Goal: Task Accomplishment & Management: Use online tool/utility

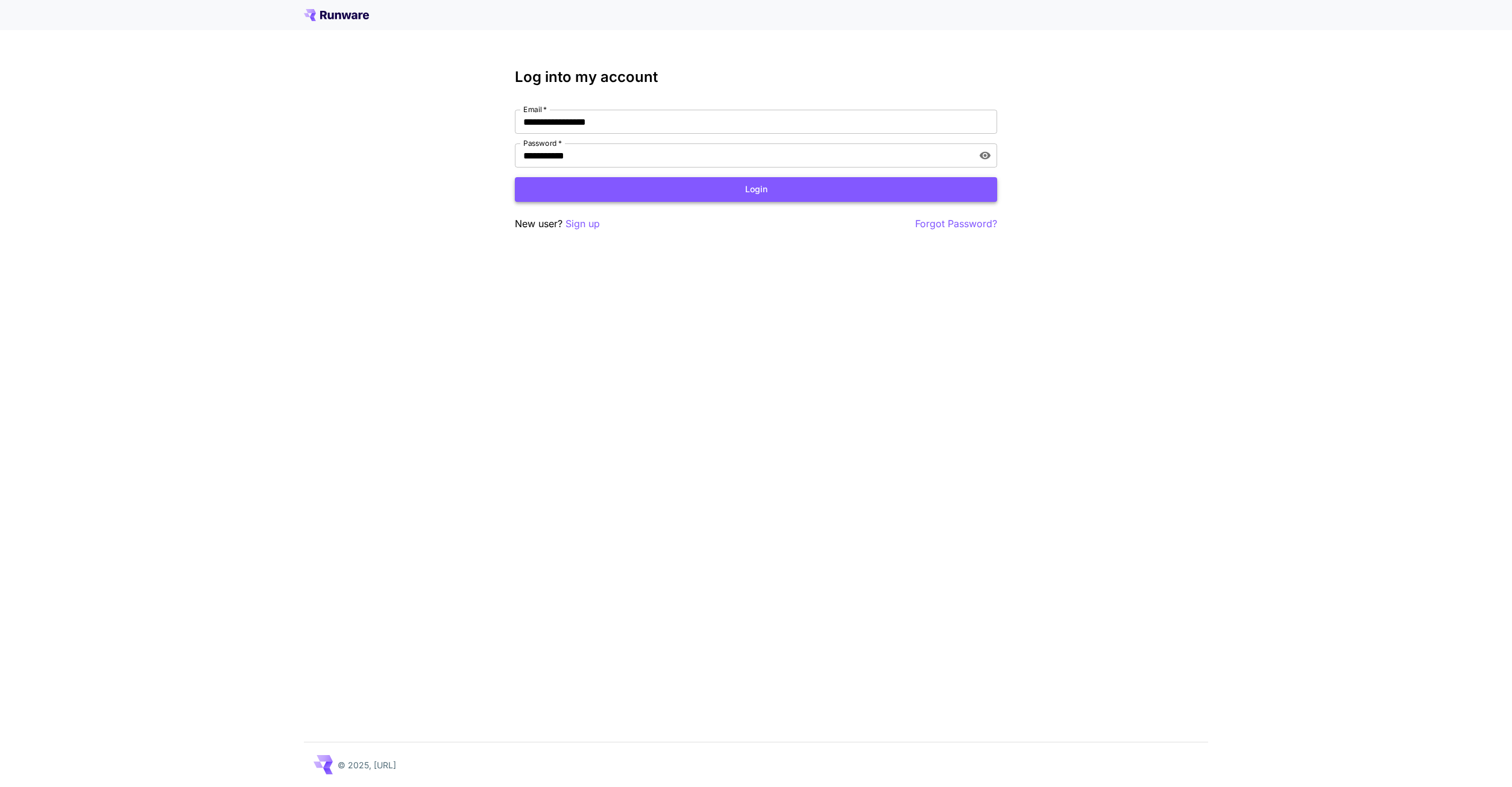
click at [808, 182] on button "Login" at bounding box center [756, 190] width 482 height 25
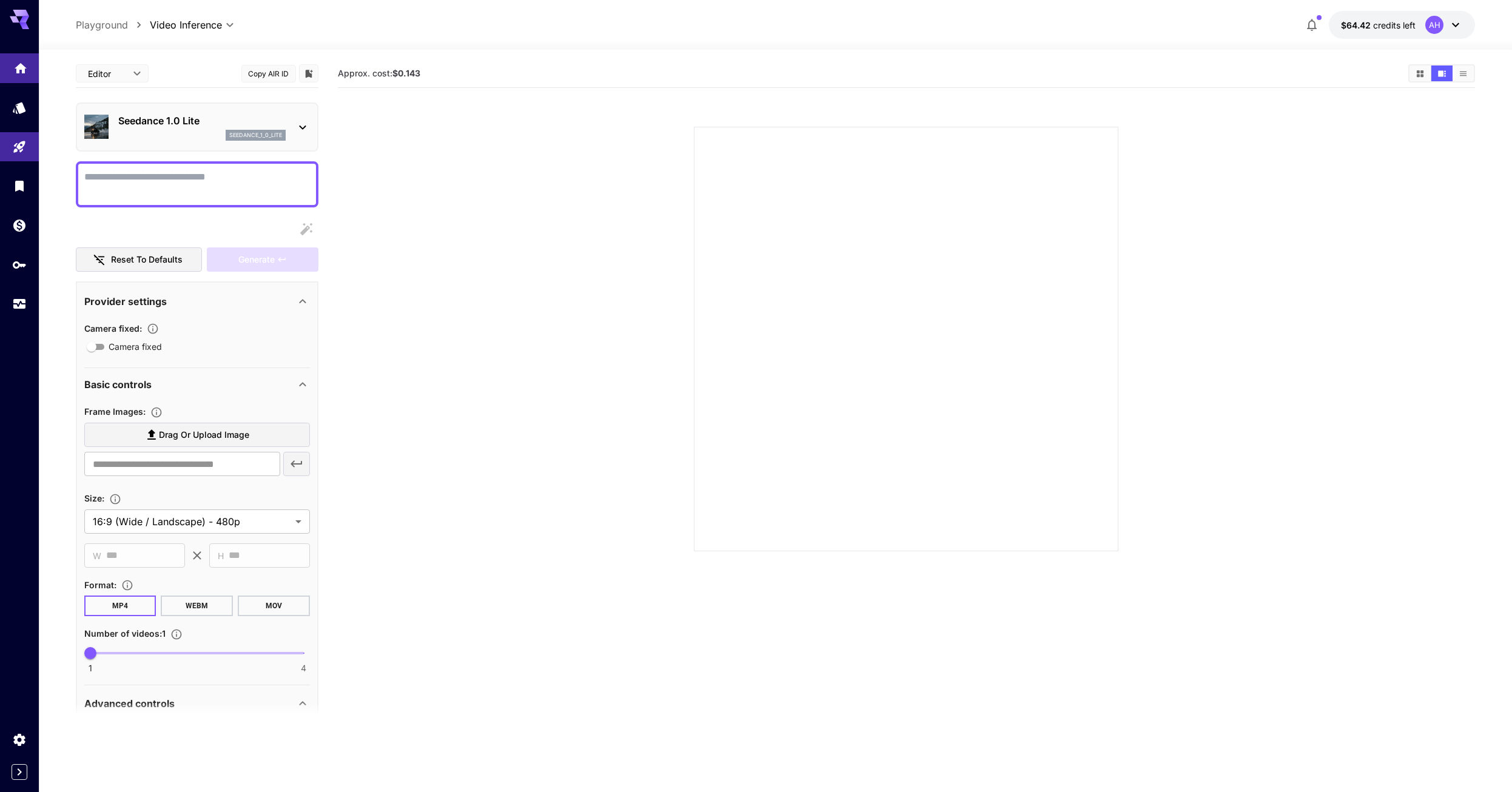
click at [12, 63] on link at bounding box center [19, 68] width 39 height 30
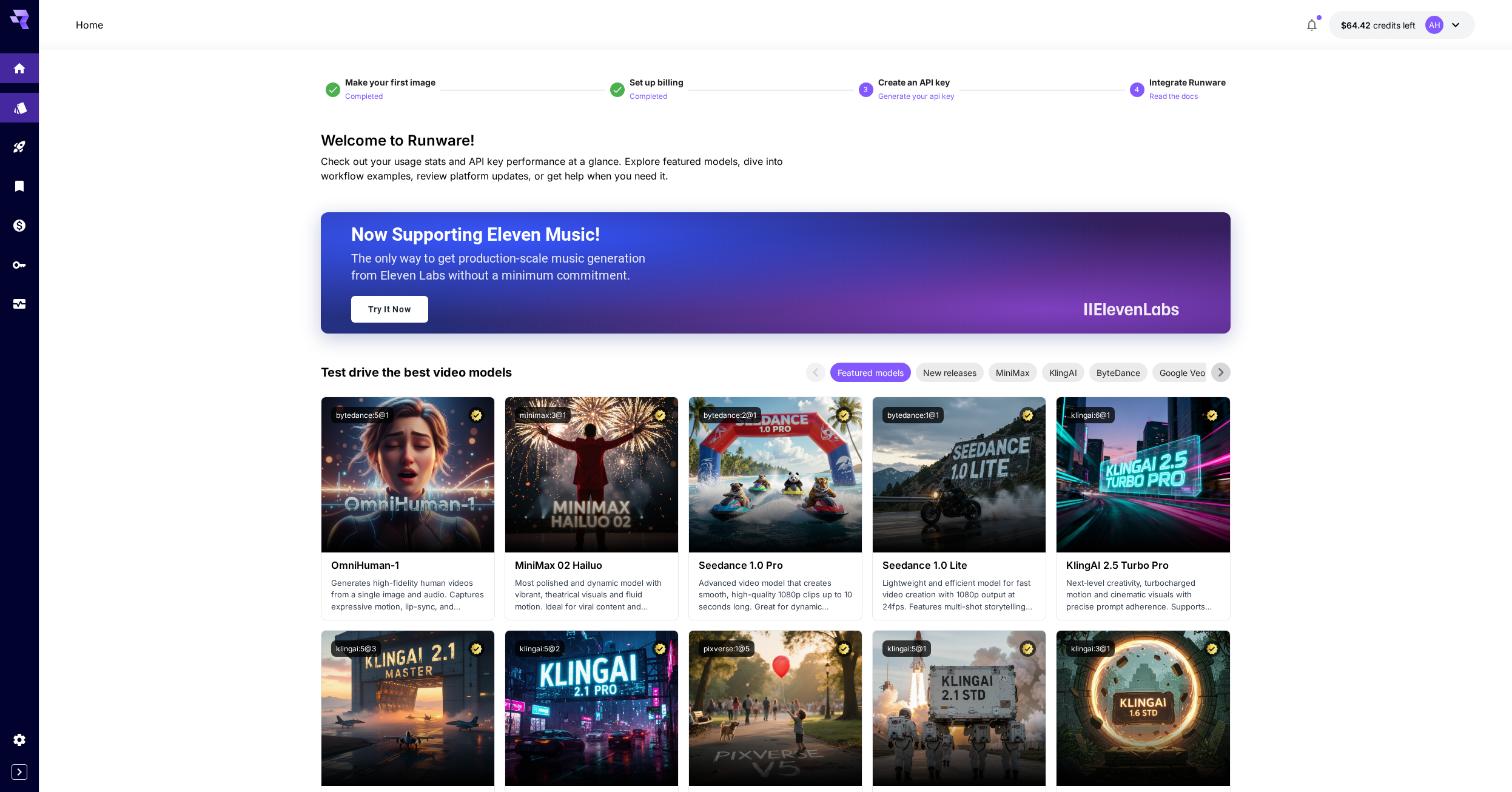
click at [28, 109] on link at bounding box center [19, 108] width 39 height 30
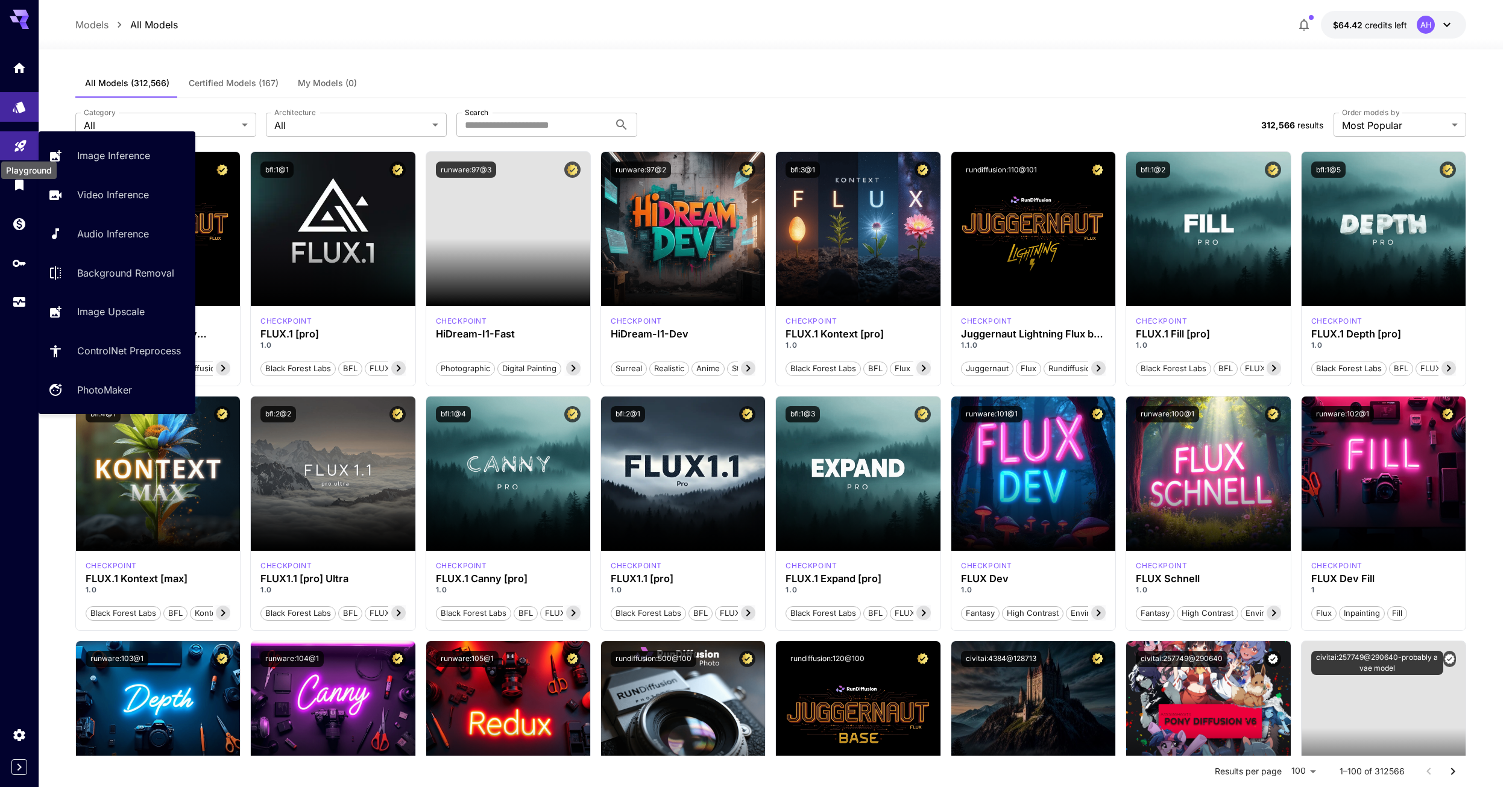
click at [25, 146] on icon "Playground" at bounding box center [20, 142] width 14 height 14
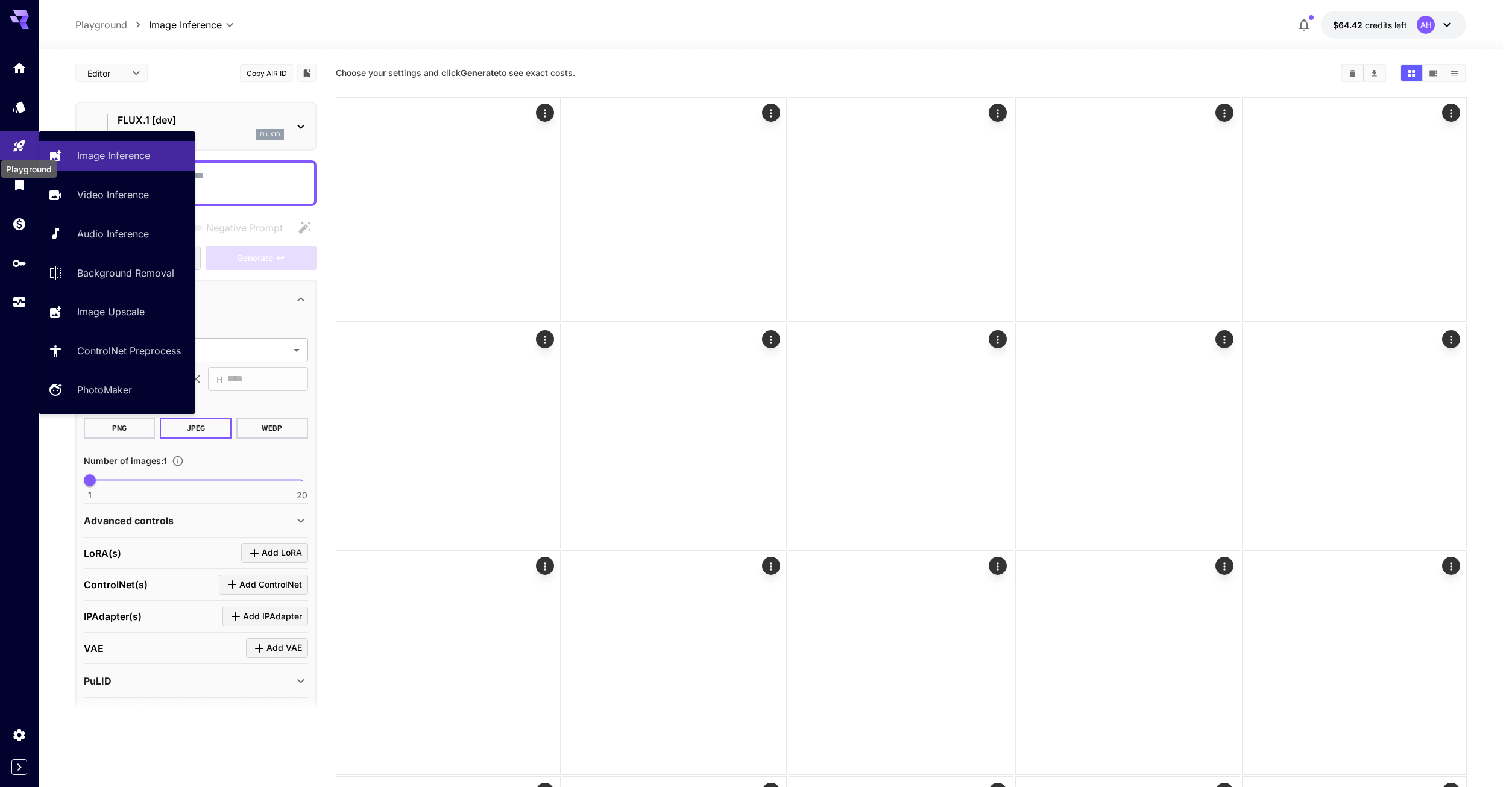
type input "**********"
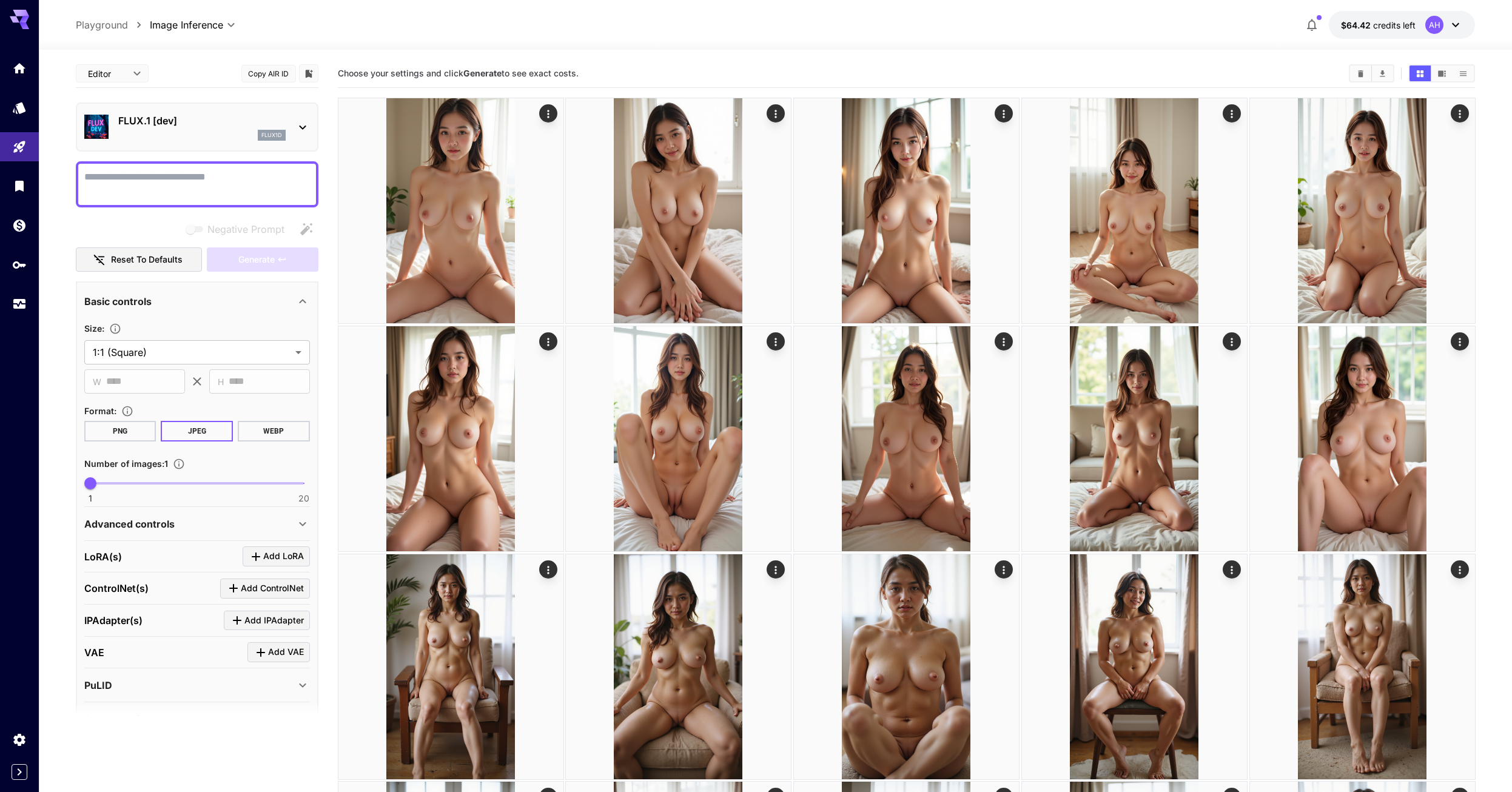
click at [1435, 22] on div "AH" at bounding box center [1435, 25] width 18 height 18
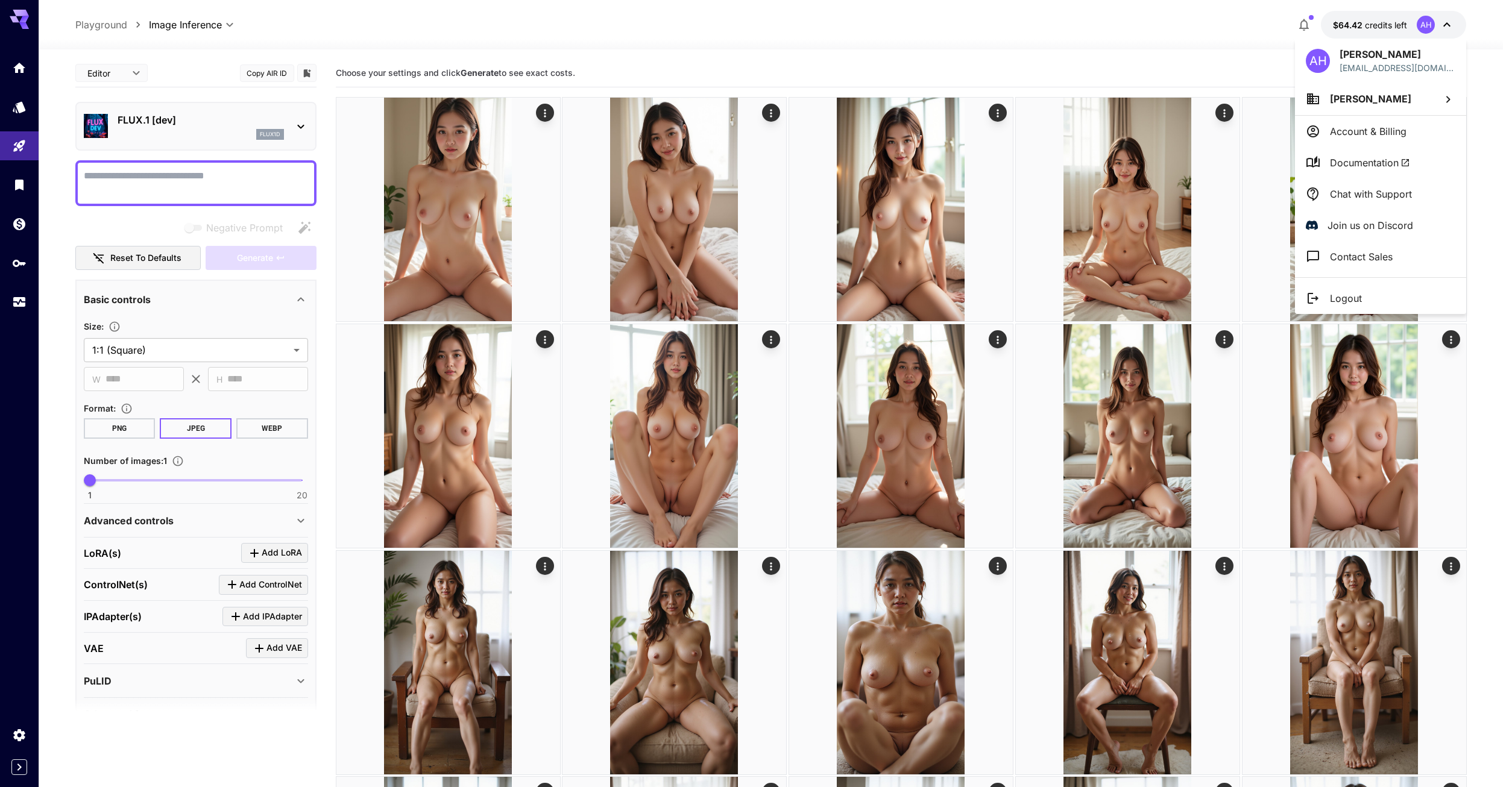
click at [686, 423] on div at bounding box center [756, 394] width 1512 height 787
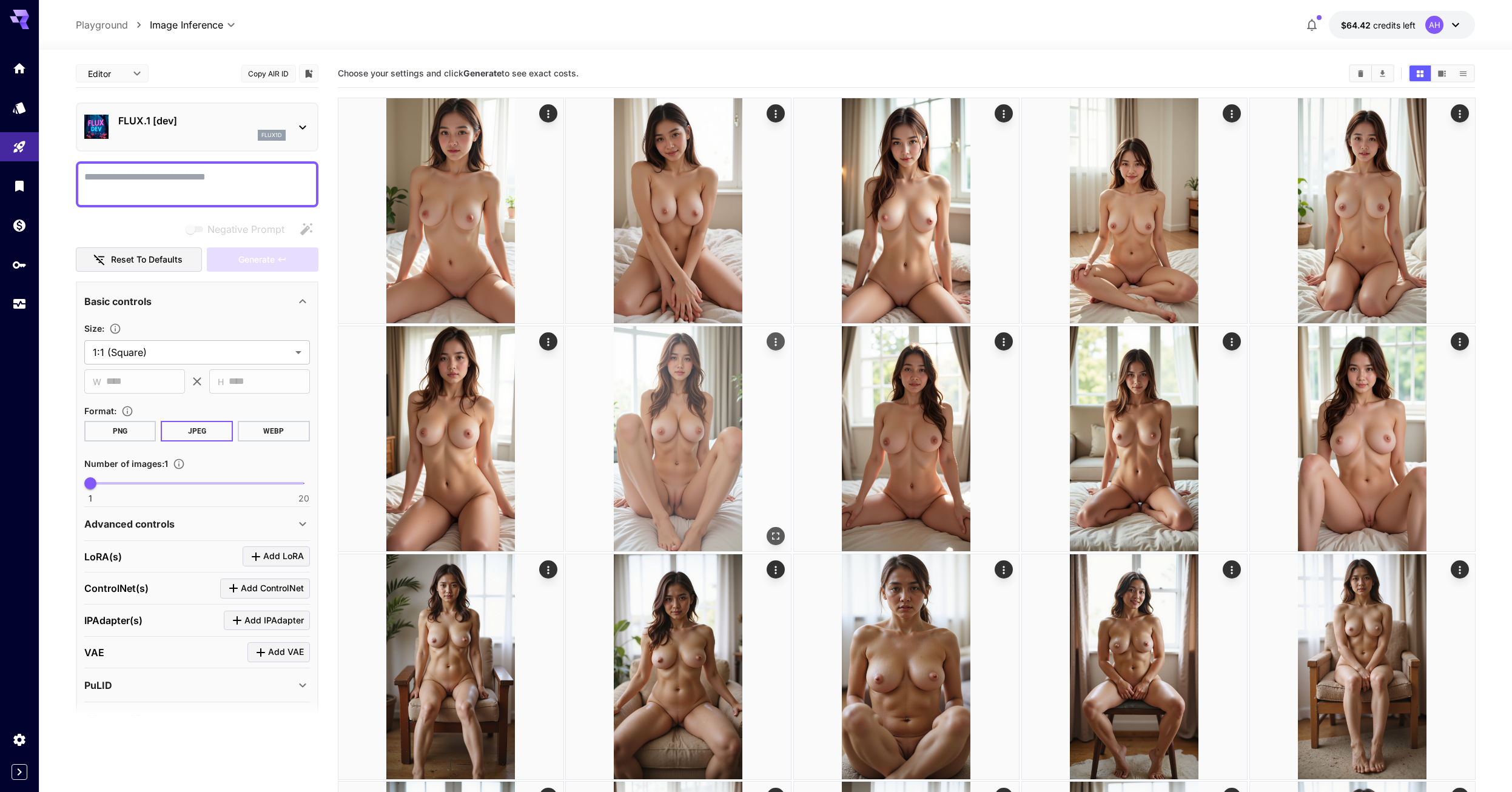
click at [690, 429] on img at bounding box center [678, 439] width 225 height 225
click at [690, 429] on img at bounding box center [679, 439] width 222 height 222
click at [691, 429] on img at bounding box center [679, 439] width 222 height 222
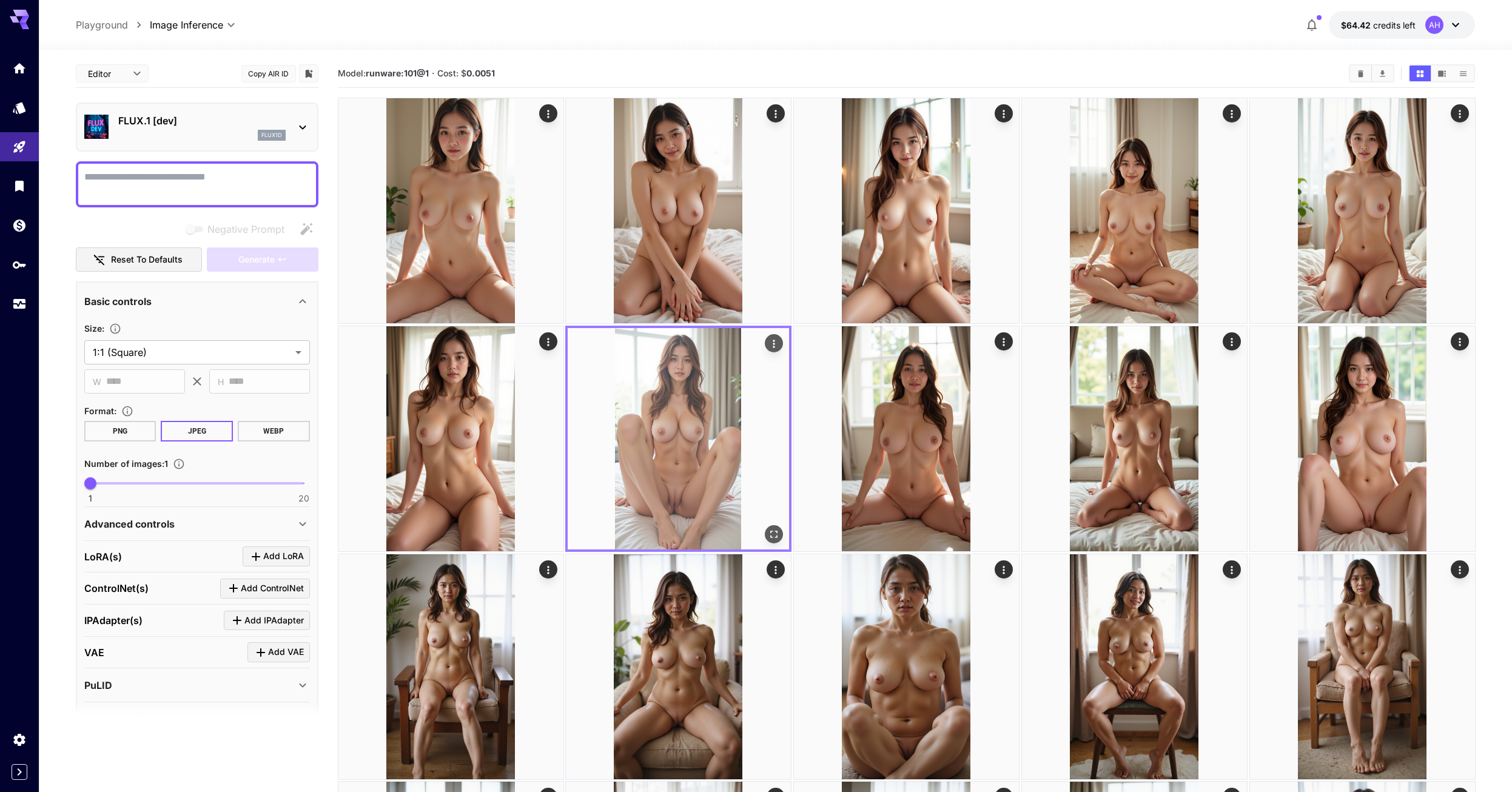
click at [768, 532] on icon "Open in fullscreen" at bounding box center [774, 534] width 12 height 12
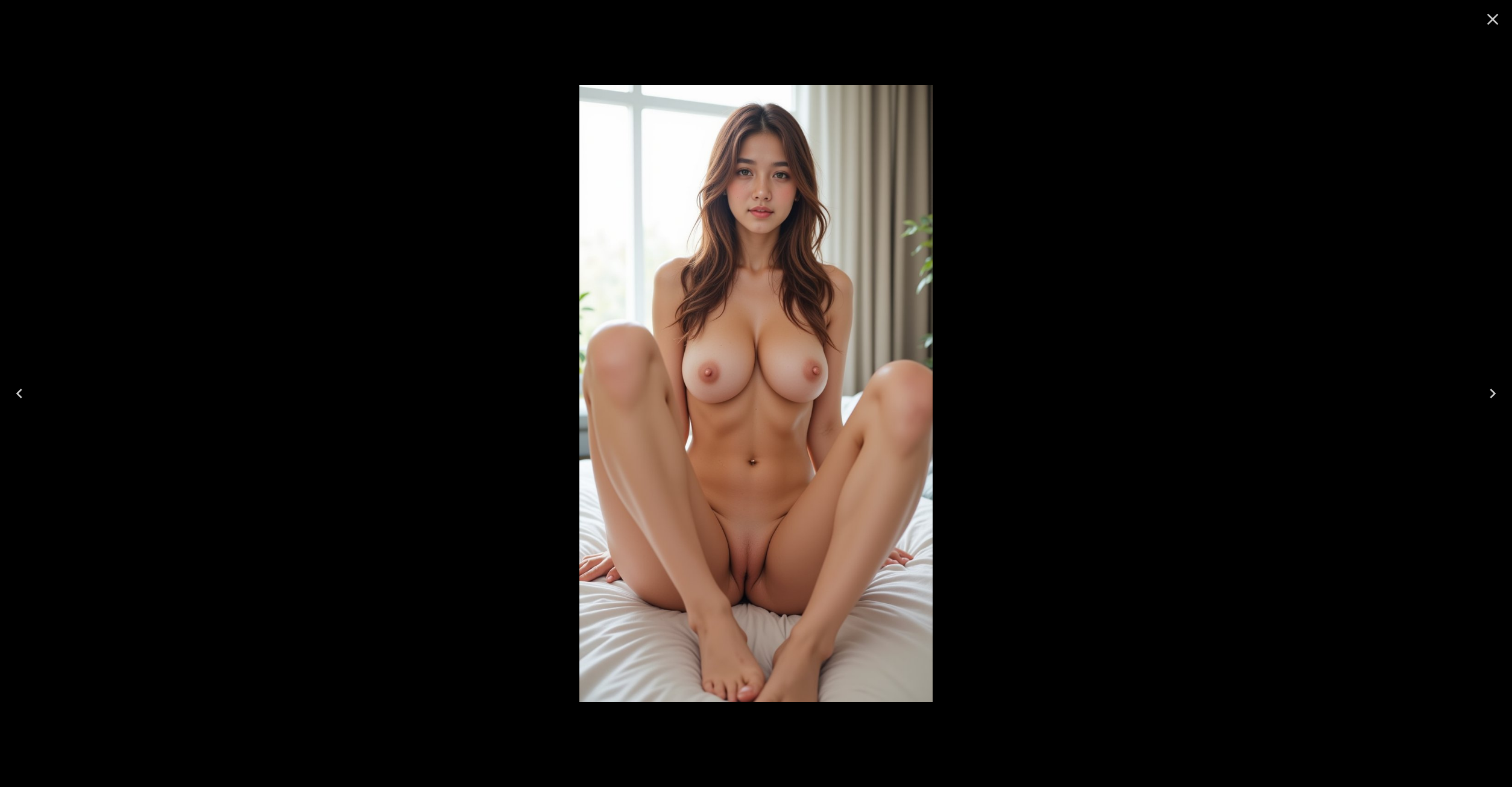
click at [1489, 14] on icon "Close" at bounding box center [1492, 20] width 20 height 20
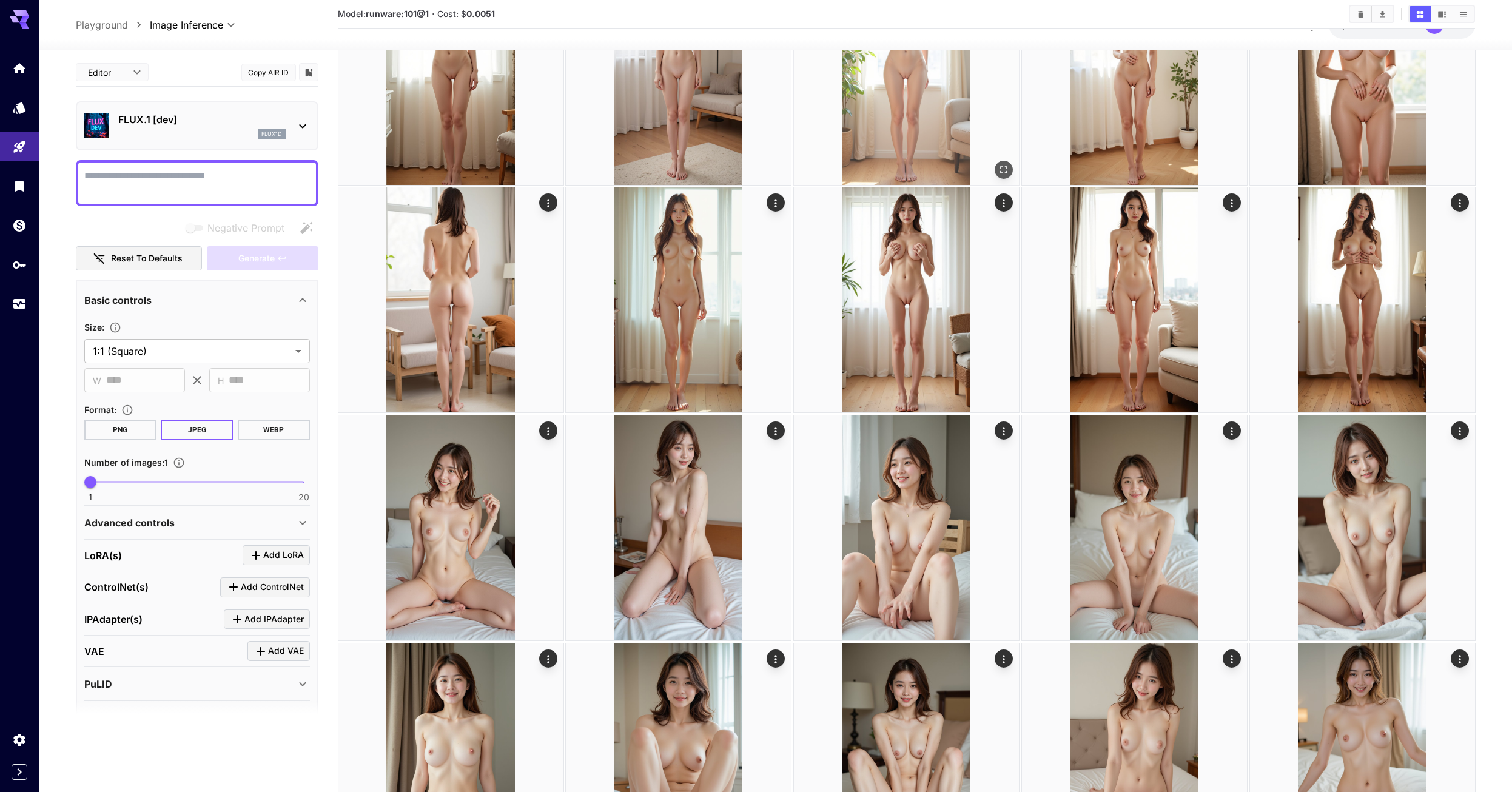
scroll to position [3214, 0]
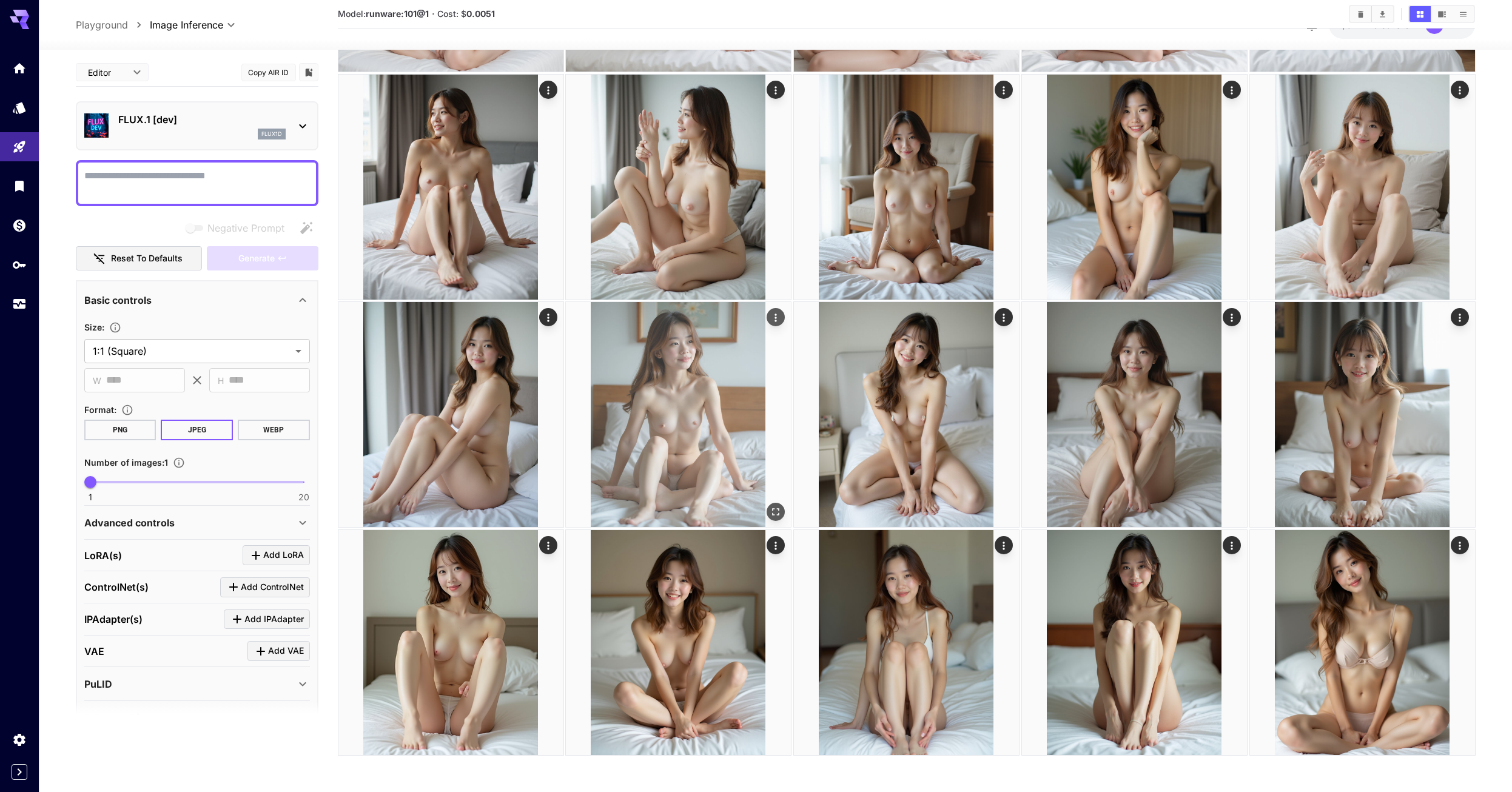
click at [689, 351] on img at bounding box center [678, 414] width 225 height 225
click at [689, 351] on img at bounding box center [679, 414] width 222 height 222
click at [715, 399] on img at bounding box center [679, 414] width 222 height 222
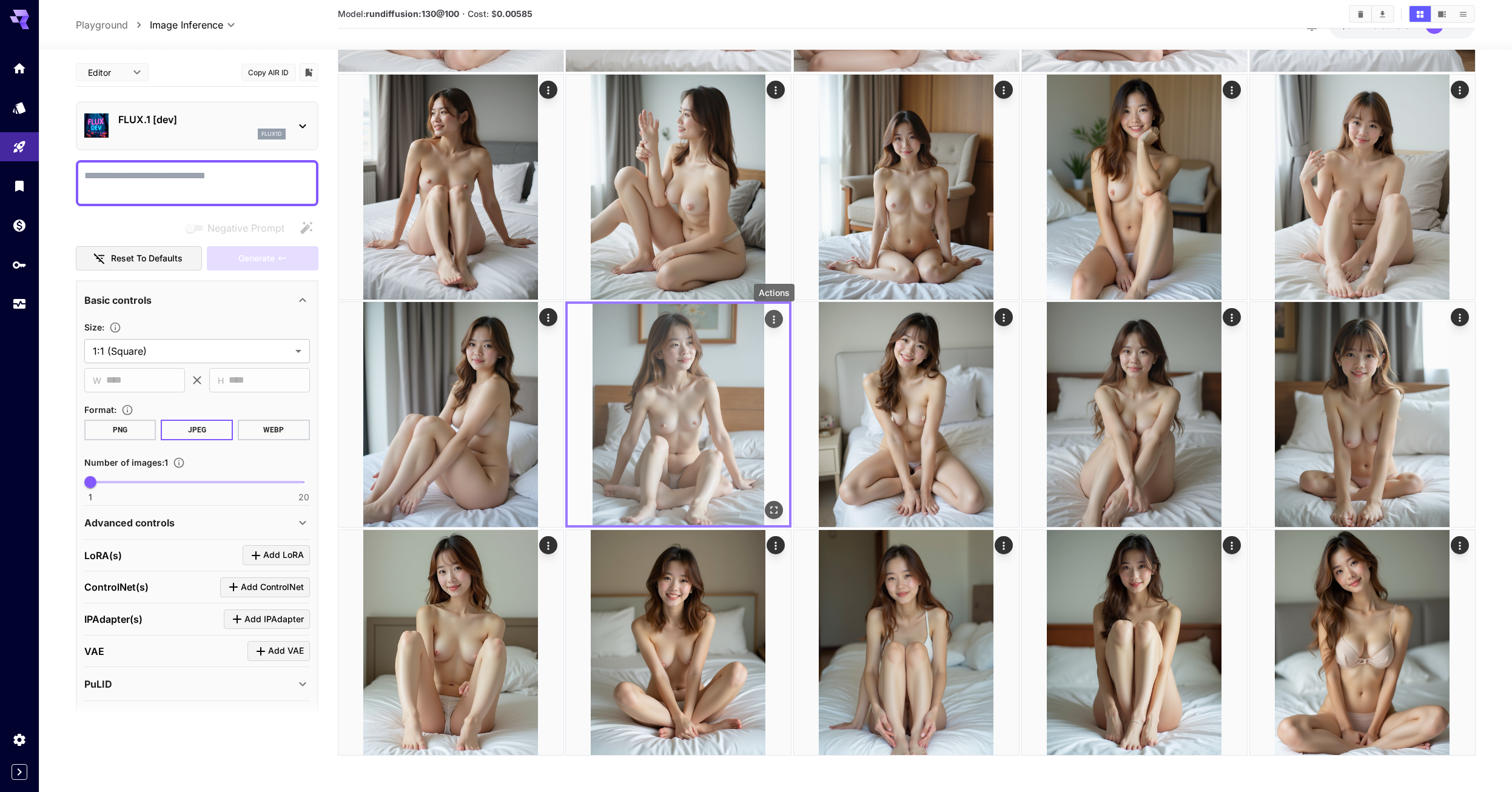
click at [774, 317] on icon "Actions" at bounding box center [773, 319] width 2 height 8
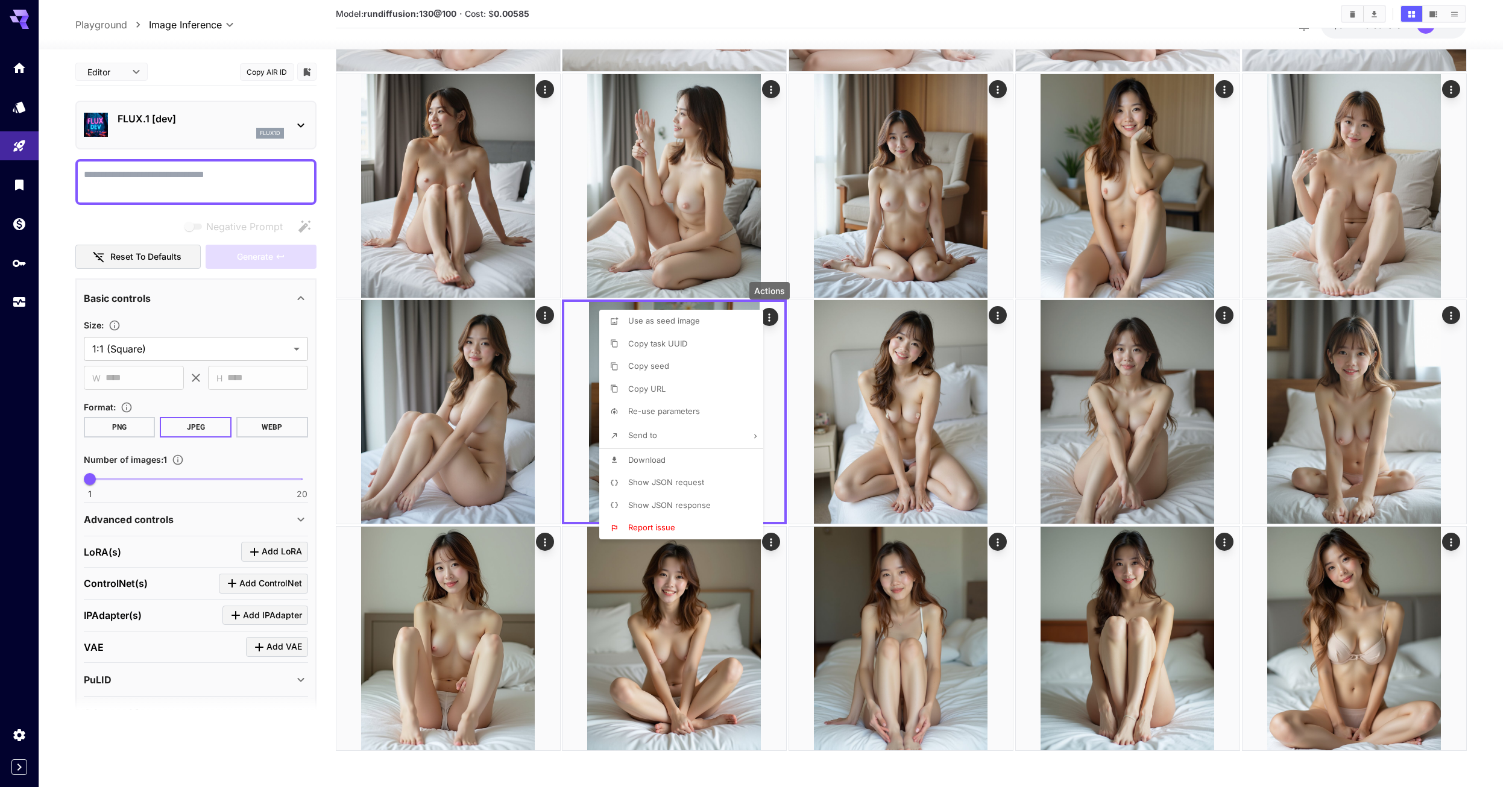
click at [592, 351] on div at bounding box center [756, 394] width 1512 height 787
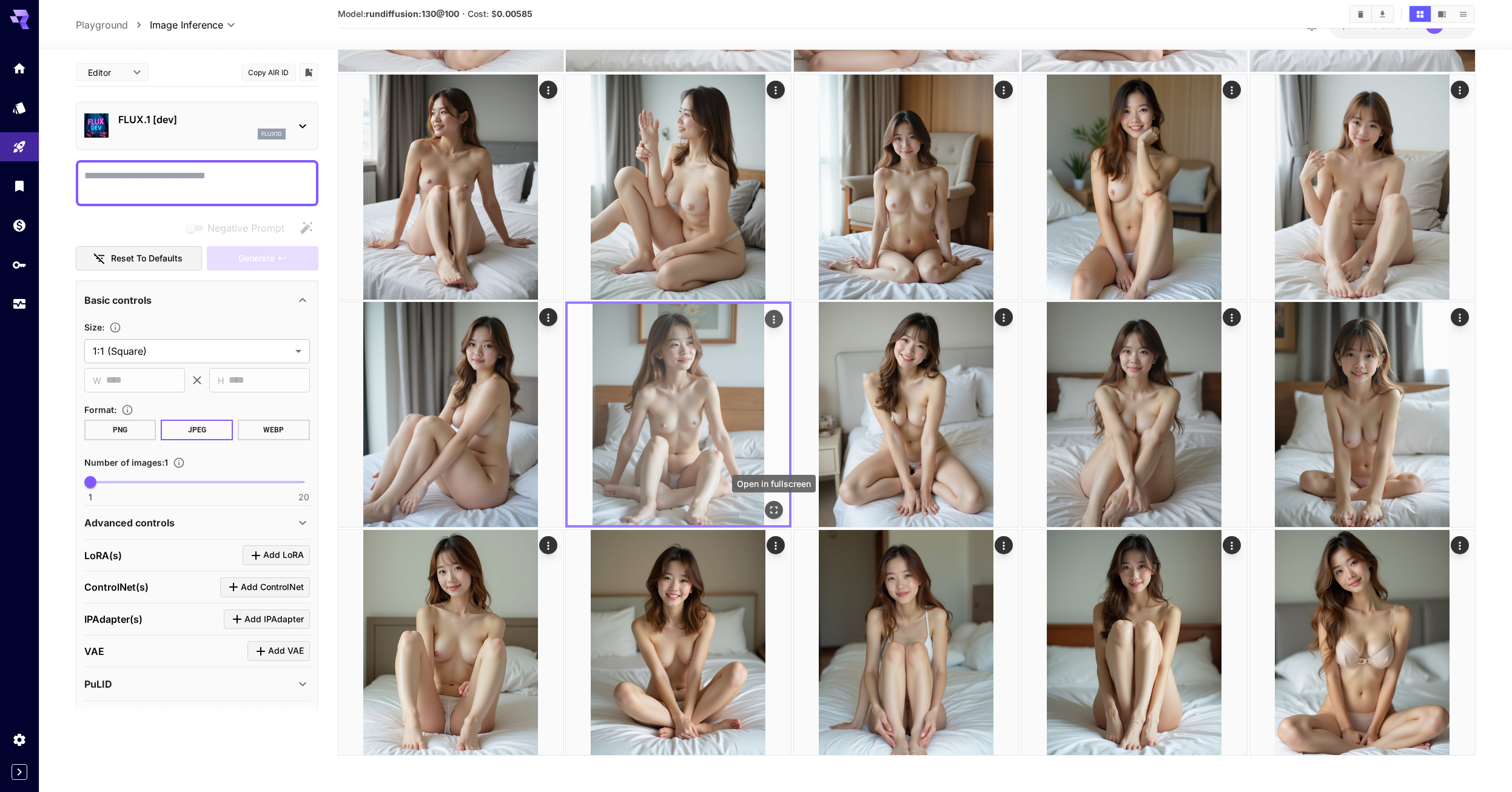
click at [780, 509] on icon "Open in fullscreen" at bounding box center [774, 510] width 12 height 12
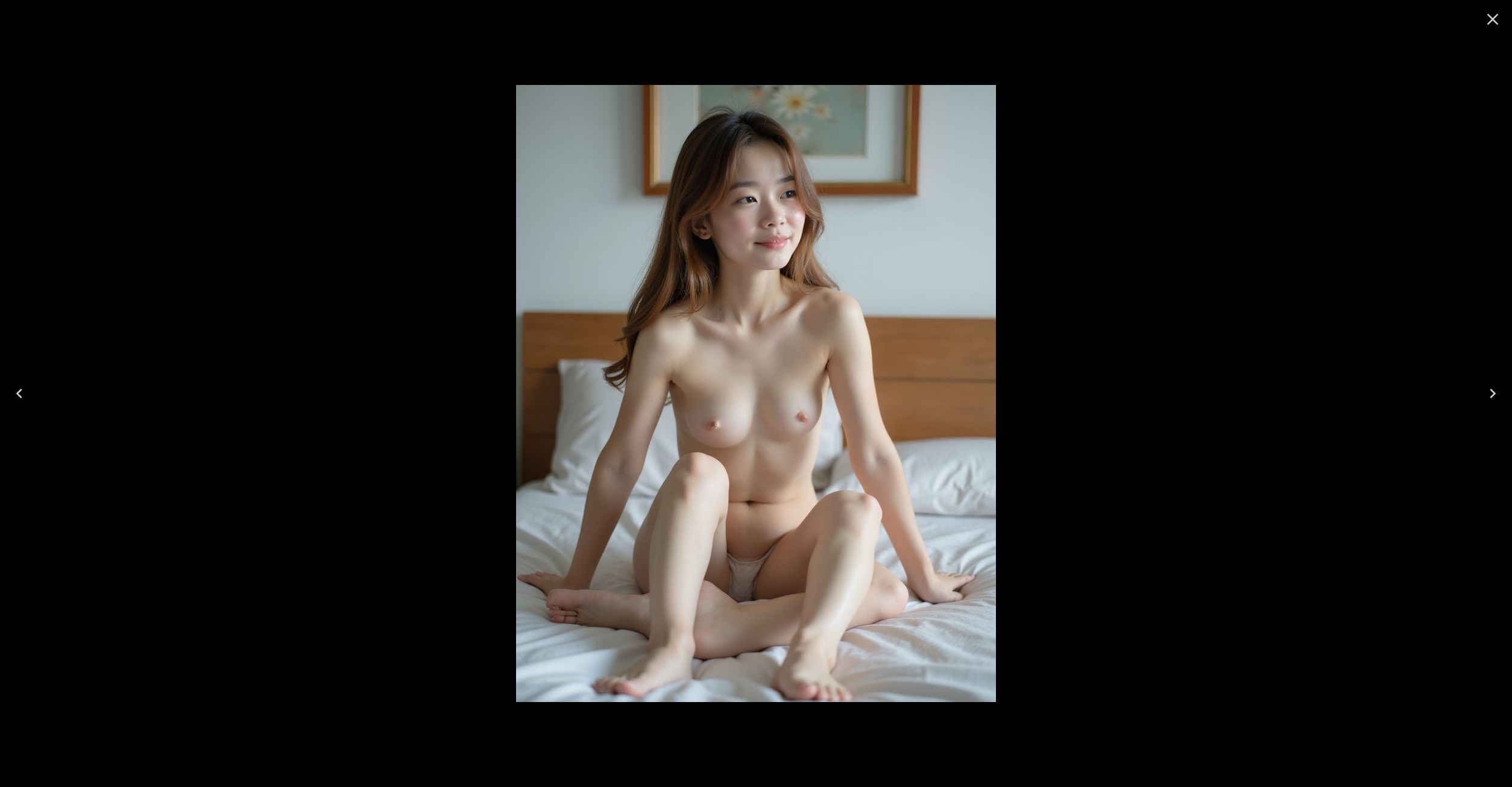
drag, startPoint x: 1490, startPoint y: 20, endPoint x: 1476, endPoint y: 35, distance: 20.5
click at [1489, 21] on icon "Close" at bounding box center [1493, 20] width 12 height 12
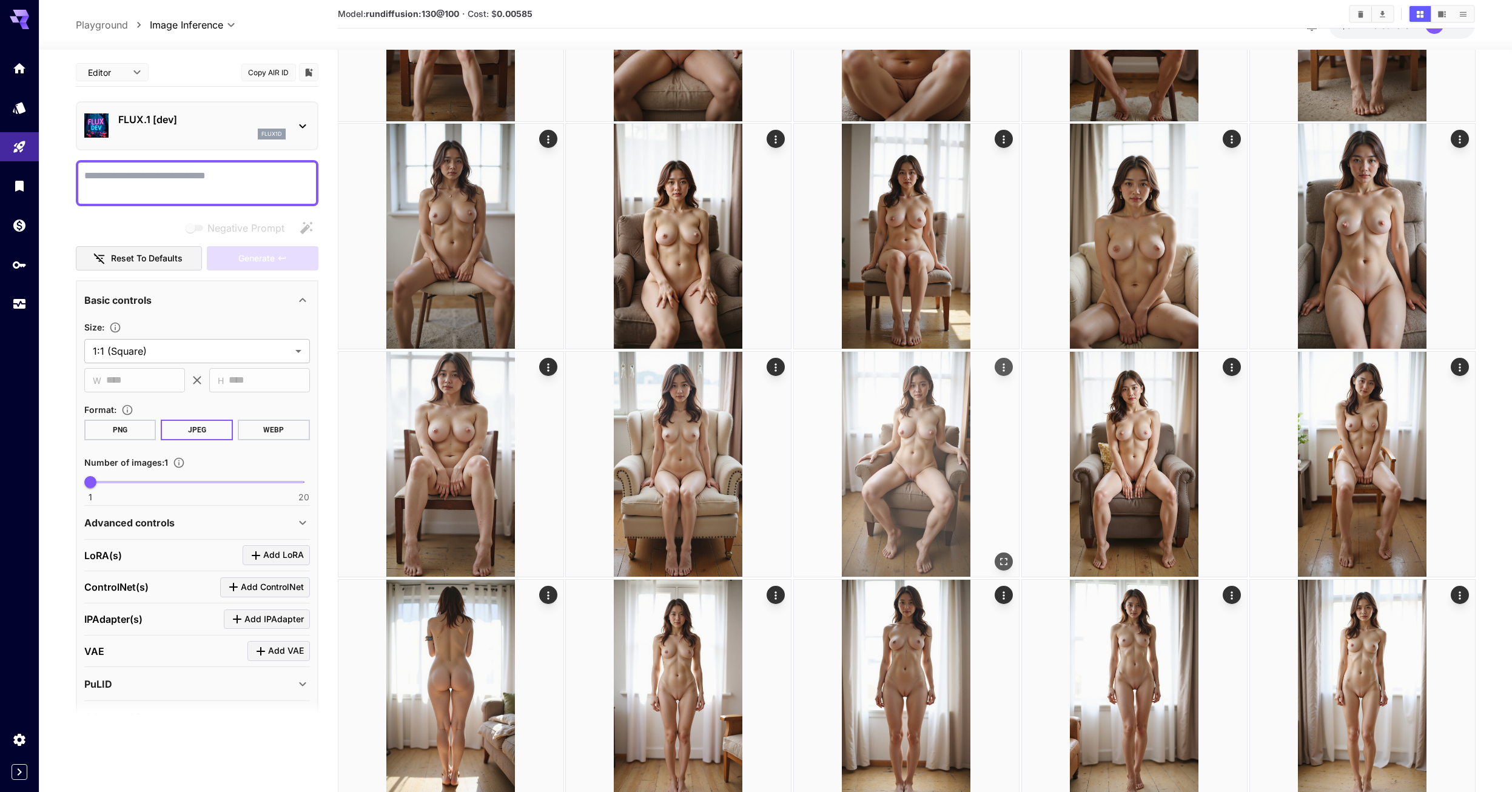
scroll to position [571, 0]
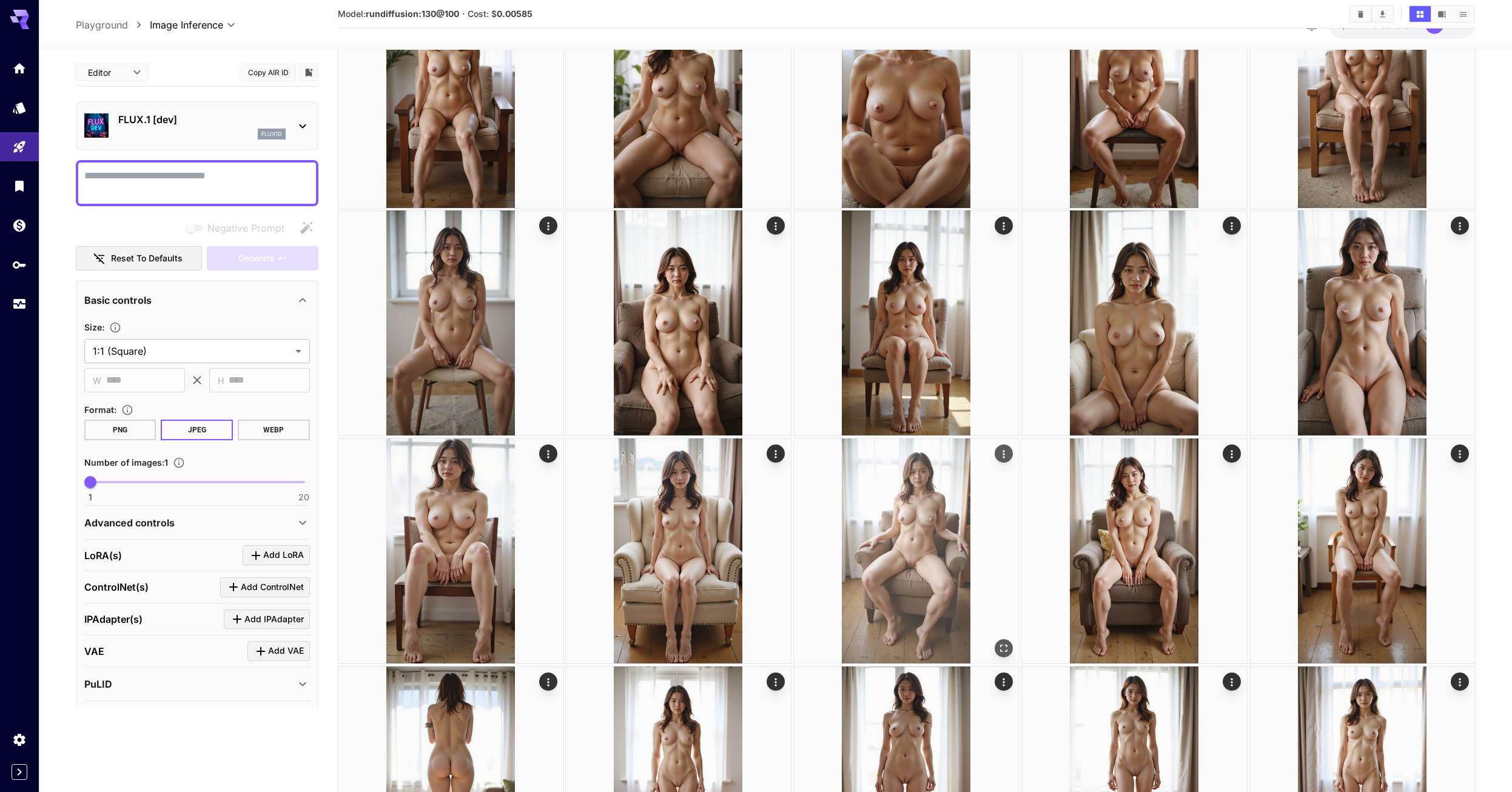
click at [927, 490] on img at bounding box center [906, 551] width 225 height 225
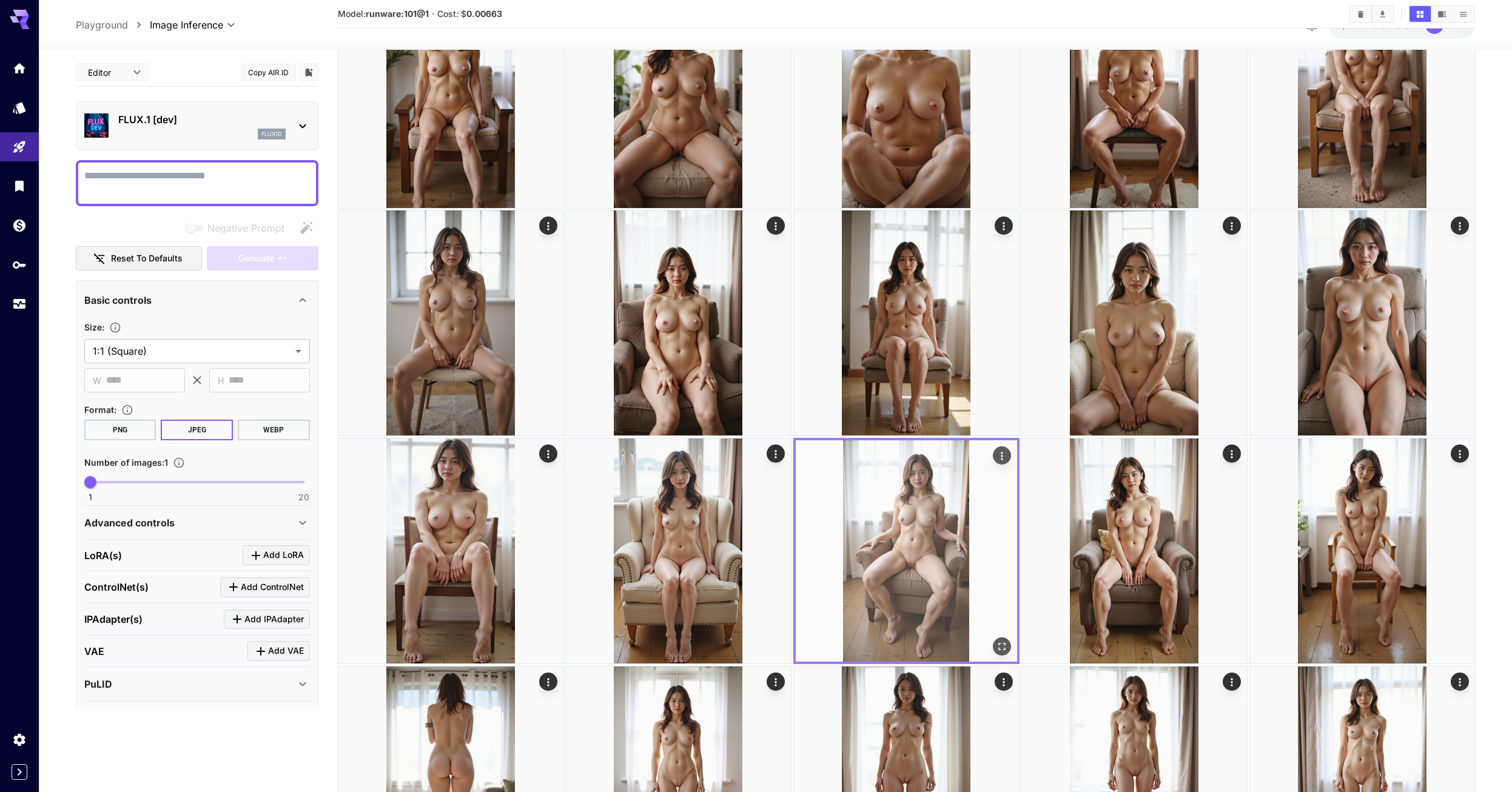
click at [907, 490] on img at bounding box center [906, 551] width 222 height 222
click at [999, 642] on icon "Open in fullscreen" at bounding box center [1002, 646] width 12 height 12
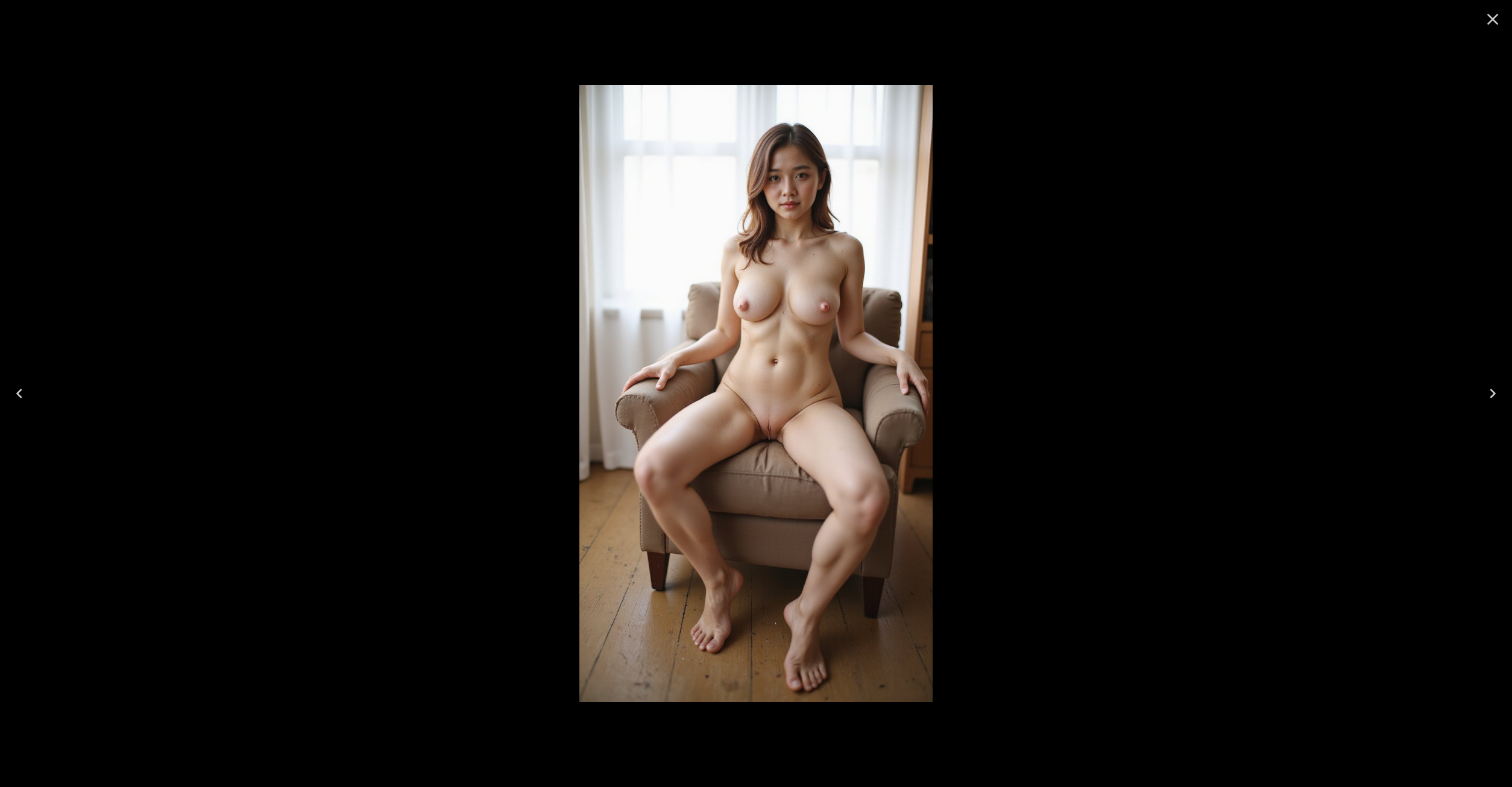
click at [1481, 18] on button "Close" at bounding box center [1492, 19] width 29 height 29
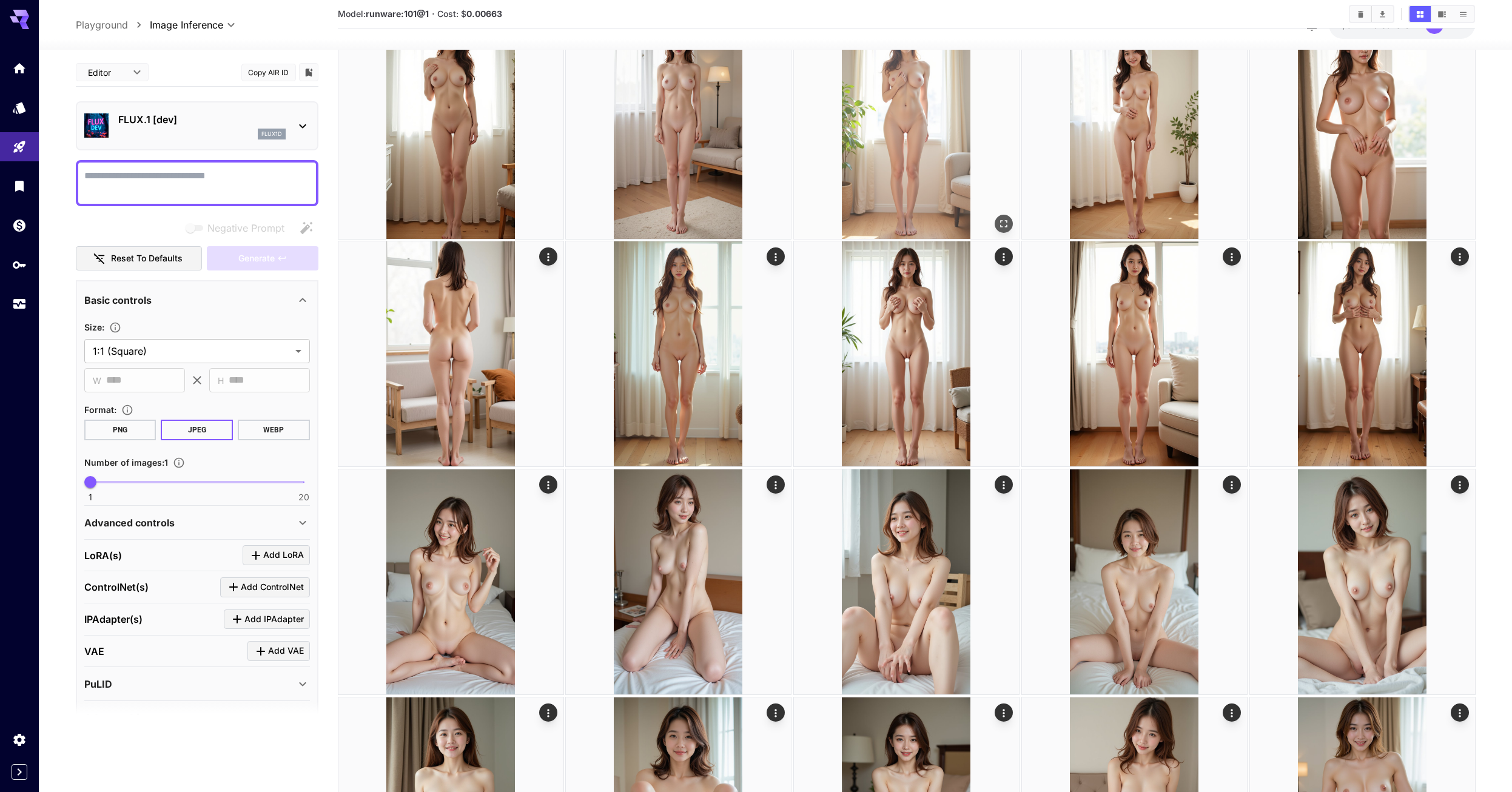
scroll to position [1724, 0]
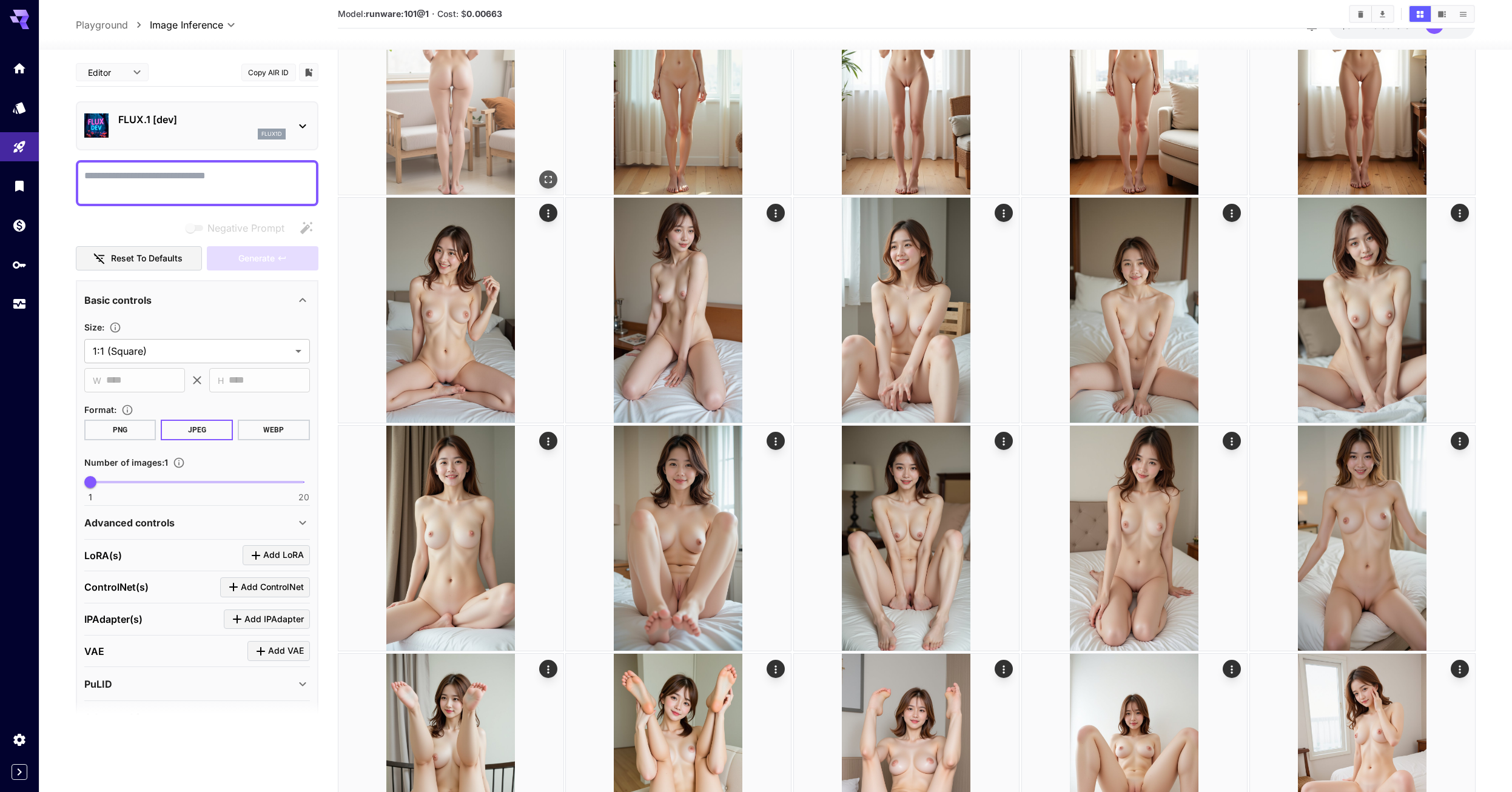
click at [437, 107] on img at bounding box center [450, 82] width 225 height 225
click at [437, 107] on img at bounding box center [451, 83] width 222 height 222
click at [538, 177] on button "Open in fullscreen" at bounding box center [546, 178] width 18 height 18
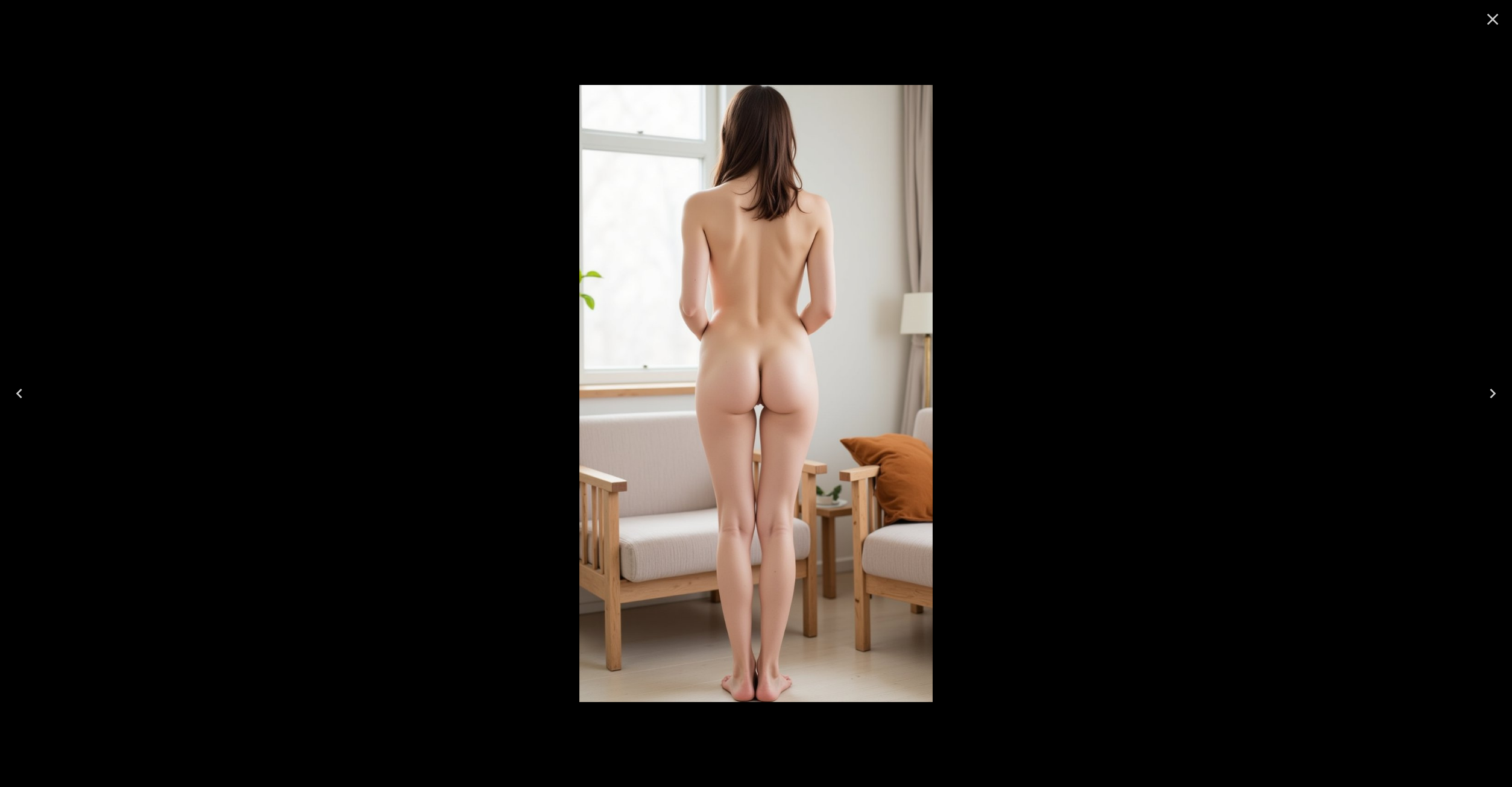
click at [1490, 20] on icon "Close" at bounding box center [1492, 20] width 20 height 20
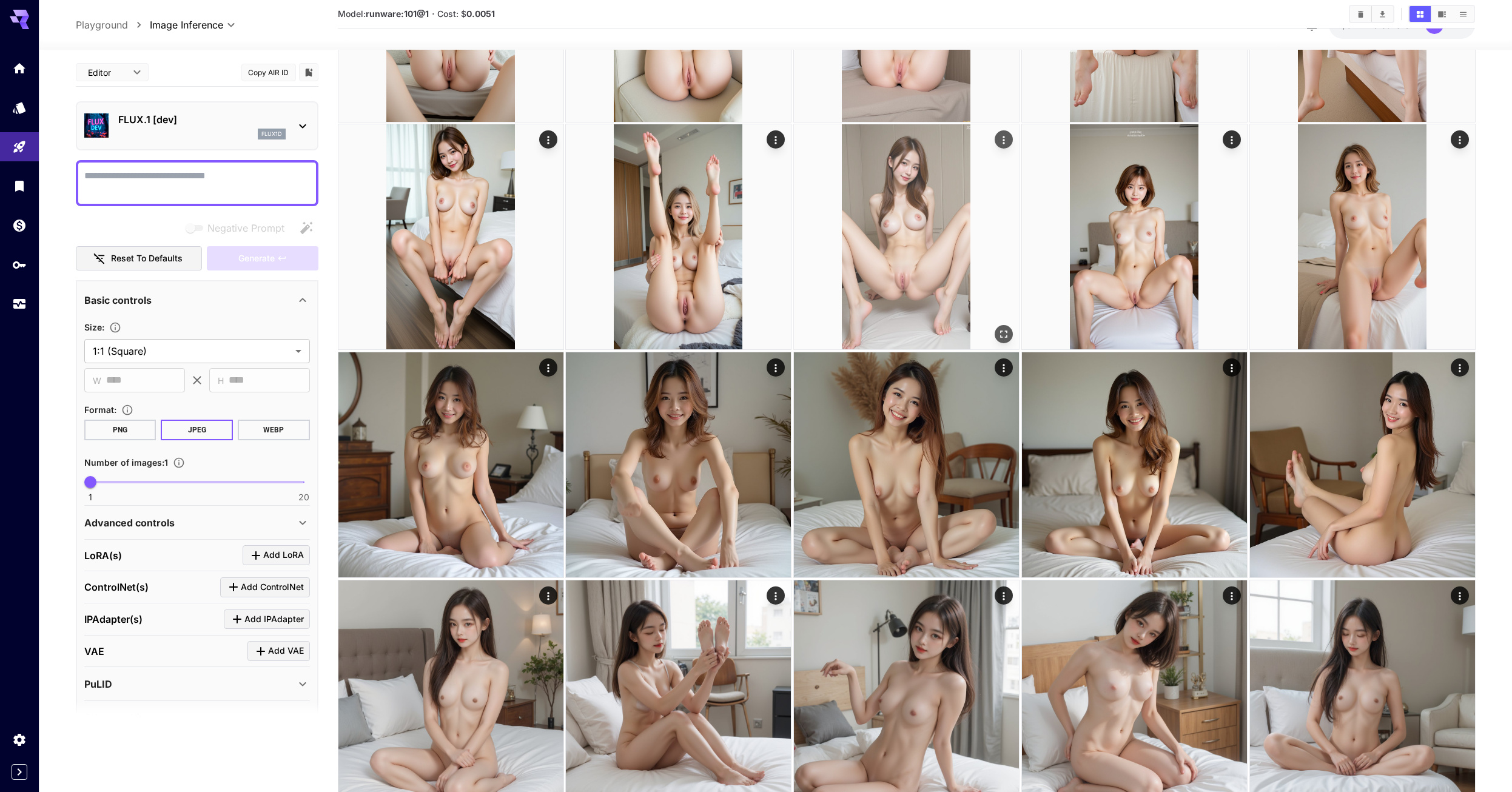
scroll to position [2451, 0]
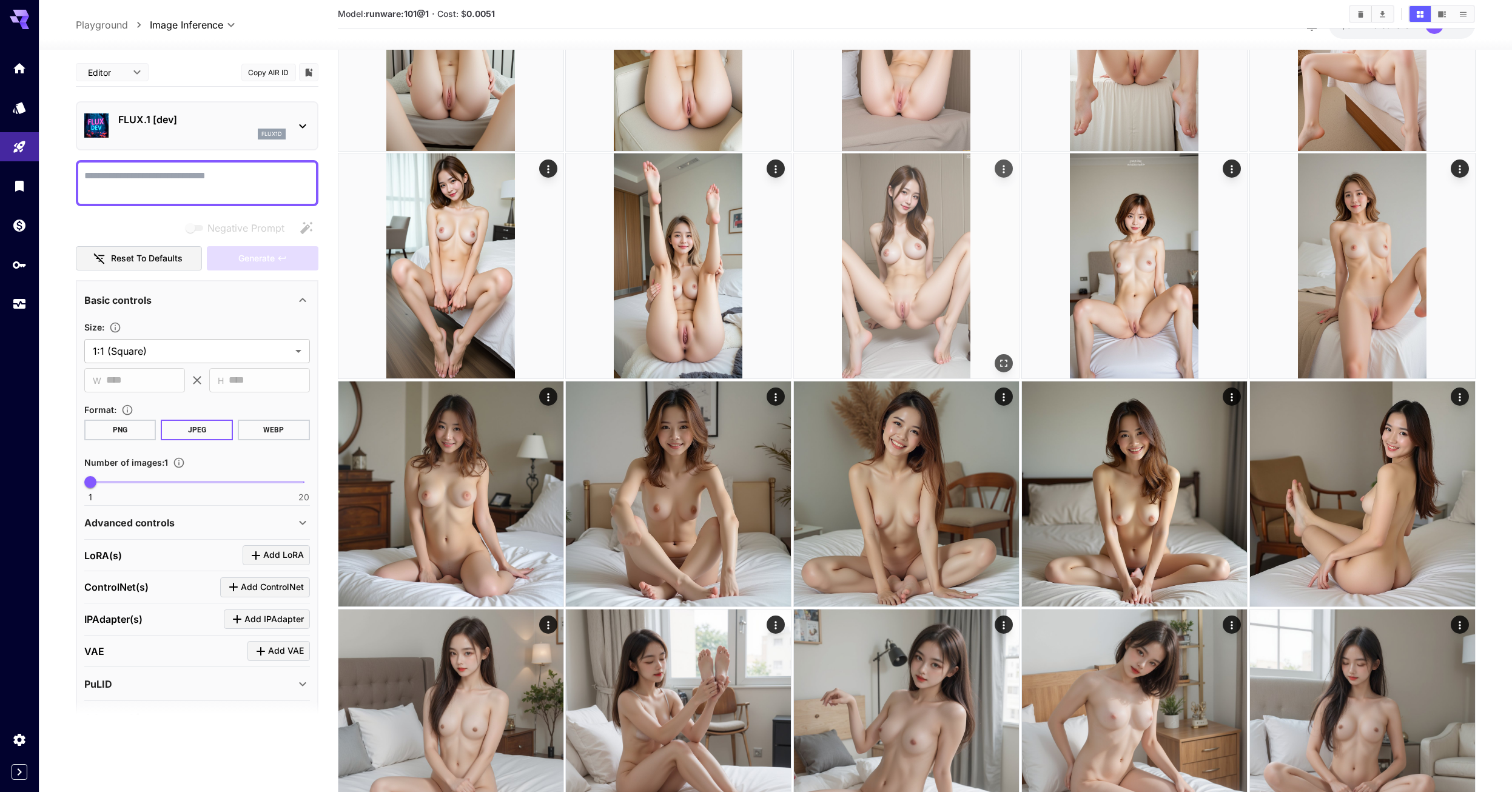
click at [882, 294] on img at bounding box center [906, 266] width 225 height 225
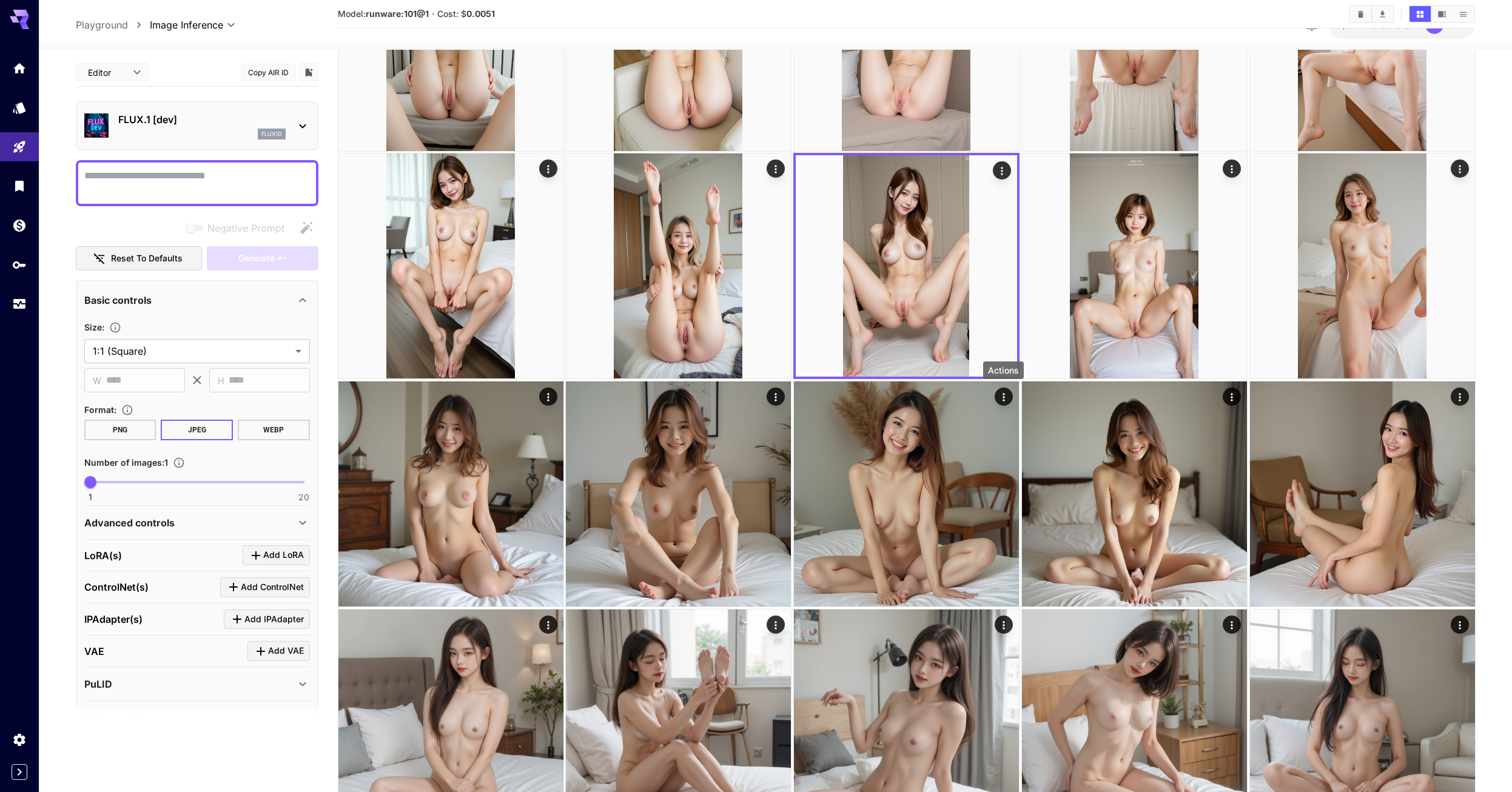
click at [999, 363] on div "Actions" at bounding box center [1003, 370] width 41 height 18
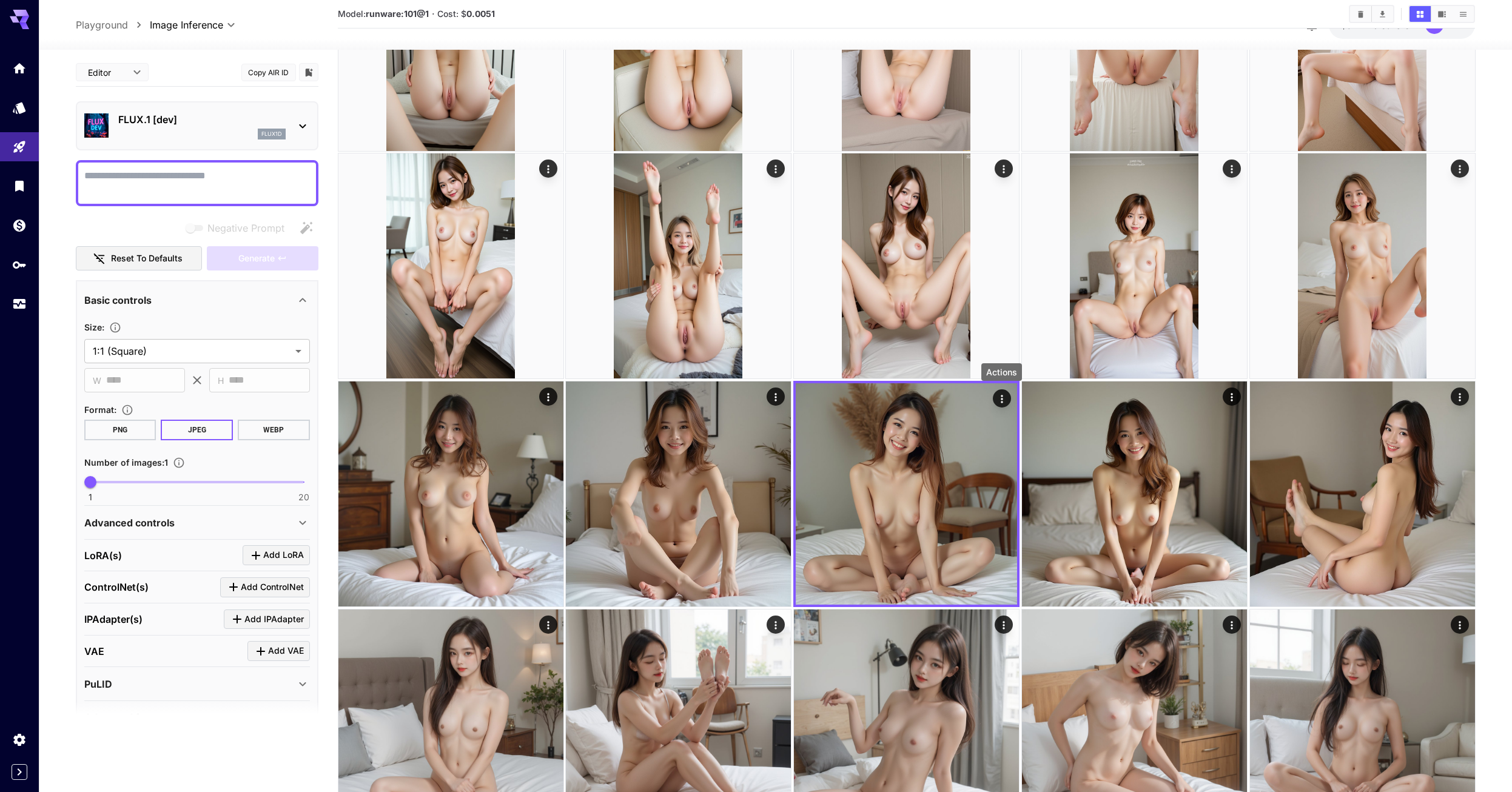
click at [999, 365] on div "Actions" at bounding box center [1002, 372] width 41 height 18
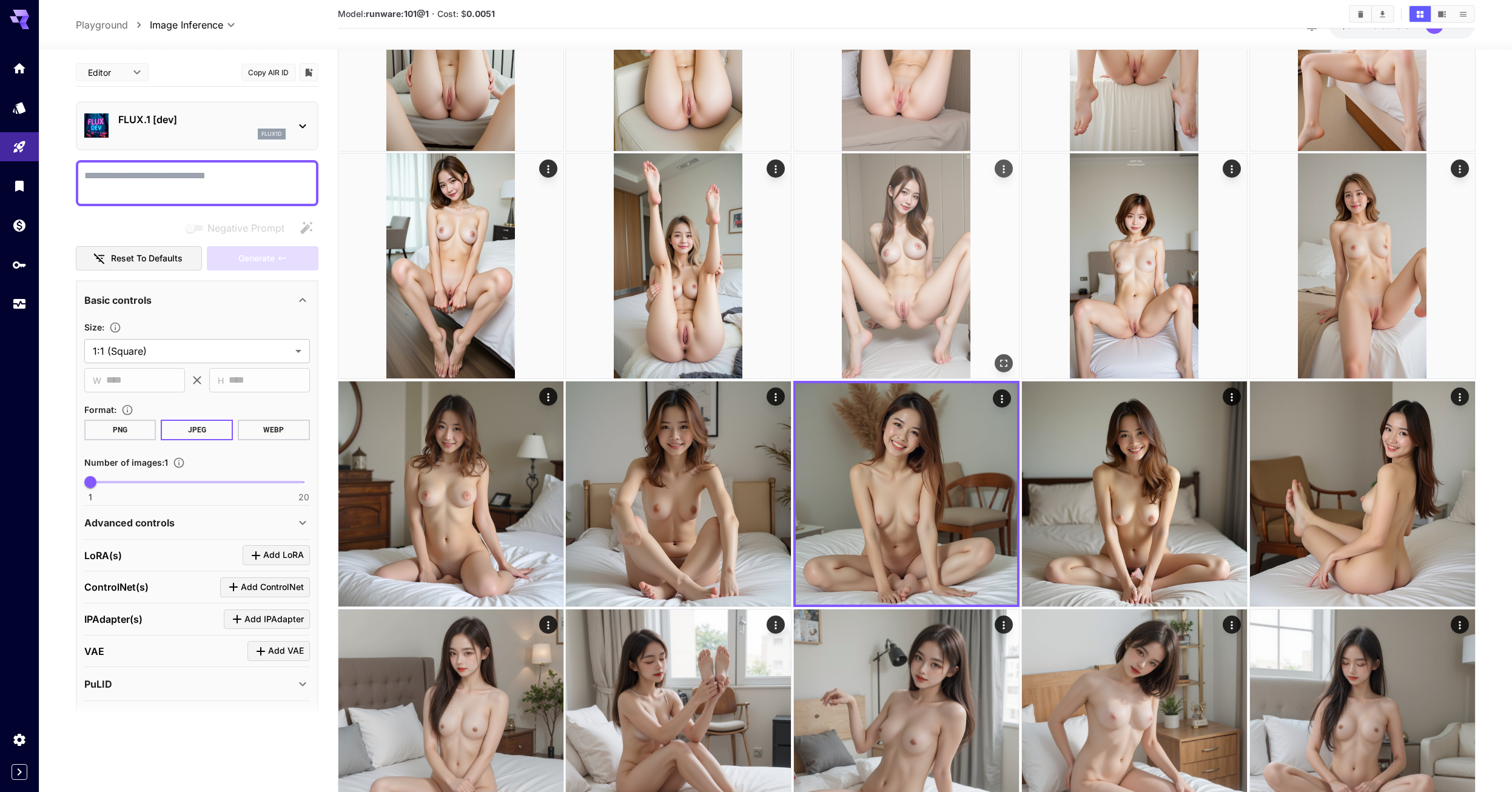
click at [953, 324] on img at bounding box center [906, 266] width 225 height 225
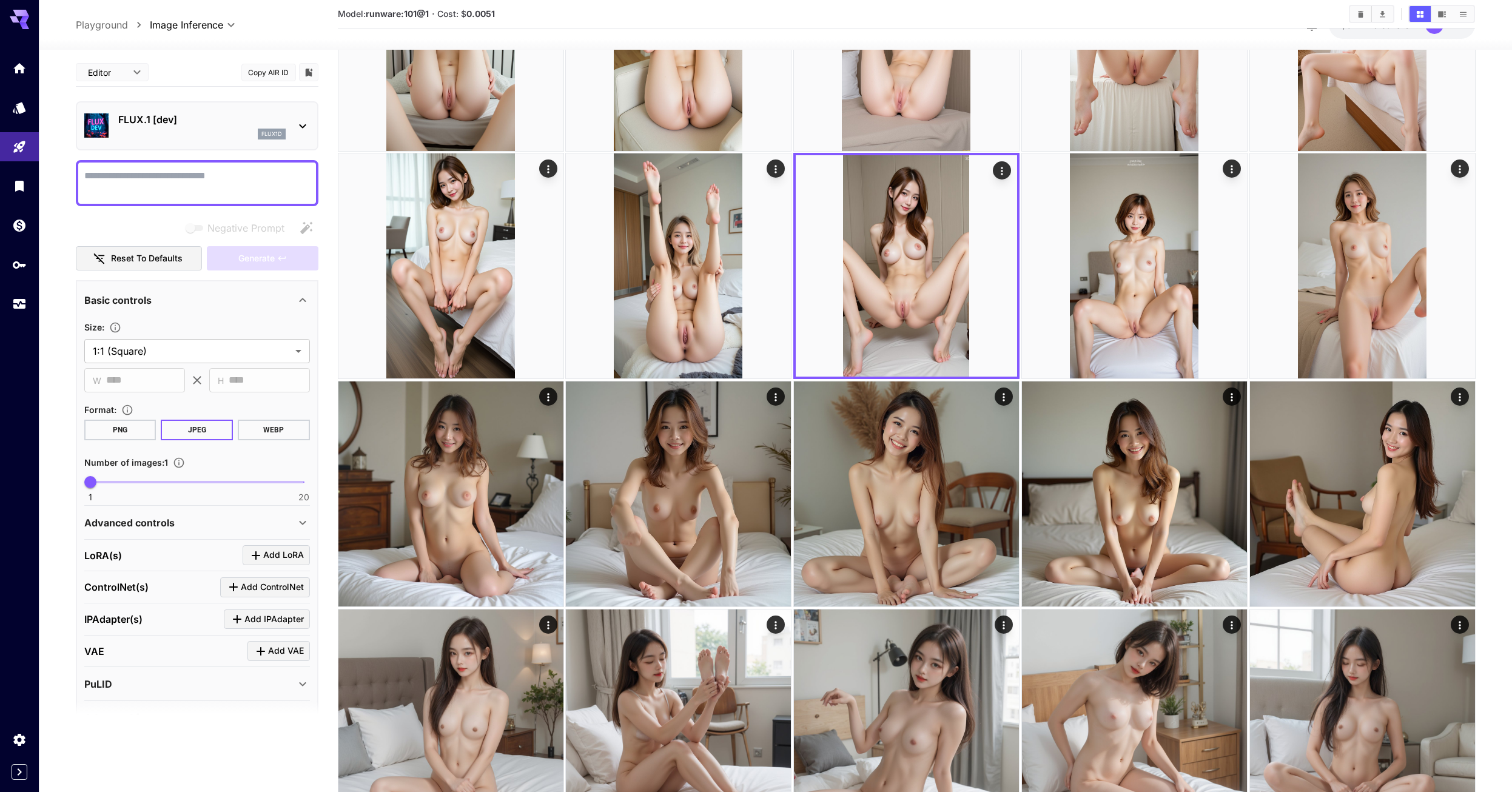
click at [312, 674] on div "**********" at bounding box center [197, 524] width 243 height 488
click at [302, 681] on icon at bounding box center [302, 684] width 14 height 14
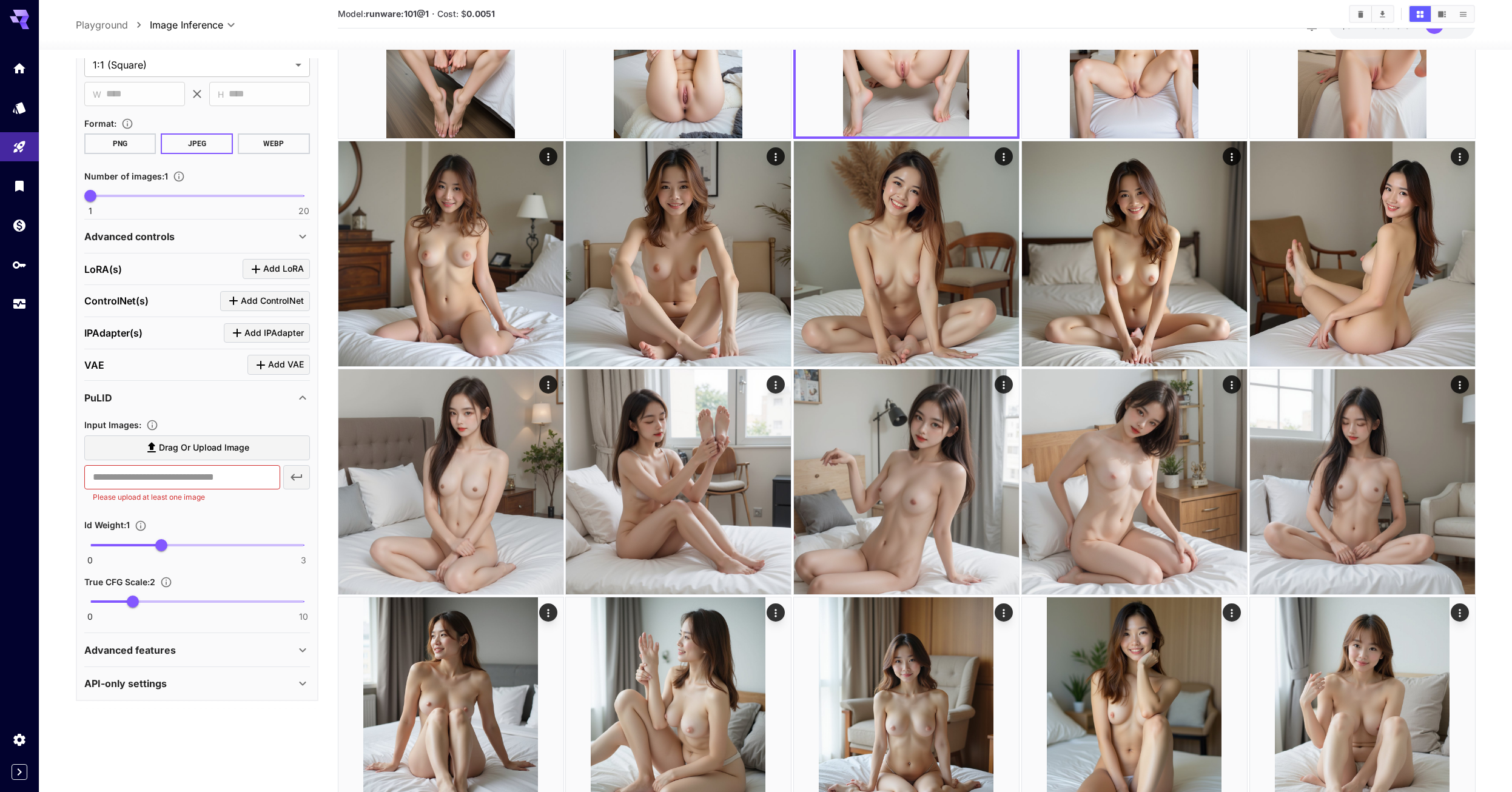
scroll to position [2693, 0]
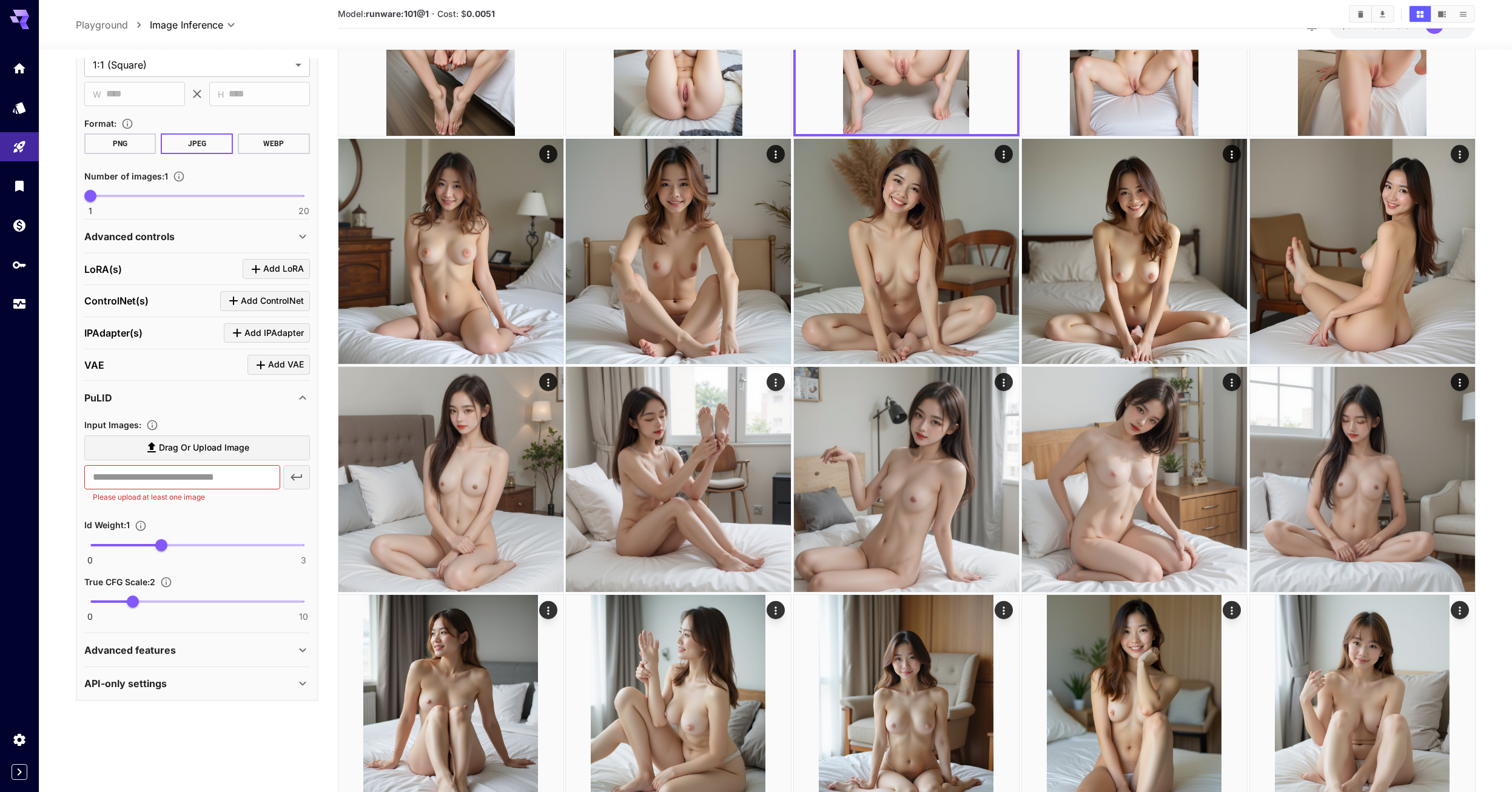
click at [281, 498] on div "​ Please upload at least one image" at bounding box center [197, 484] width 226 height 38
click at [303, 401] on icon at bounding box center [302, 398] width 14 height 14
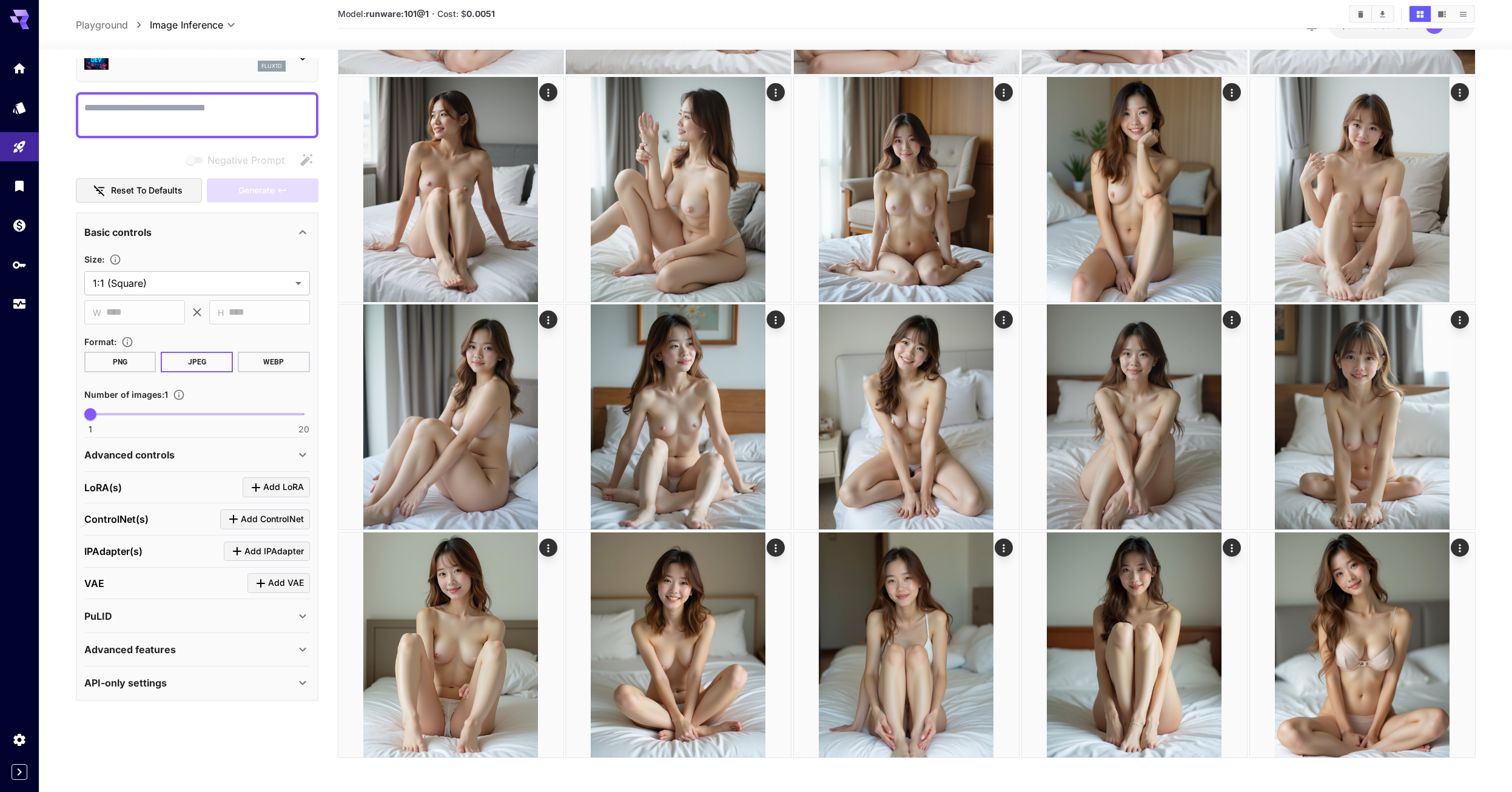
scroll to position [3214, 0]
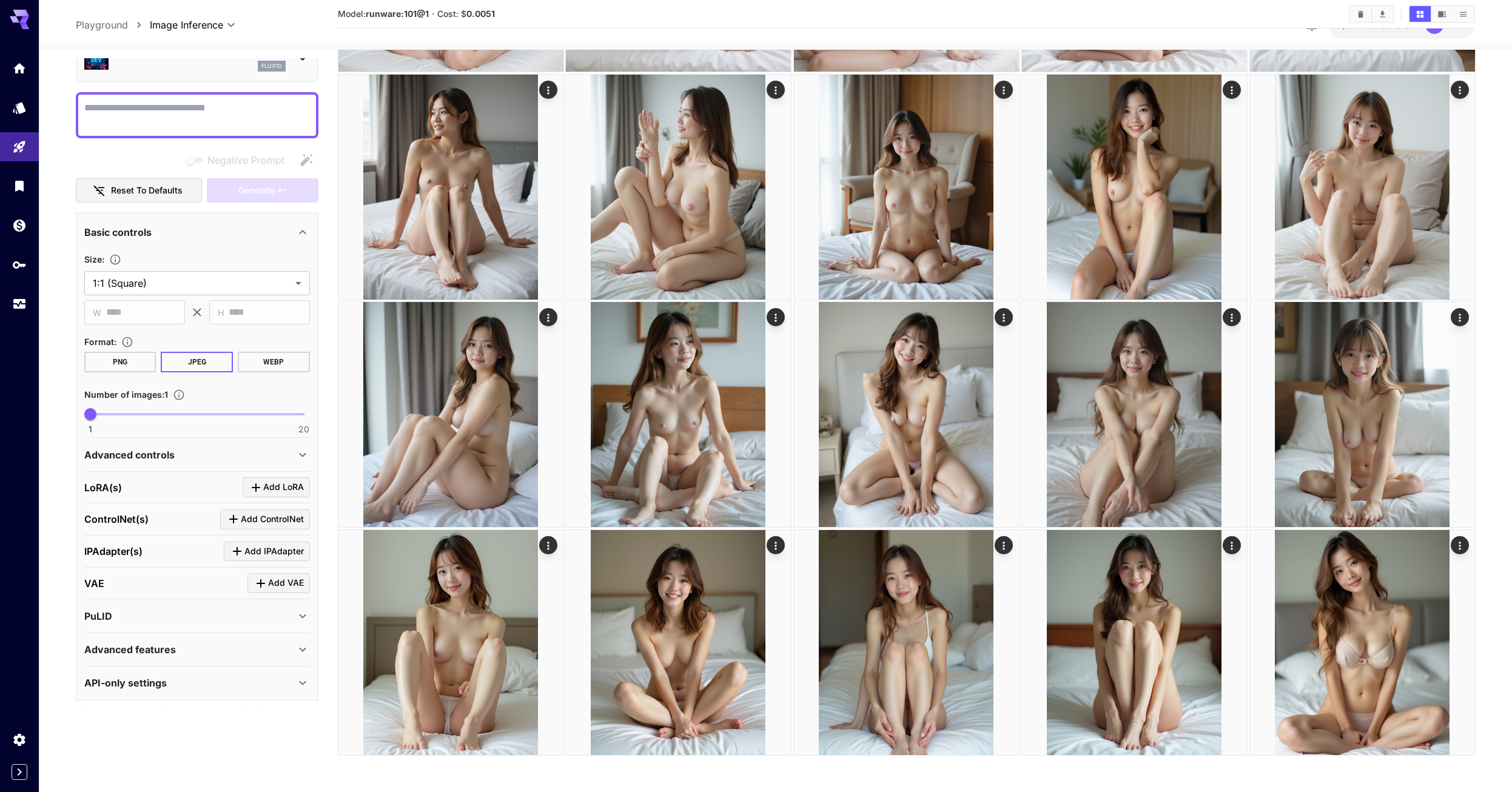
click at [303, 681] on icon at bounding box center [302, 683] width 14 height 14
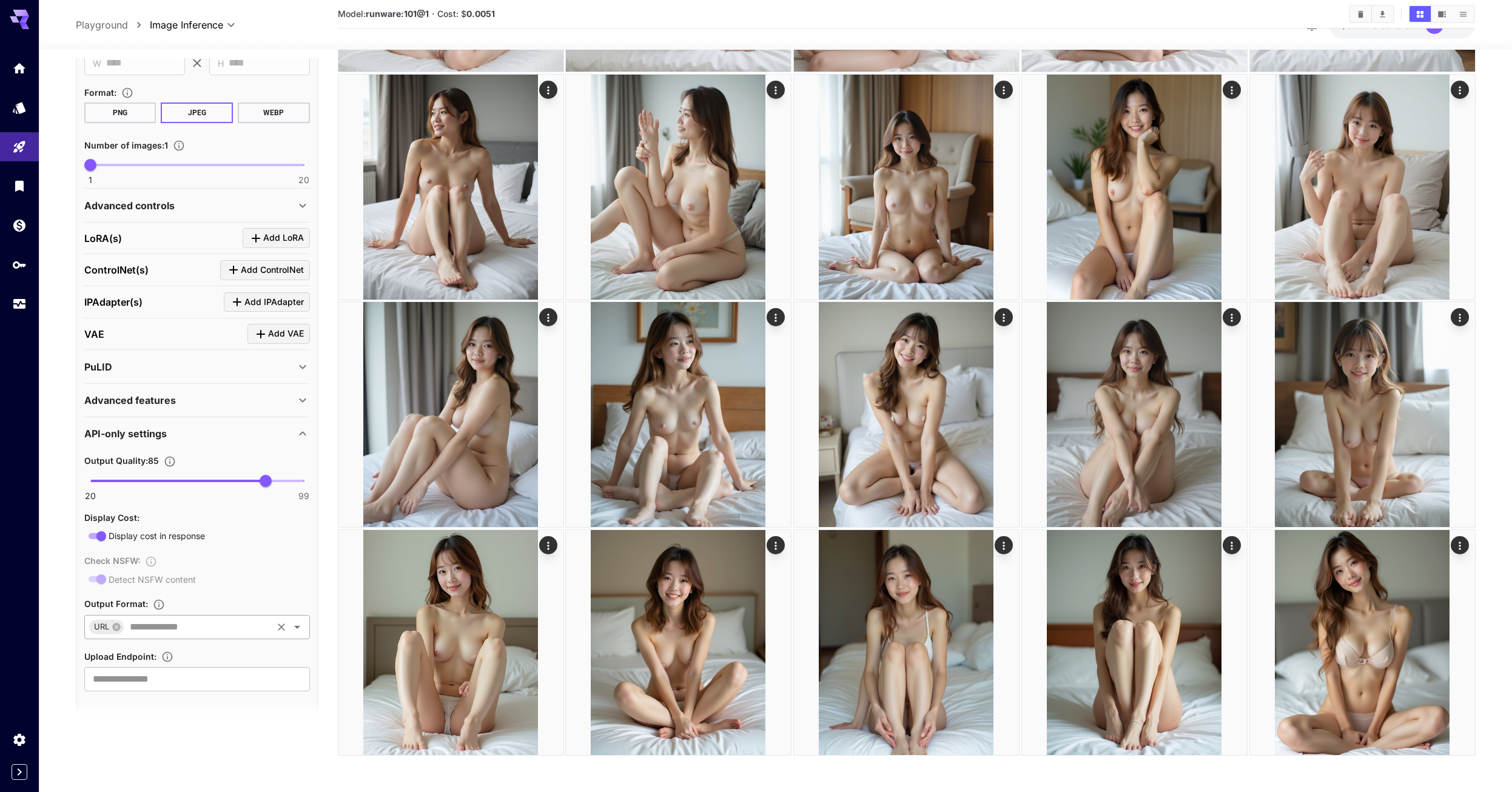
scroll to position [330, 0]
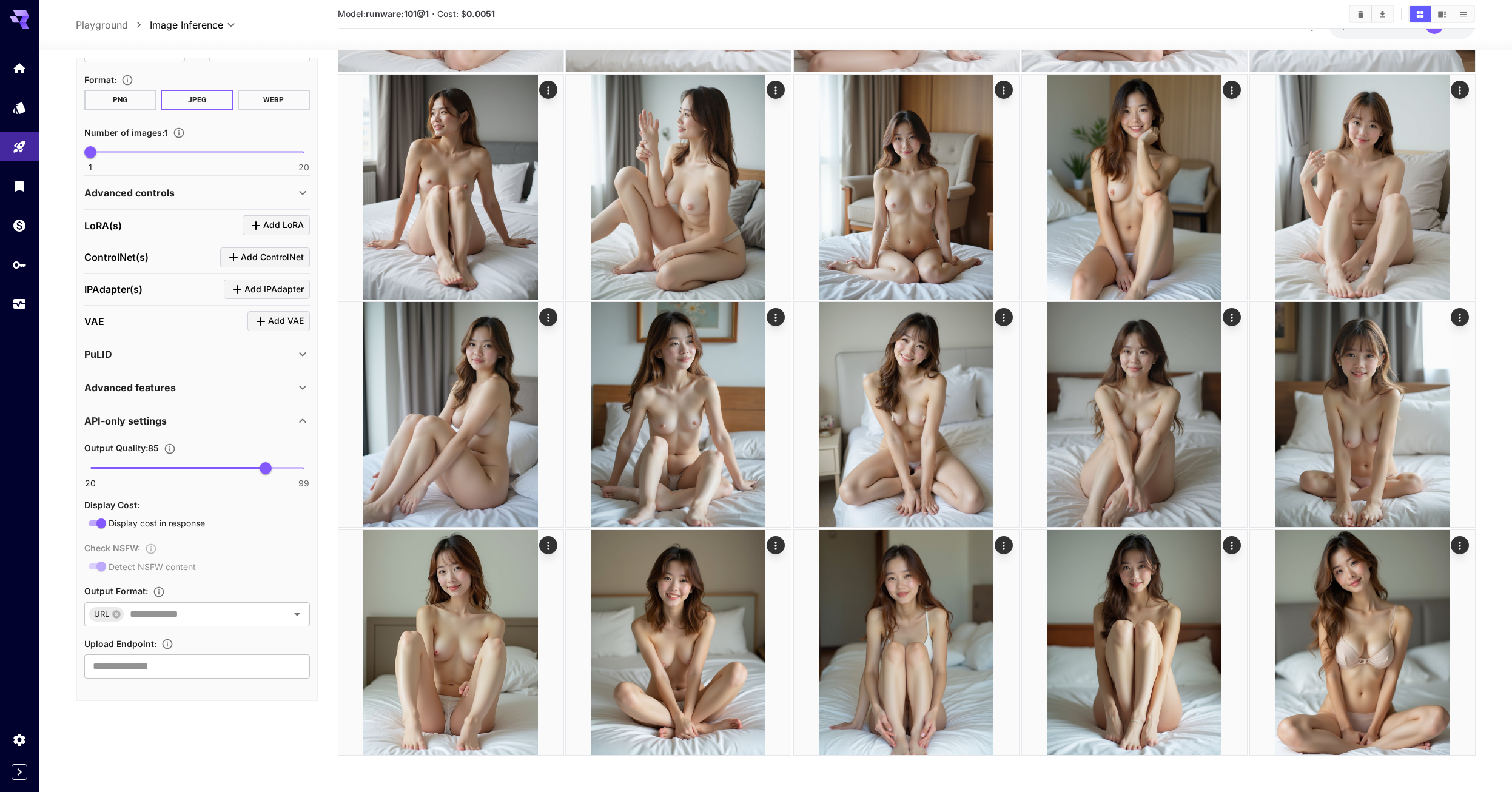
click at [302, 422] on icon at bounding box center [302, 421] width 14 height 14
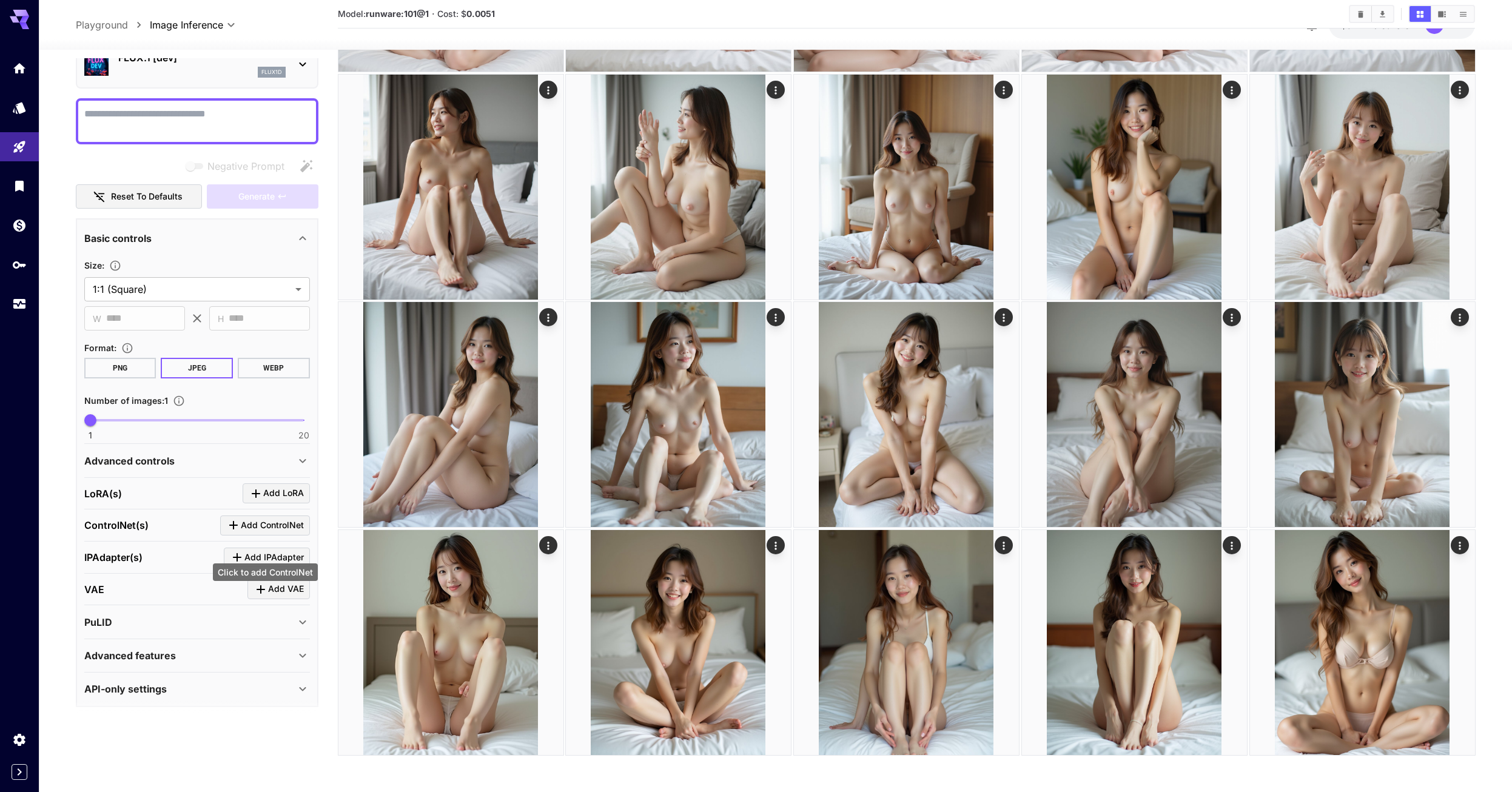
scroll to position [68, 0]
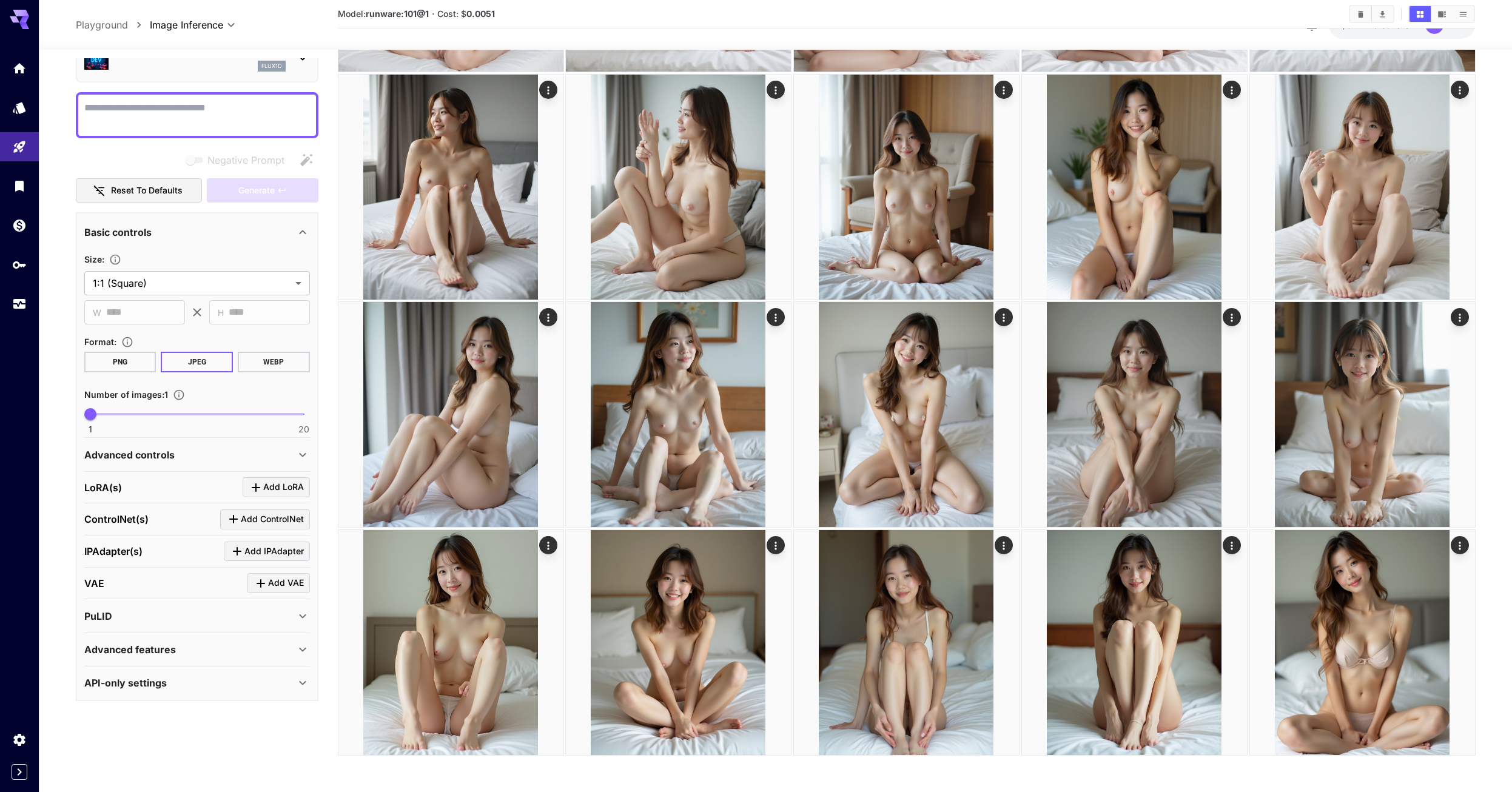
click at [304, 652] on icon at bounding box center [302, 649] width 14 height 14
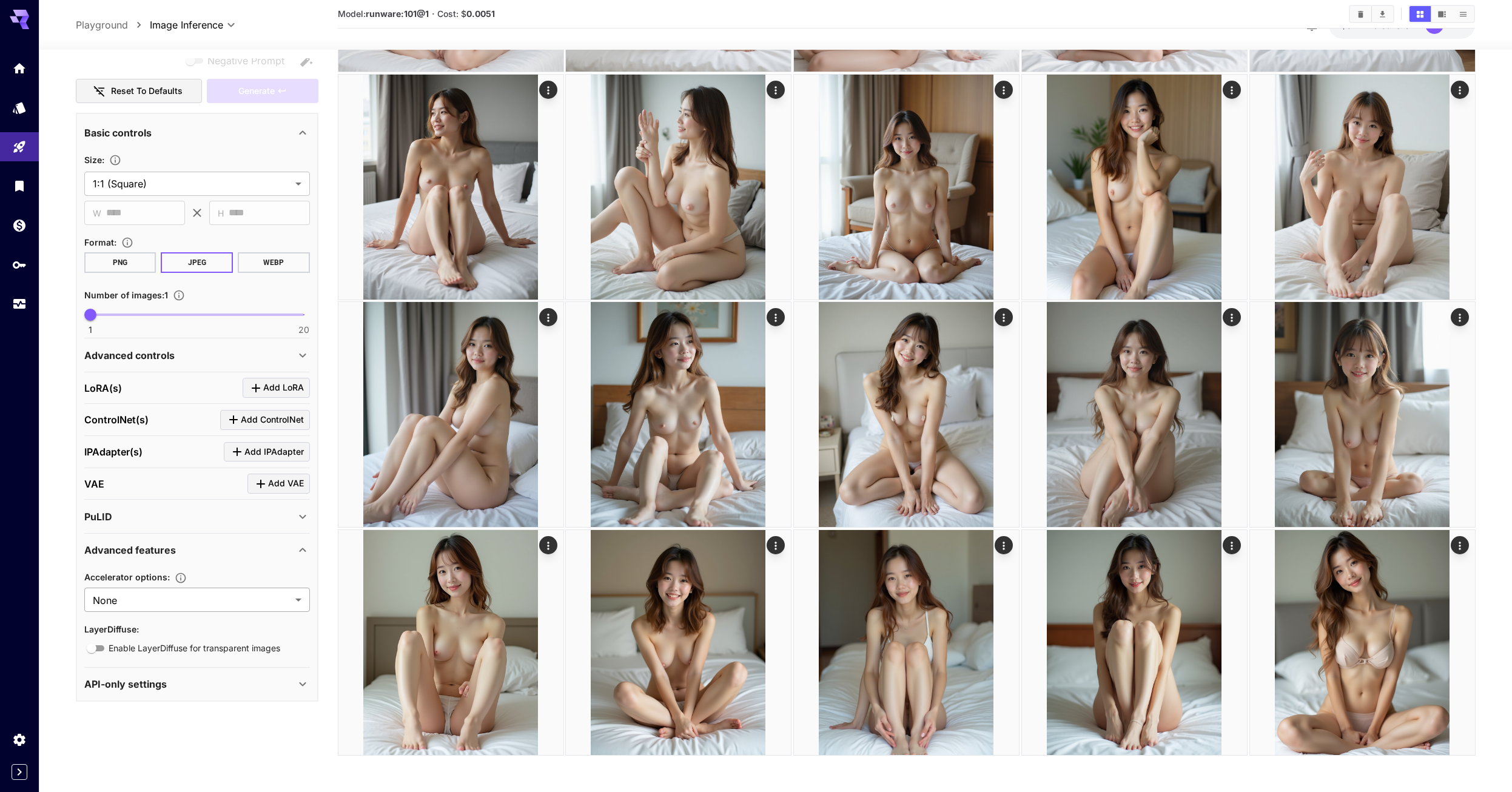
scroll to position [168, 0]
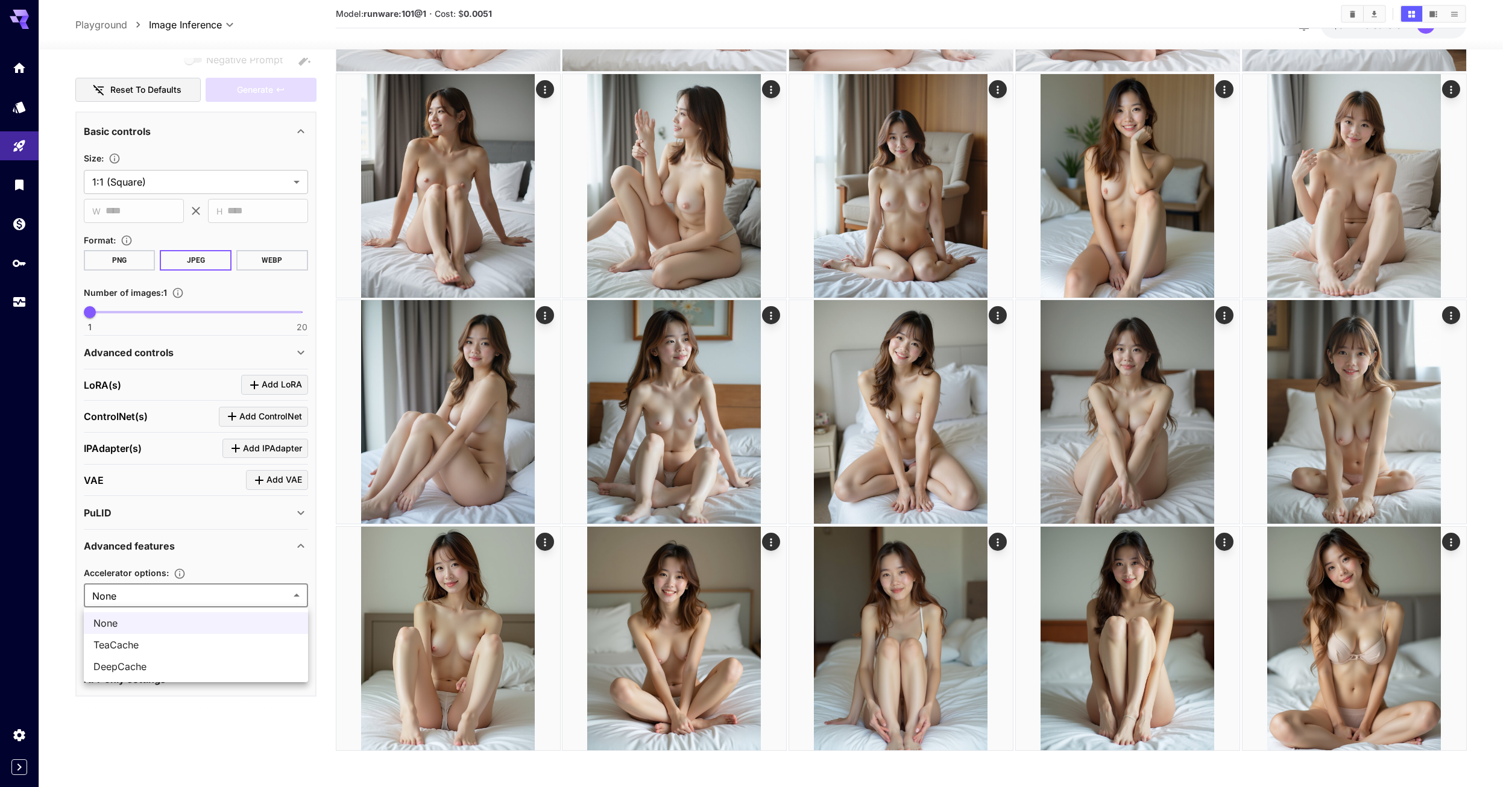
click at [57, 322] on div at bounding box center [756, 394] width 1512 height 787
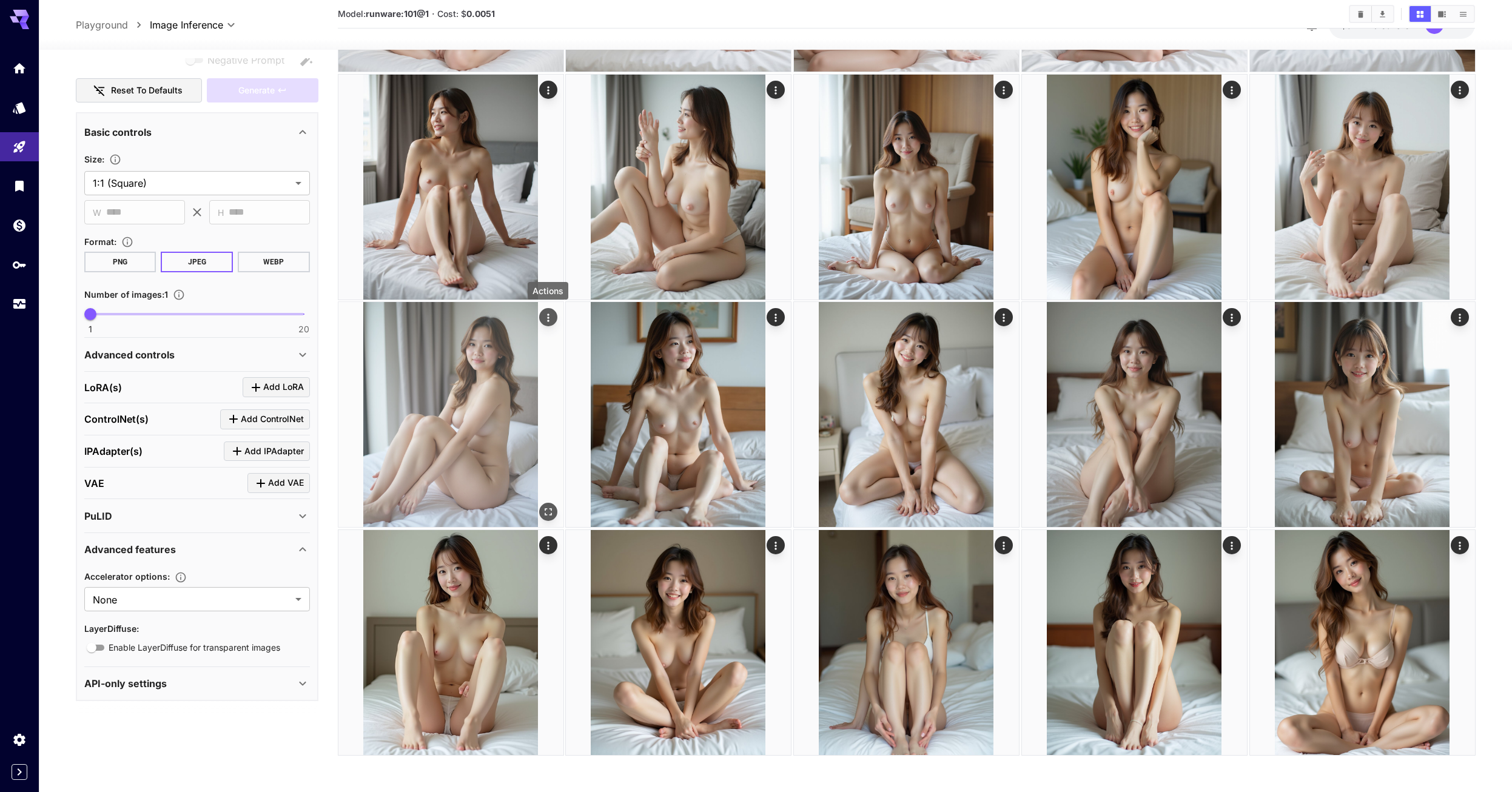
click at [551, 307] on div "Actions" at bounding box center [548, 294] width 43 height 28
click at [547, 323] on icon "Actions" at bounding box center [546, 319] width 12 height 12
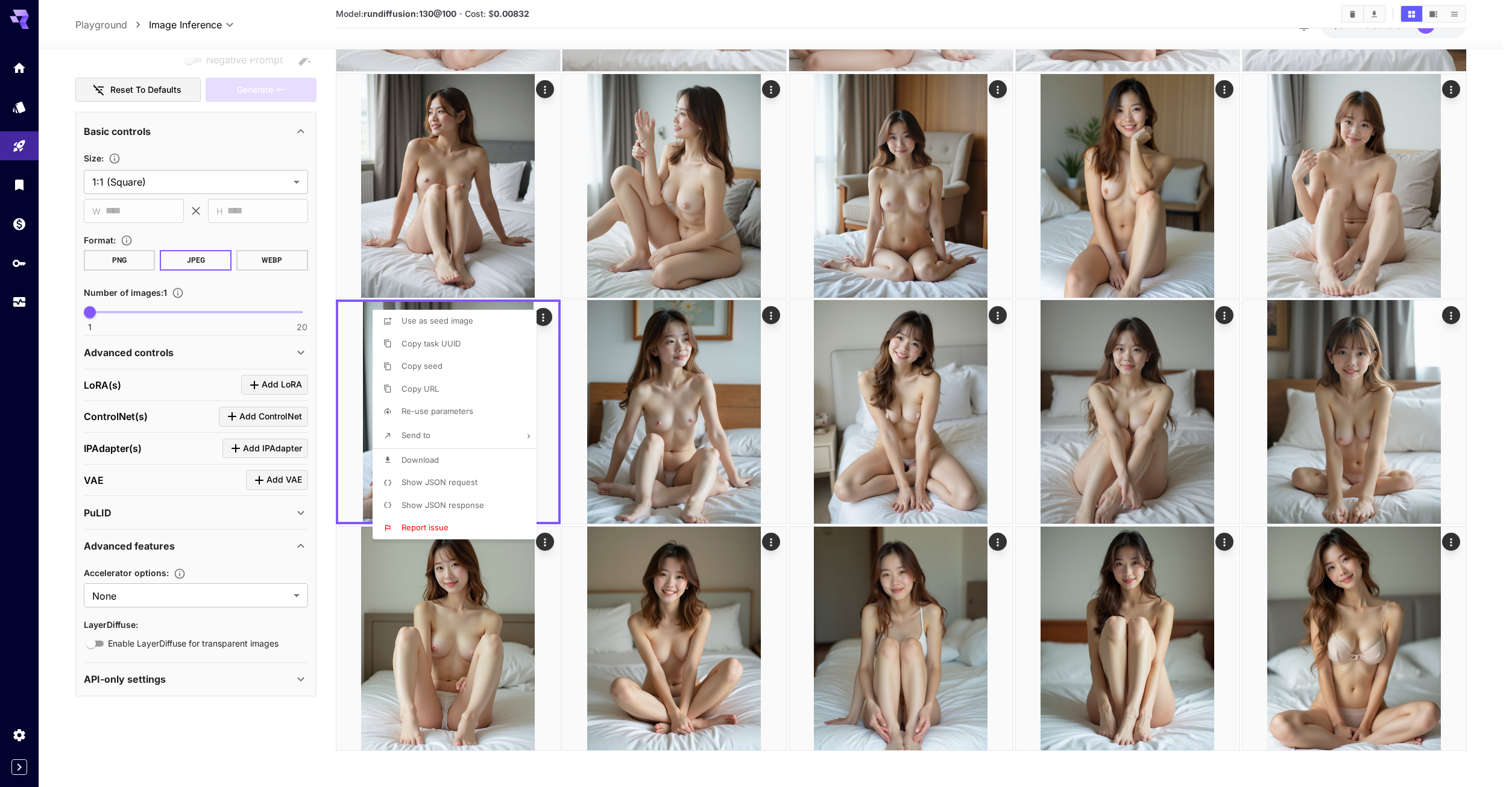
click at [802, 577] on div at bounding box center [756, 394] width 1512 height 787
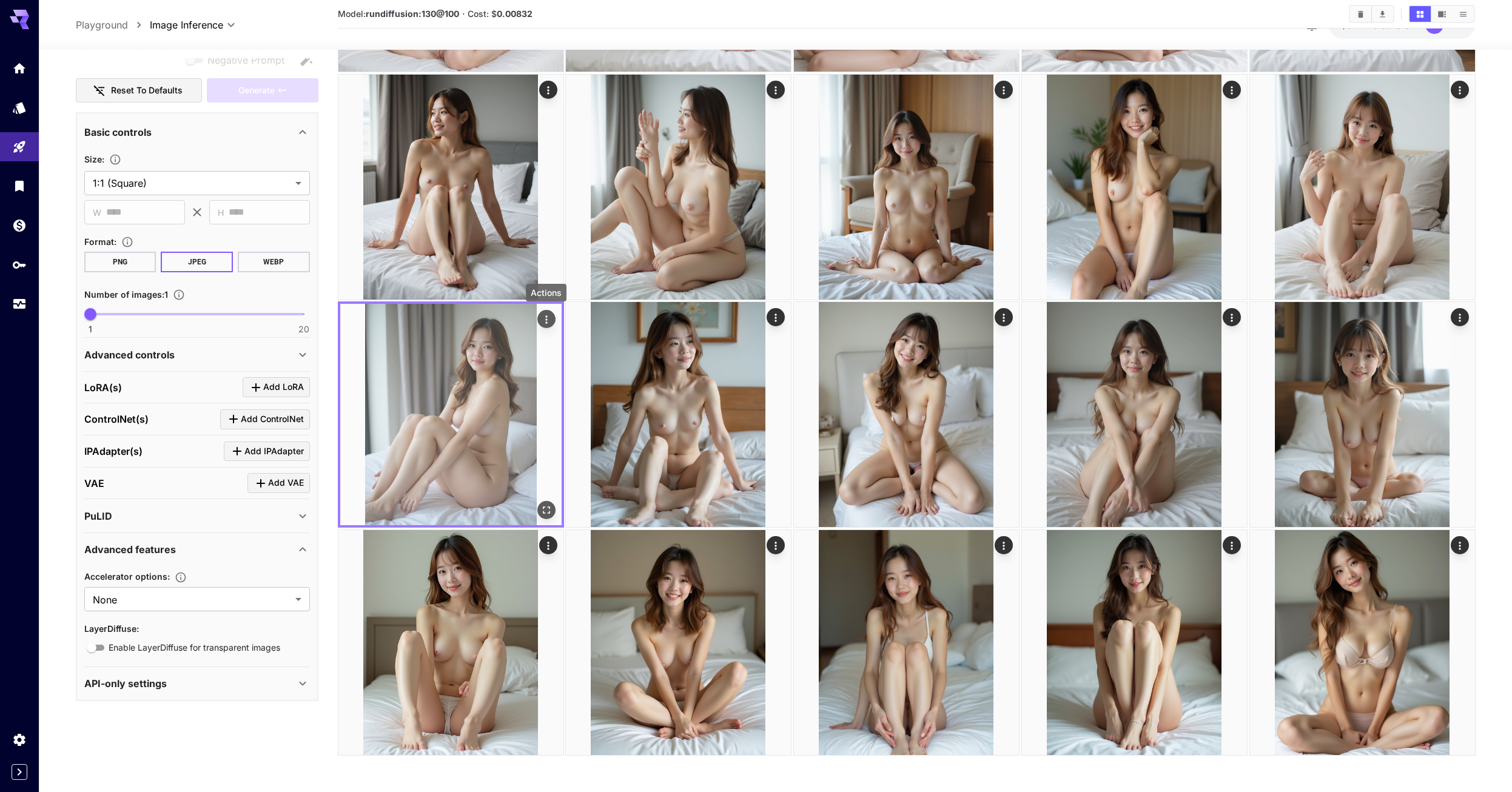
click at [537, 311] on div "Actions" at bounding box center [546, 319] width 18 height 18
click at [549, 317] on icon "Actions" at bounding box center [546, 319] width 12 height 12
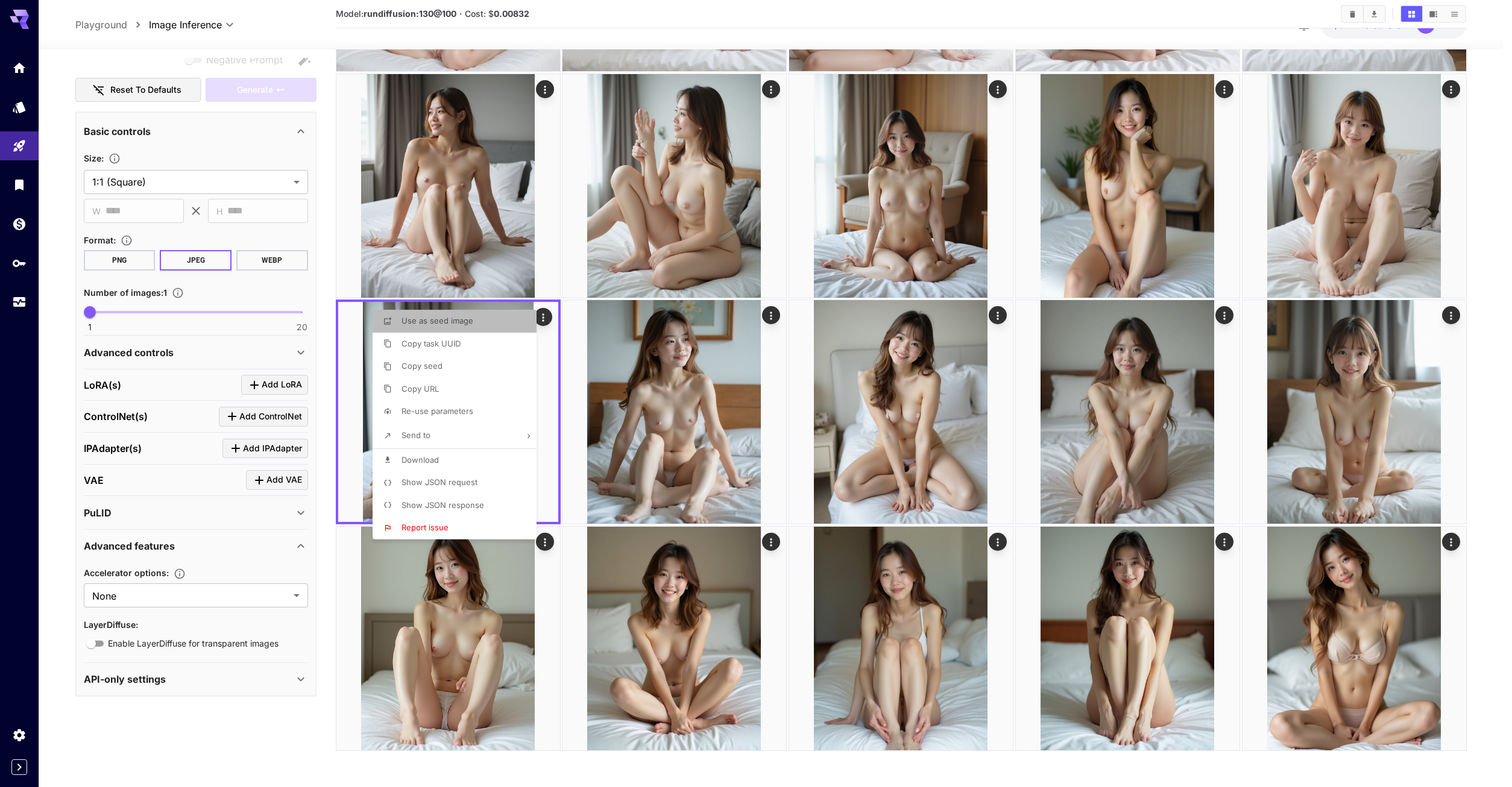
click at [477, 322] on li "Use as seed image" at bounding box center [458, 321] width 171 height 23
type input "**********"
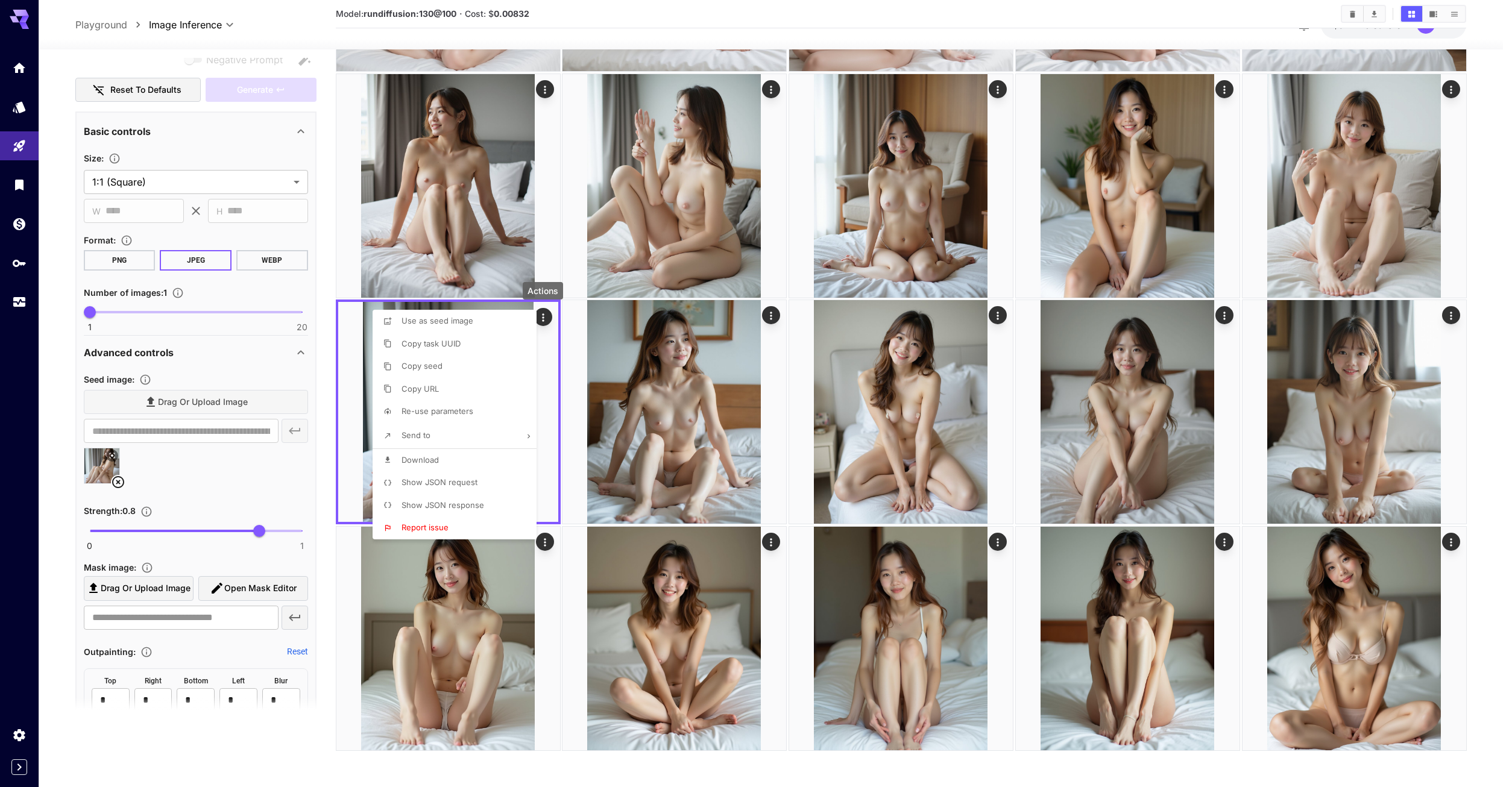
click at [132, 312] on div at bounding box center [756, 394] width 1512 height 787
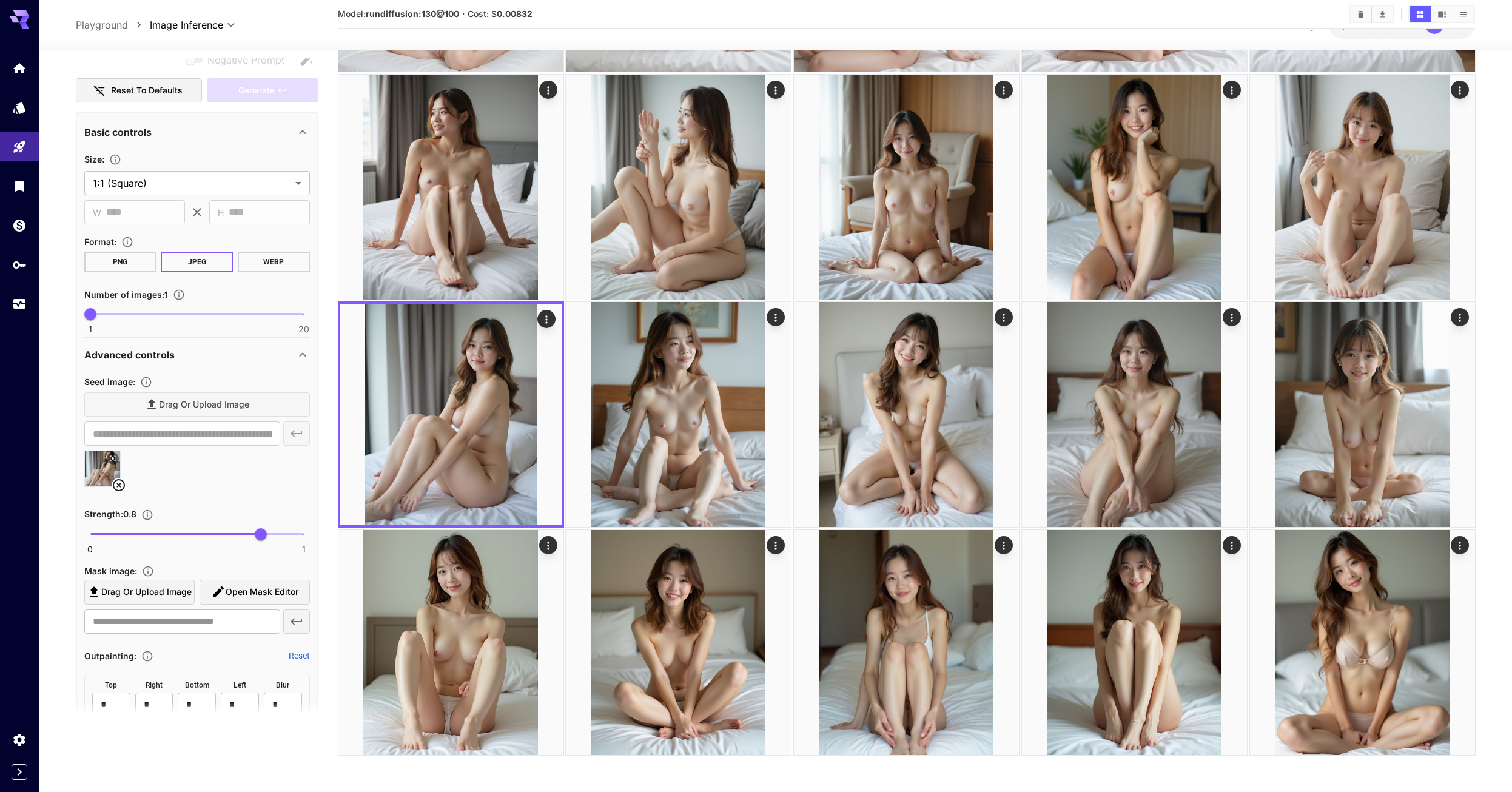
click at [136, 311] on span "1 20 1" at bounding box center [197, 314] width 214 height 18
type input "*"
click at [125, 313] on span "4" at bounding box center [123, 314] width 12 height 12
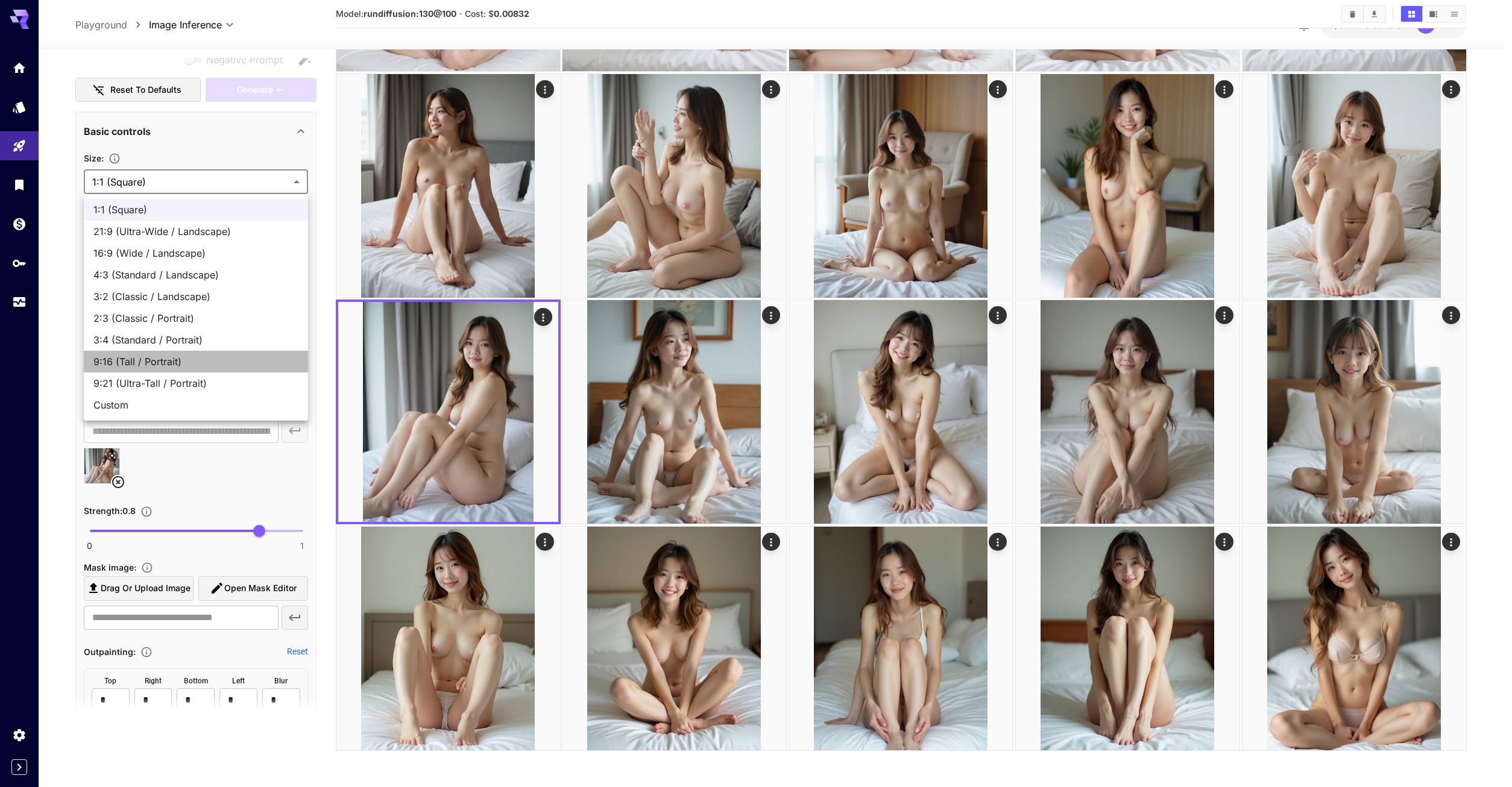
click at [181, 361] on span "9:16 (Tall / Portrait)" at bounding box center [196, 362] width 205 height 14
type input "**********"
type input "***"
type input "****"
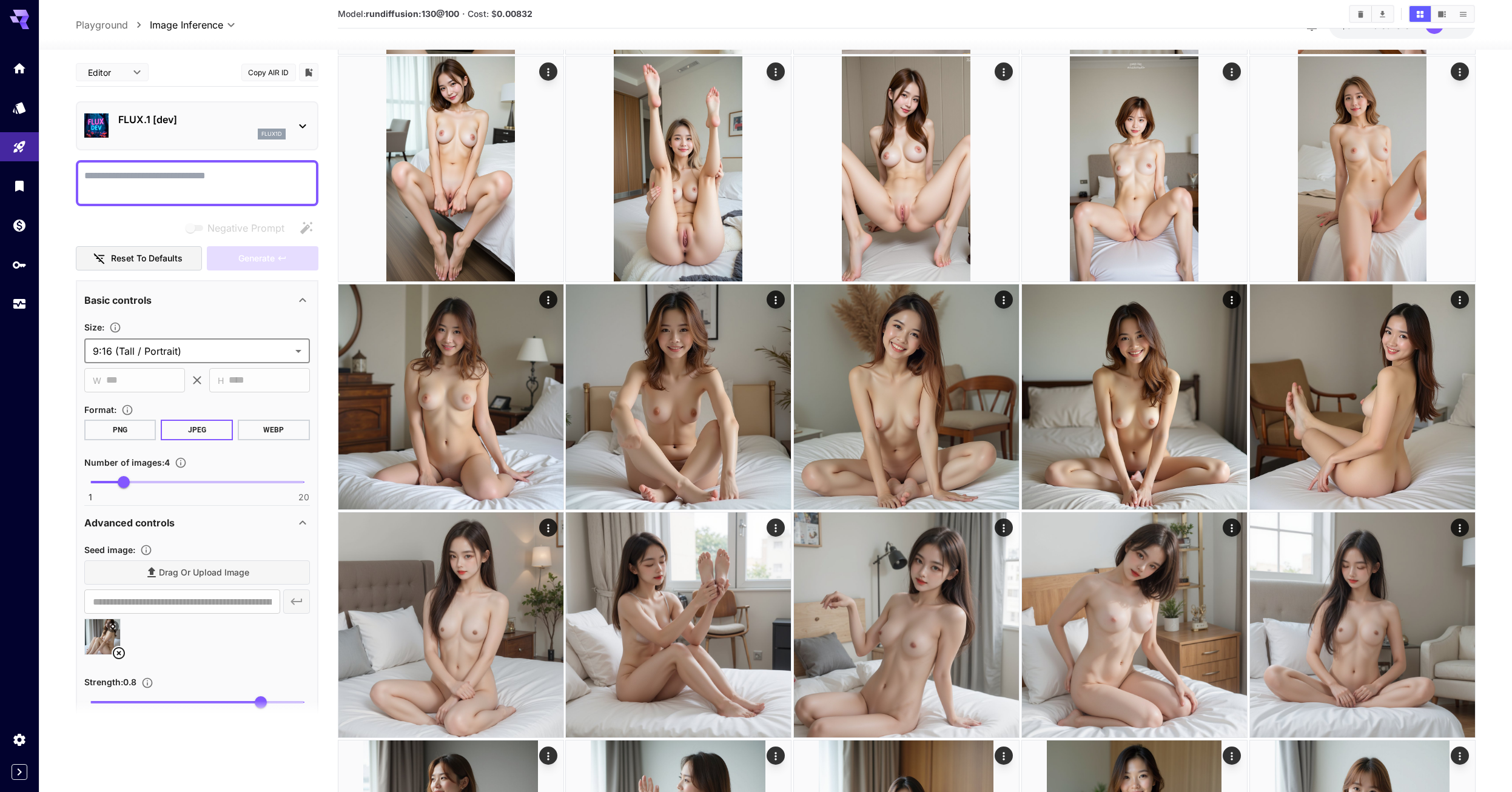
scroll to position [2547, 0]
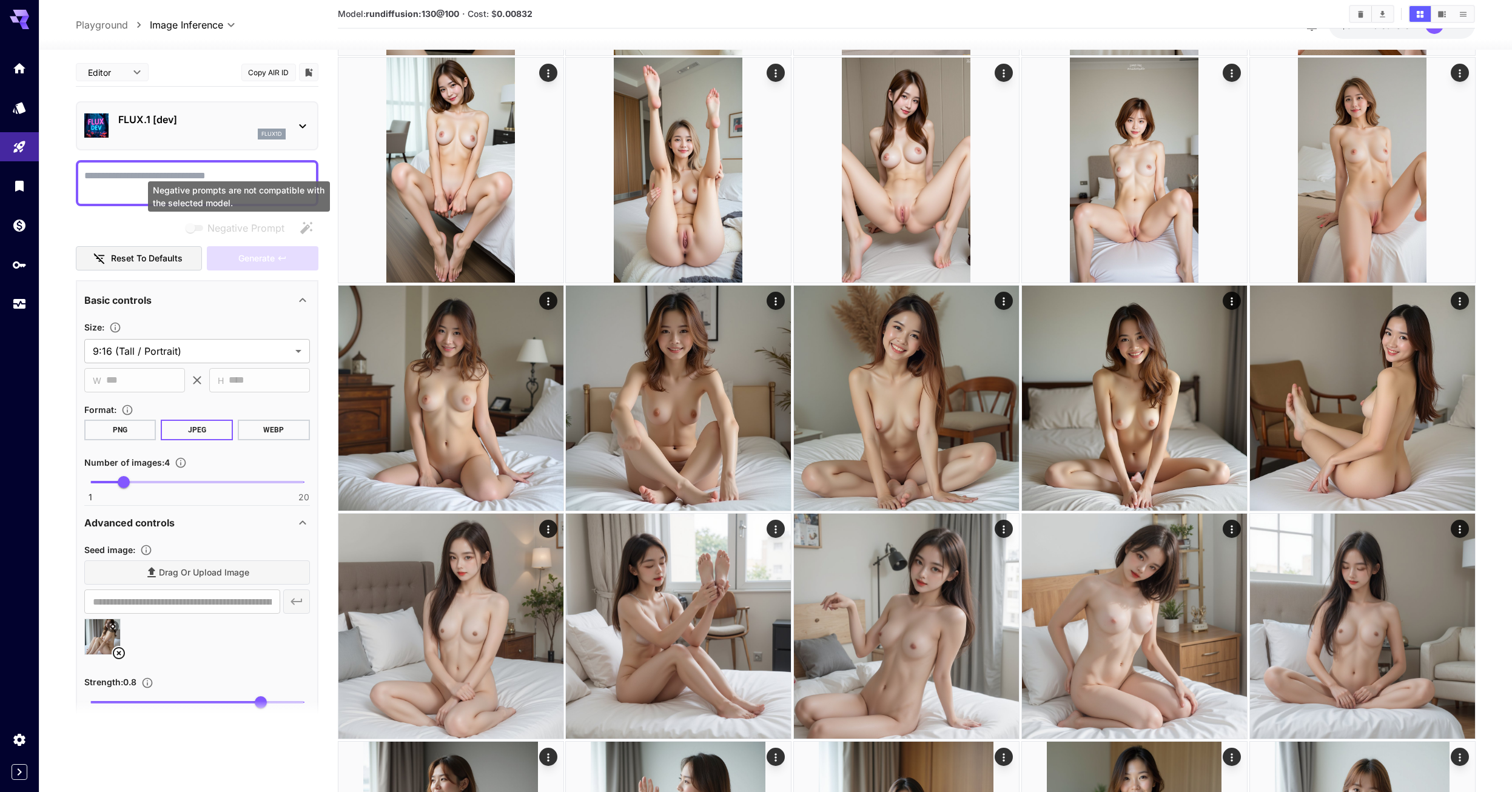
click at [226, 182] on div "Negative prompts are not compatible with the selected model." at bounding box center [239, 197] width 182 height 30
drag, startPoint x: 243, startPoint y: 166, endPoint x: 241, endPoint y: 172, distance: 6.3
click at [241, 172] on div at bounding box center [197, 183] width 243 height 46
click at [238, 179] on textarea "Negative Prompt" at bounding box center [197, 183] width 226 height 29
paste textarea "**********"
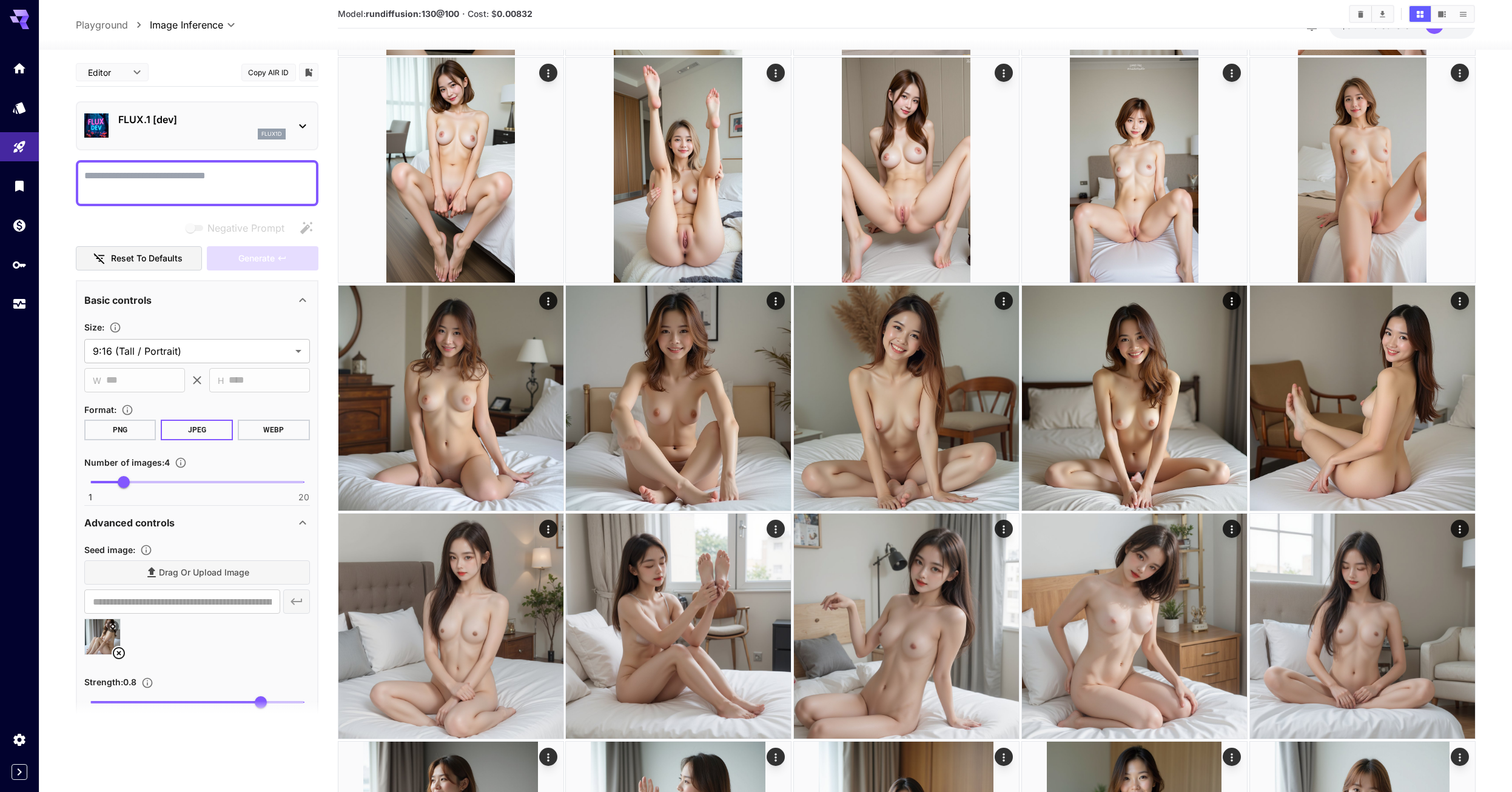
type textarea "**********"
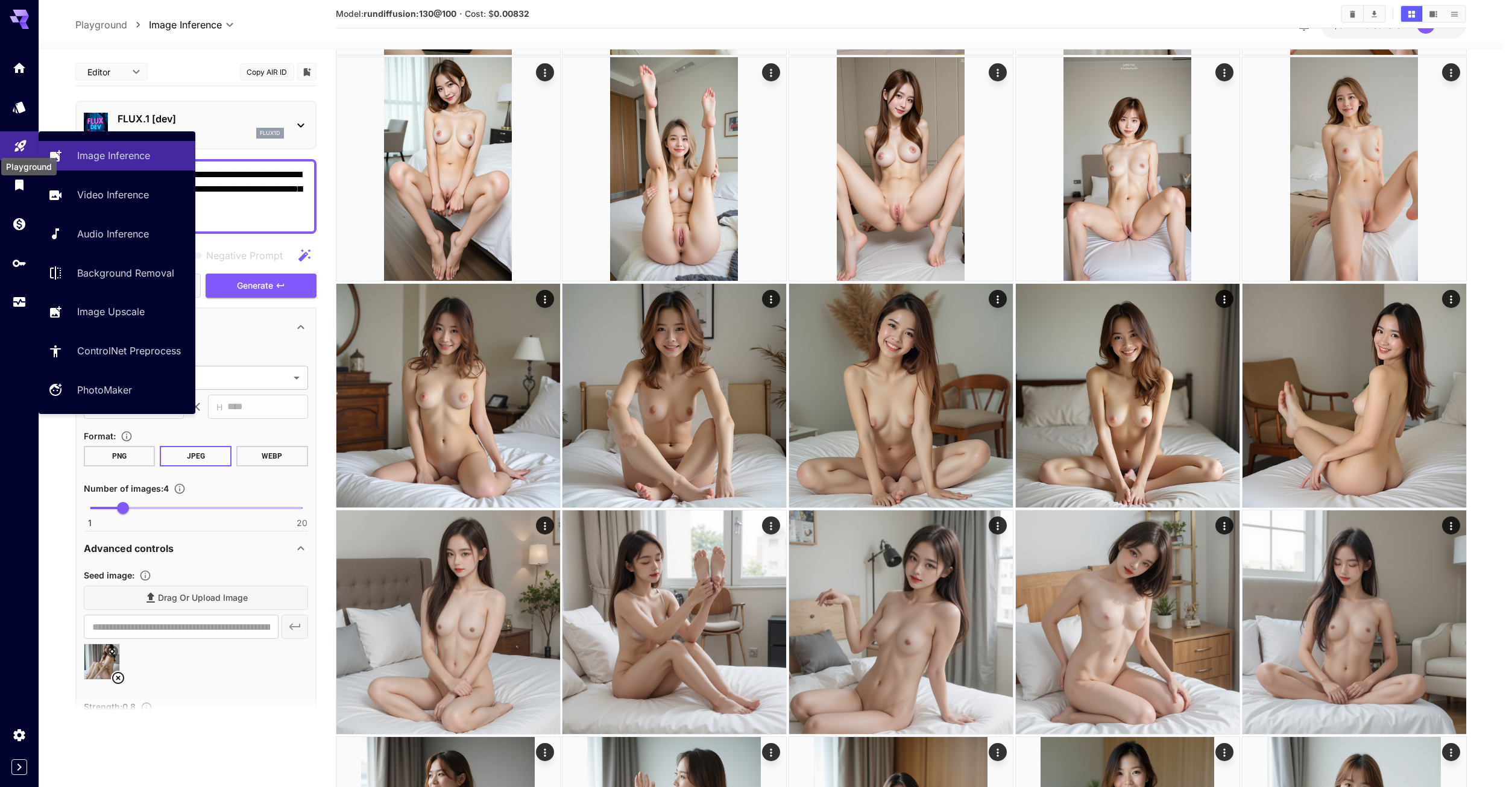
drag, startPoint x: 254, startPoint y: 216, endPoint x: 18, endPoint y: 146, distance: 246.2
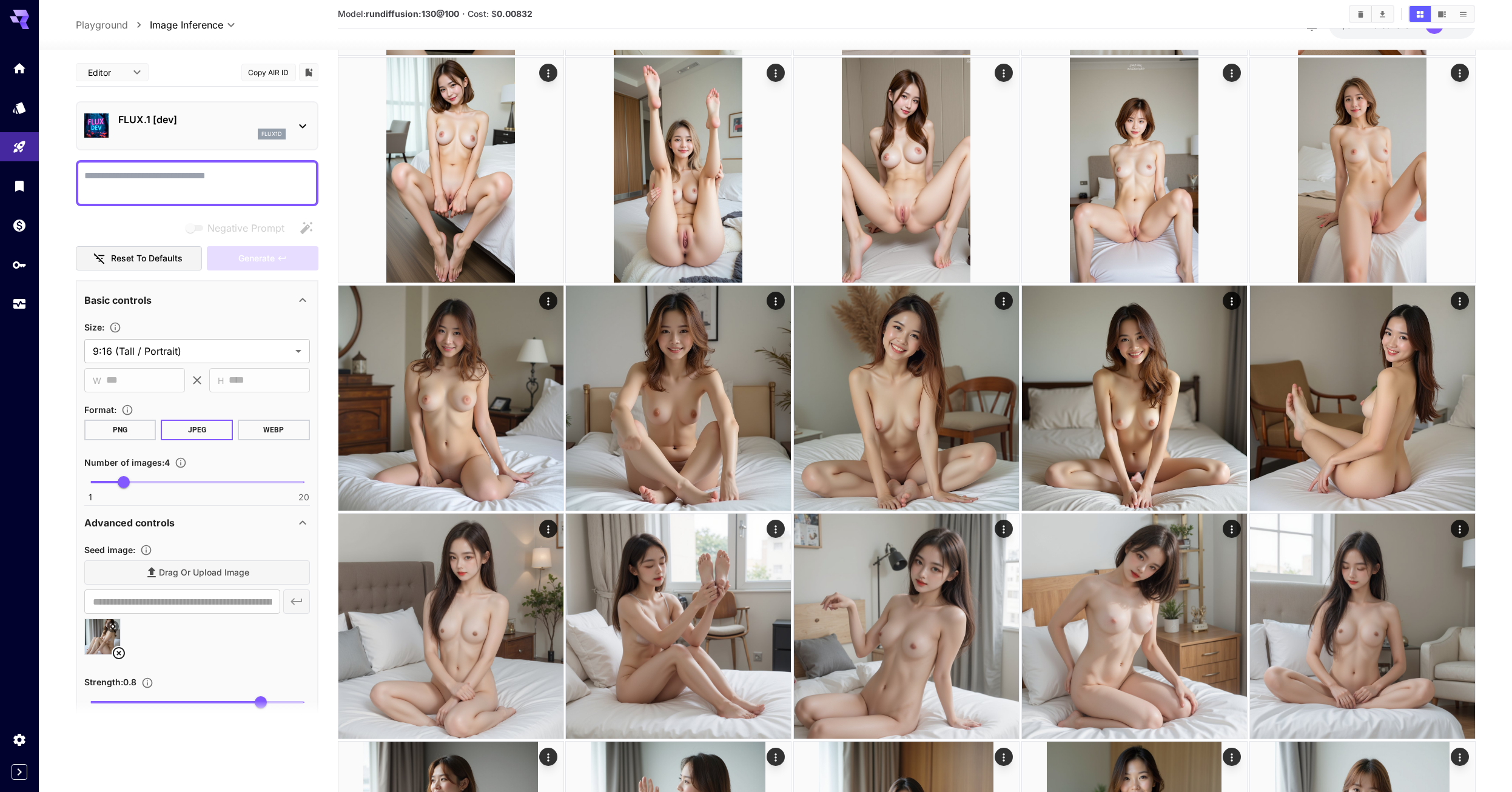
click at [209, 182] on textarea "Negative Prompt" at bounding box center [197, 183] width 226 height 29
paste textarea "**********"
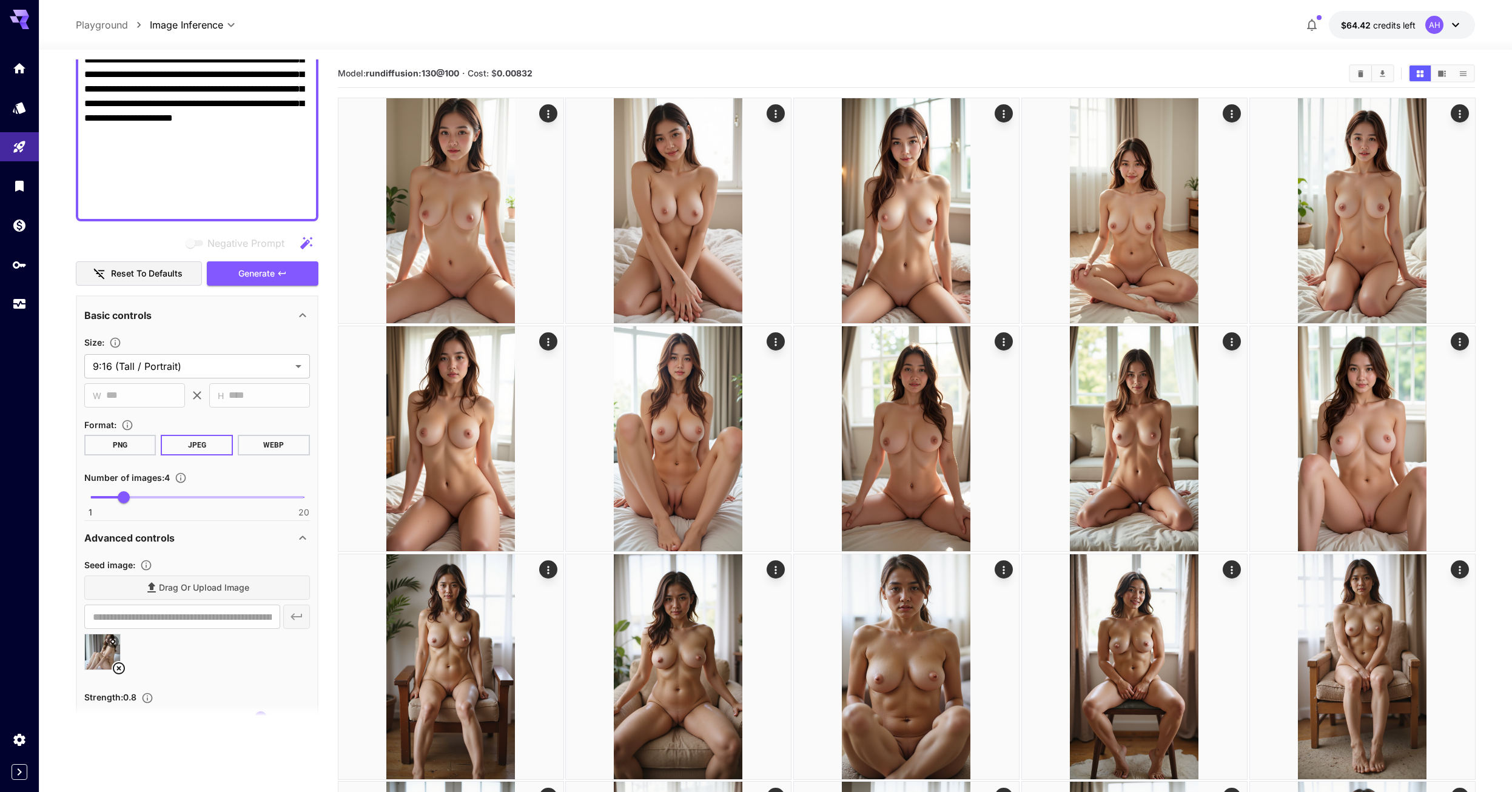
scroll to position [472, 0]
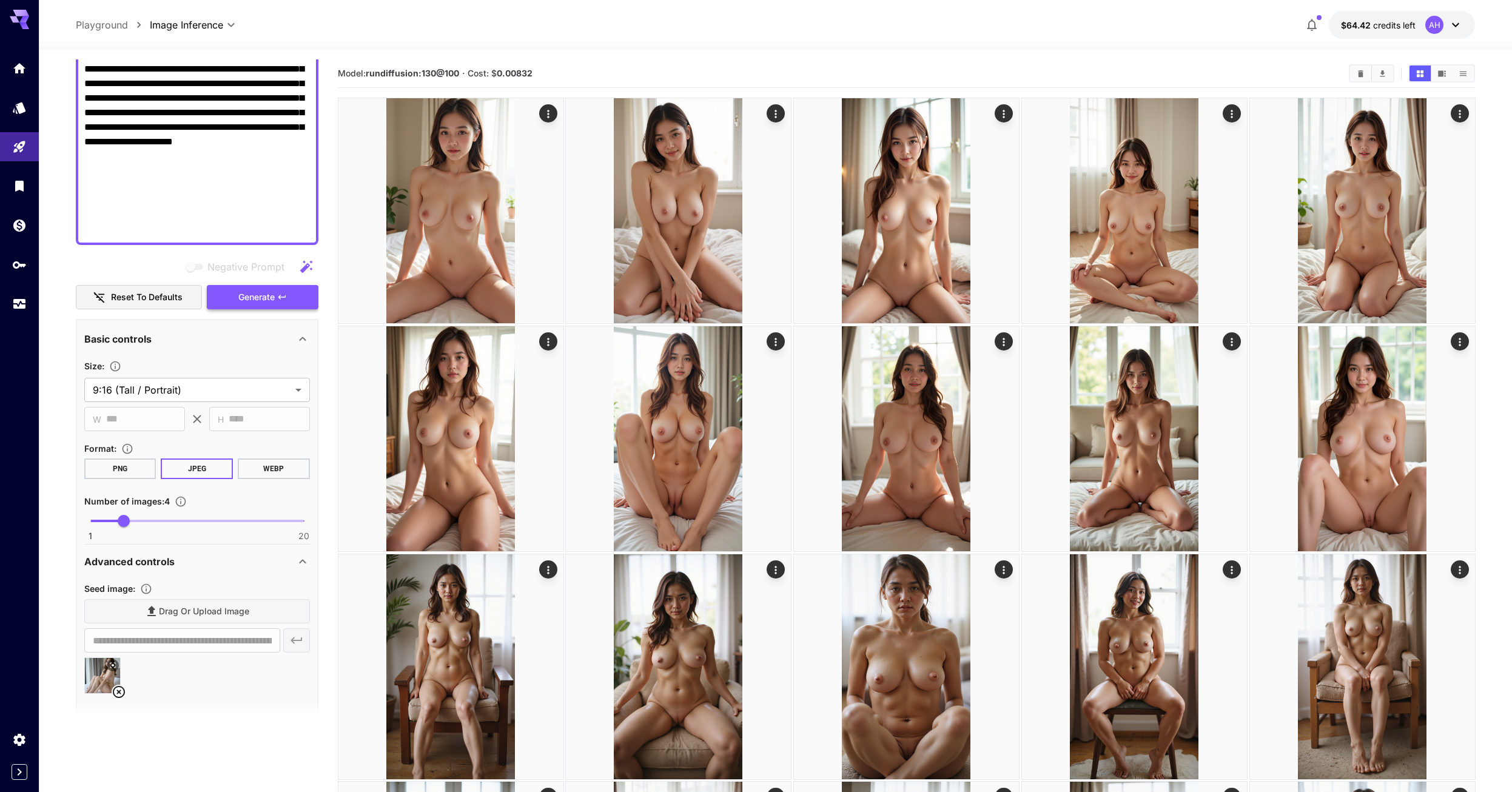
type textarea "**********"
click at [252, 290] on span "Generate" at bounding box center [256, 297] width 36 height 15
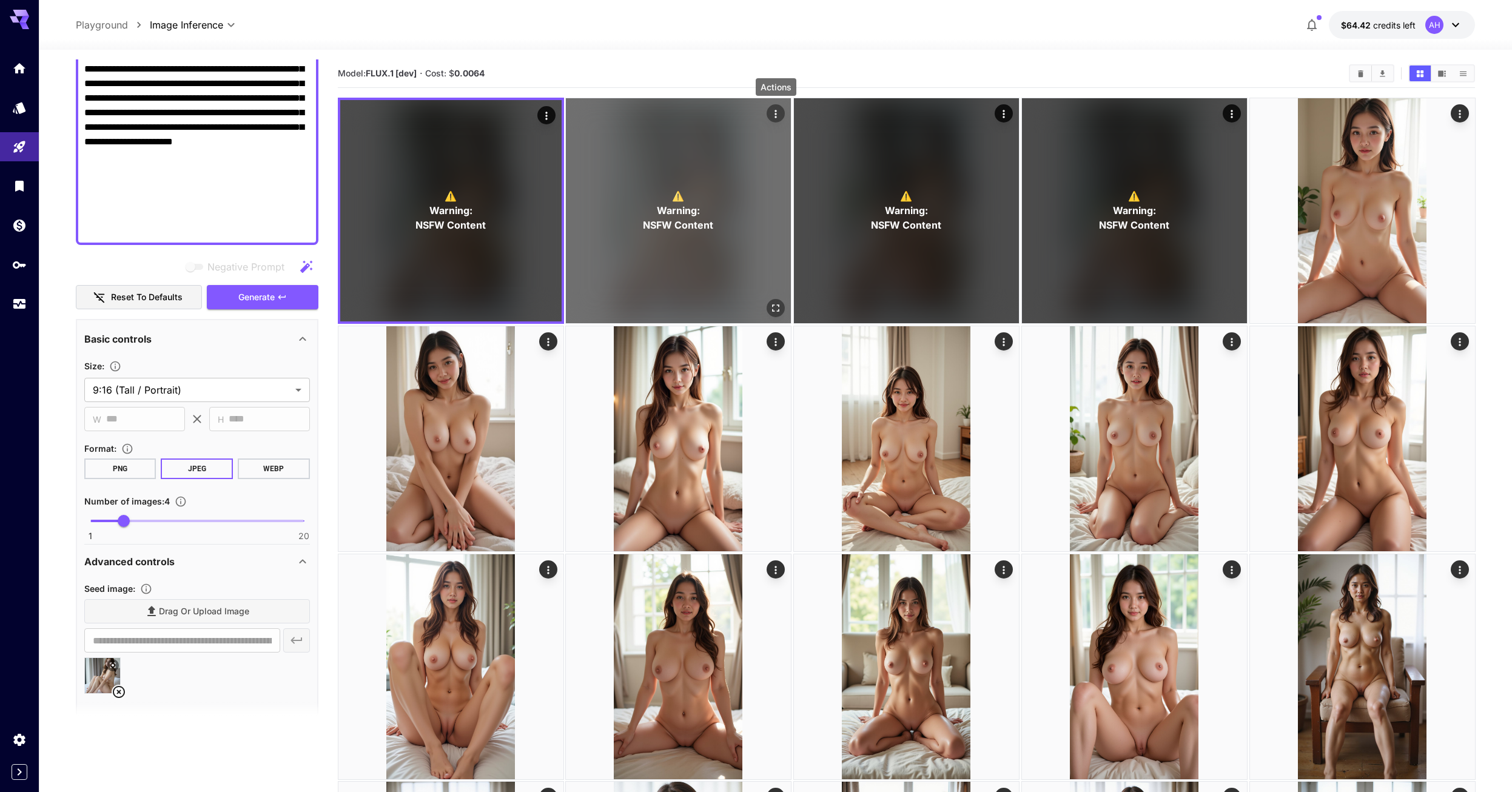
click at [778, 111] on icon "Actions" at bounding box center [776, 114] width 12 height 12
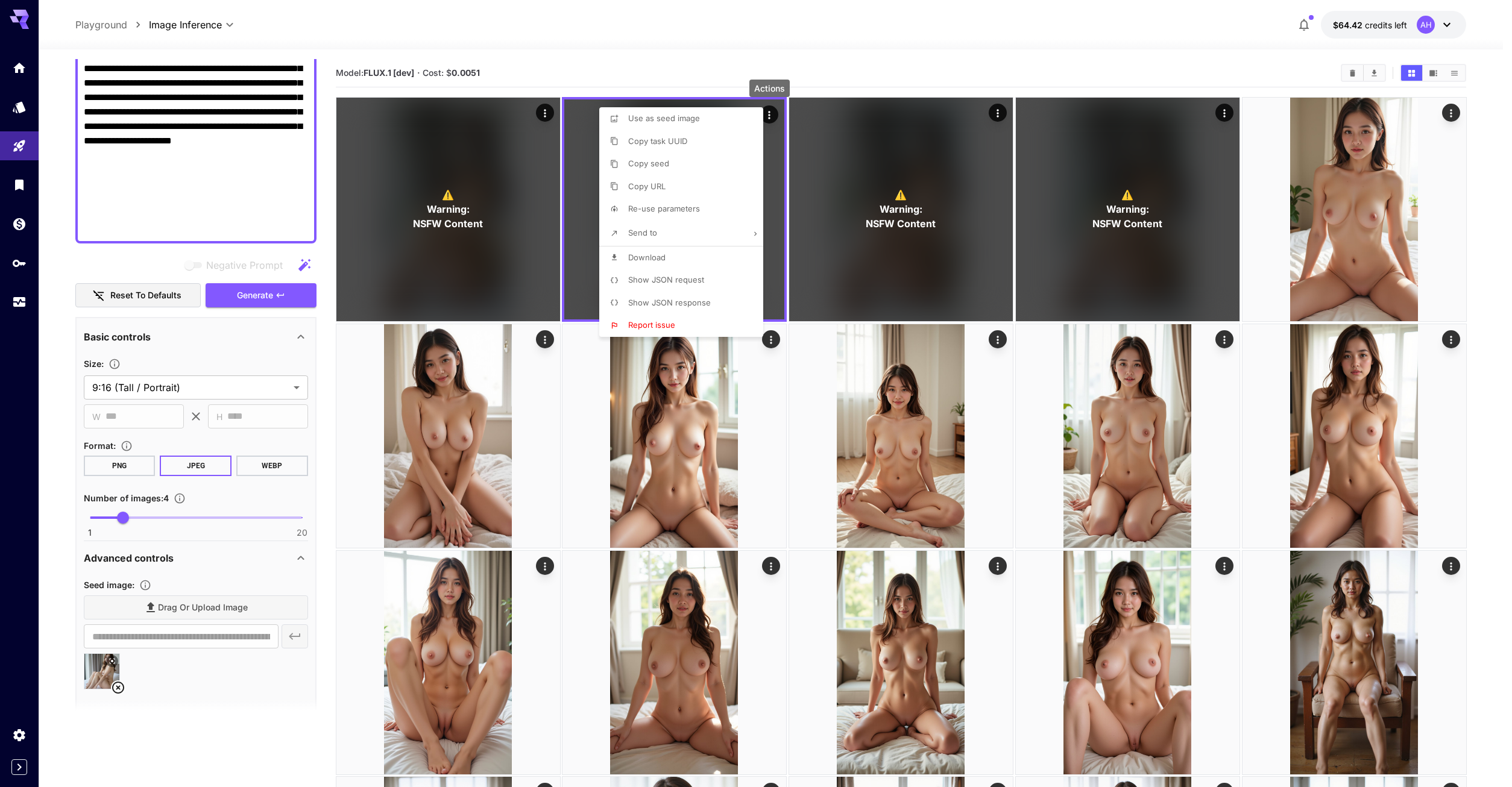
click at [848, 65] on div at bounding box center [756, 394] width 1512 height 787
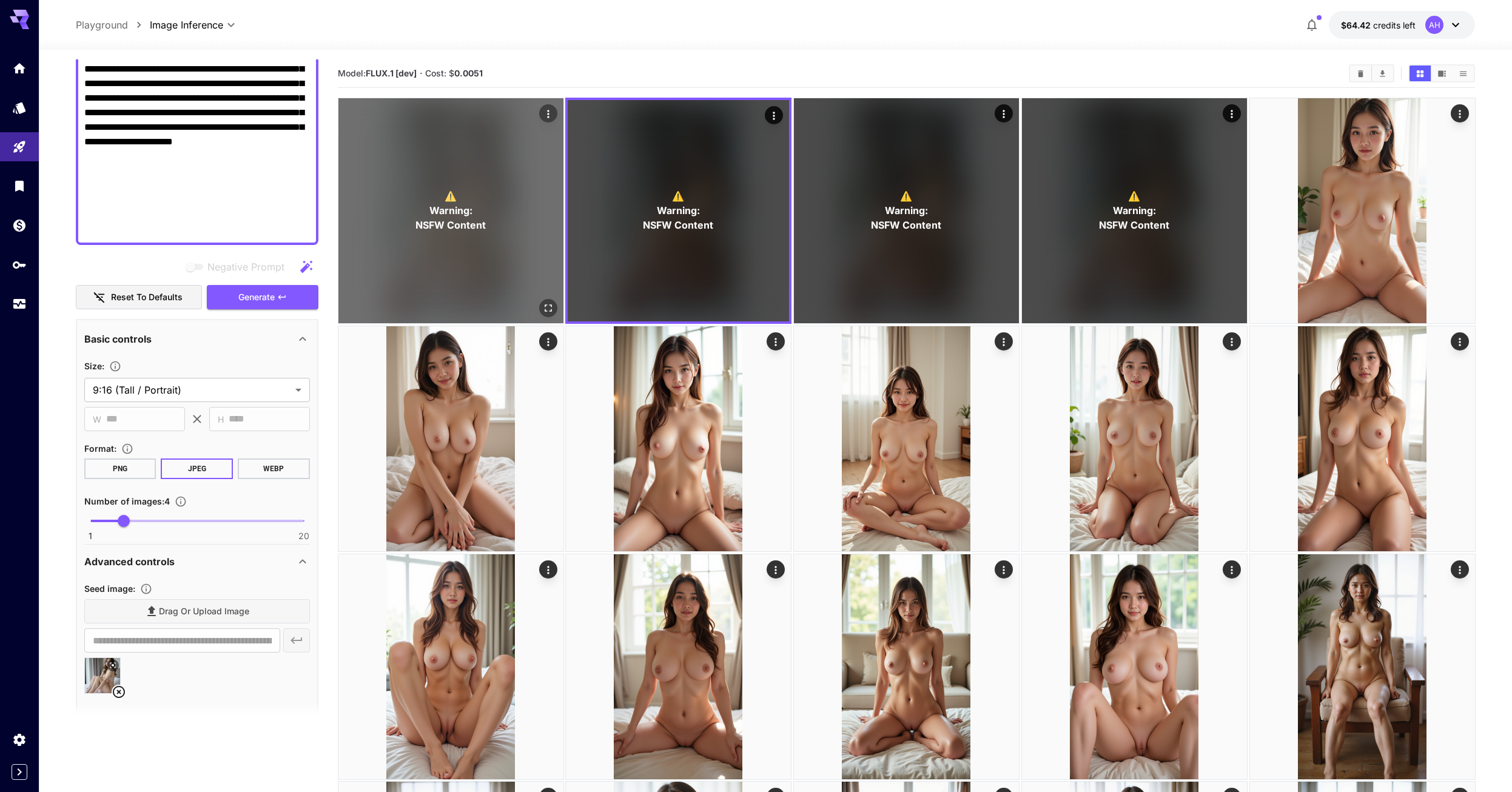
click at [528, 207] on div "⚠️ Warning: NSFW Content" at bounding box center [450, 210] width 225 height 225
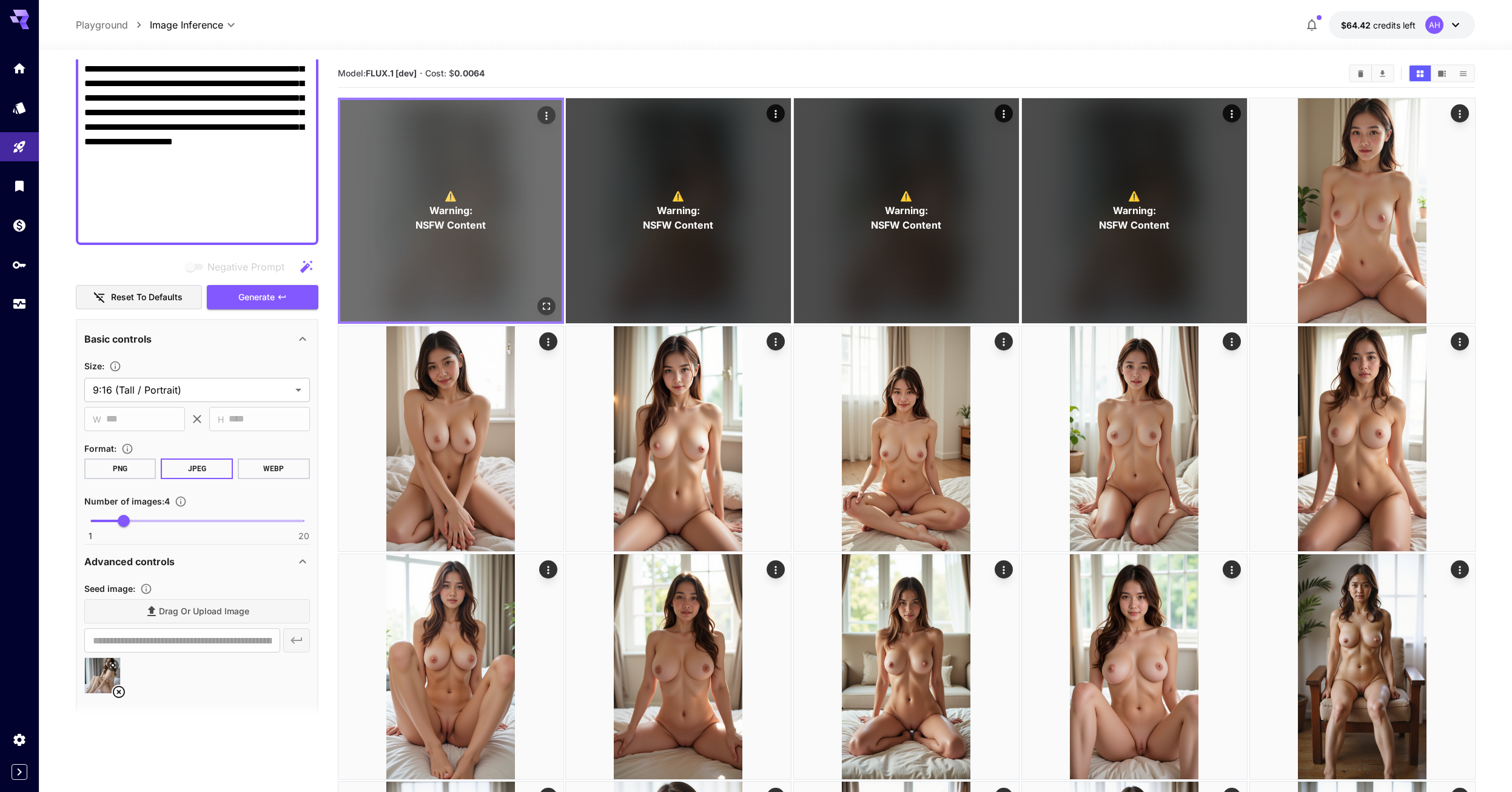
click at [528, 207] on div "⚠️ Warning: NSFW Content" at bounding box center [451, 211] width 222 height 222
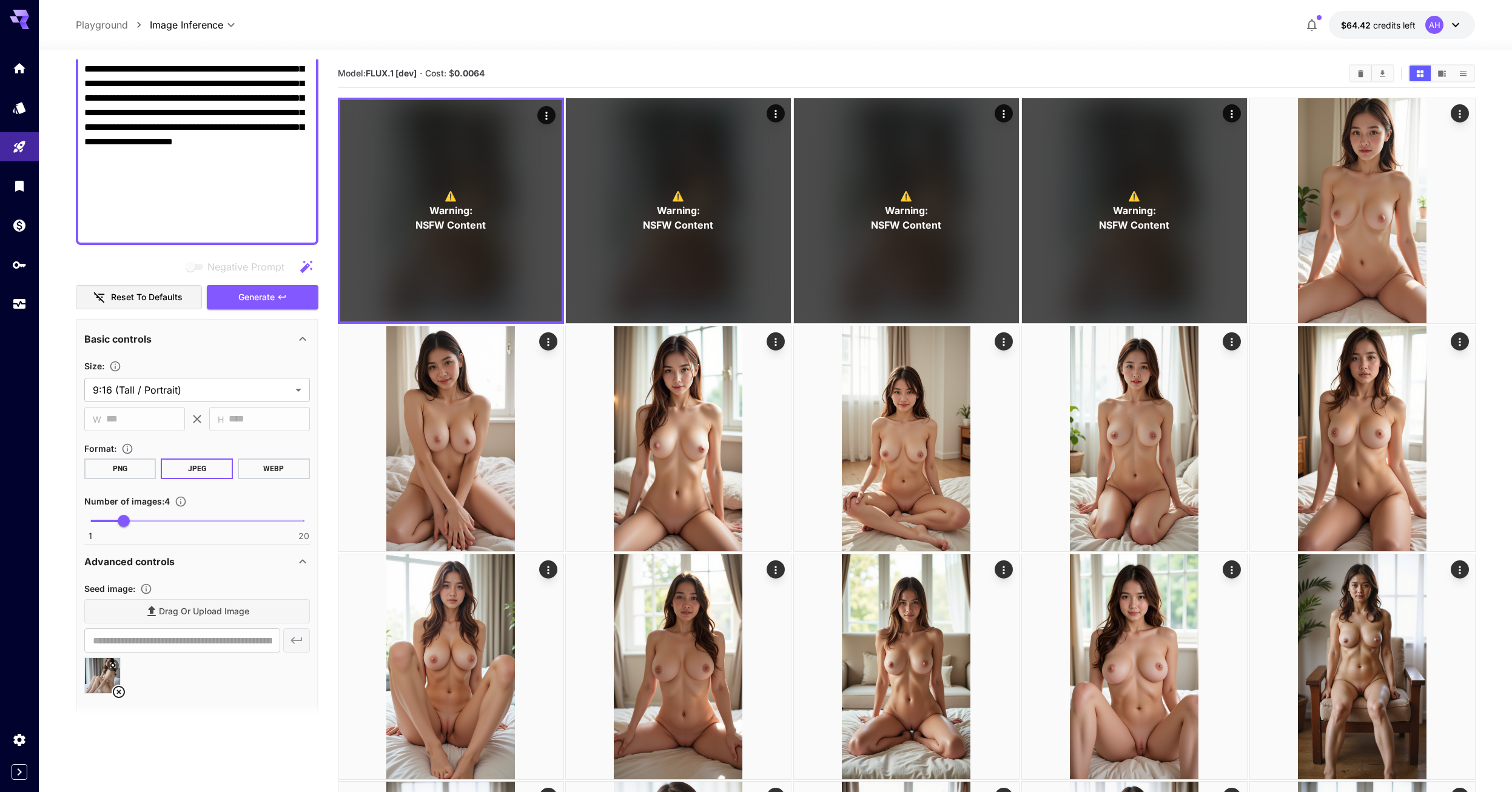
click at [1456, 28] on icon at bounding box center [1456, 25] width 14 height 14
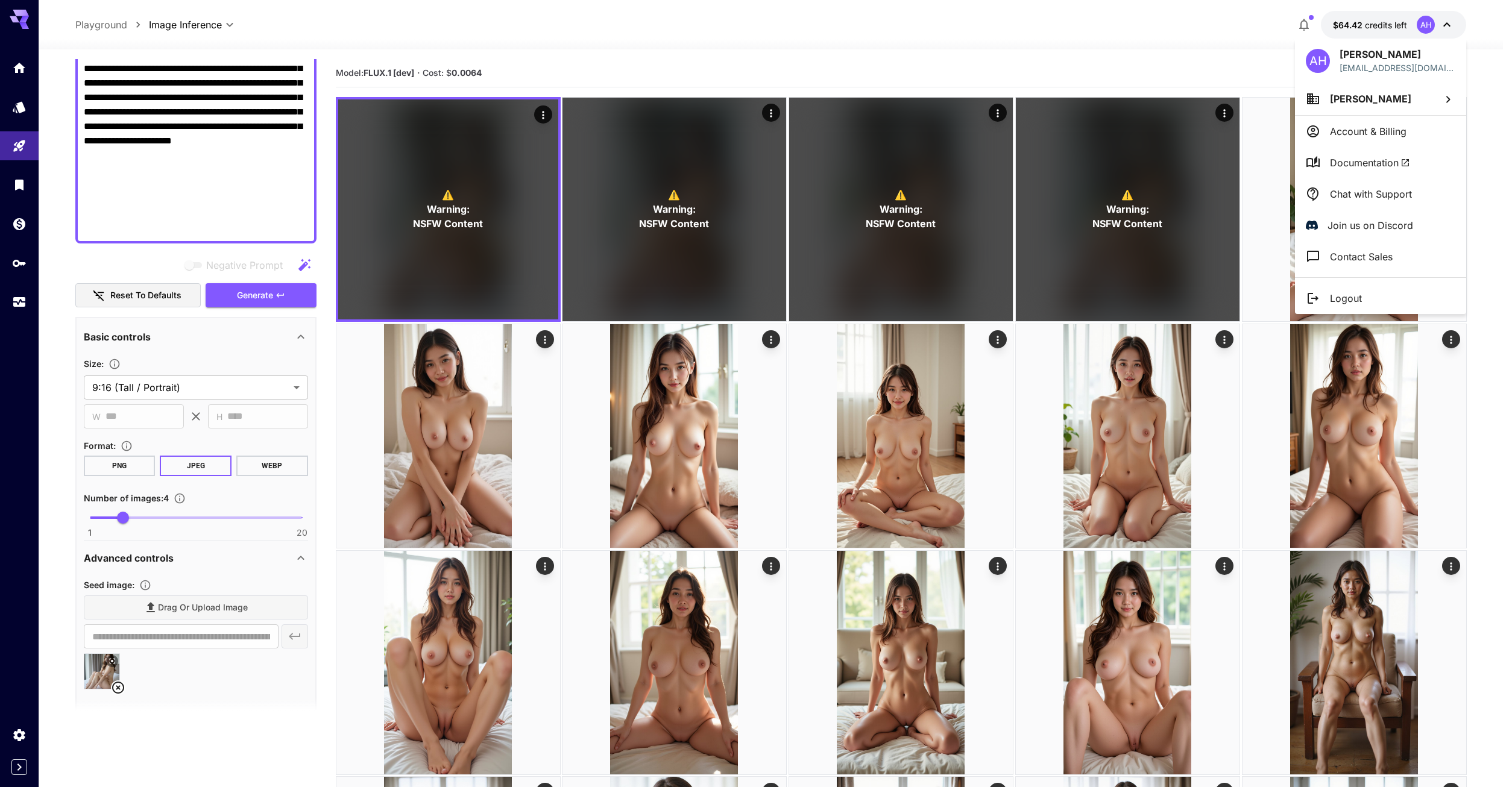
click at [1125, 63] on div at bounding box center [756, 394] width 1512 height 787
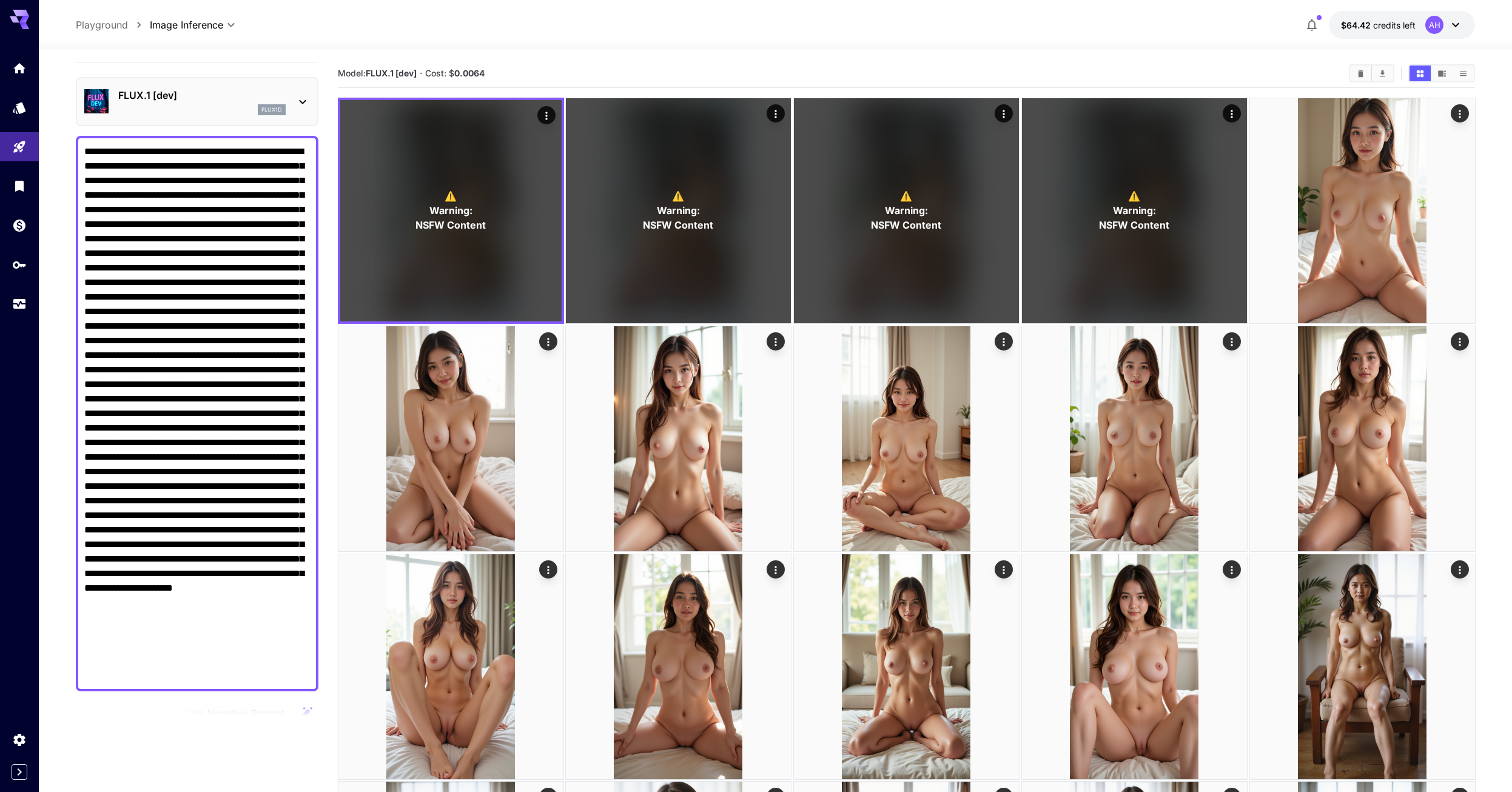
scroll to position [0, 0]
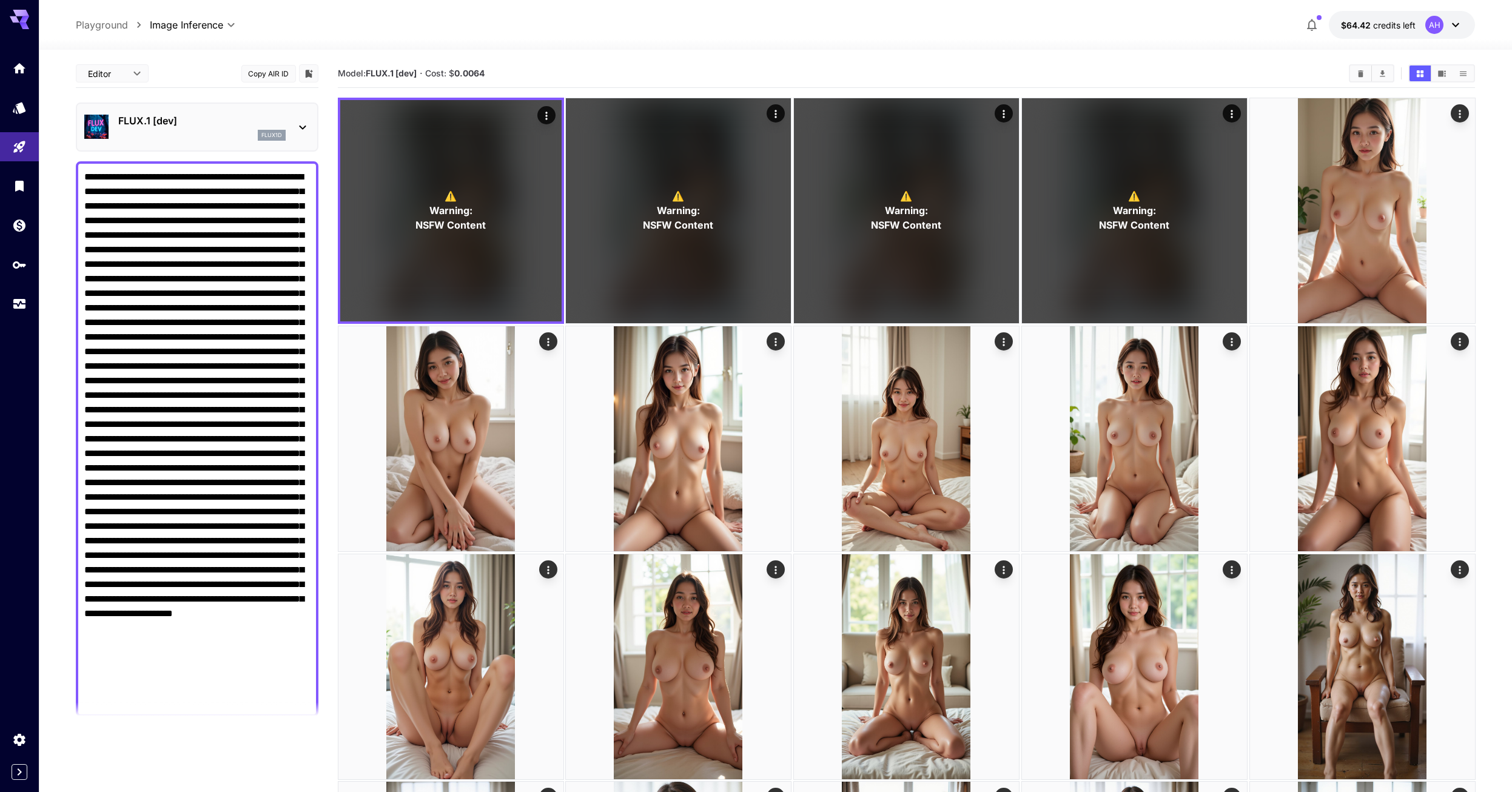
click at [295, 125] on icon at bounding box center [302, 127] width 14 height 14
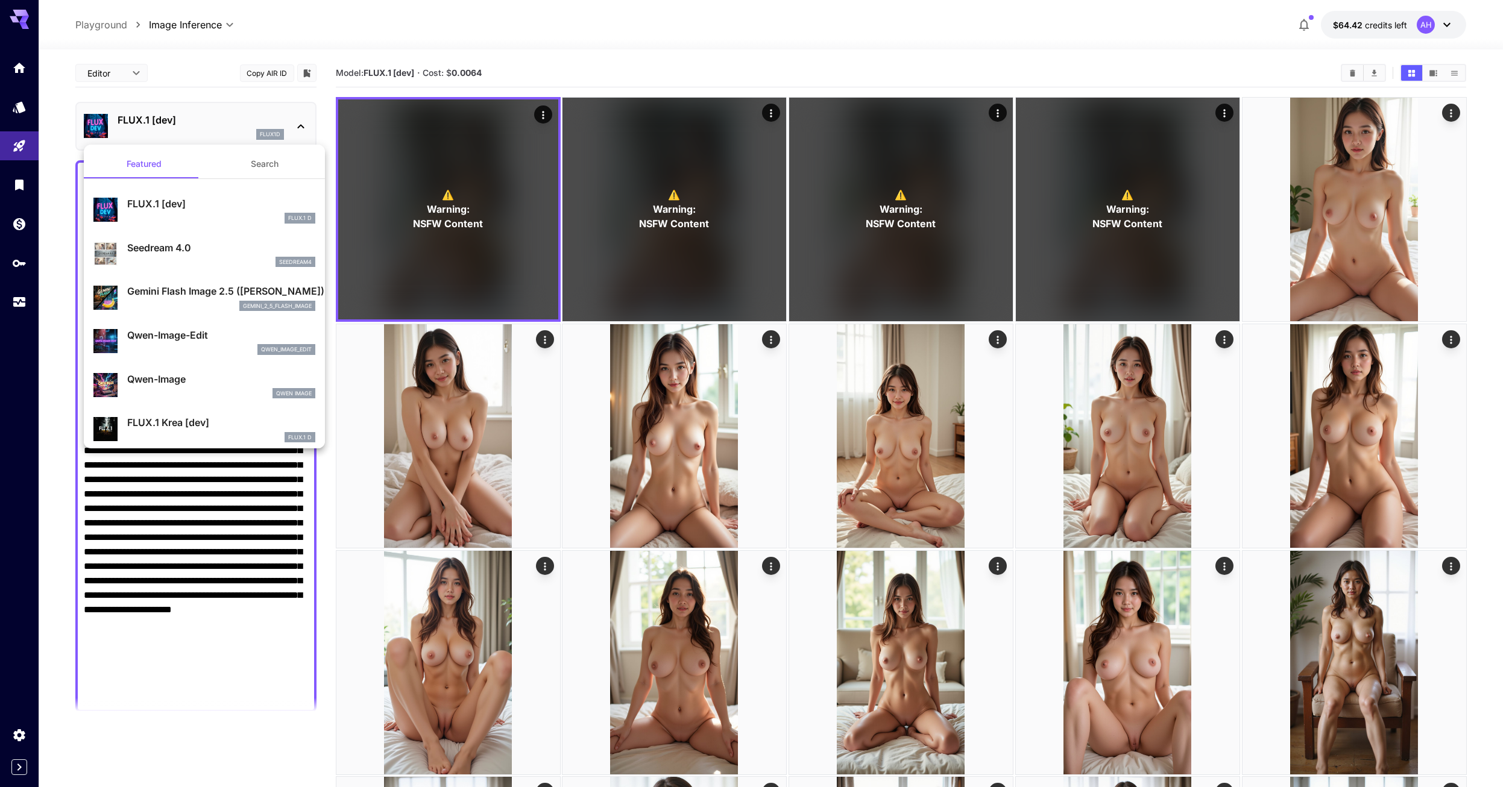
click at [218, 750] on div at bounding box center [756, 394] width 1512 height 787
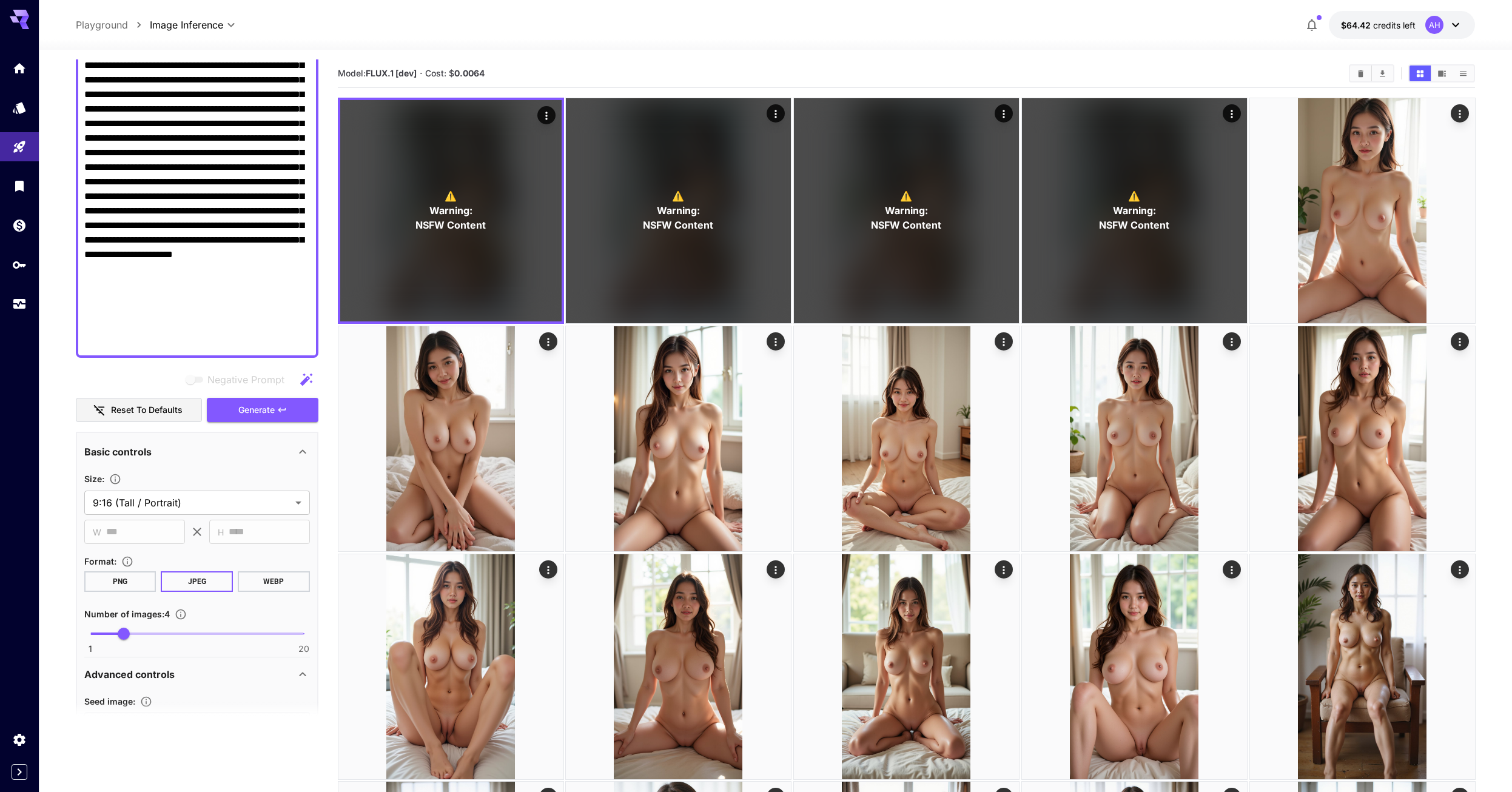
scroll to position [1381, 0]
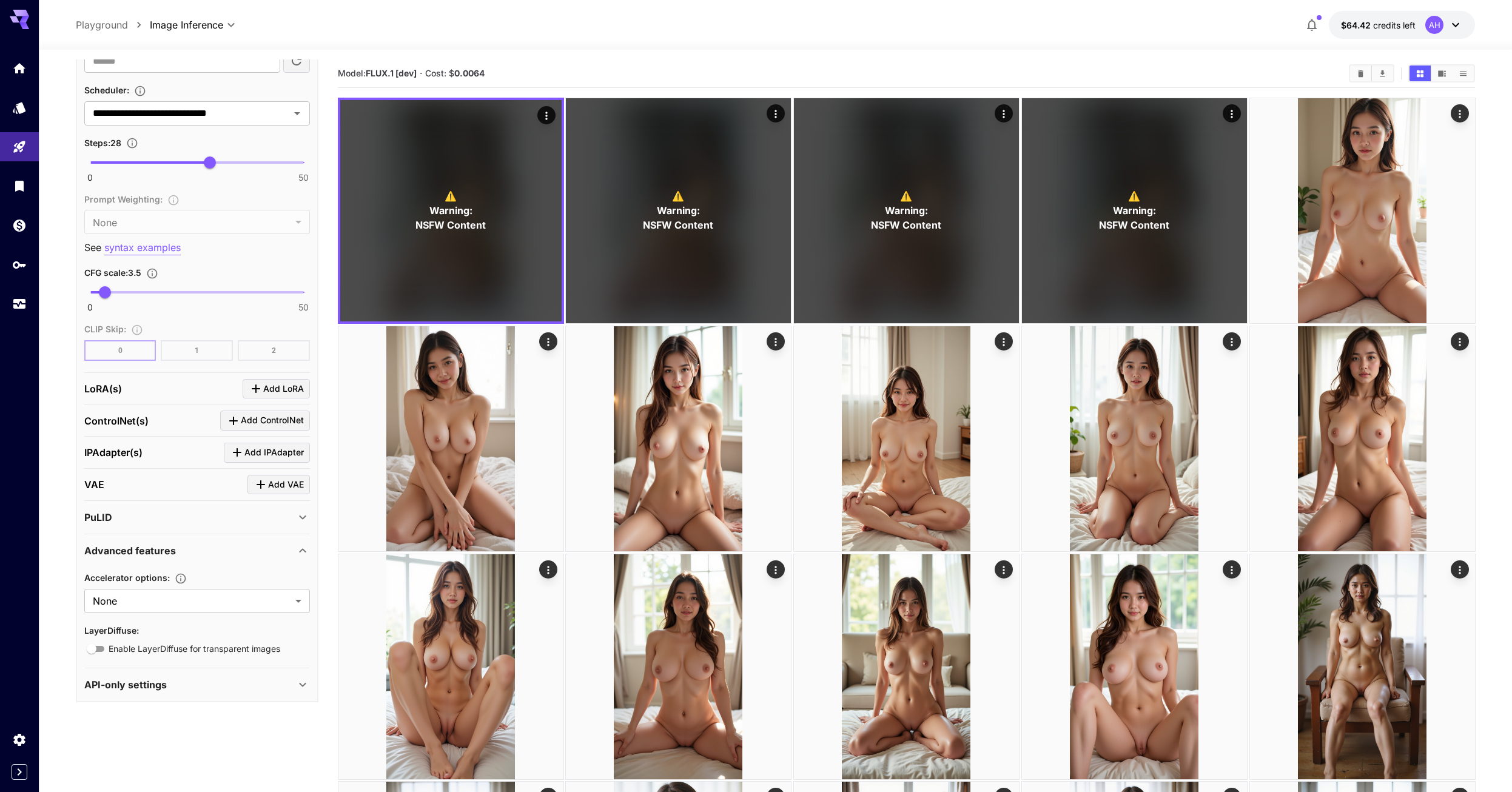
click at [296, 686] on icon at bounding box center [302, 684] width 14 height 14
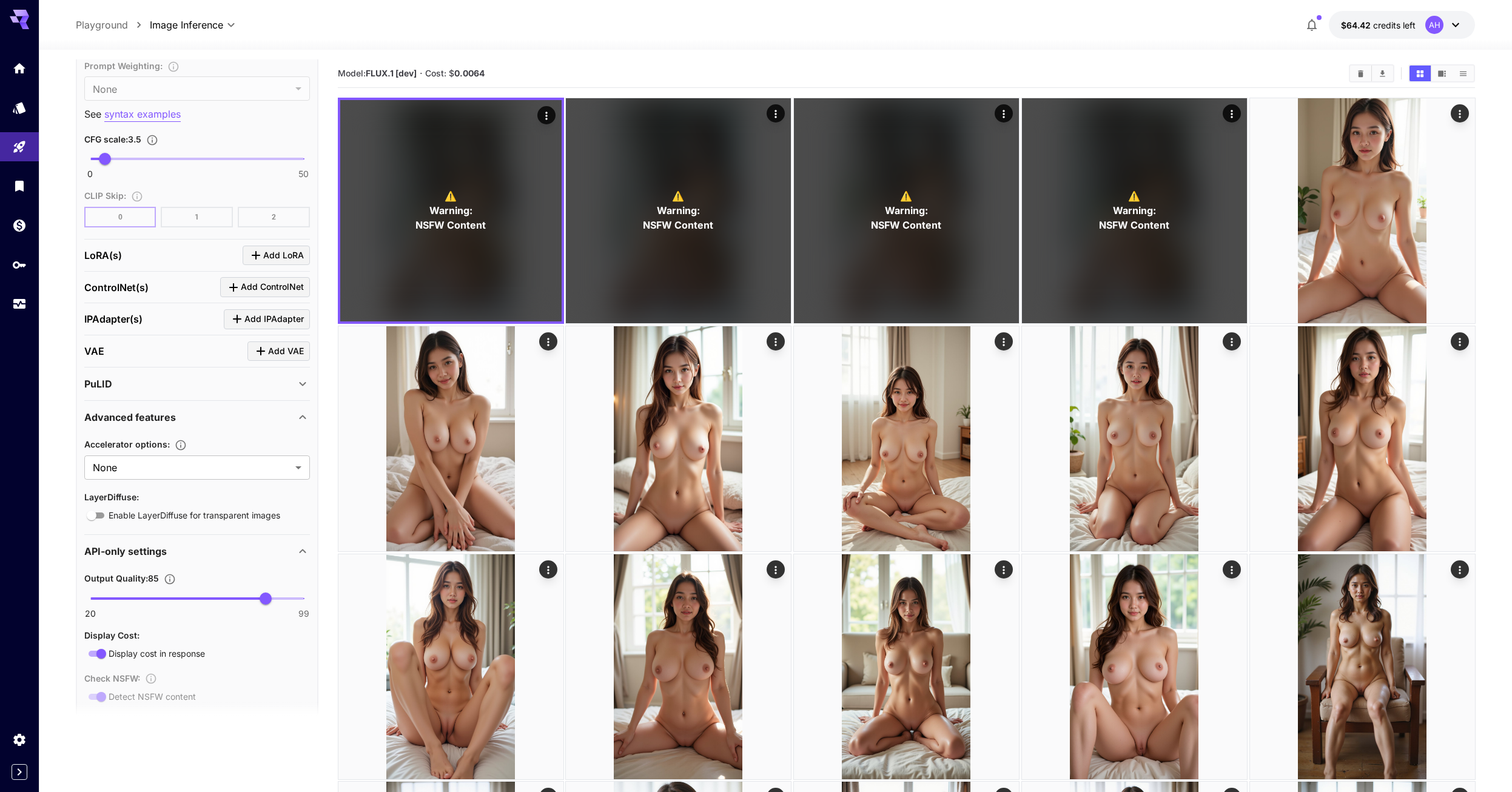
scroll to position [1644, 0]
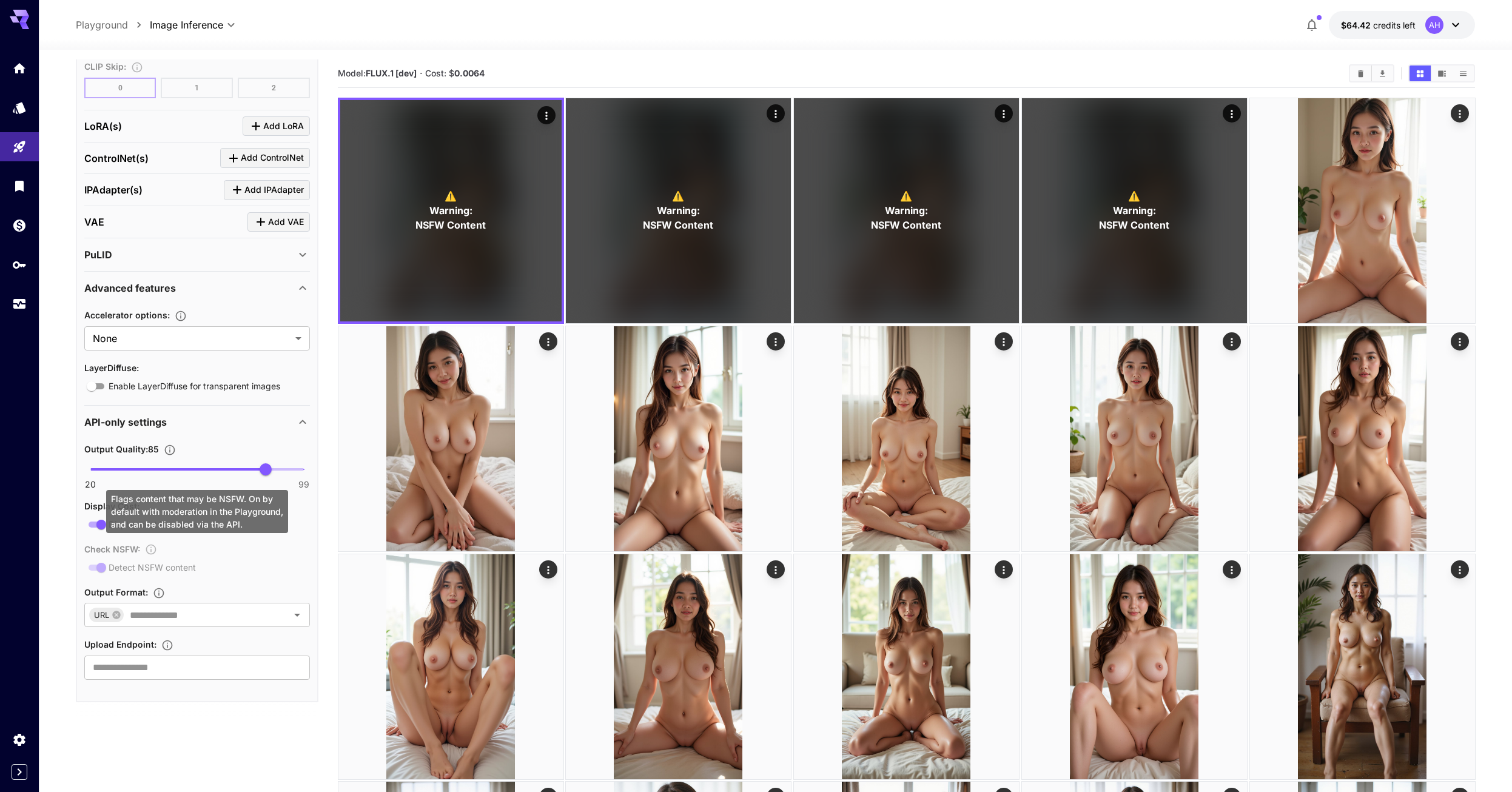
click at [98, 564] on div "Check NSFW : Detect NSFW content" at bounding box center [197, 558] width 226 height 33
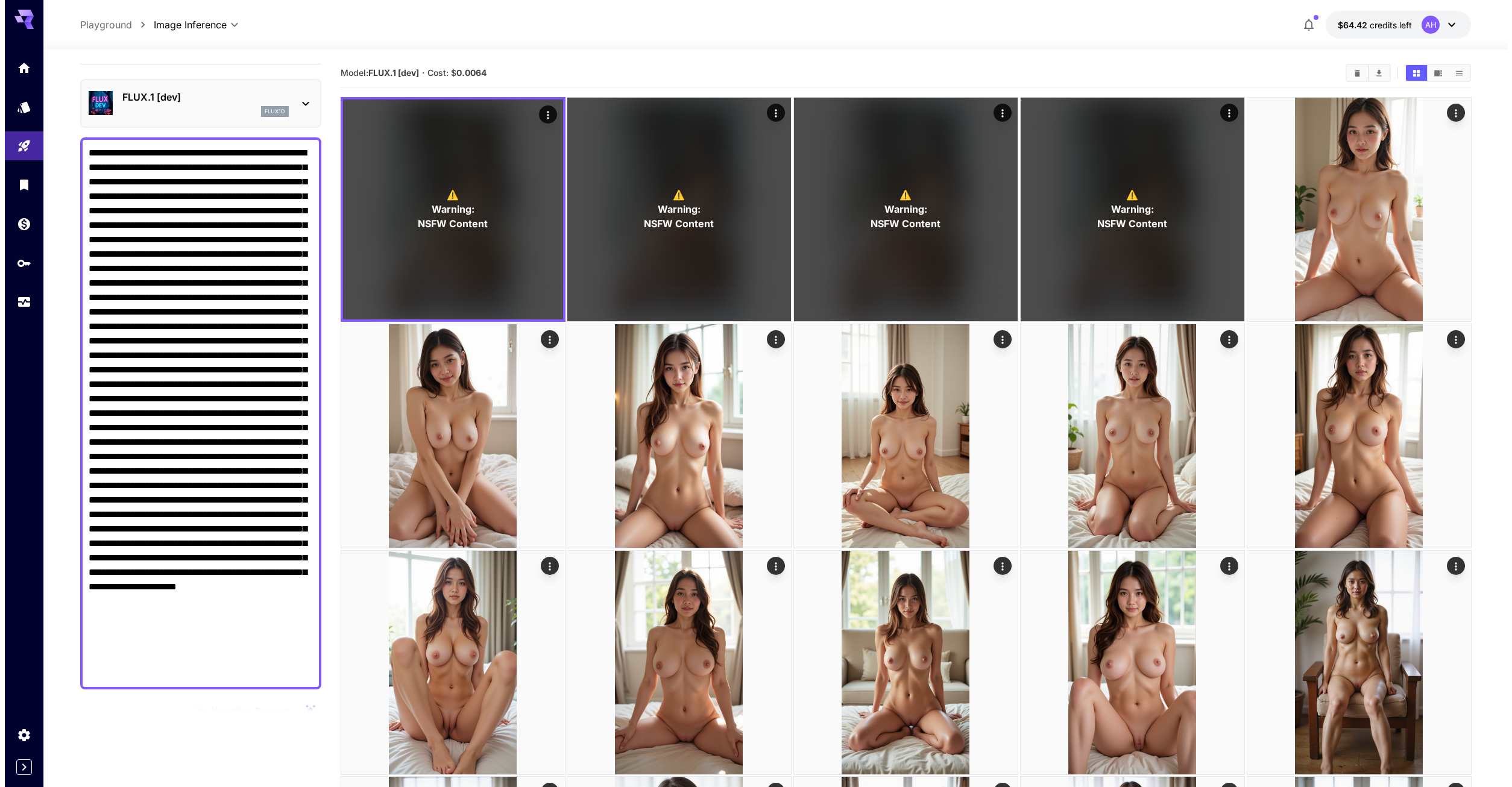
scroll to position [0, 0]
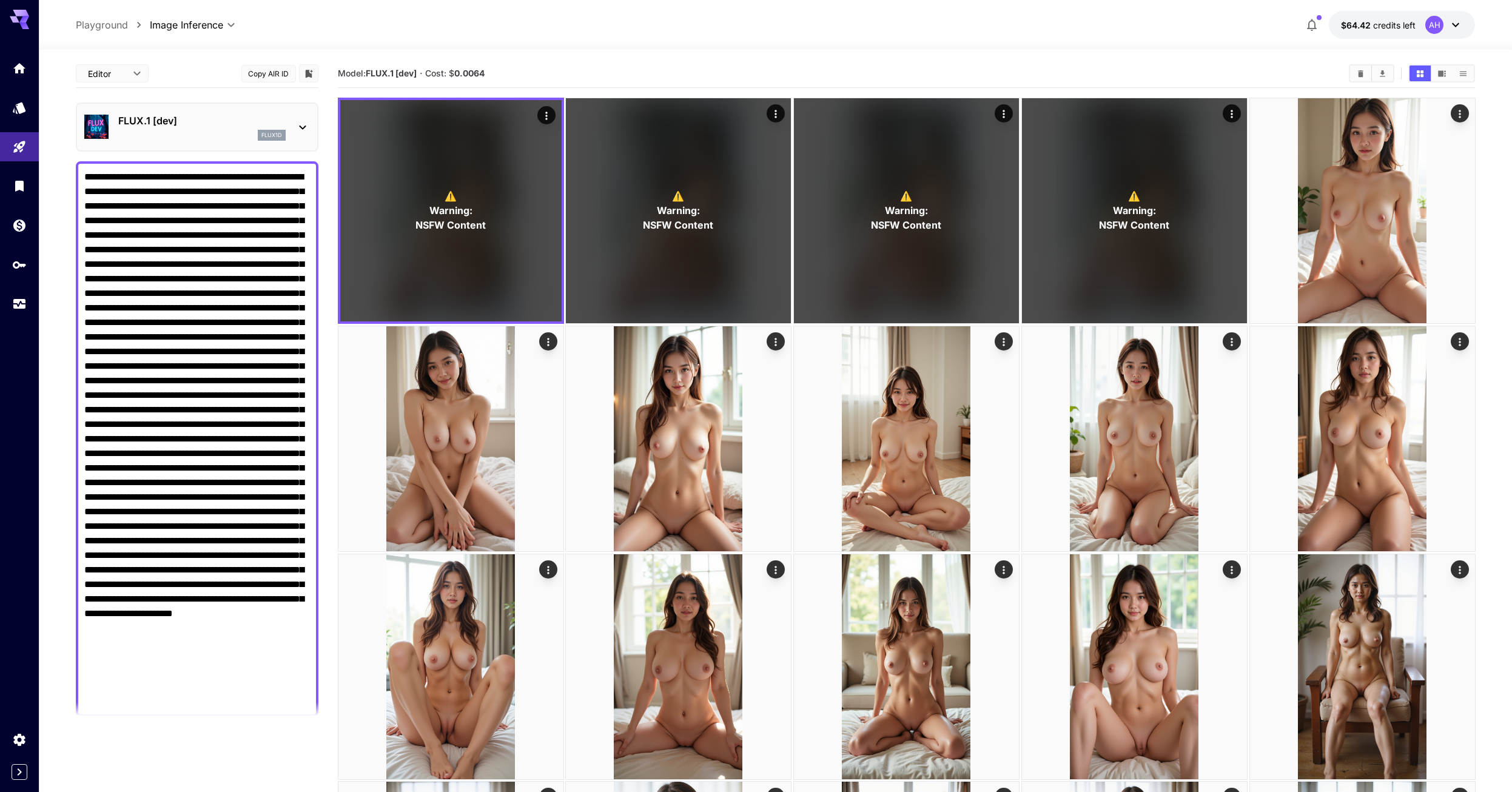
click at [303, 136] on div "FLUX.1 [dev] flux1d" at bounding box center [197, 127] width 226 height 37
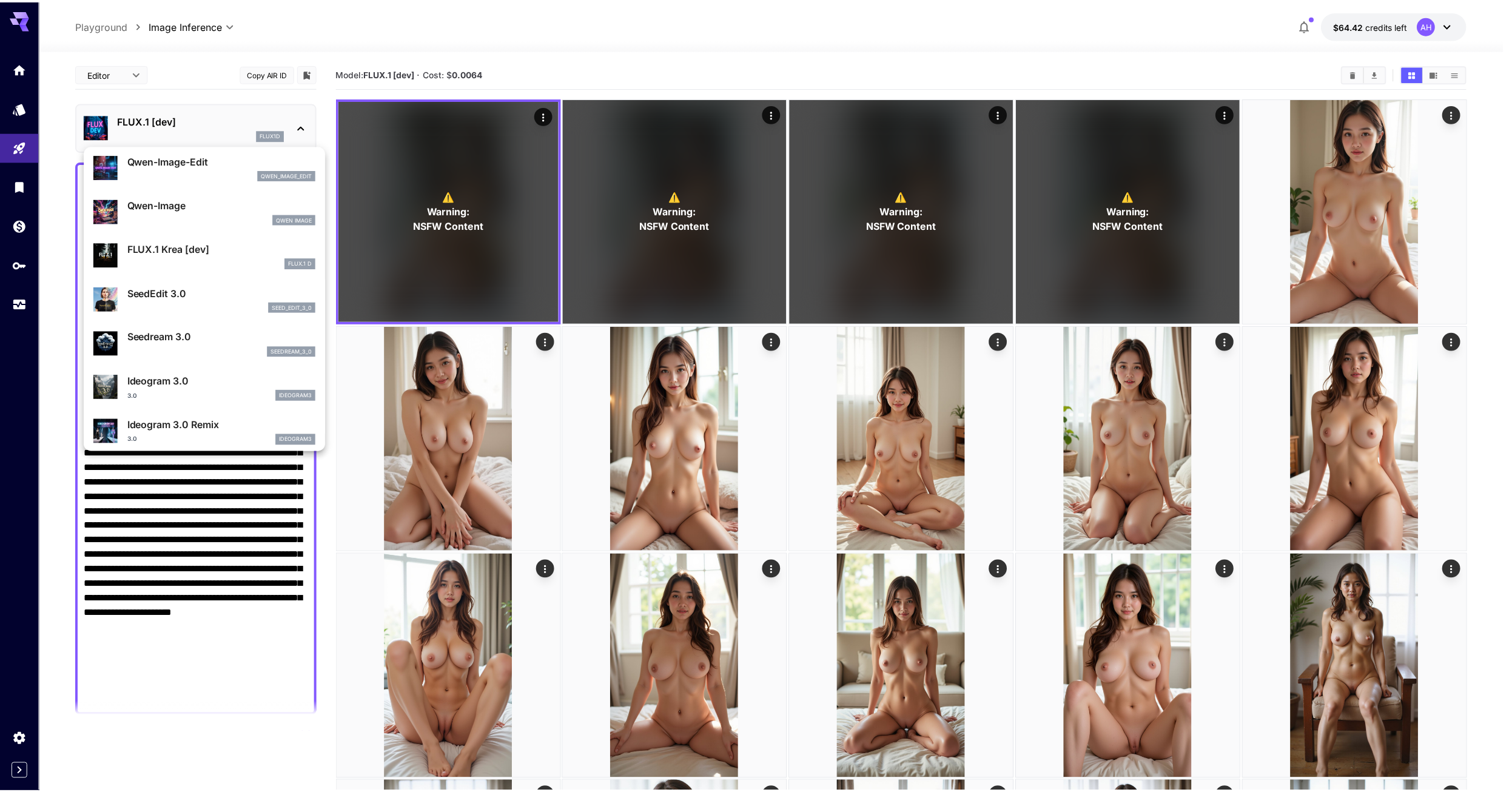
scroll to position [182, 0]
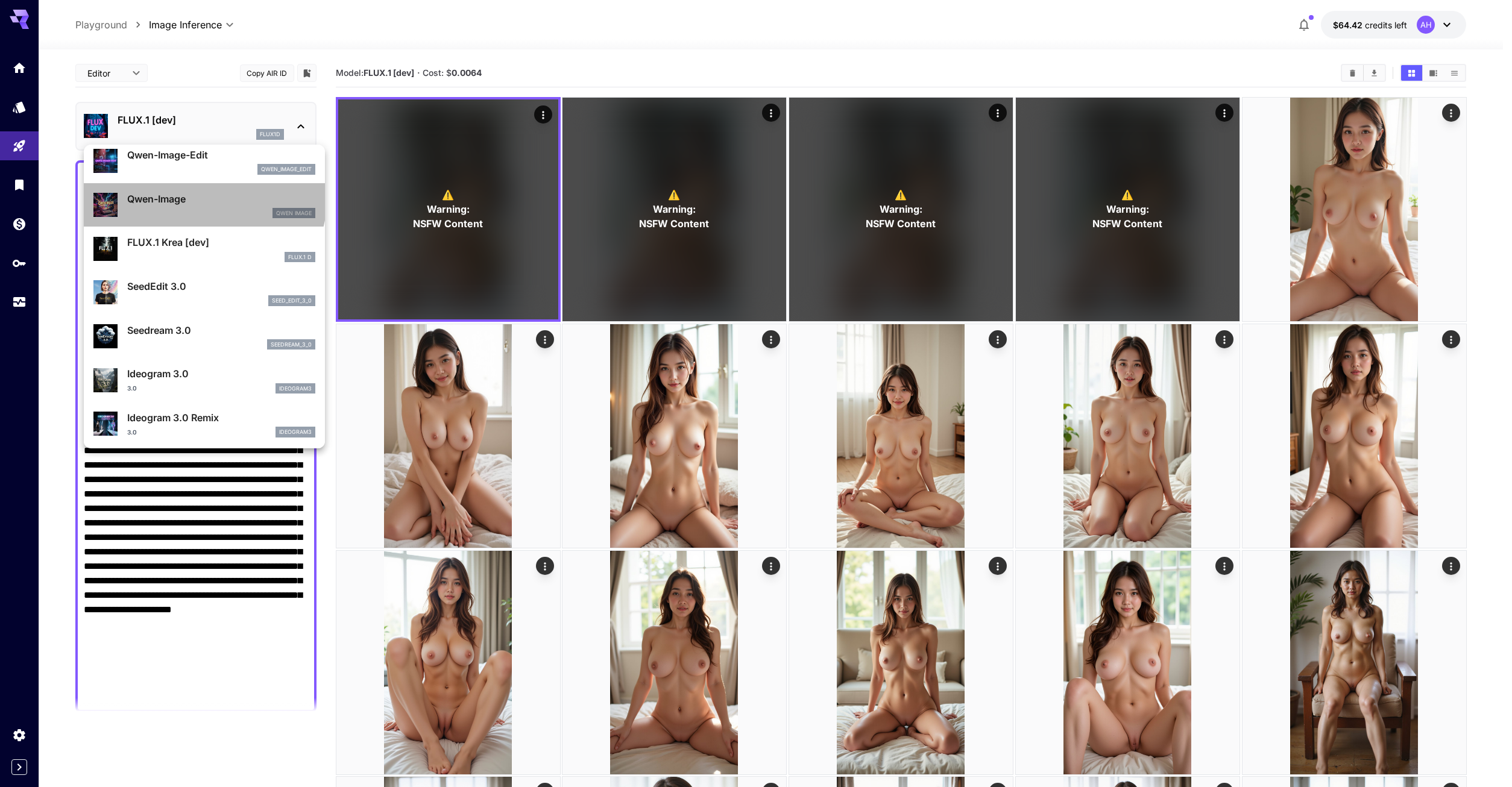
click at [203, 197] on p "Qwen-Image" at bounding box center [221, 199] width 188 height 14
type input "*"
type input "**"
type input "***"
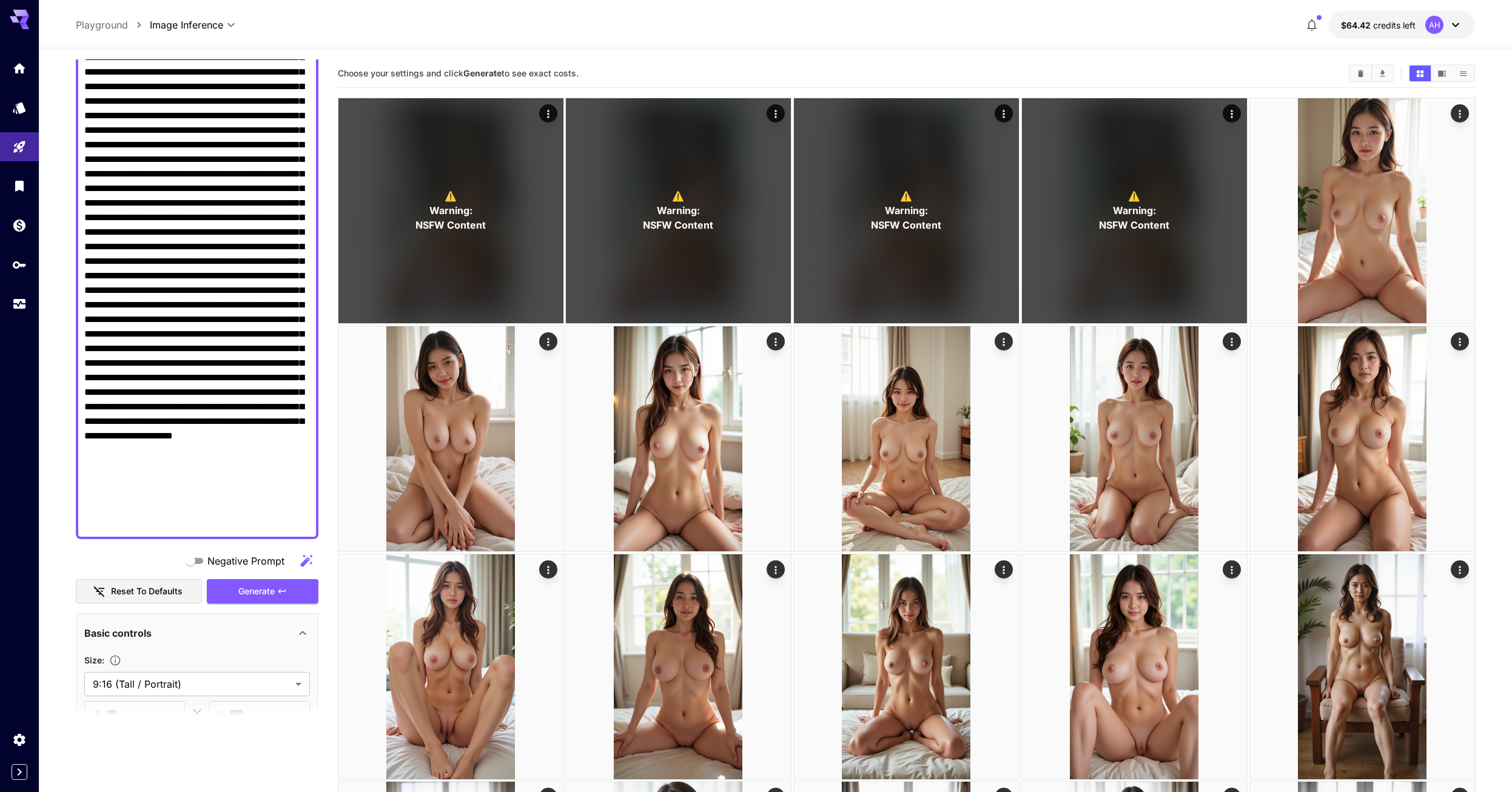
scroll to position [424, 0]
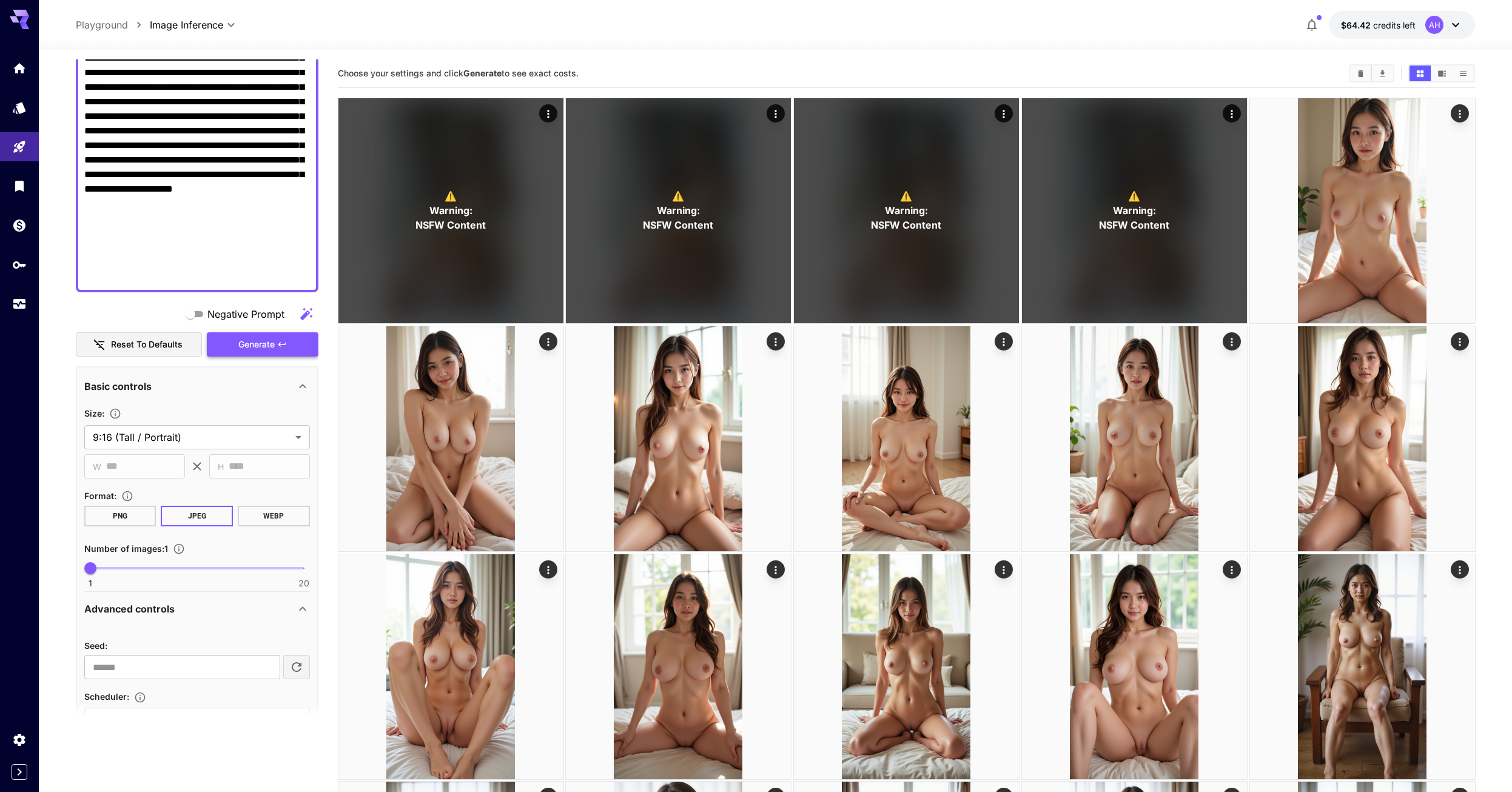
click at [279, 348] on icon "button" at bounding box center [282, 344] width 10 height 10
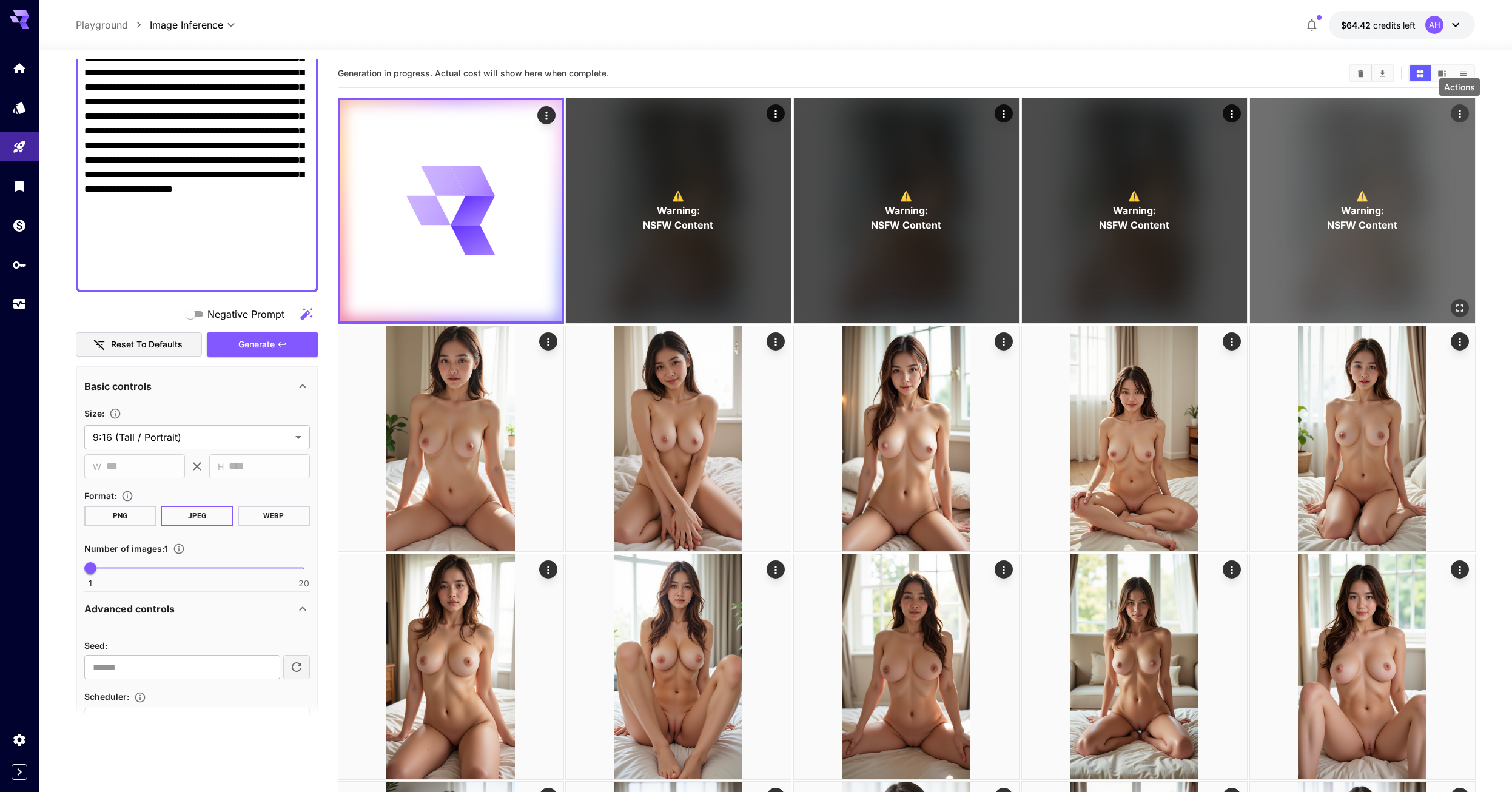
click at [1458, 115] on icon "Actions" at bounding box center [1459, 114] width 12 height 12
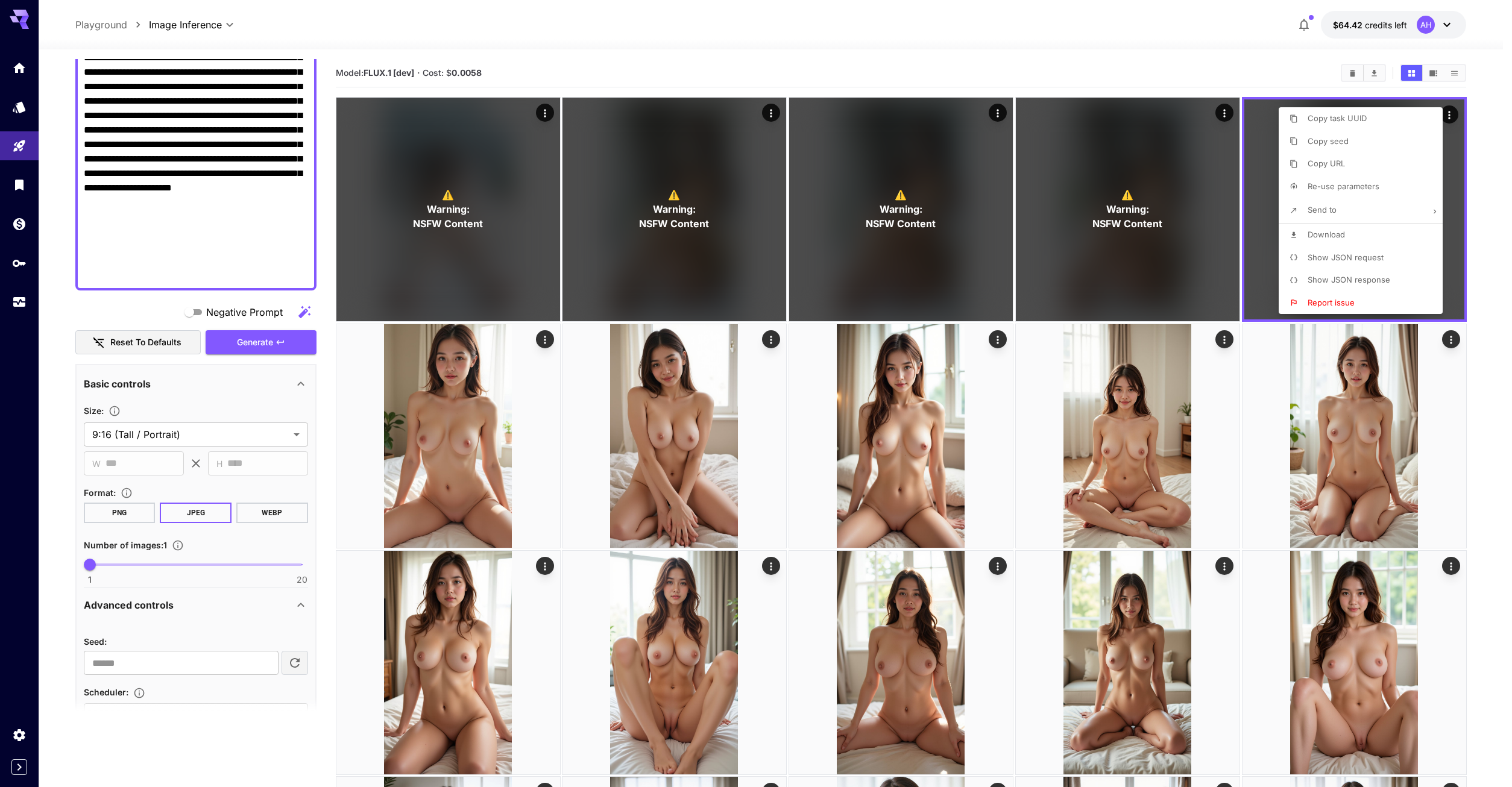
click at [1433, 18] on div at bounding box center [756, 394] width 1512 height 787
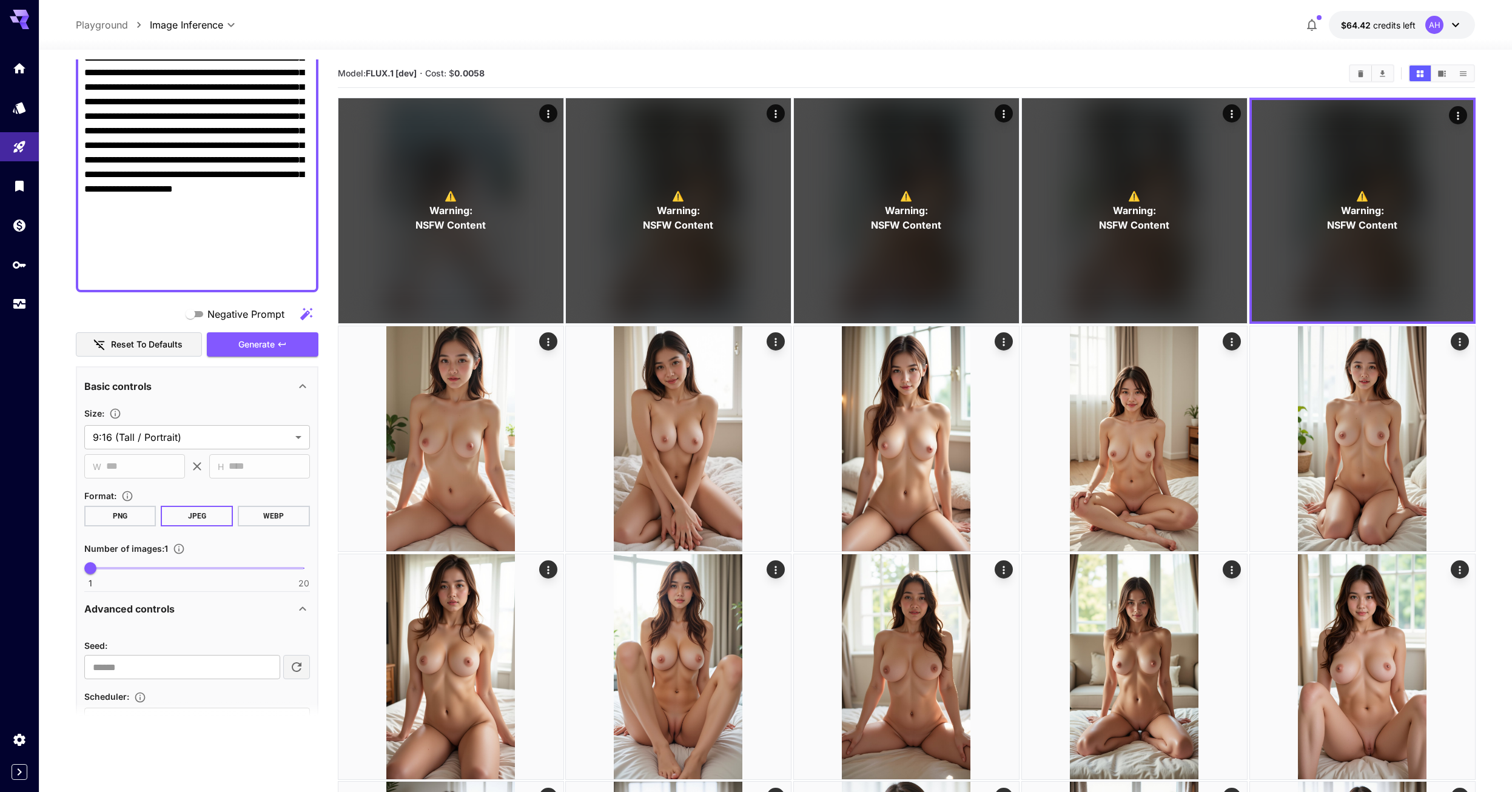
click at [1438, 24] on div "AH" at bounding box center [1435, 25] width 18 height 18
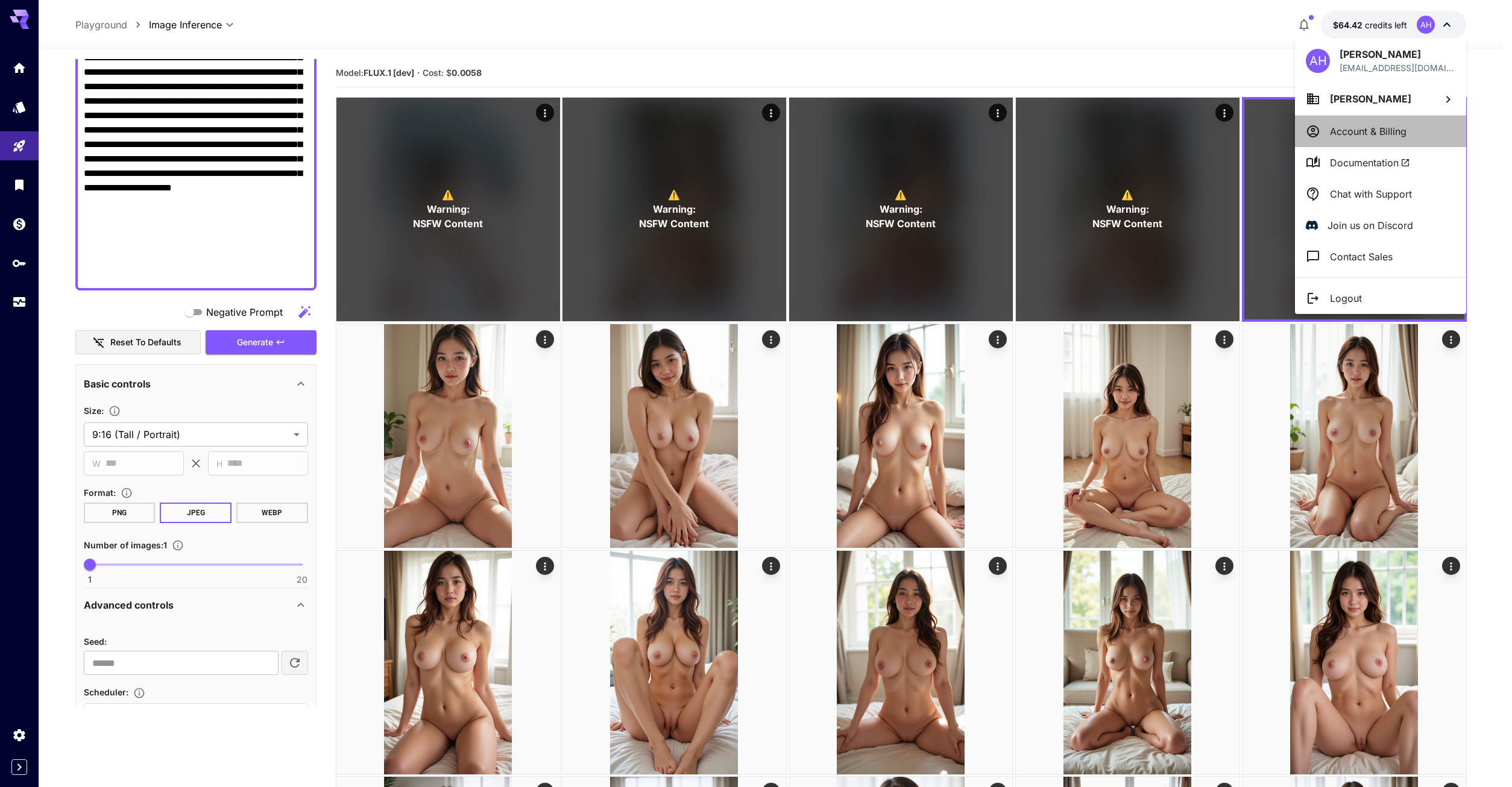
click at [1385, 135] on p "Account & Billing" at bounding box center [1367, 132] width 76 height 14
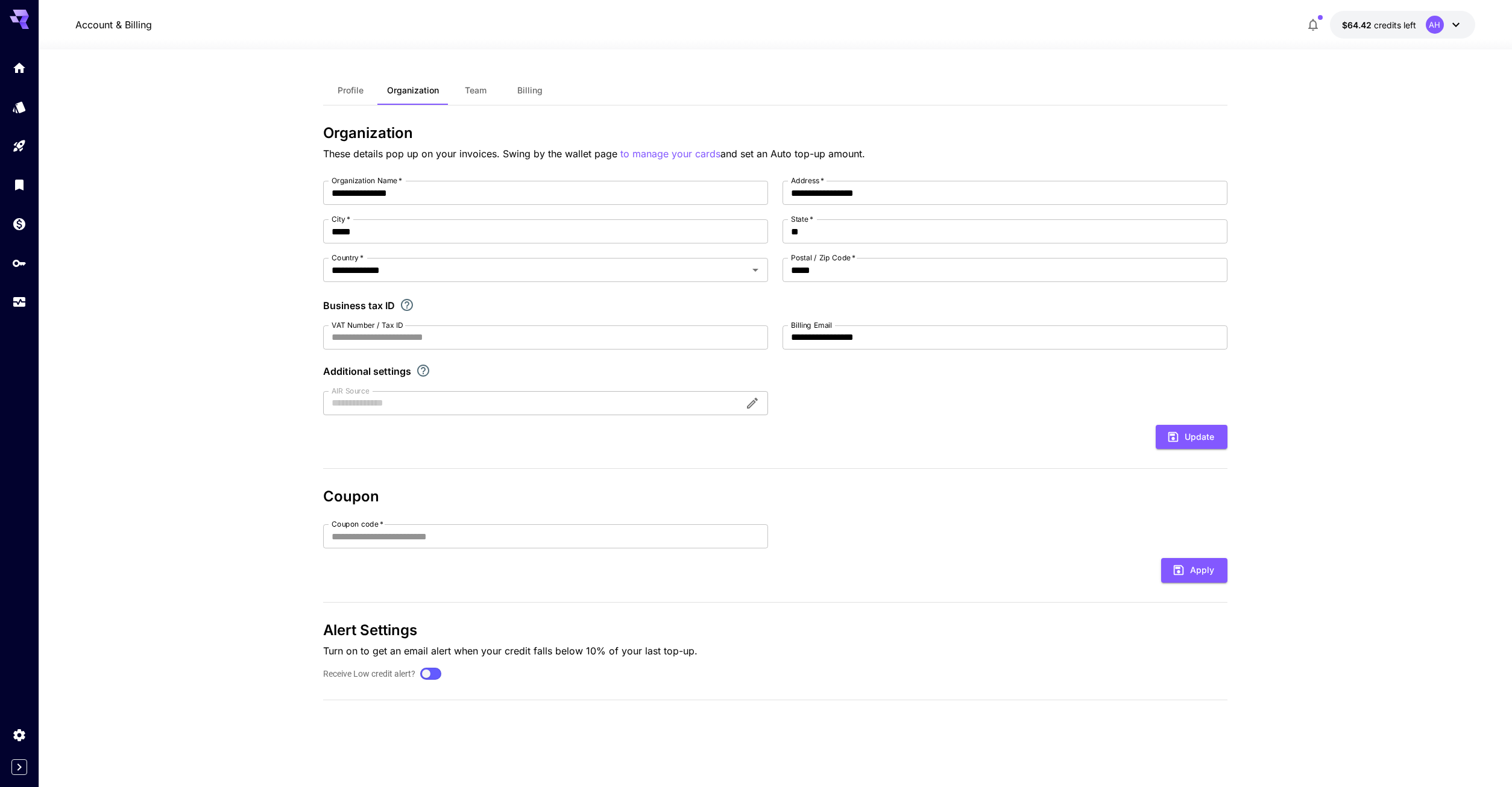
click at [347, 89] on span "Profile" at bounding box center [351, 90] width 26 height 11
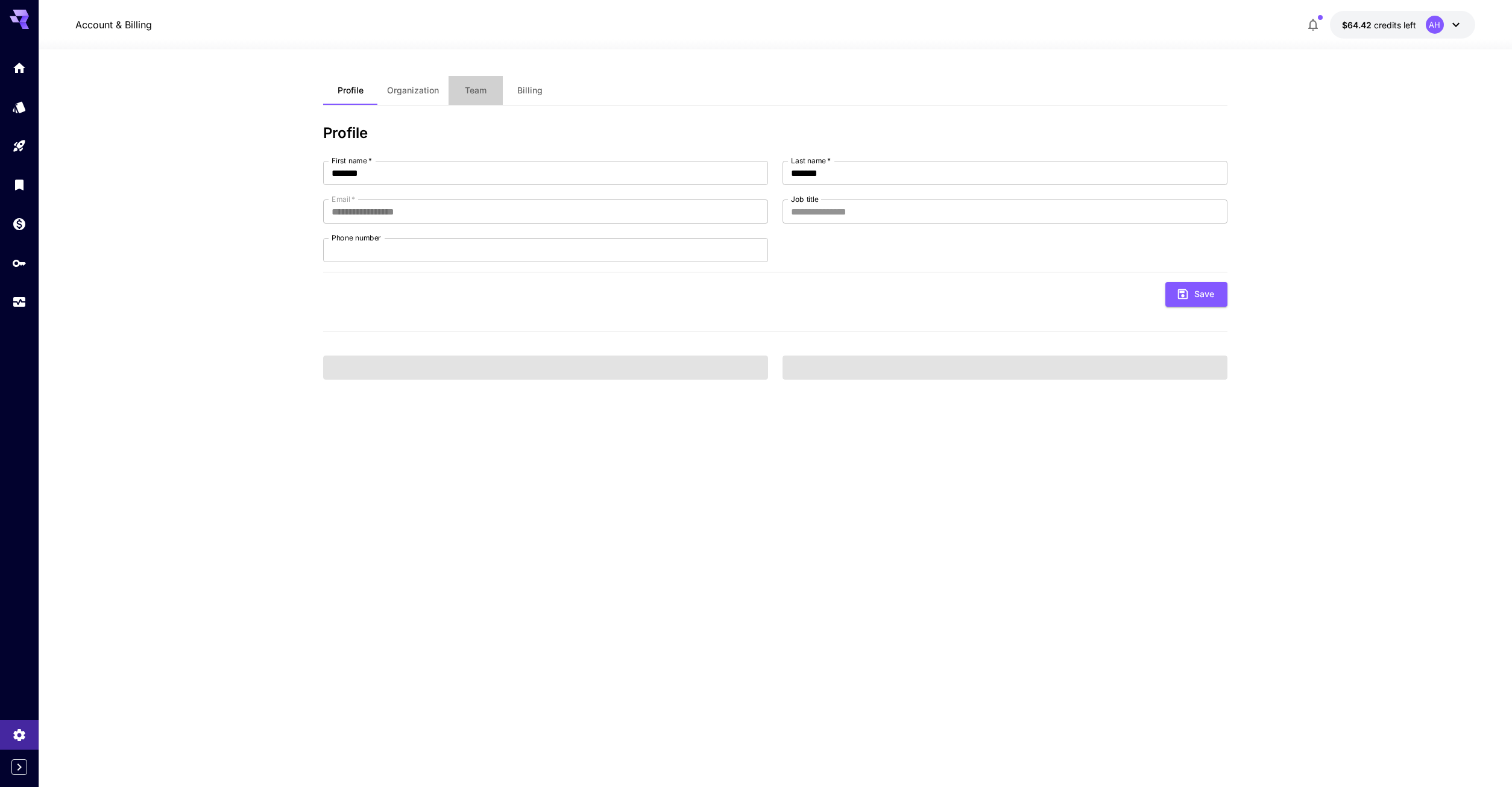
click at [481, 79] on button "Team" at bounding box center [475, 91] width 54 height 29
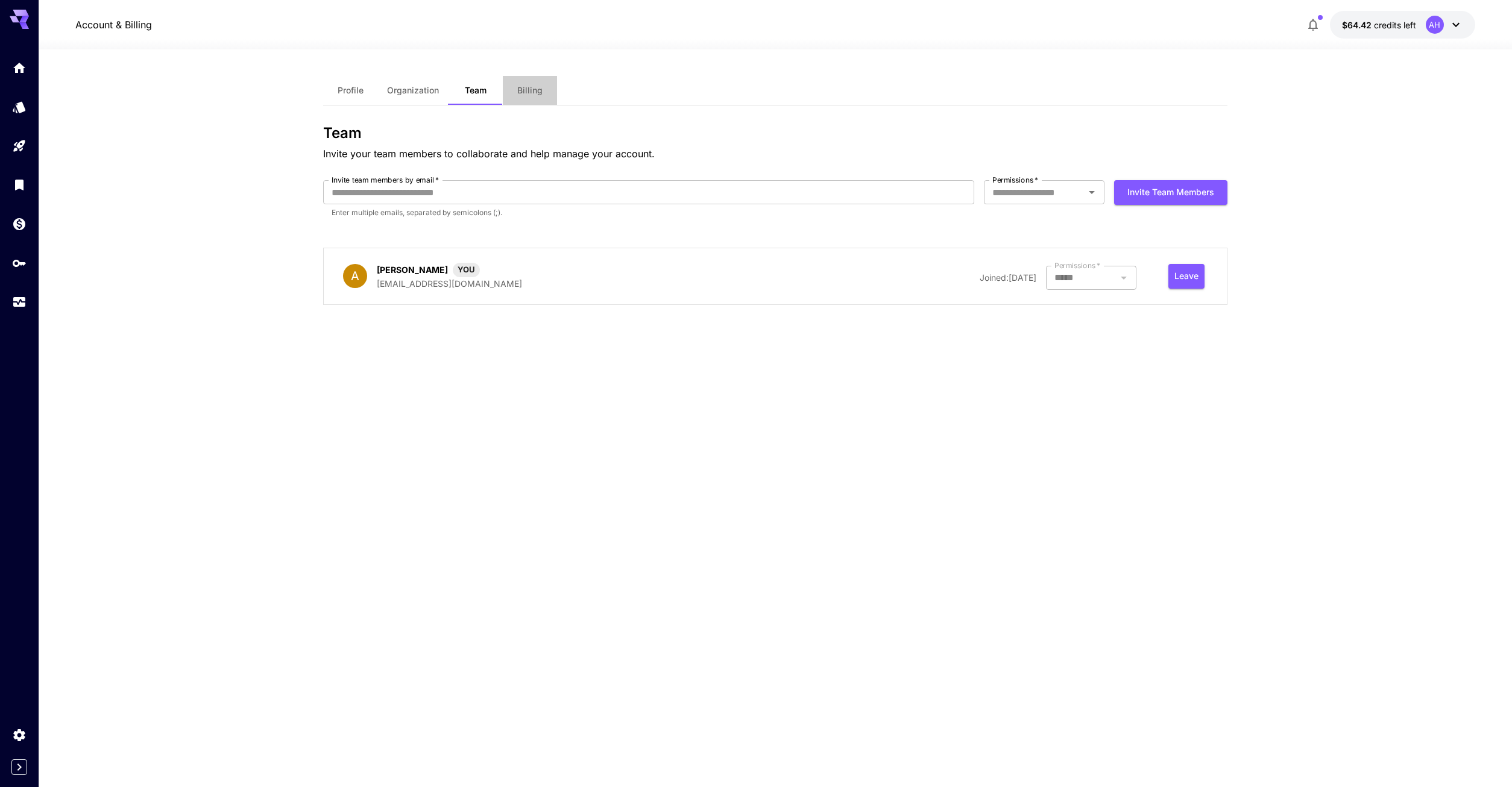
click at [529, 85] on span "Billing" at bounding box center [530, 90] width 25 height 11
click at [524, 89] on span "Billing" at bounding box center [530, 90] width 25 height 11
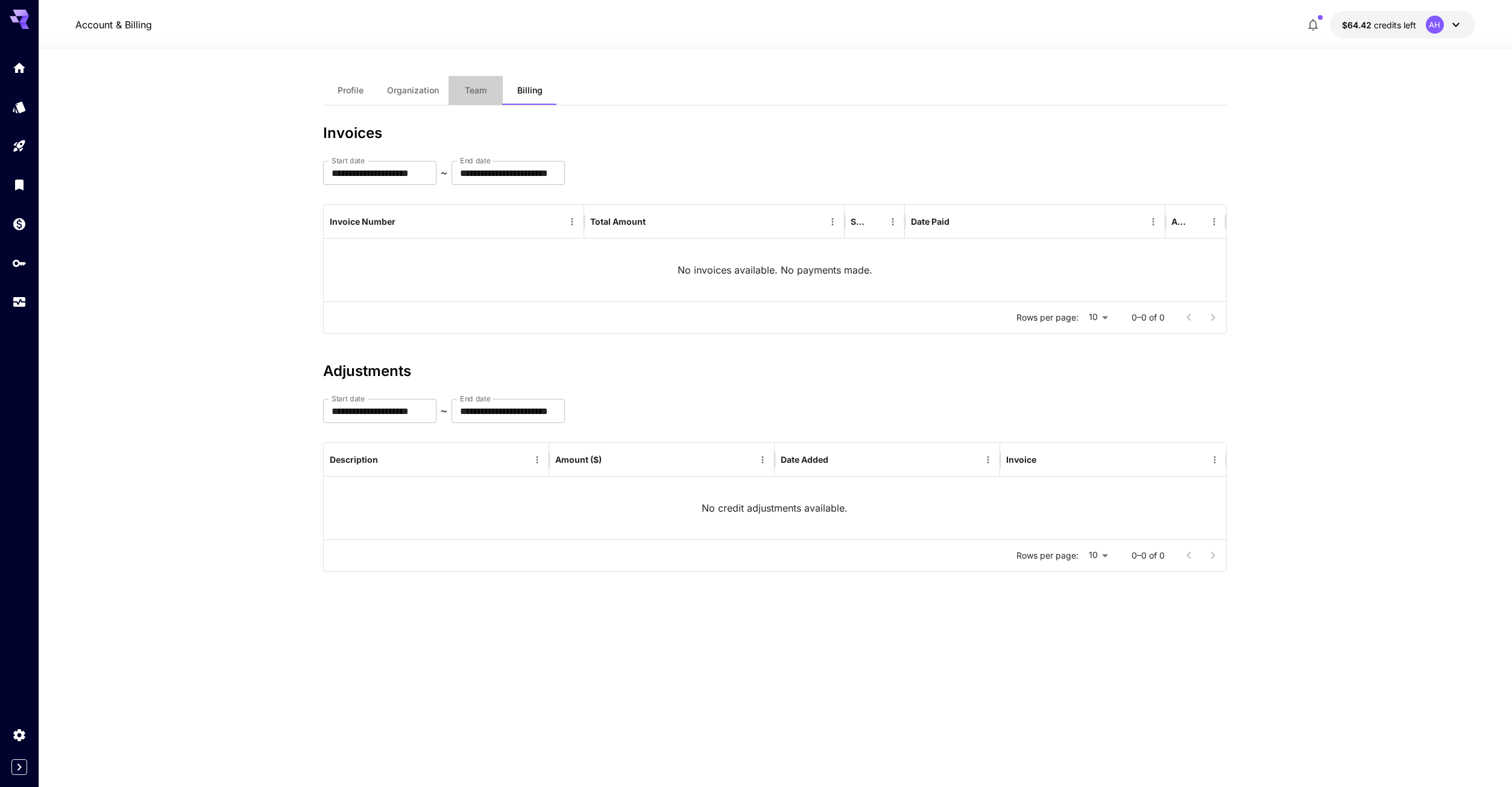
click at [479, 84] on button "Team" at bounding box center [475, 91] width 54 height 29
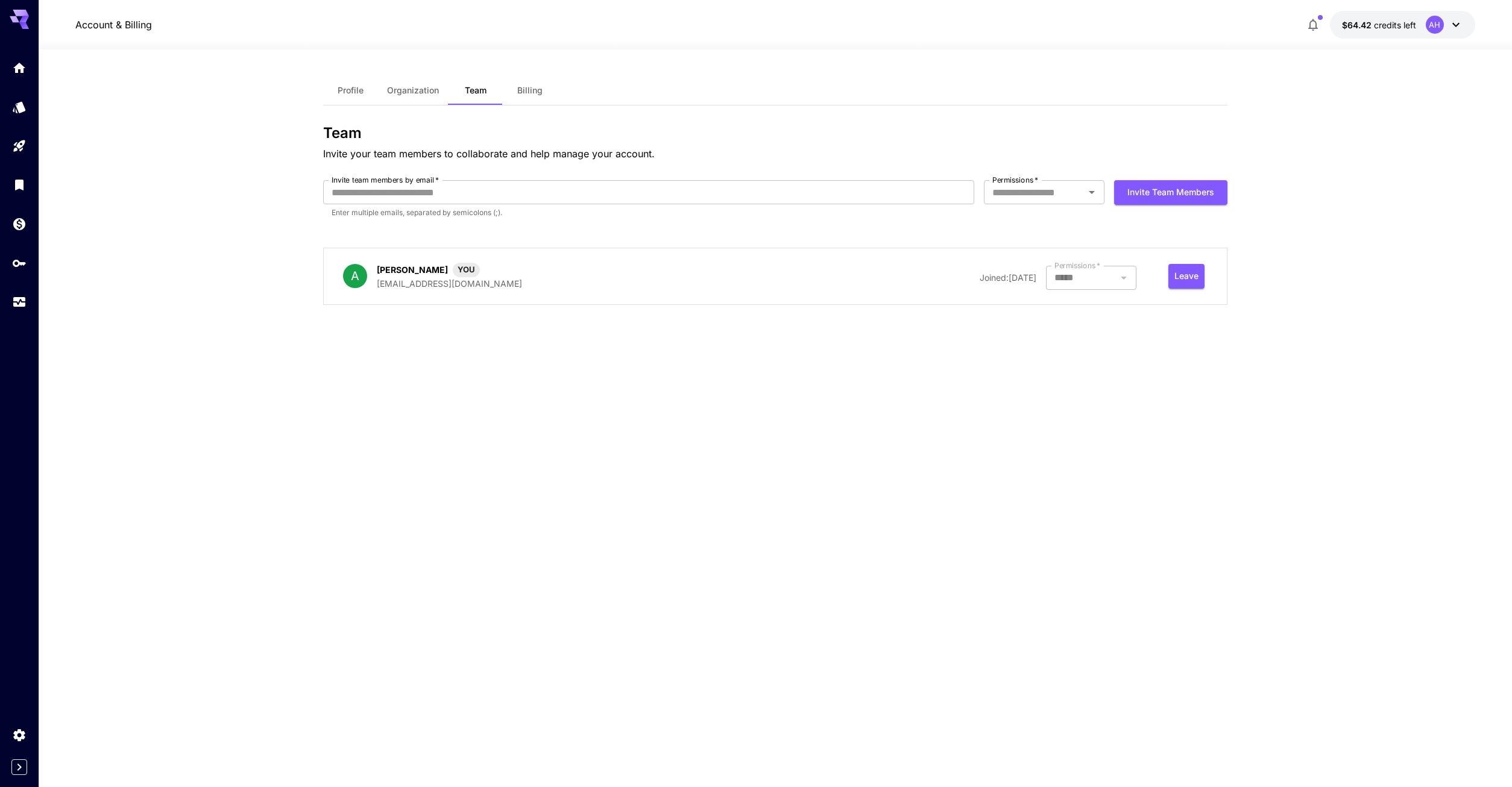
click at [404, 92] on span "Organization" at bounding box center [413, 90] width 52 height 11
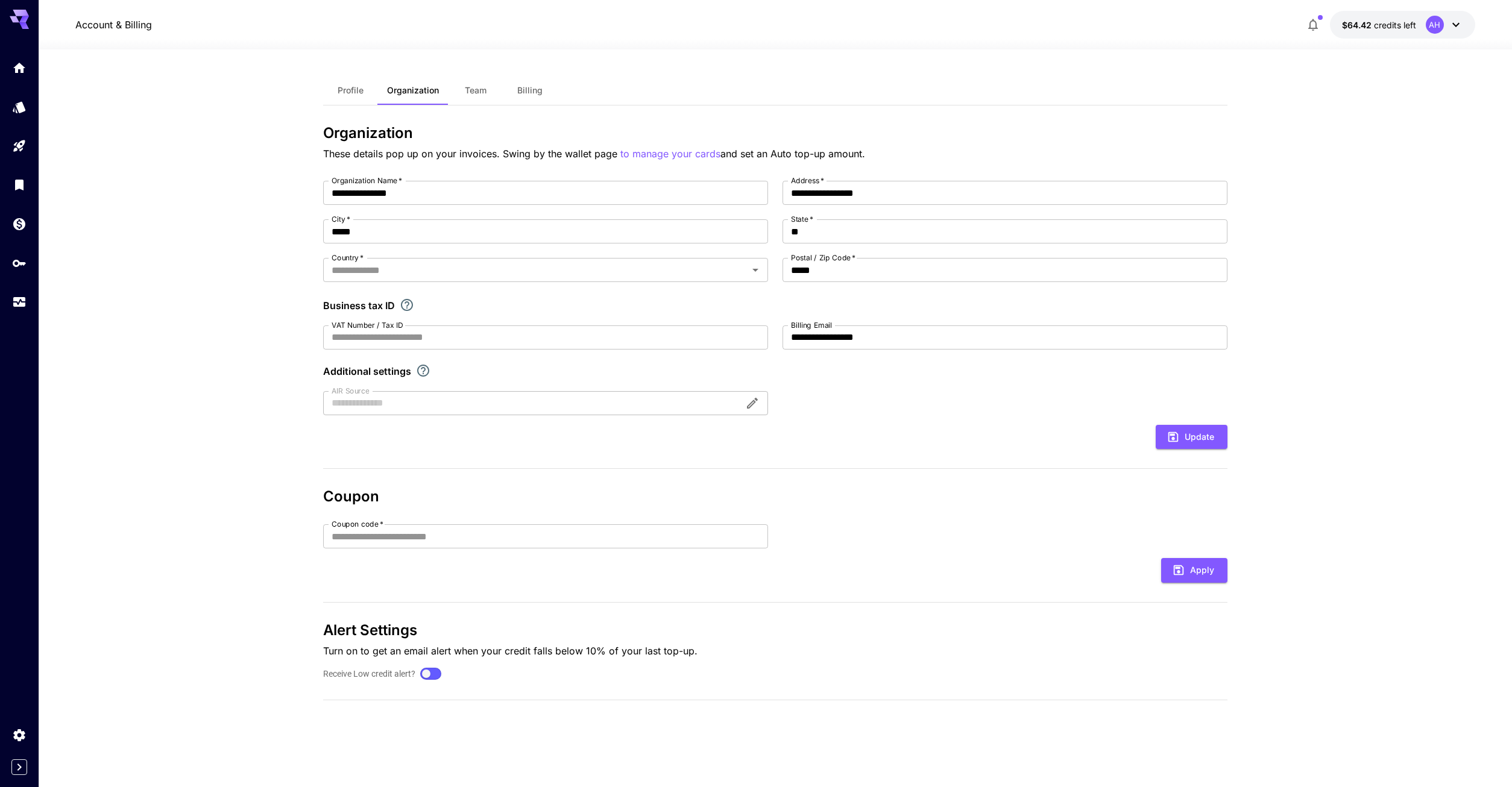
type input "**********"
click at [336, 95] on button "Profile" at bounding box center [350, 91] width 54 height 29
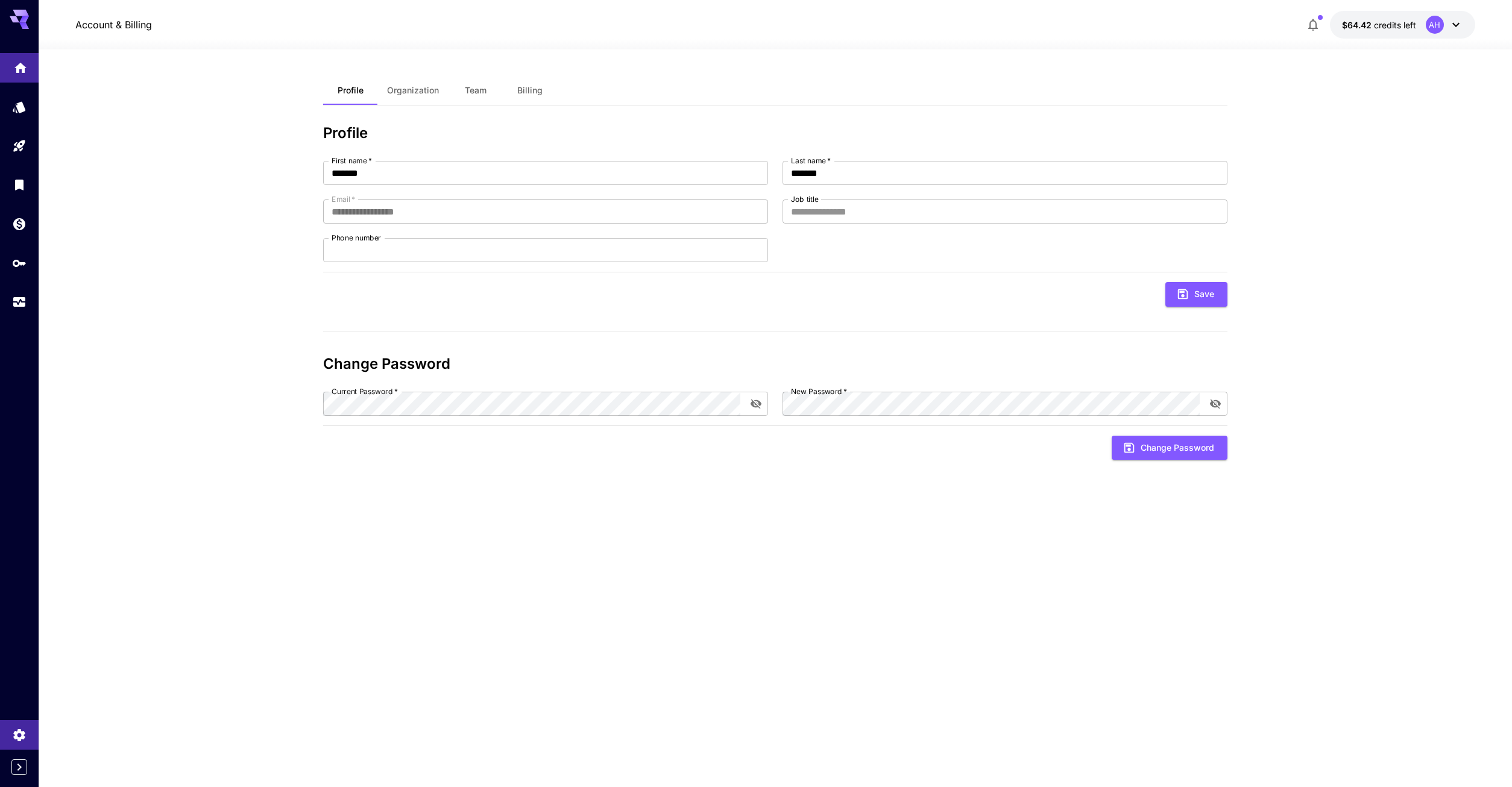
click at [23, 72] on link at bounding box center [19, 67] width 38 height 29
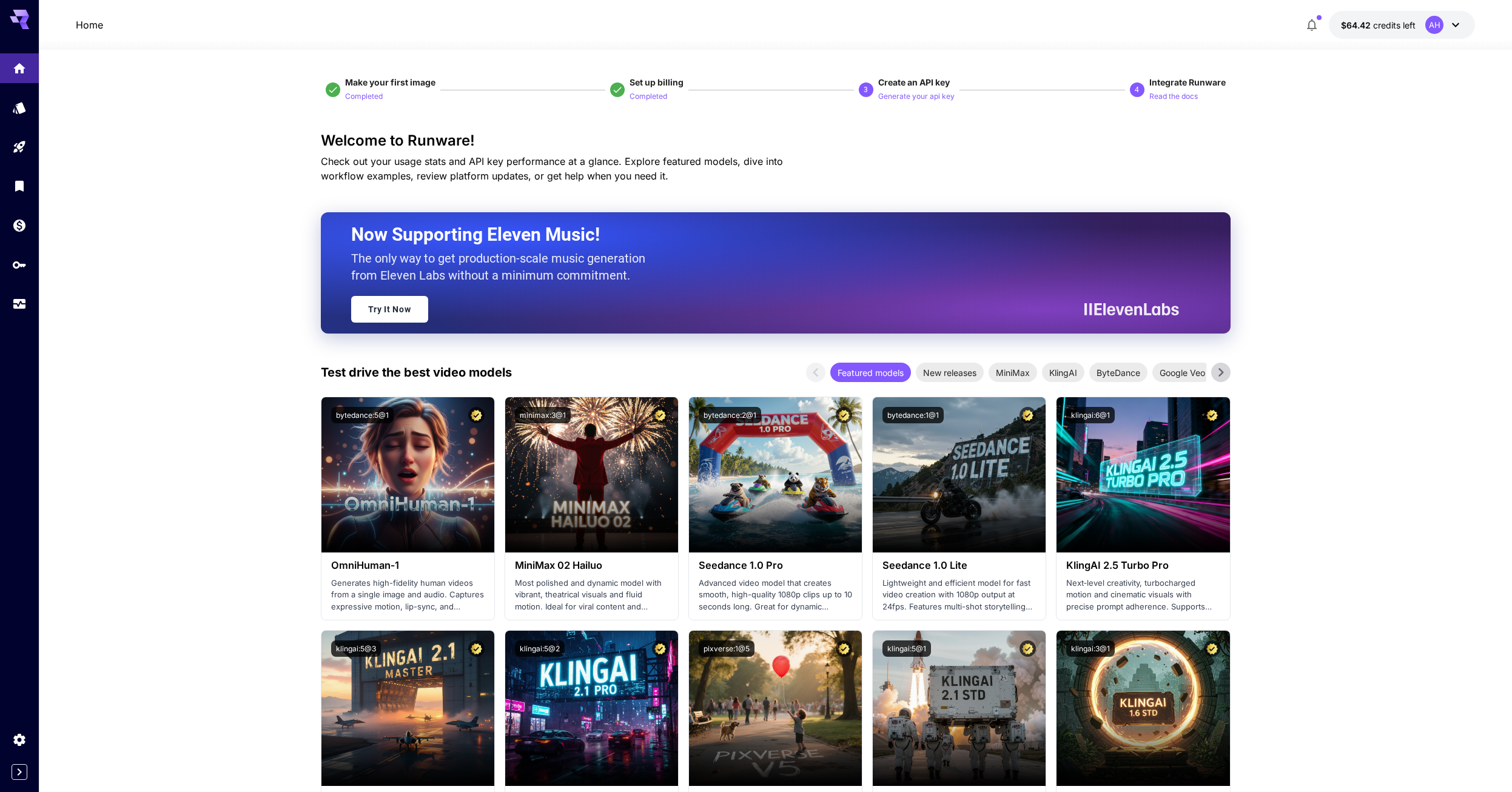
click at [34, 12] on div at bounding box center [19, 14] width 39 height 29
click at [26, 17] on icon at bounding box center [24, 20] width 10 height 7
click at [18, 302] on icon "Usage" at bounding box center [20, 300] width 14 height 14
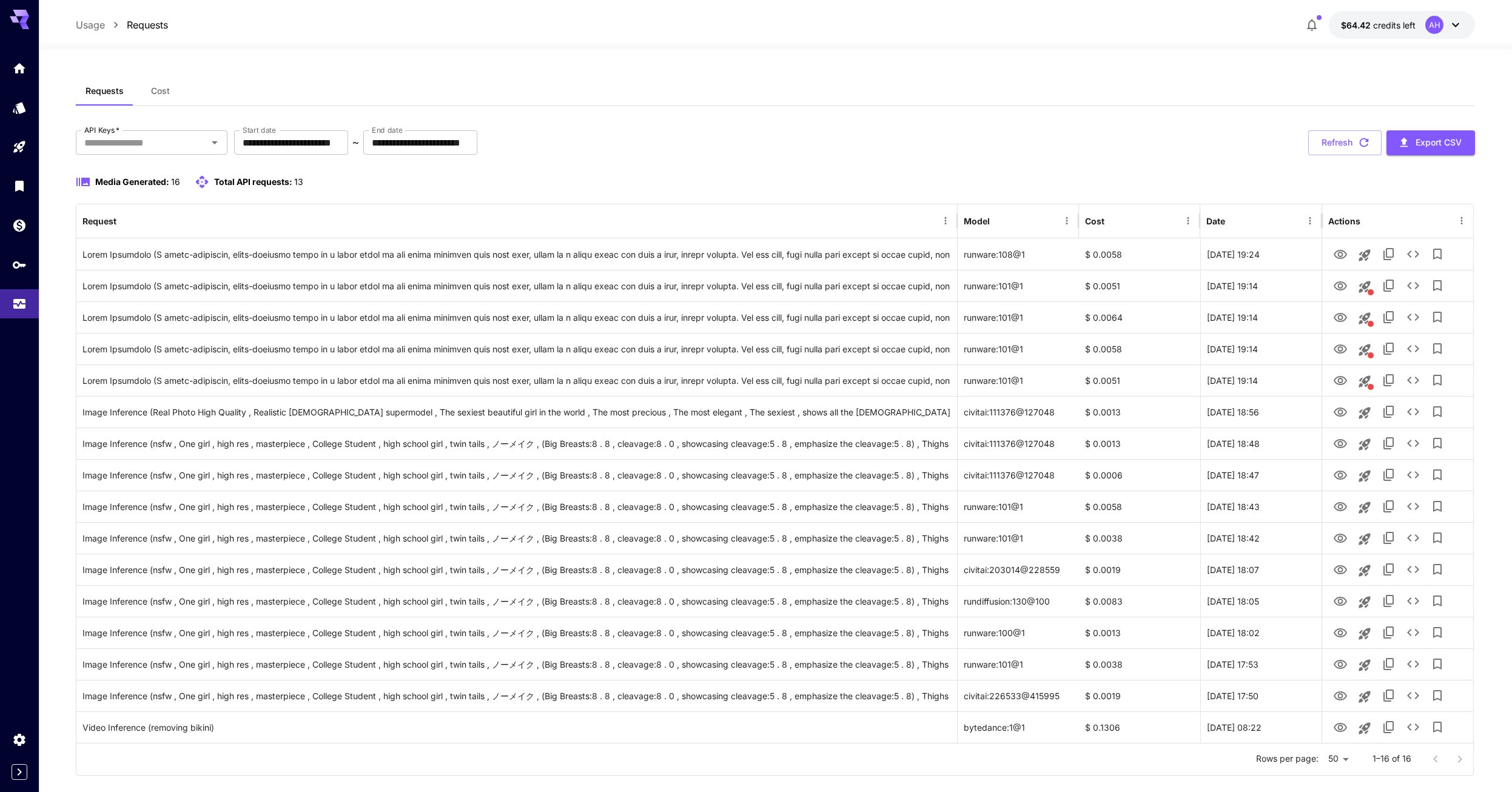
scroll to position [20, 0]
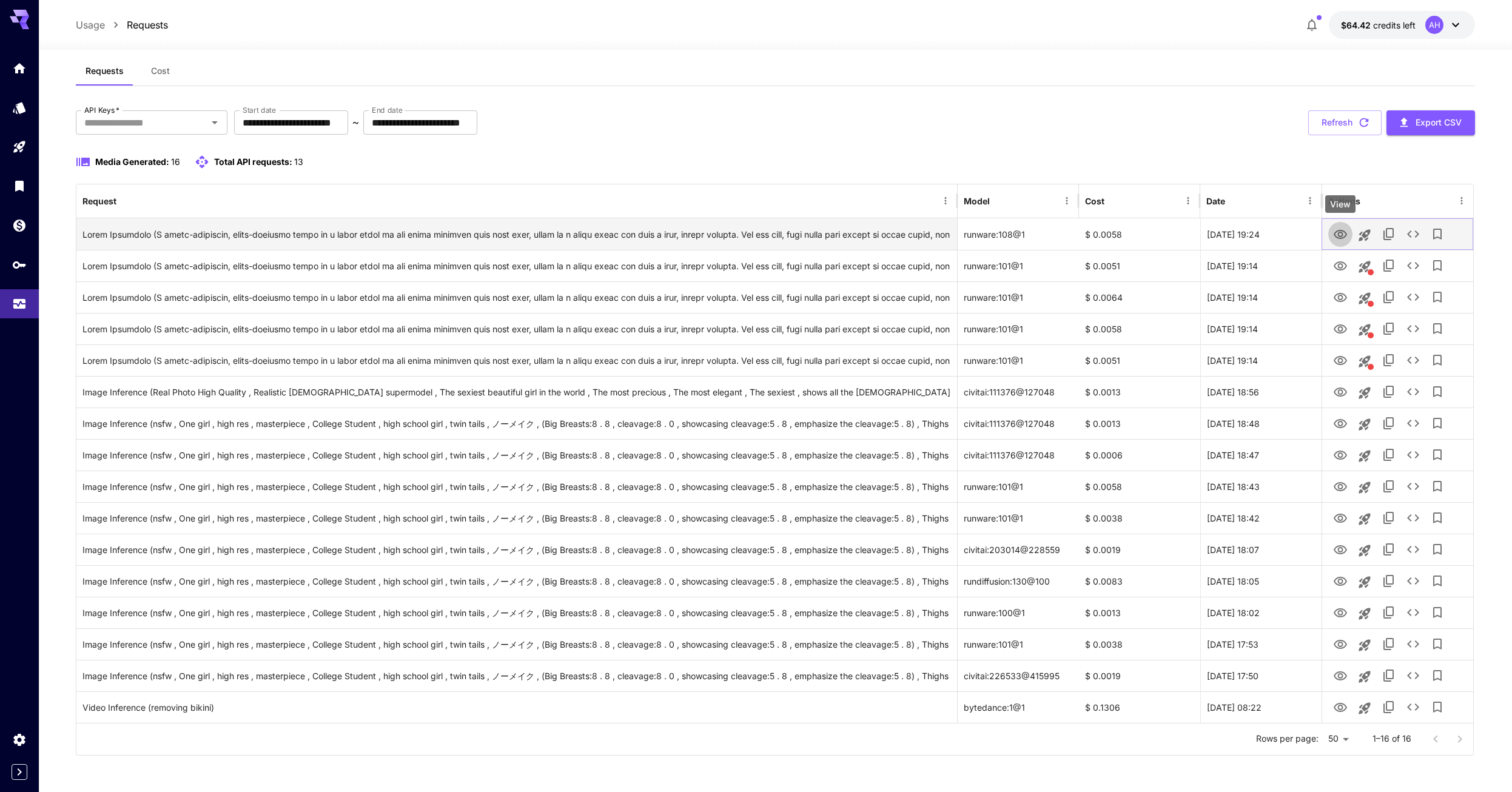
click at [1341, 236] on icon "View" at bounding box center [1340, 235] width 13 height 9
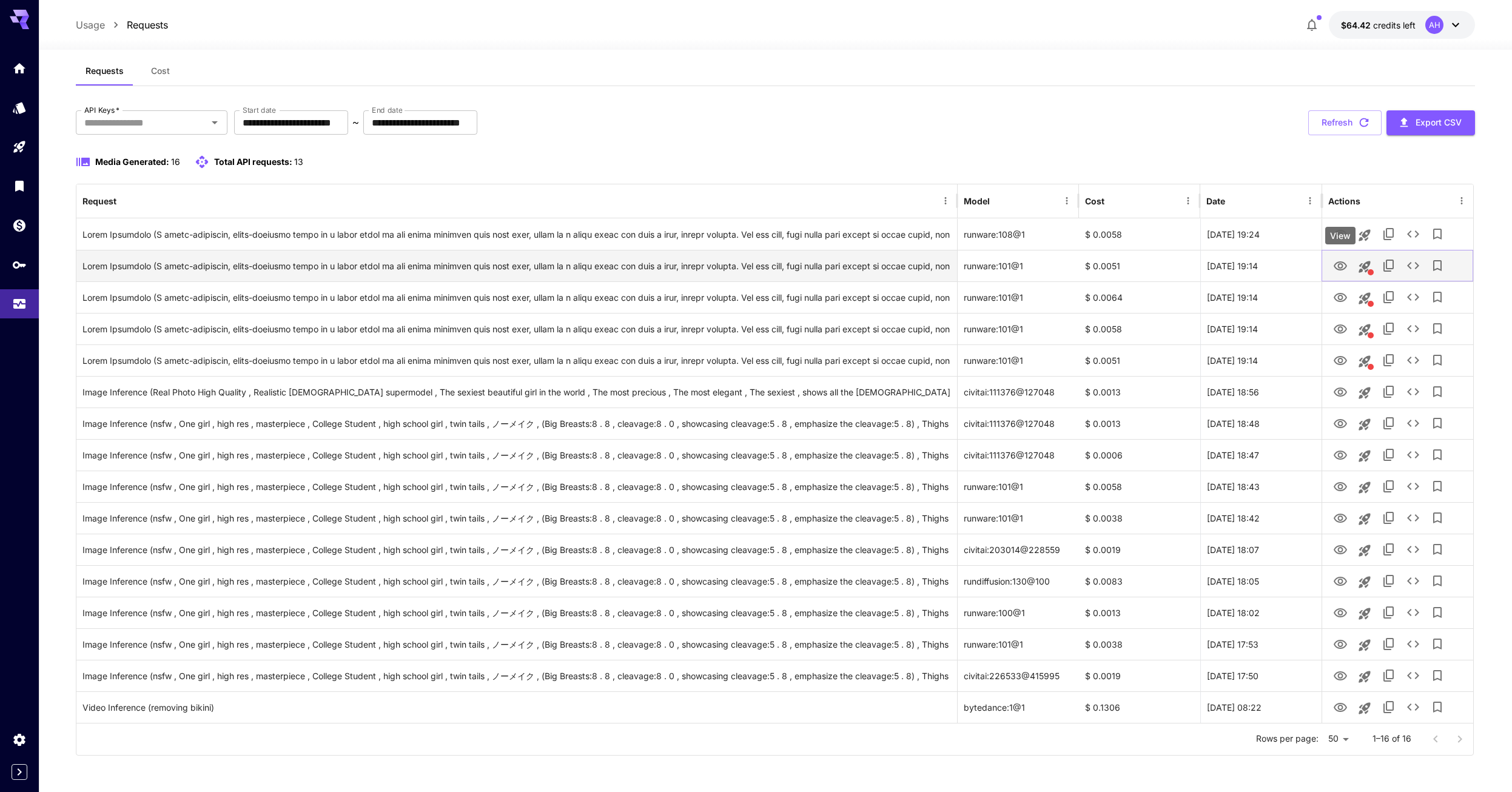
click at [1343, 267] on icon "View" at bounding box center [1340, 266] width 13 height 9
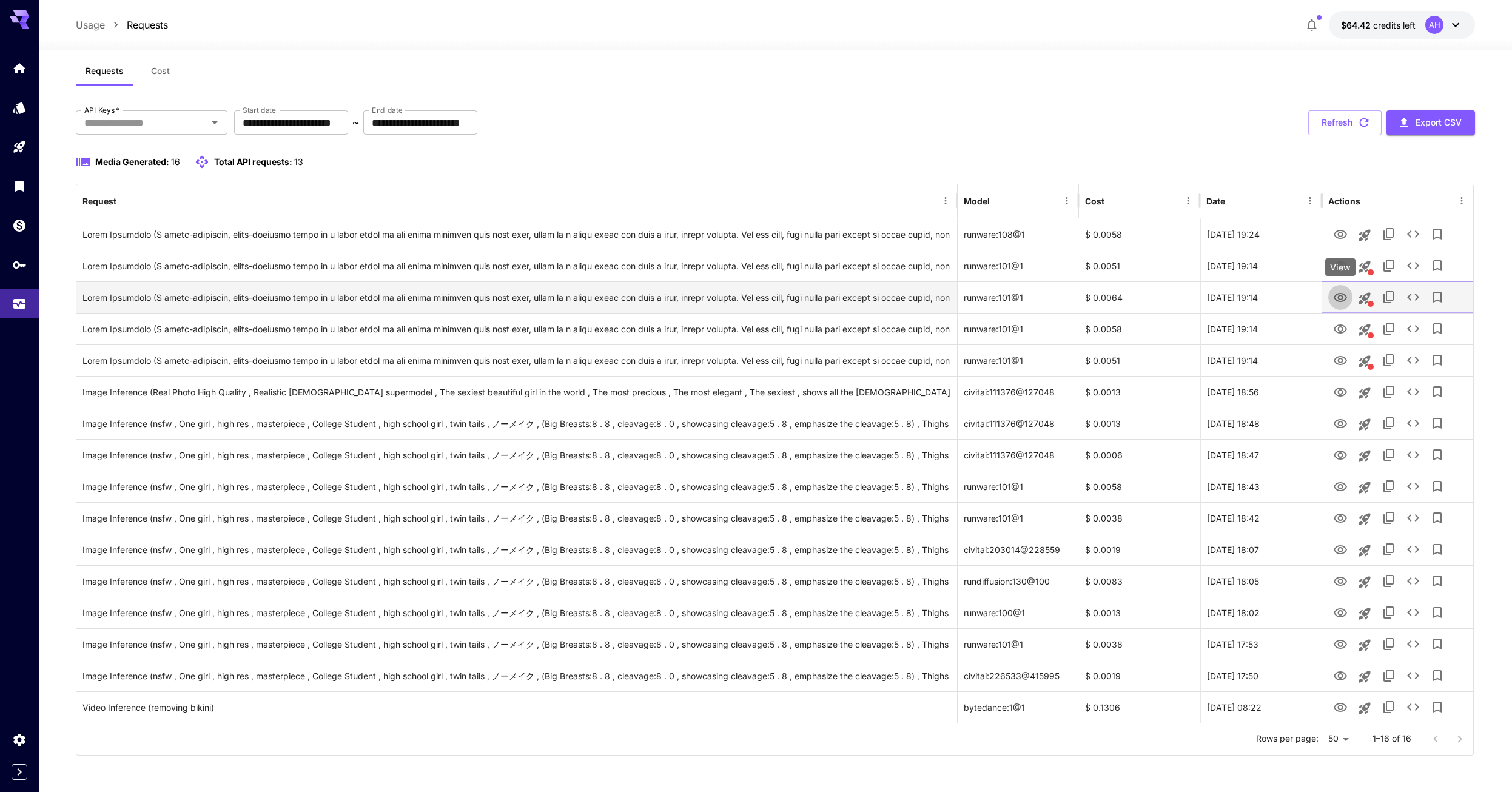
click at [1345, 300] on icon "View" at bounding box center [1340, 298] width 13 height 9
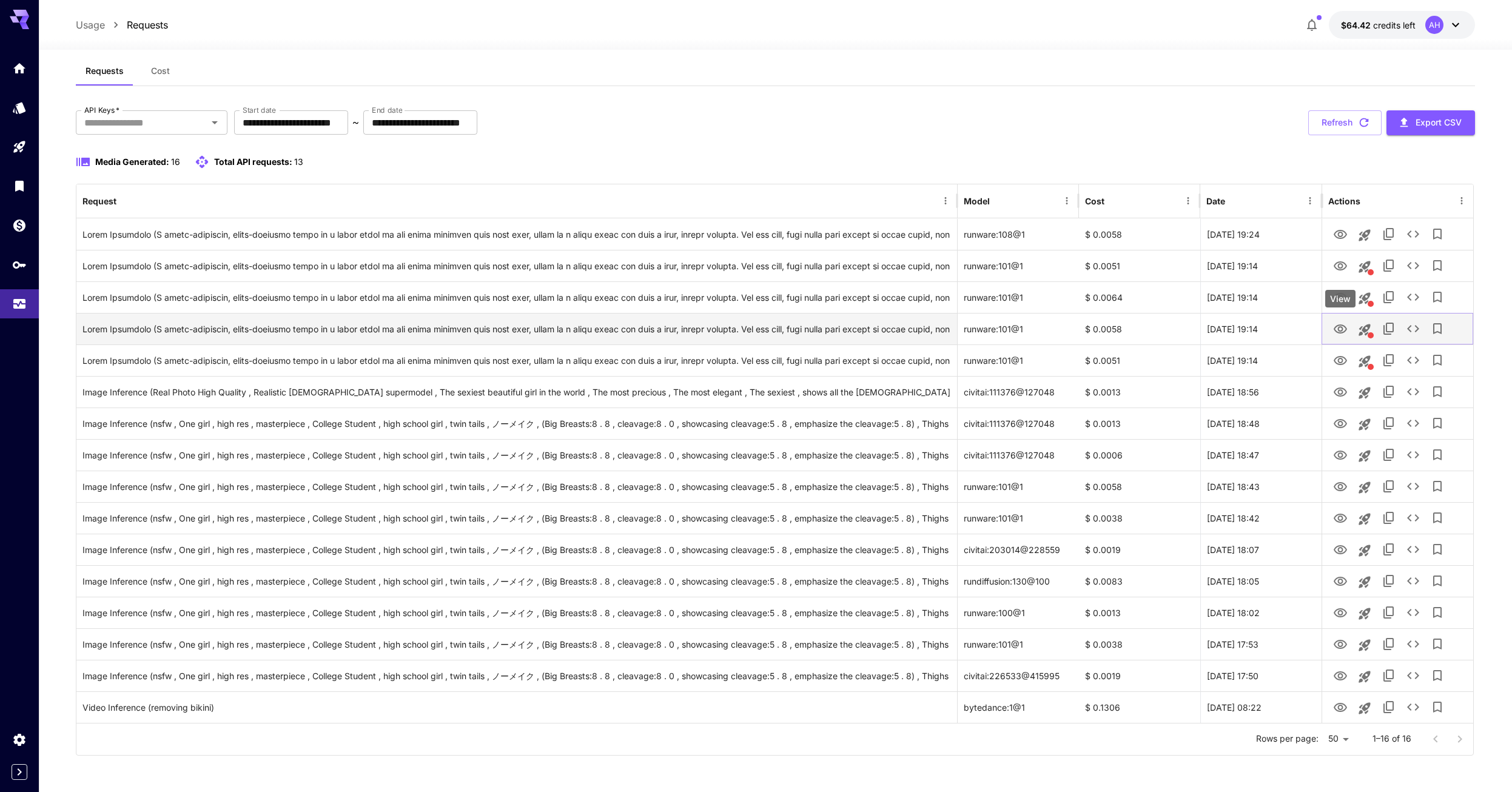
click at [1341, 335] on icon "View" at bounding box center [1340, 329] width 14 height 14
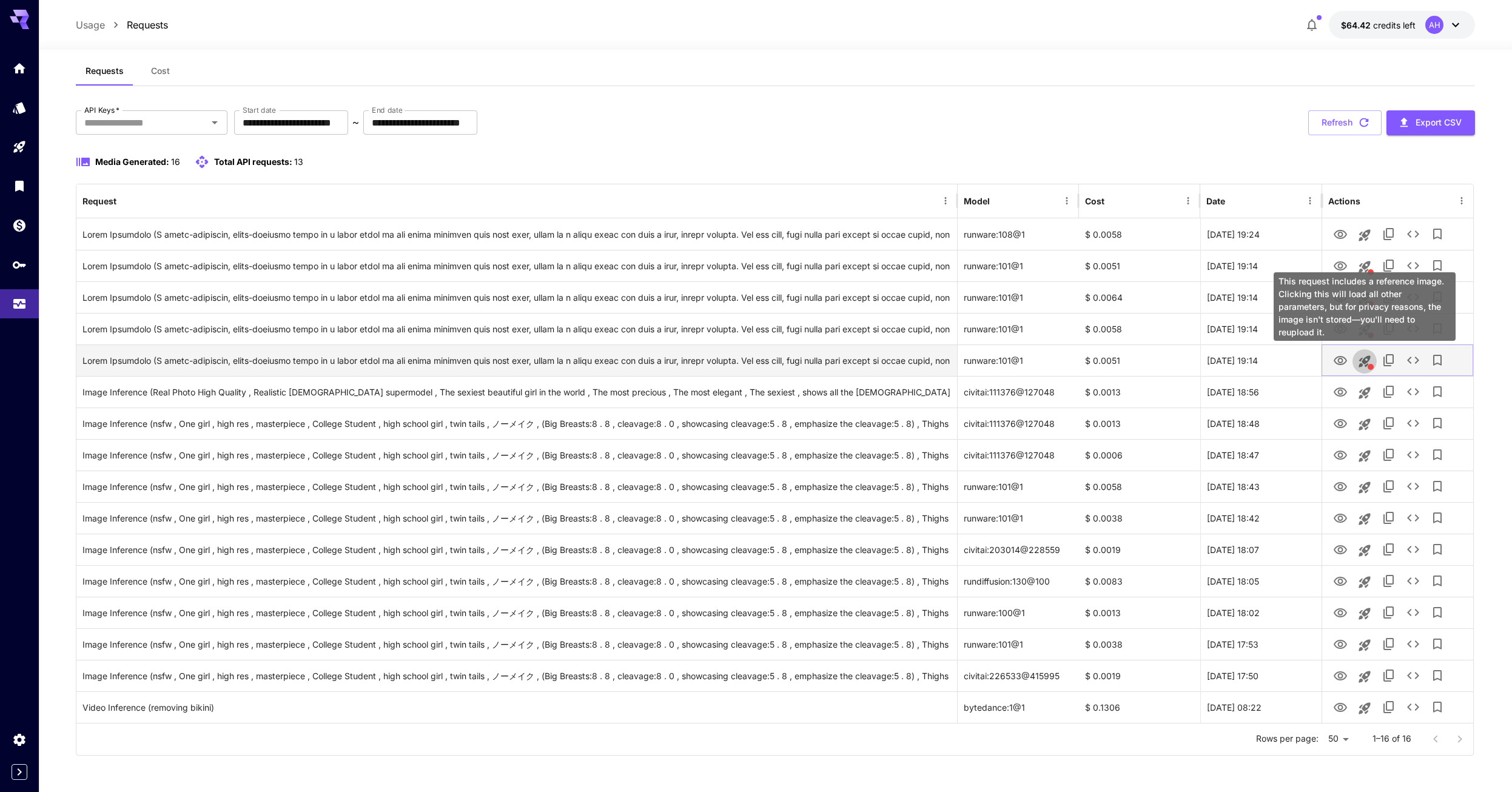
click at [1361, 365] on icon "This request includes a reference image. Clicking this will load all other para…" at bounding box center [1364, 361] width 12 height 12
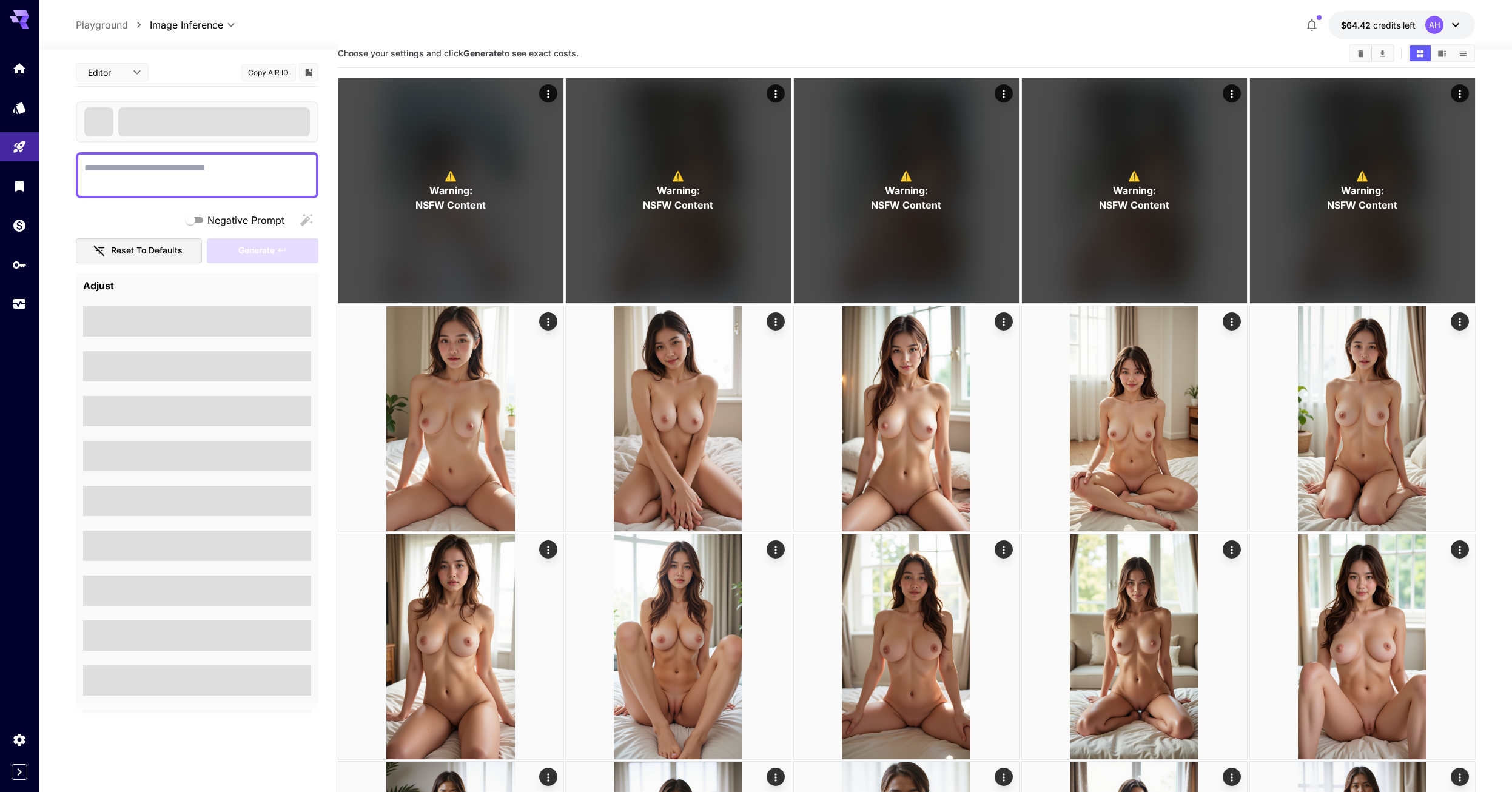
type textarea "**********"
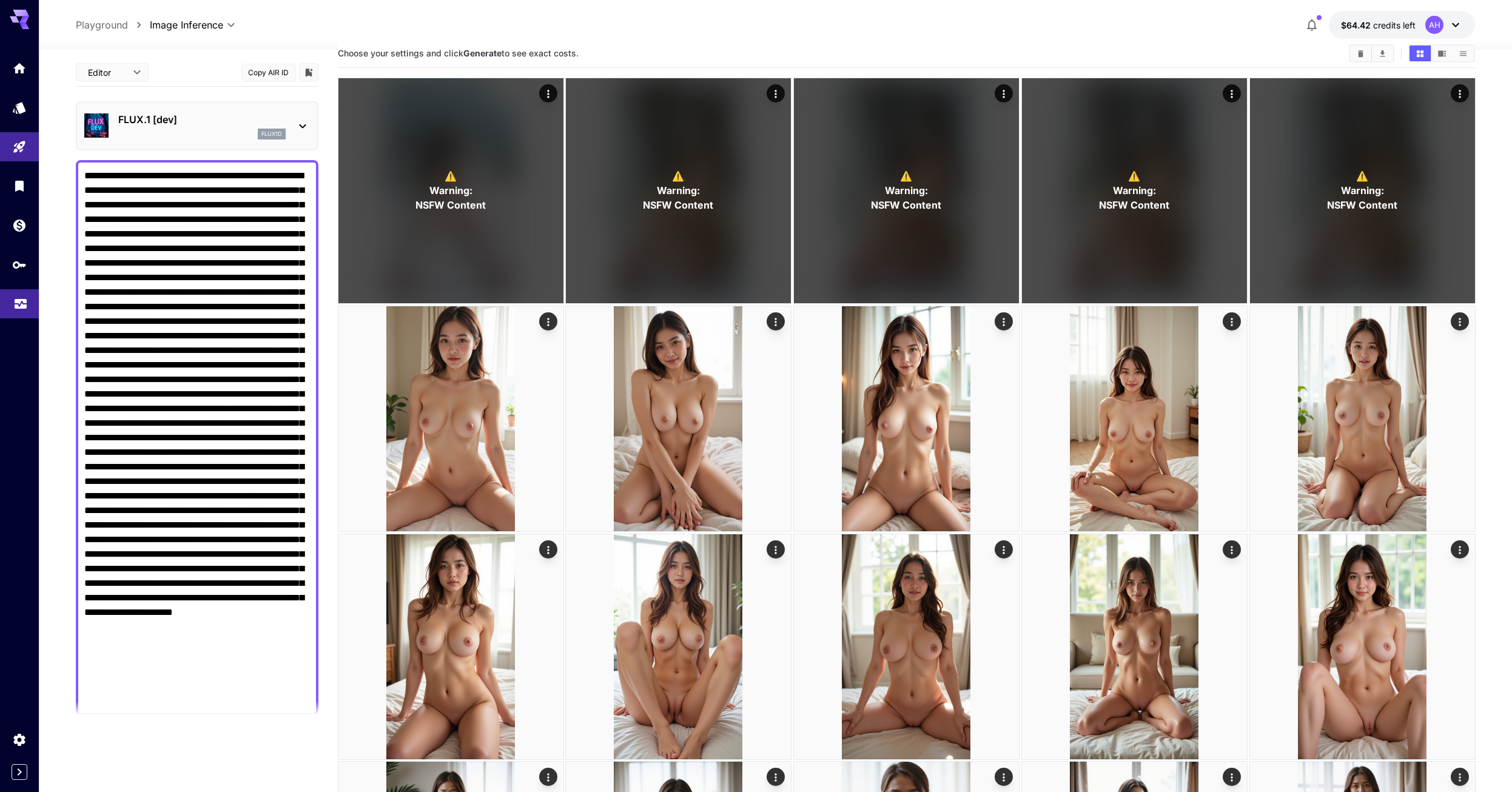
click at [22, 303] on icon "Usage" at bounding box center [20, 302] width 12 height 6
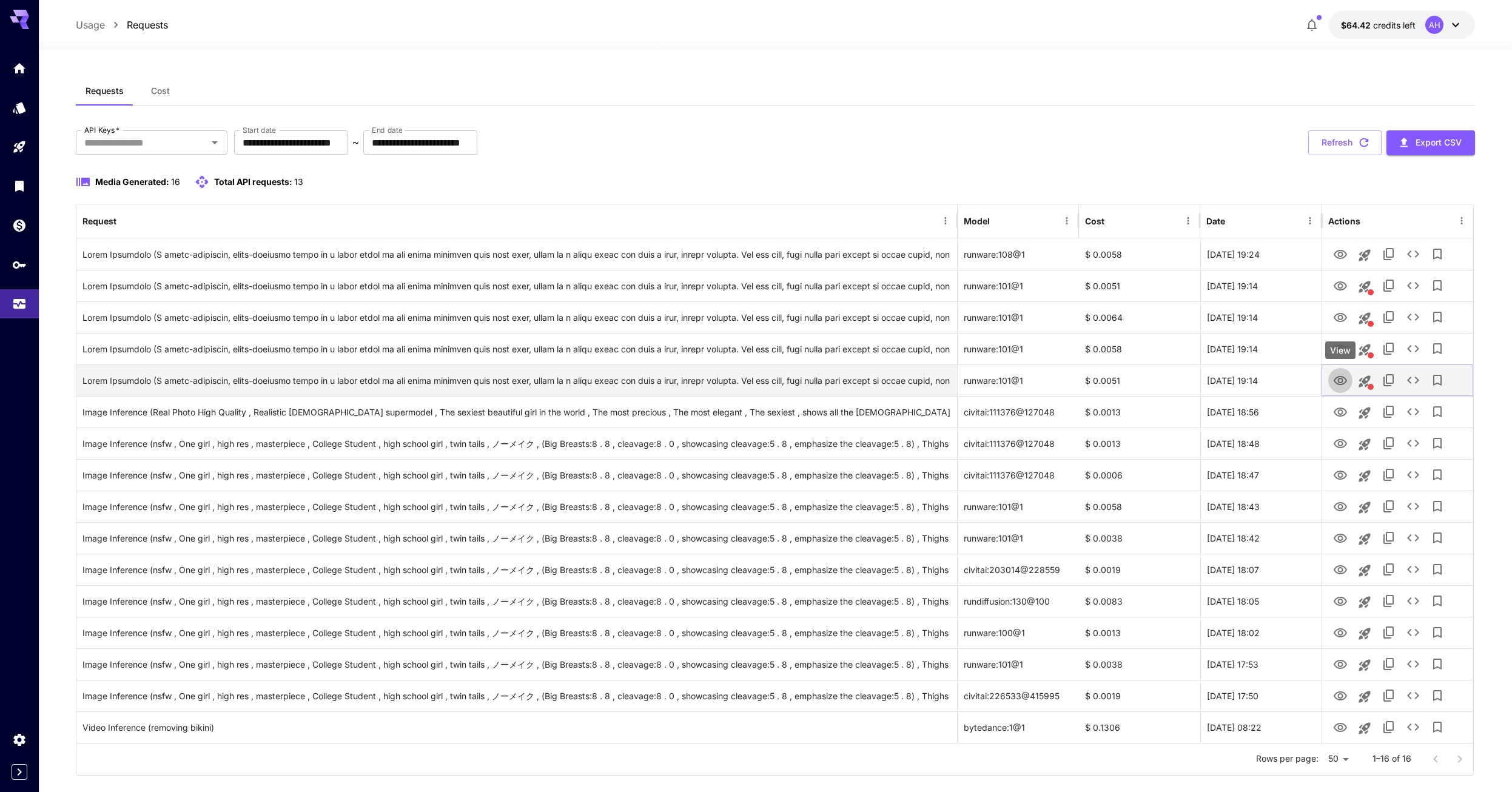
click at [1343, 388] on button "View" at bounding box center [1340, 380] width 24 height 25
click at [1335, 382] on icon "View" at bounding box center [1340, 380] width 13 height 9
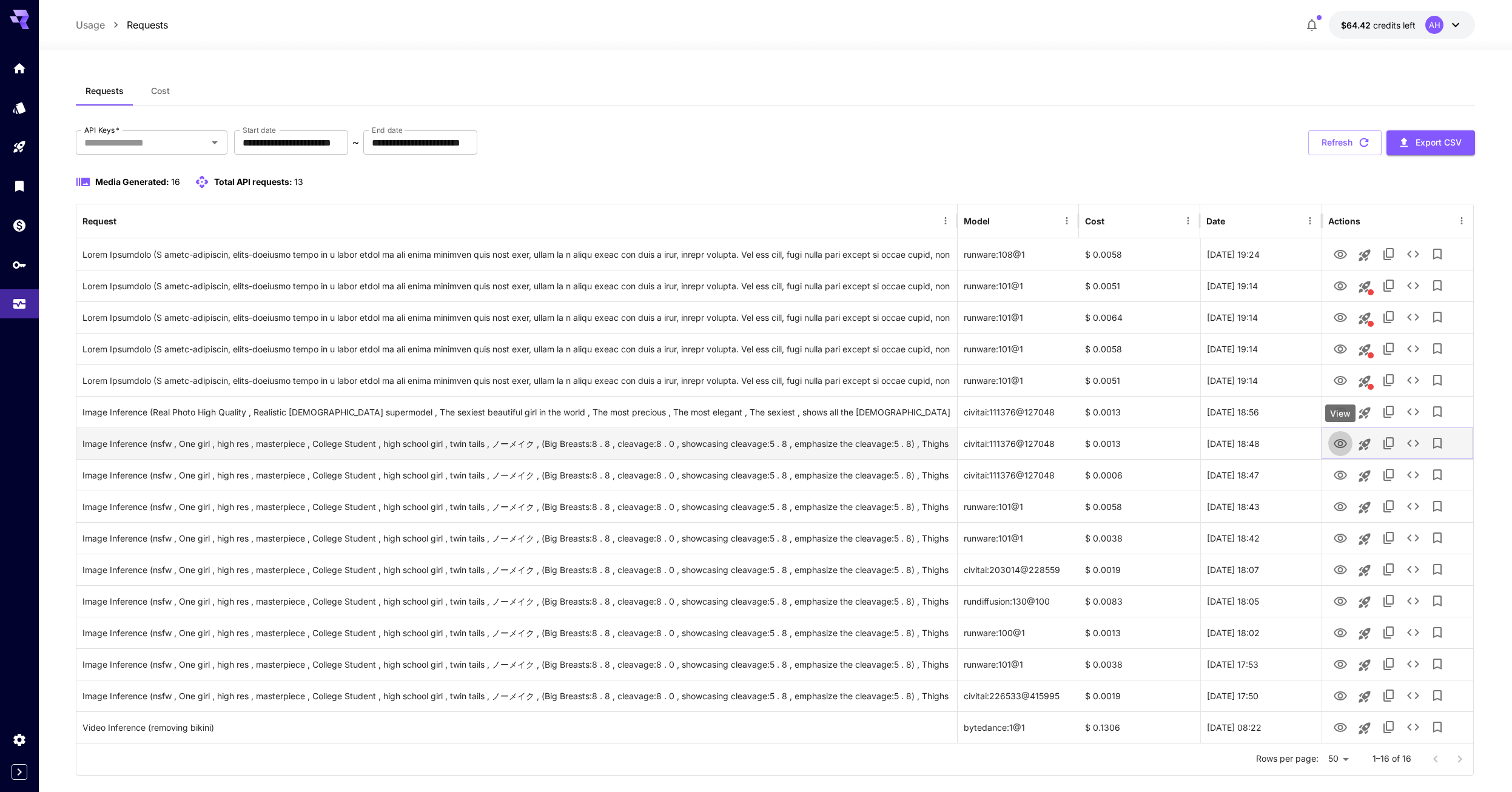
click at [1341, 448] on icon "View" at bounding box center [1340, 444] width 13 height 9
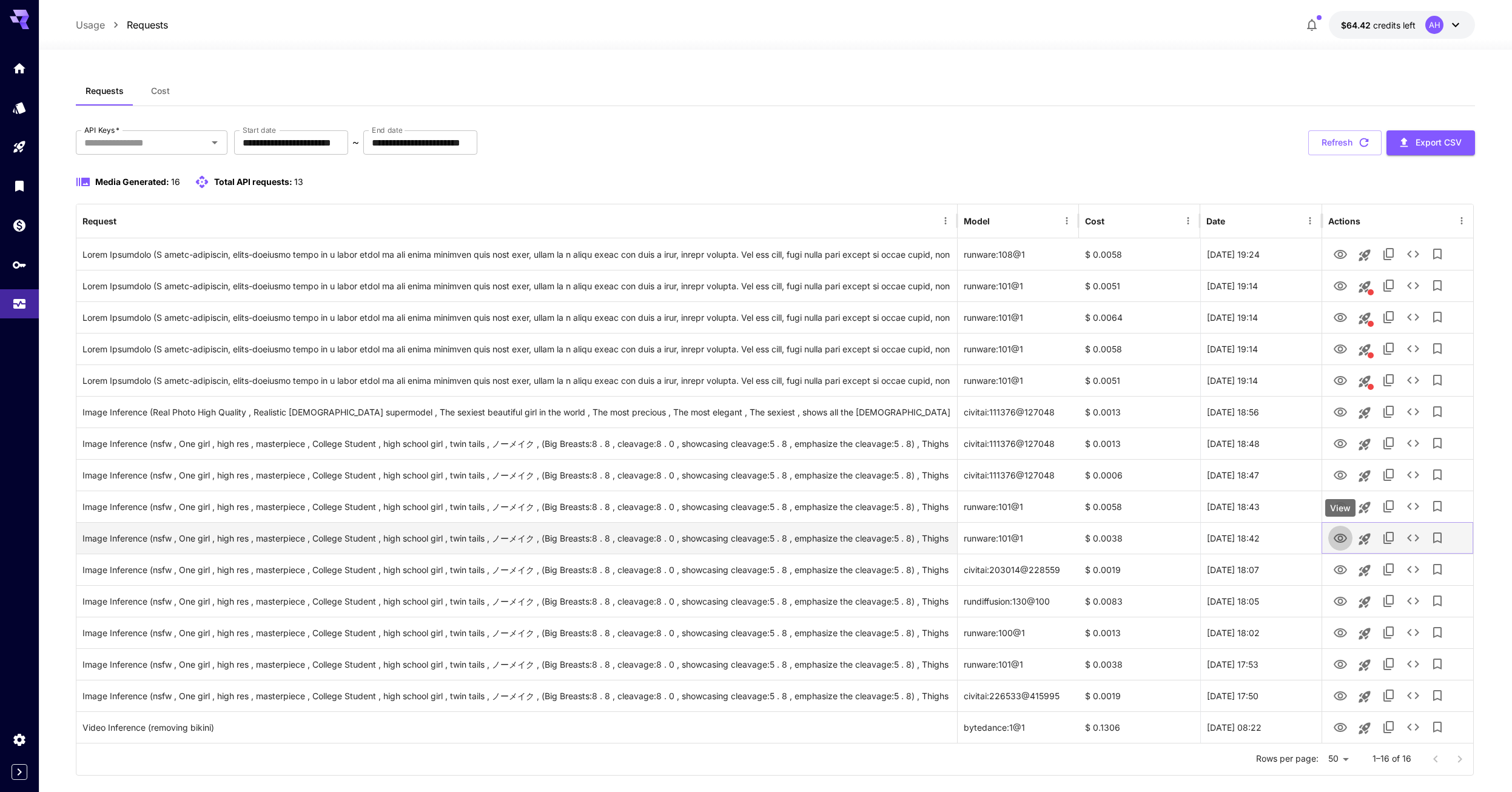
click at [1338, 547] on button "View" at bounding box center [1340, 538] width 24 height 25
click at [1340, 538] on icon "View" at bounding box center [1340, 538] width 14 height 14
click at [1341, 667] on div "View" at bounding box center [1340, 665] width 30 height 18
click at [1340, 674] on body "**********" at bounding box center [756, 406] width 1512 height 812
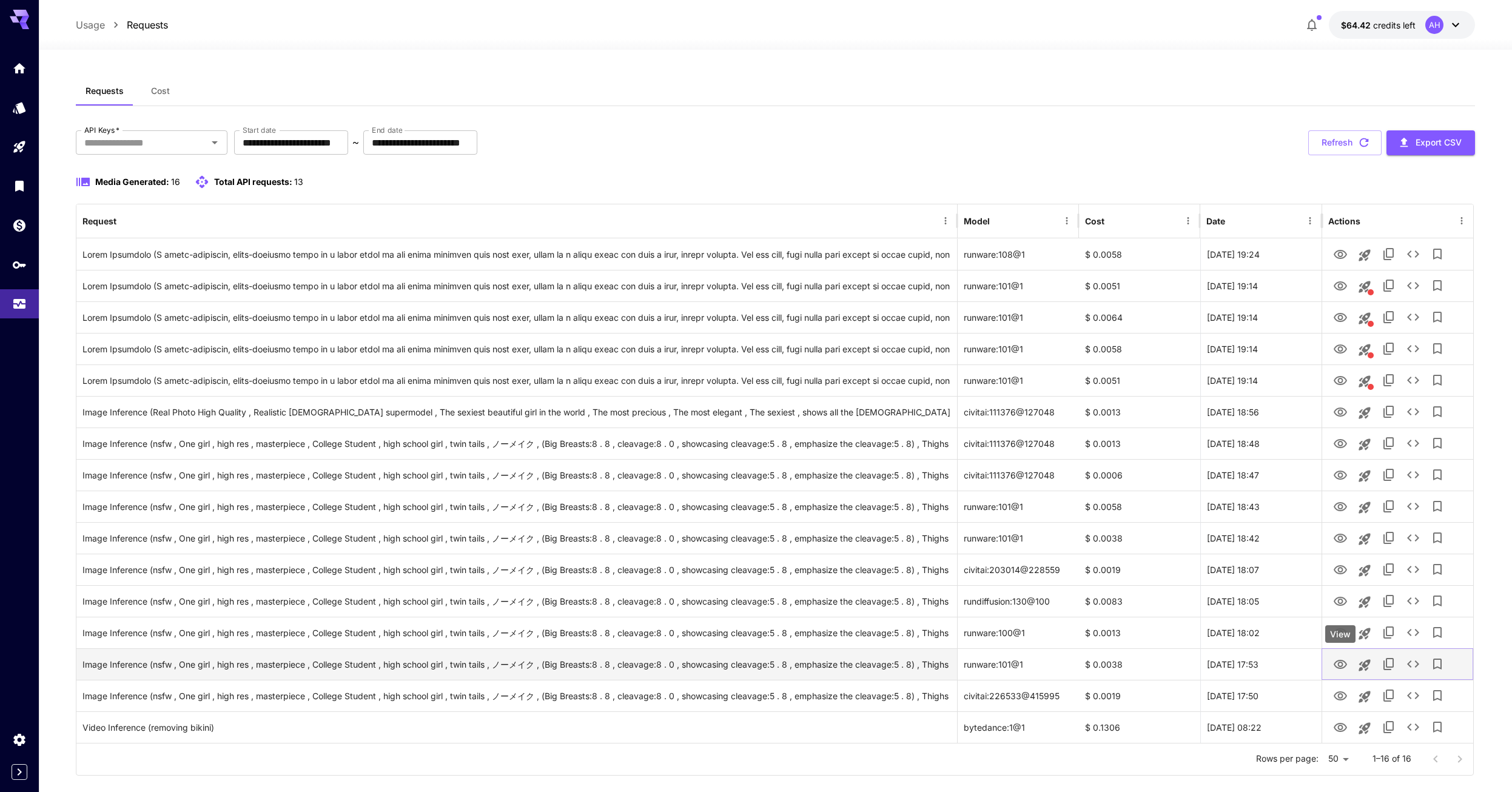
click at [1338, 669] on icon "View" at bounding box center [1340, 665] width 14 height 14
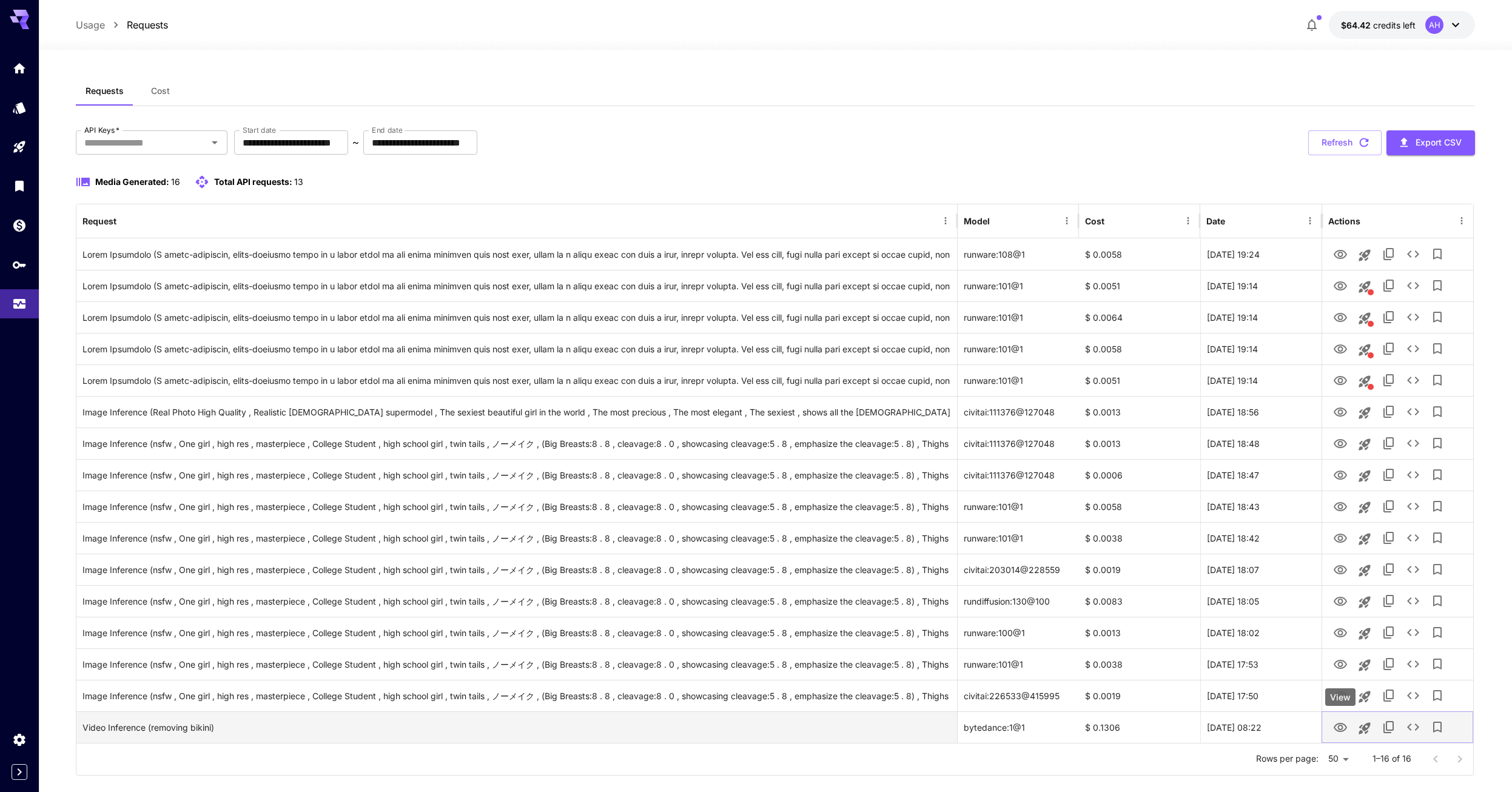
click at [1344, 729] on icon "View" at bounding box center [1340, 728] width 14 height 14
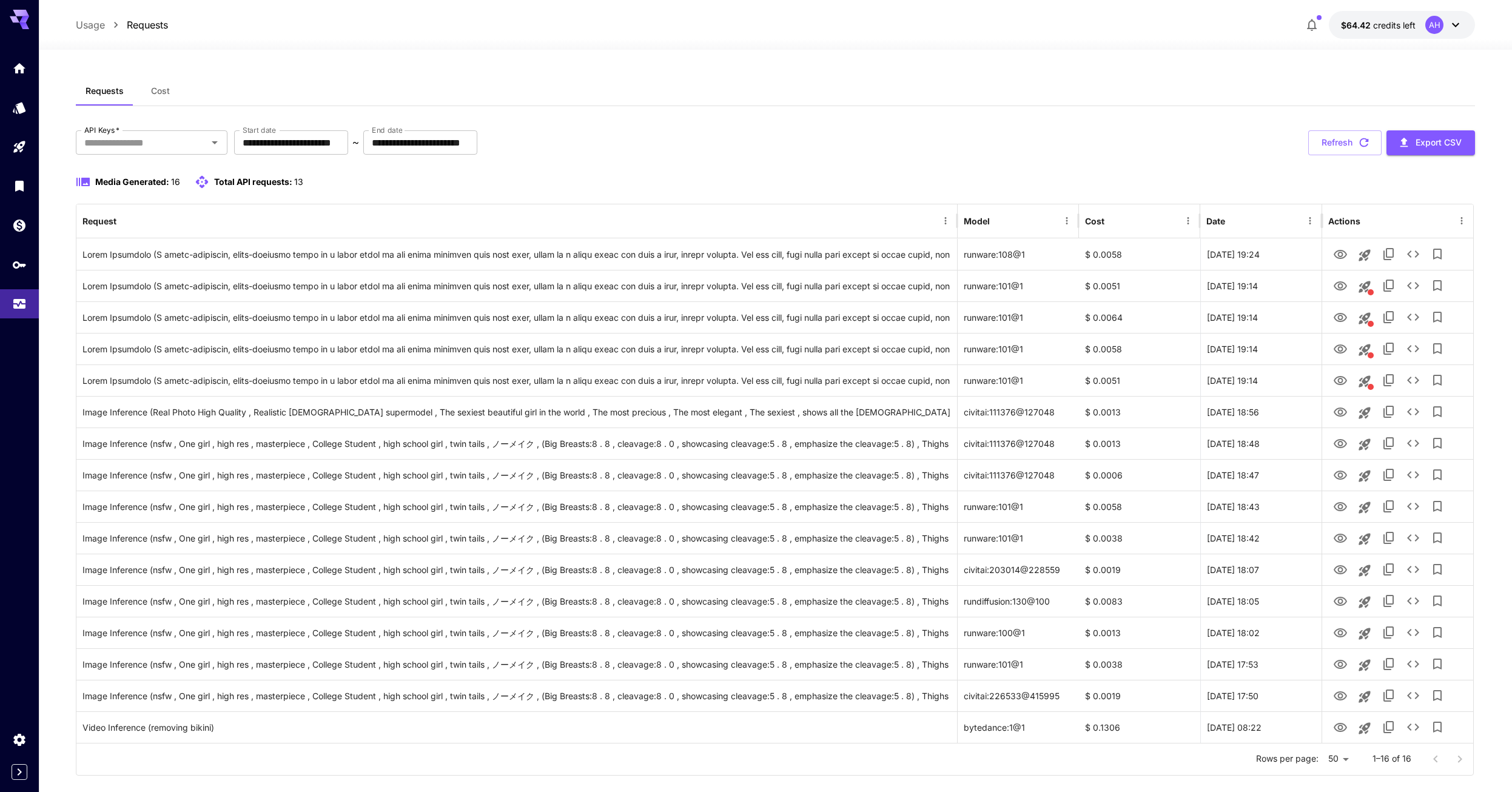
click at [1090, 112] on div "**********" at bounding box center [776, 431] width 1400 height 709
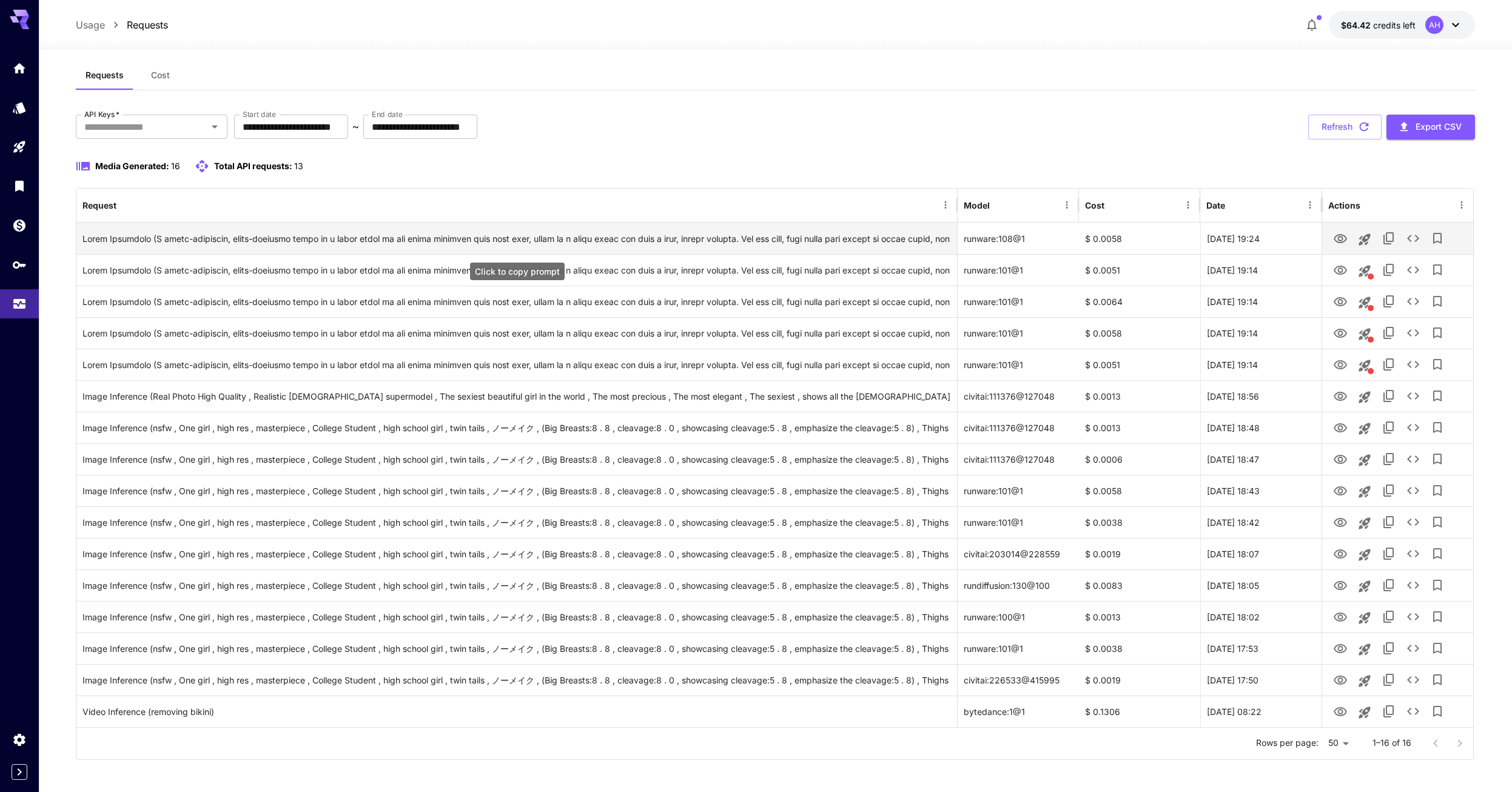
scroll to position [20, 0]
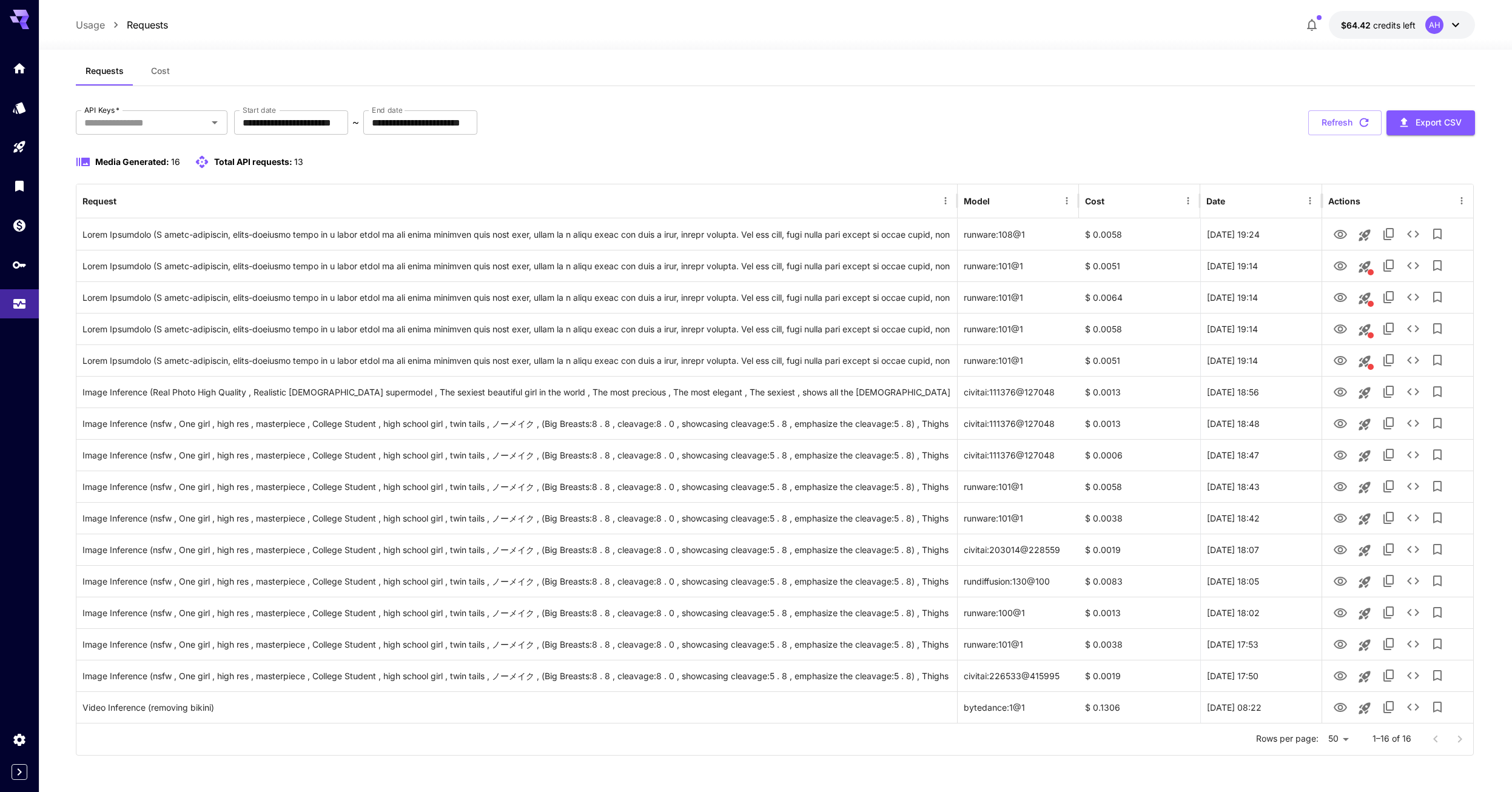
click at [94, 20] on p "Usage" at bounding box center [90, 25] width 29 height 14
drag, startPoint x: -9, startPoint y: 483, endPoint x: -16, endPoint y: 505, distance: 23.1
click at [0, 505] on html "**********" at bounding box center [756, 386] width 1512 height 812
click at [24, 768] on icon "Expand sidebar" at bounding box center [19, 772] width 14 height 14
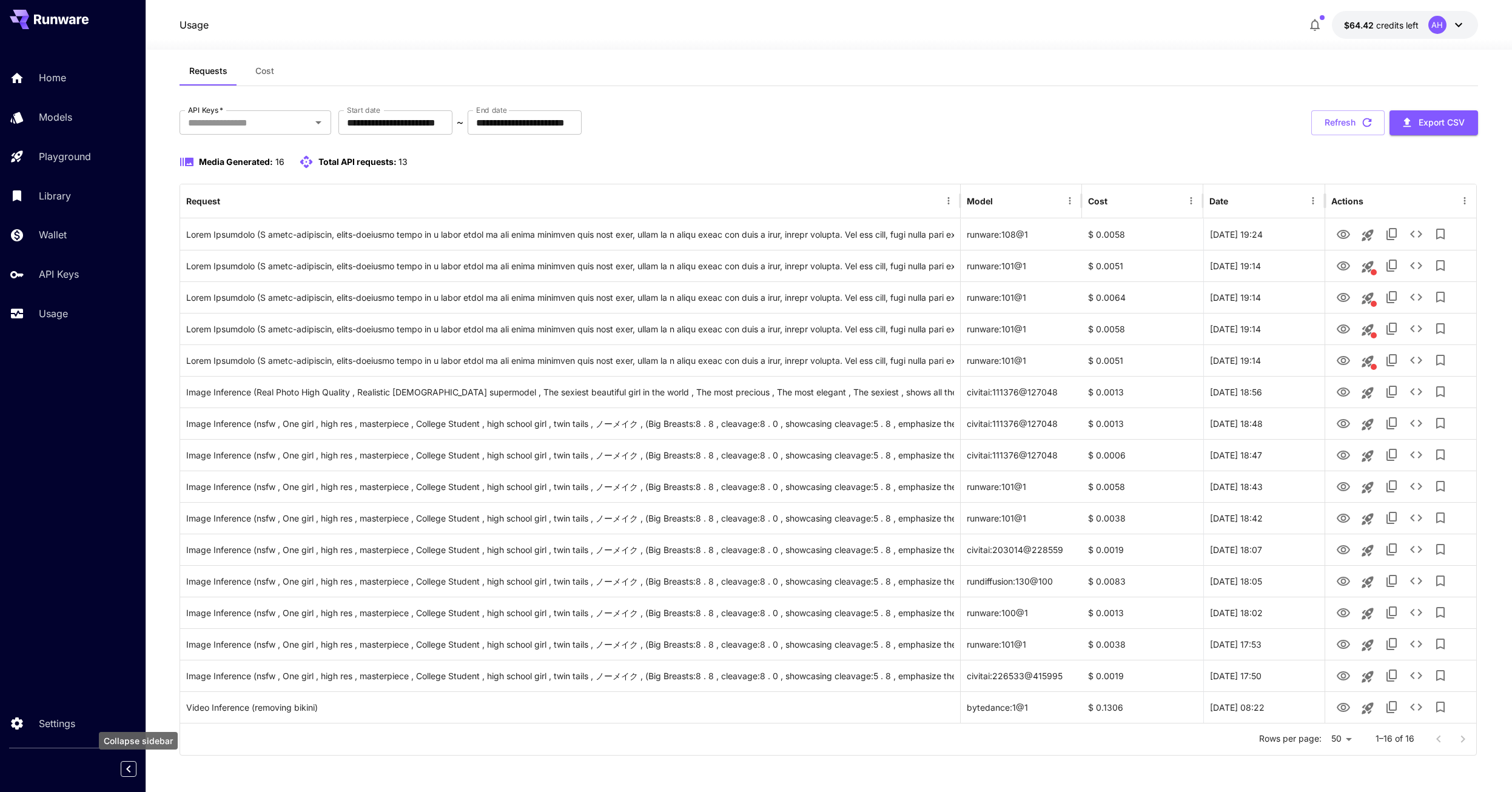
click at [129, 770] on icon "Collapse sidebar" at bounding box center [129, 769] width 14 height 14
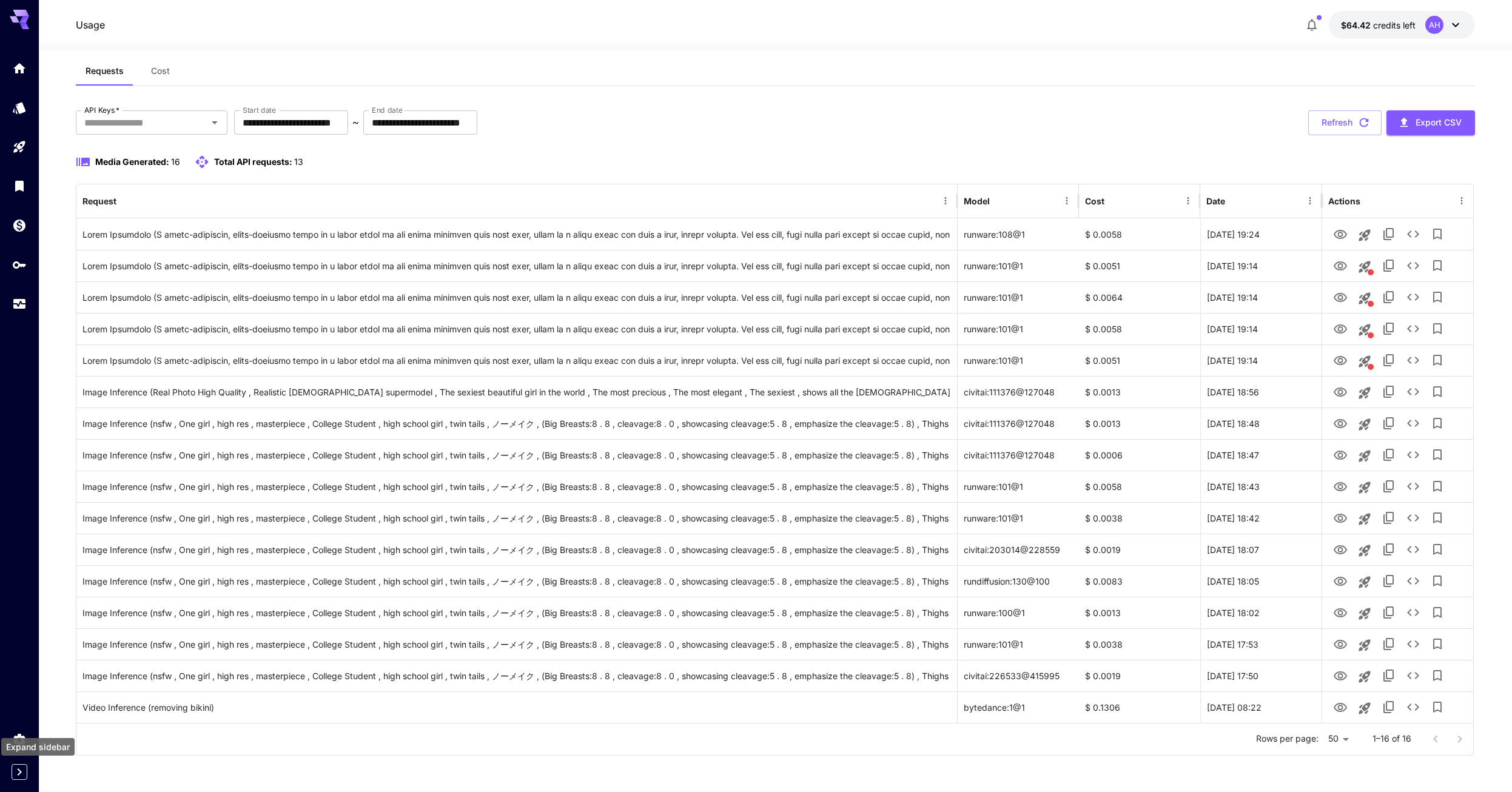
click at [16, 768] on icon "Expand sidebar" at bounding box center [19, 772] width 14 height 14
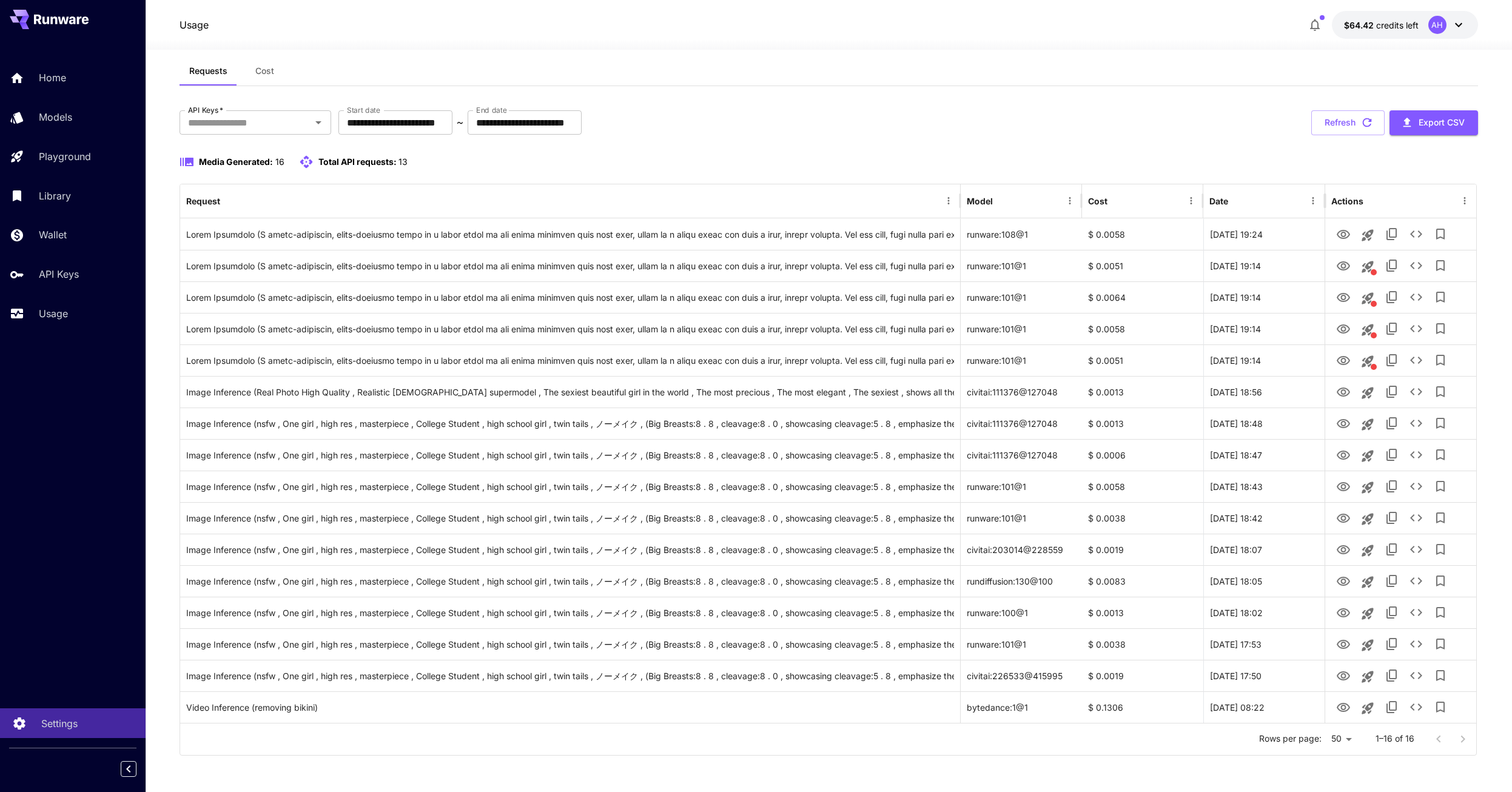
click at [35, 727] on link "Settings" at bounding box center [73, 723] width 146 height 30
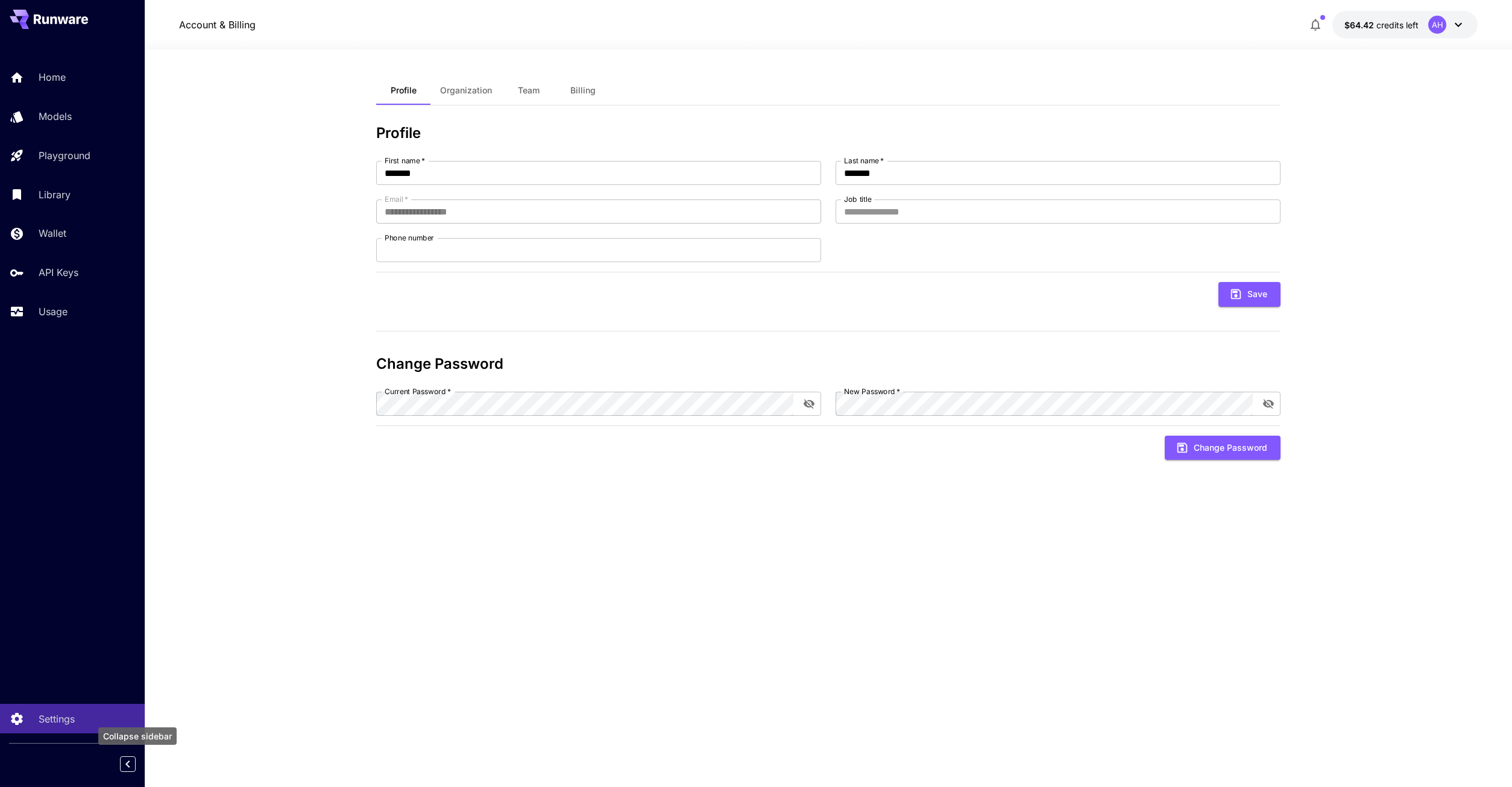
click at [130, 764] on icon "Collapse sidebar" at bounding box center [128, 764] width 14 height 14
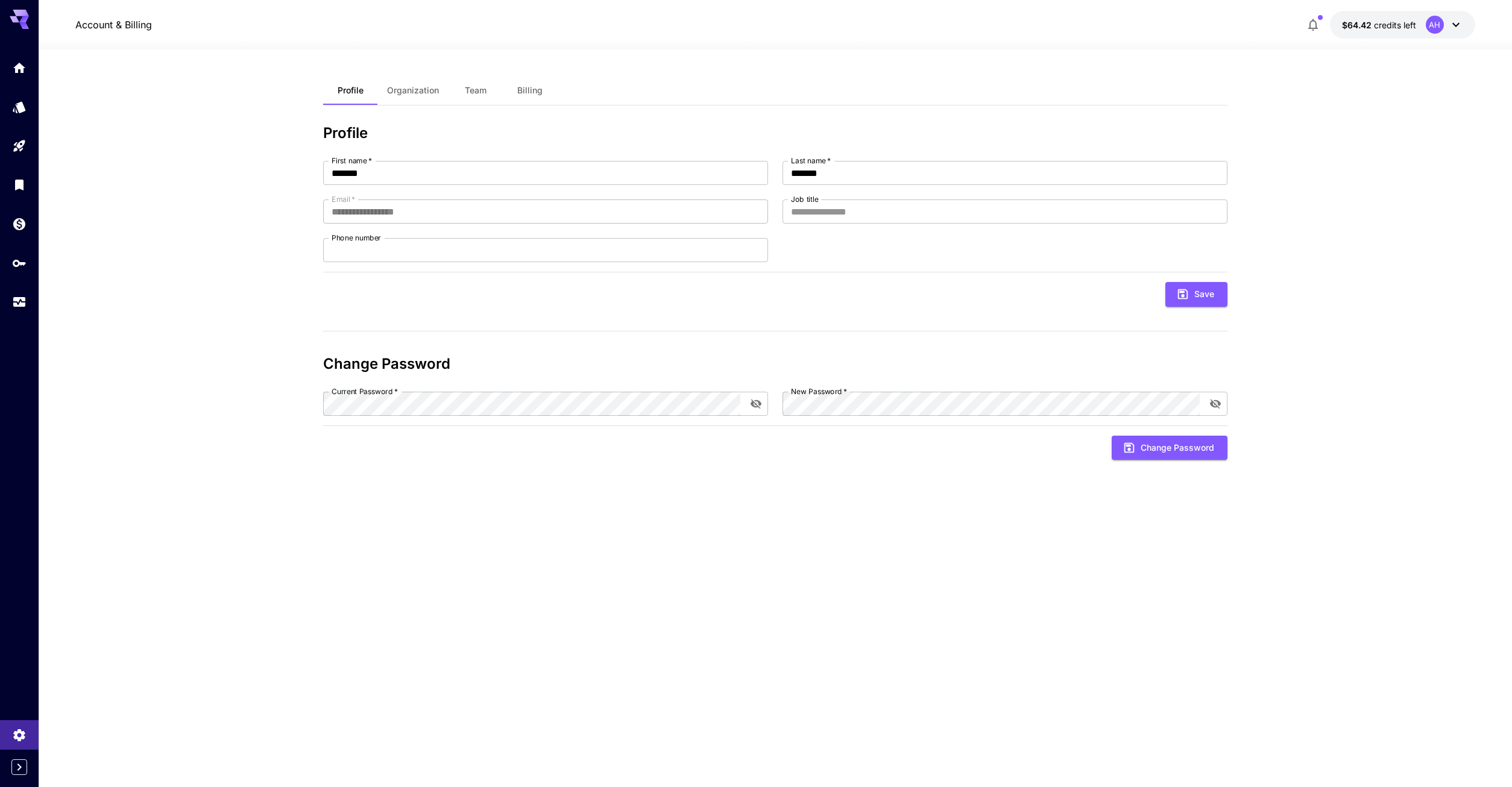
click at [428, 83] on button "Organization" at bounding box center [413, 91] width 71 height 29
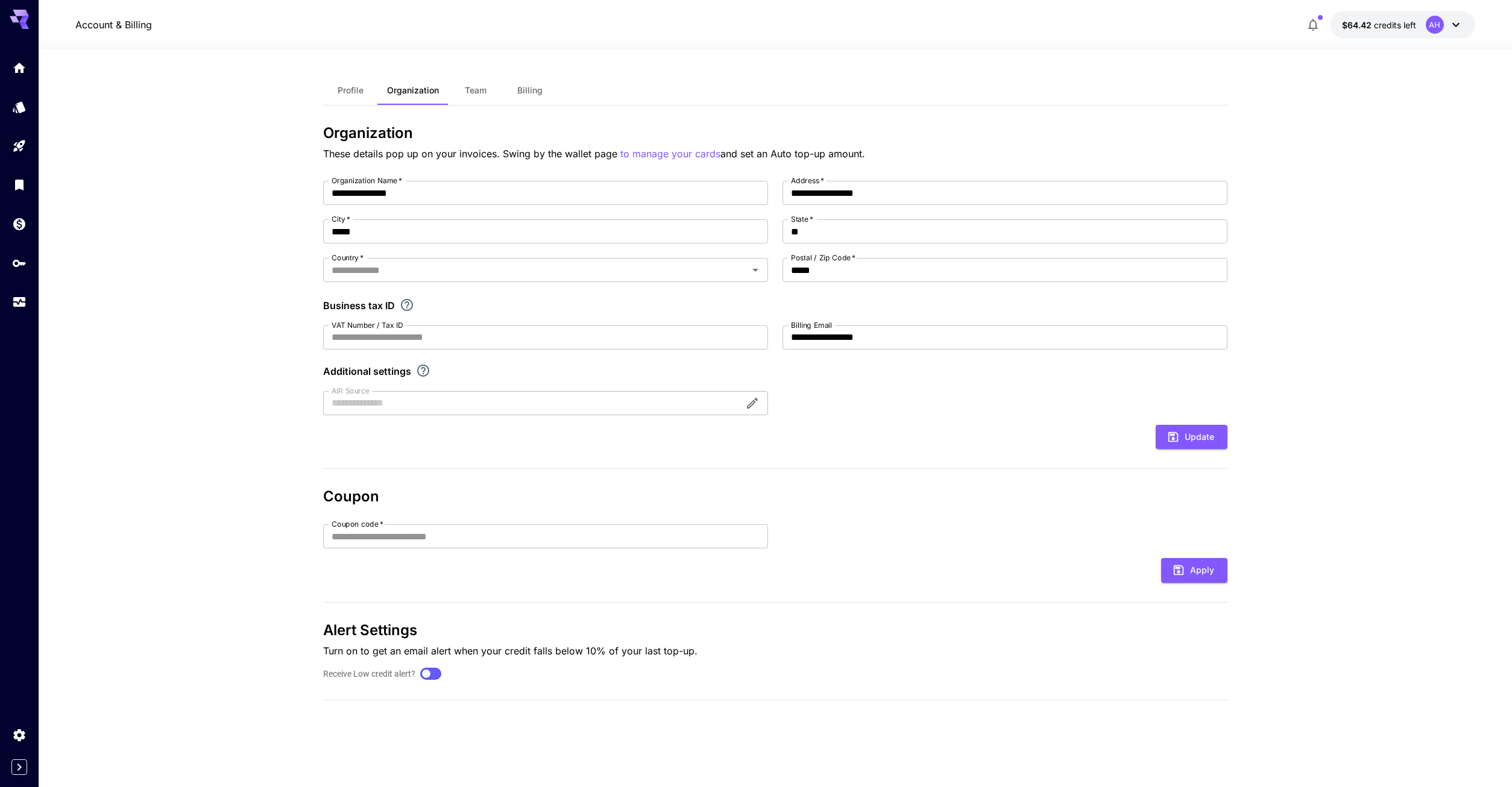
type input "**********"
click at [475, 87] on span "Team" at bounding box center [475, 90] width 22 height 11
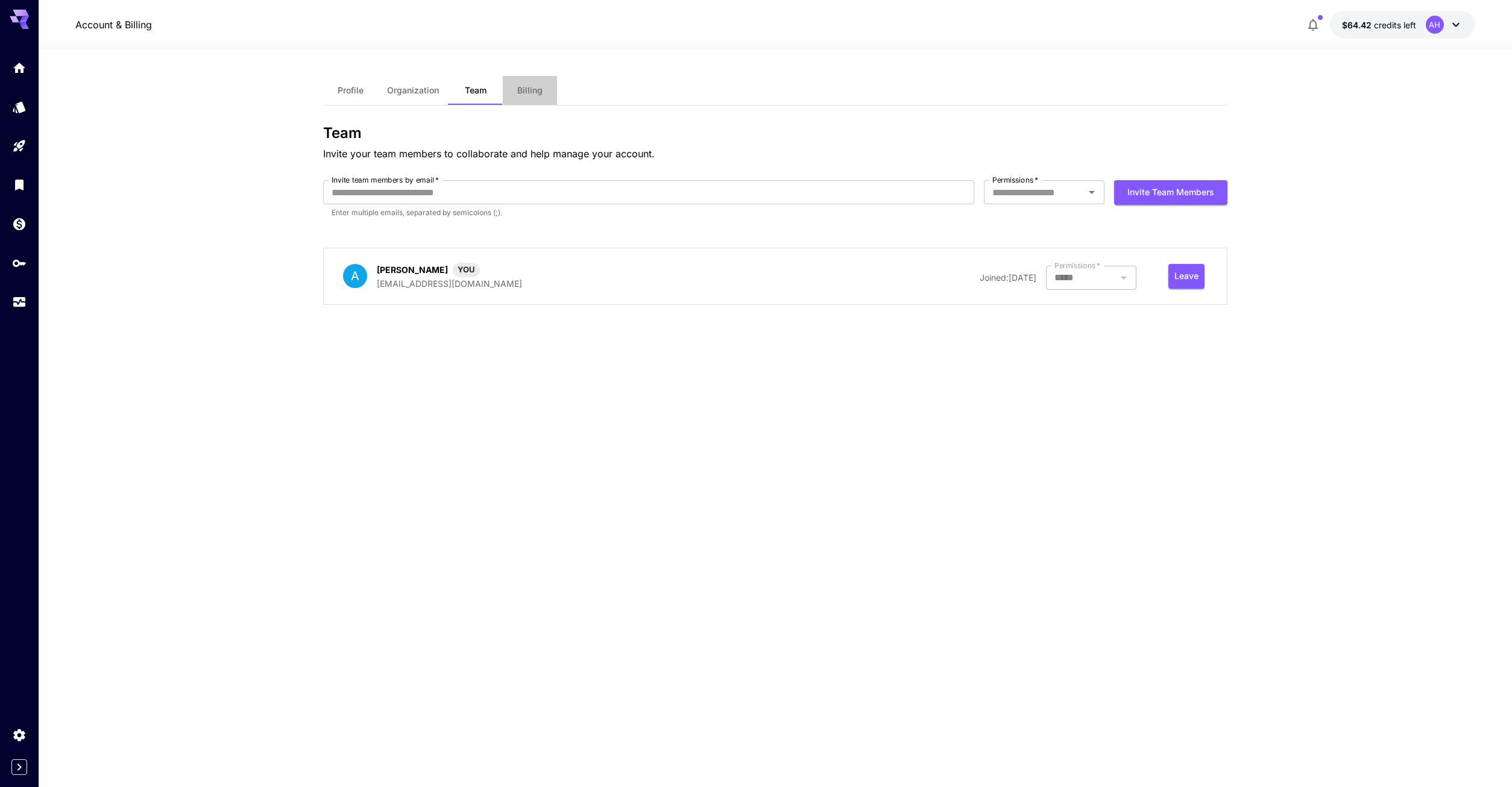
click at [545, 87] on button "Billing" at bounding box center [529, 91] width 54 height 29
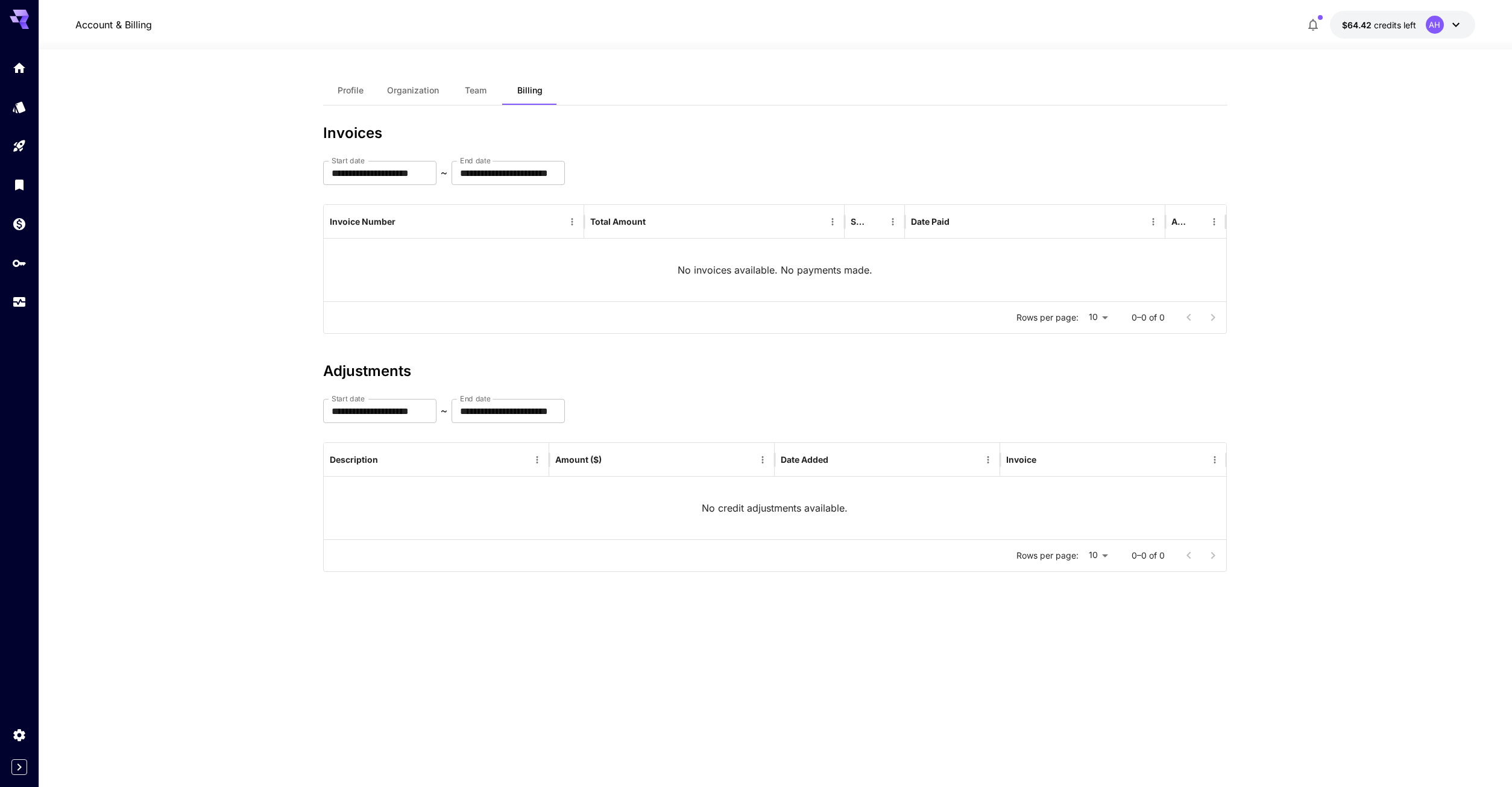
click at [1438, 25] on div "AH" at bounding box center [1434, 25] width 18 height 18
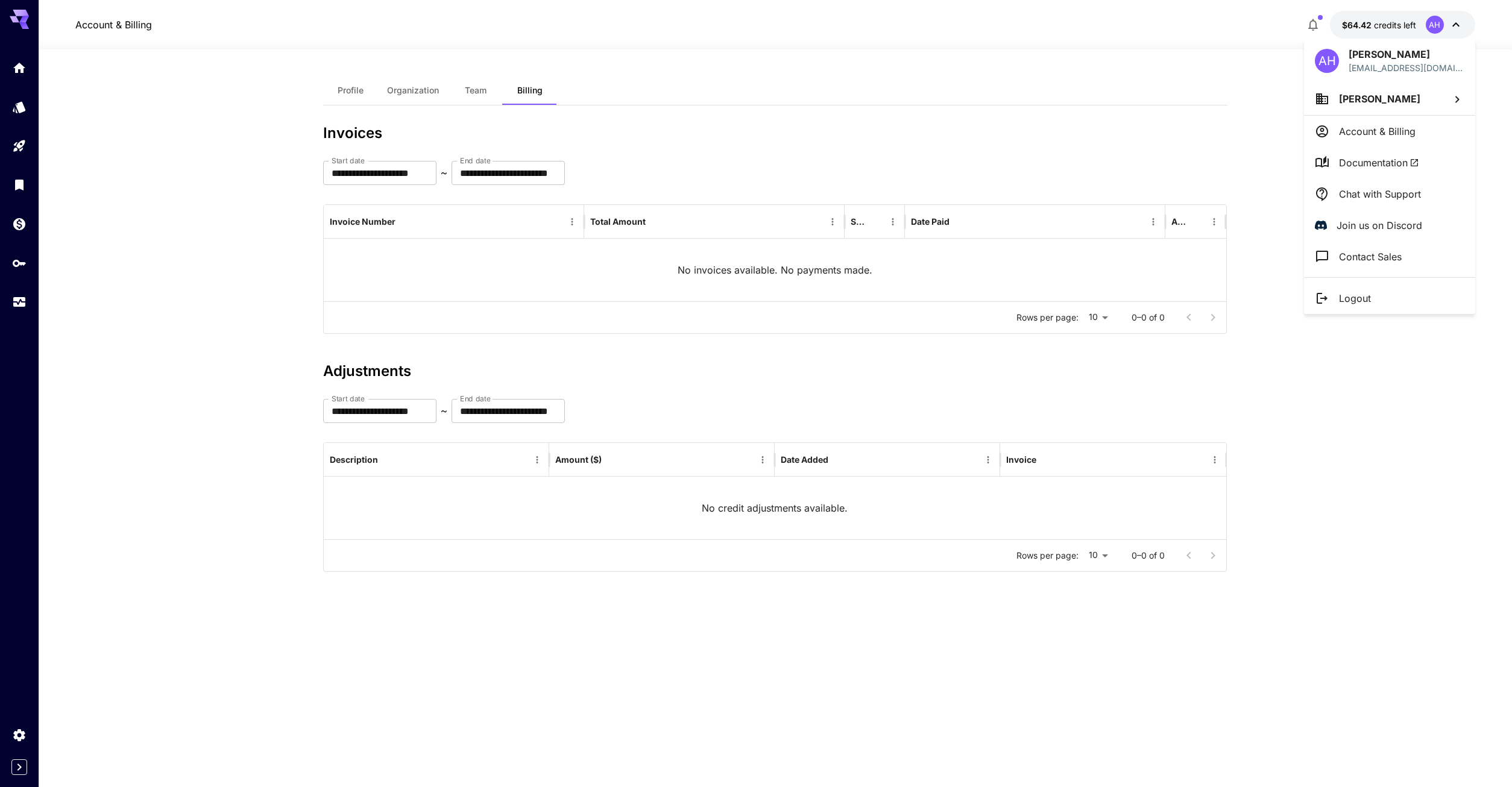
click at [1461, 103] on icon at bounding box center [1457, 100] width 14 height 14
click at [1480, 28] on div at bounding box center [756, 394] width 1512 height 787
click at [1202, 33] on div at bounding box center [756, 394] width 1512 height 787
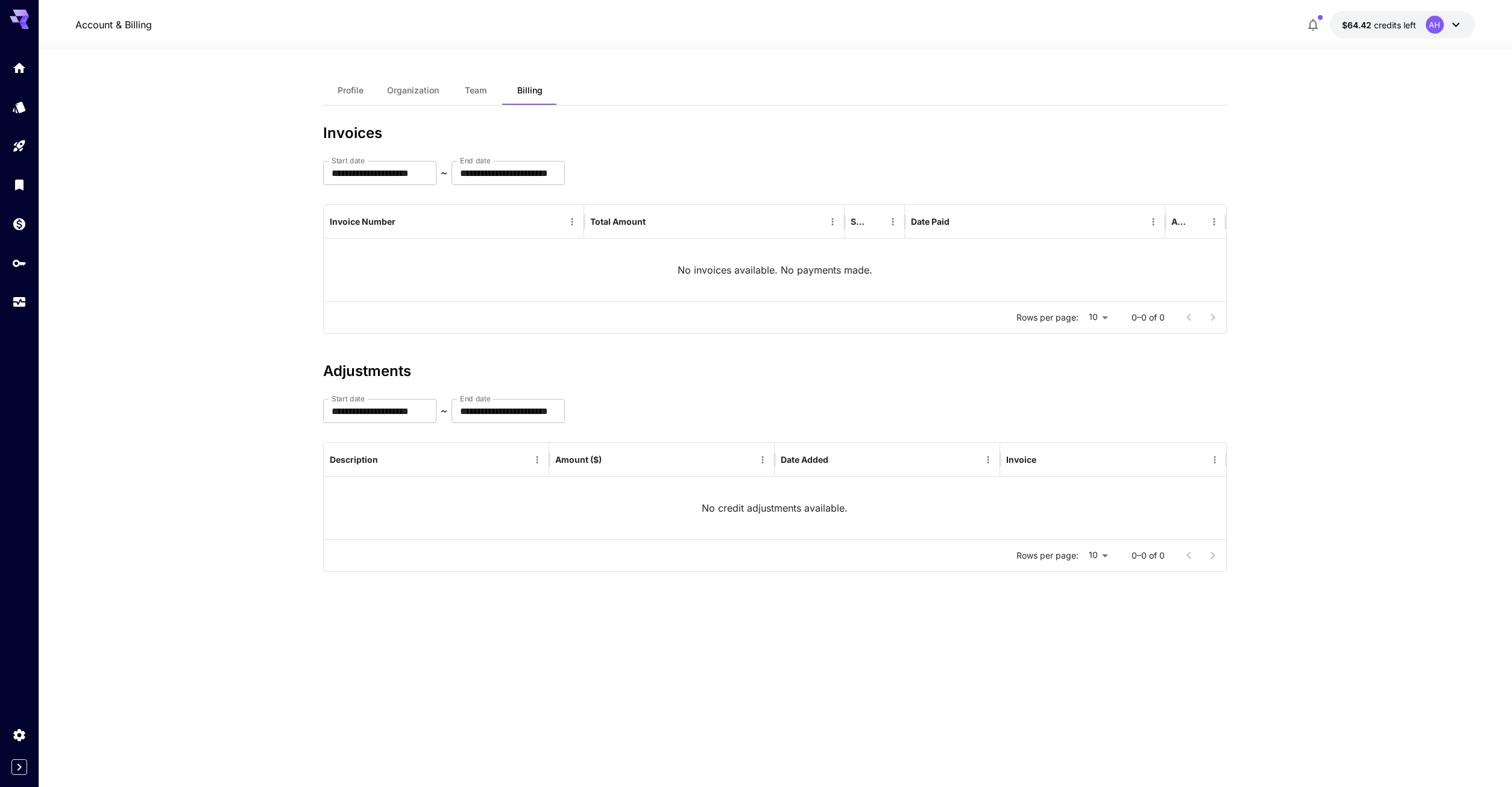
click at [1456, 25] on icon at bounding box center [1456, 25] width 14 height 14
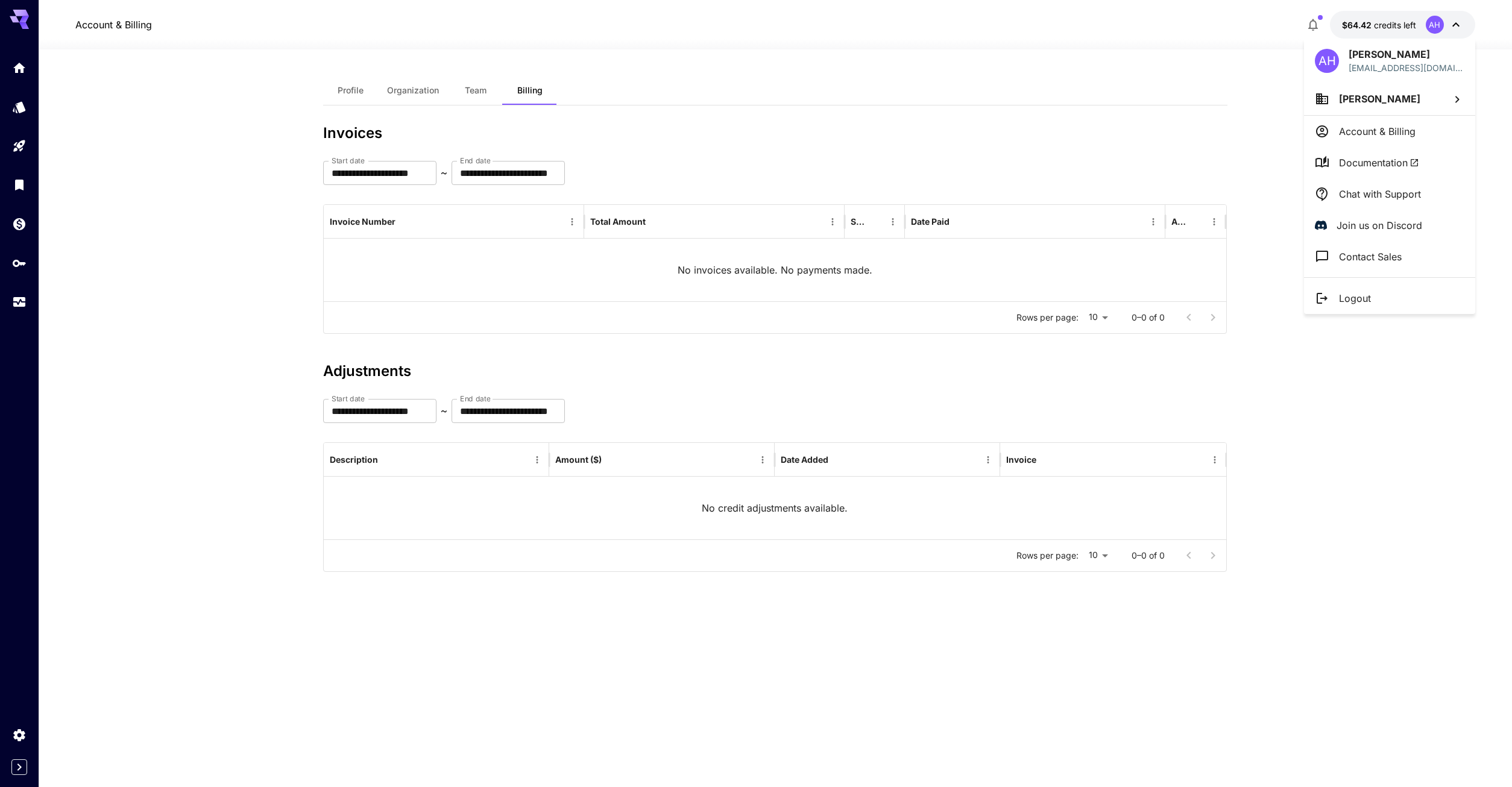
click at [1446, 100] on li "Anthony Houston" at bounding box center [1389, 99] width 171 height 33
click at [1243, 117] on p "Anthony Housto..." at bounding box center [1229, 122] width 91 height 14
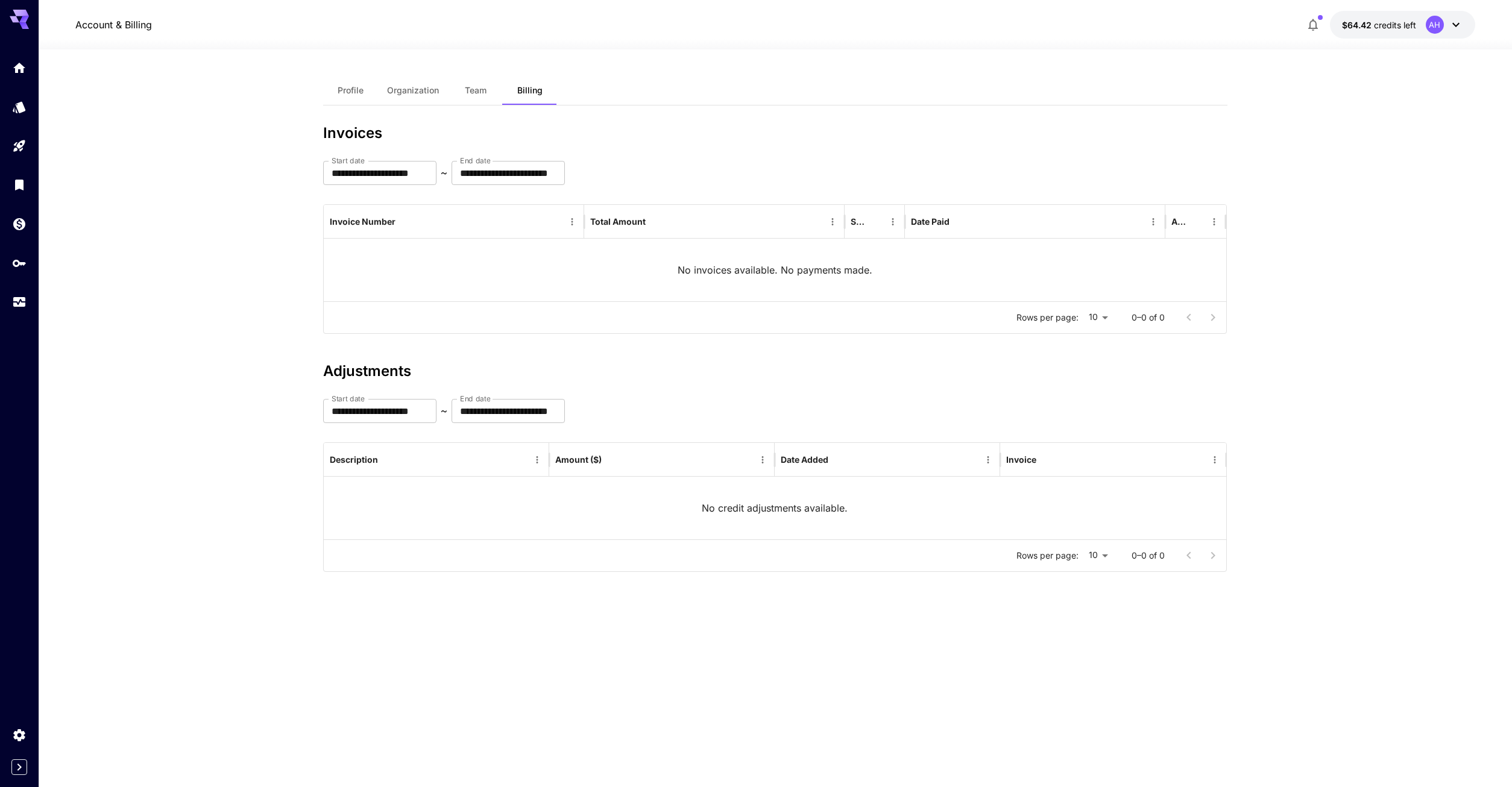
click at [1468, 32] on button "$64.42 credits left AH" at bounding box center [1402, 25] width 145 height 28
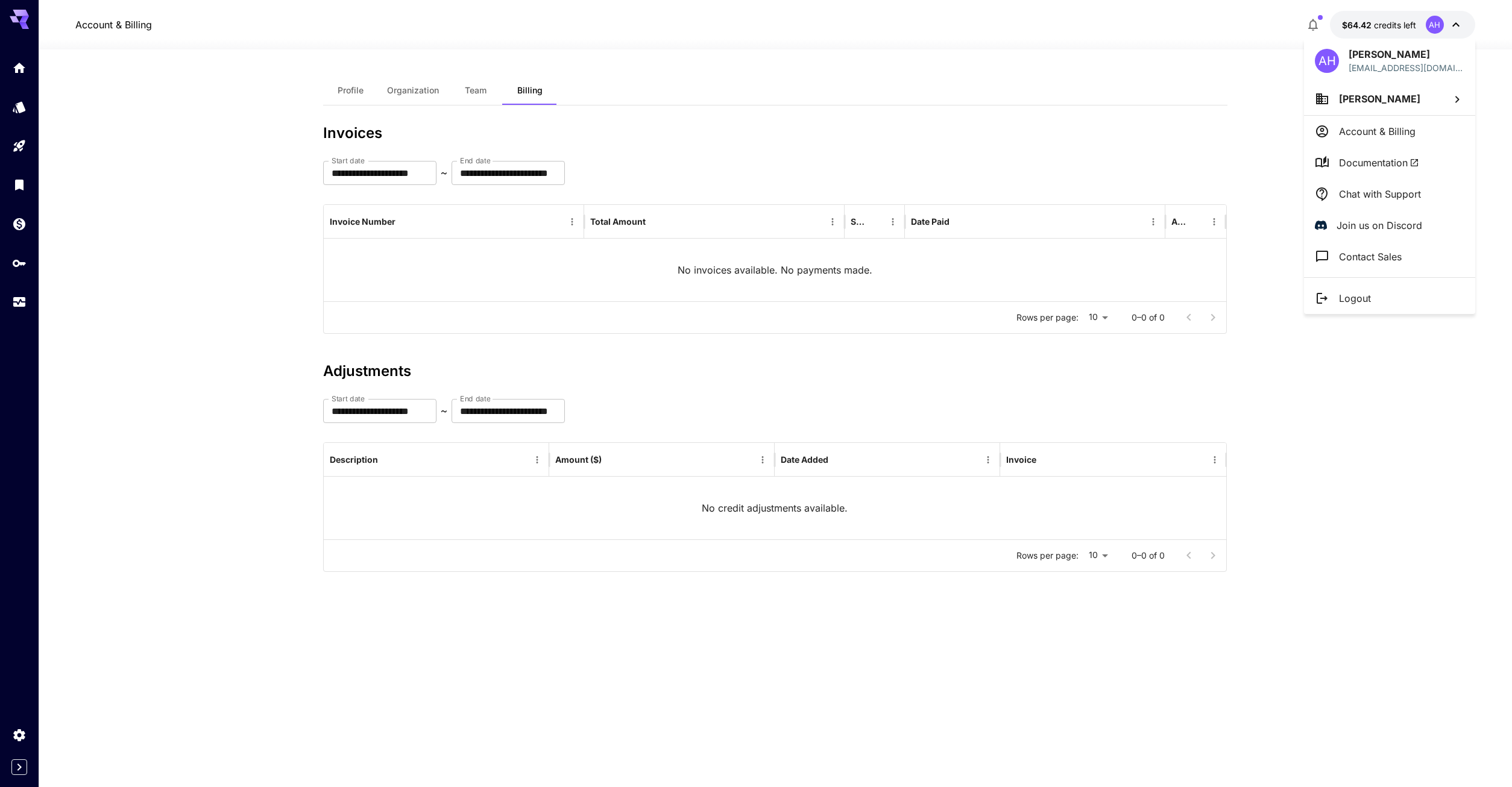
click at [15, 255] on div at bounding box center [756, 394] width 1512 height 787
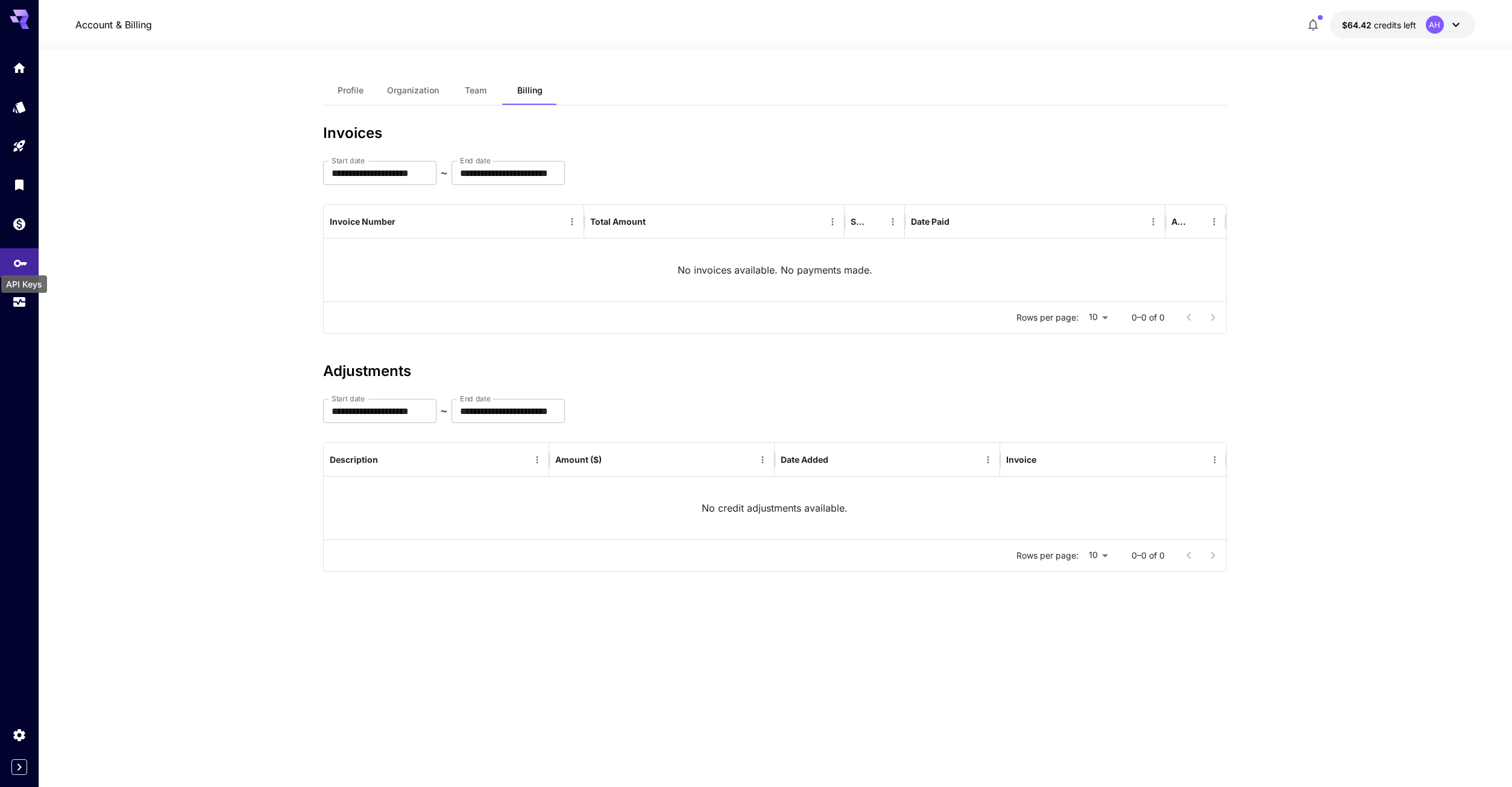
click at [14, 257] on icon "API Keys" at bounding box center [20, 259] width 14 height 14
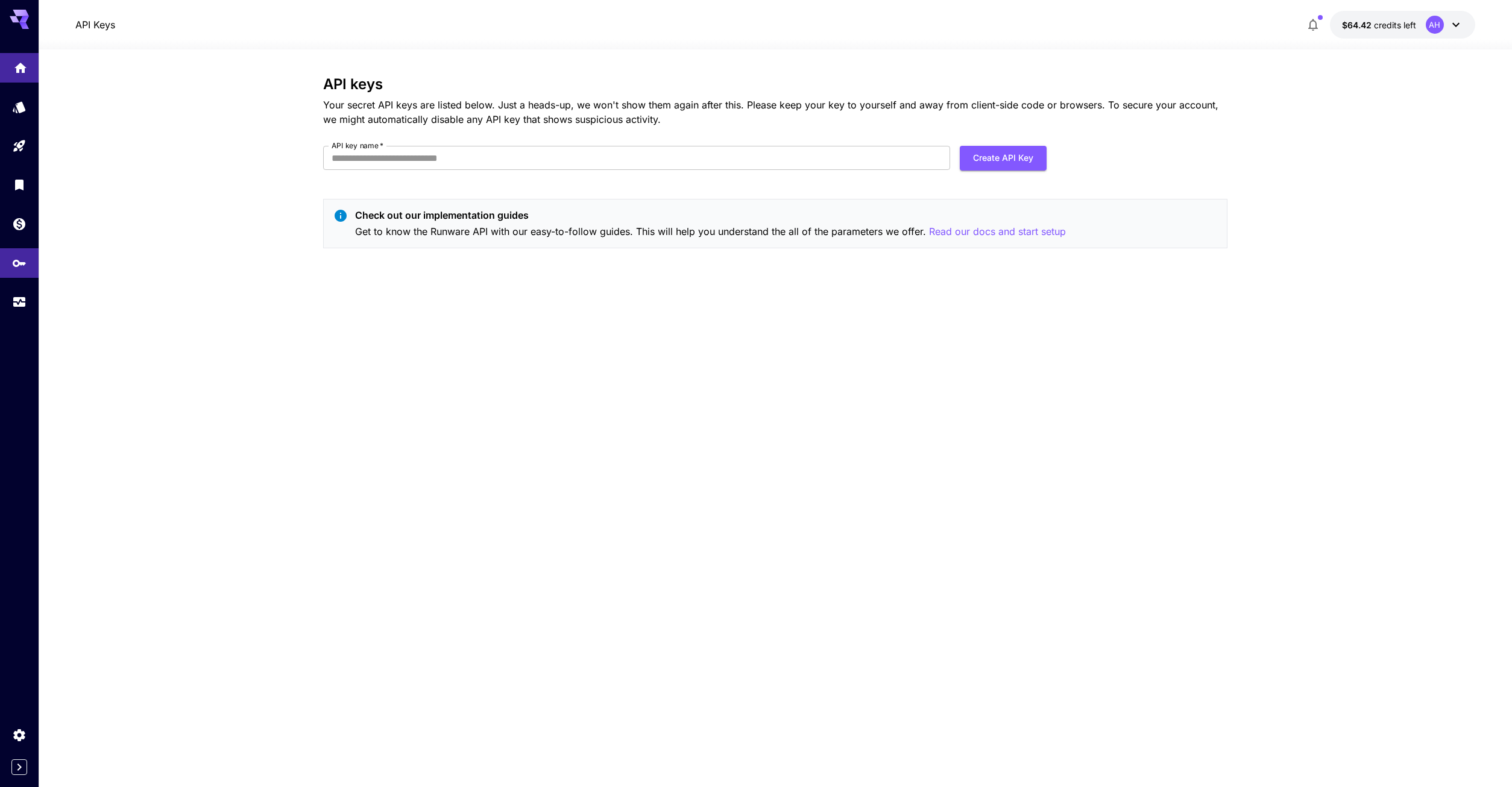
click at [12, 65] on link at bounding box center [19, 67] width 38 height 29
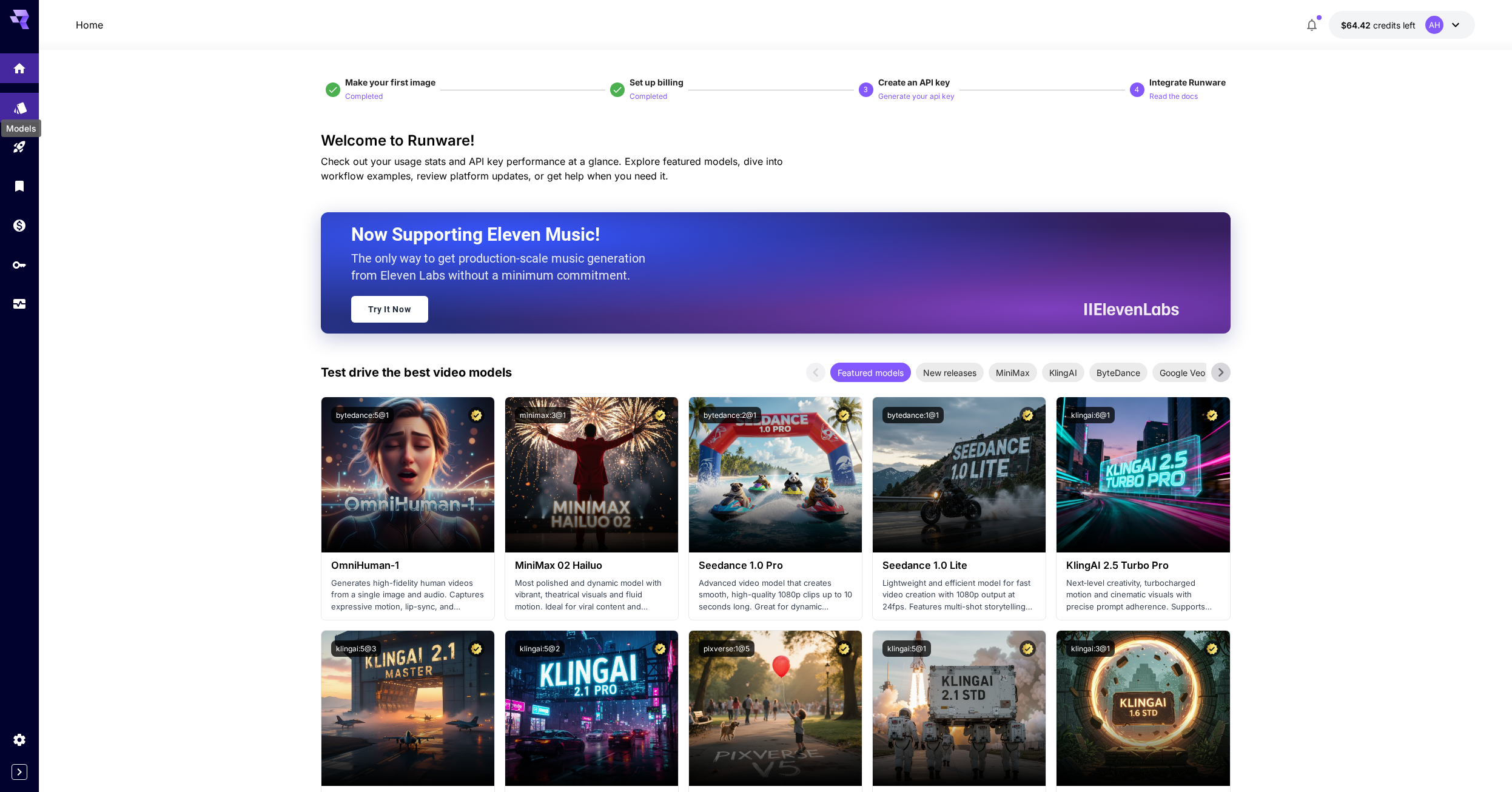
click at [22, 104] on icon "Models" at bounding box center [20, 104] width 12 height 12
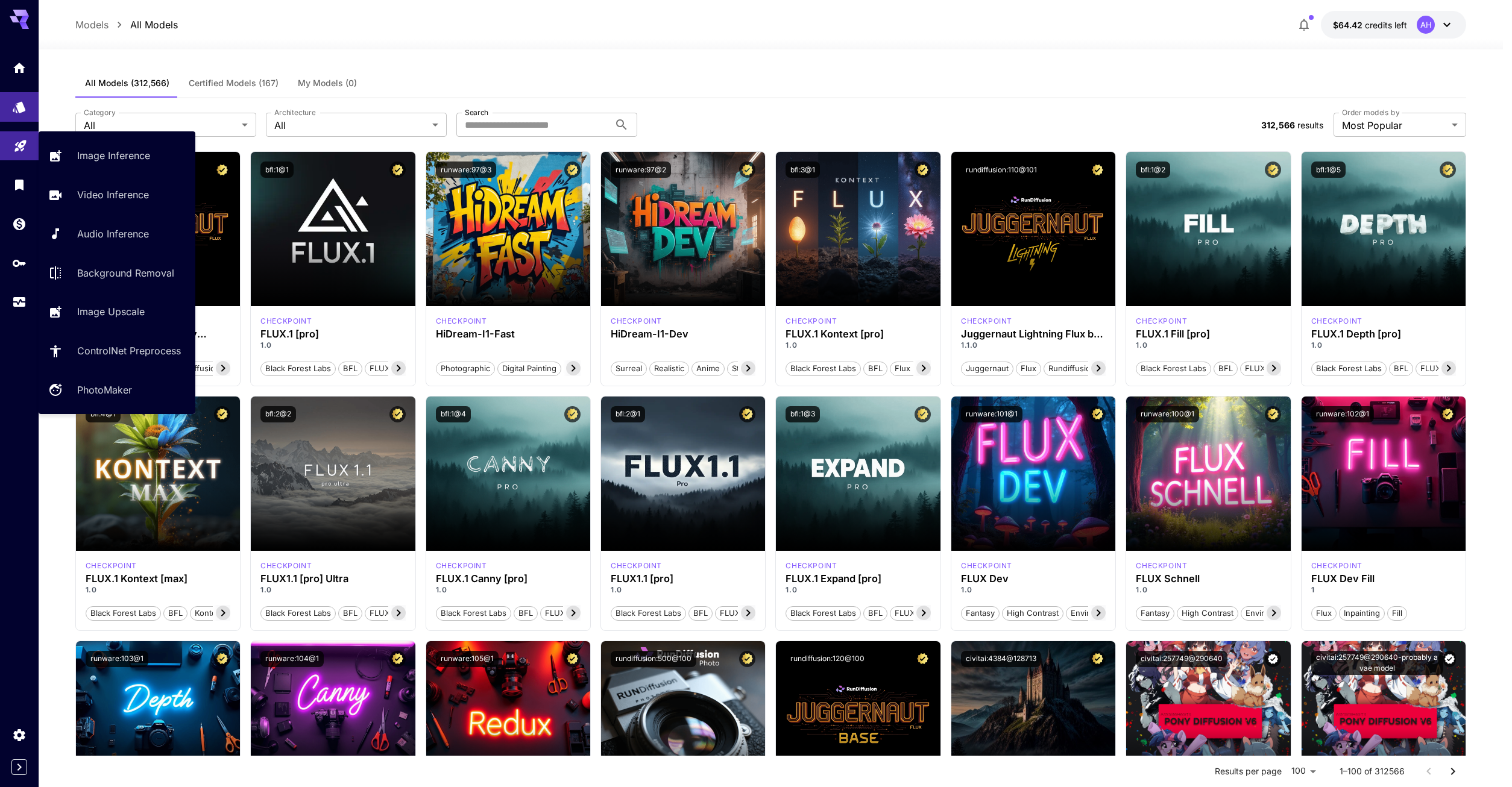
click at [28, 146] on link at bounding box center [19, 146] width 38 height 29
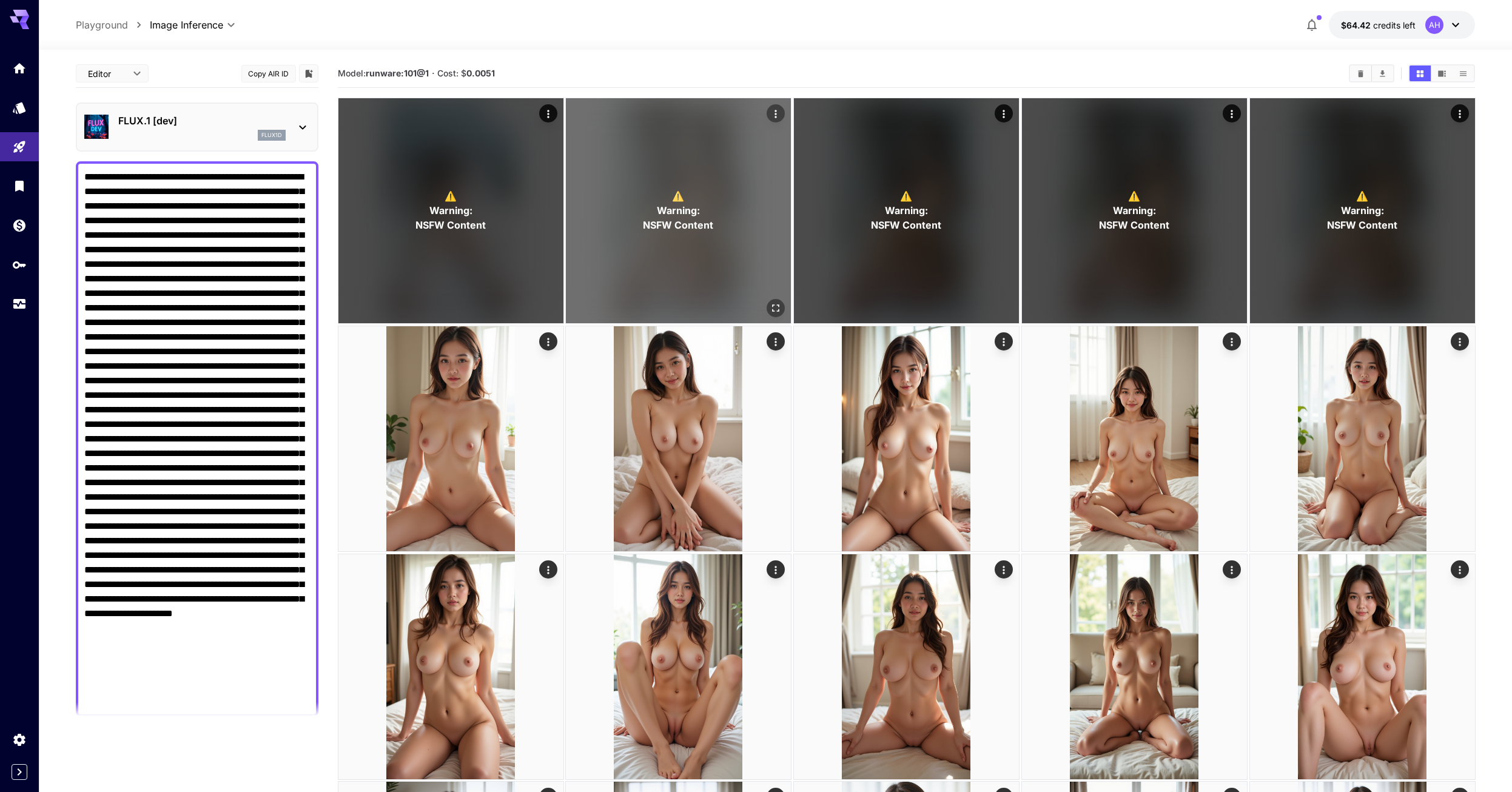
click at [636, 235] on div "⚠️ Warning: NSFW Content" at bounding box center [678, 210] width 225 height 225
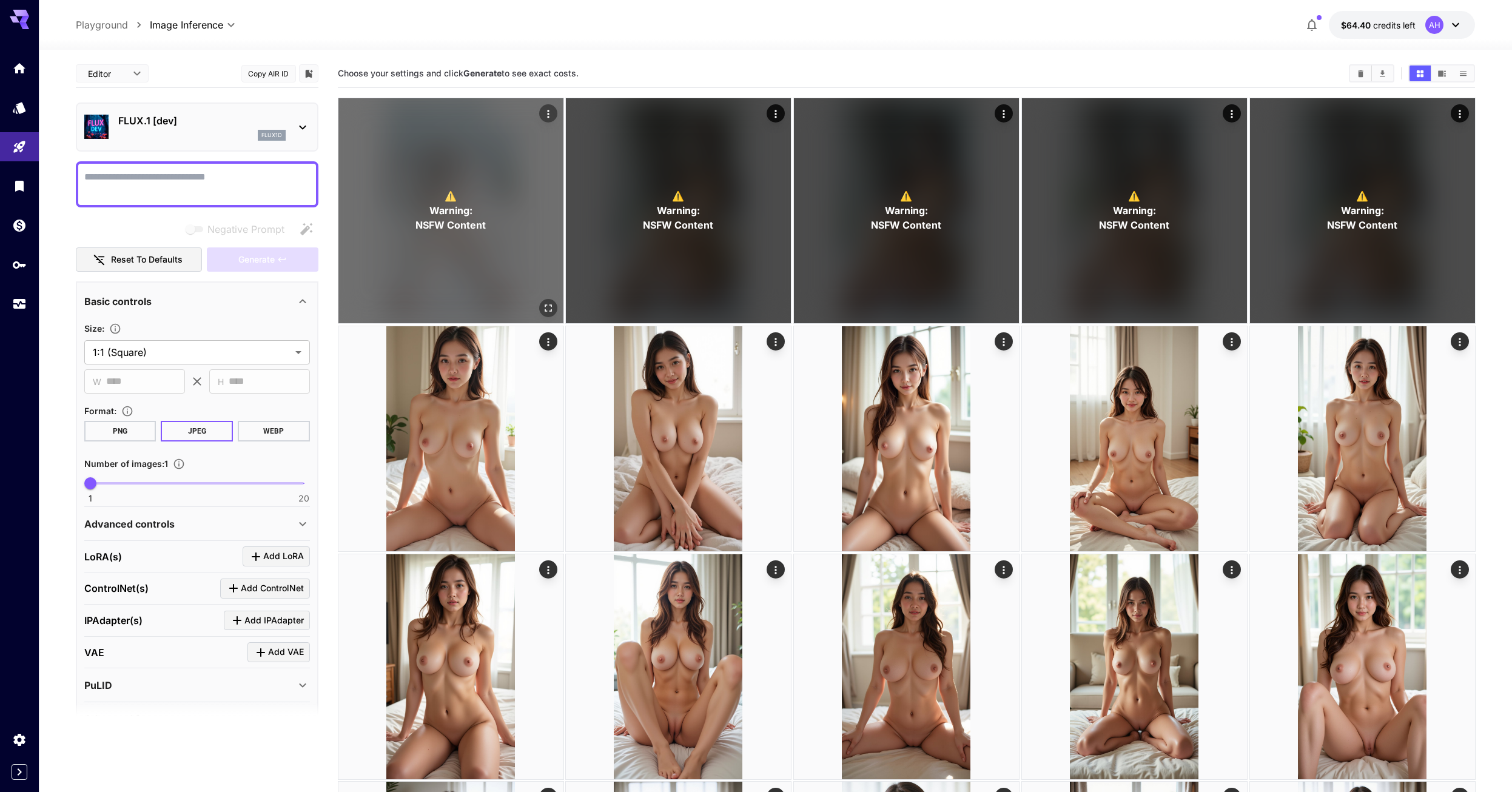
drag, startPoint x: 424, startPoint y: 241, endPoint x: 542, endPoint y: 112, distance: 174.8
click at [542, 112] on icon "Actions" at bounding box center [547, 114] width 12 height 12
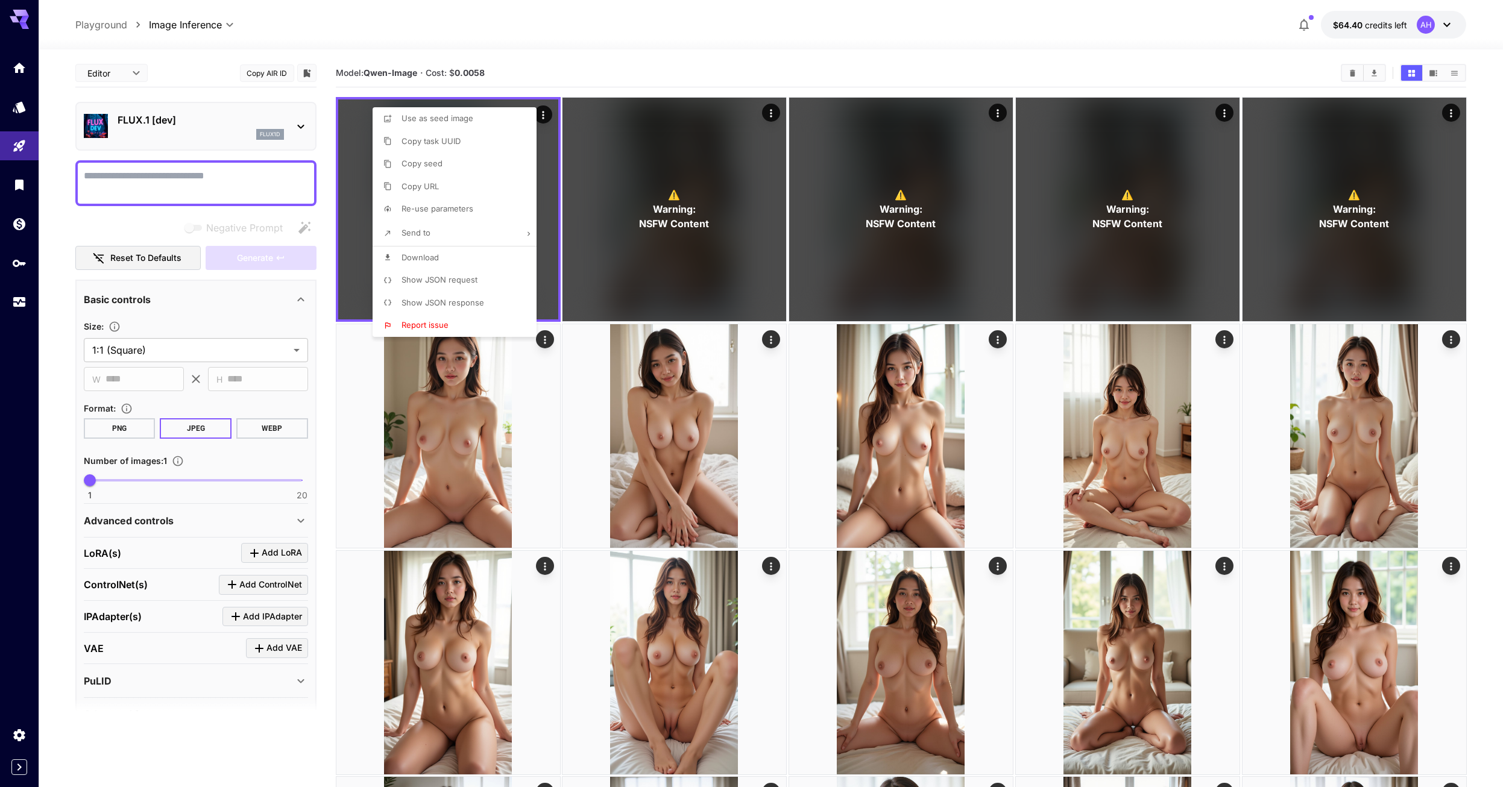
click at [577, 220] on div at bounding box center [756, 394] width 1512 height 787
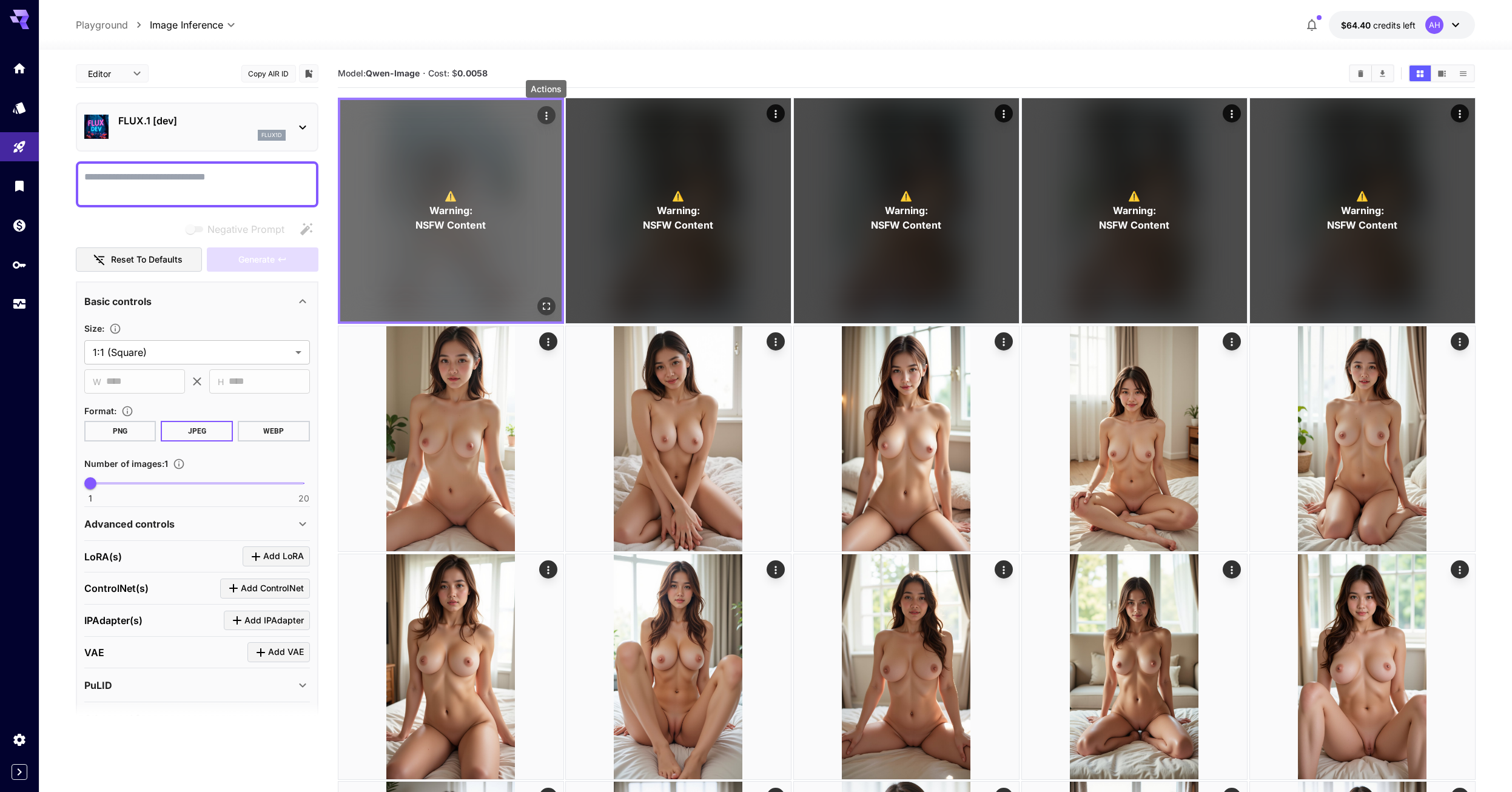
click at [507, 222] on div "⚠️ Warning: NSFW Content" at bounding box center [451, 211] width 222 height 222
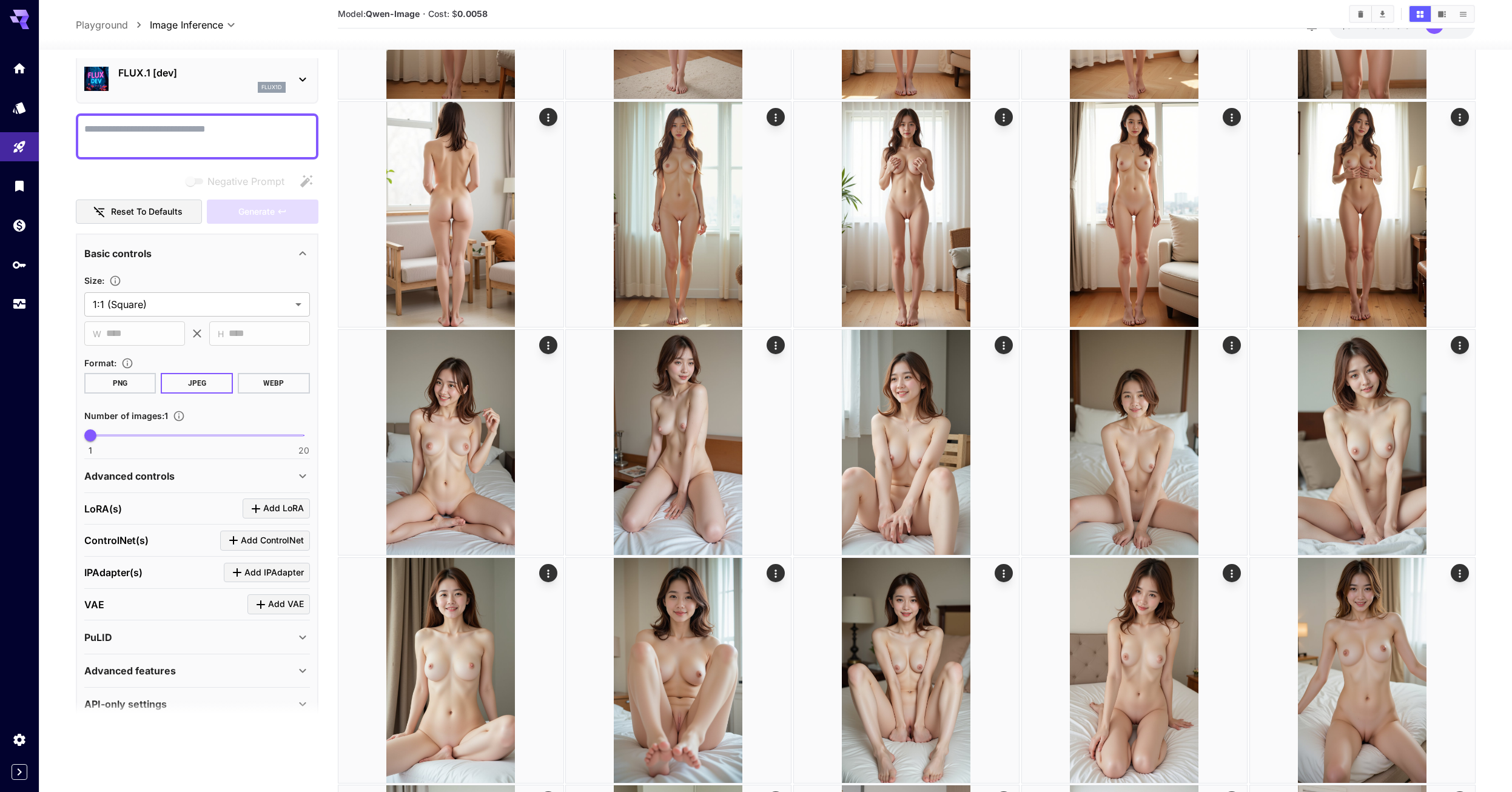
scroll to position [68, 0]
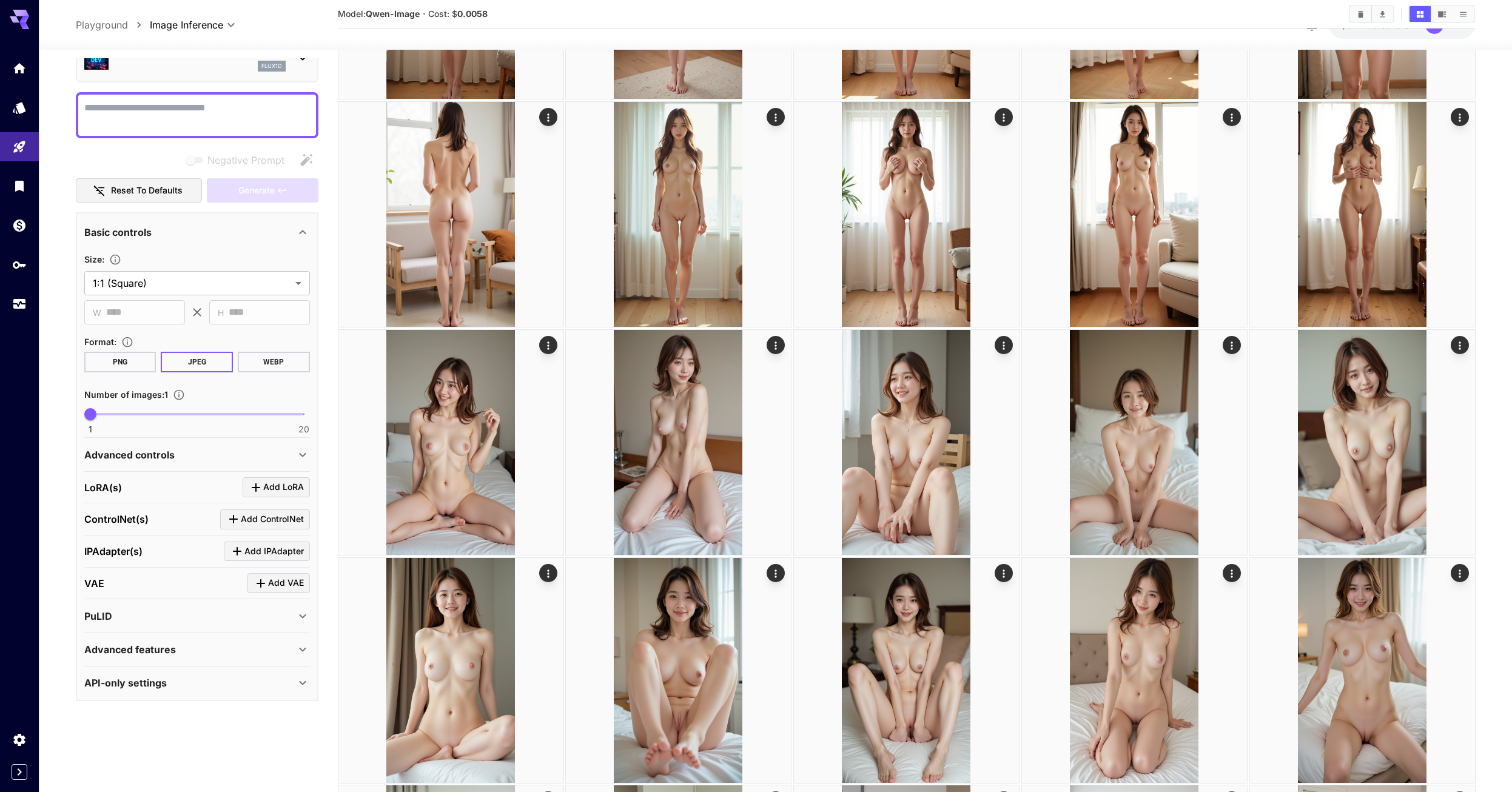
click at [274, 654] on div "Advanced features" at bounding box center [190, 649] width 211 height 14
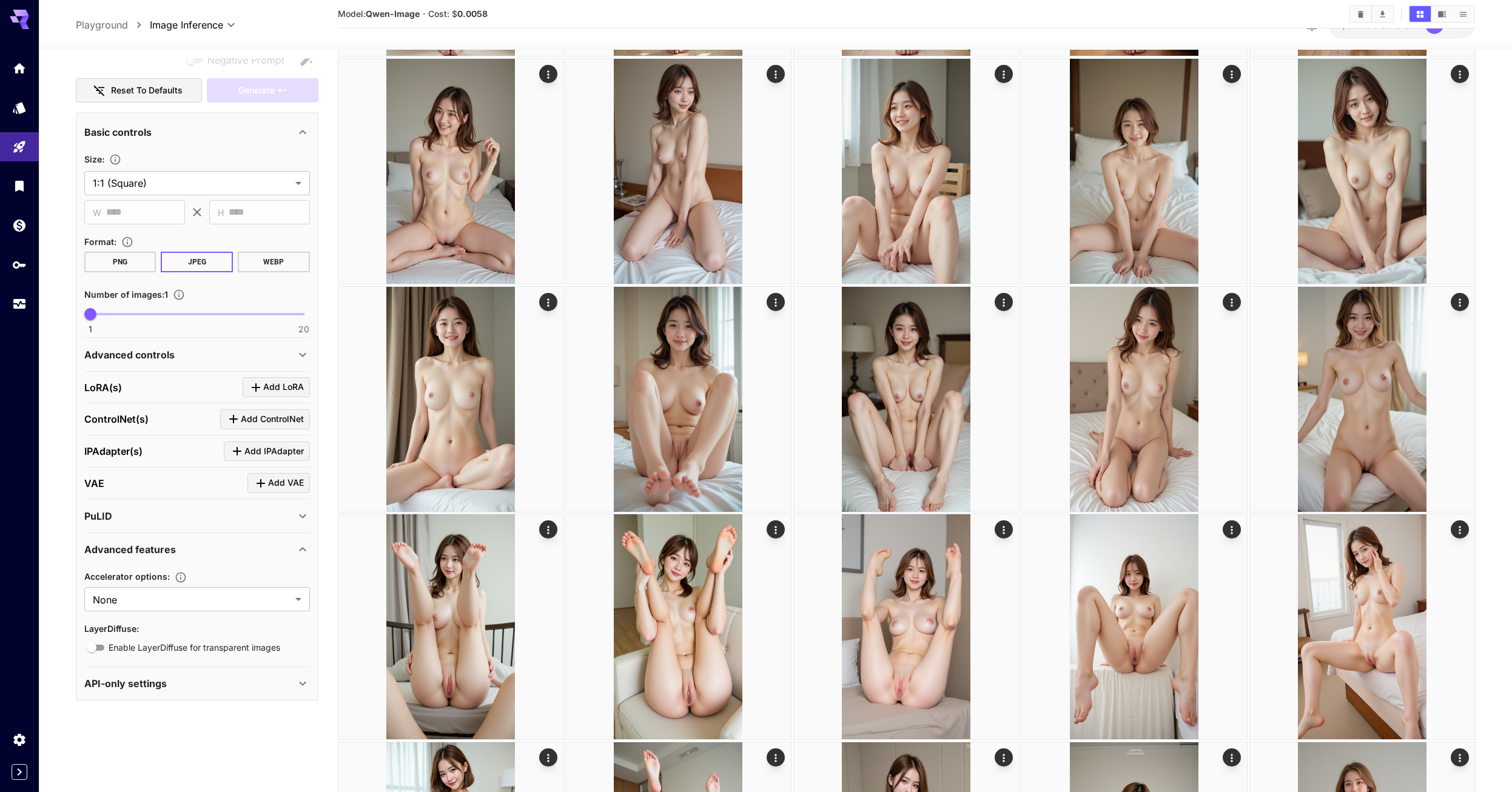
scroll to position [2062, 0]
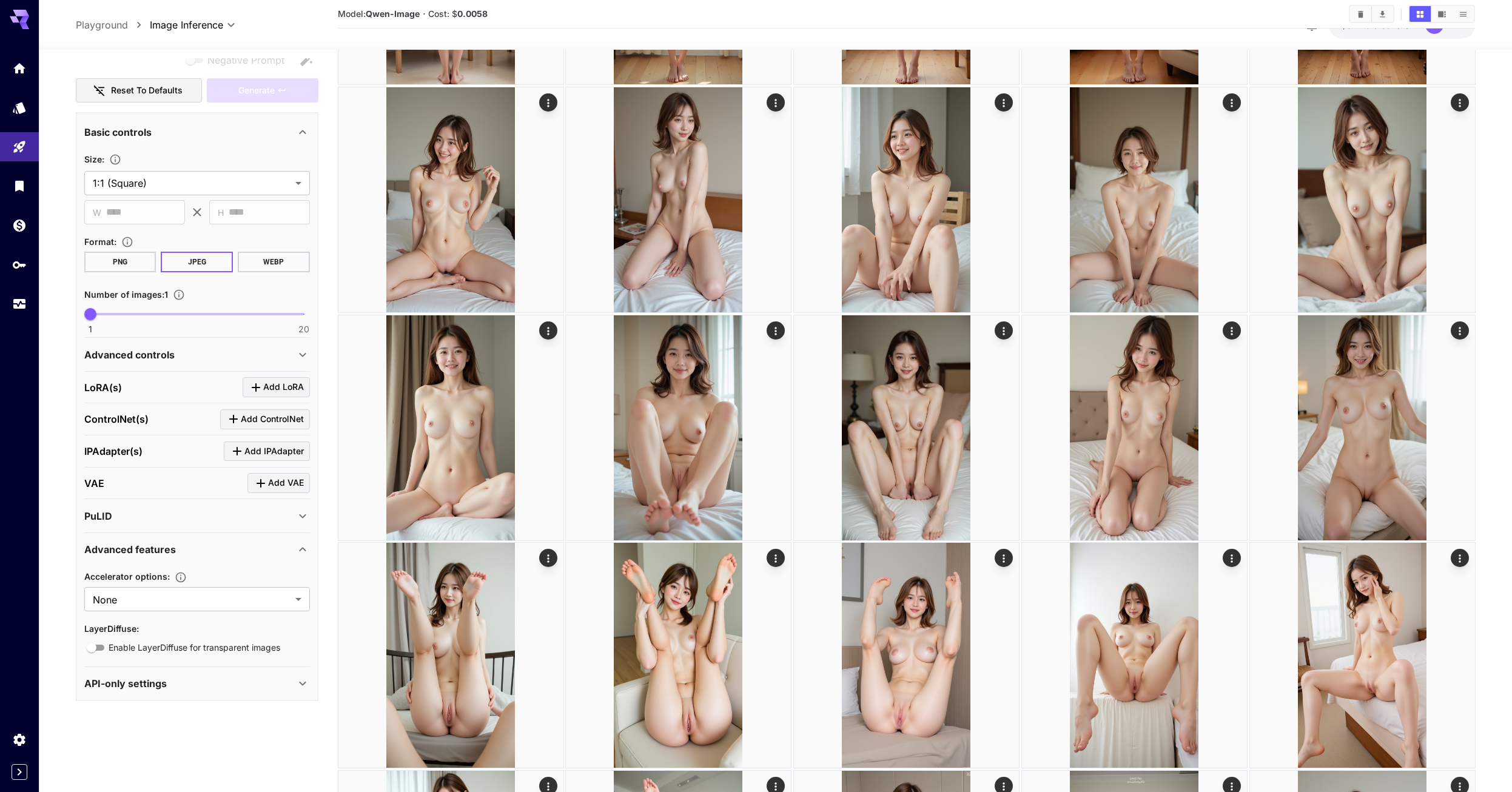
click at [299, 513] on icon at bounding box center [302, 516] width 14 height 14
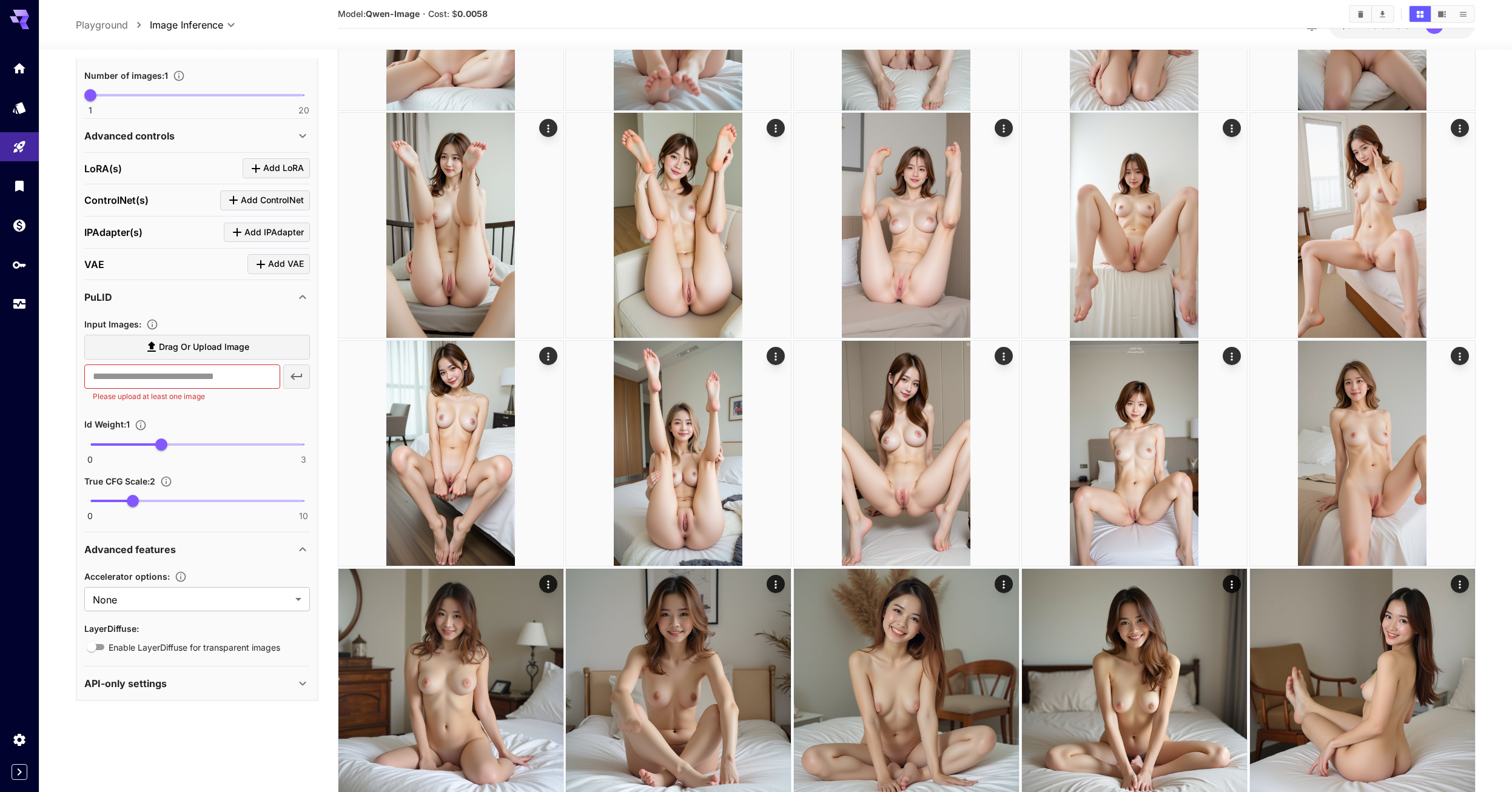
scroll to position [2607, 0]
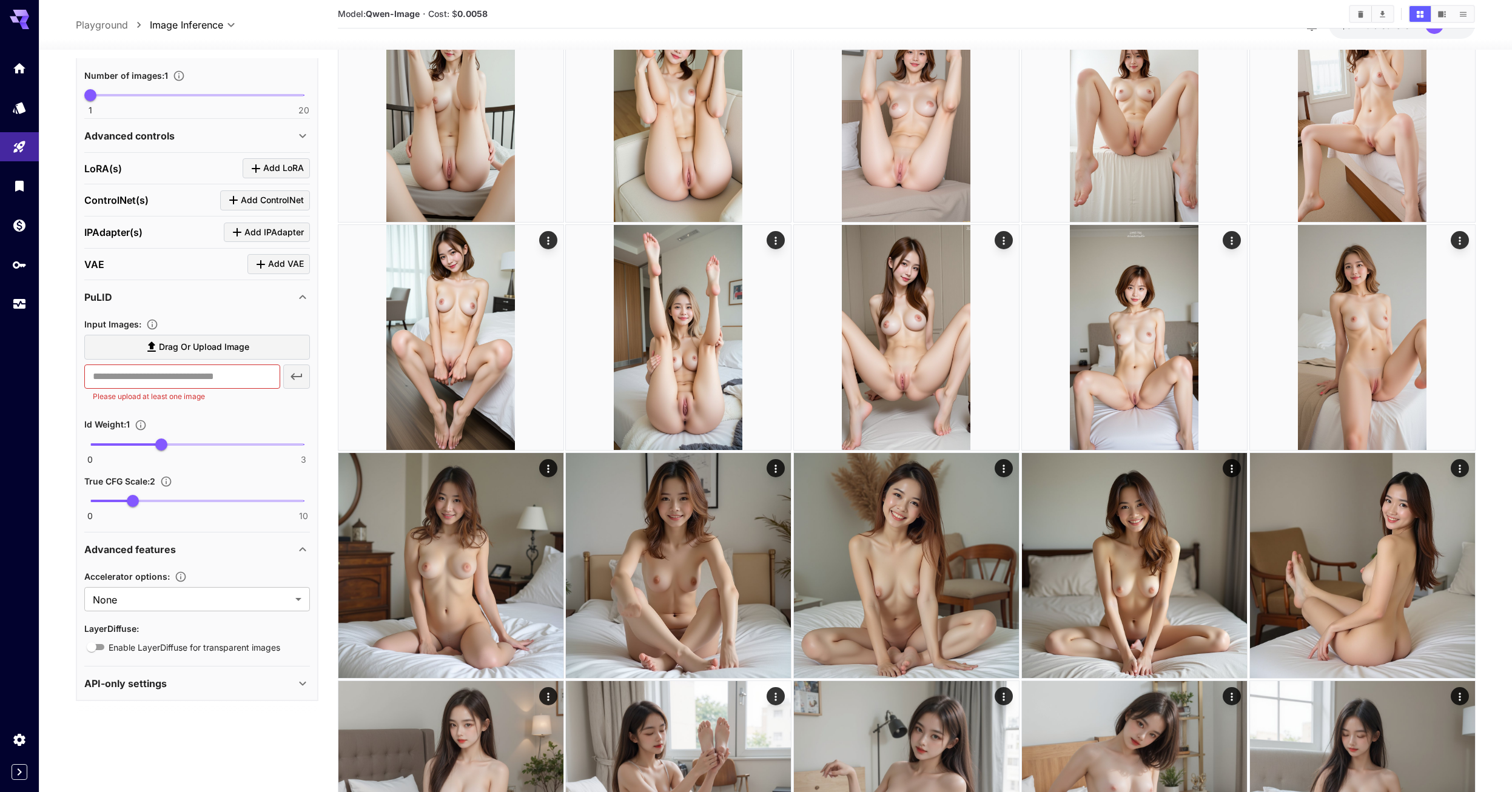
click at [306, 687] on icon at bounding box center [302, 683] width 14 height 14
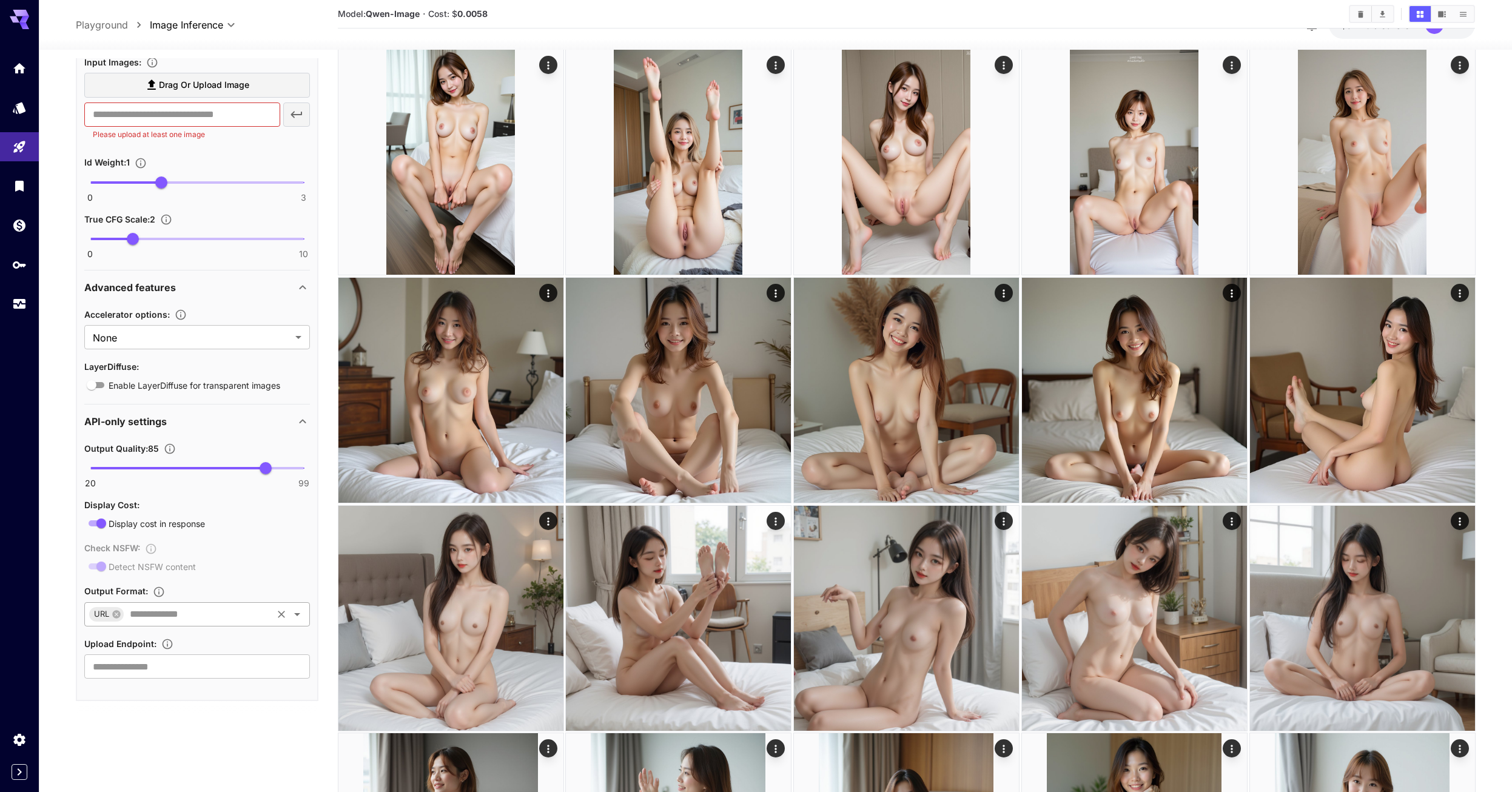
scroll to position [2790, 0]
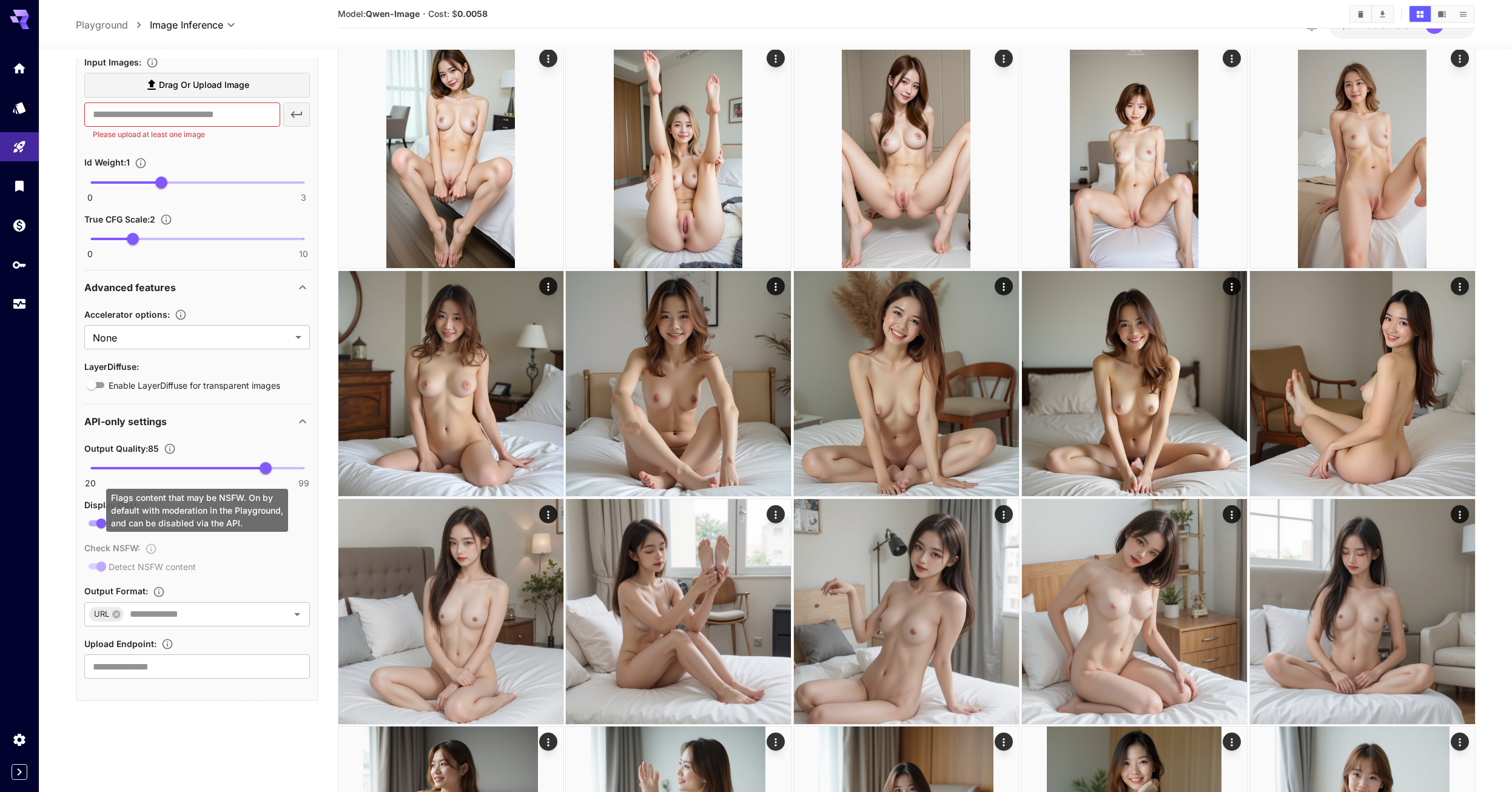
click at [97, 564] on div "Check NSFW : Detect NSFW content" at bounding box center [197, 557] width 226 height 33
click at [98, 564] on div "Check NSFW : Detect NSFW content" at bounding box center [197, 557] width 226 height 33
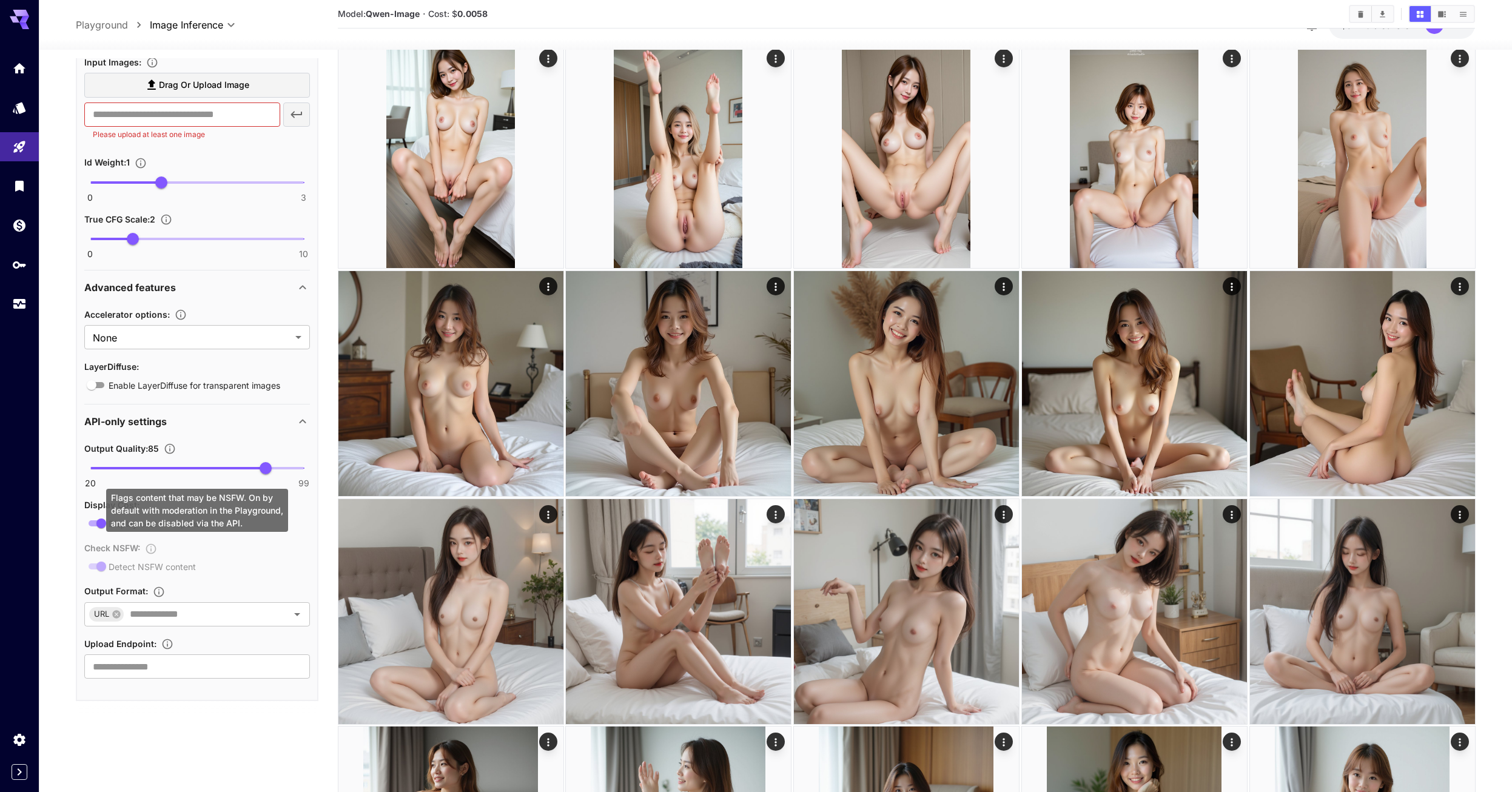
click at [98, 564] on div "Check NSFW : Detect NSFW content" at bounding box center [197, 557] width 226 height 33
click at [95, 568] on div "Check NSFW : Detect NSFW content" at bounding box center [197, 557] width 226 height 33
click at [98, 569] on div "Check NSFW : Detect NSFW content" at bounding box center [197, 557] width 226 height 33
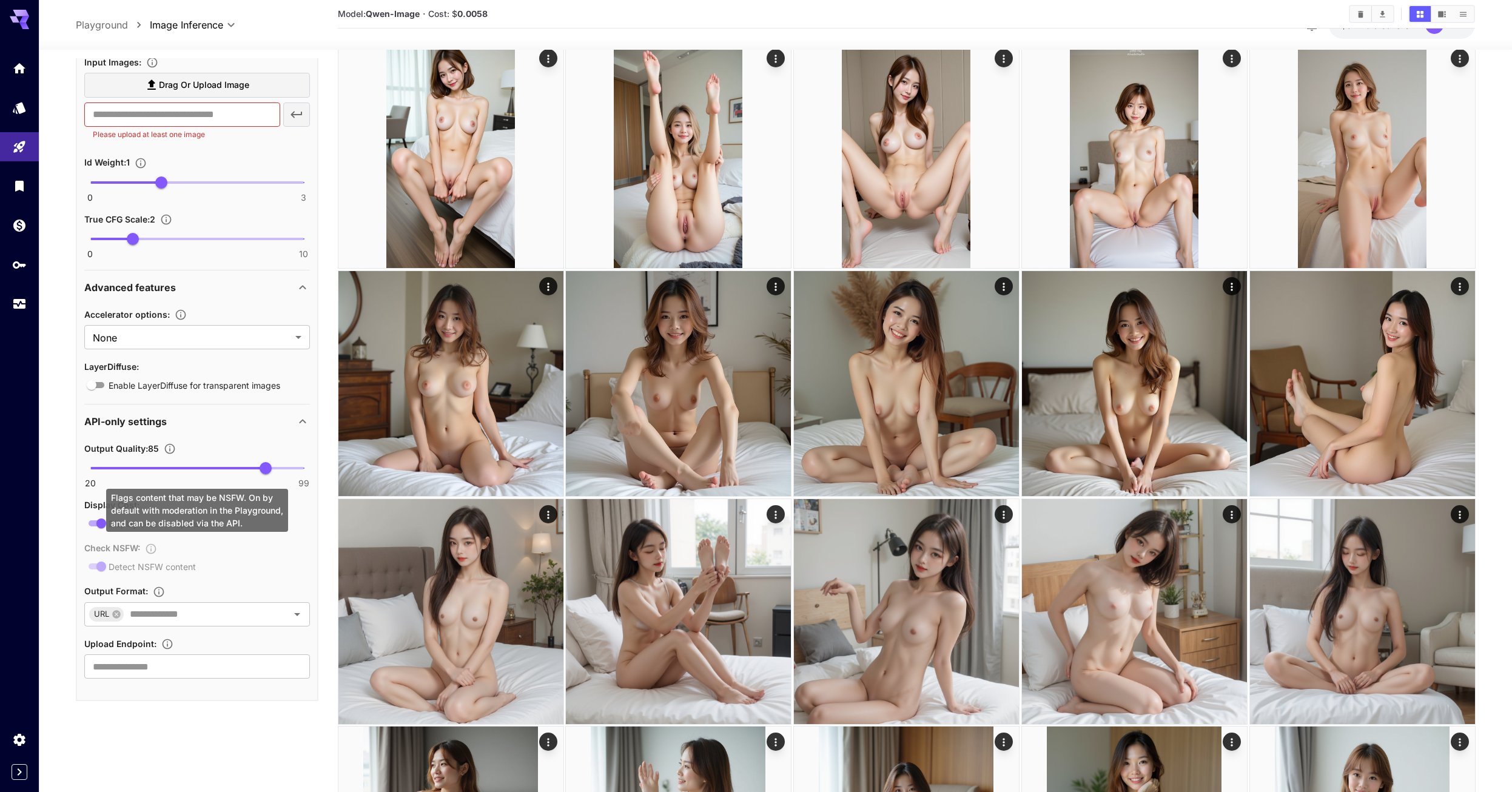
click at [98, 569] on div "Check NSFW : Detect NSFW content" at bounding box center [197, 557] width 226 height 33
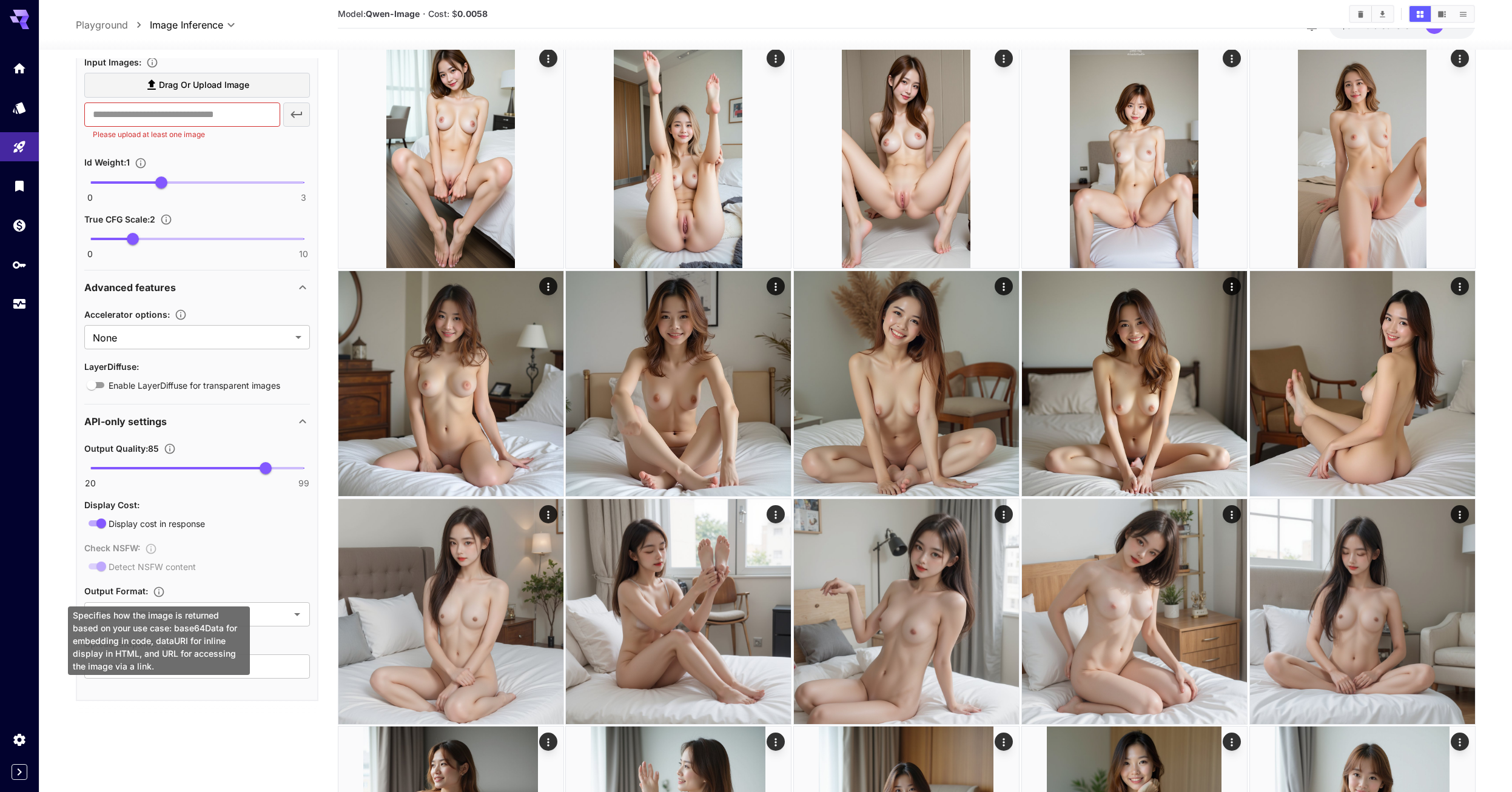
drag, startPoint x: 161, startPoint y: 595, endPoint x: 260, endPoint y: 624, distance: 103.2
click at [233, 627] on div "Specifies how the image is returned based on your use case: base64Data for embe…" at bounding box center [159, 641] width 182 height 69
click at [292, 622] on div at bounding box center [288, 614] width 31 height 17
click at [298, 616] on icon "Open" at bounding box center [297, 614] width 14 height 14
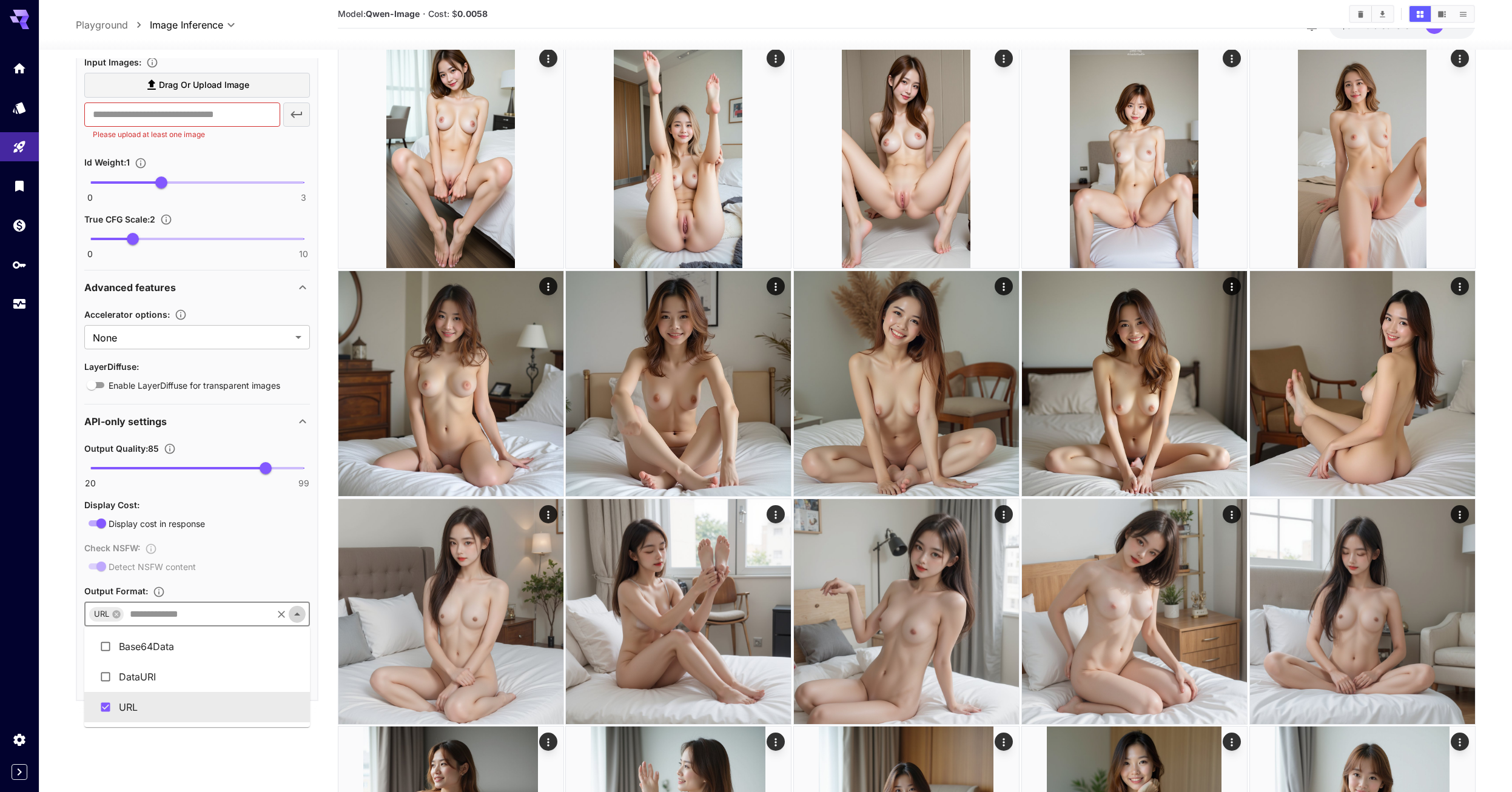
click at [298, 616] on icon "Close" at bounding box center [297, 614] width 6 height 3
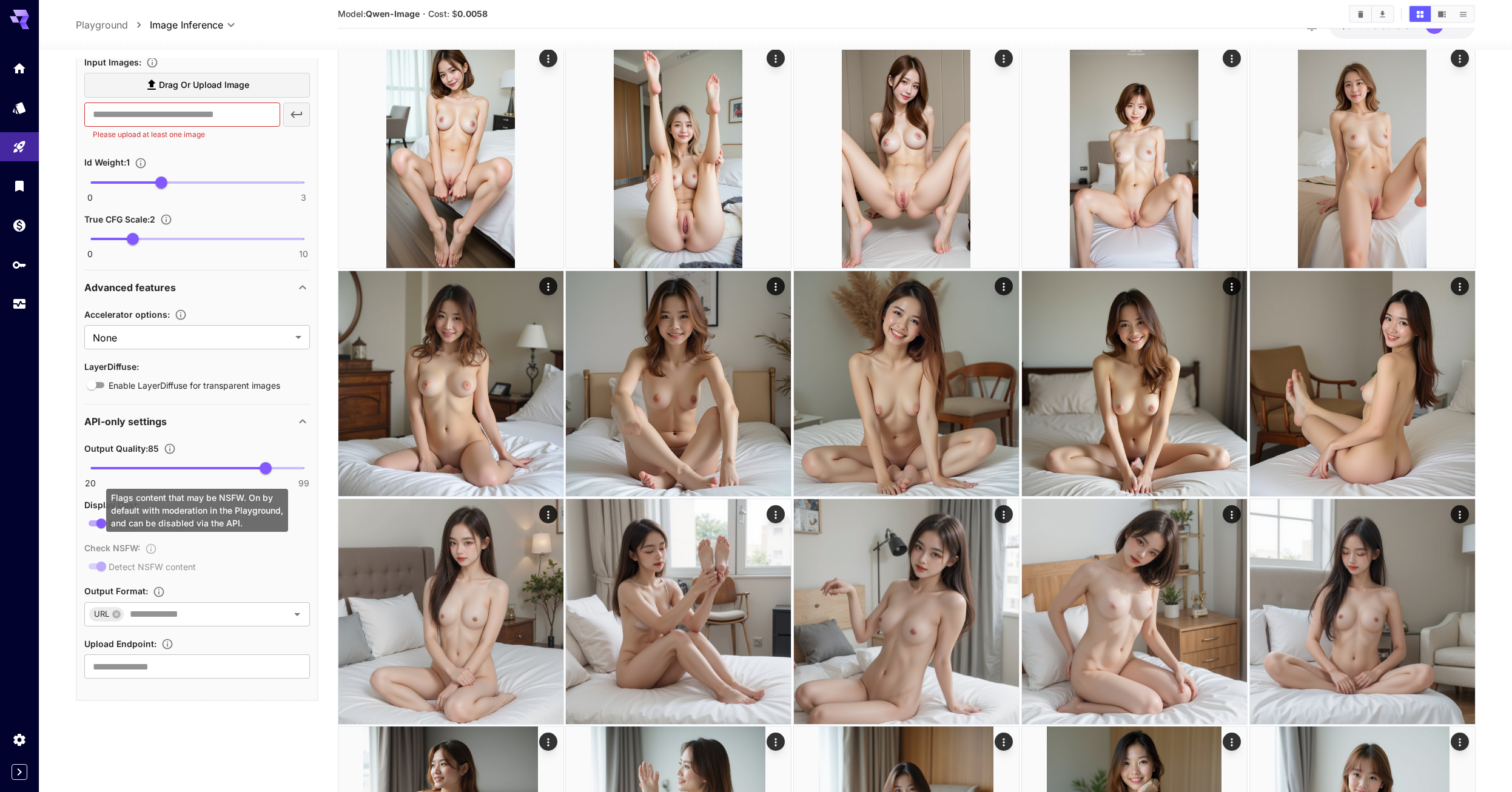
click at [238, 557] on div "Check NSFW : Detect NSFW content" at bounding box center [197, 557] width 226 height 33
click at [89, 552] on div "Check NSFW : Detect NSFW content" at bounding box center [197, 557] width 226 height 33
click at [302, 618] on icon "Open" at bounding box center [297, 614] width 14 height 14
drag, startPoint x: 214, startPoint y: 562, endPoint x: 169, endPoint y: 567, distance: 45.3
click at [214, 562] on div "Check NSFW : Detect NSFW content" at bounding box center [197, 557] width 226 height 33
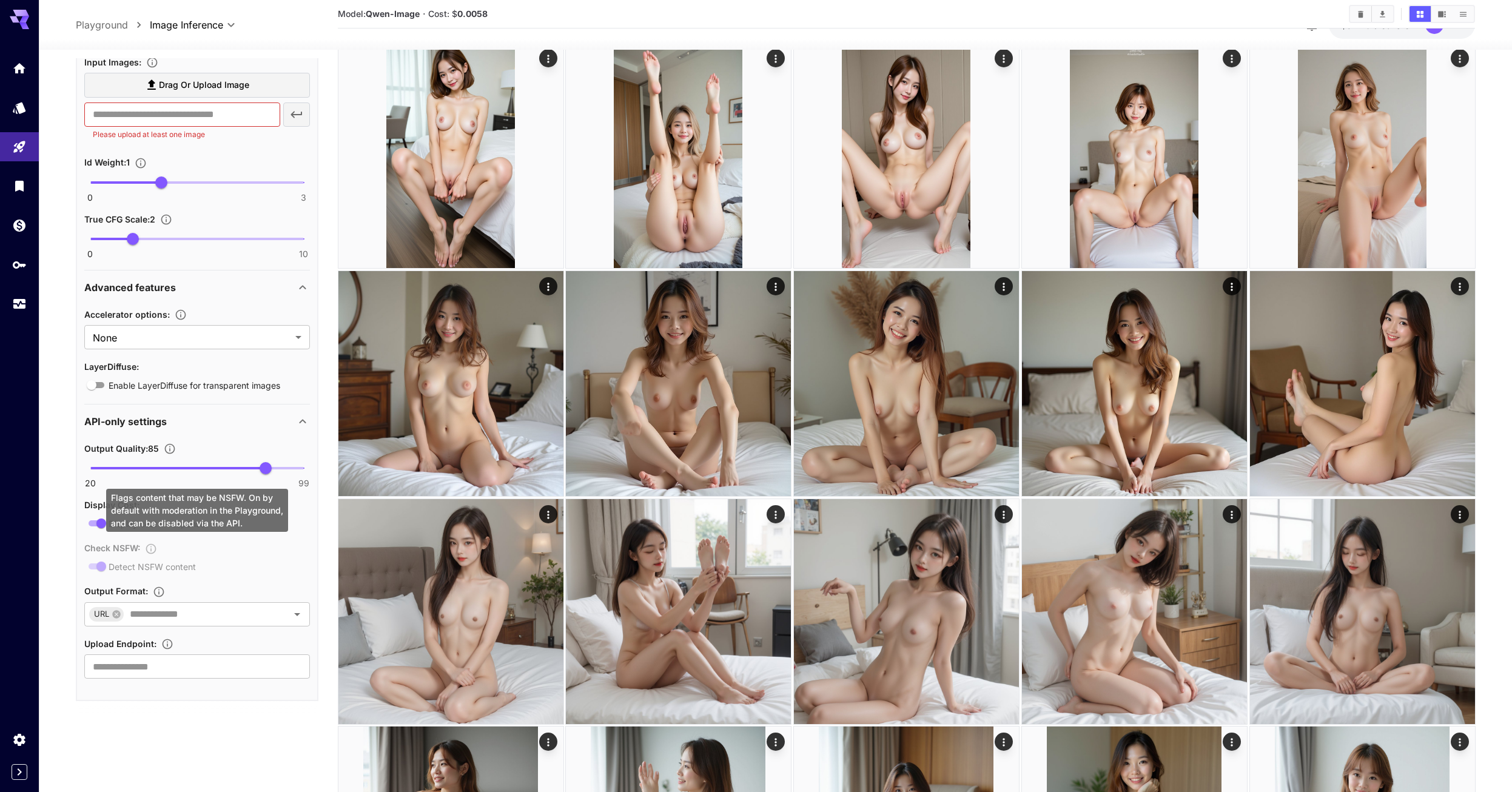
click at [101, 570] on div "Check NSFW : Detect NSFW content" at bounding box center [197, 557] width 226 height 33
click at [238, 557] on div "Check NSFW : Detect NSFW content" at bounding box center [197, 557] width 226 height 33
click at [235, 410] on div "API-only settings" at bounding box center [197, 422] width 226 height 29
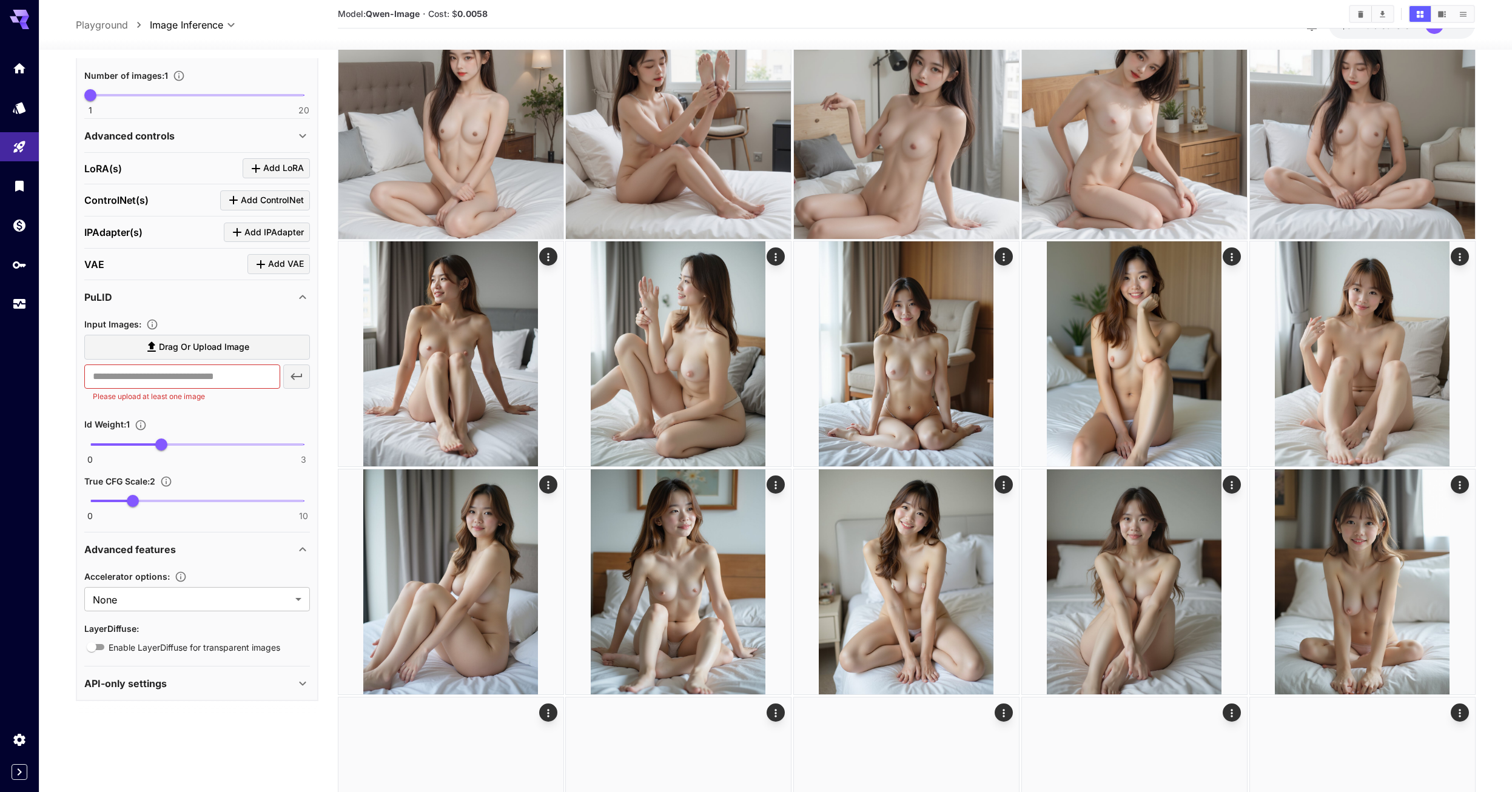
scroll to position [3441, 0]
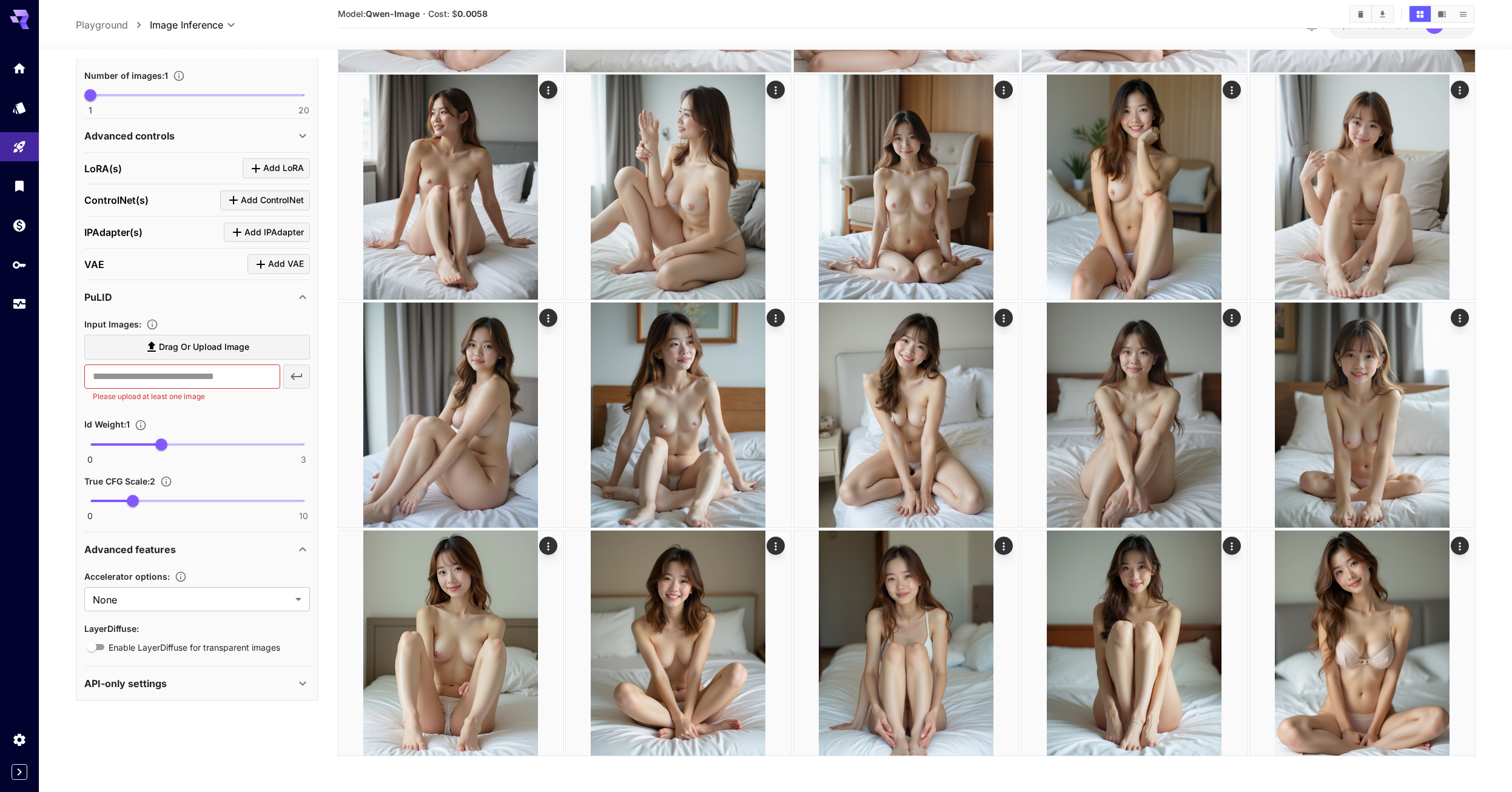
click at [309, 683] on icon at bounding box center [302, 683] width 14 height 14
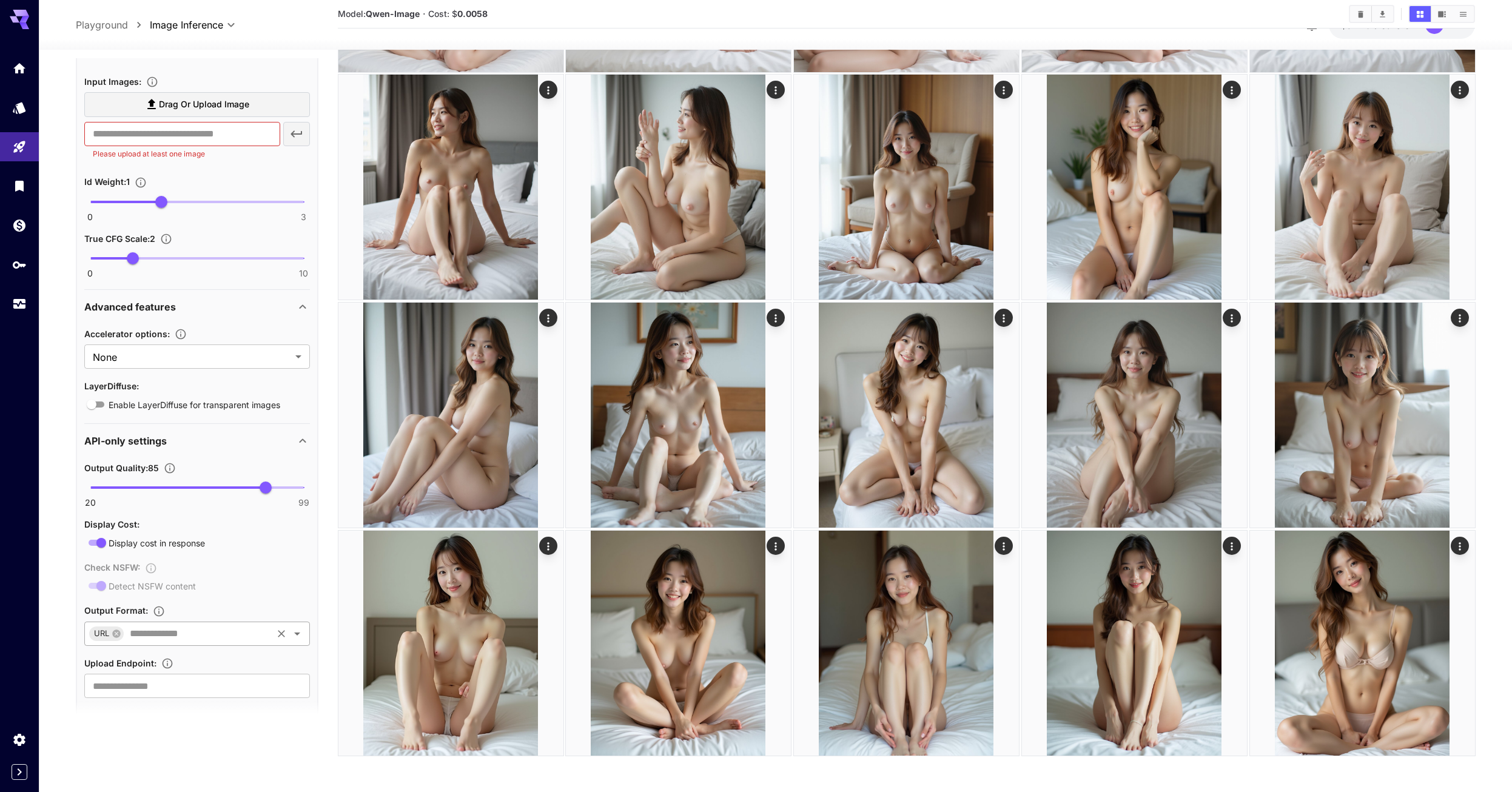
scroll to position [649, 0]
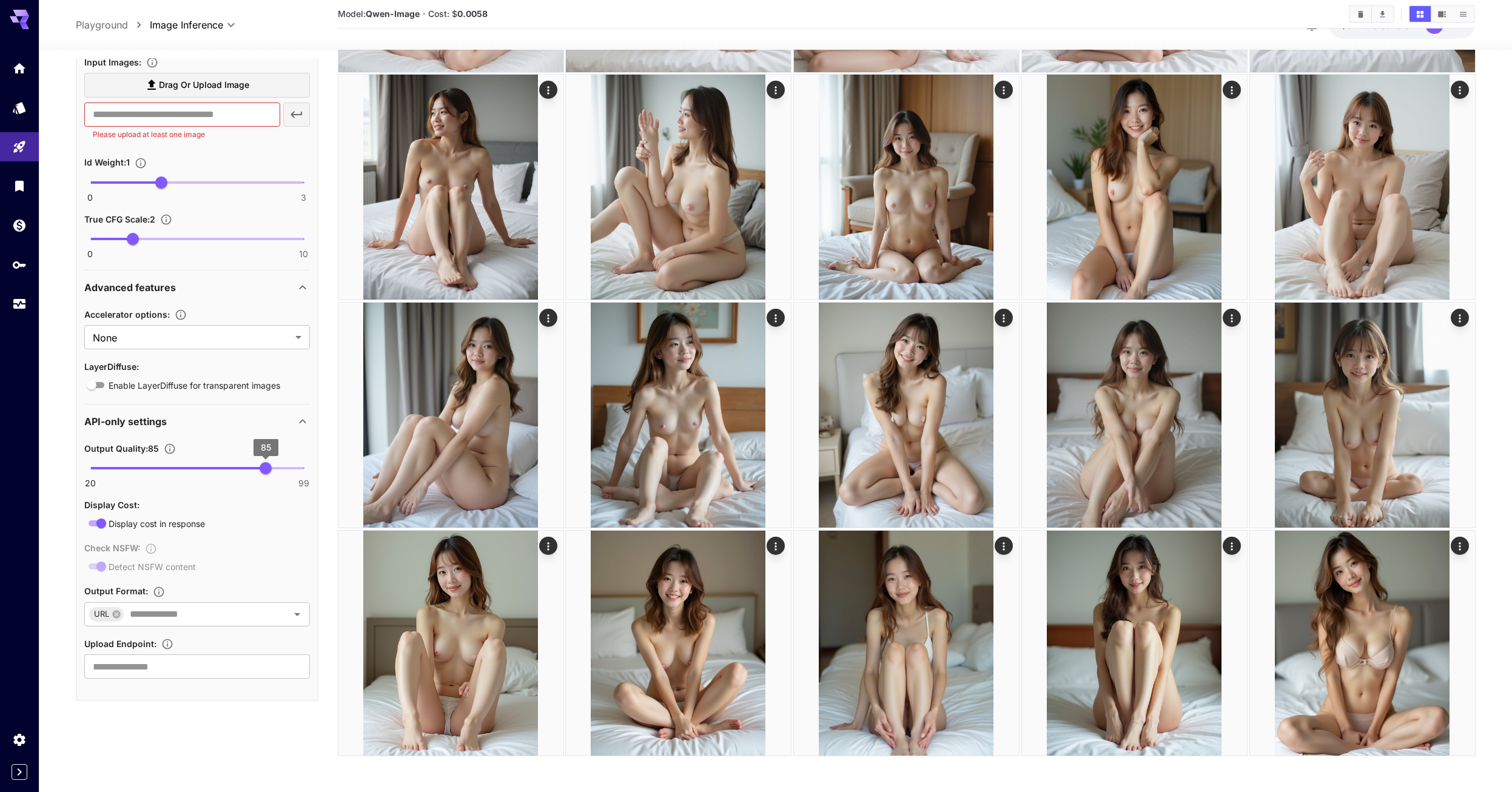
type input "**"
drag, startPoint x: 269, startPoint y: 464, endPoint x: 329, endPoint y: 464, distance: 60.0
click at [148, 525] on span "Display cost in response" at bounding box center [157, 523] width 96 height 12
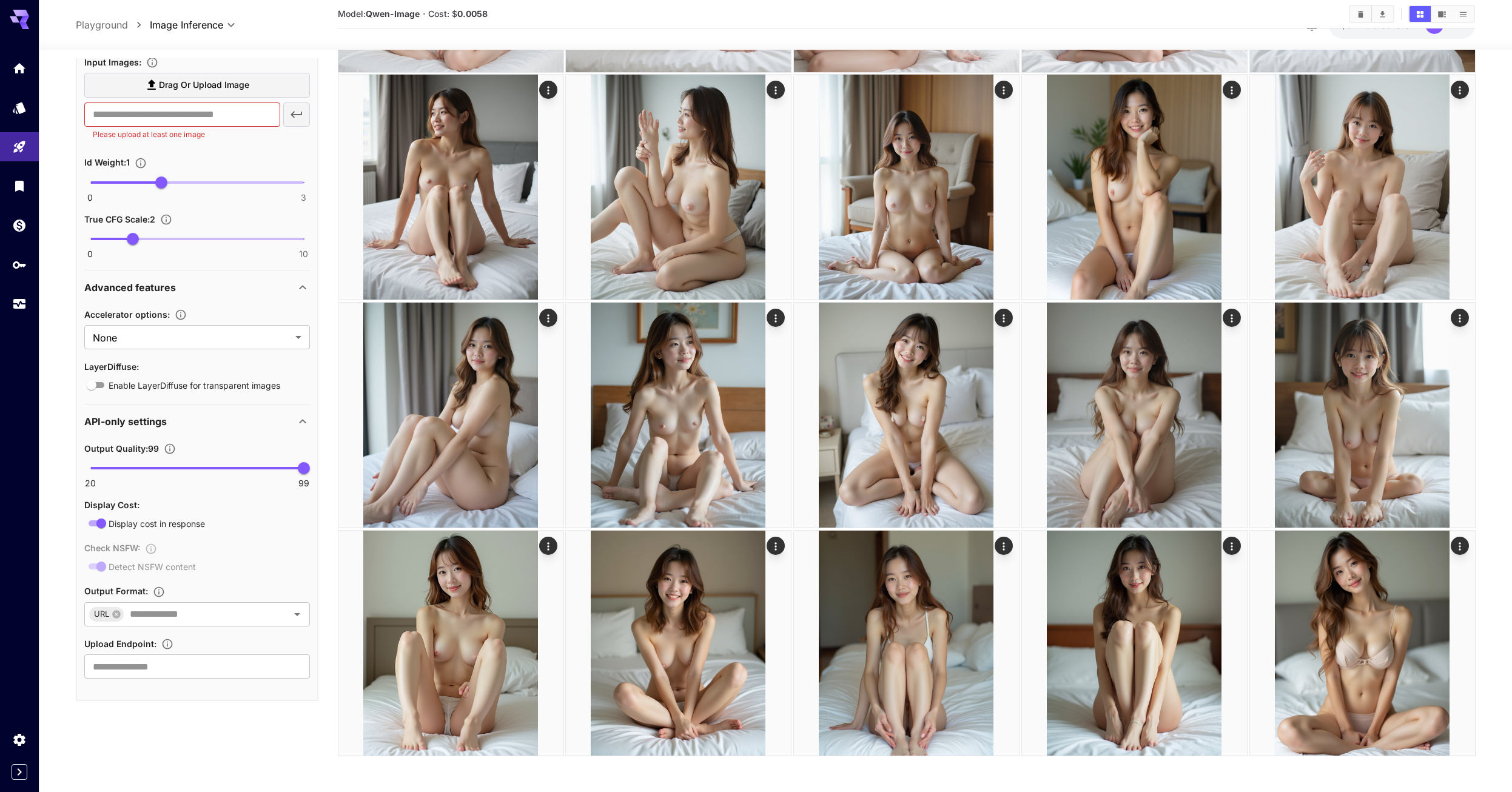
drag, startPoint x: 148, startPoint y: 525, endPoint x: 243, endPoint y: 540, distance: 96.2
click at [243, 540] on div "Check NSFW : Detect NSFW content" at bounding box center [197, 557] width 226 height 33
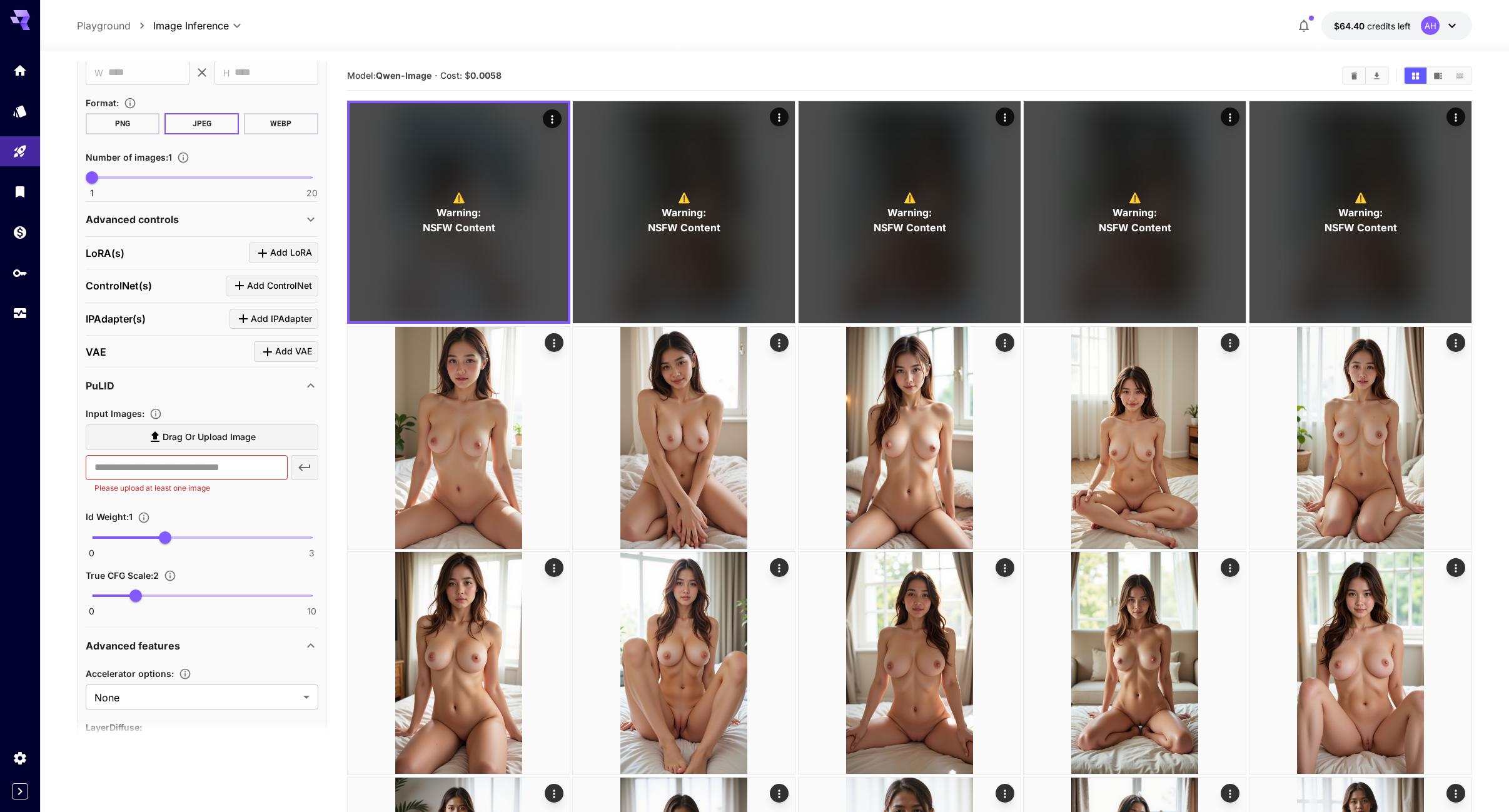
scroll to position [0, 0]
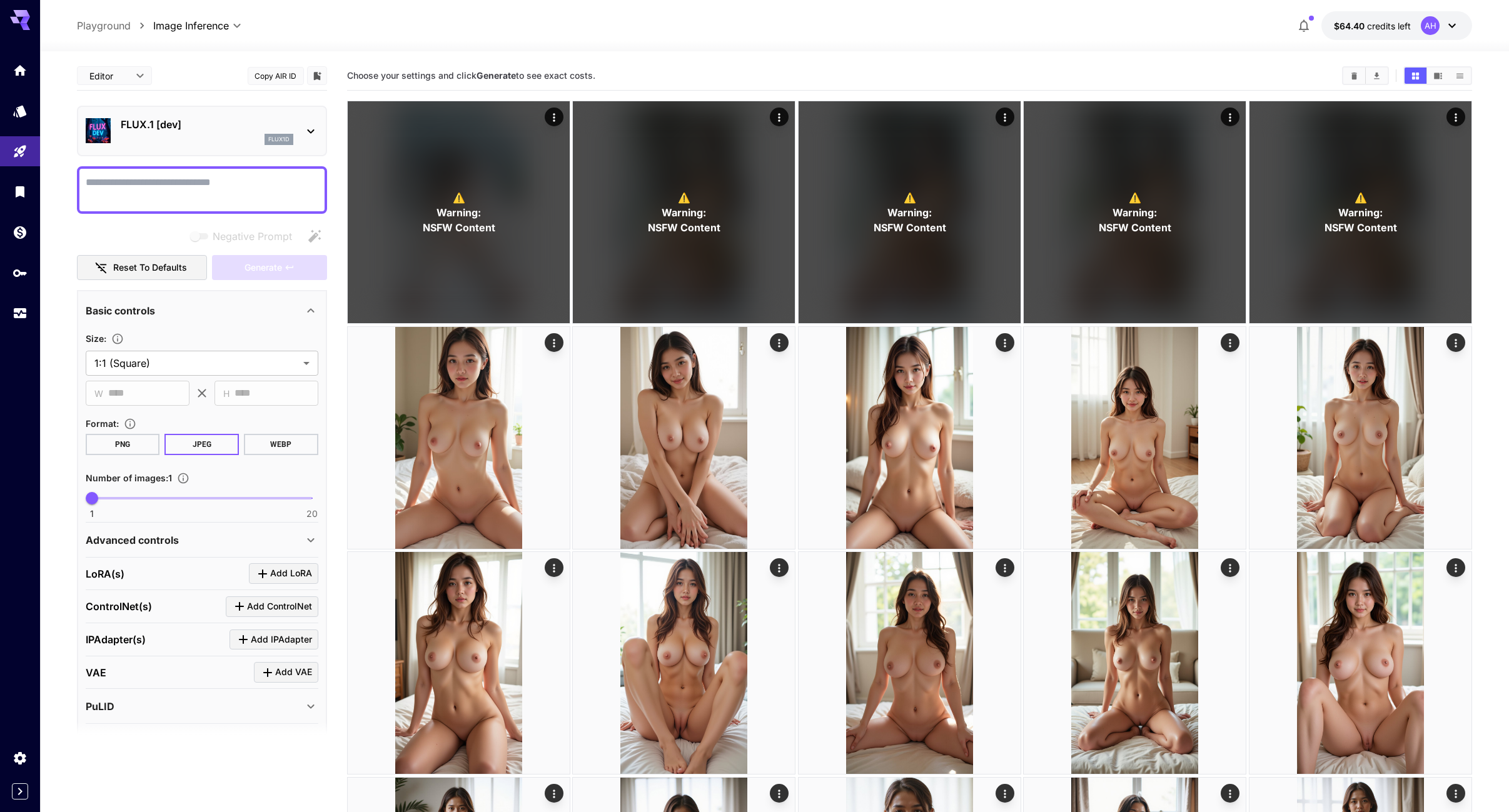
click at [18, 21] on icon at bounding box center [20, 16] width 20 height 13
click at [22, 17] on icon at bounding box center [20, 20] width 20 height 20
click at [20, 66] on icon "Home" at bounding box center [21, 67] width 12 height 11
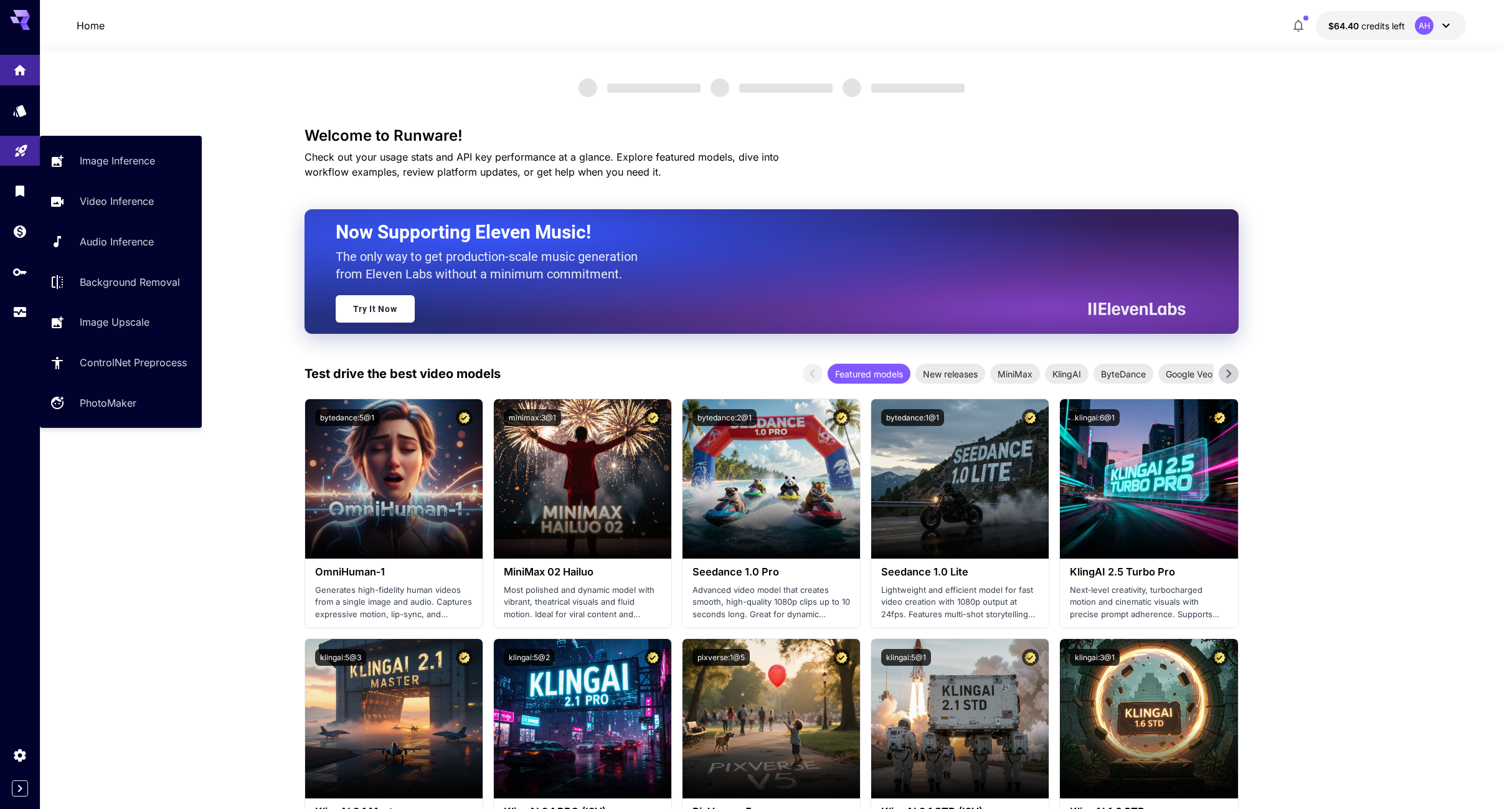
click at [25, 152] on icon "Playground" at bounding box center [21, 148] width 15 height 15
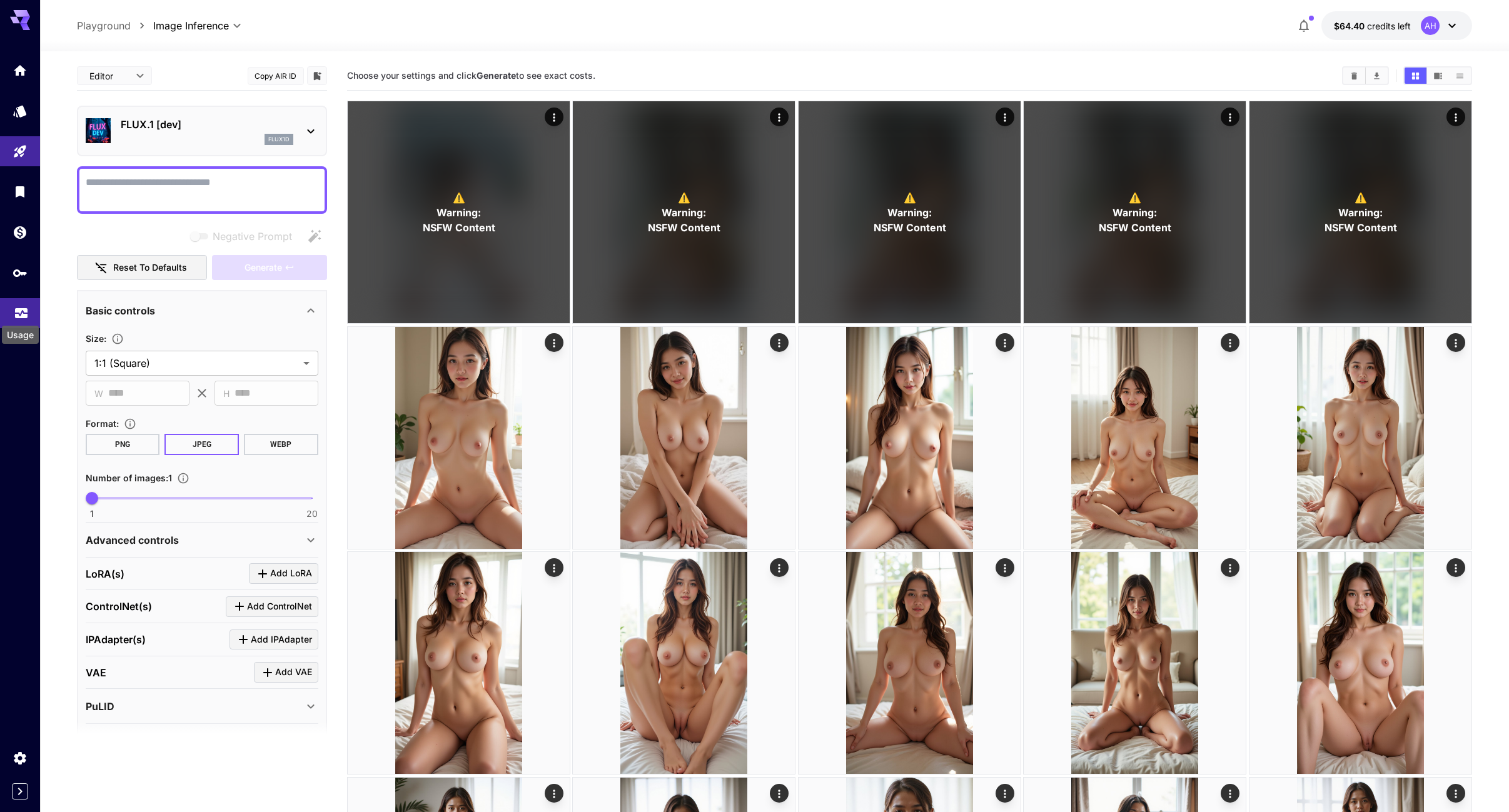
click at [21, 319] on div "Usage" at bounding box center [20, 331] width 39 height 28
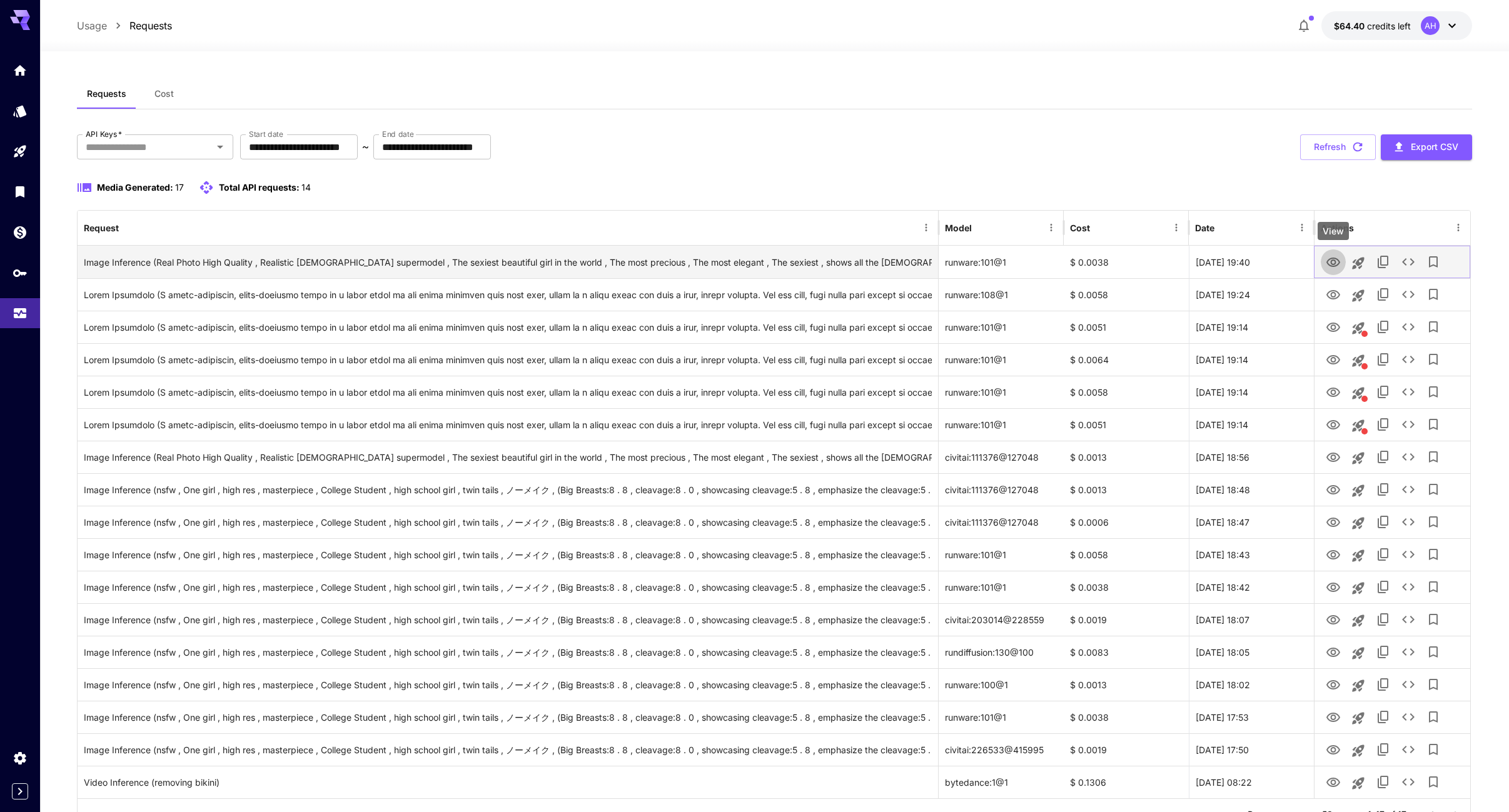
click at [1331, 263] on icon "View" at bounding box center [1333, 262] width 14 height 9
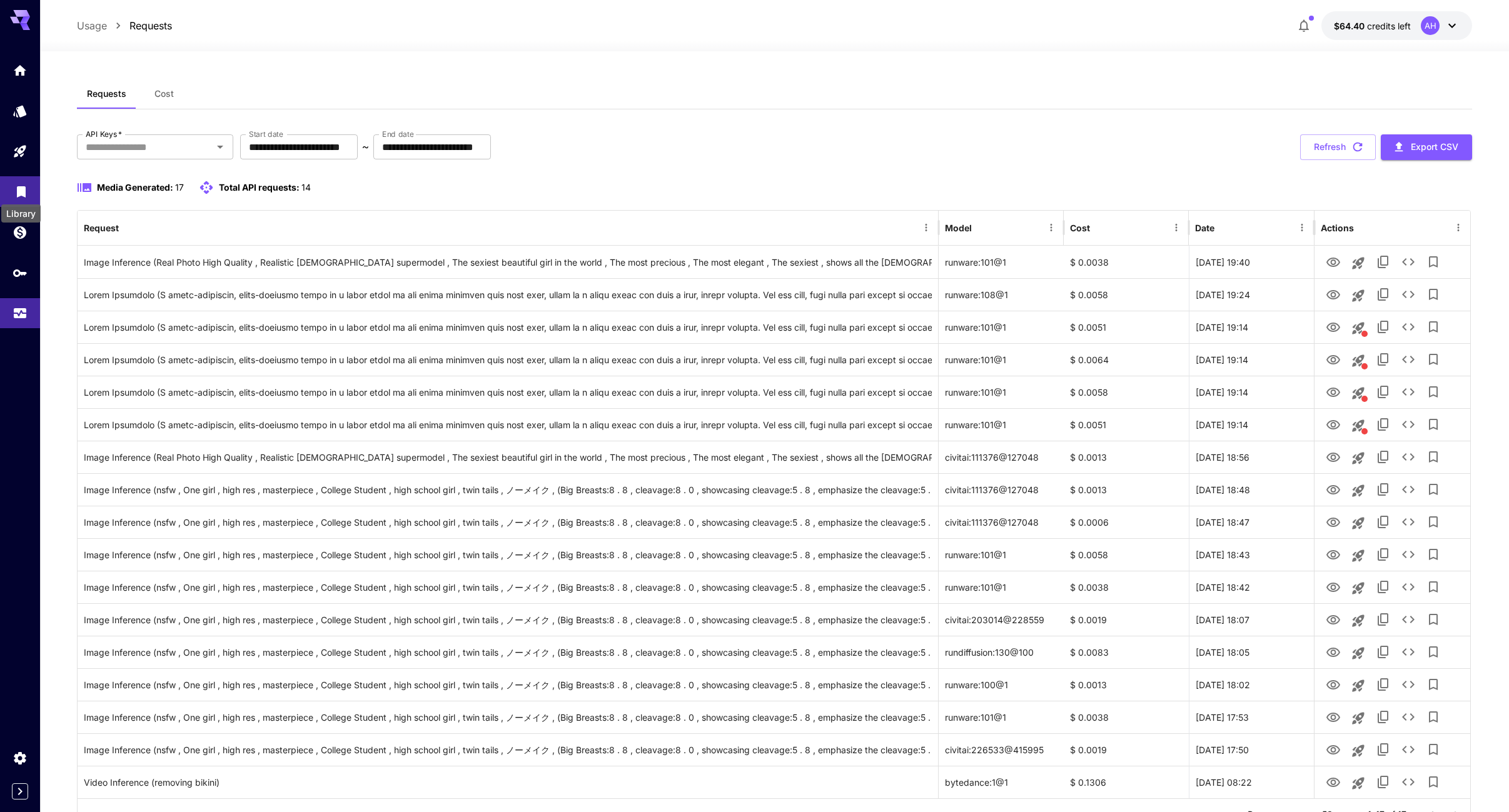
click at [19, 188] on icon "Library" at bounding box center [21, 189] width 9 height 11
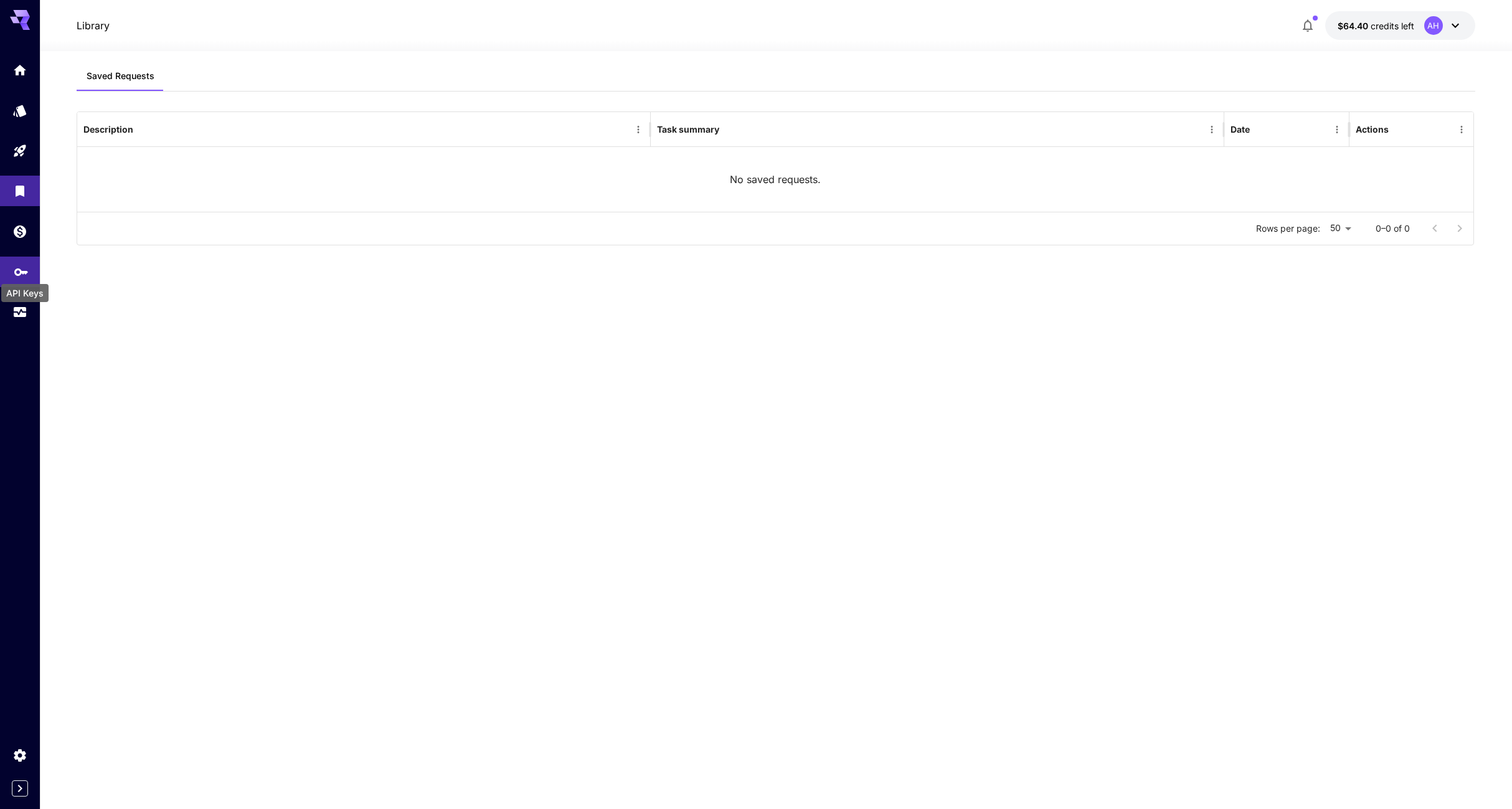
click at [17, 272] on icon "API Keys" at bounding box center [21, 268] width 13 height 7
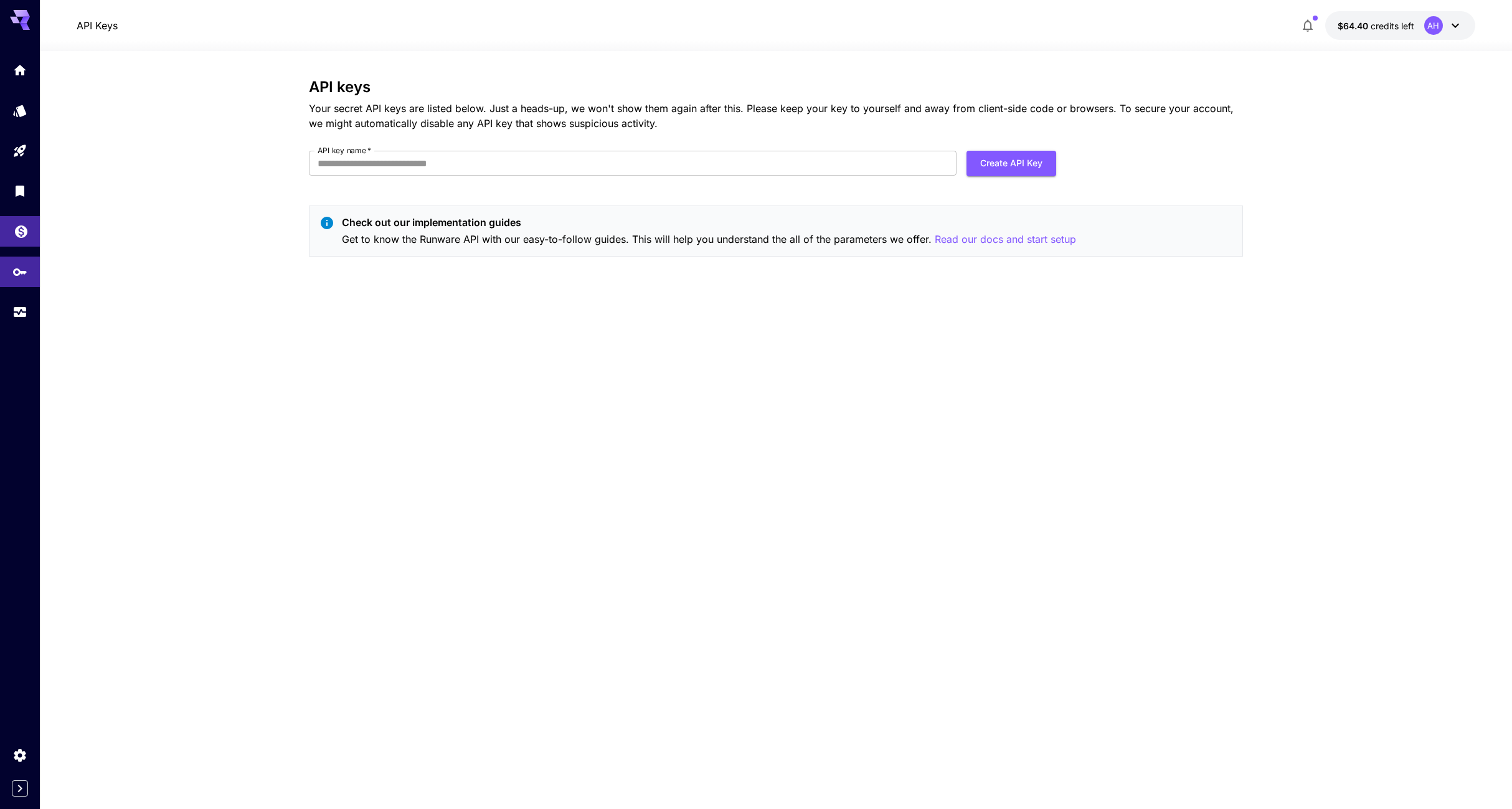
click at [22, 243] on link at bounding box center [20, 231] width 40 height 30
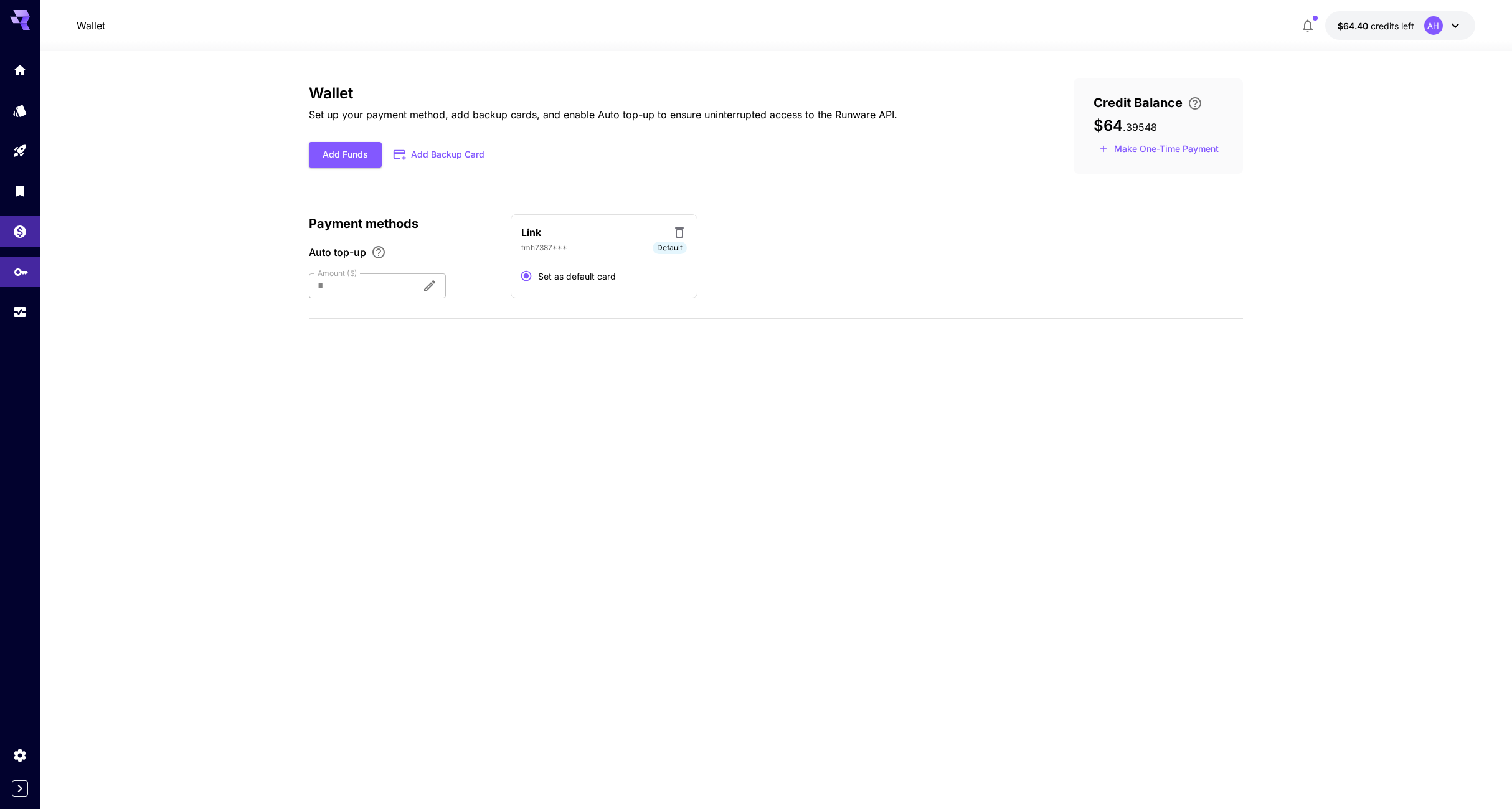
click at [19, 263] on link at bounding box center [20, 271] width 40 height 30
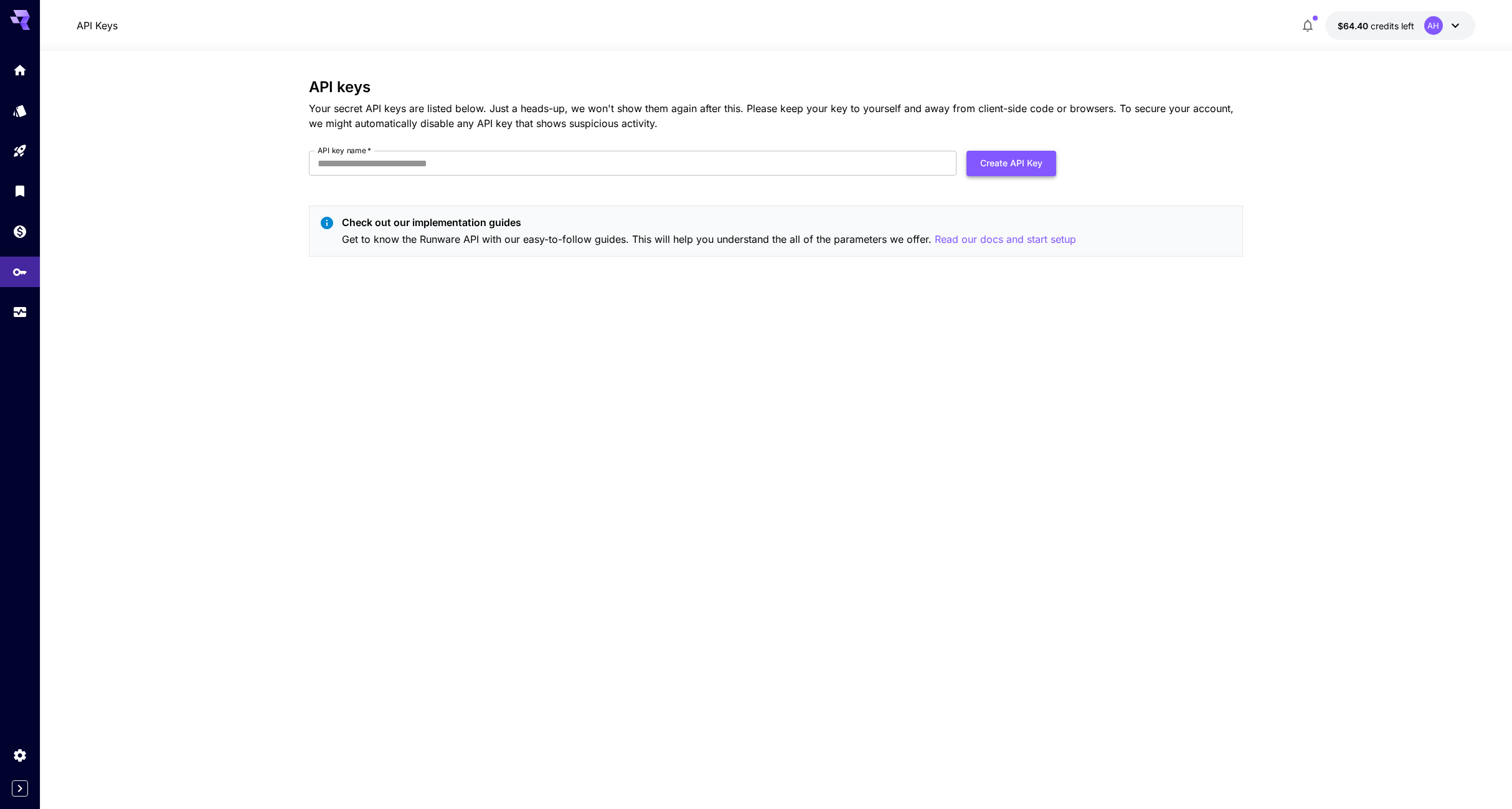
click at [1008, 163] on button "Create API Key" at bounding box center [1010, 164] width 90 height 26
click at [568, 162] on input "API key name   *" at bounding box center [633, 163] width 648 height 25
type input "******"
click at [1000, 157] on button "Create API Key" at bounding box center [1010, 164] width 90 height 26
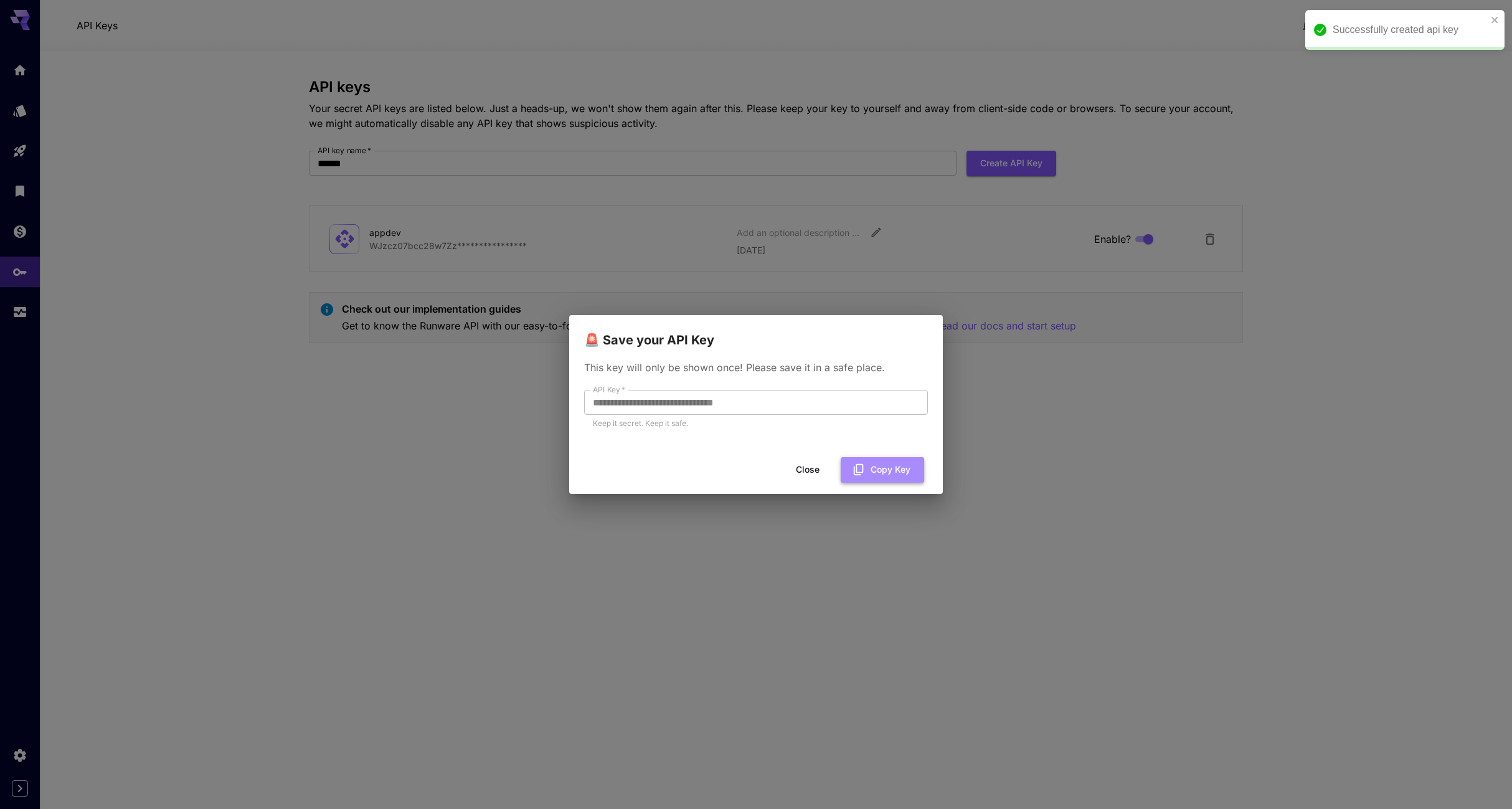
click at [883, 472] on button "Copy Key" at bounding box center [883, 470] width 83 height 26
click at [314, 377] on div "**********" at bounding box center [756, 404] width 1512 height 809
click at [893, 470] on button "Copy Key" at bounding box center [883, 470] width 83 height 26
click at [1175, 412] on div "**********" at bounding box center [756, 404] width 1512 height 809
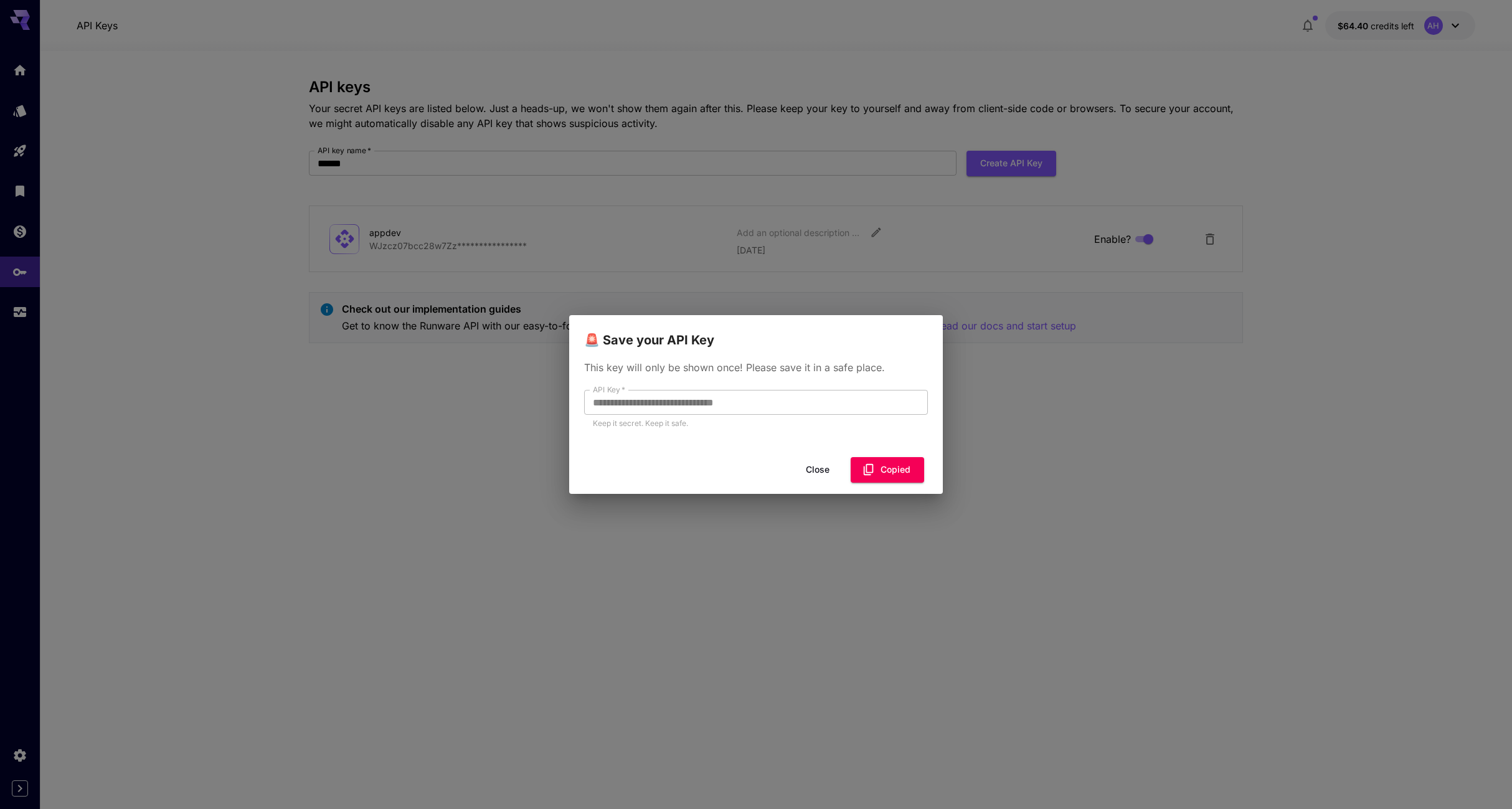
click at [1175, 377] on div "**********" at bounding box center [756, 404] width 1512 height 809
click at [411, 327] on div "**********" at bounding box center [756, 404] width 1512 height 809
click at [805, 473] on button "Close" at bounding box center [807, 470] width 56 height 26
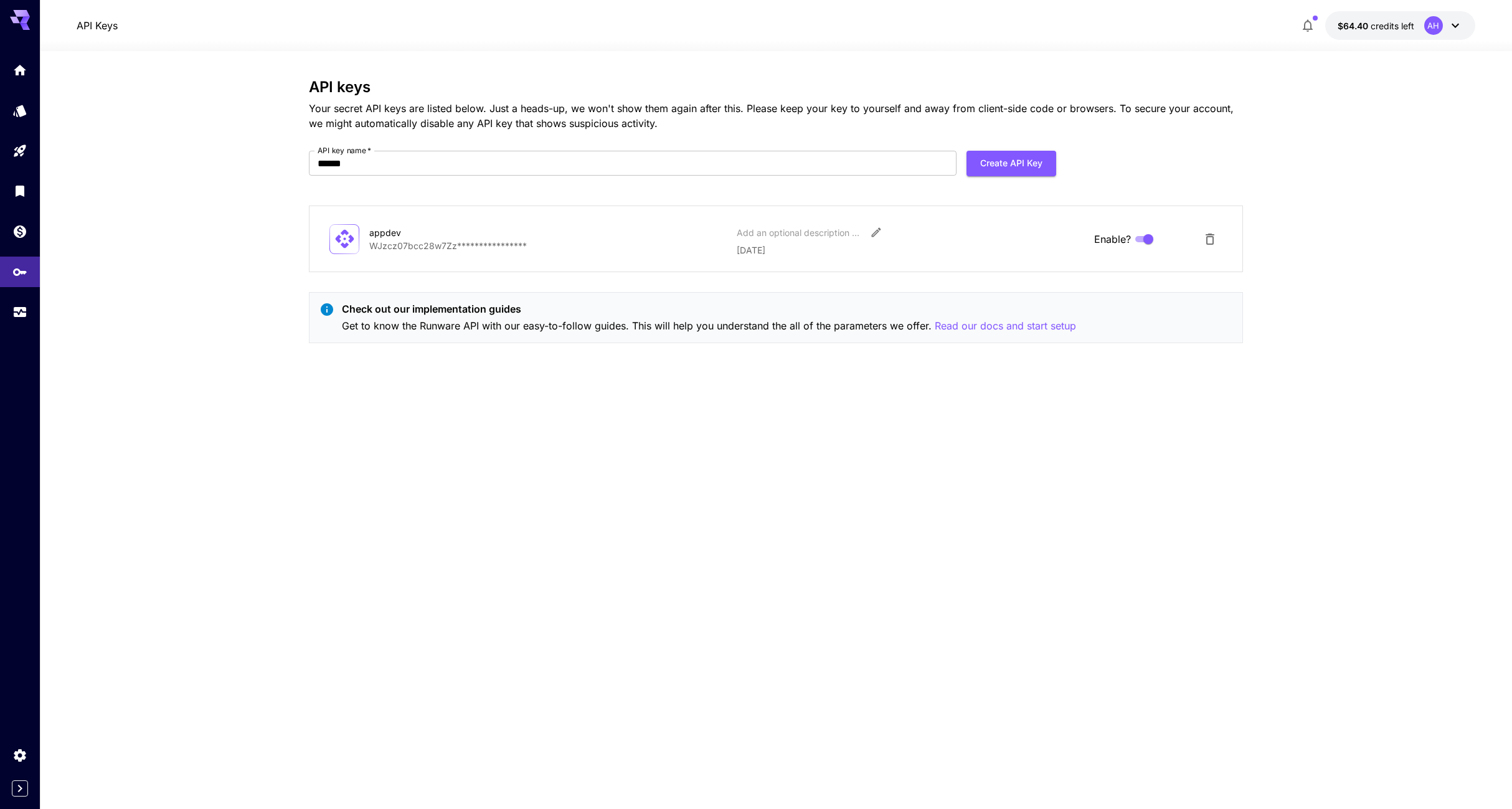
drag, startPoint x: 1008, startPoint y: 330, endPoint x: 903, endPoint y: 345, distance: 106.1
click at [900, 345] on div "**********" at bounding box center [776, 216] width 934 height 275
click at [997, 328] on p "Read our docs and start setup" at bounding box center [1005, 326] width 141 height 15
click at [21, 228] on icon "Wallet" at bounding box center [21, 230] width 12 height 12
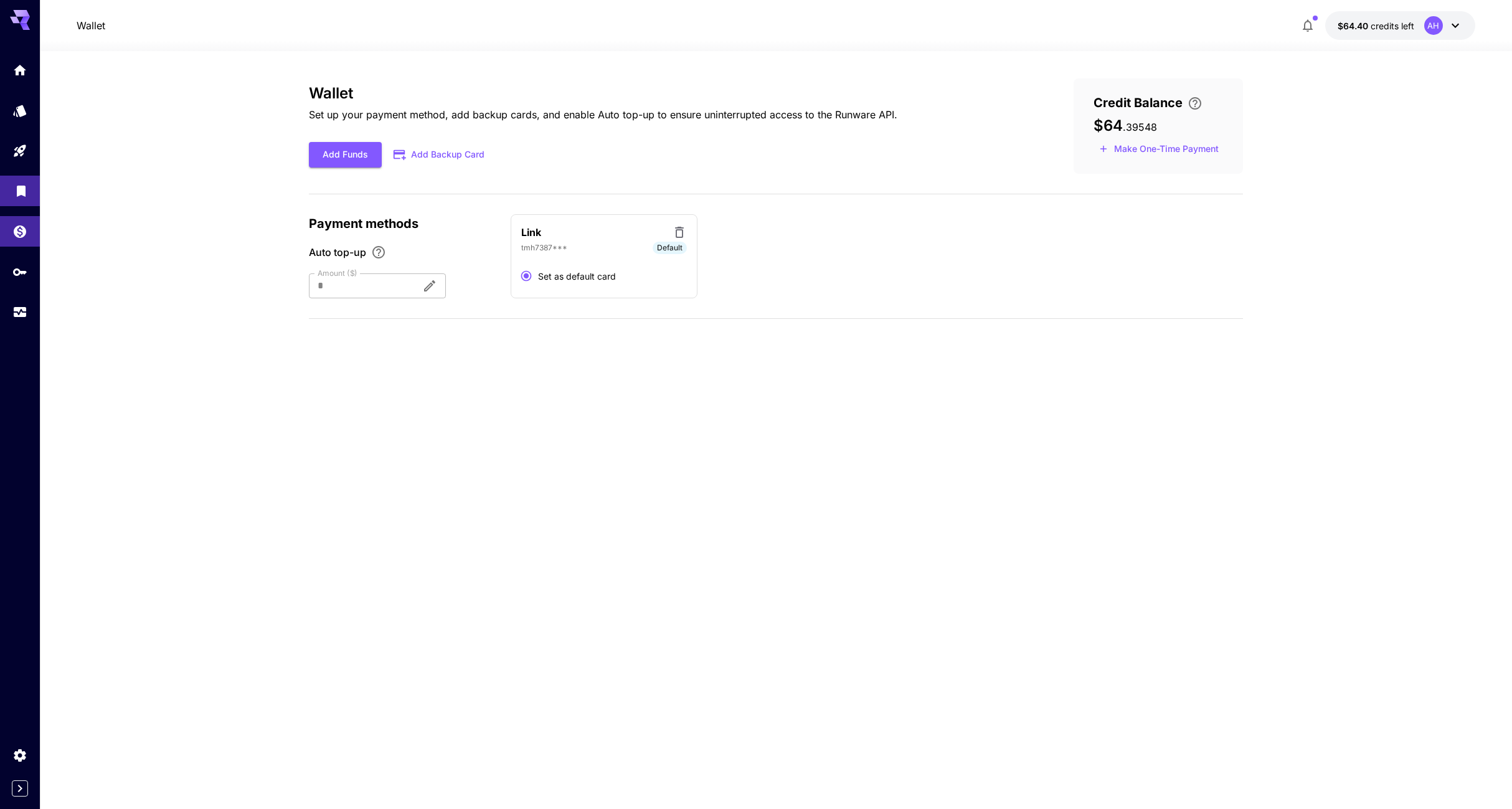
click at [30, 195] on link at bounding box center [20, 191] width 40 height 30
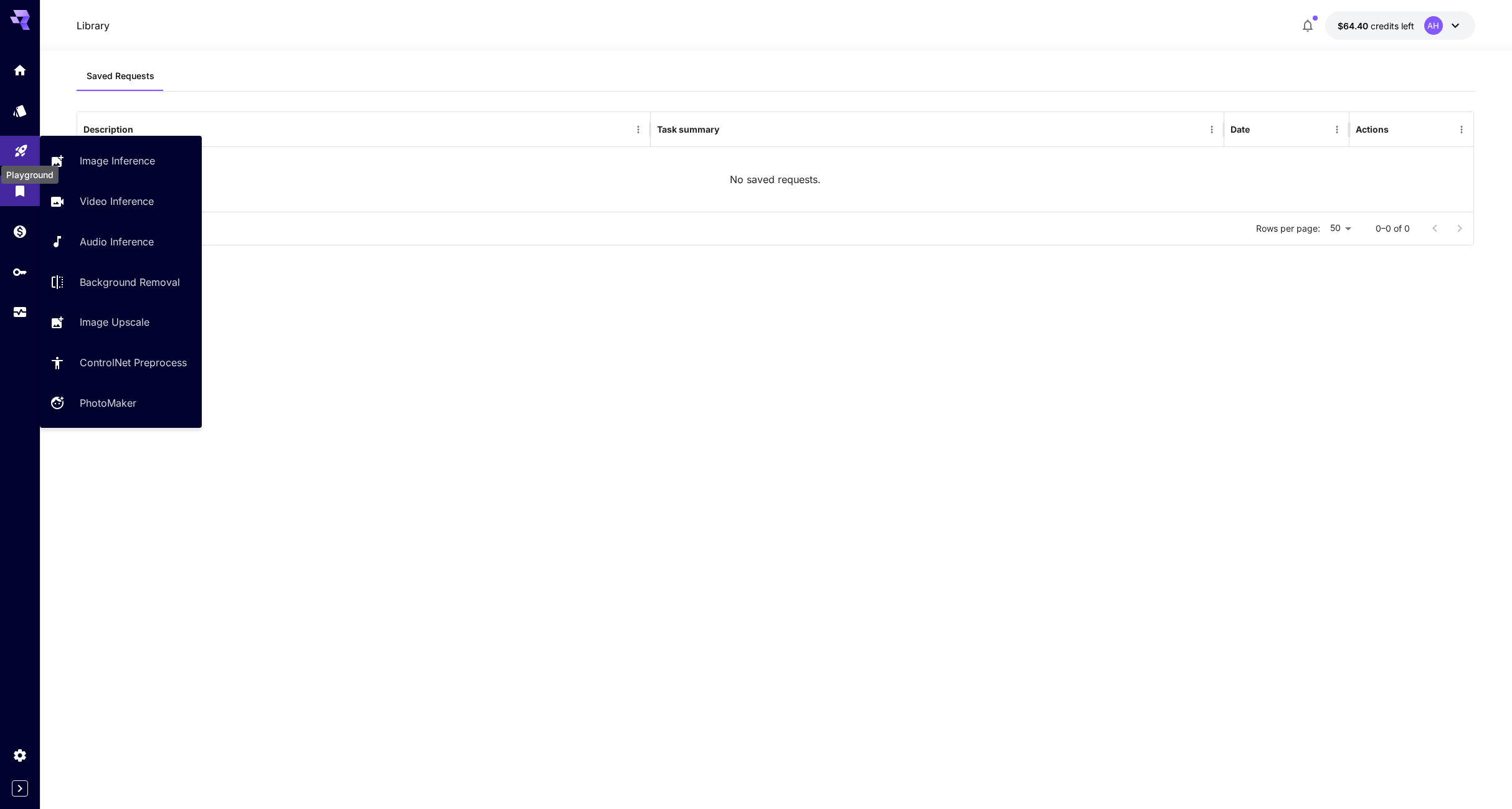
click at [27, 142] on icon "Playground" at bounding box center [21, 148] width 15 height 15
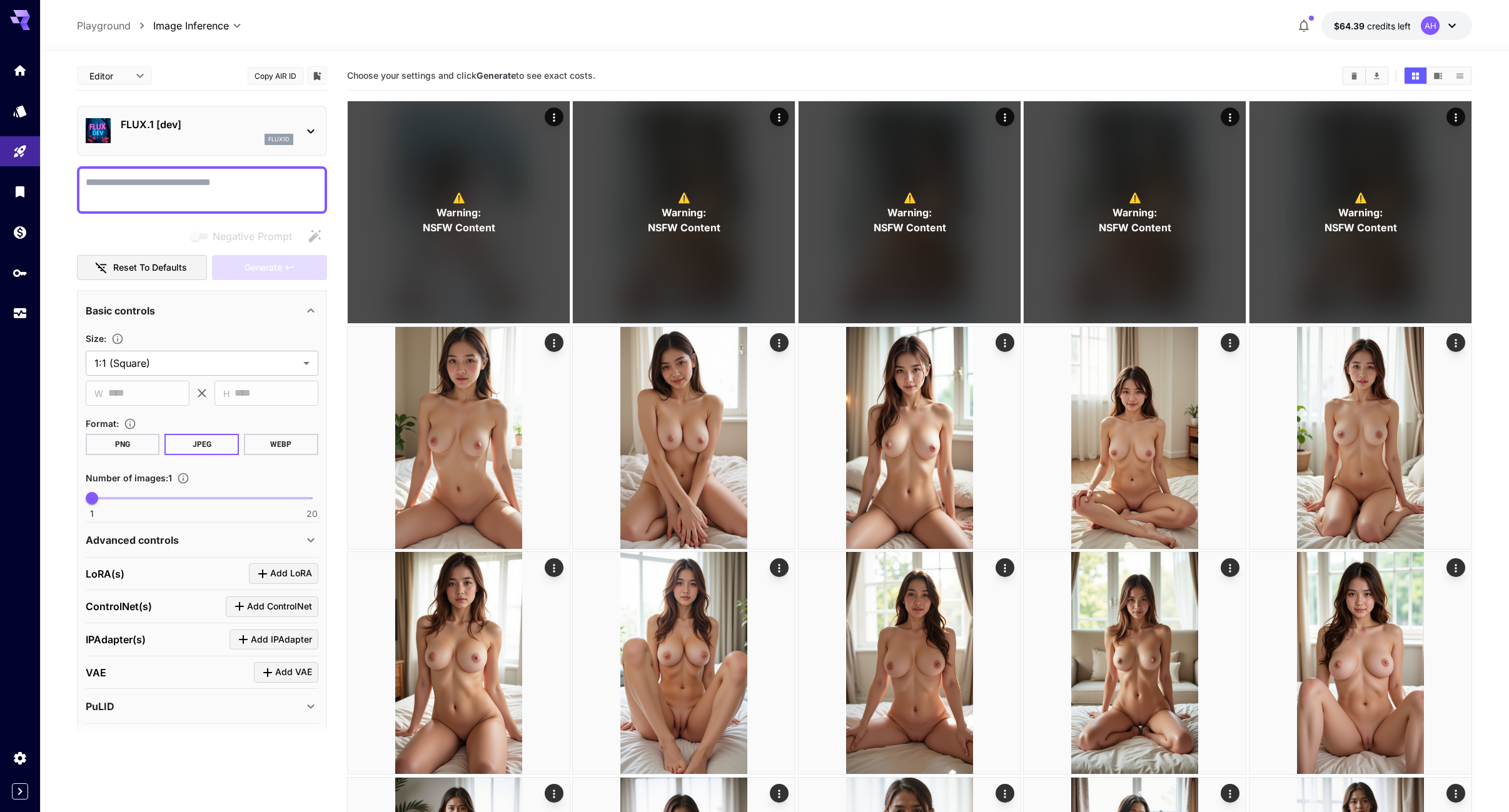
click at [201, 185] on textarea "Negative Prompt" at bounding box center [202, 190] width 233 height 30
paste textarea "**********"
type textarea "**********"
drag, startPoint x: 287, startPoint y: 195, endPoint x: -196, endPoint y: 190, distance: 483.0
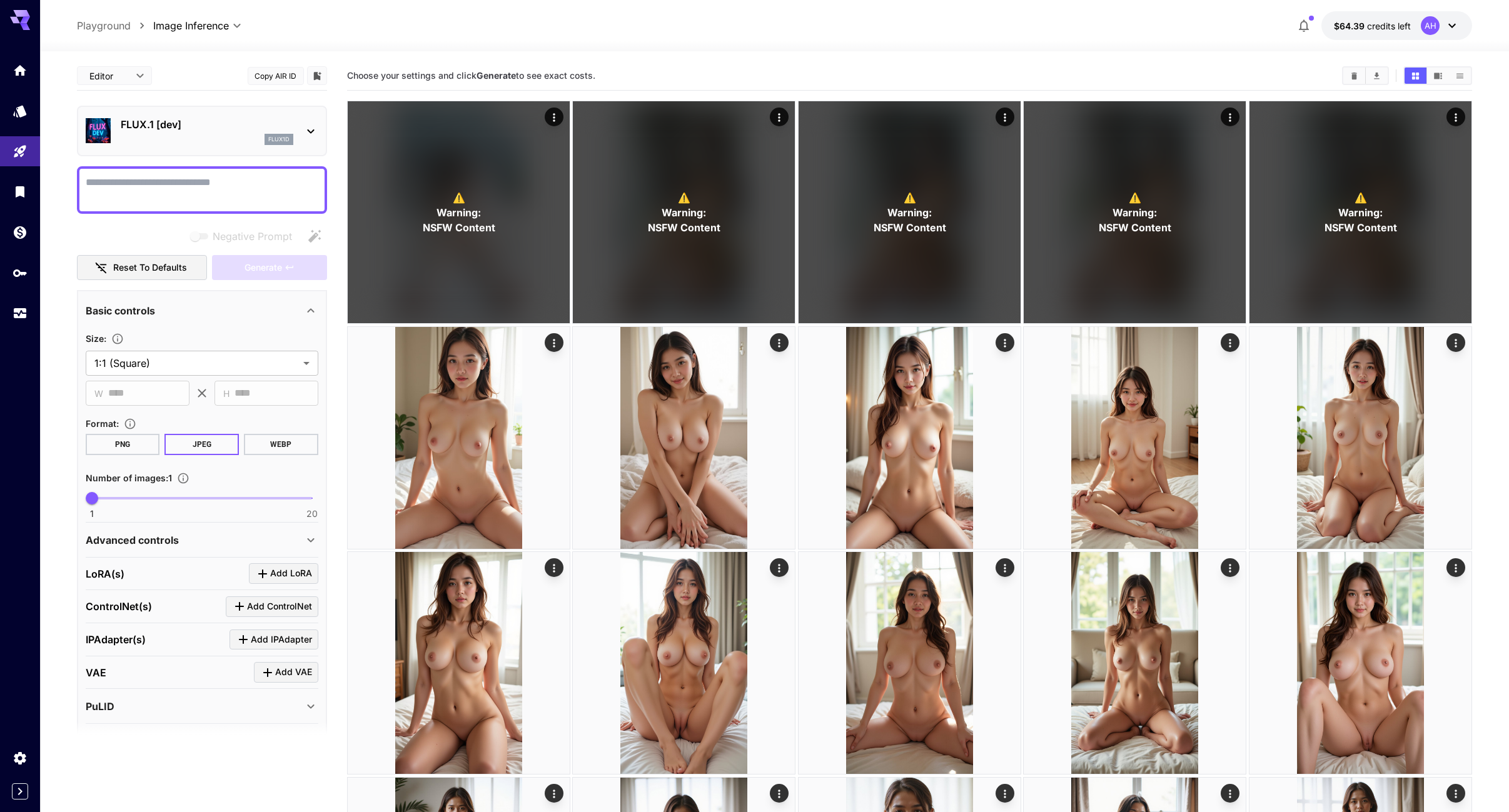
click at [1145, 43] on div at bounding box center [774, 44] width 1469 height 15
click at [130, 190] on textarea "Negative Prompt" at bounding box center [202, 190] width 233 height 30
paste textarea "**********"
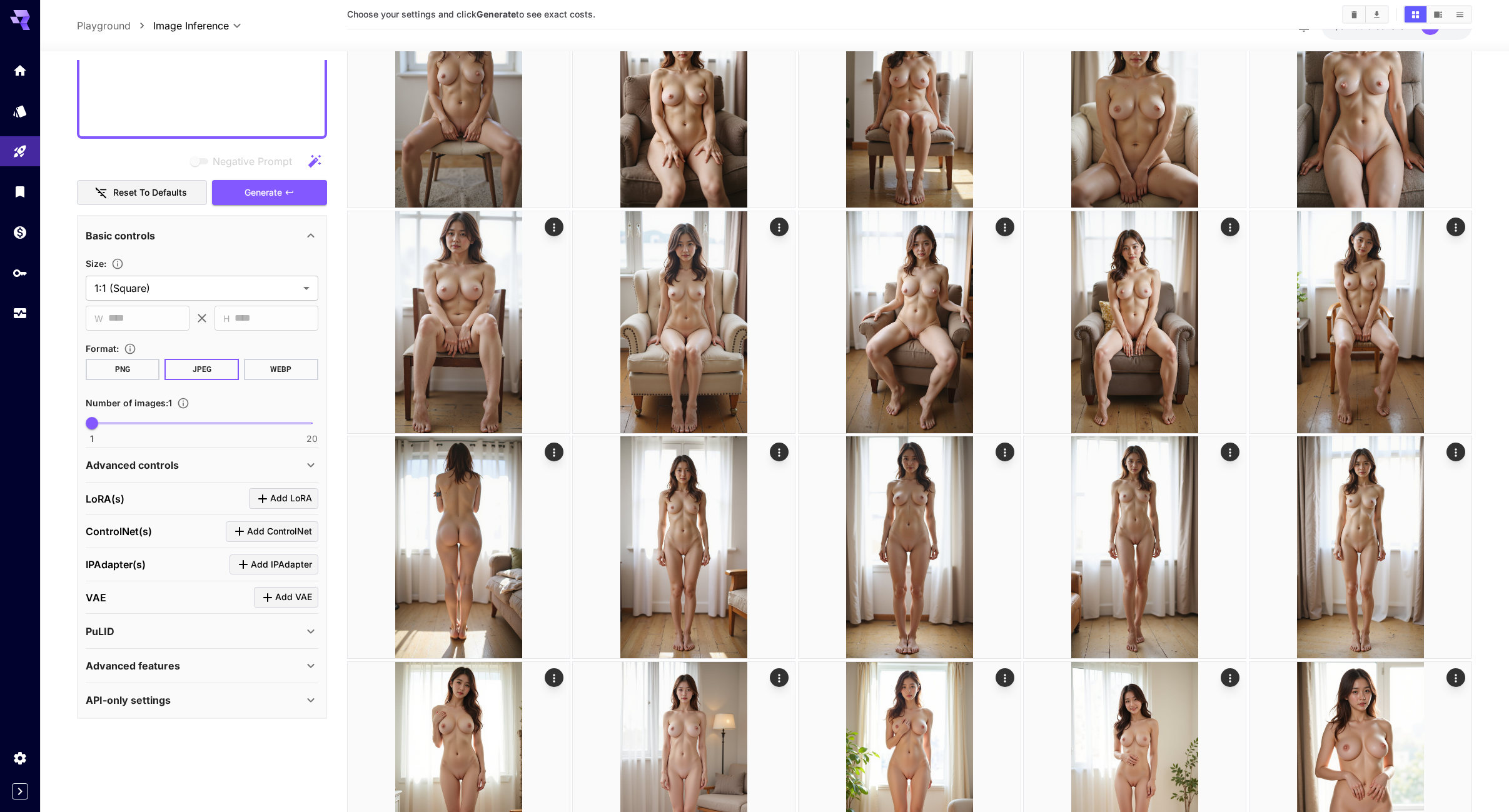
scroll to position [1126, 0]
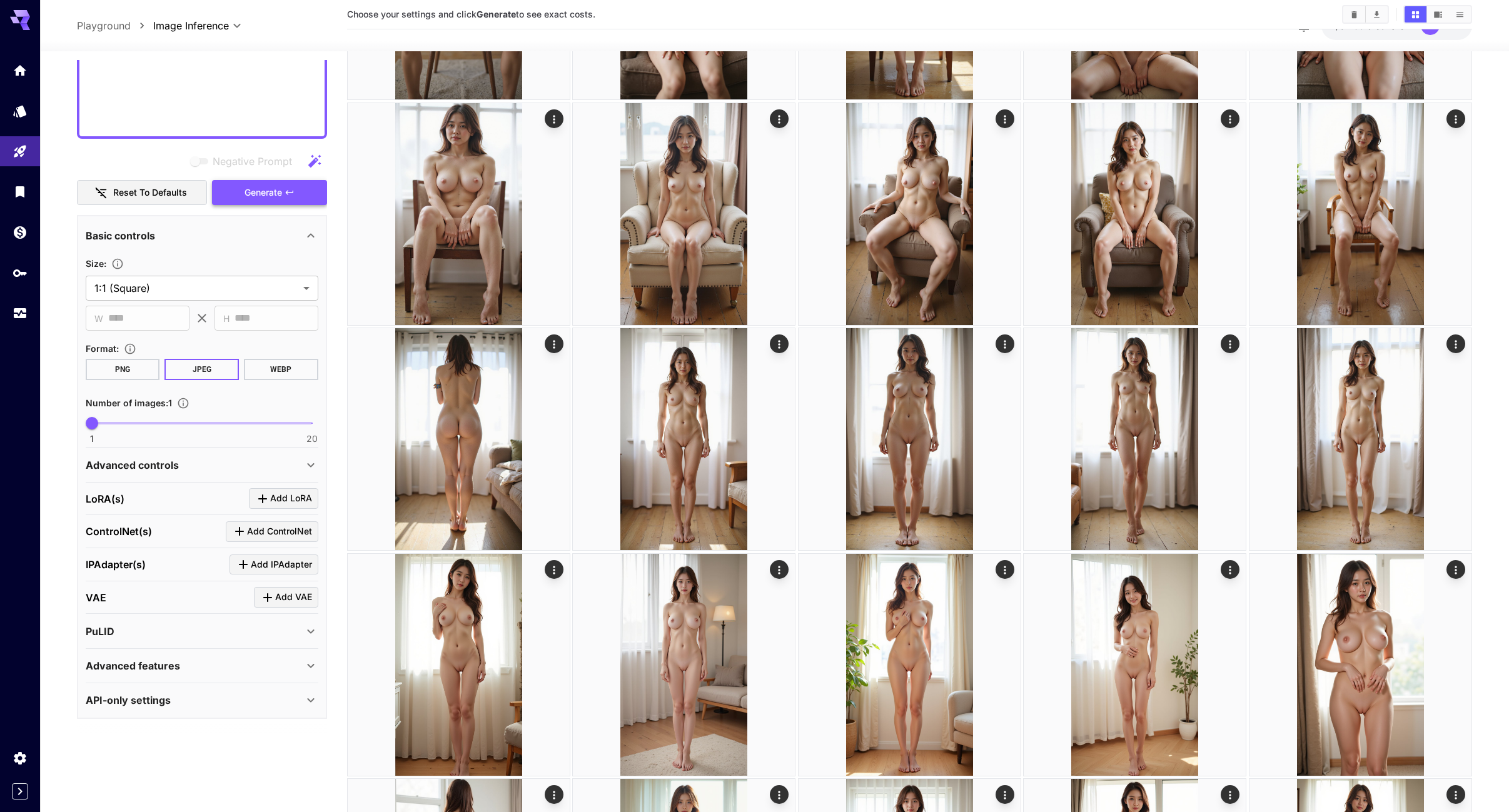
type textarea "**********"
click at [268, 196] on span "Generate" at bounding box center [263, 193] width 37 height 16
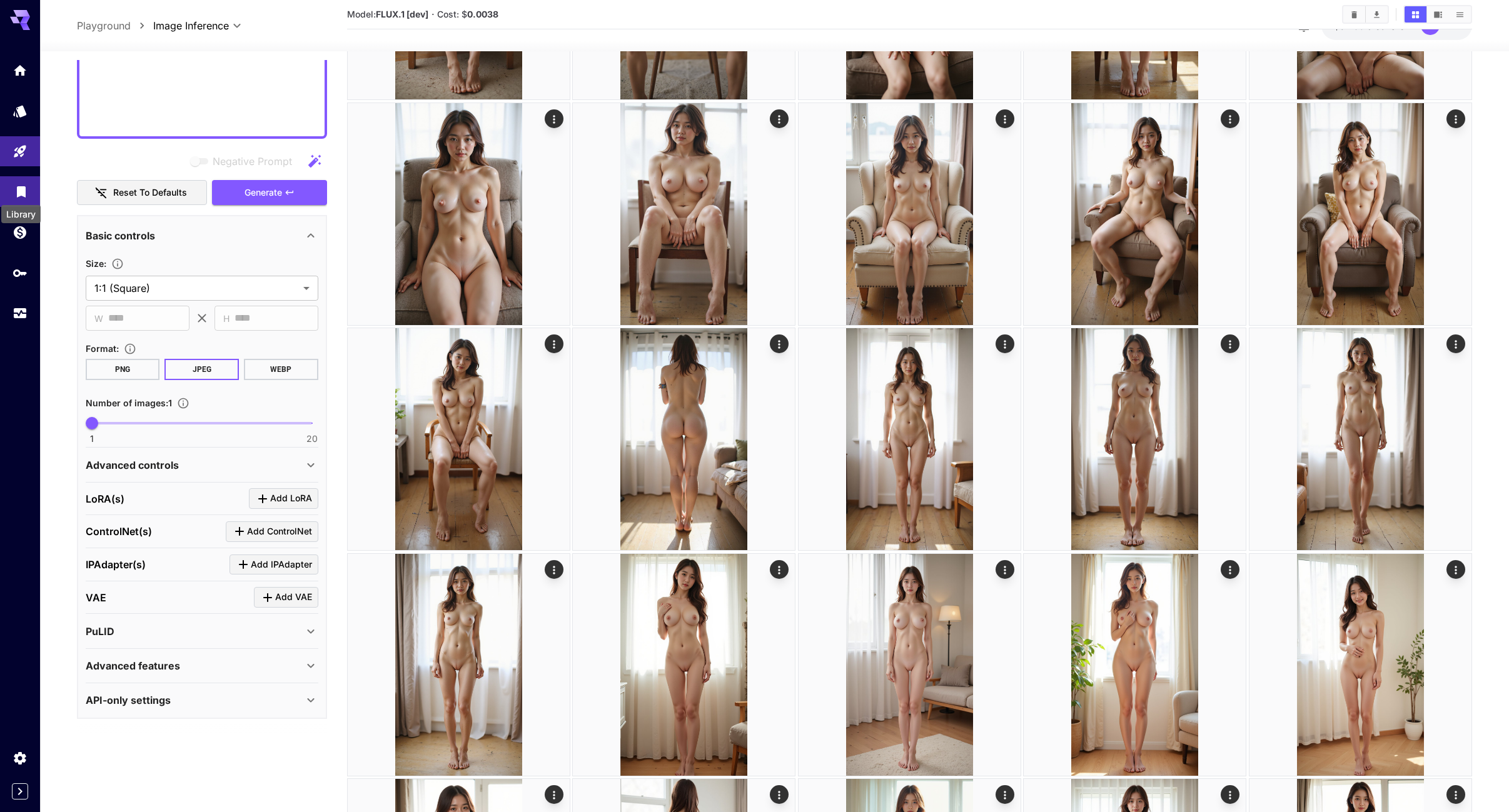
click at [24, 187] on icon "Library" at bounding box center [21, 192] width 9 height 11
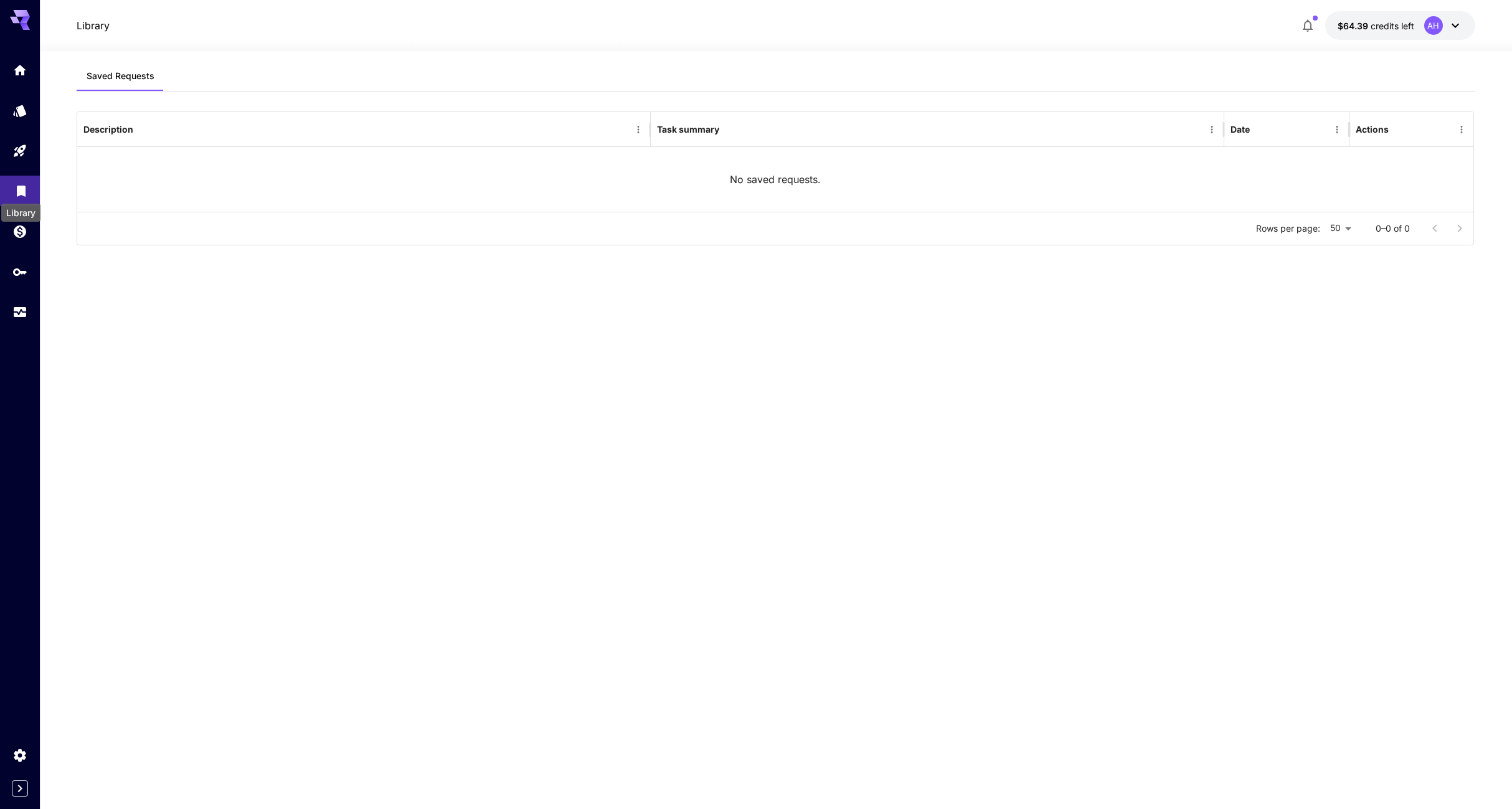
click at [14, 193] on icon "Library" at bounding box center [21, 187] width 15 height 15
click at [23, 181] on link at bounding box center [20, 191] width 40 height 30
click at [22, 192] on icon "Library" at bounding box center [21, 187] width 9 height 11
click at [23, 69] on icon "Home" at bounding box center [21, 67] width 12 height 11
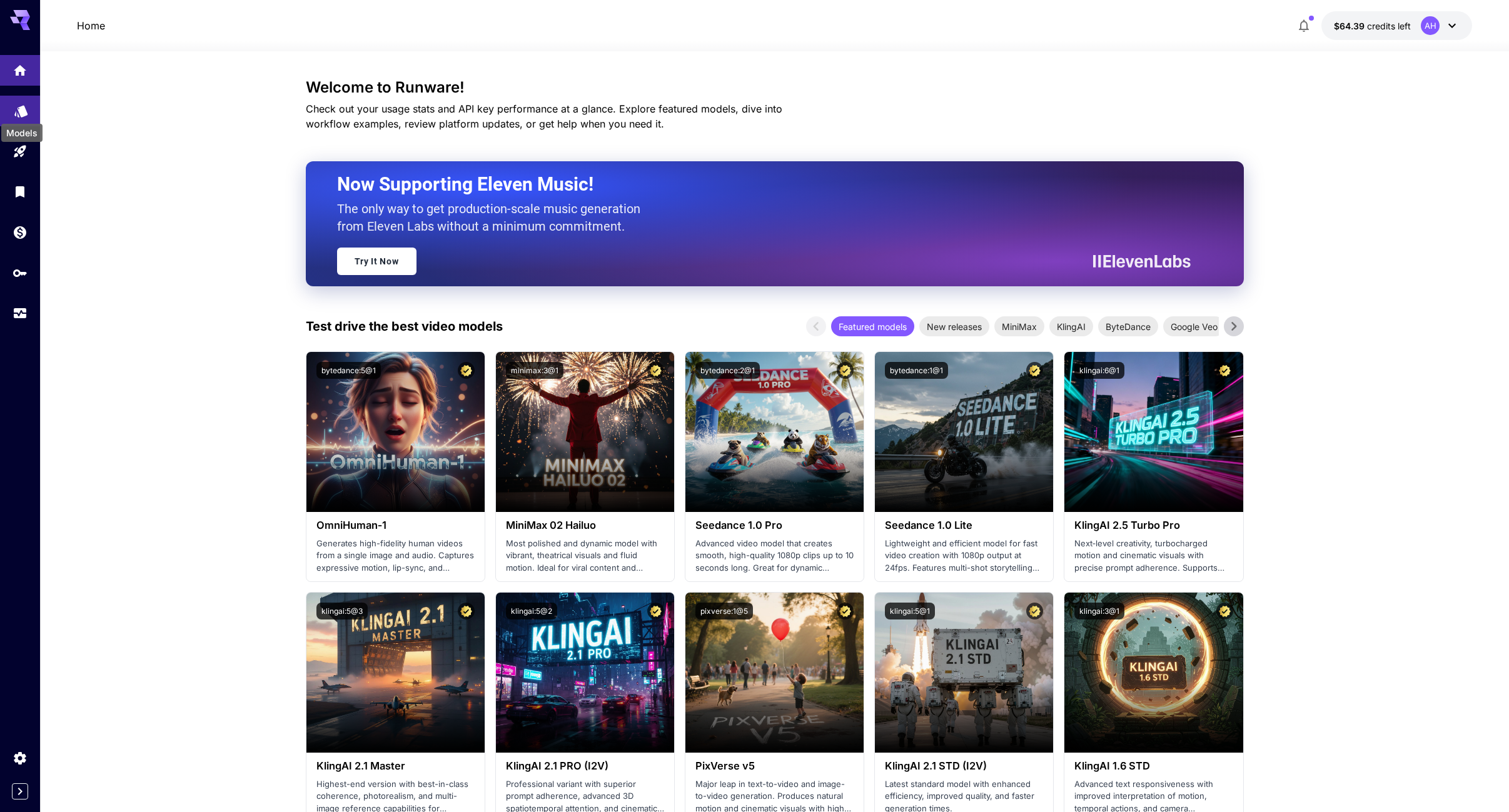
click at [22, 115] on div "Models" at bounding box center [22, 129] width 44 height 28
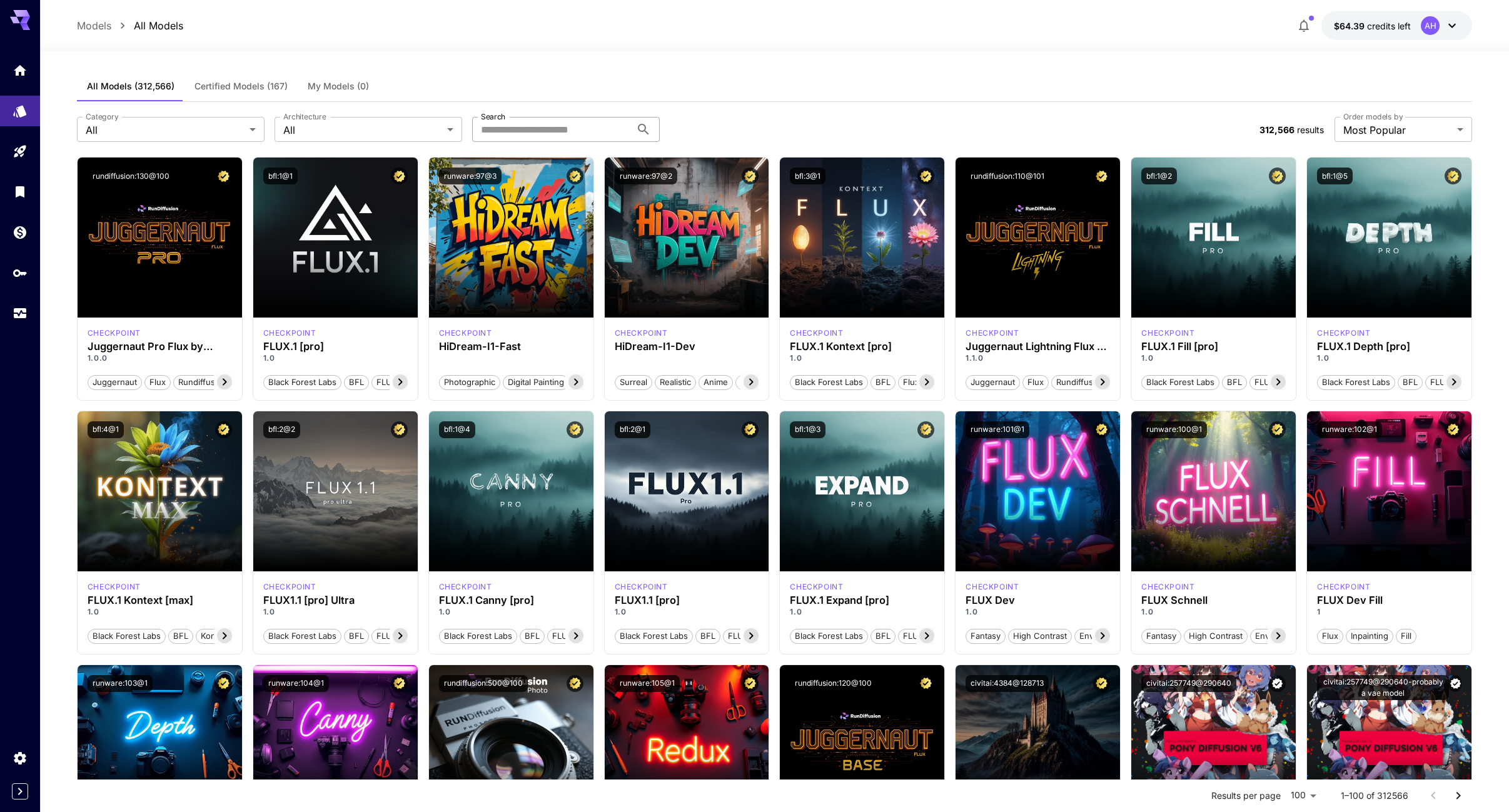
click at [528, 130] on input "Search" at bounding box center [551, 129] width 159 height 25
type input "****"
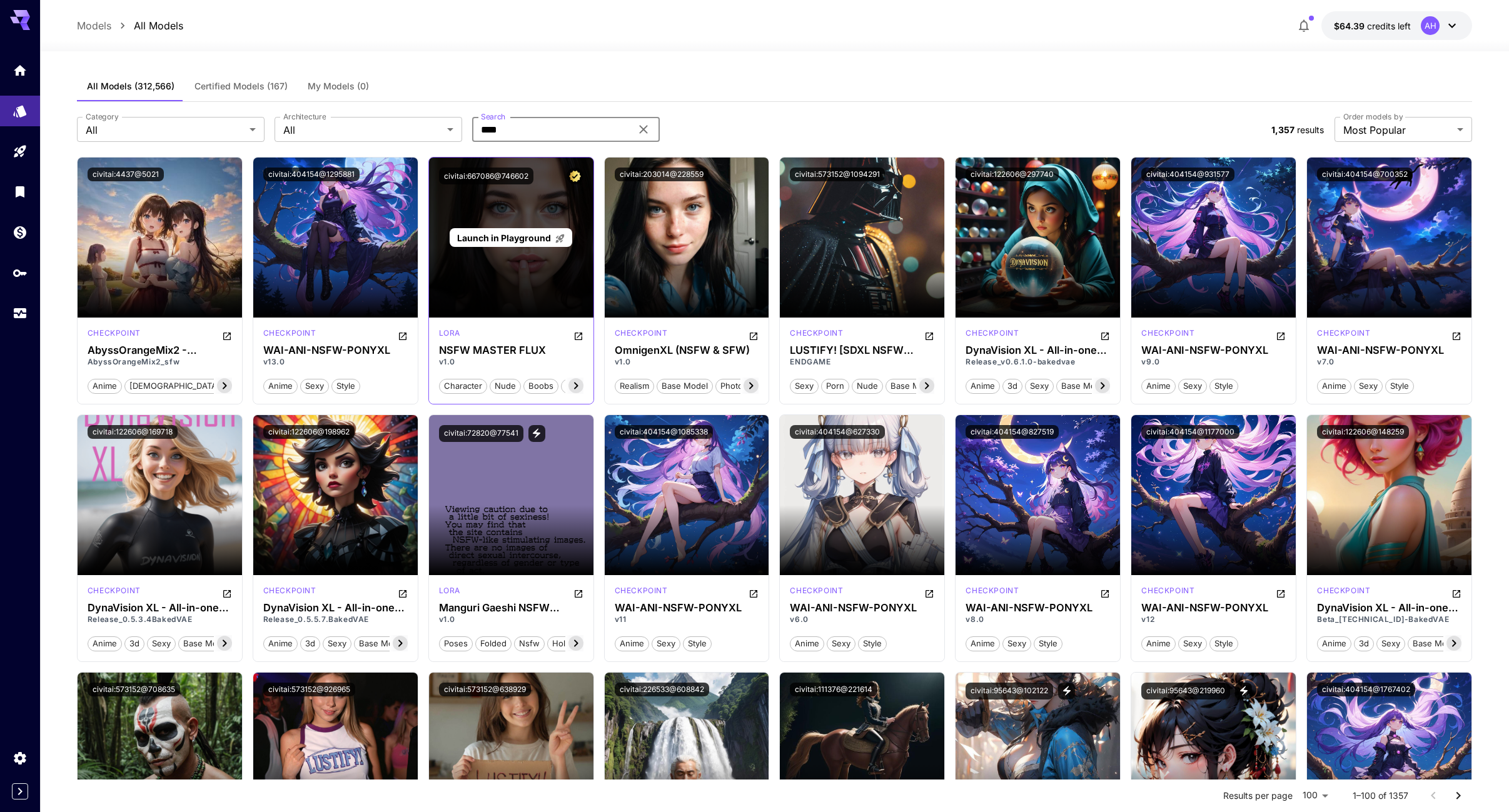
click at [567, 272] on div "Launch in Playground" at bounding box center [510, 237] width 164 height 160
click at [567, 272] on div "Launch in Playground" at bounding box center [510, 237] width 164 height 160
click at [540, 272] on div "Launch in Playground" at bounding box center [510, 237] width 164 height 160
click at [516, 222] on div "Launch in Playground" at bounding box center [510, 237] width 164 height 160
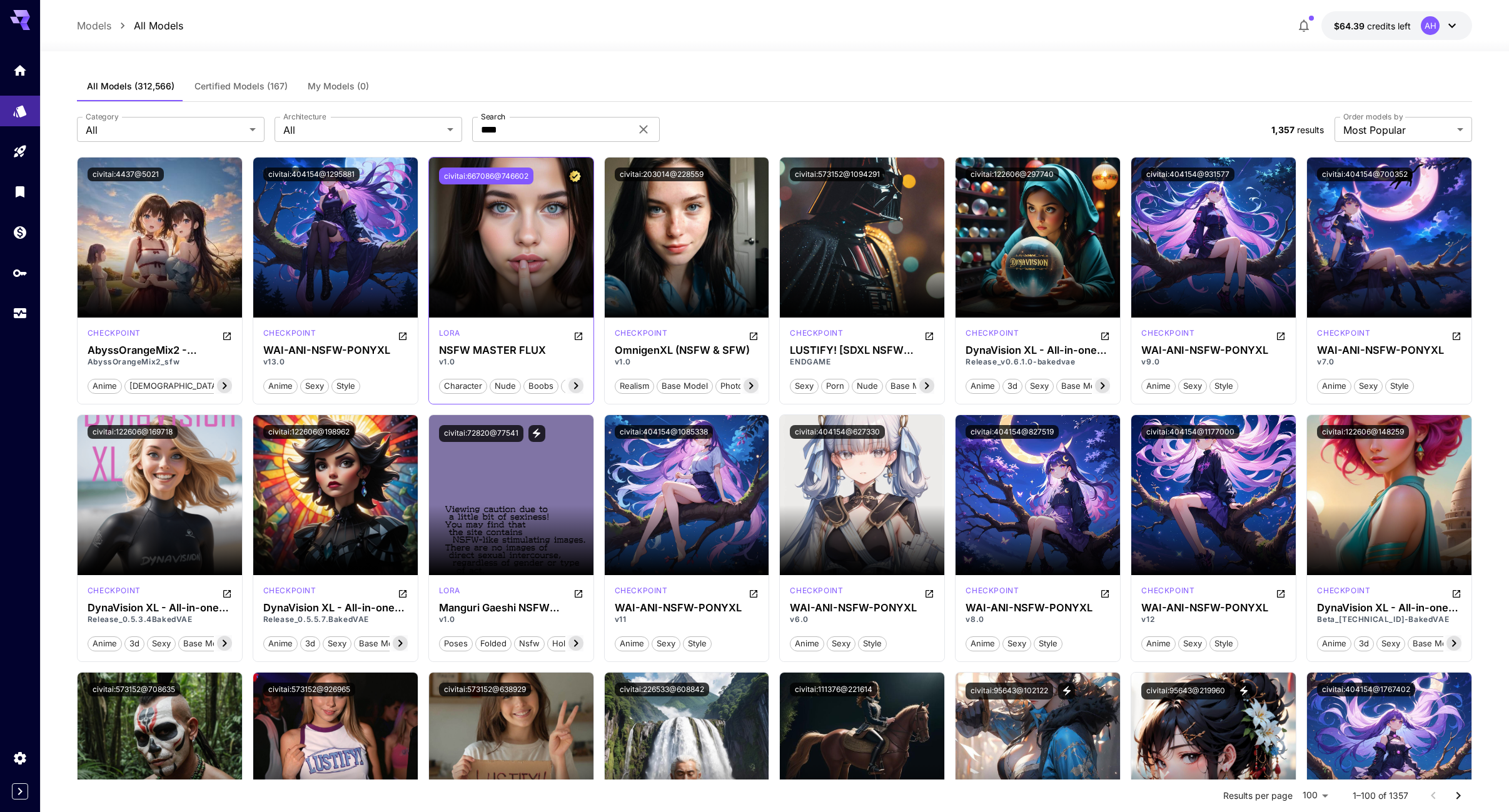
click at [519, 169] on button "civitai:667086@746602" at bounding box center [486, 176] width 95 height 17
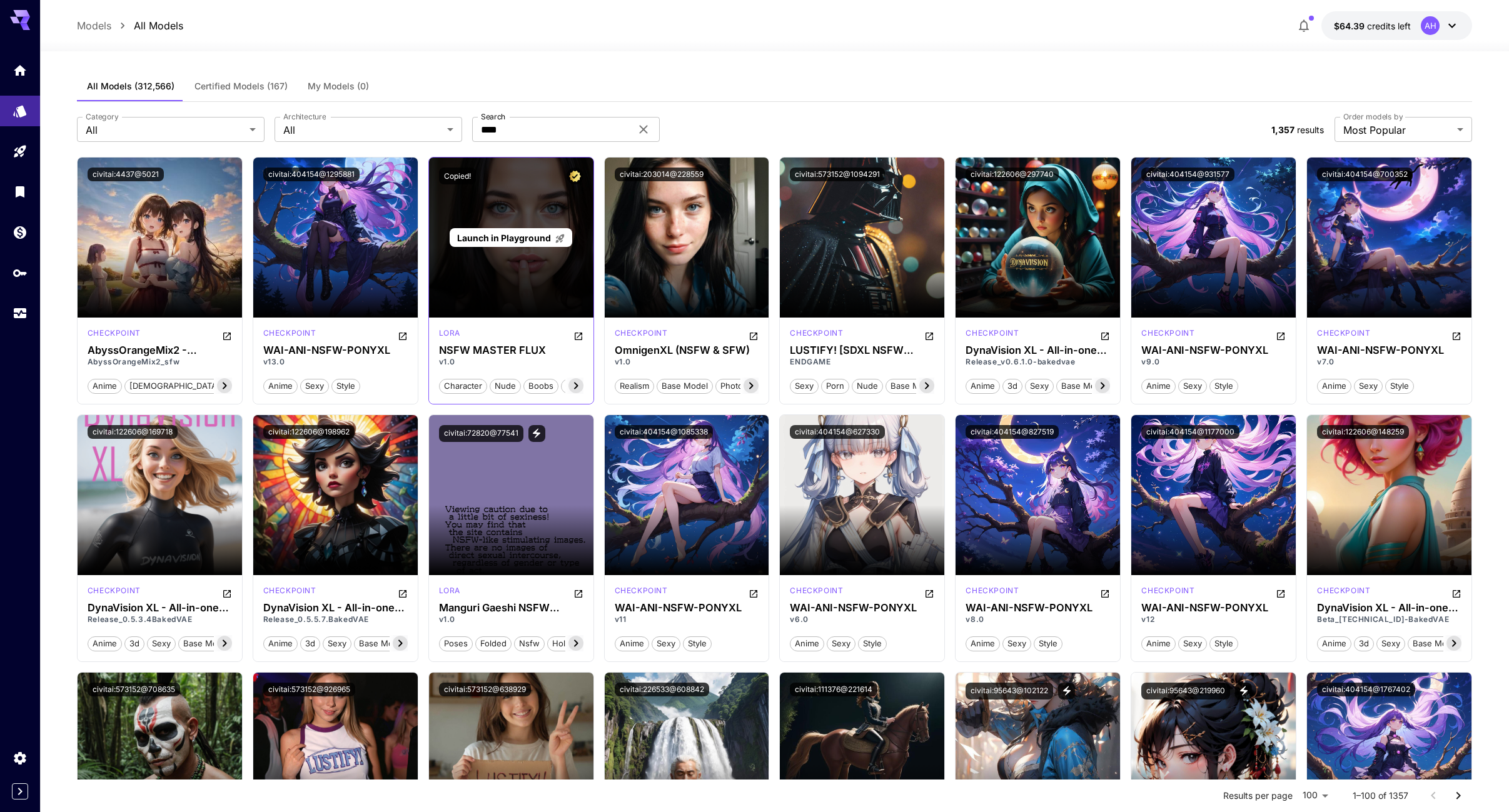
click at [514, 224] on div "Launch in Playground" at bounding box center [510, 237] width 164 height 160
click at [508, 241] on span "Launch in Playground" at bounding box center [504, 238] width 94 height 11
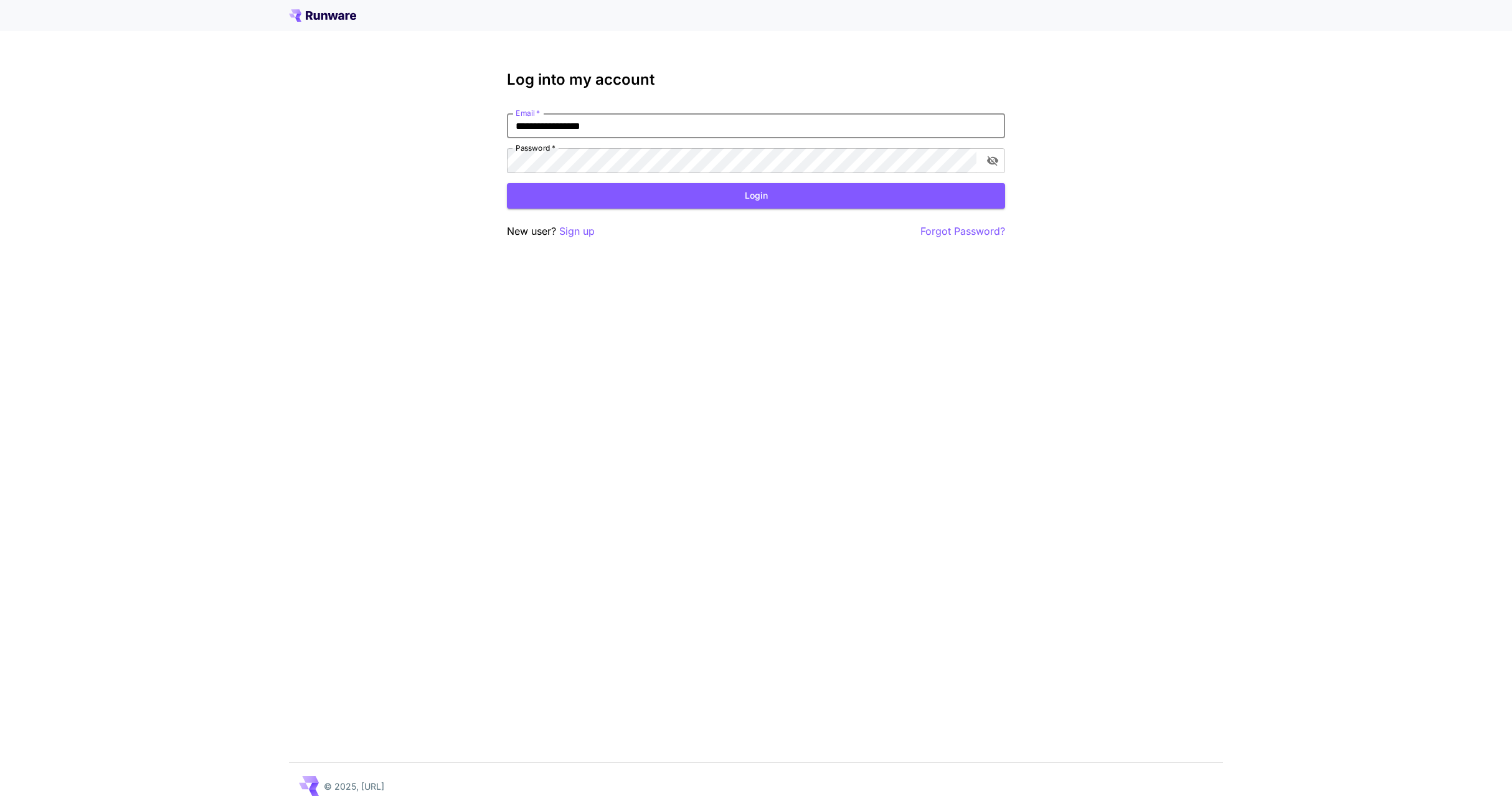
click at [659, 133] on input "**********" at bounding box center [756, 125] width 498 height 25
type input "**********"
click at [696, 195] on button "Login" at bounding box center [756, 196] width 498 height 26
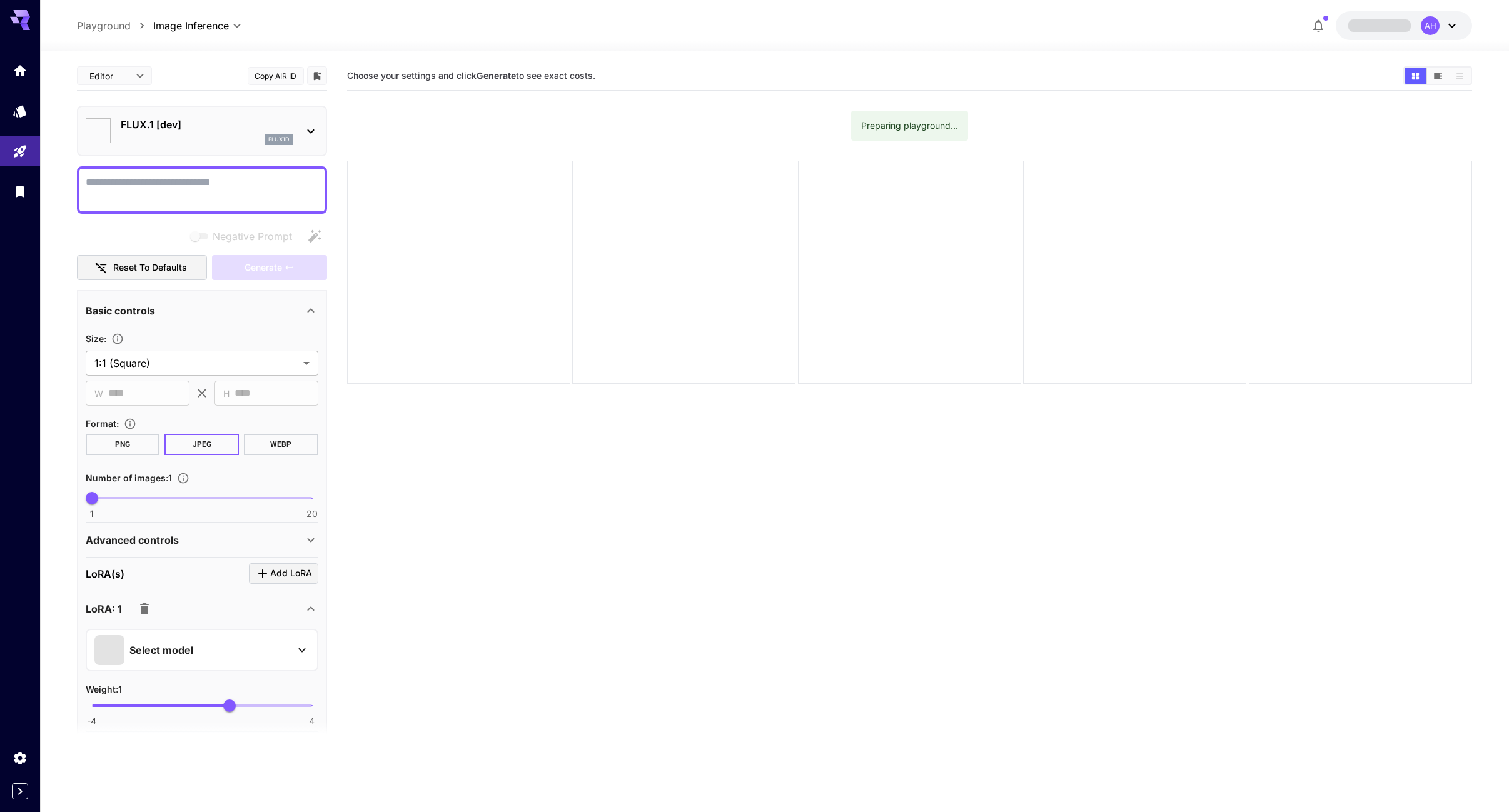
type input "**********"
click at [1452, 28] on icon at bounding box center [1452, 26] width 15 height 15
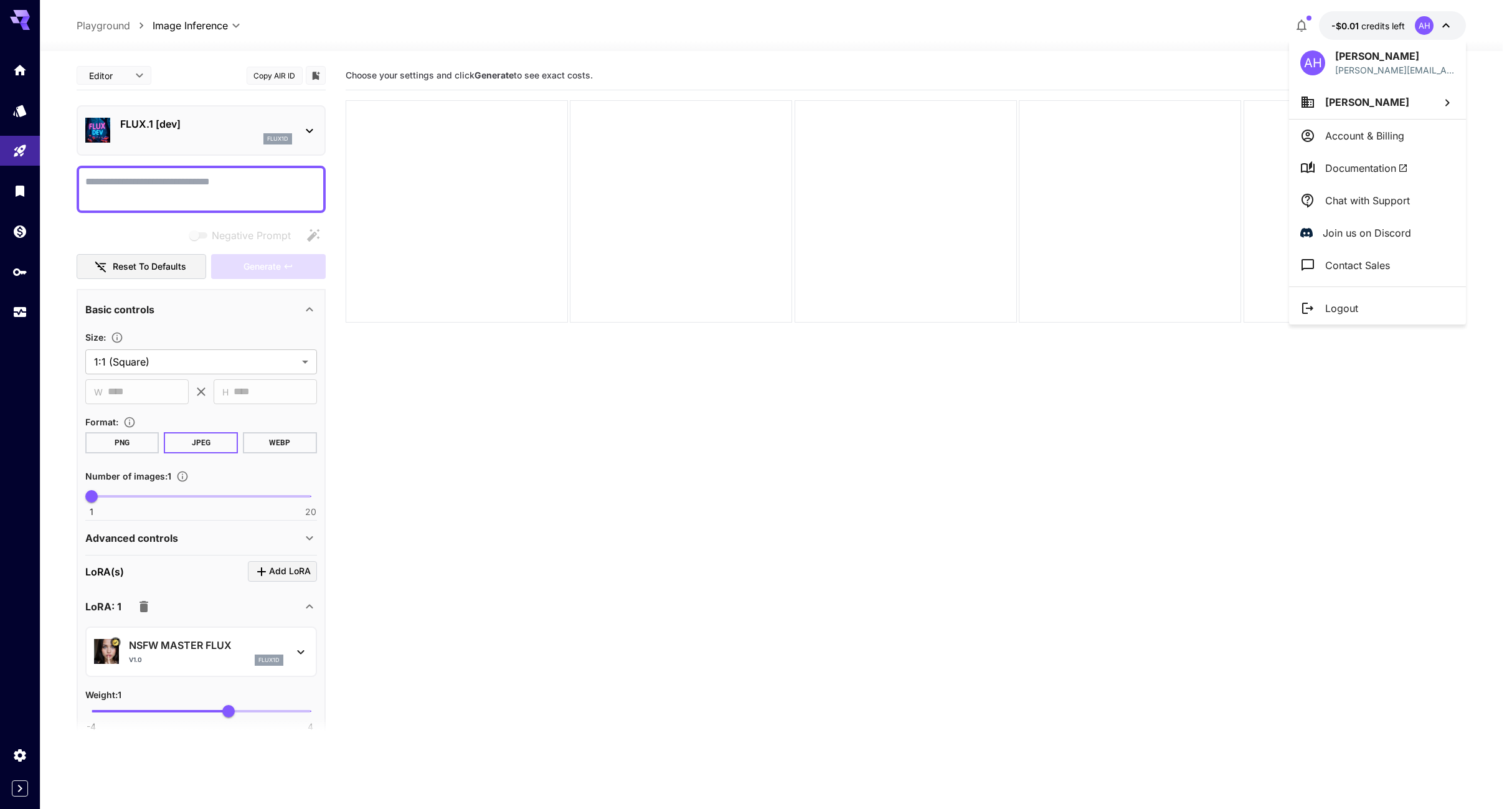
click at [835, 465] on div at bounding box center [756, 404] width 1512 height 809
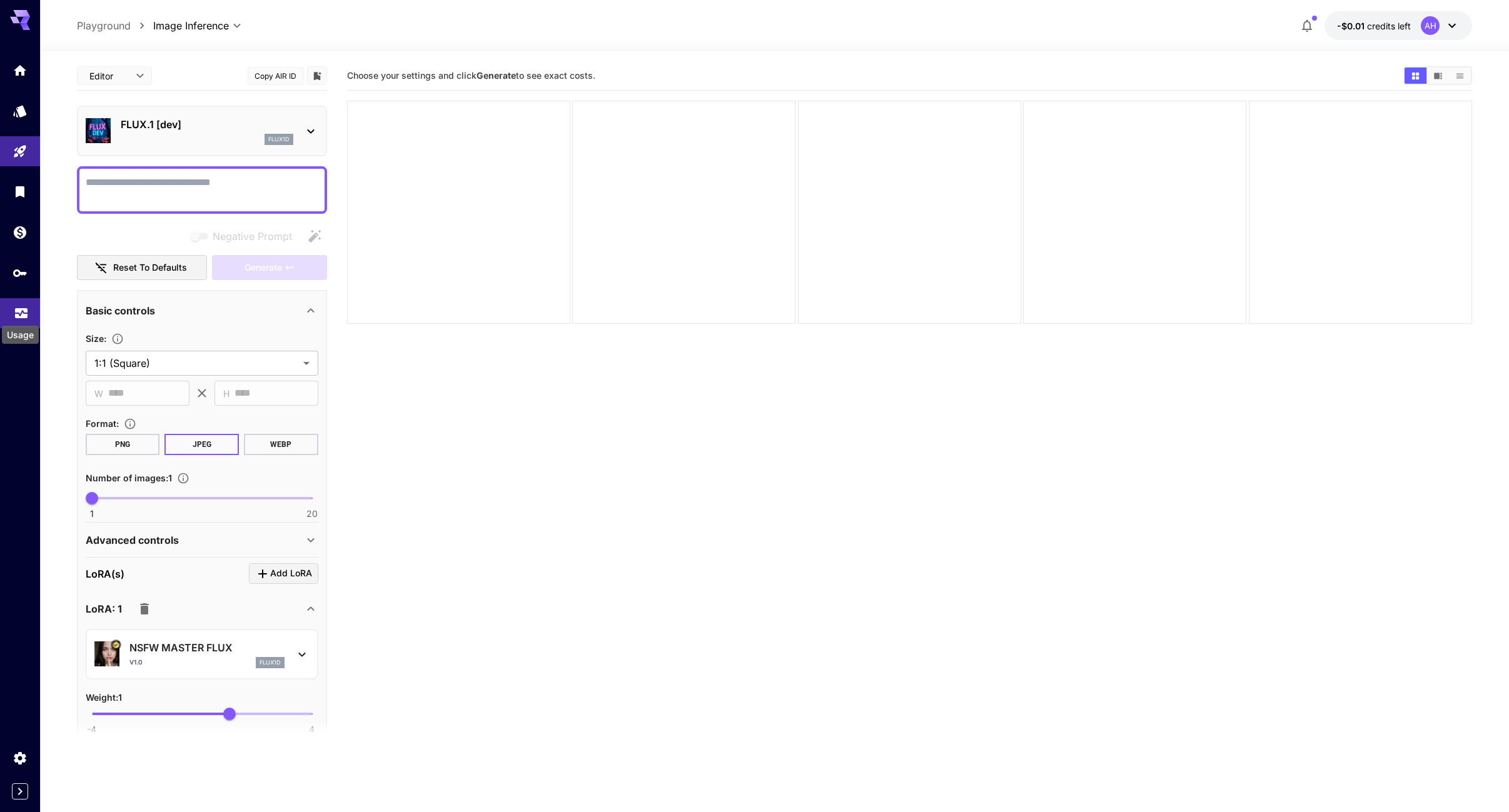
click at [18, 316] on icon "Usage" at bounding box center [21, 310] width 15 height 15
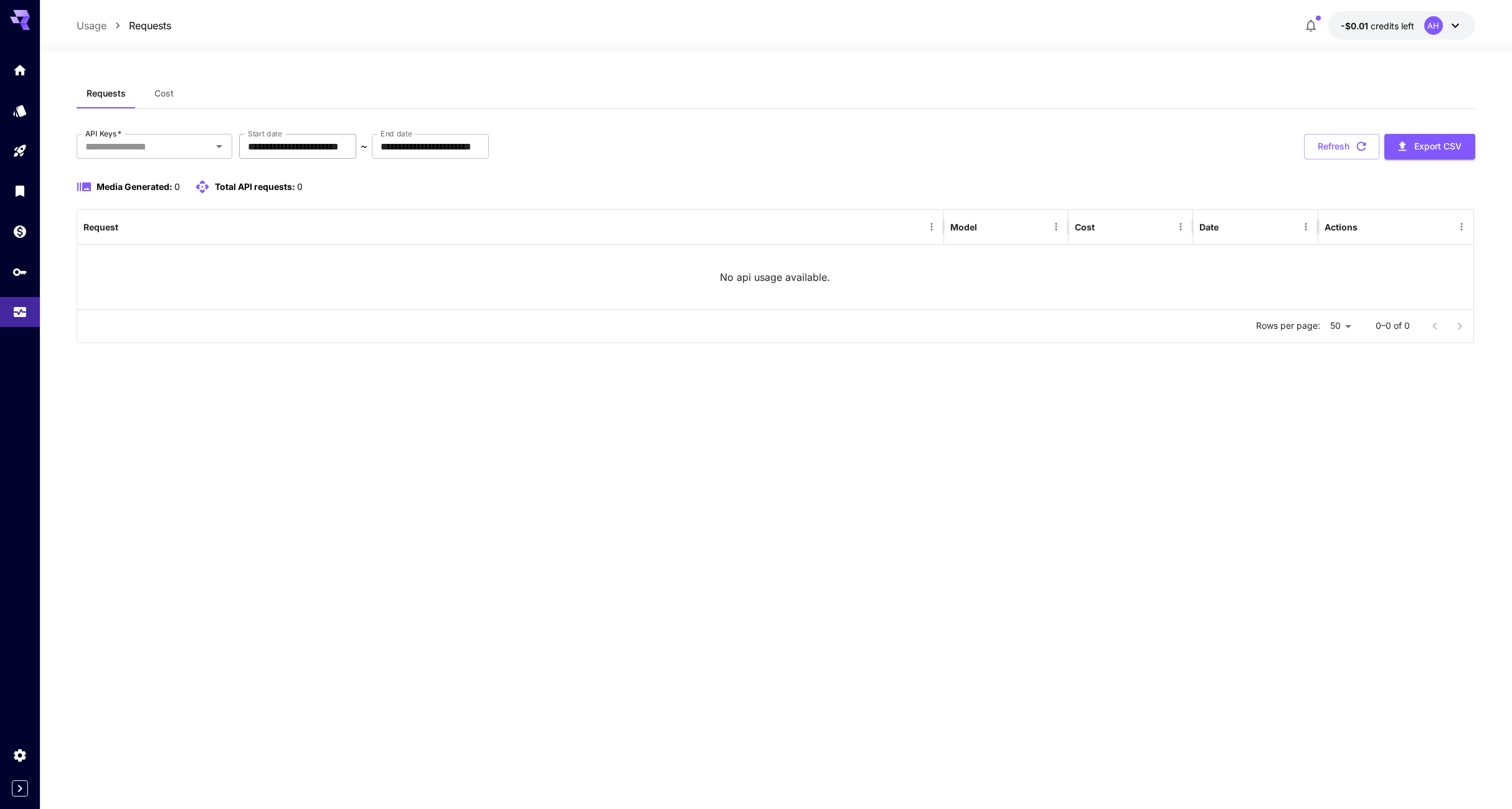
click at [356, 148] on input "**********" at bounding box center [298, 146] width 117 height 25
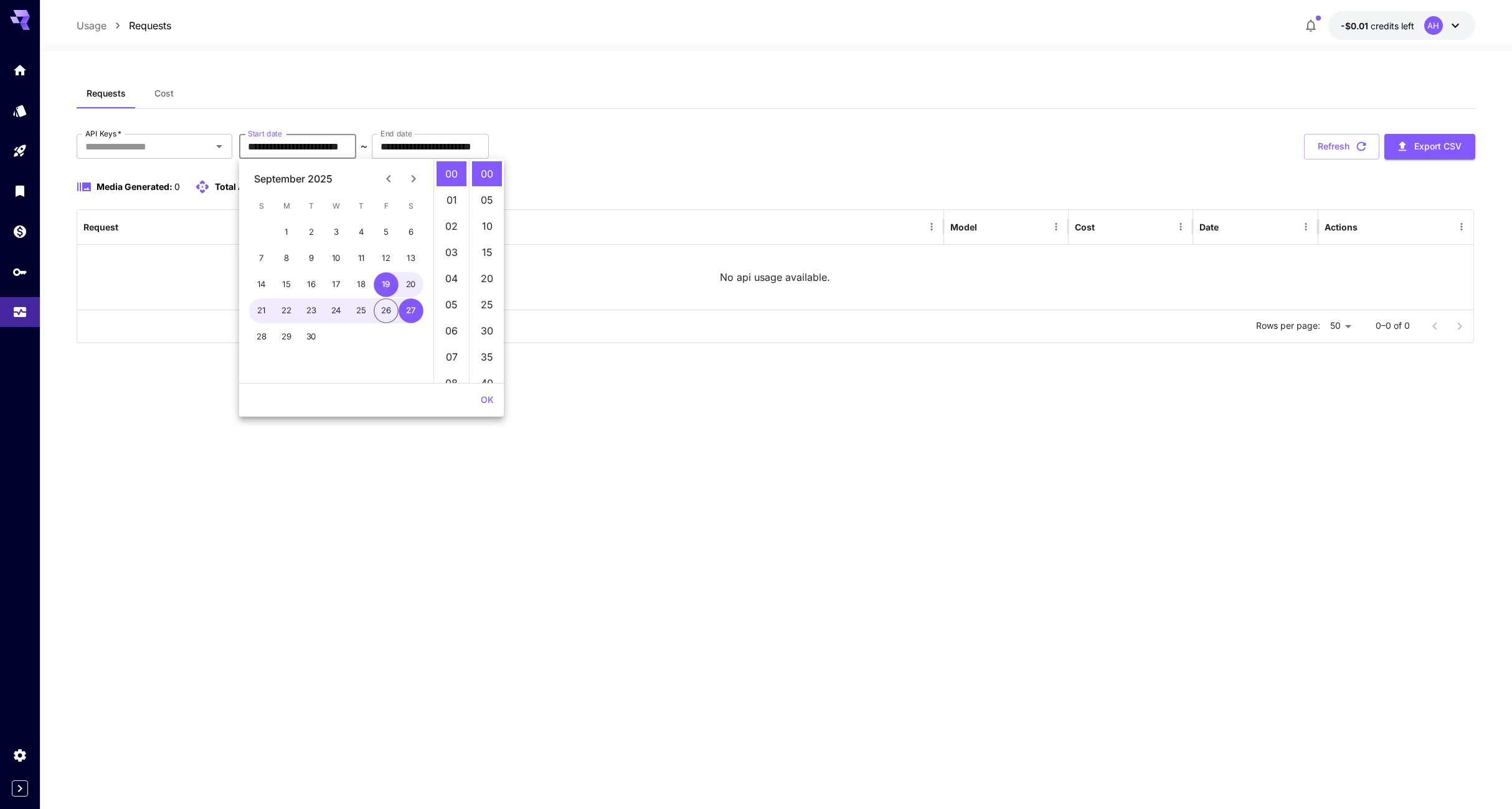
click at [390, 179] on icon "Previous month" at bounding box center [388, 179] width 15 height 15
click at [309, 232] on button "1" at bounding box center [311, 232] width 25 height 25
type input "**********"
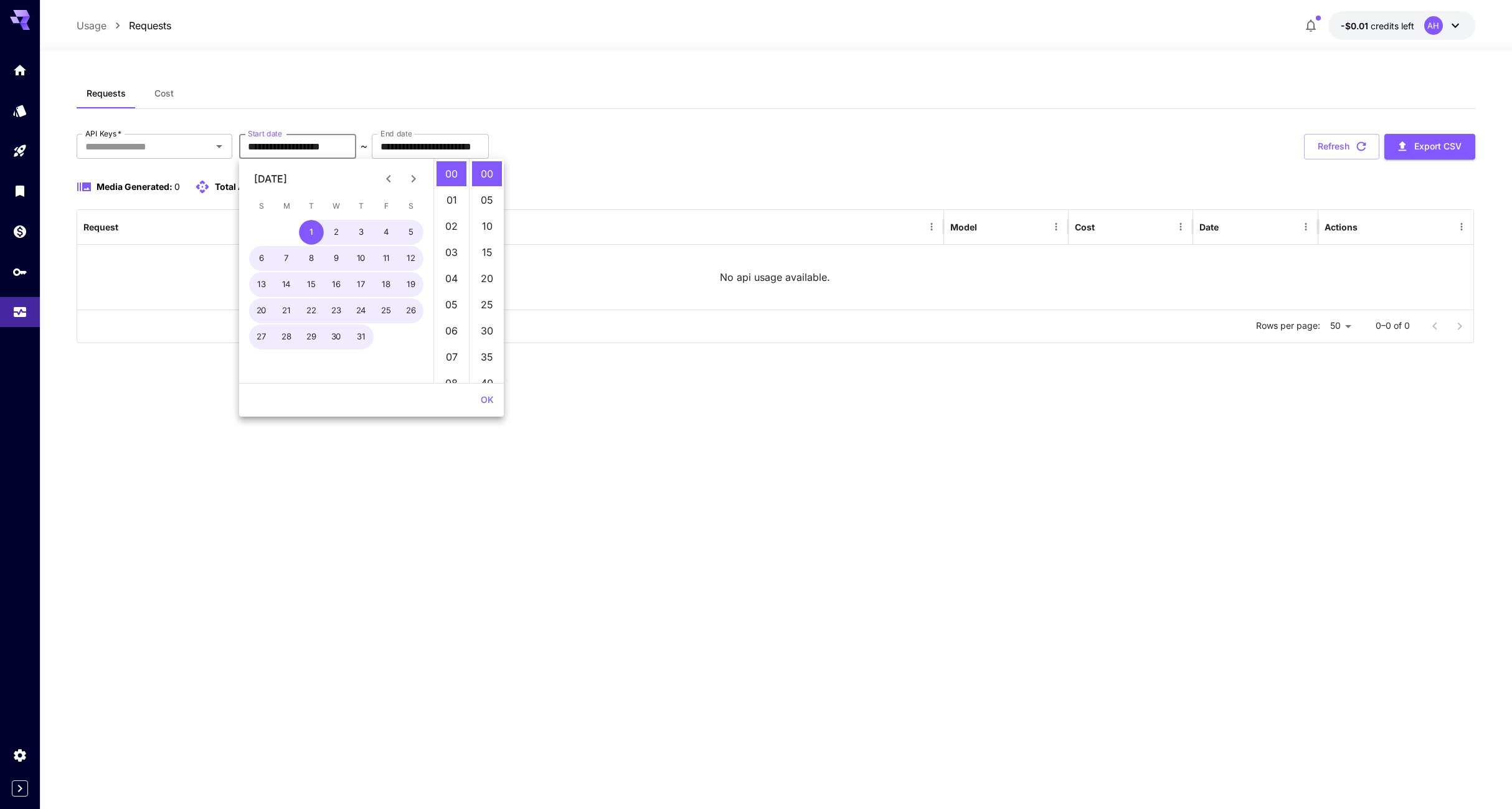
click at [490, 403] on button "OK" at bounding box center [487, 400] width 23 height 23
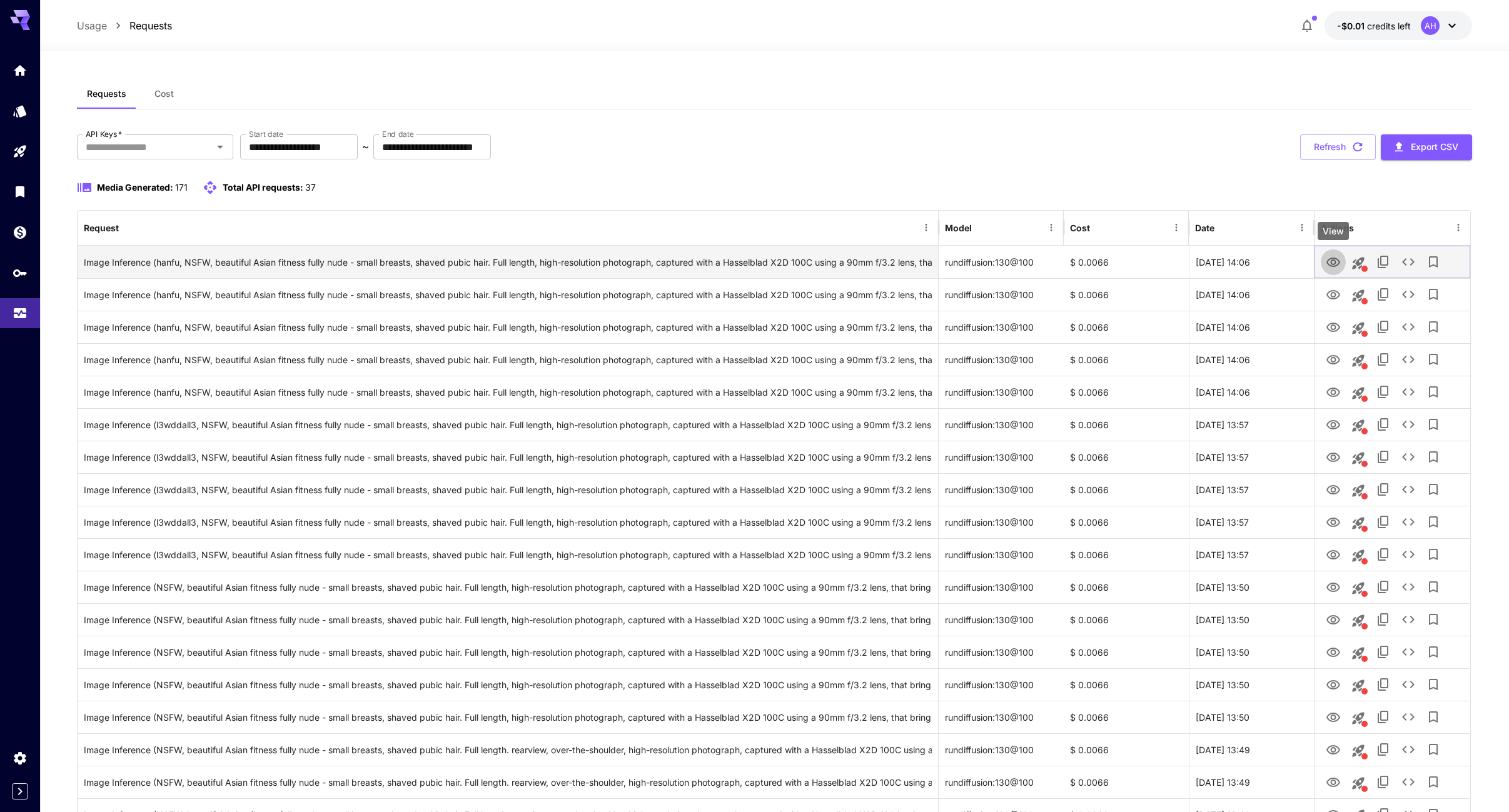
click at [1333, 262] on icon "View" at bounding box center [1333, 262] width 15 height 15
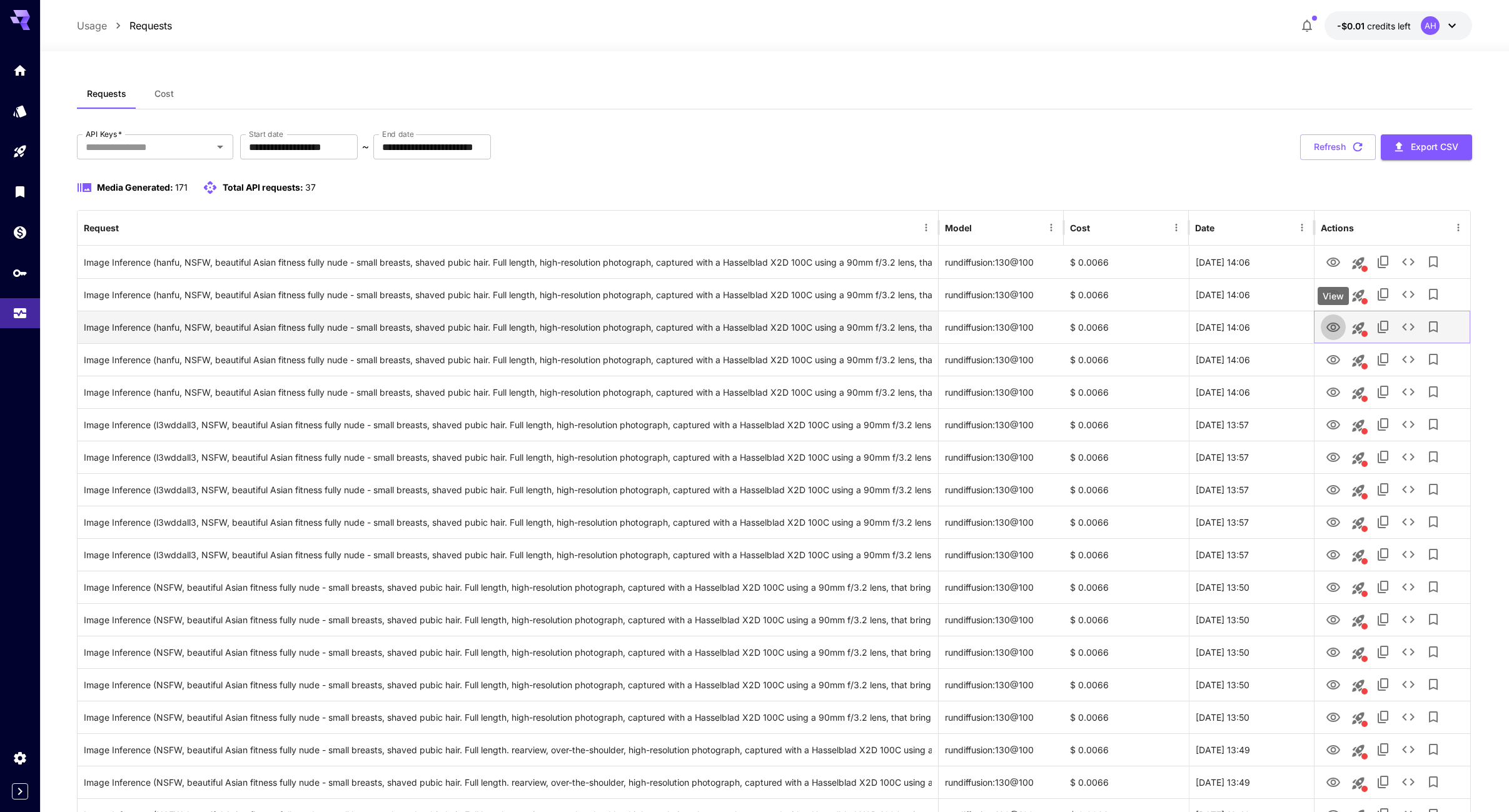
click at [1331, 333] on icon "View" at bounding box center [1333, 328] width 15 height 15
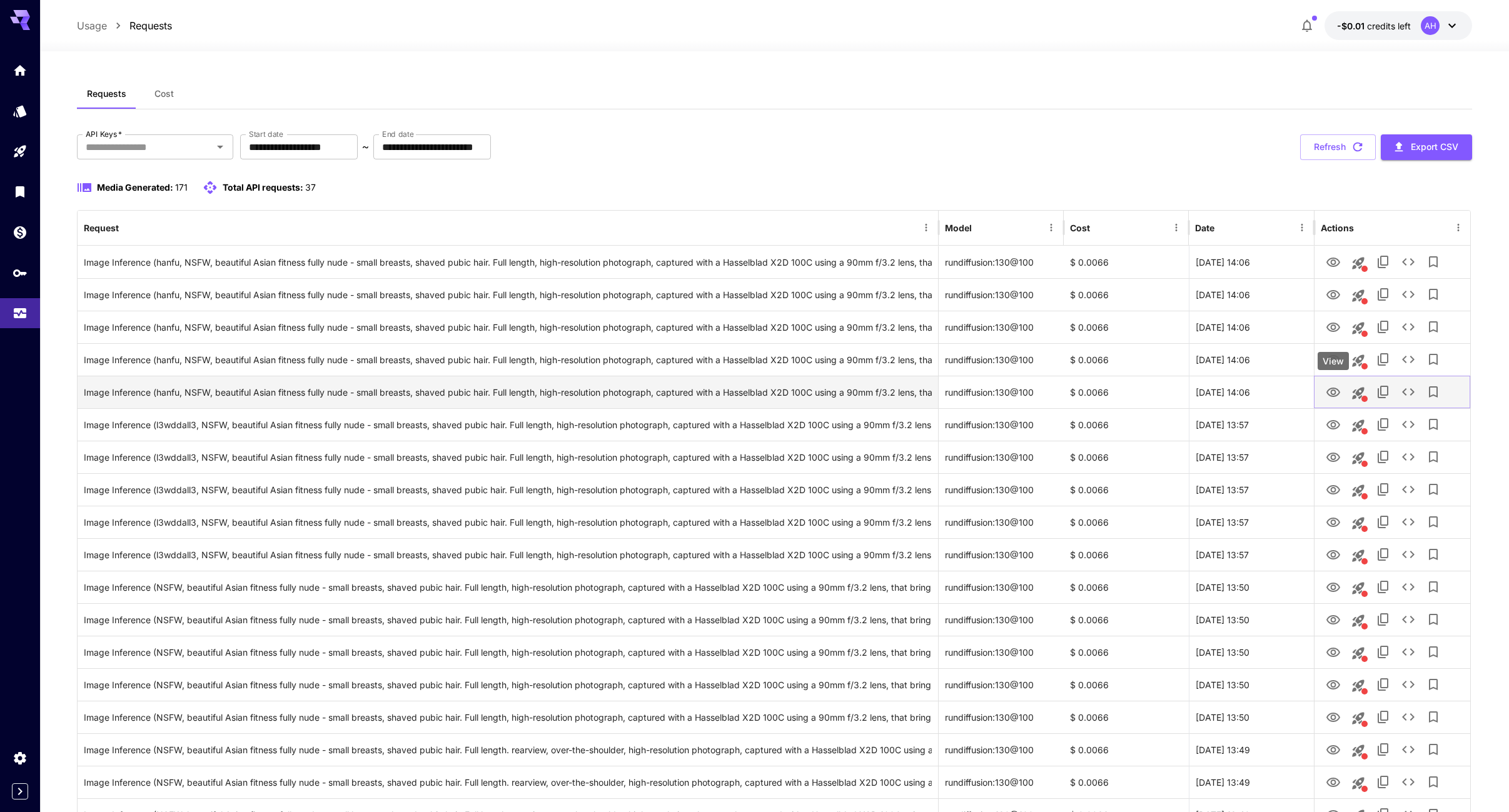
click at [1339, 399] on icon "View" at bounding box center [1333, 393] width 15 height 15
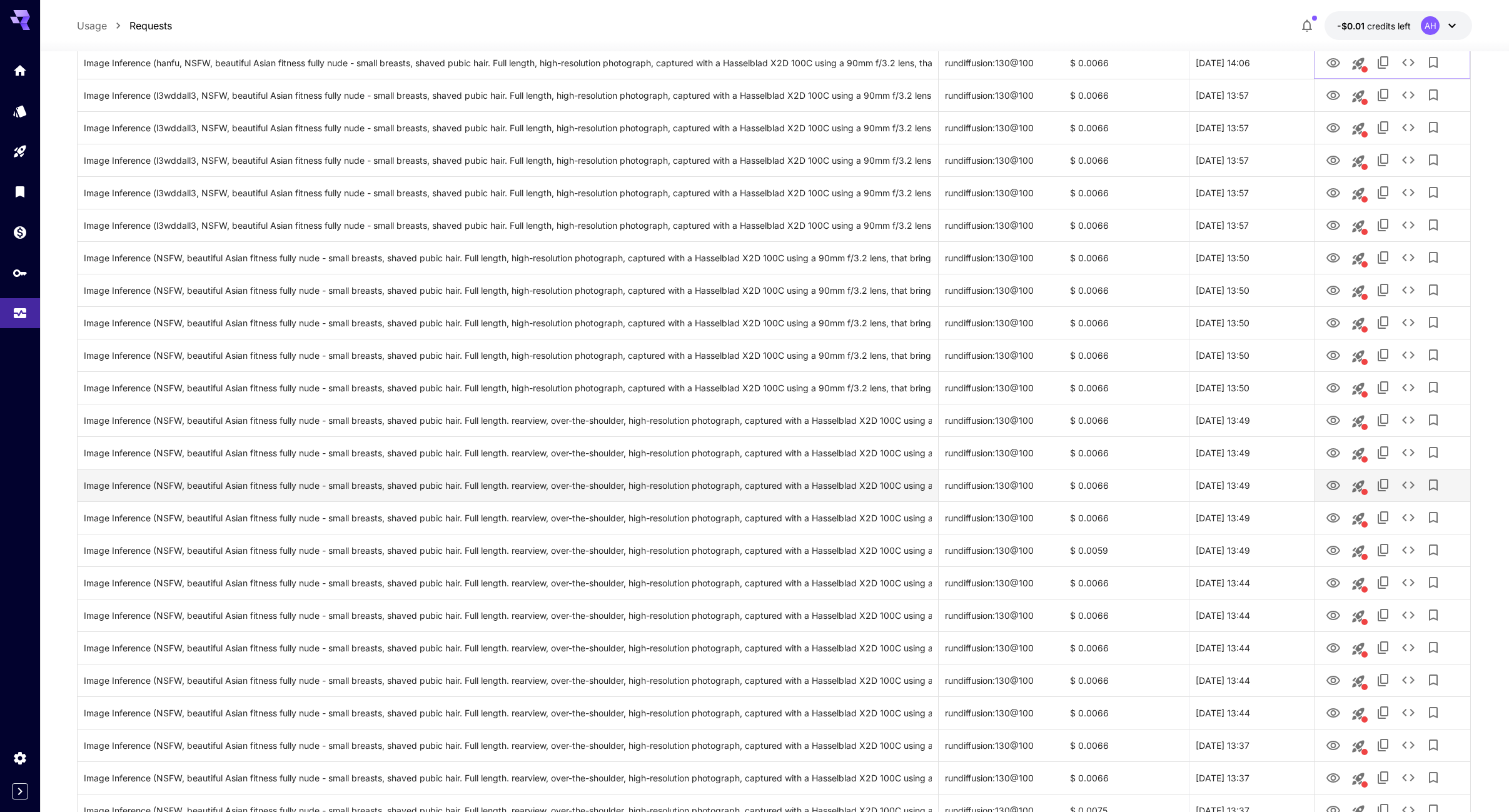
scroll to position [563, 0]
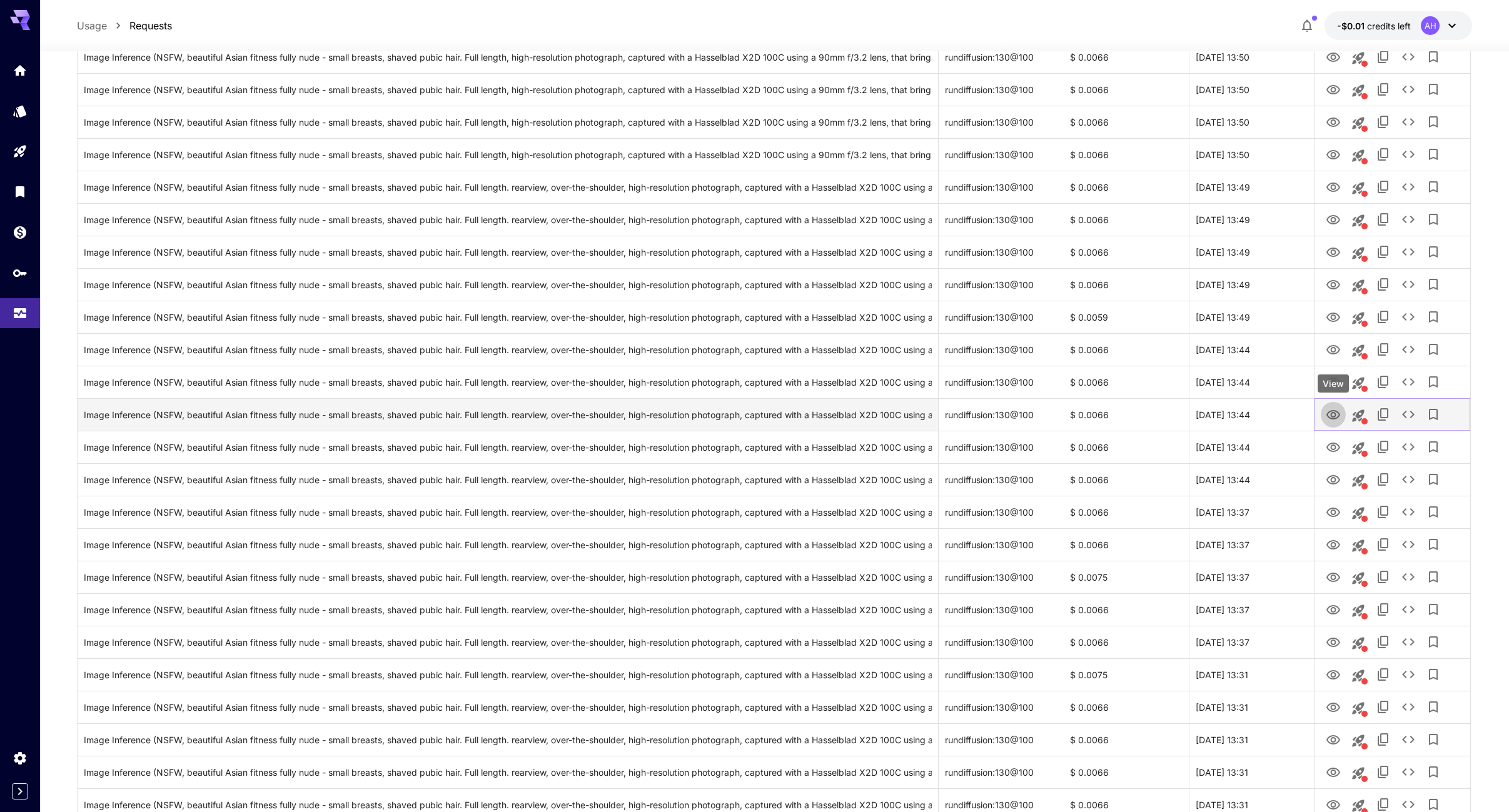
click at [1330, 414] on icon "View" at bounding box center [1333, 415] width 15 height 15
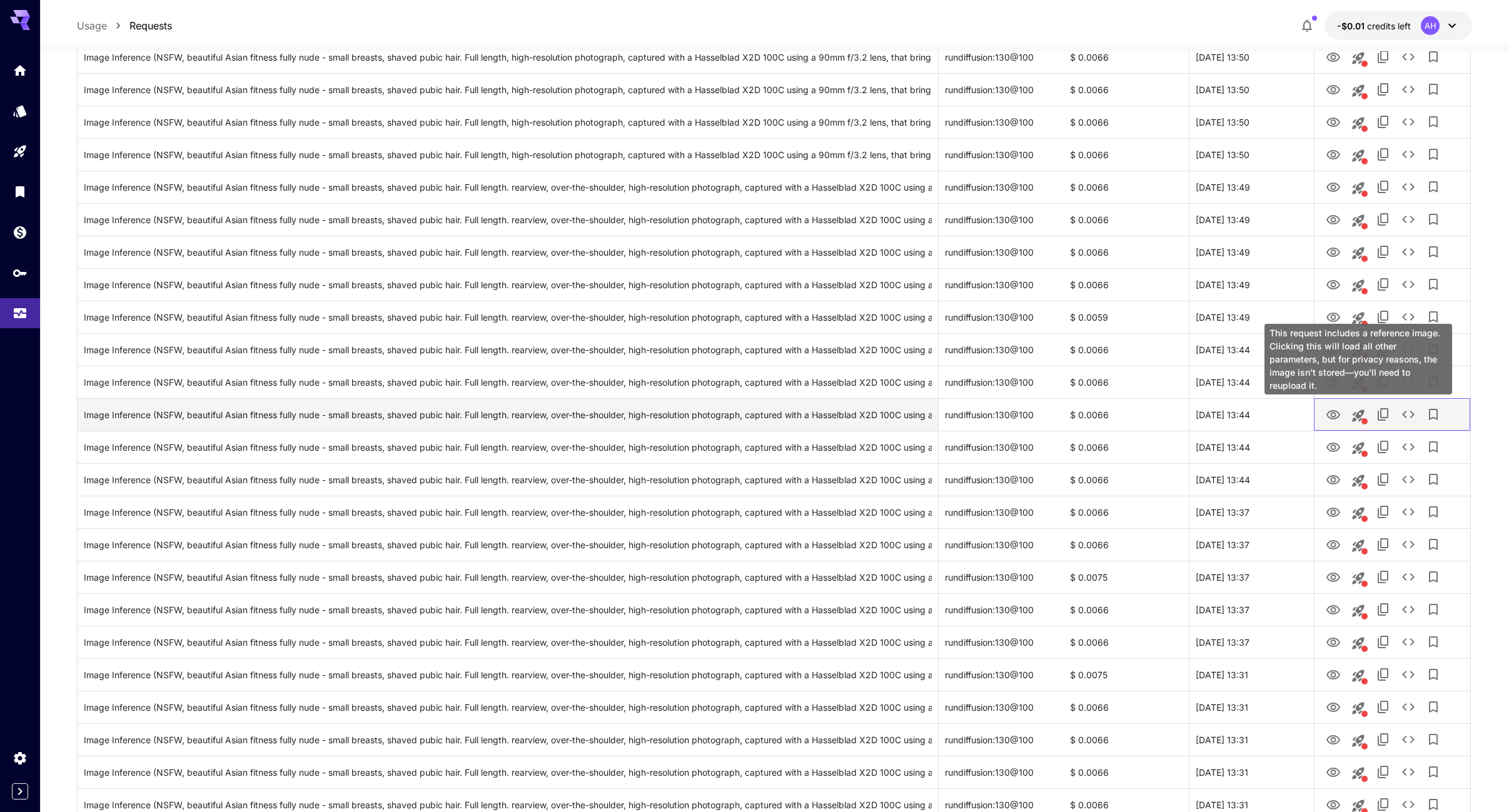
click at [1366, 419] on div at bounding box center [1364, 421] width 6 height 6
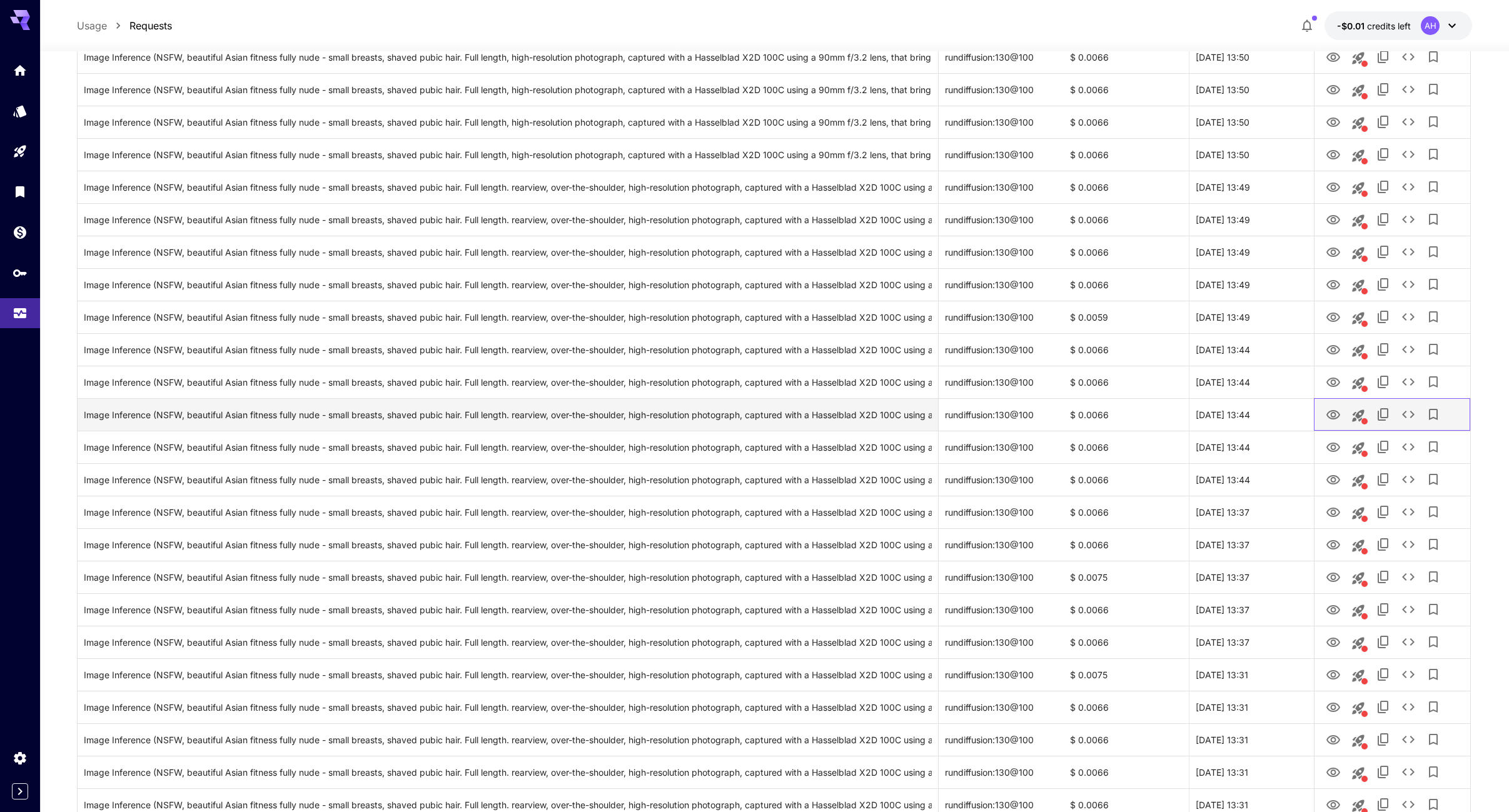
click at [1362, 421] on div at bounding box center [1364, 421] width 6 height 6
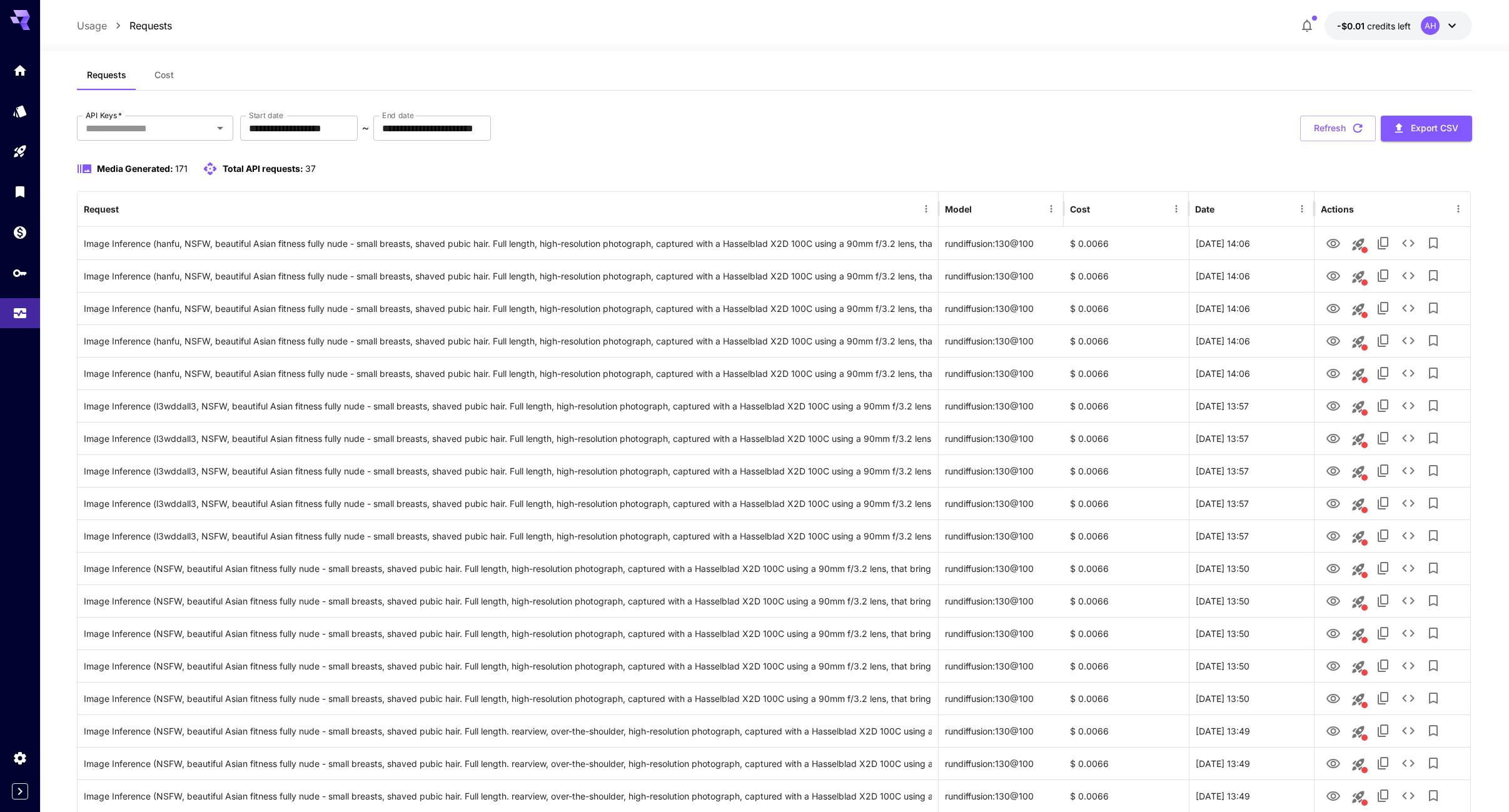
scroll to position [0, 0]
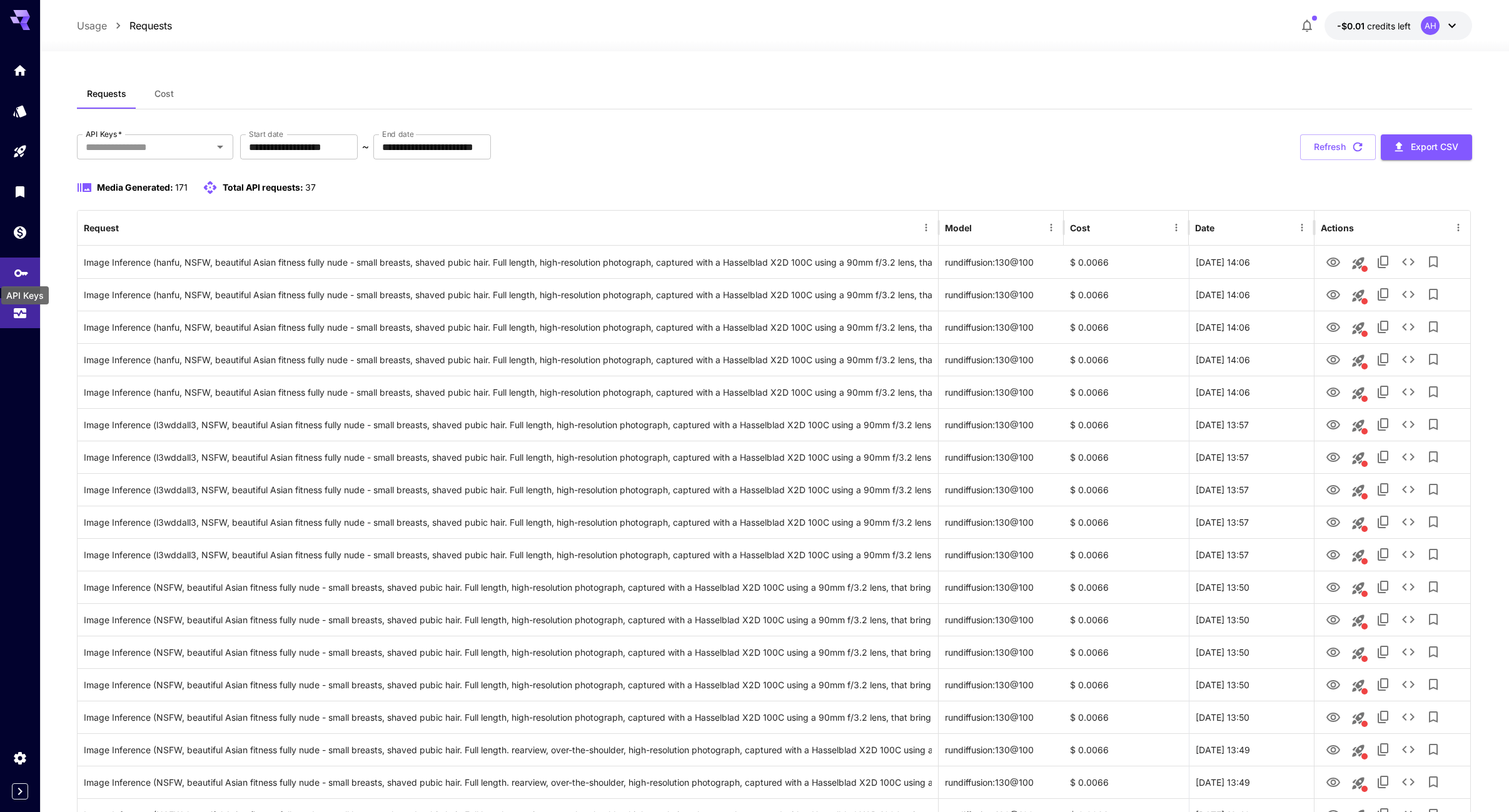
click at [24, 269] on icon "API Keys" at bounding box center [21, 269] width 15 height 15
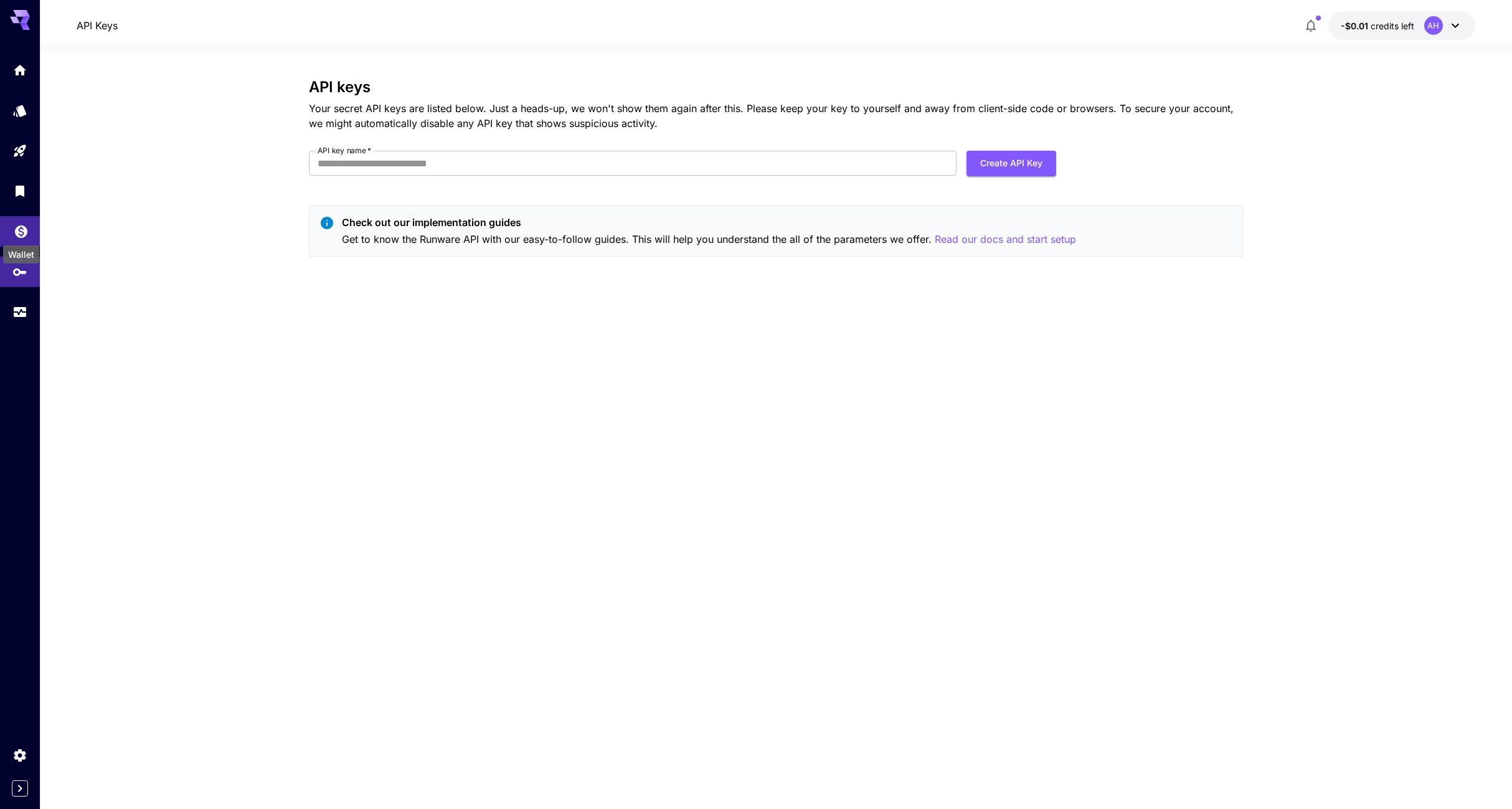
click at [24, 236] on div "Wallet" at bounding box center [21, 251] width 38 height 28
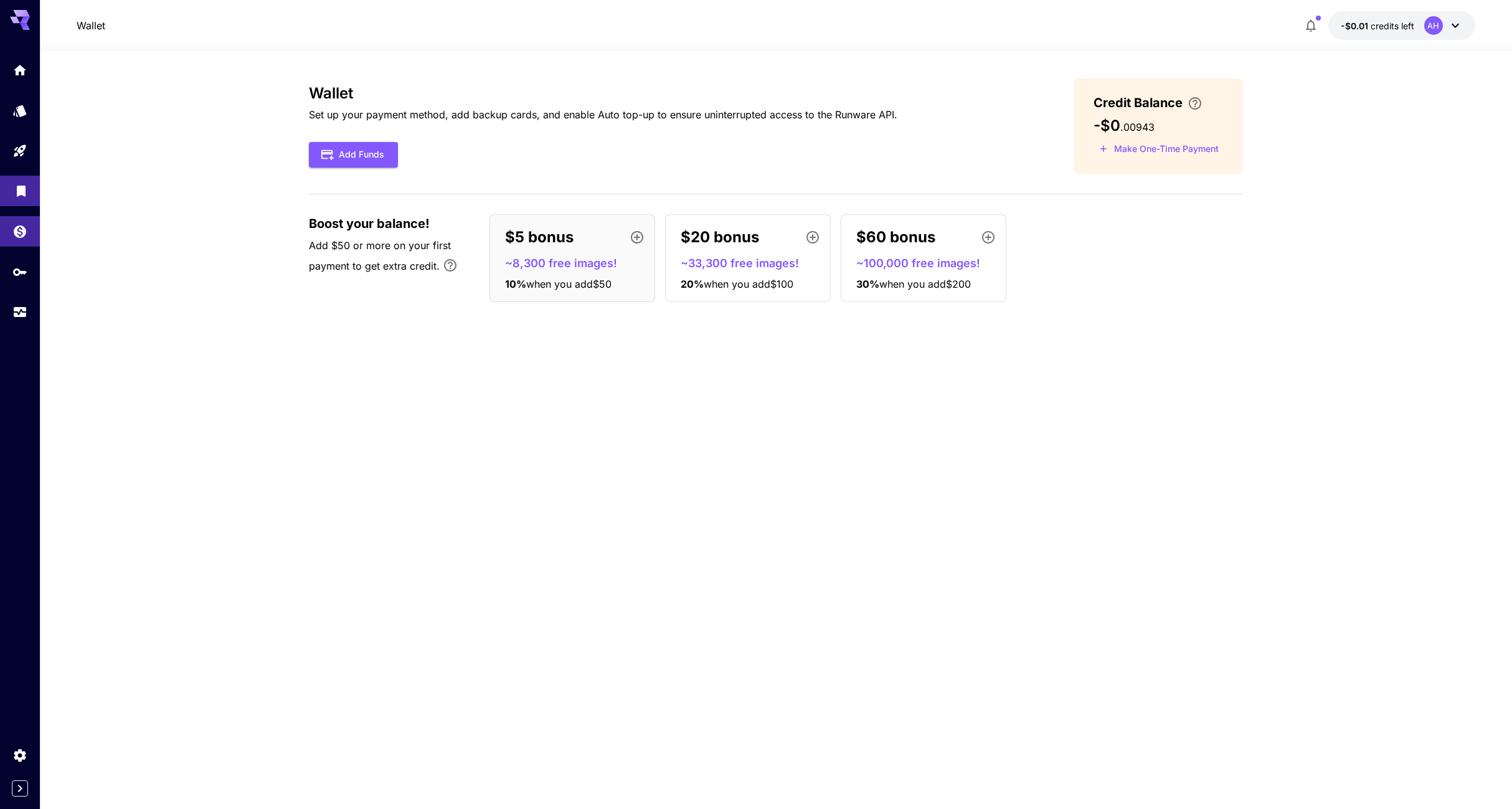
click at [20, 201] on link at bounding box center [20, 191] width 40 height 30
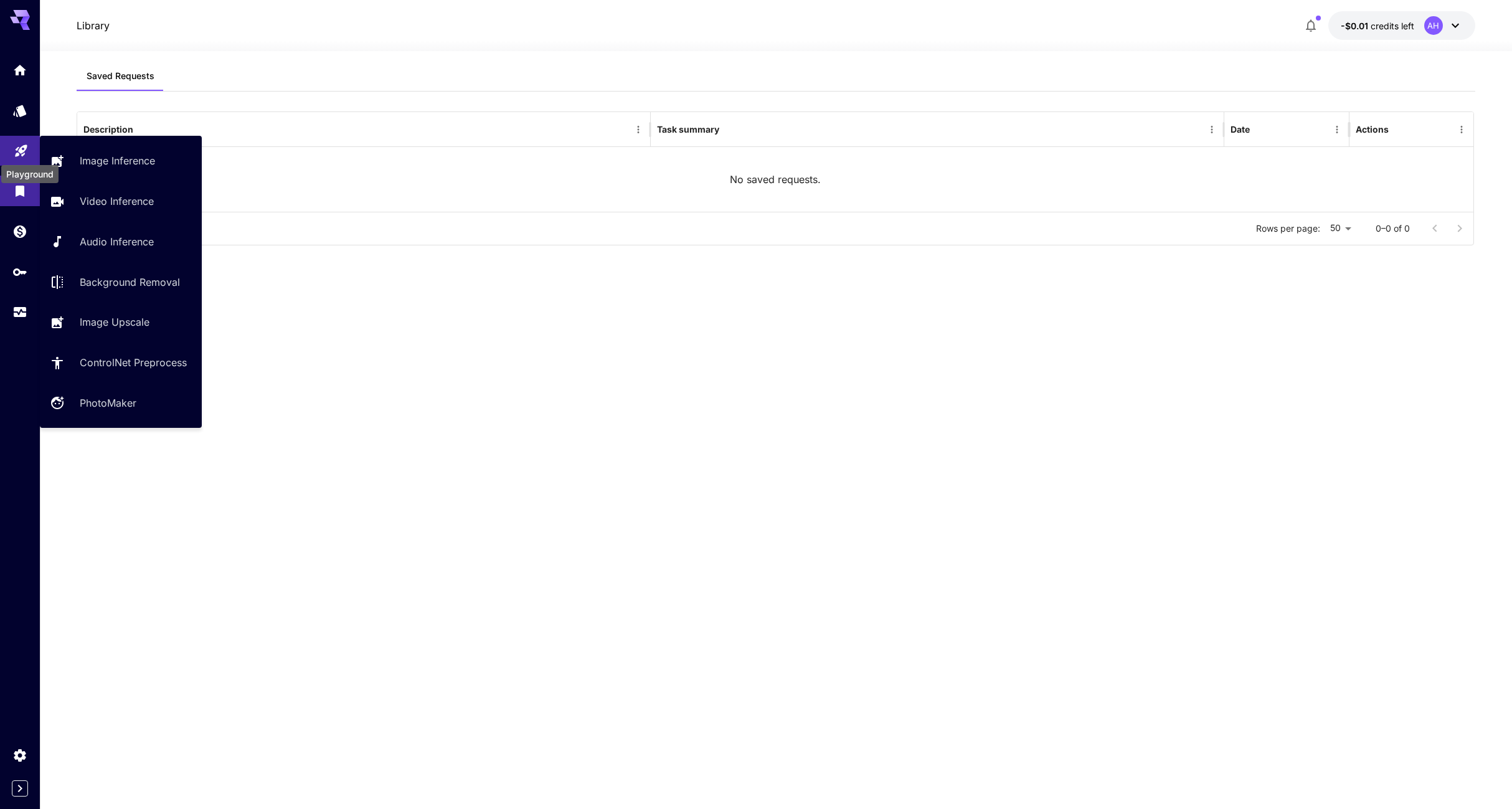
click at [21, 145] on icon "Playground" at bounding box center [21, 148] width 12 height 12
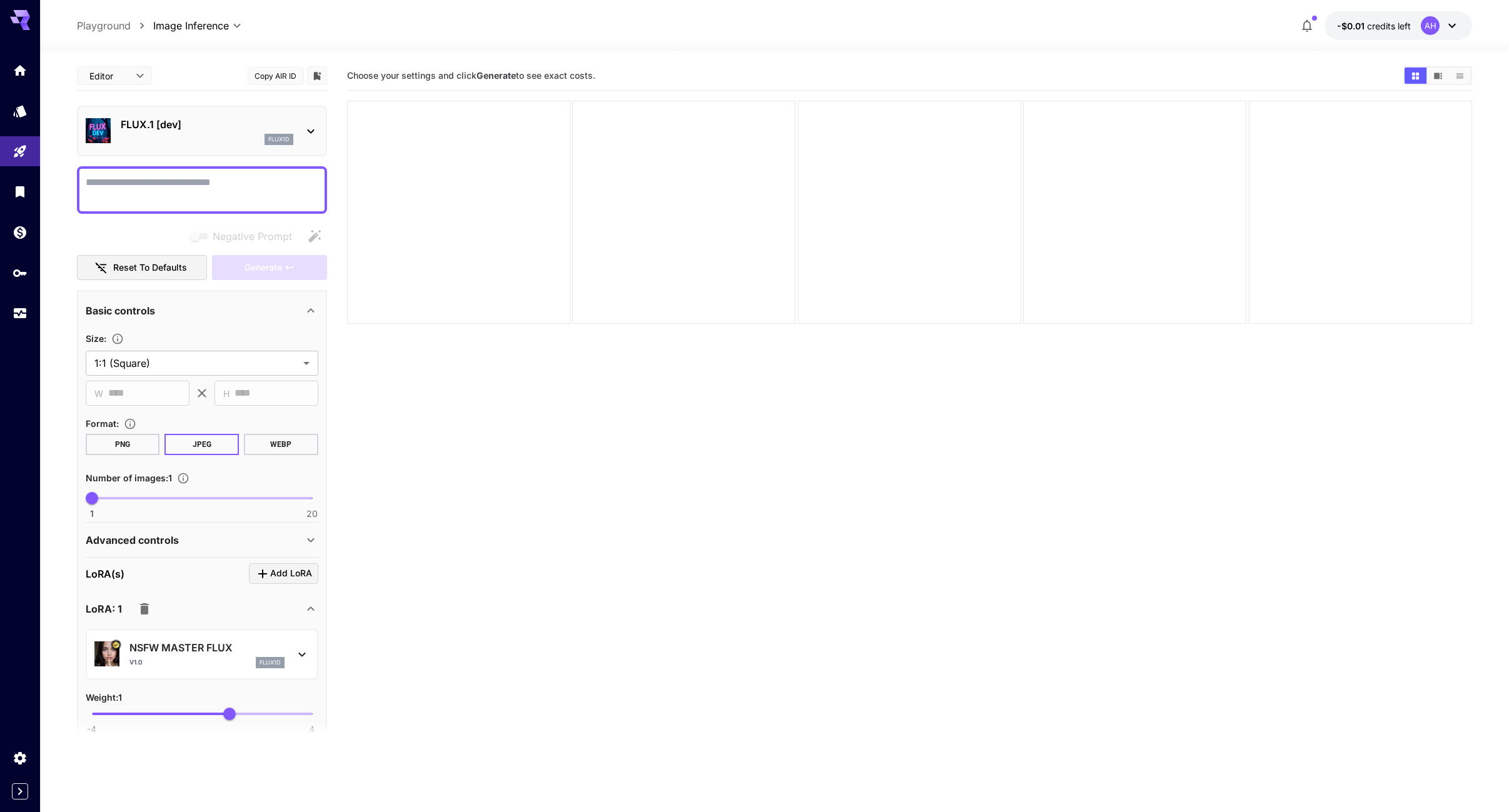
click at [181, 186] on textarea "Negative Prompt" at bounding box center [202, 190] width 233 height 30
drag, startPoint x: 160, startPoint y: 175, endPoint x: -93, endPoint y: 190, distance: 253.4
click at [0, 190] on html "**********" at bounding box center [754, 456] width 1509 height 911
paste textarea "**********"
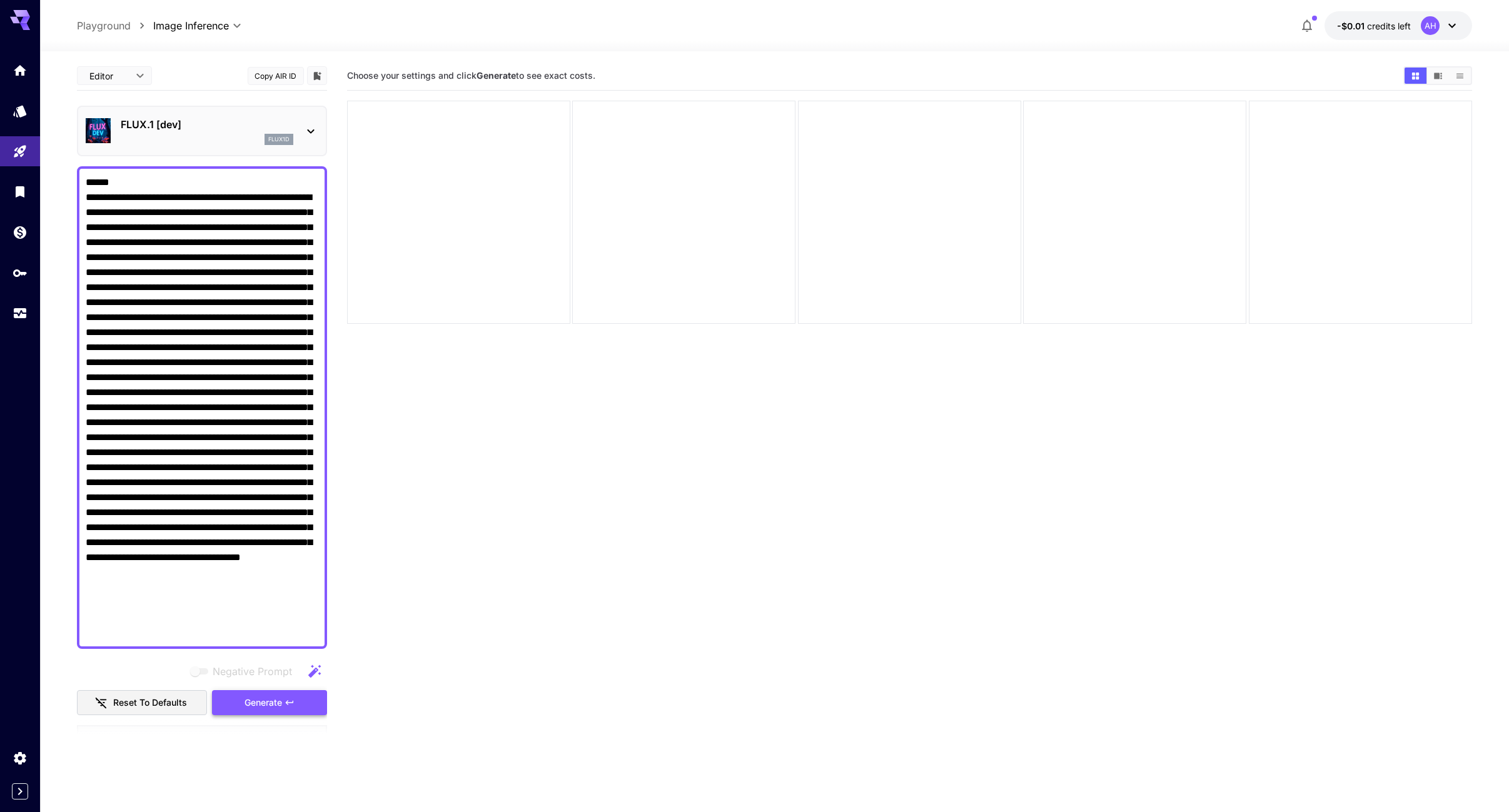
type textarea "**********"
click at [261, 707] on span "Generate" at bounding box center [263, 703] width 37 height 16
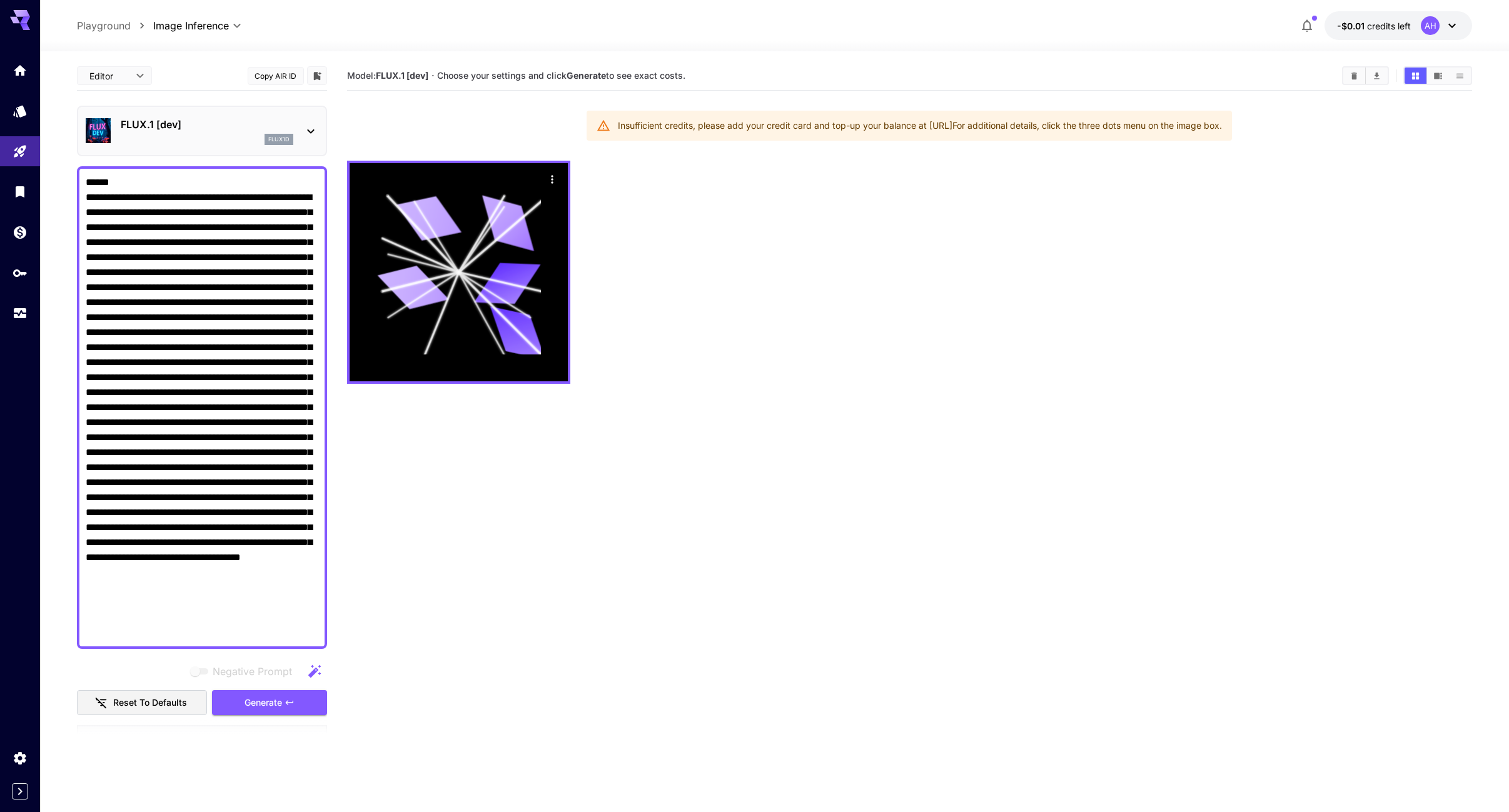
click at [1461, 23] on button "-$0.01 credits left AH" at bounding box center [1398, 26] width 147 height 29
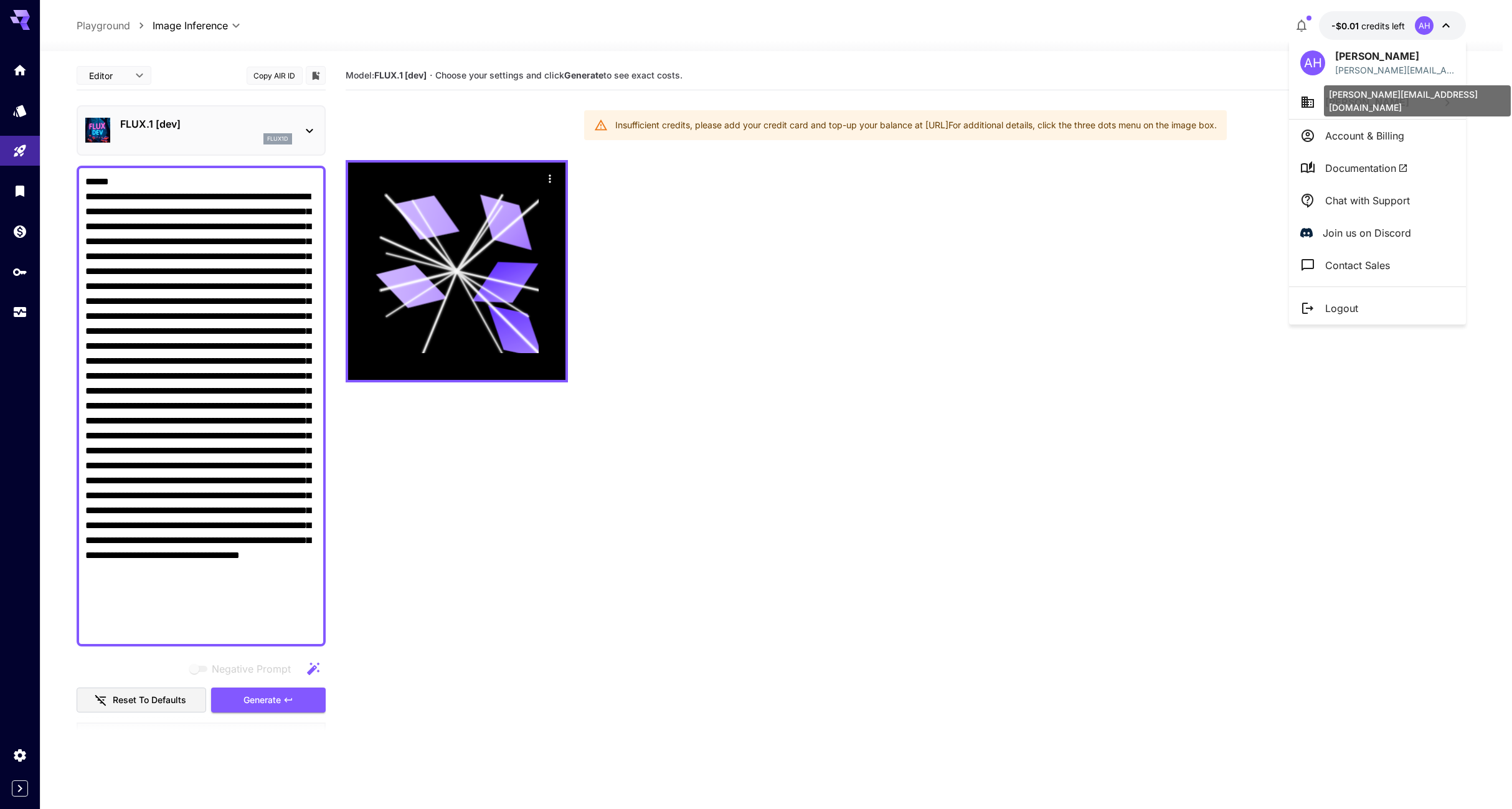
click at [1435, 66] on p "anthony.h@aviationsynergy.org" at bounding box center [1395, 69] width 120 height 13
click at [1446, 102] on icon at bounding box center [1447, 103] width 15 height 15
click at [1331, 304] on div at bounding box center [756, 404] width 1512 height 809
click at [1328, 312] on p "Logout" at bounding box center [1341, 309] width 33 height 15
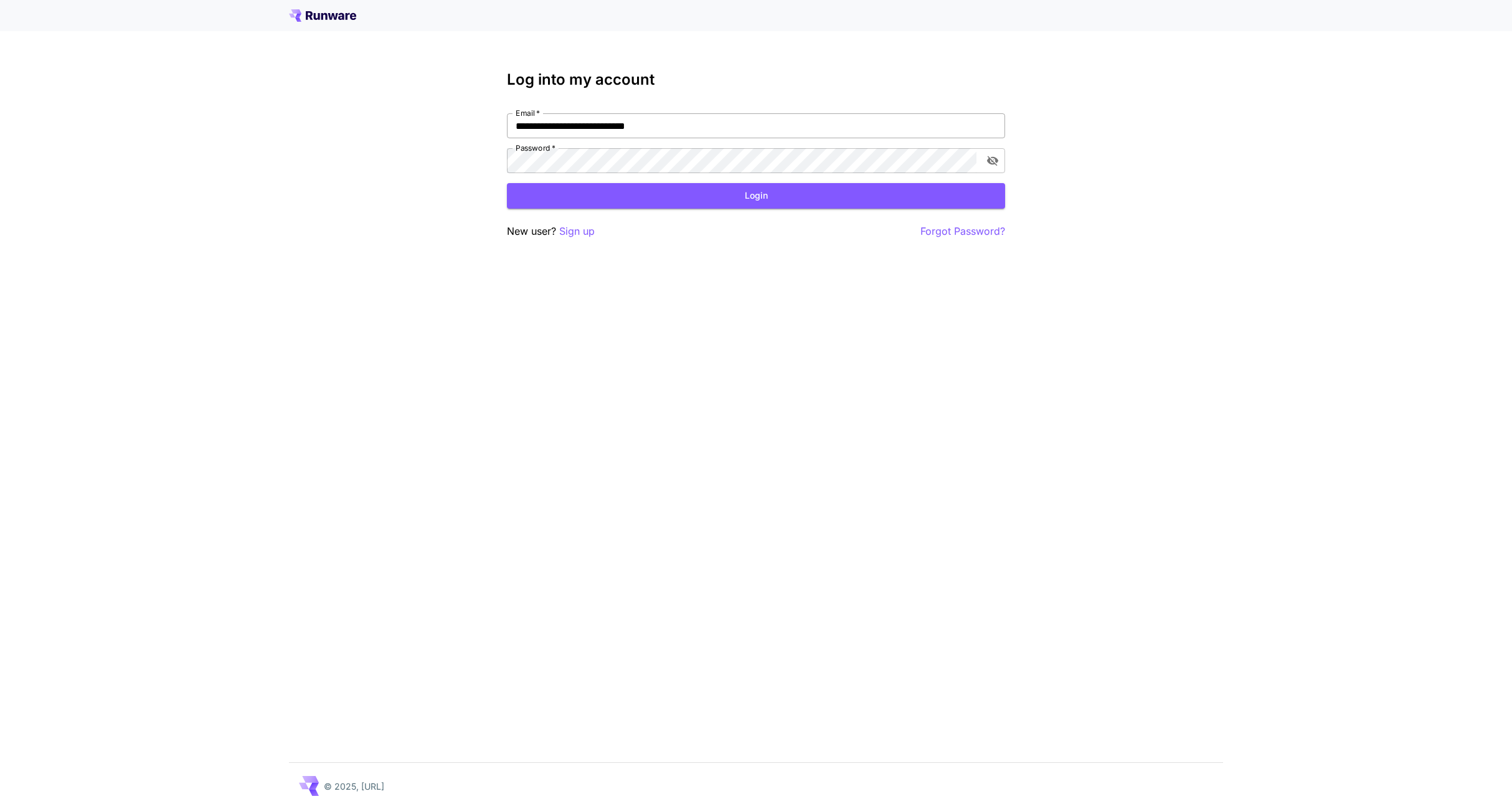
drag, startPoint x: 0, startPoint y: 0, endPoint x: 593, endPoint y: 133, distance: 607.7
click at [593, 133] on input "**********" at bounding box center [756, 125] width 498 height 25
type input "**********"
click at [668, 201] on button "Login" at bounding box center [756, 196] width 498 height 26
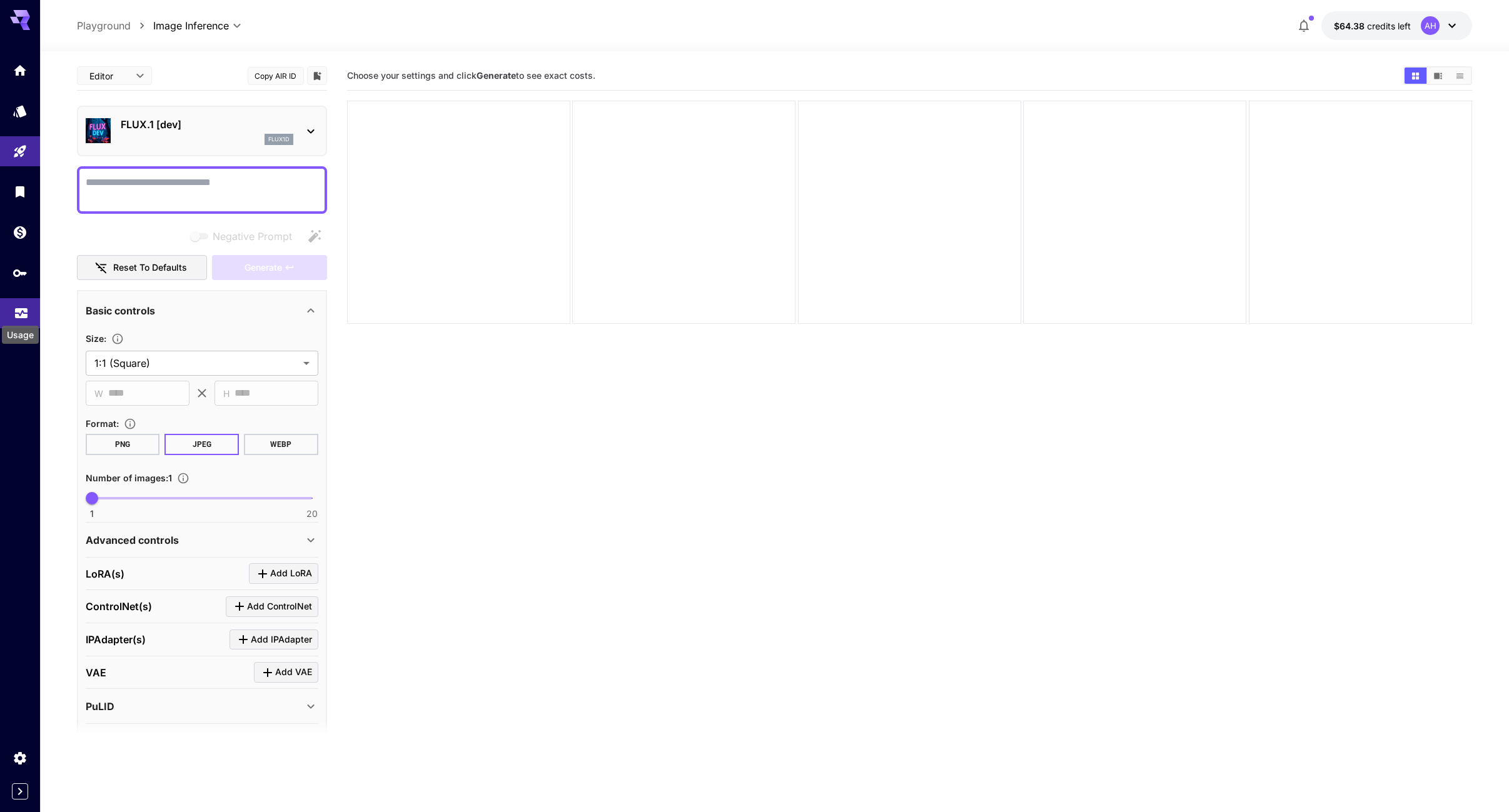
click at [22, 310] on icon "Usage" at bounding box center [21, 310] width 15 height 15
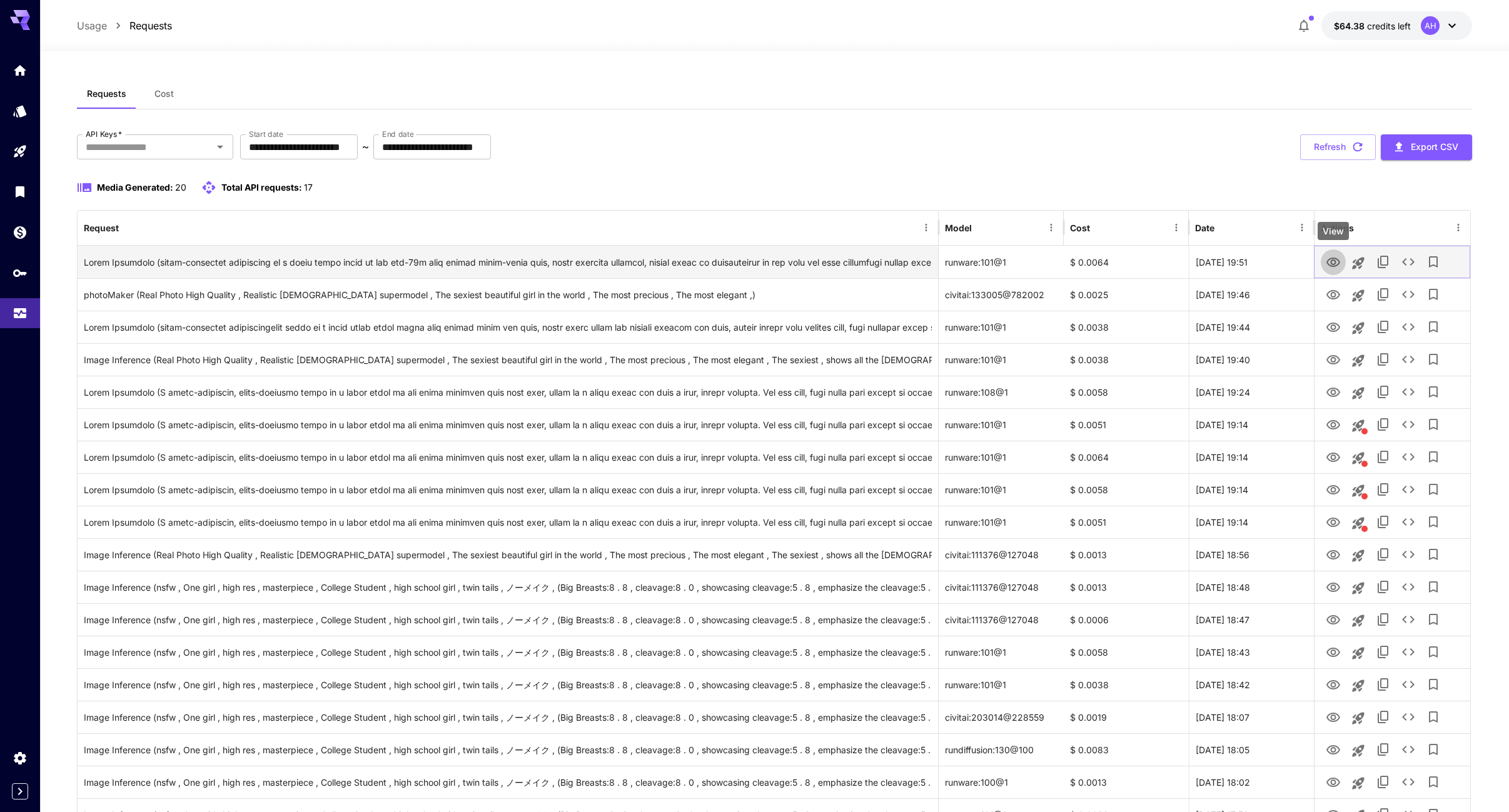
click at [1337, 263] on icon "View" at bounding box center [1333, 262] width 15 height 15
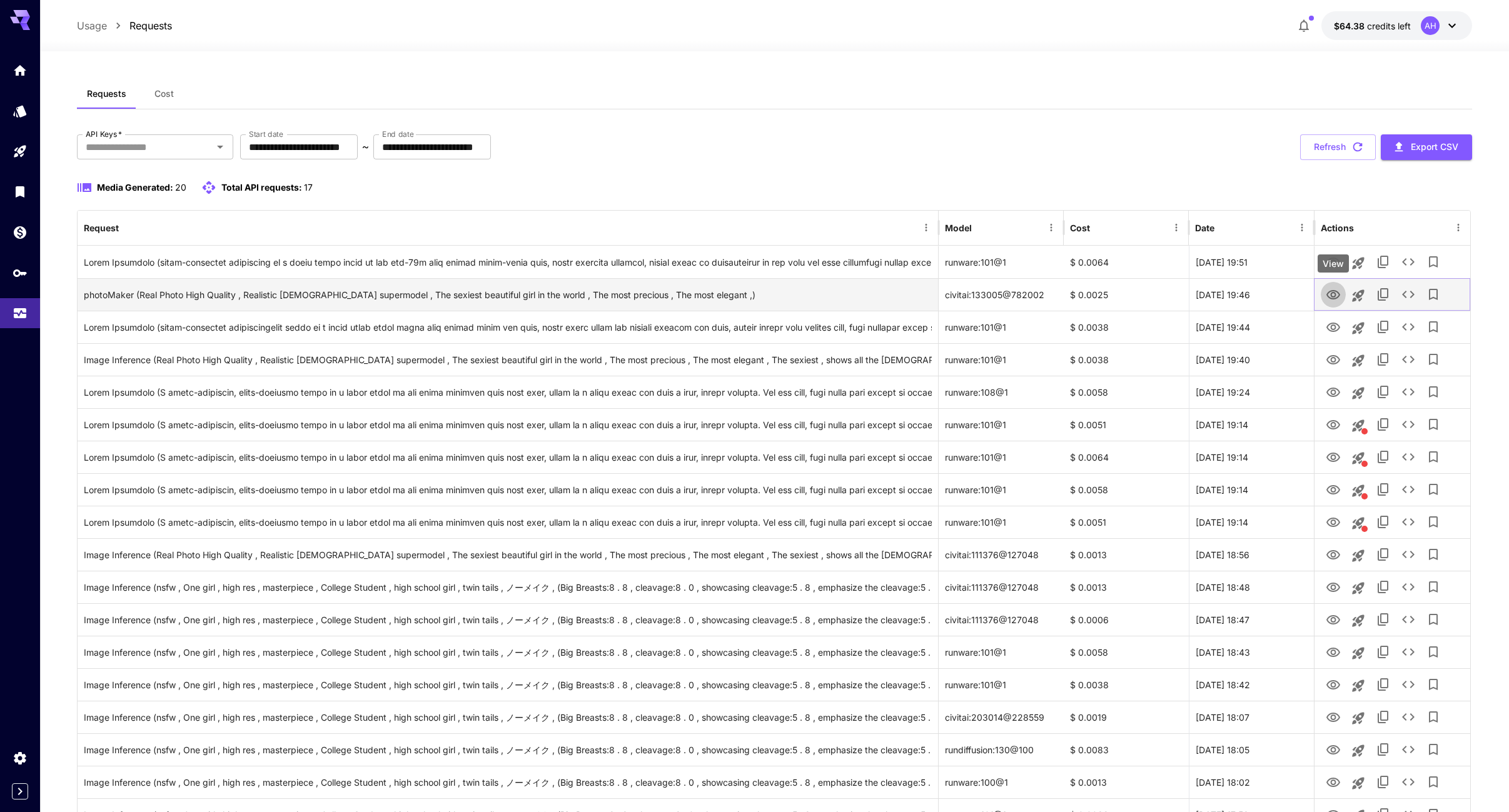
click at [1337, 298] on icon "View" at bounding box center [1333, 295] width 14 height 9
click at [1360, 293] on icon "Launch in playground" at bounding box center [1358, 295] width 15 height 15
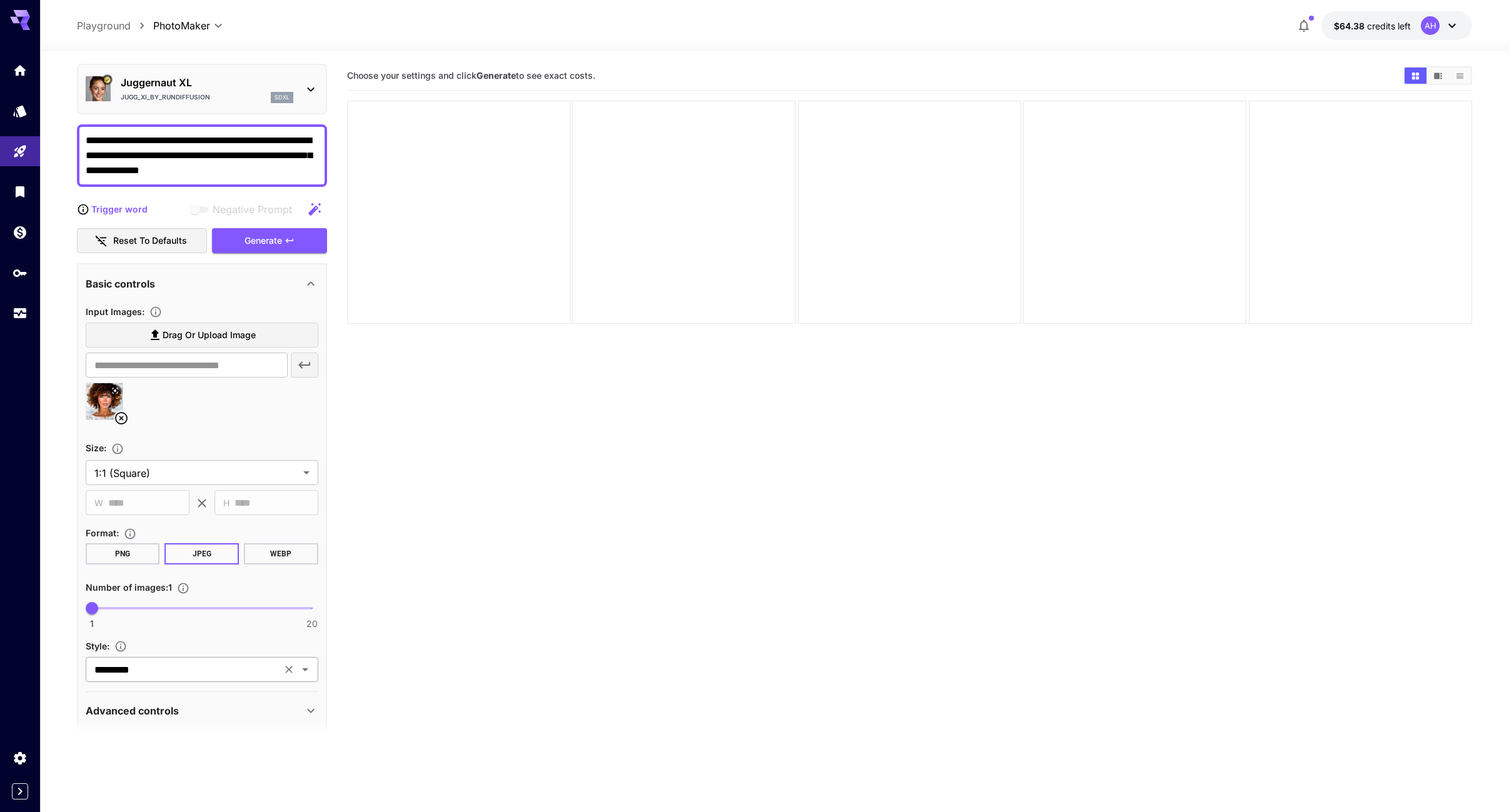
scroll to position [91, 0]
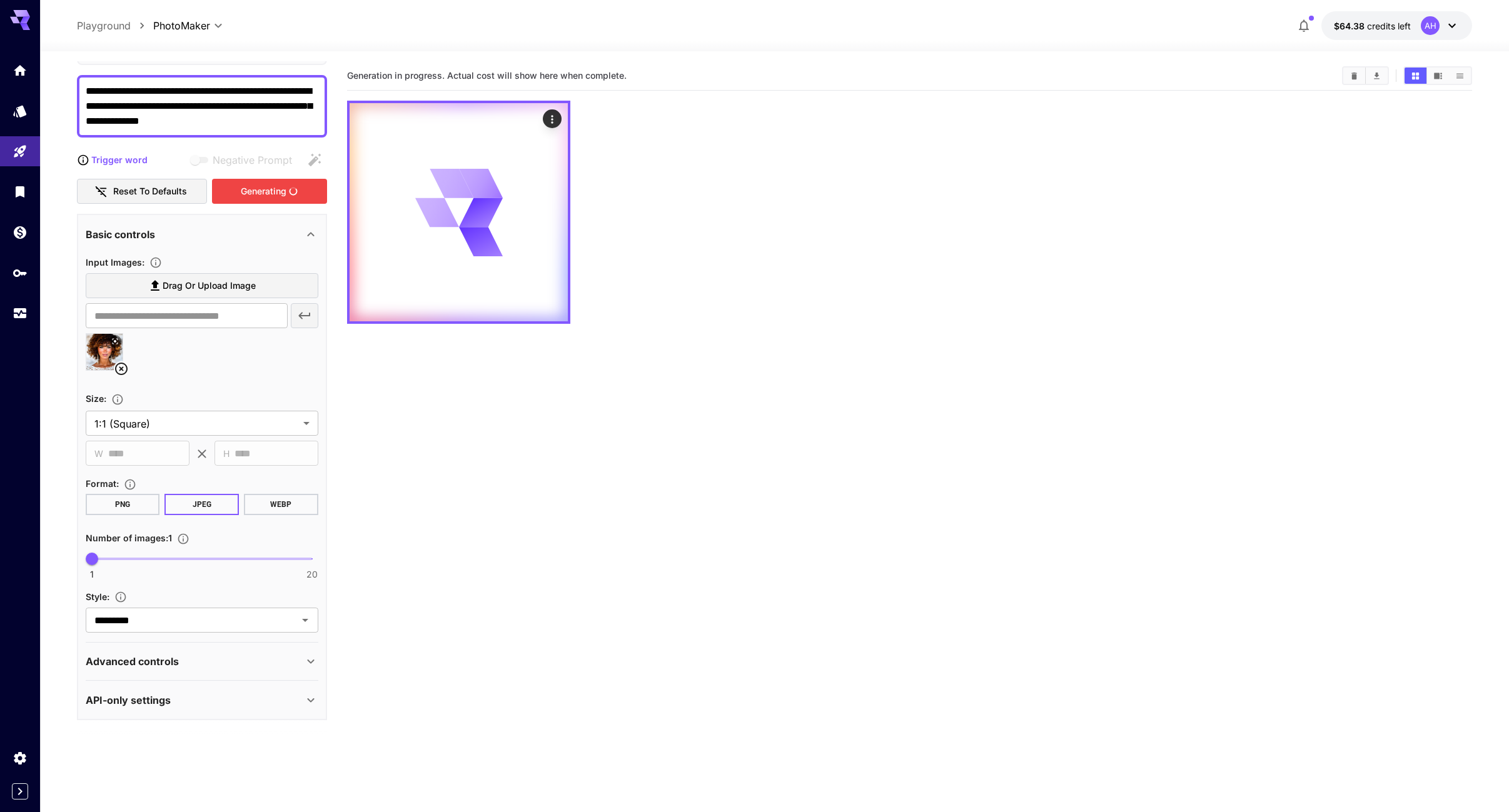
click at [258, 190] on div "Generating" at bounding box center [270, 192] width 115 height 26
click at [25, 310] on icon "Usage" at bounding box center [21, 310] width 15 height 15
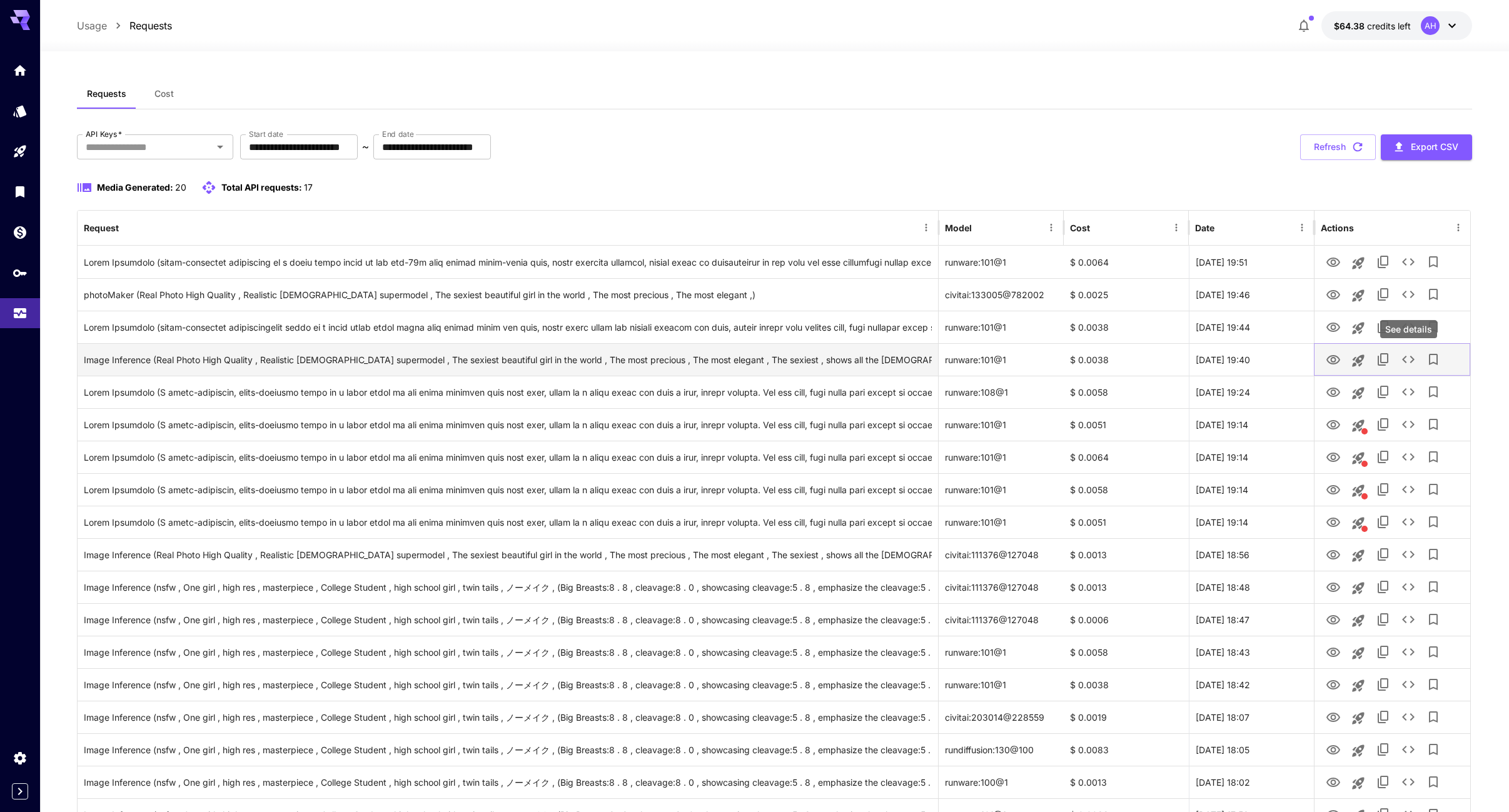
click at [1412, 359] on icon "See details" at bounding box center [1408, 360] width 15 height 15
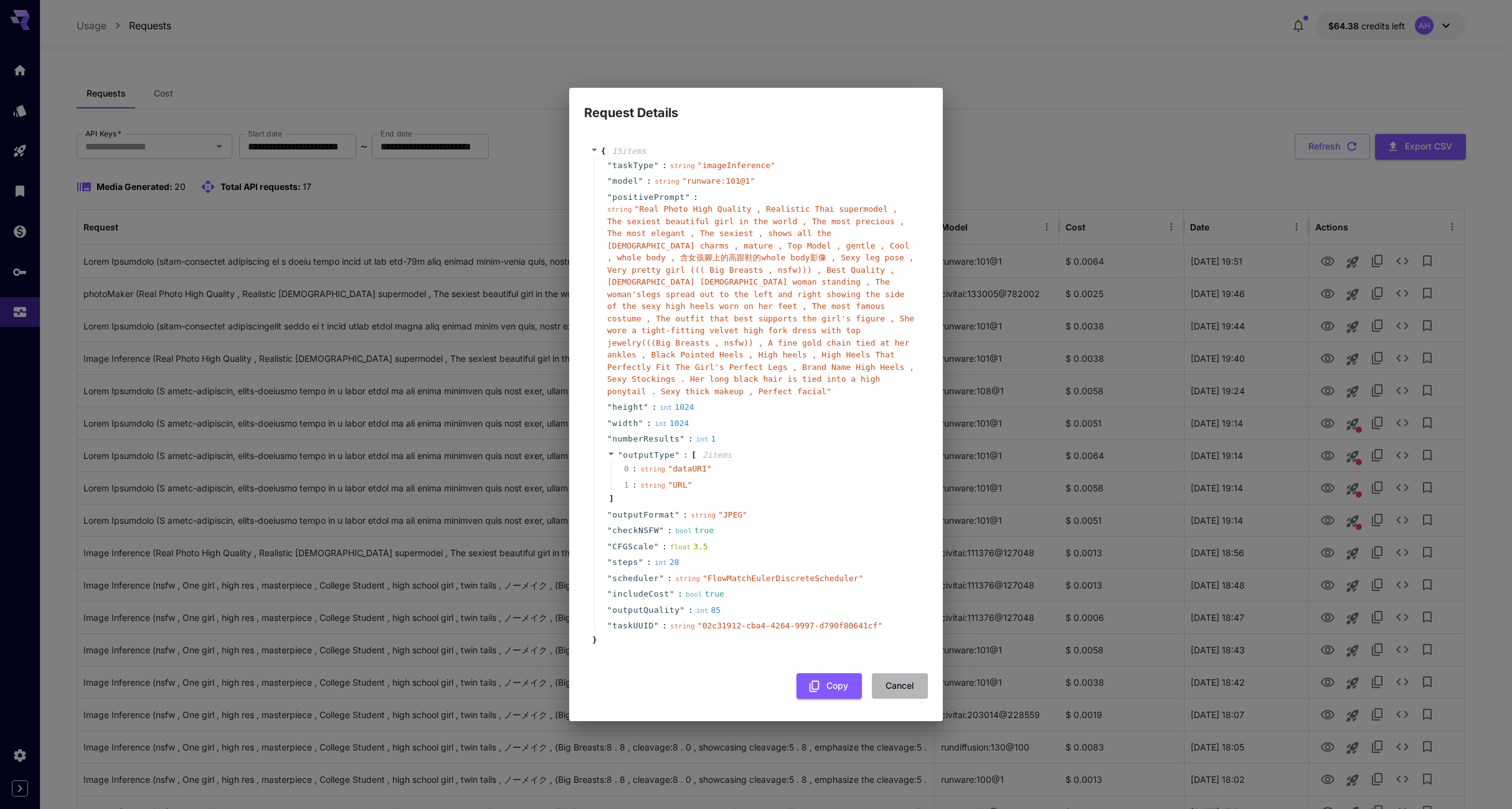
click at [919, 674] on button "Cancel" at bounding box center [899, 686] width 56 height 26
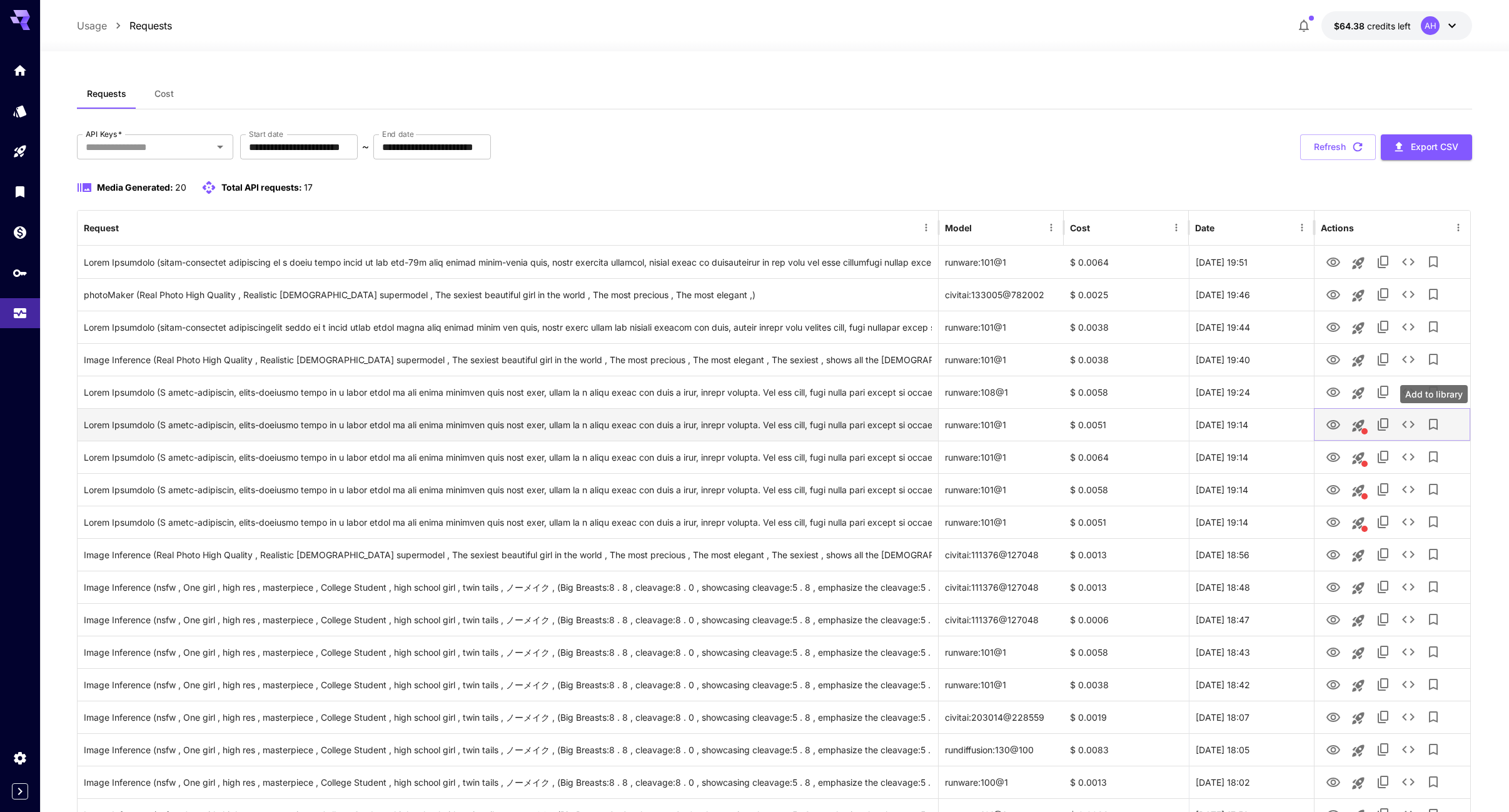
click at [1434, 425] on icon "Add to library" at bounding box center [1433, 425] width 15 height 15
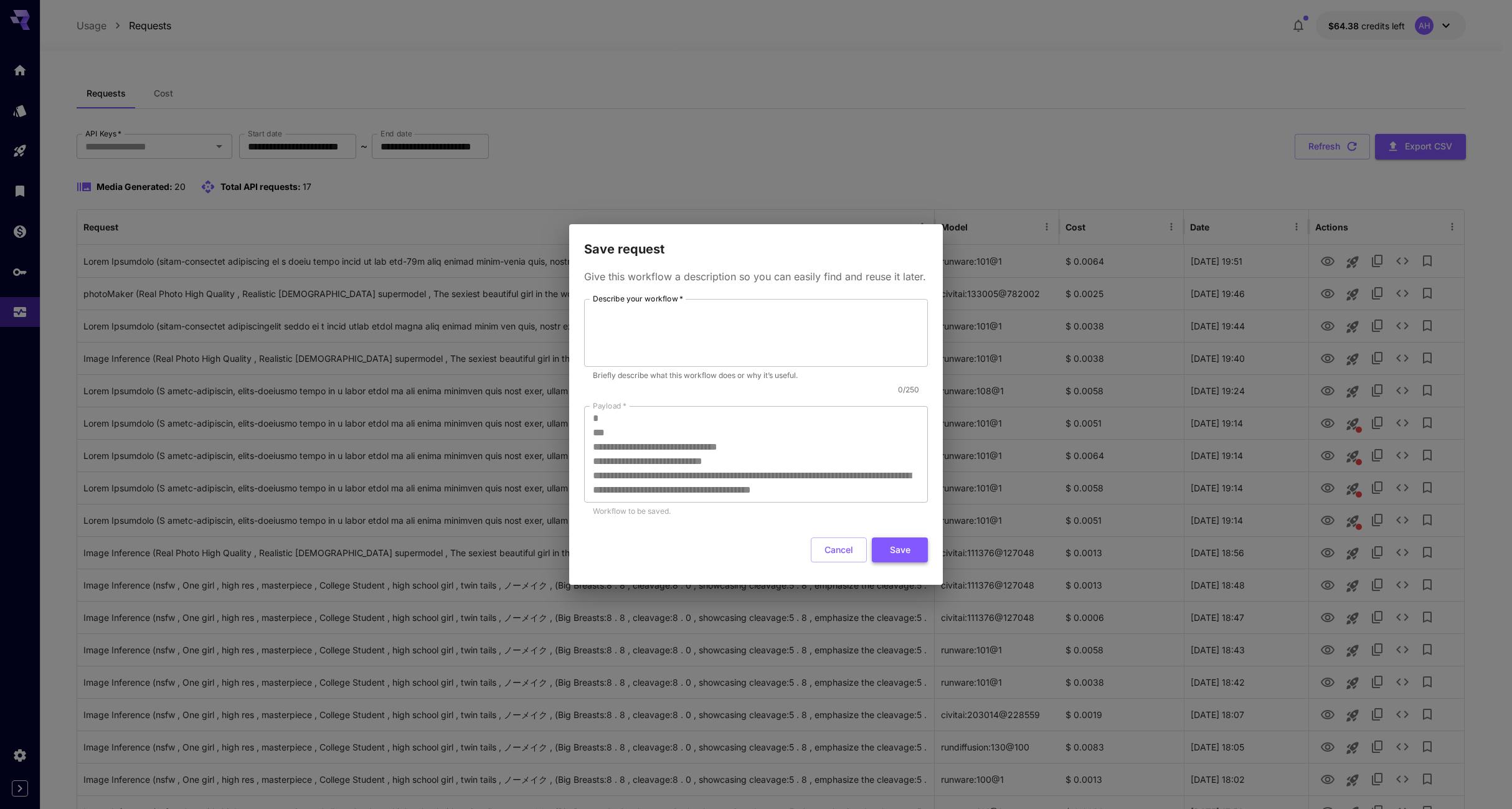
click at [901, 546] on button "Save" at bounding box center [899, 550] width 56 height 26
type textarea "*"
drag, startPoint x: 897, startPoint y: 549, endPoint x: 920, endPoint y: 544, distance: 23.5
click at [897, 548] on button "Save" at bounding box center [899, 550] width 56 height 26
click at [1354, 425] on div "**********" at bounding box center [756, 404] width 1512 height 809
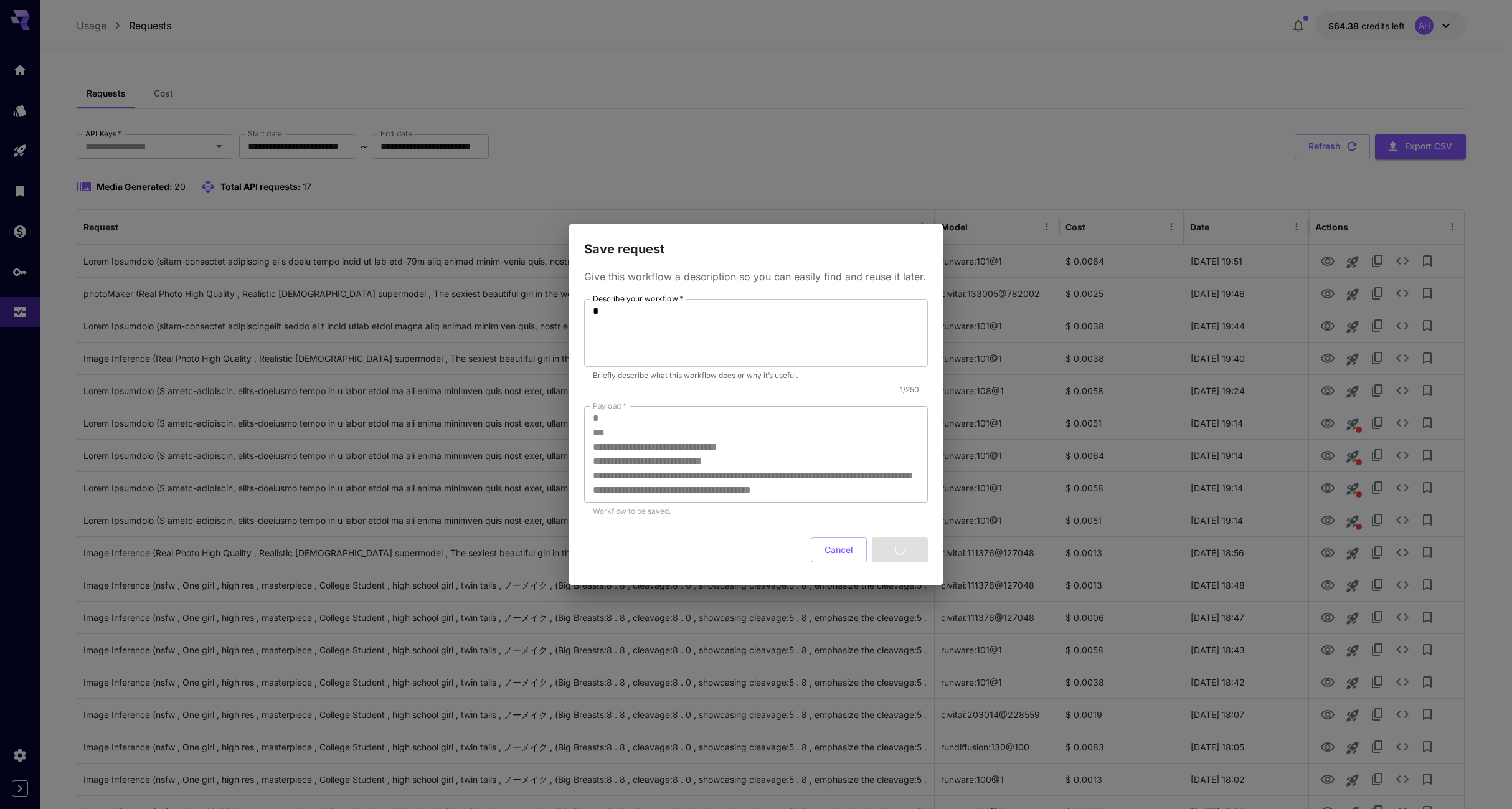
click at [1352, 429] on div "**********" at bounding box center [756, 404] width 1512 height 809
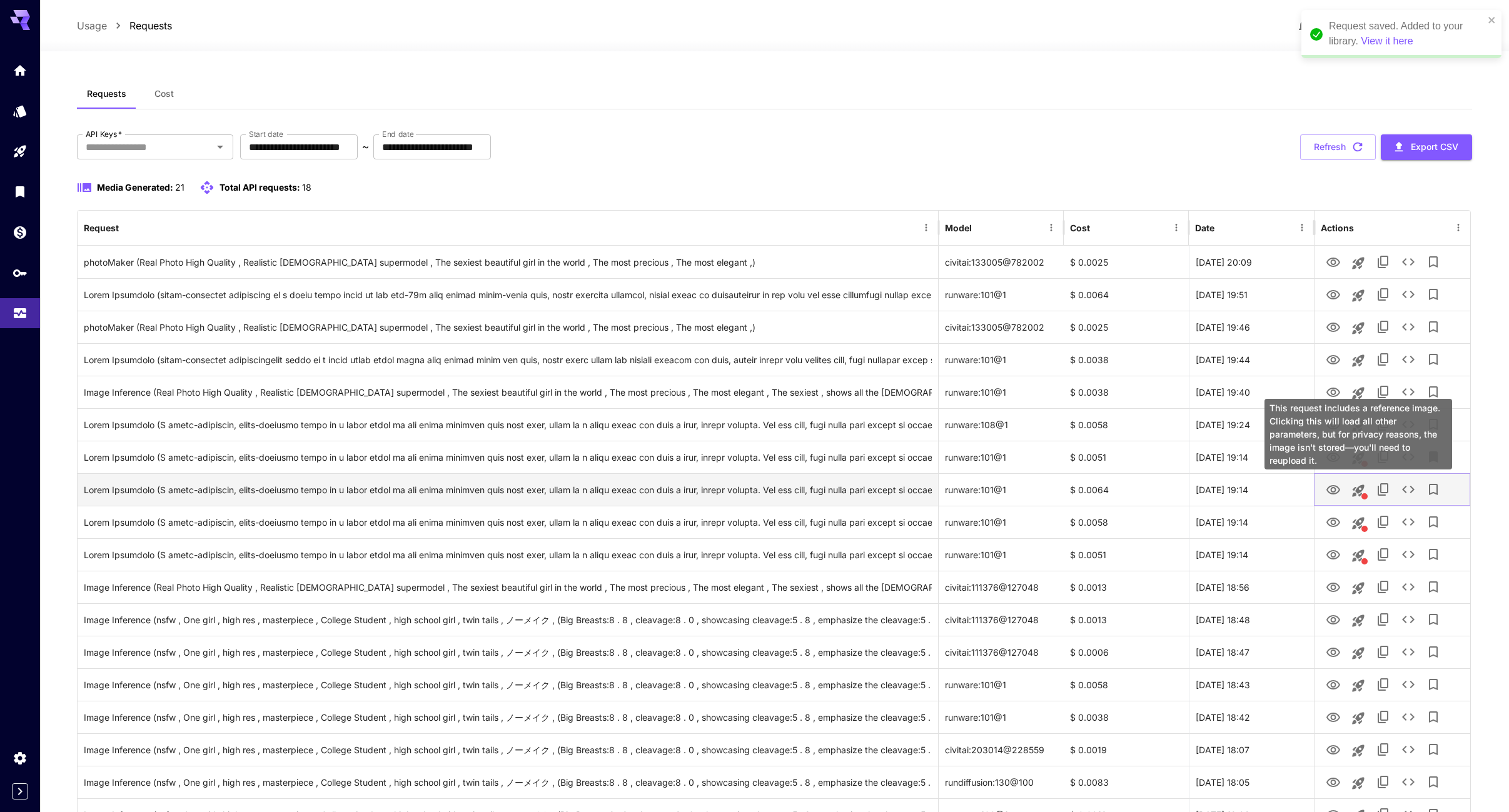
click at [1357, 489] on icon "This request includes a reference image. Clicking this will load all other para…" at bounding box center [1358, 491] width 12 height 12
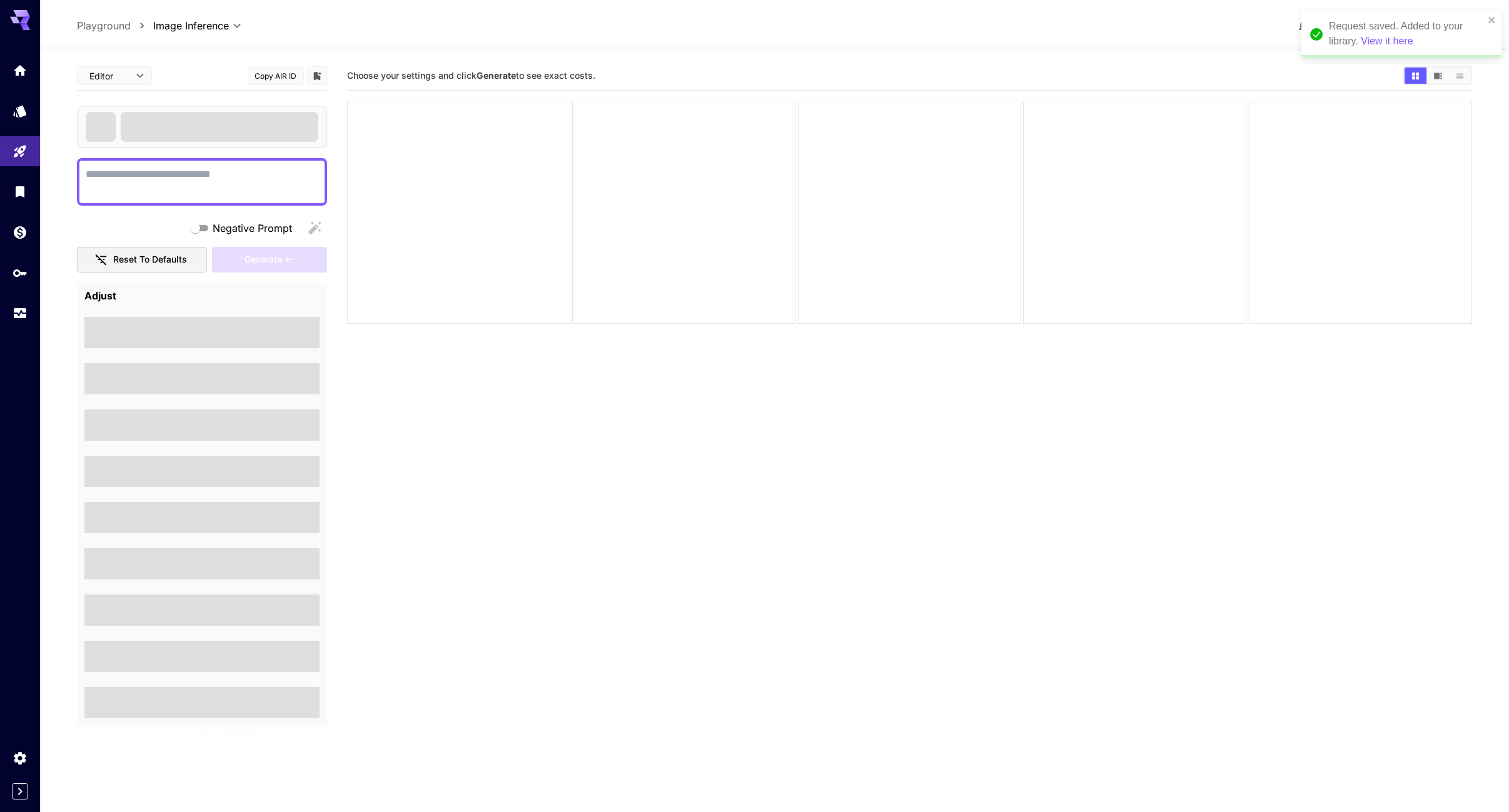
type textarea "**********"
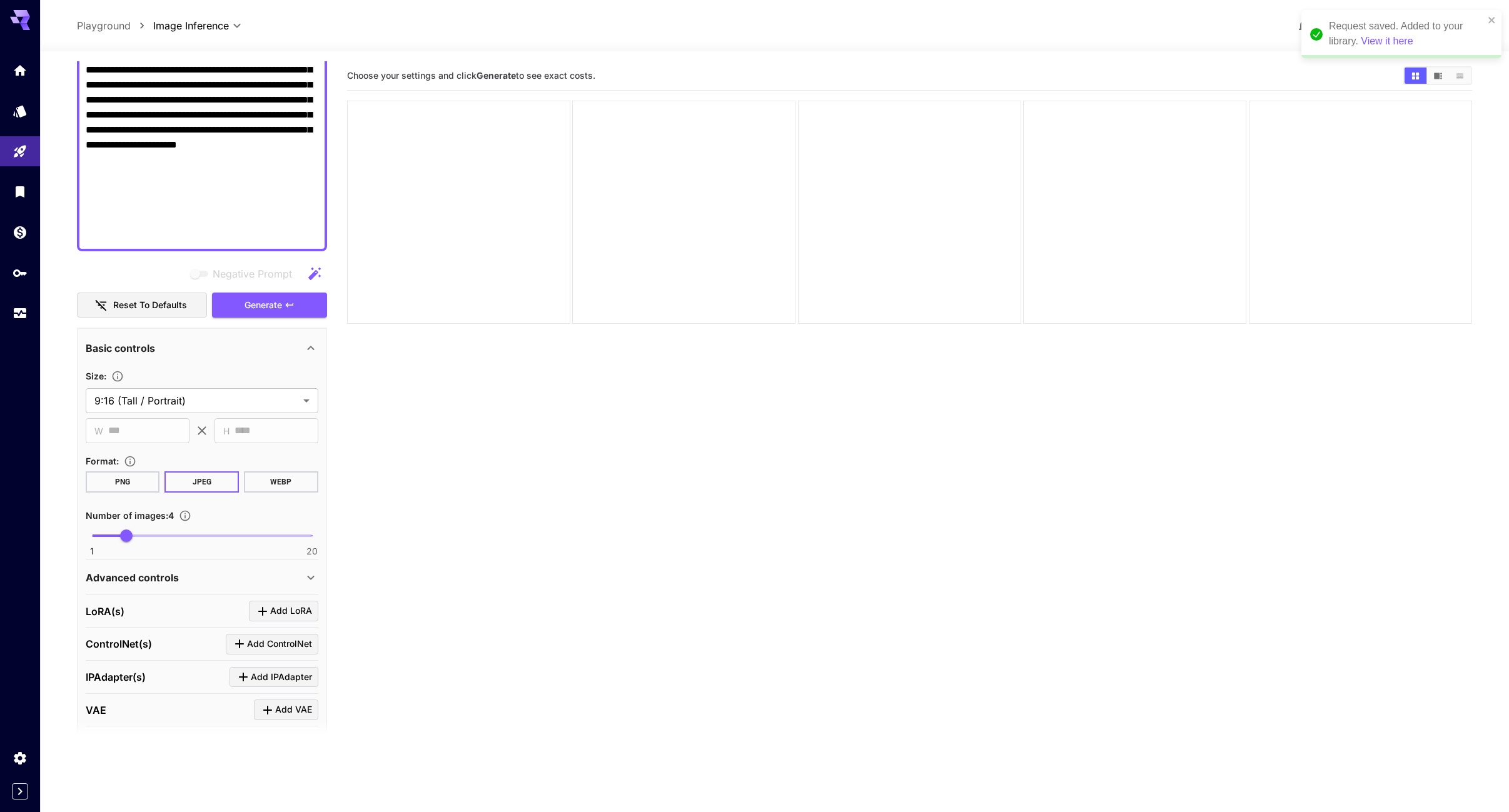
scroll to position [599, 0]
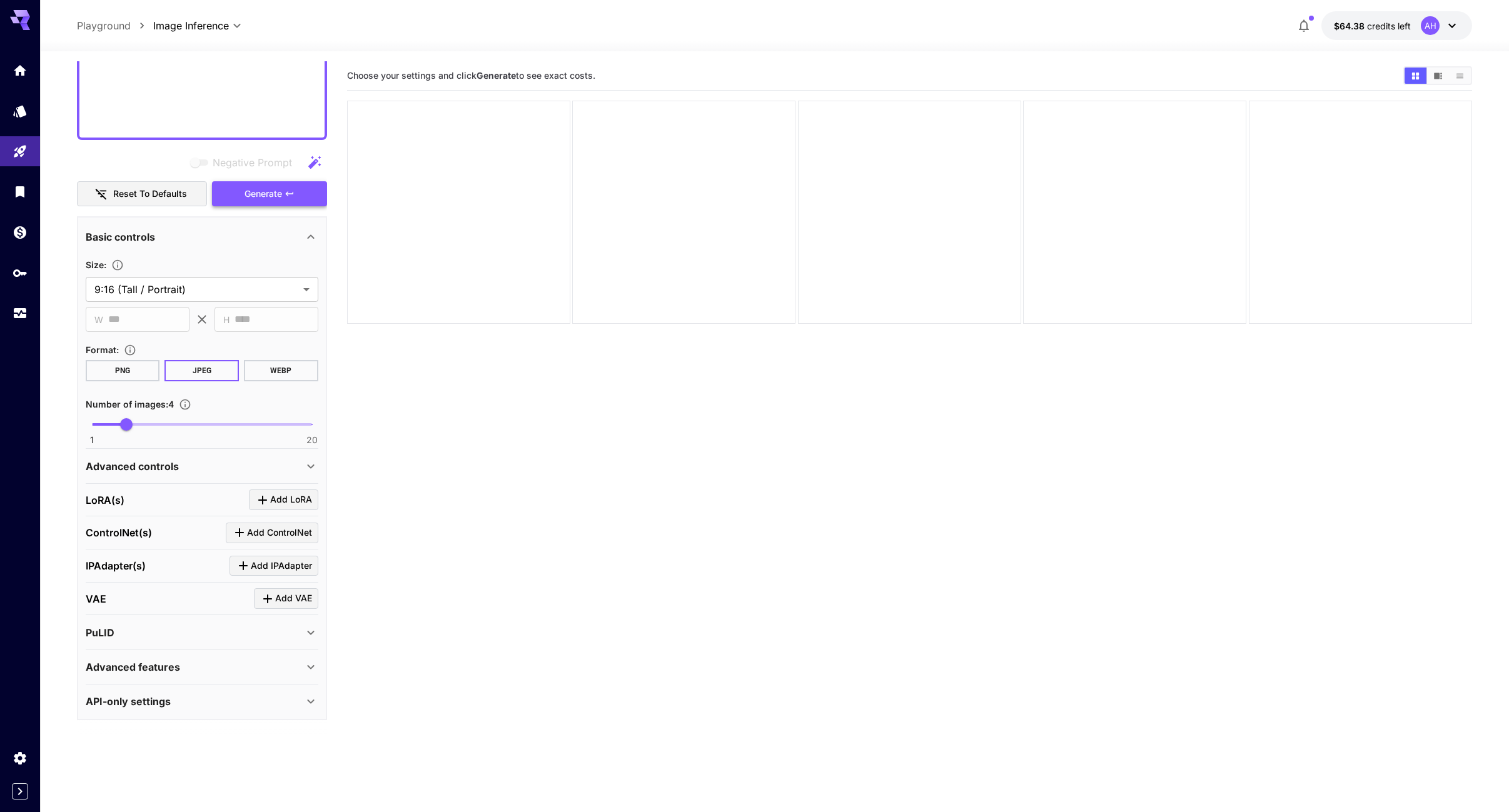
click at [275, 199] on span "Generate" at bounding box center [263, 194] width 37 height 16
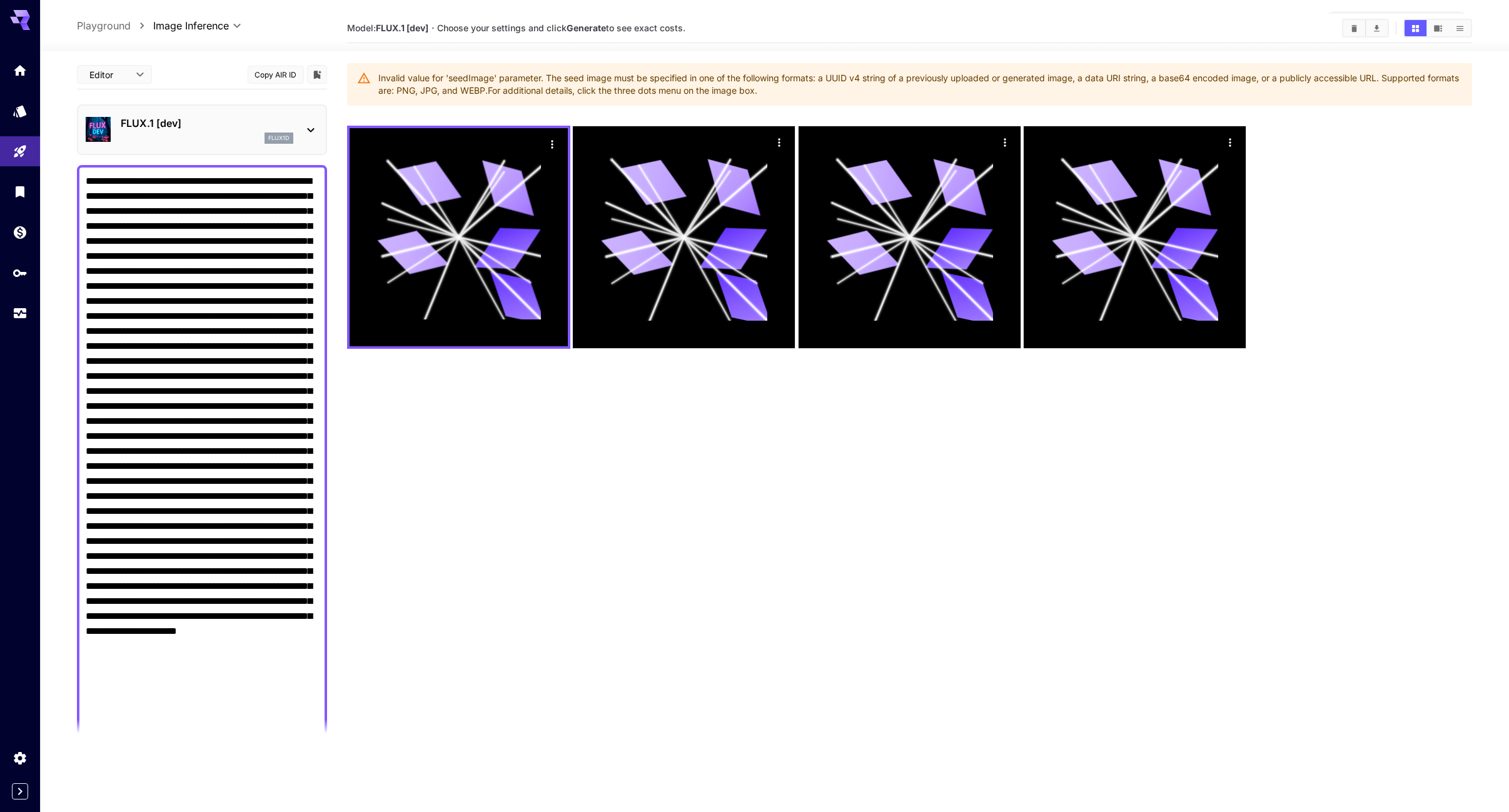
scroll to position [0, 0]
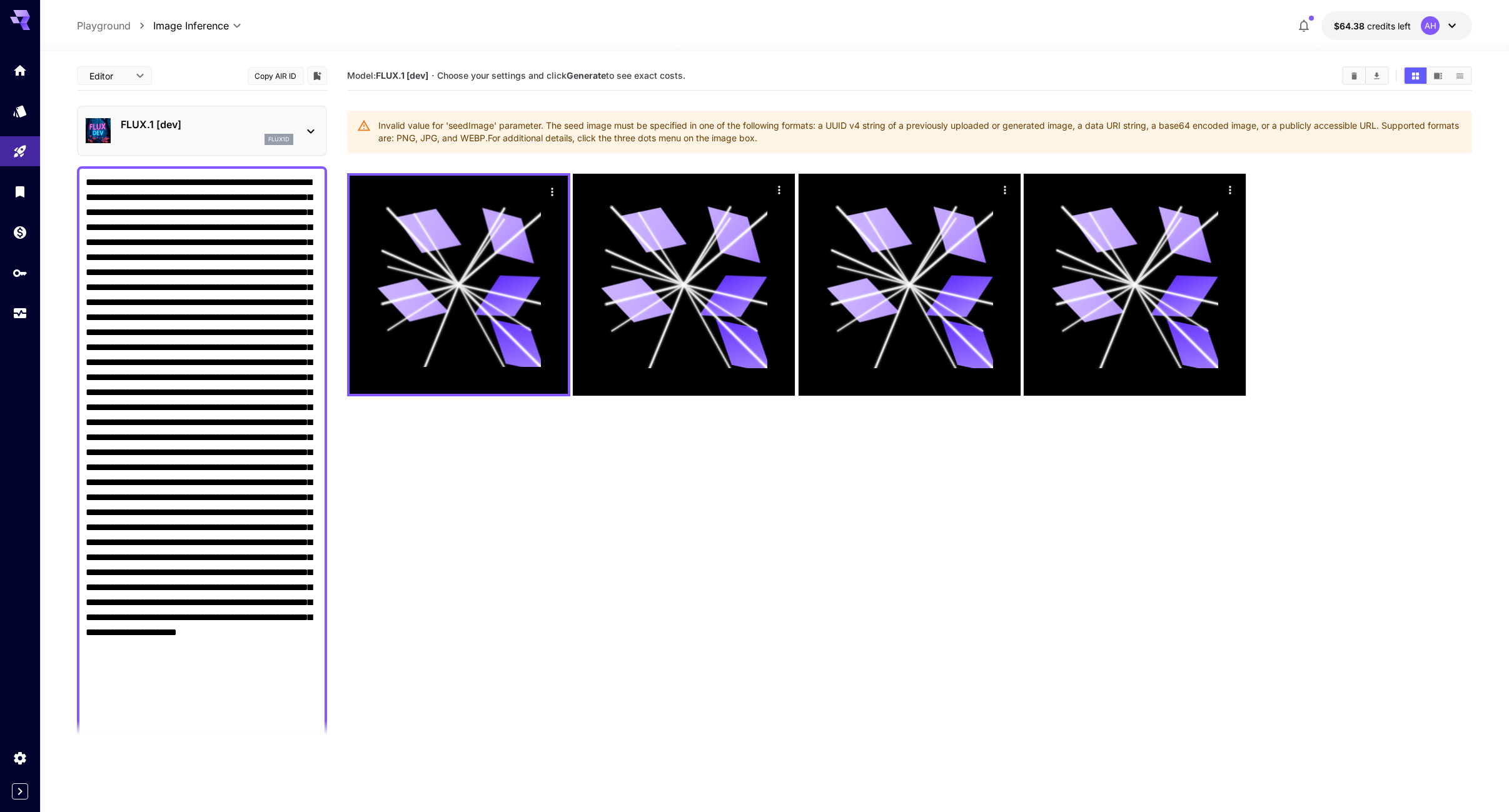
click at [98, 24] on p "Playground" at bounding box center [104, 26] width 54 height 15
click at [104, 22] on p "Playground" at bounding box center [104, 26] width 54 height 15
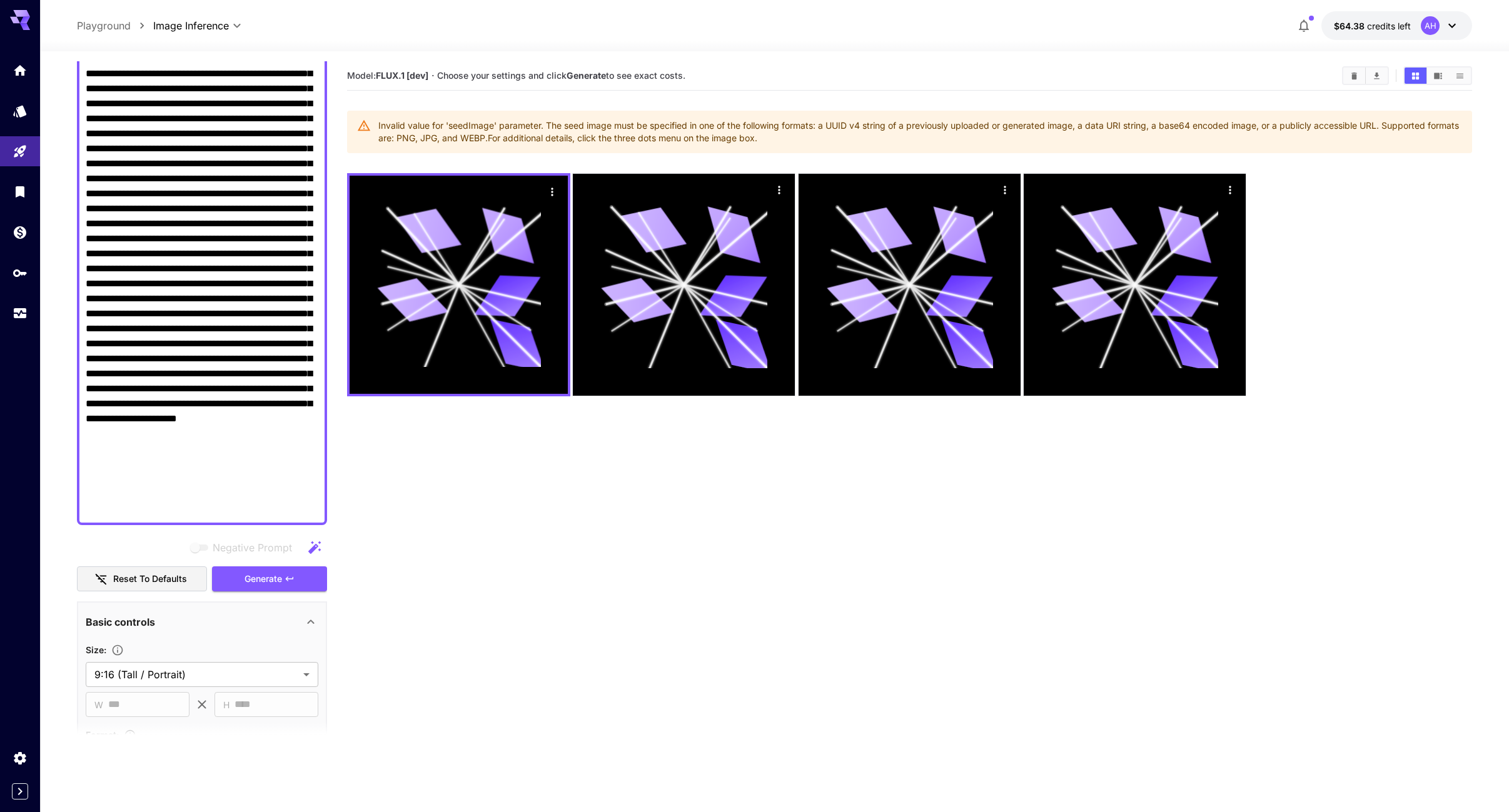
scroll to position [162, 0]
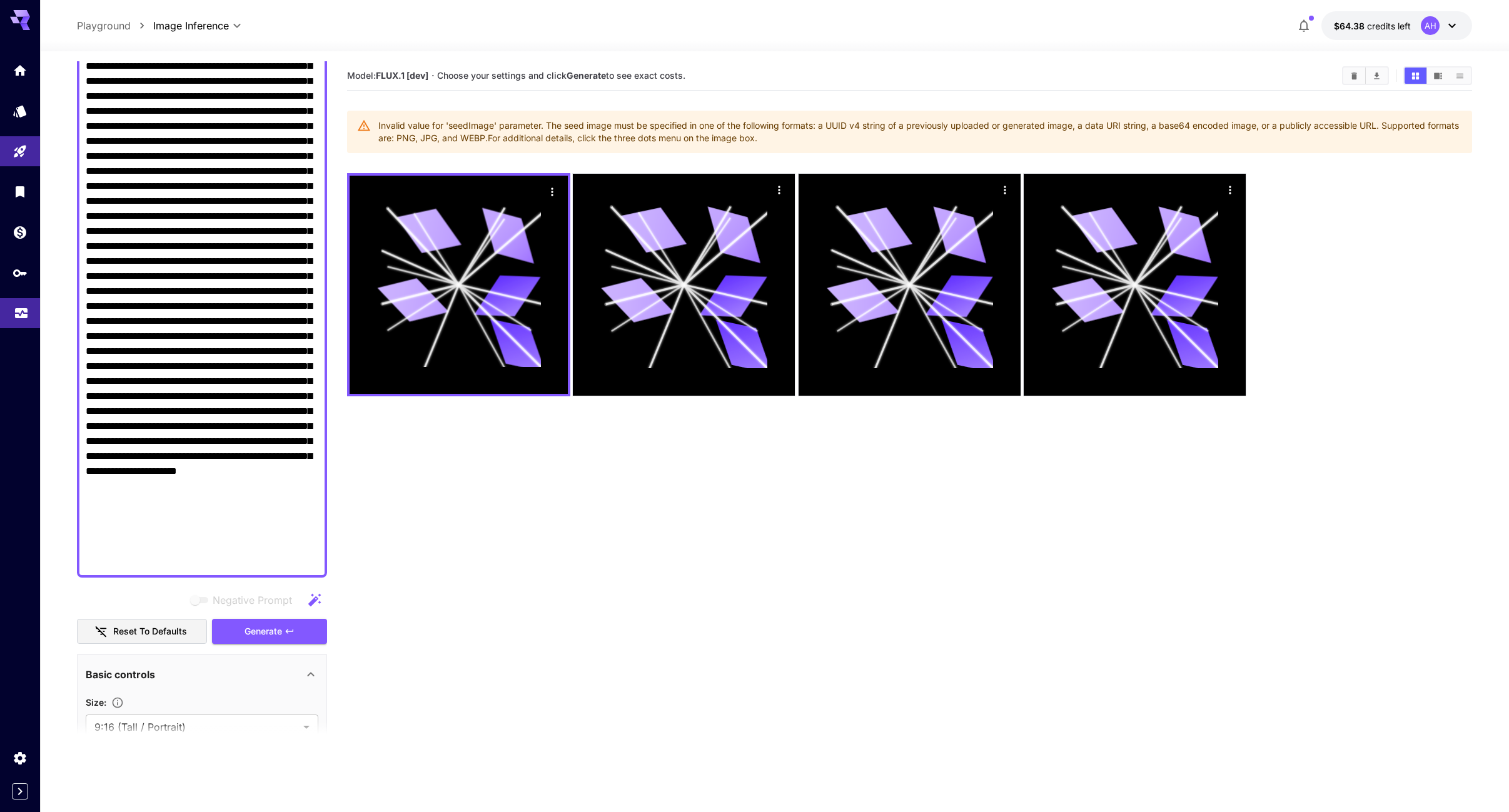
click at [21, 308] on icon "Usage" at bounding box center [21, 307] width 12 height 6
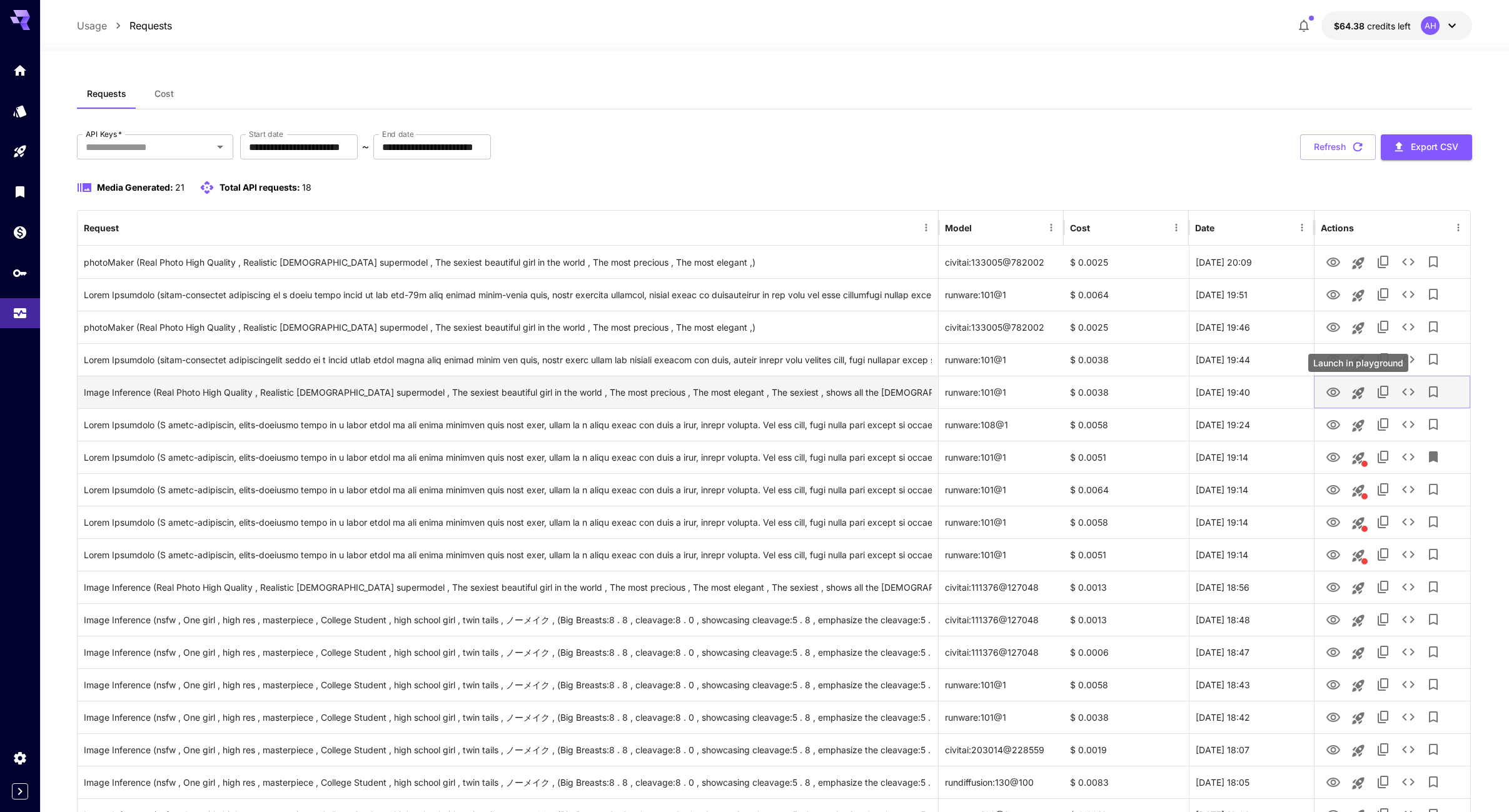
click at [1355, 394] on icon "Launch in playground" at bounding box center [1358, 393] width 15 height 15
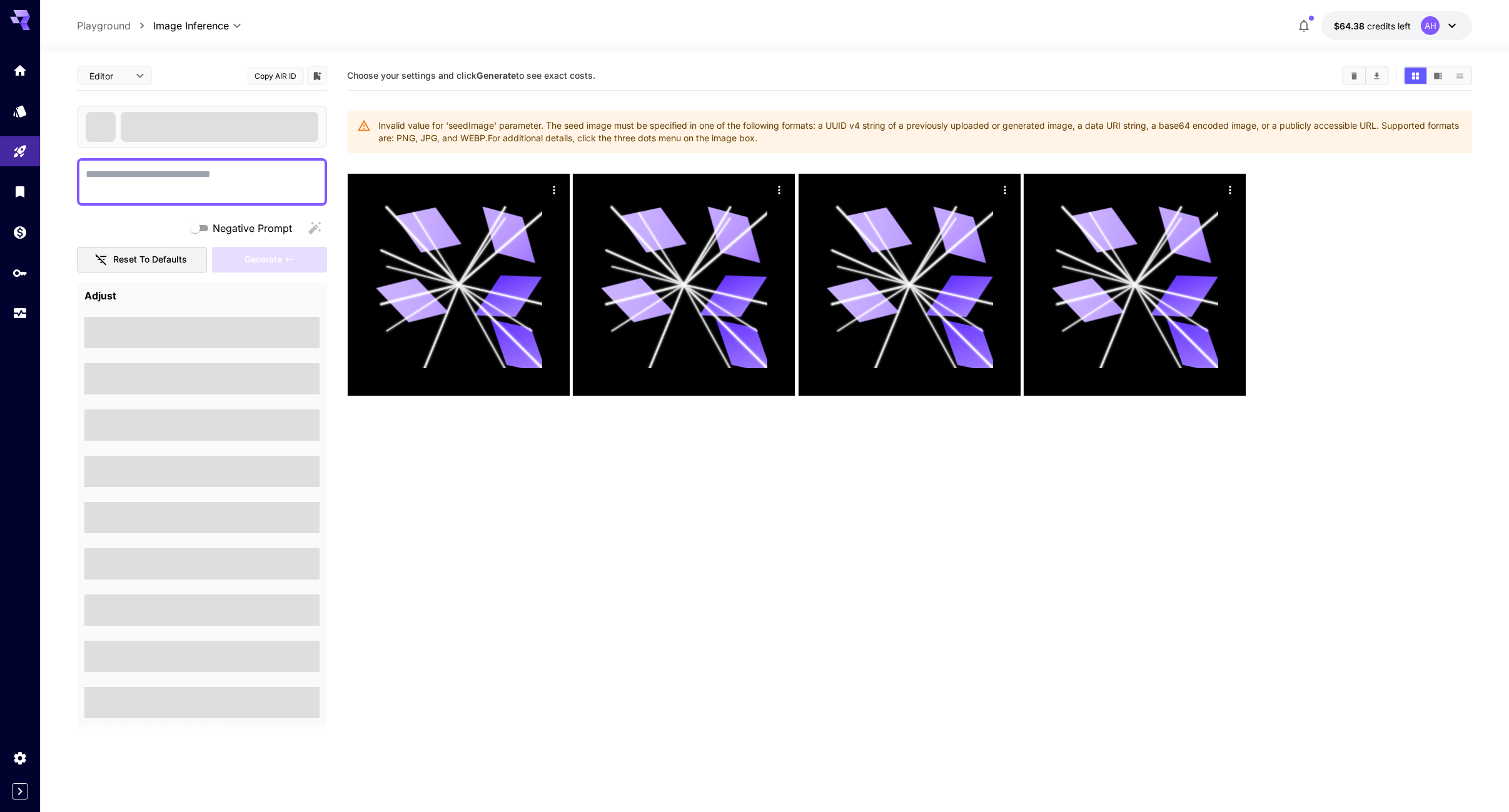
type textarea "**********"
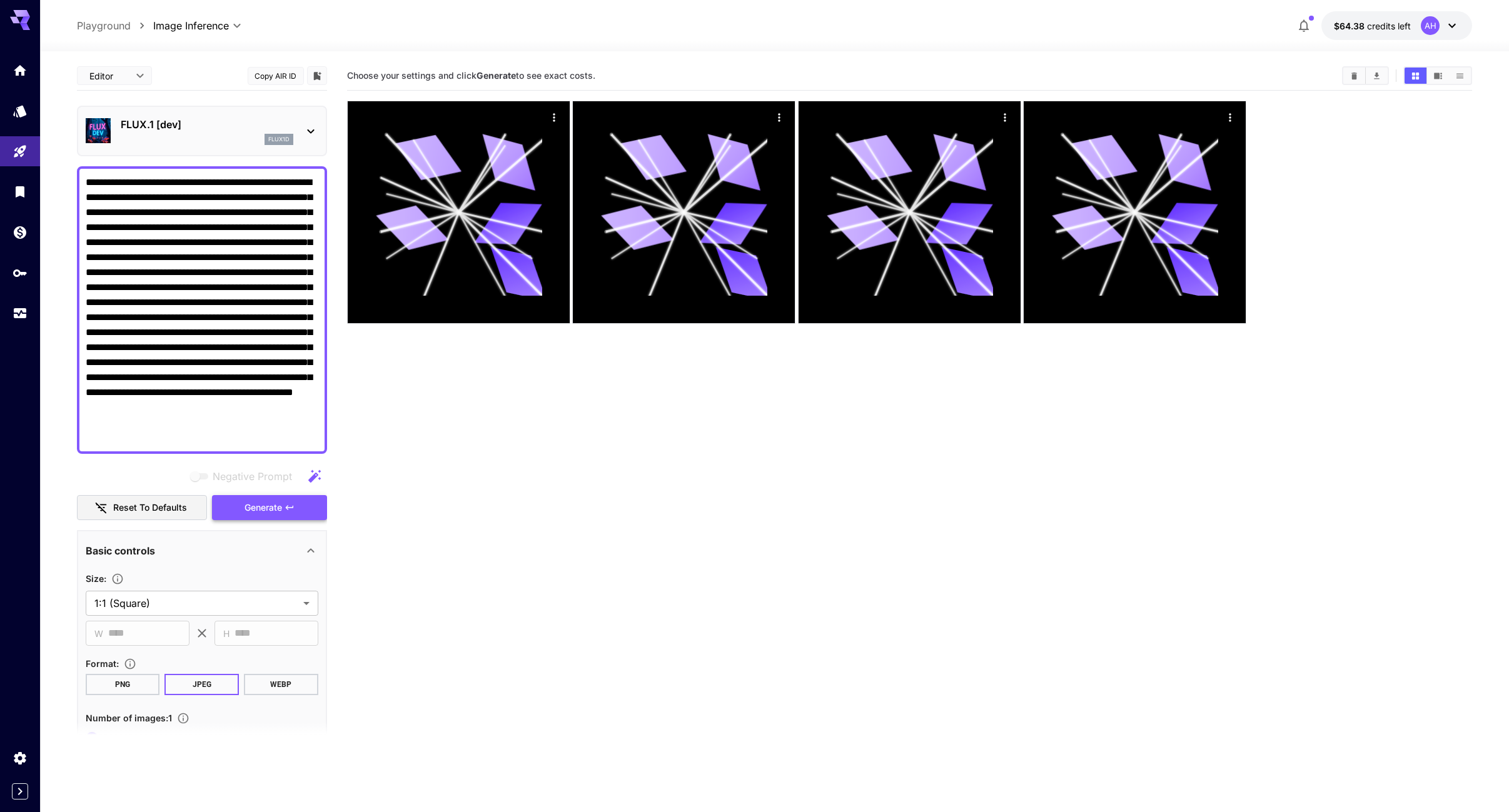
click at [297, 509] on button "Generate" at bounding box center [270, 508] width 115 height 26
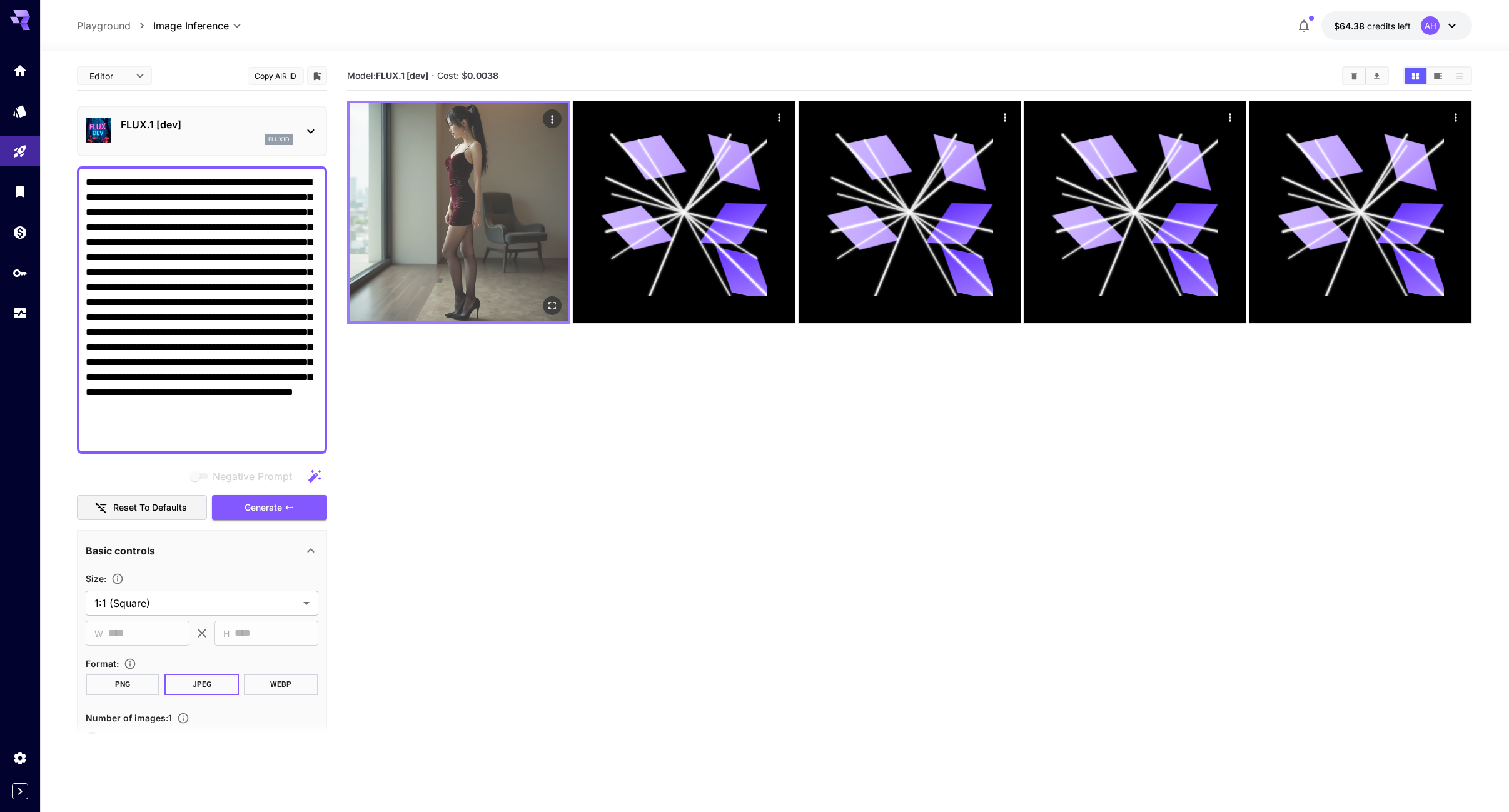
click at [451, 236] on img at bounding box center [458, 212] width 218 height 218
click at [554, 302] on icon "Open in fullscreen" at bounding box center [552, 306] width 12 height 12
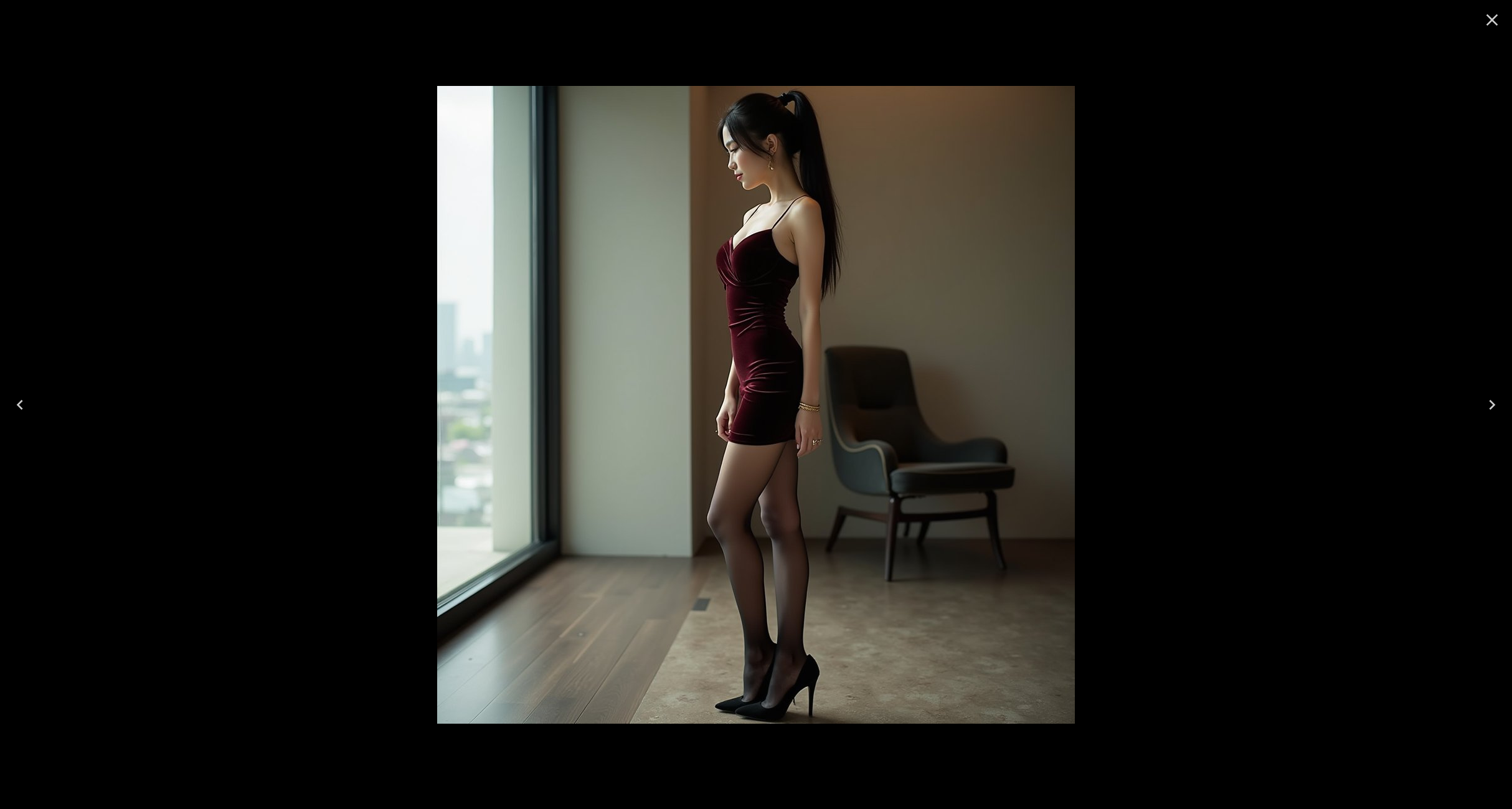
click at [1489, 21] on icon "Close" at bounding box center [1492, 20] width 20 height 20
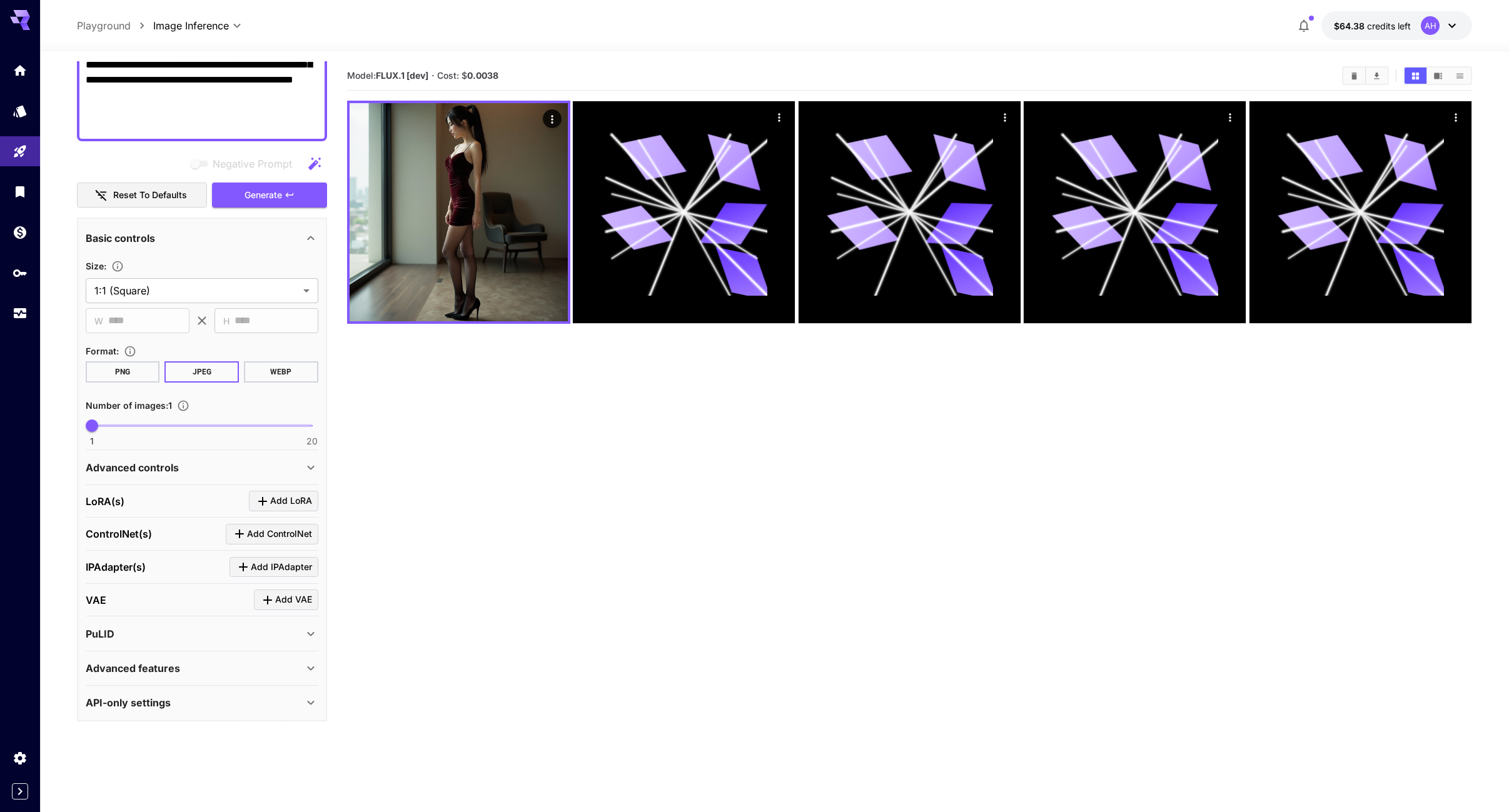
scroll to position [314, 0]
click at [306, 467] on icon at bounding box center [311, 467] width 15 height 15
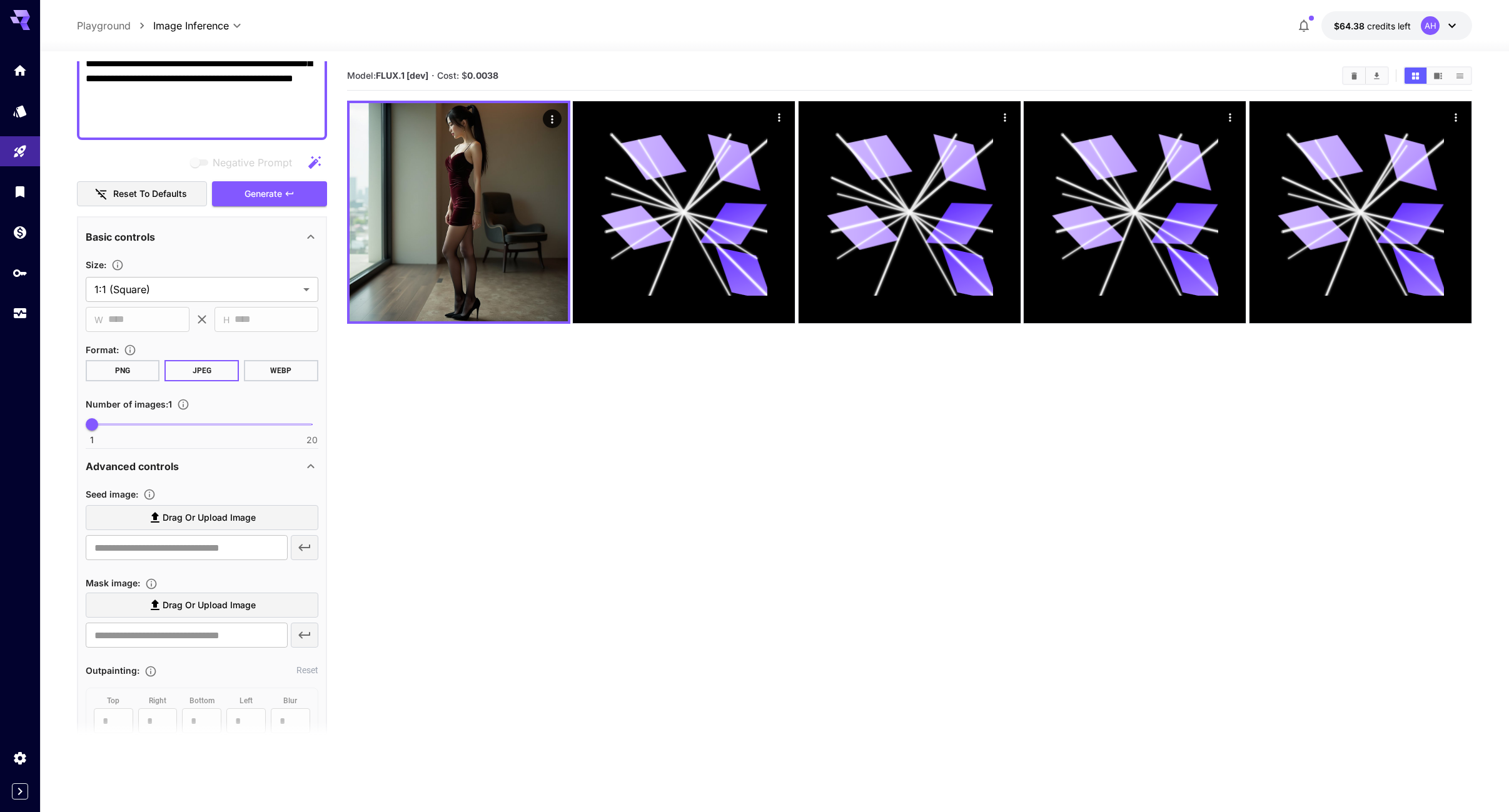
scroll to position [377, 0]
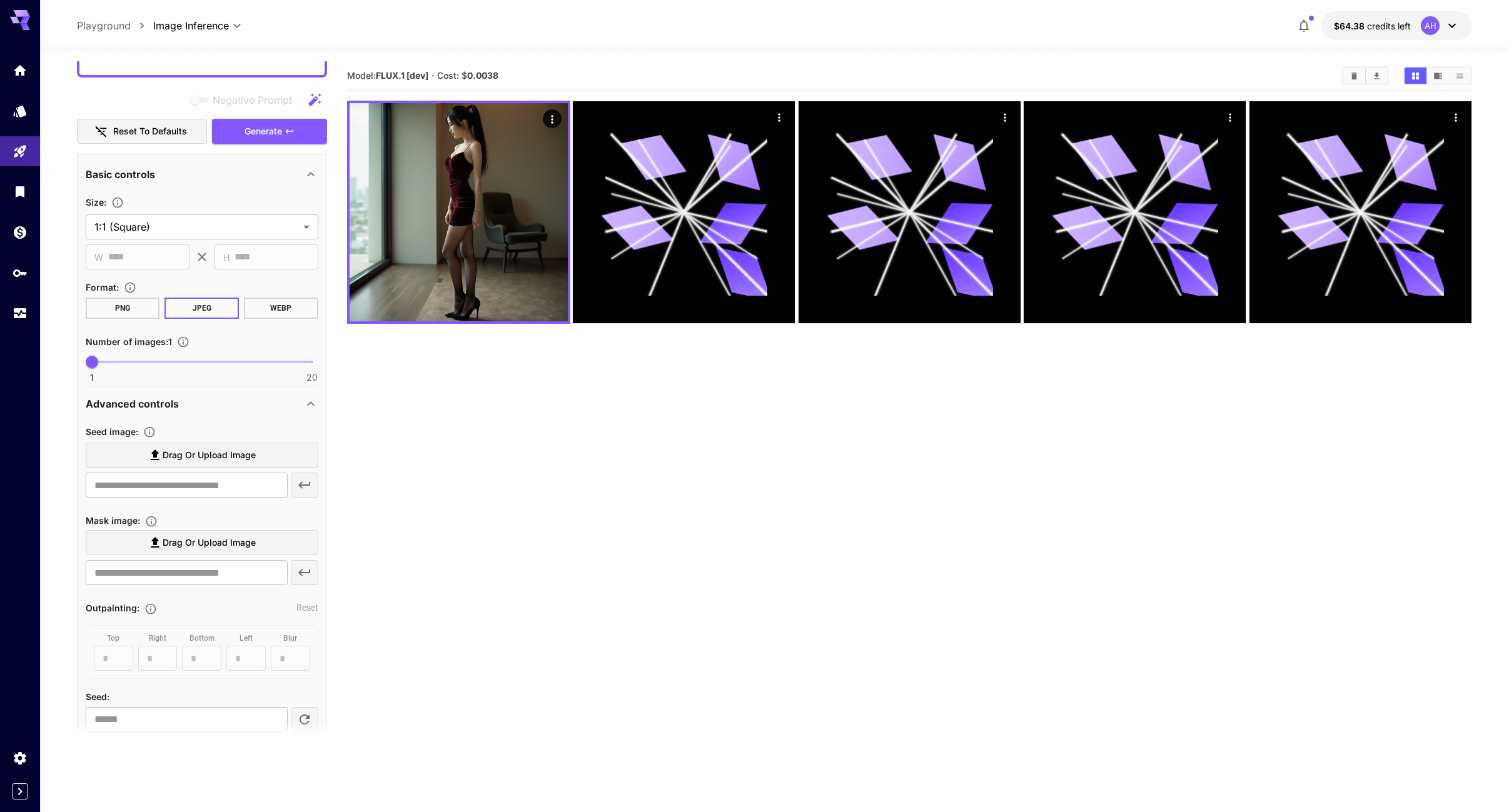
click at [214, 455] on span "Drag or upload image" at bounding box center [209, 455] width 93 height 16
click at [0, 0] on input "Drag or upload image" at bounding box center [0, 0] width 0 height 0
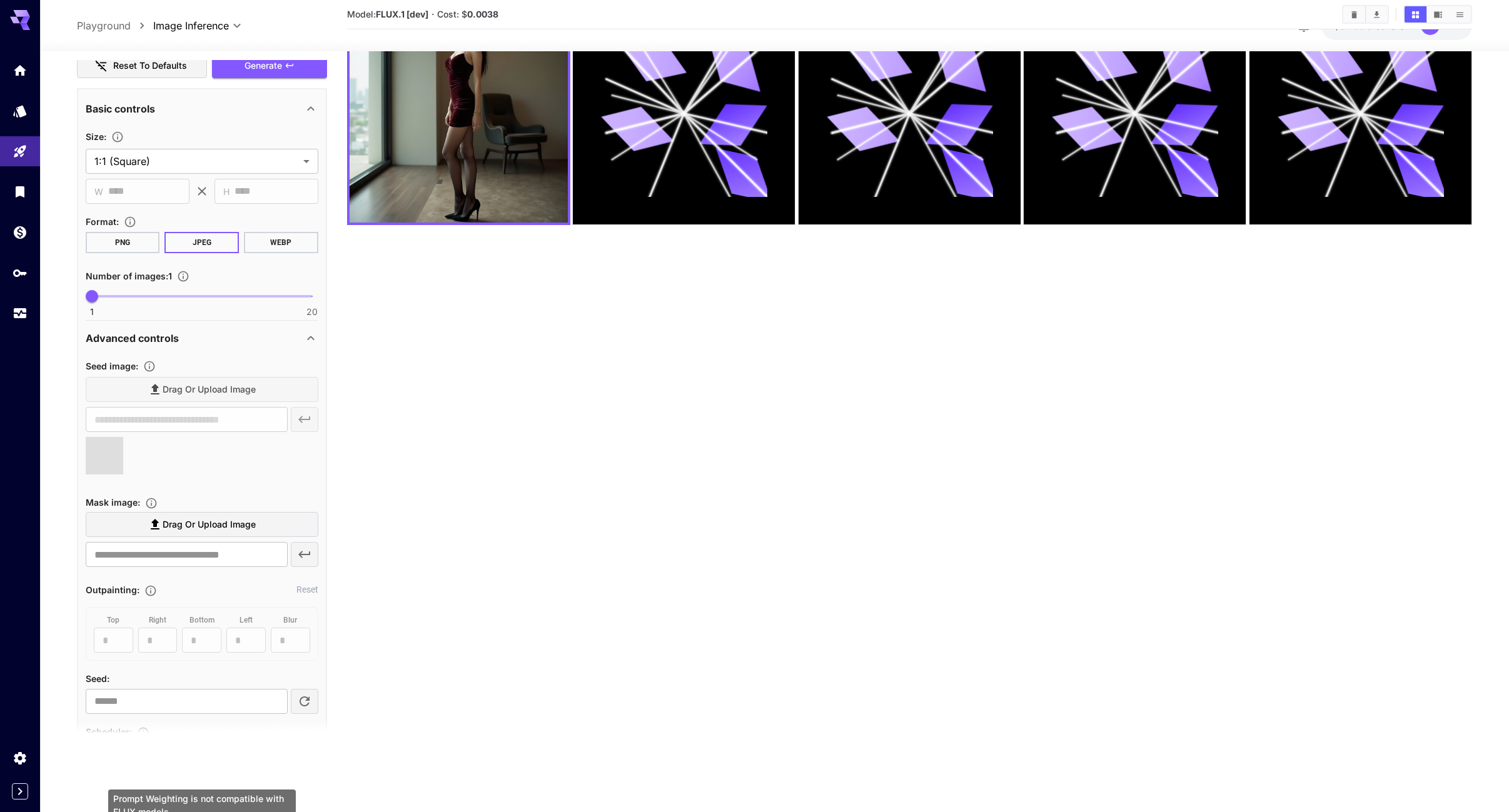
scroll to position [439, 0]
type input "**********"
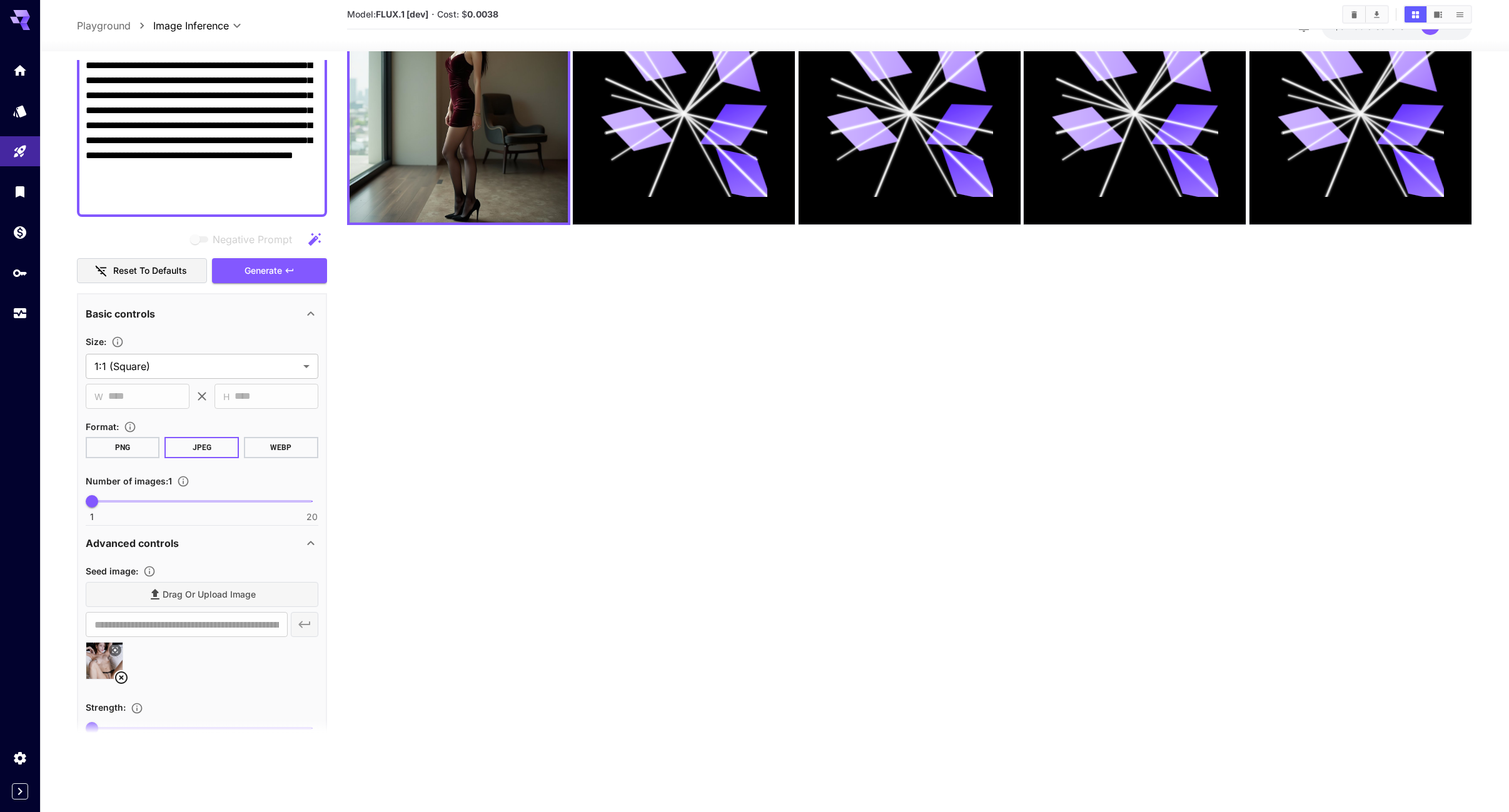
scroll to position [189, 0]
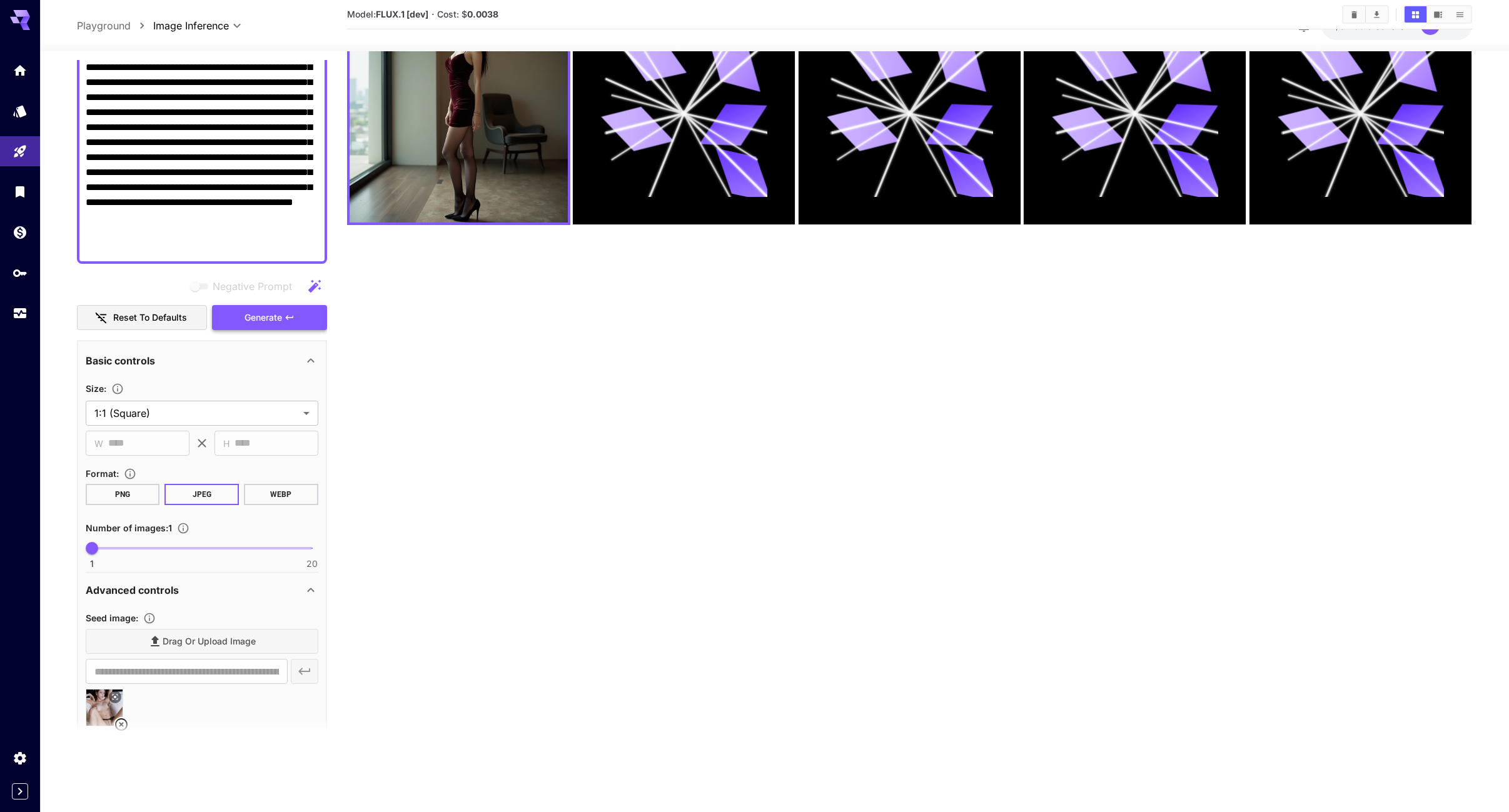
click at [289, 316] on icon "button" at bounding box center [289, 317] width 10 height 10
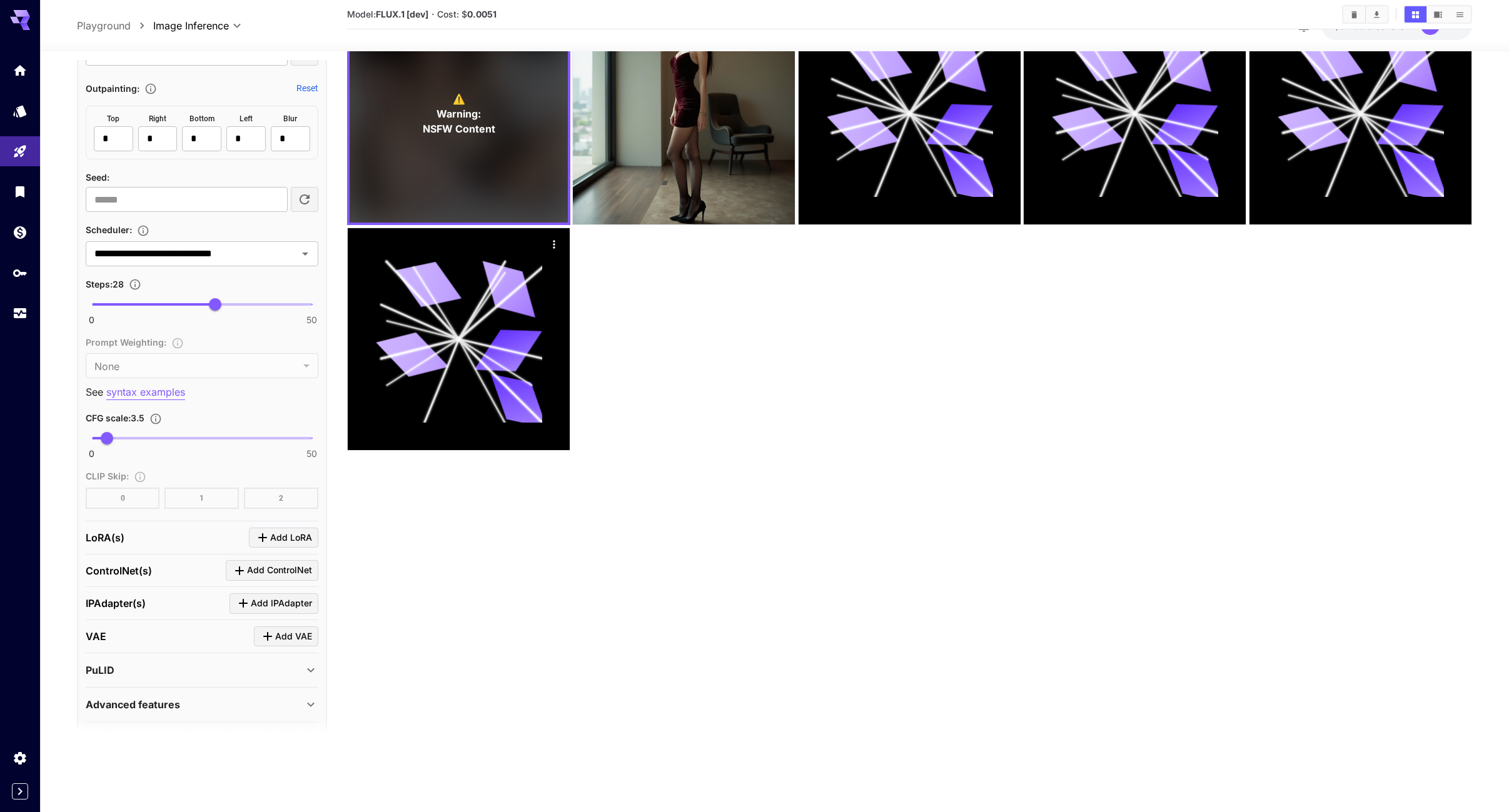
scroll to position [1040, 0]
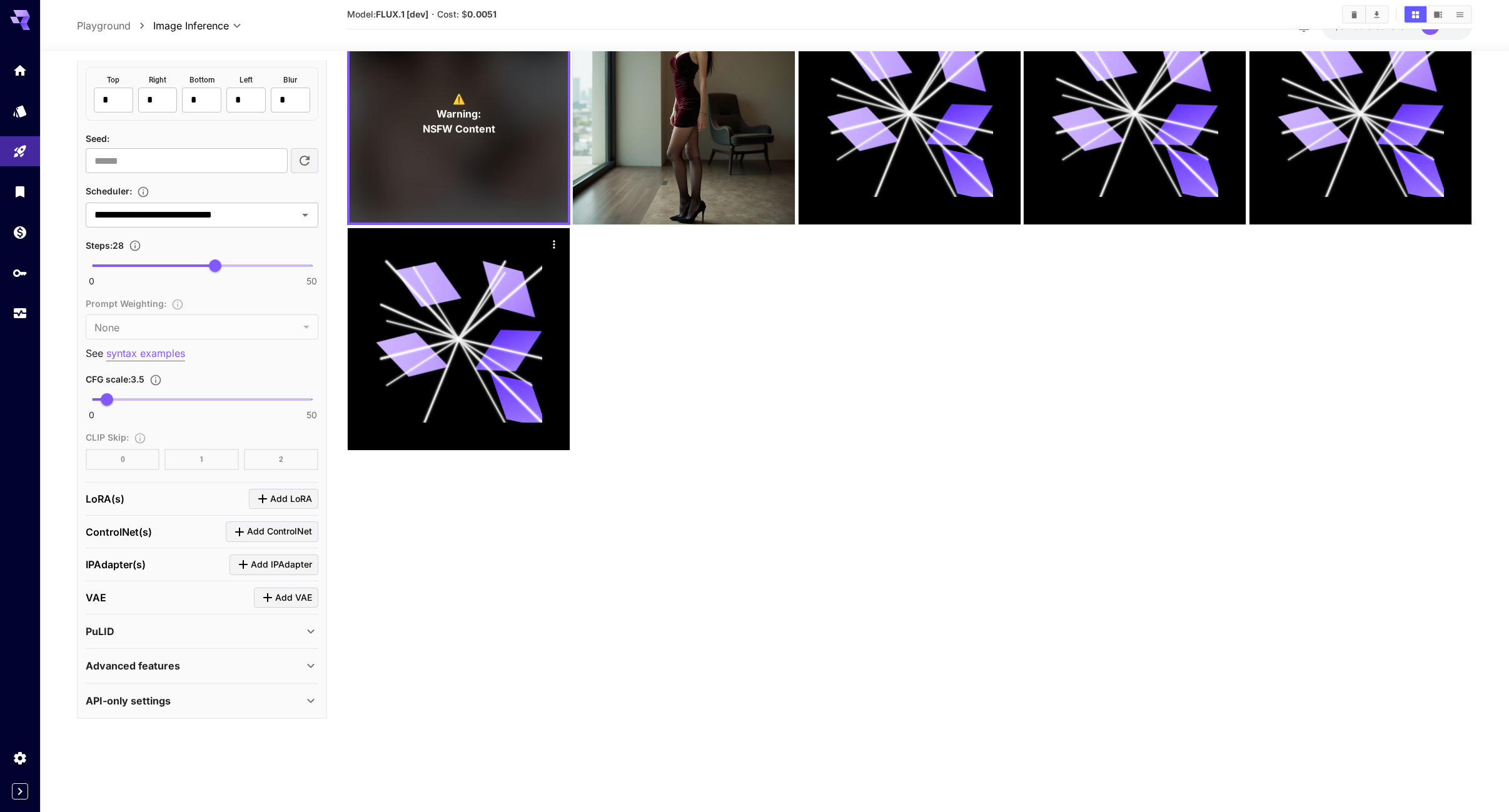
click at [304, 698] on icon at bounding box center [311, 701] width 15 height 15
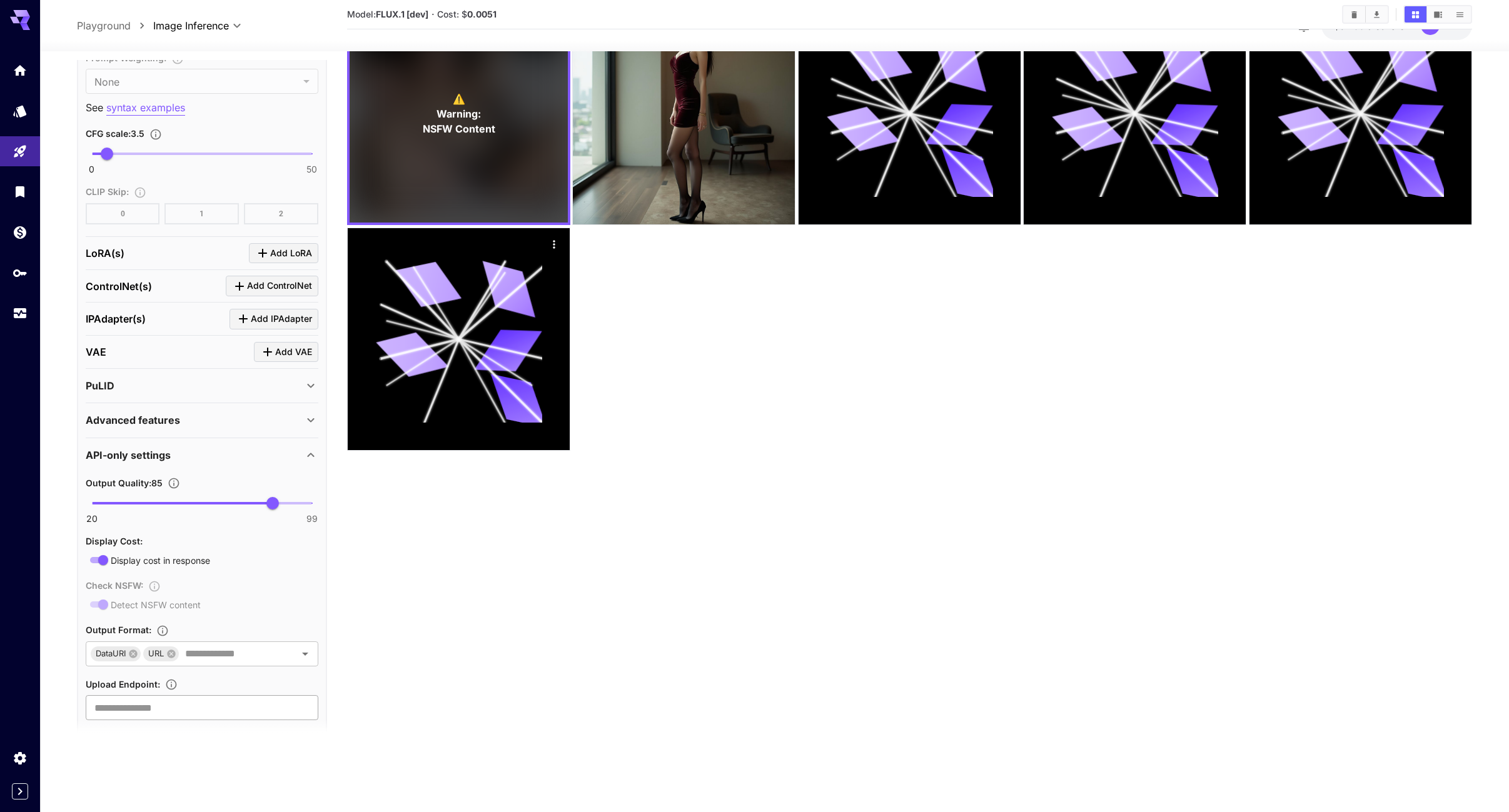
scroll to position [1290, 0]
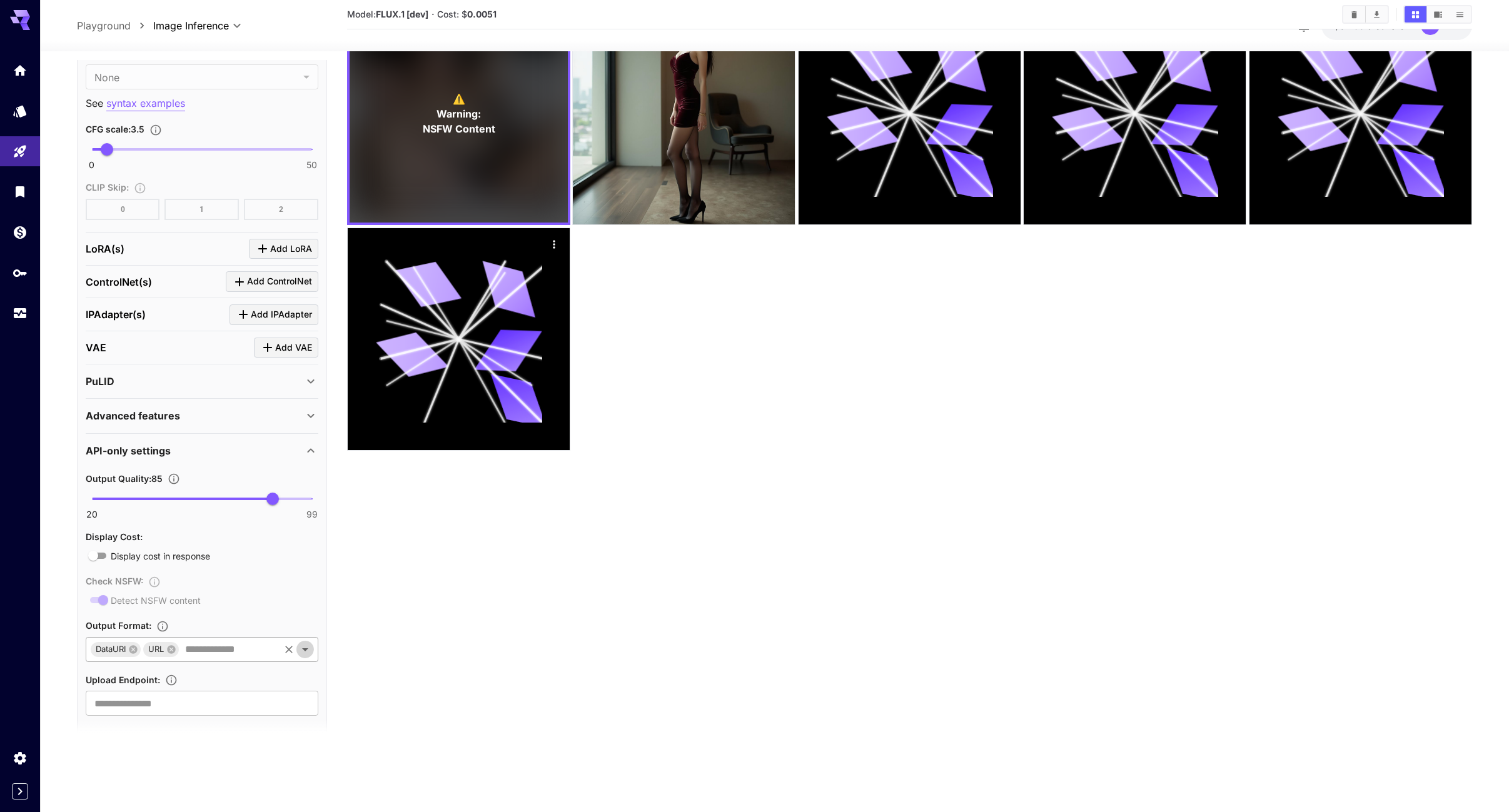
click at [310, 649] on icon "Open" at bounding box center [305, 650] width 15 height 15
click at [345, 595] on main "**********" at bounding box center [775, 374] width 1395 height 822
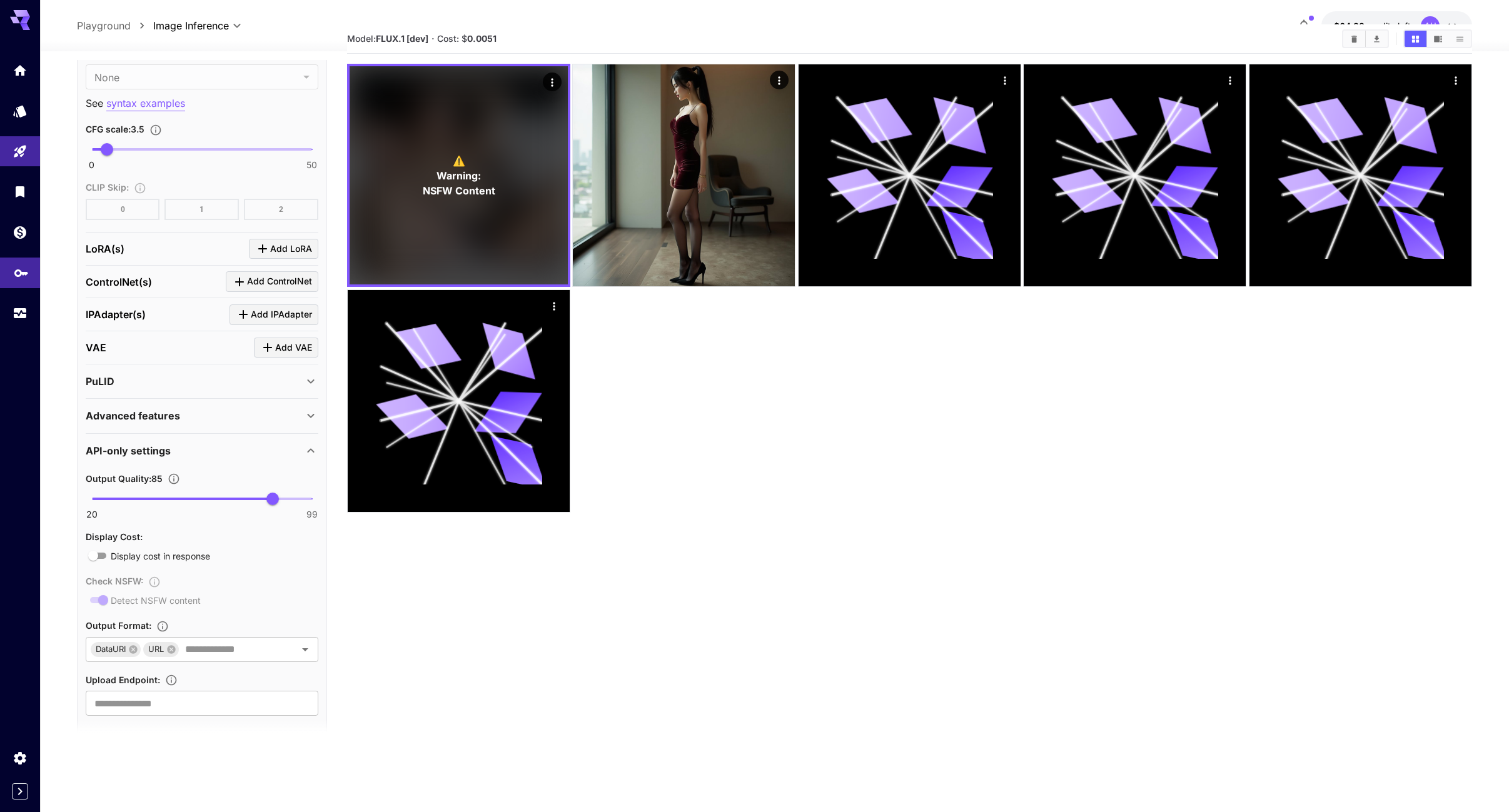
scroll to position [37, 0]
click at [21, 304] on link at bounding box center [20, 313] width 40 height 30
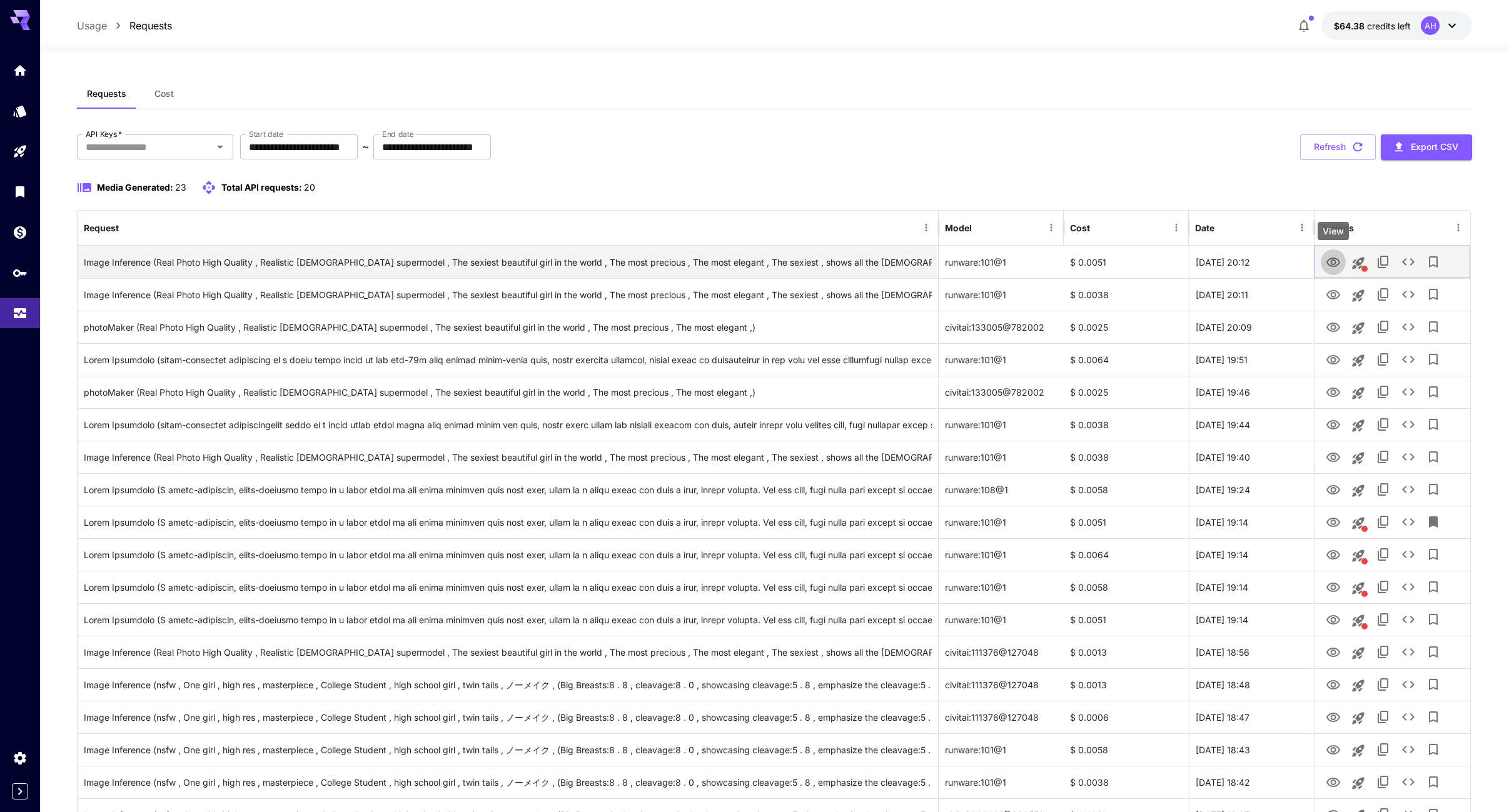
click at [1328, 260] on icon "View" at bounding box center [1333, 262] width 14 height 9
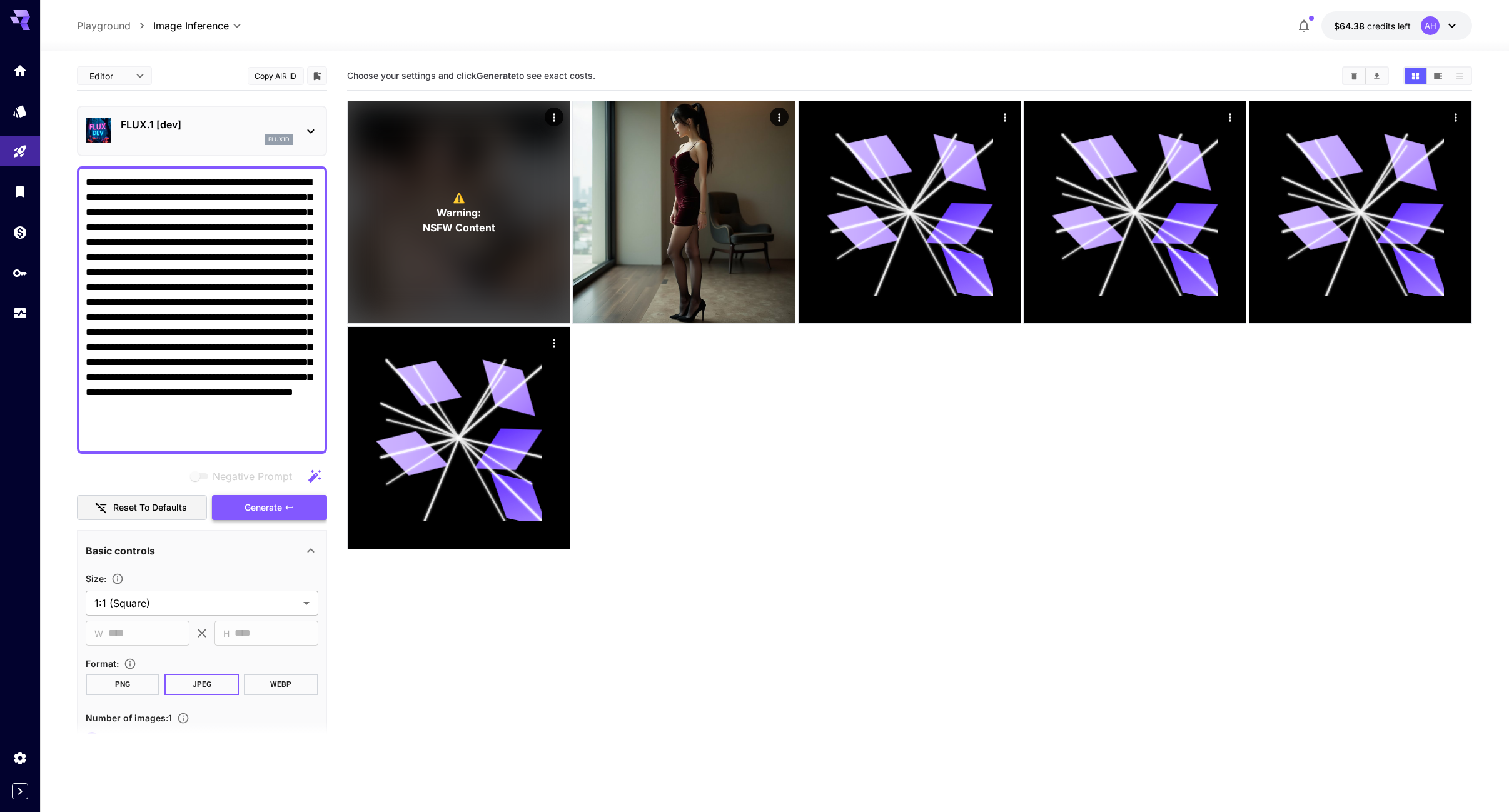
click at [269, 508] on span "Generate" at bounding box center [263, 508] width 37 height 16
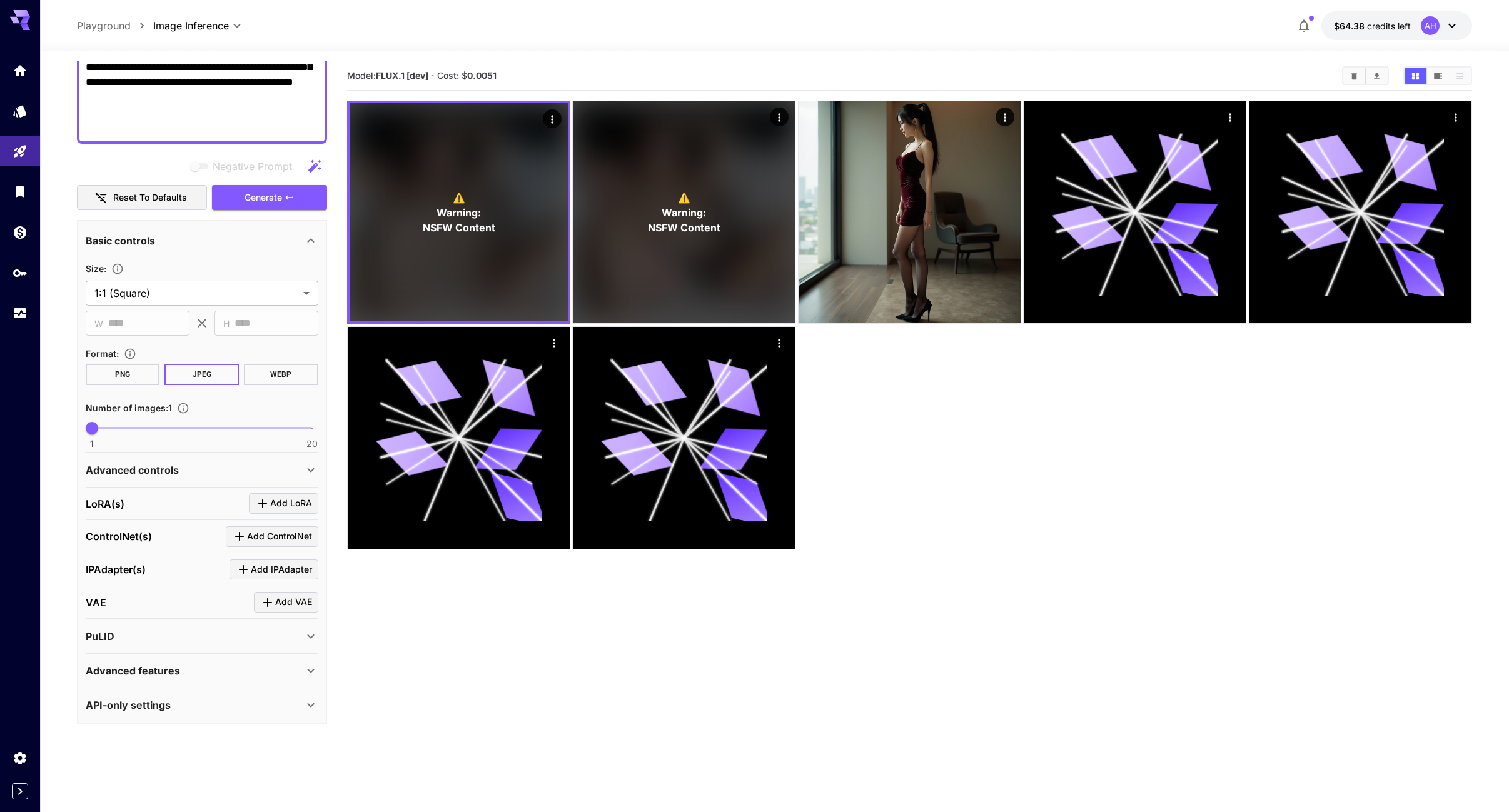
scroll to position [314, 0]
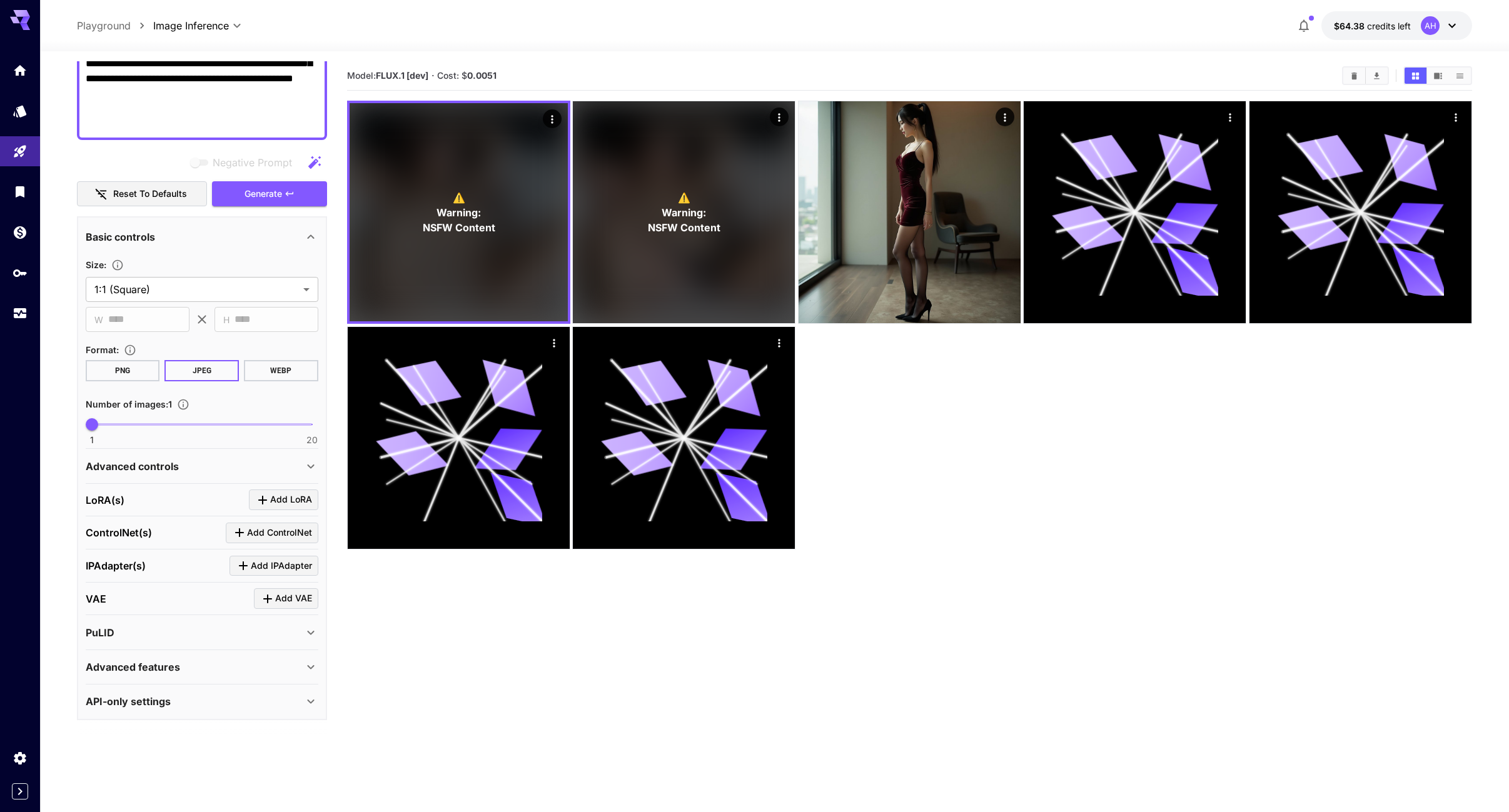
click at [304, 628] on icon at bounding box center [311, 633] width 15 height 15
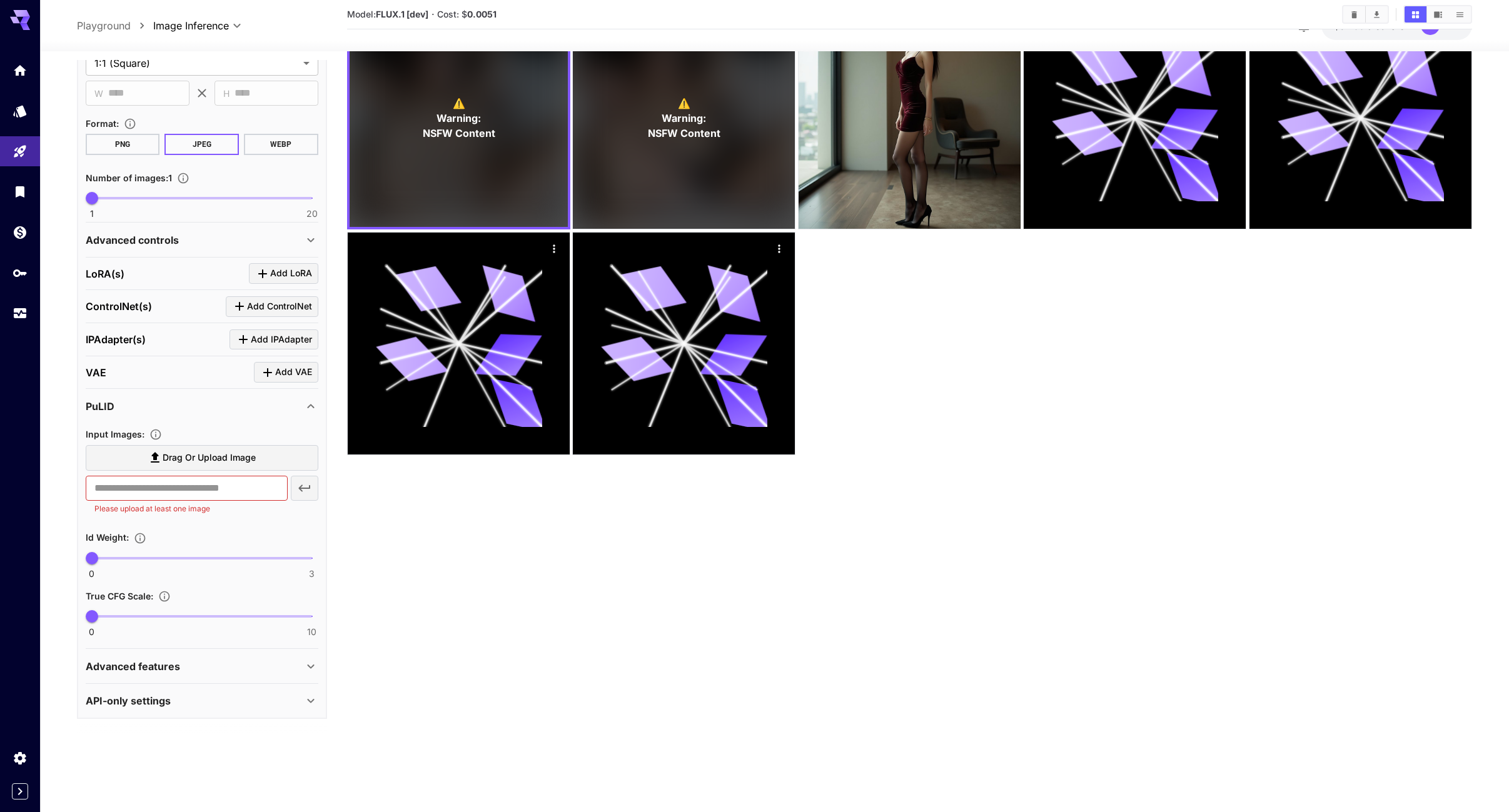
scroll to position [99, 0]
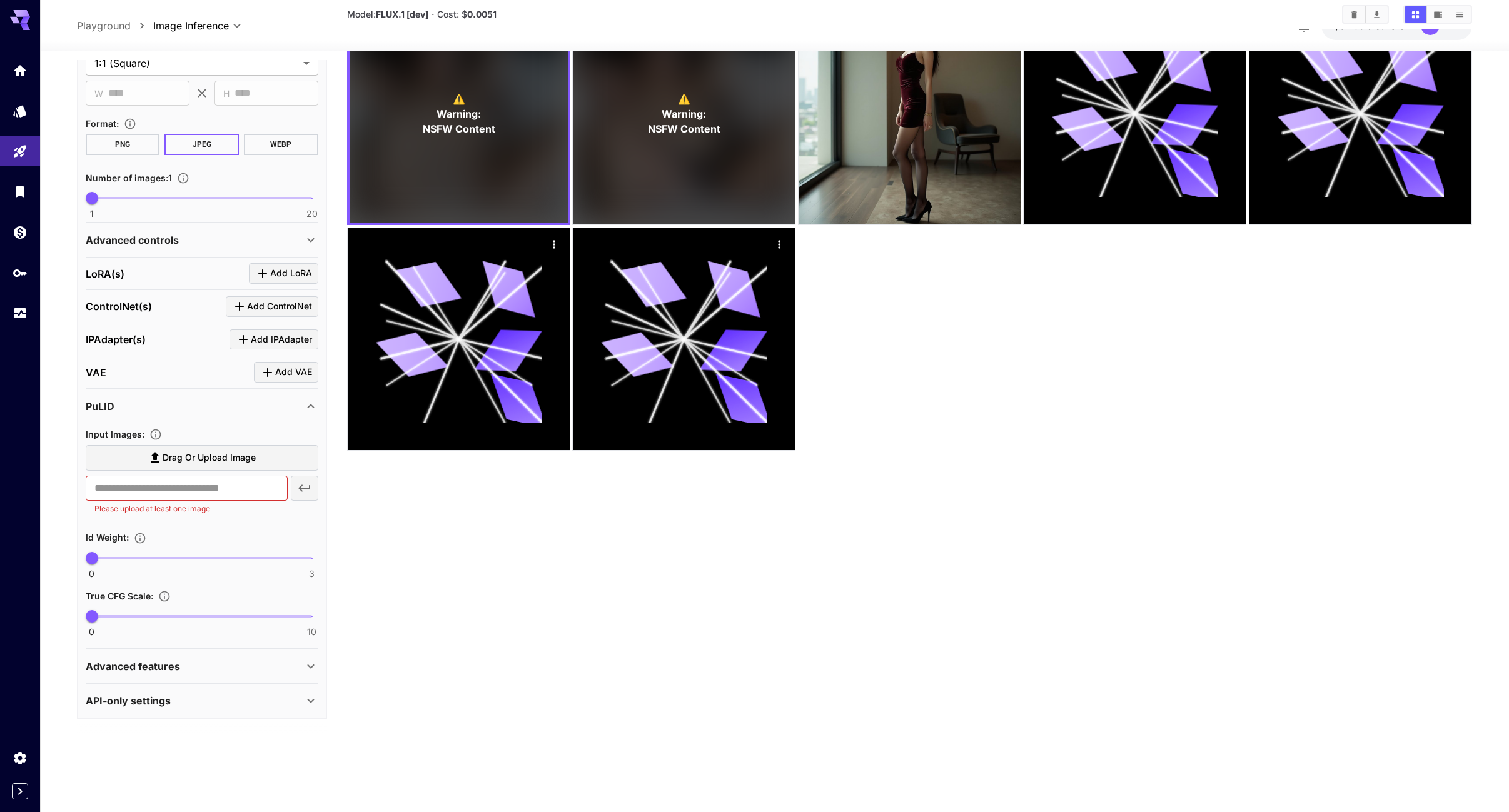
click at [300, 661] on div "Advanced features" at bounding box center [195, 667] width 218 height 15
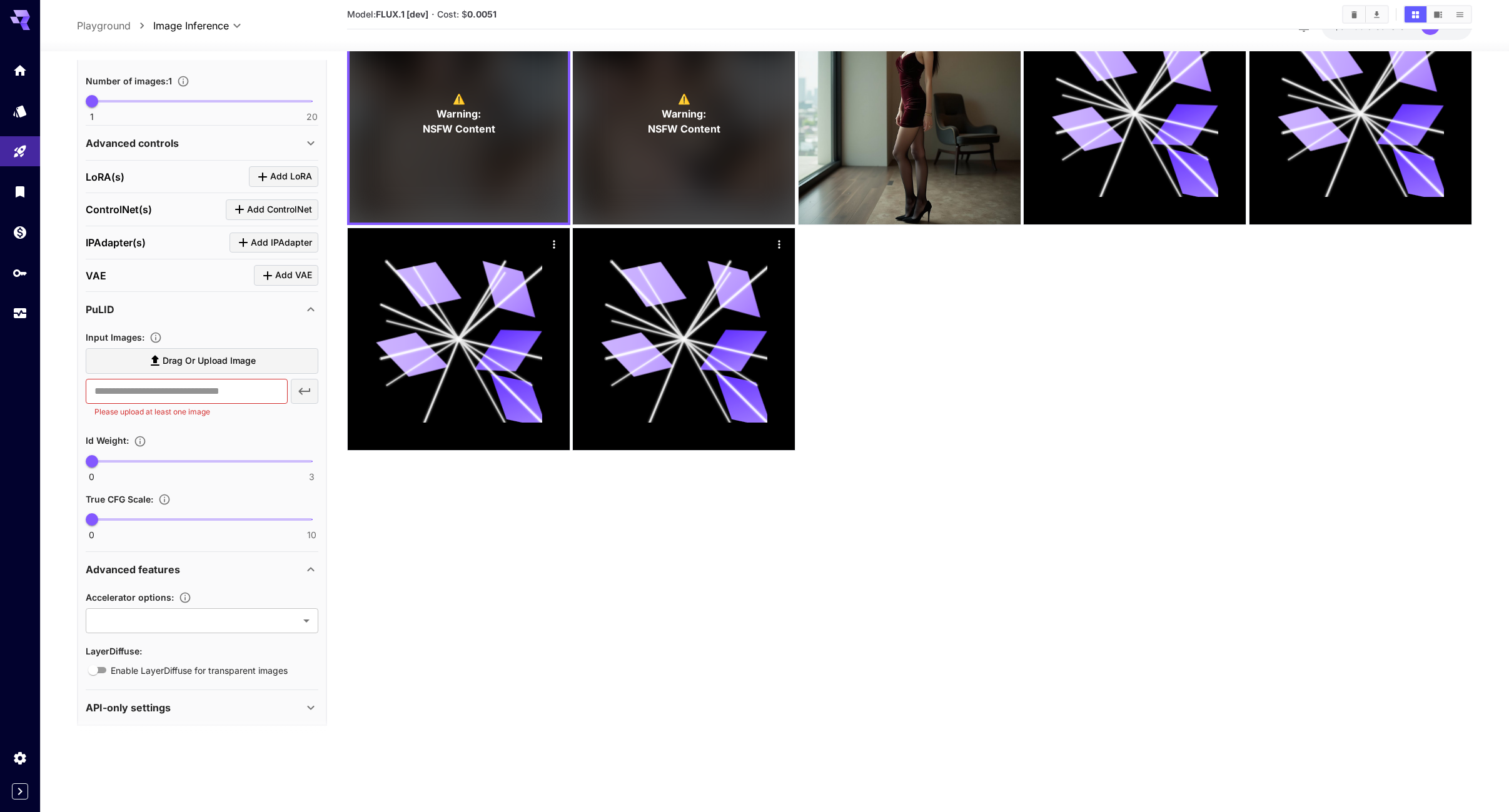
scroll to position [643, 0]
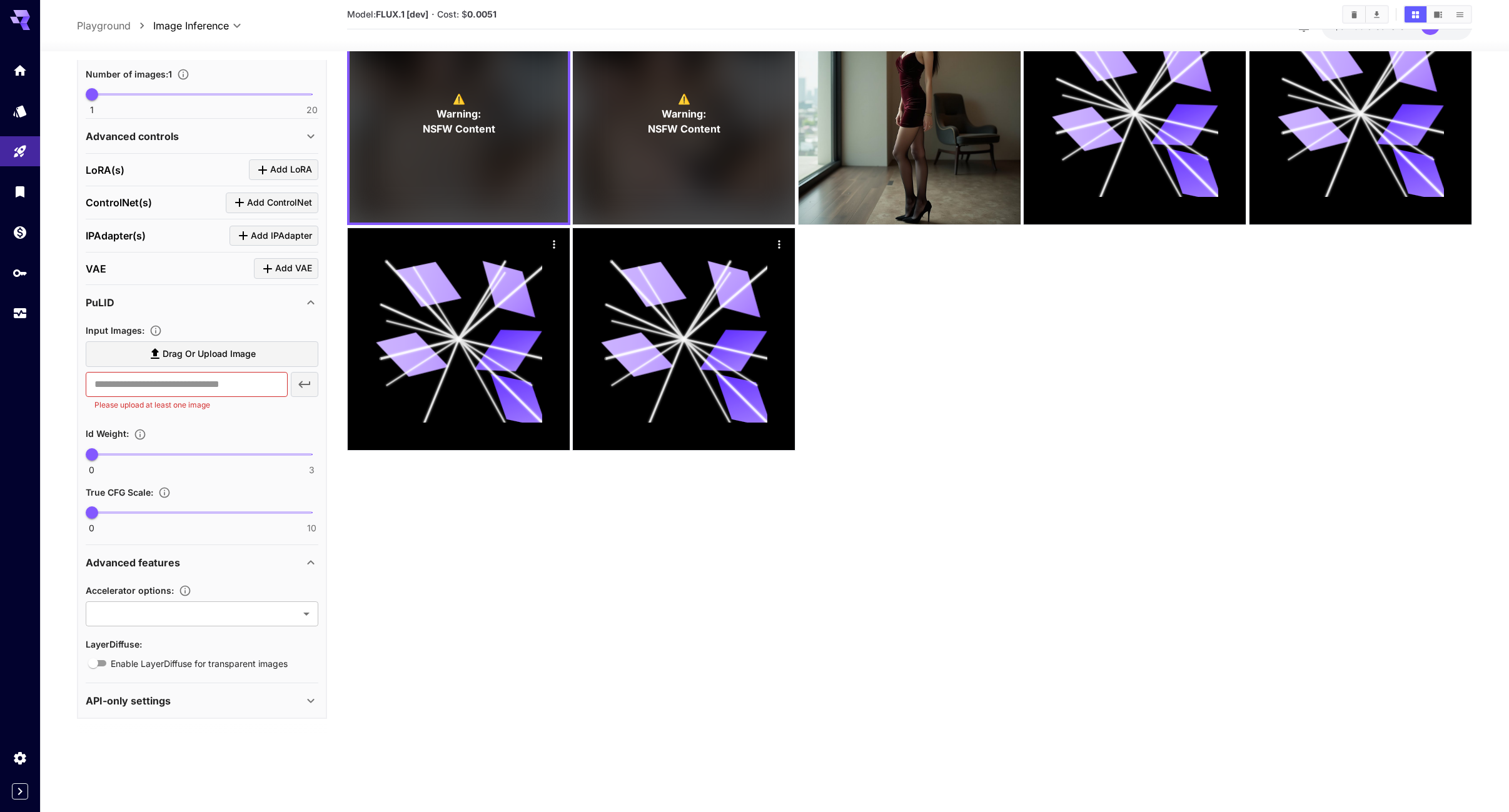
click at [314, 704] on icon at bounding box center [311, 701] width 15 height 15
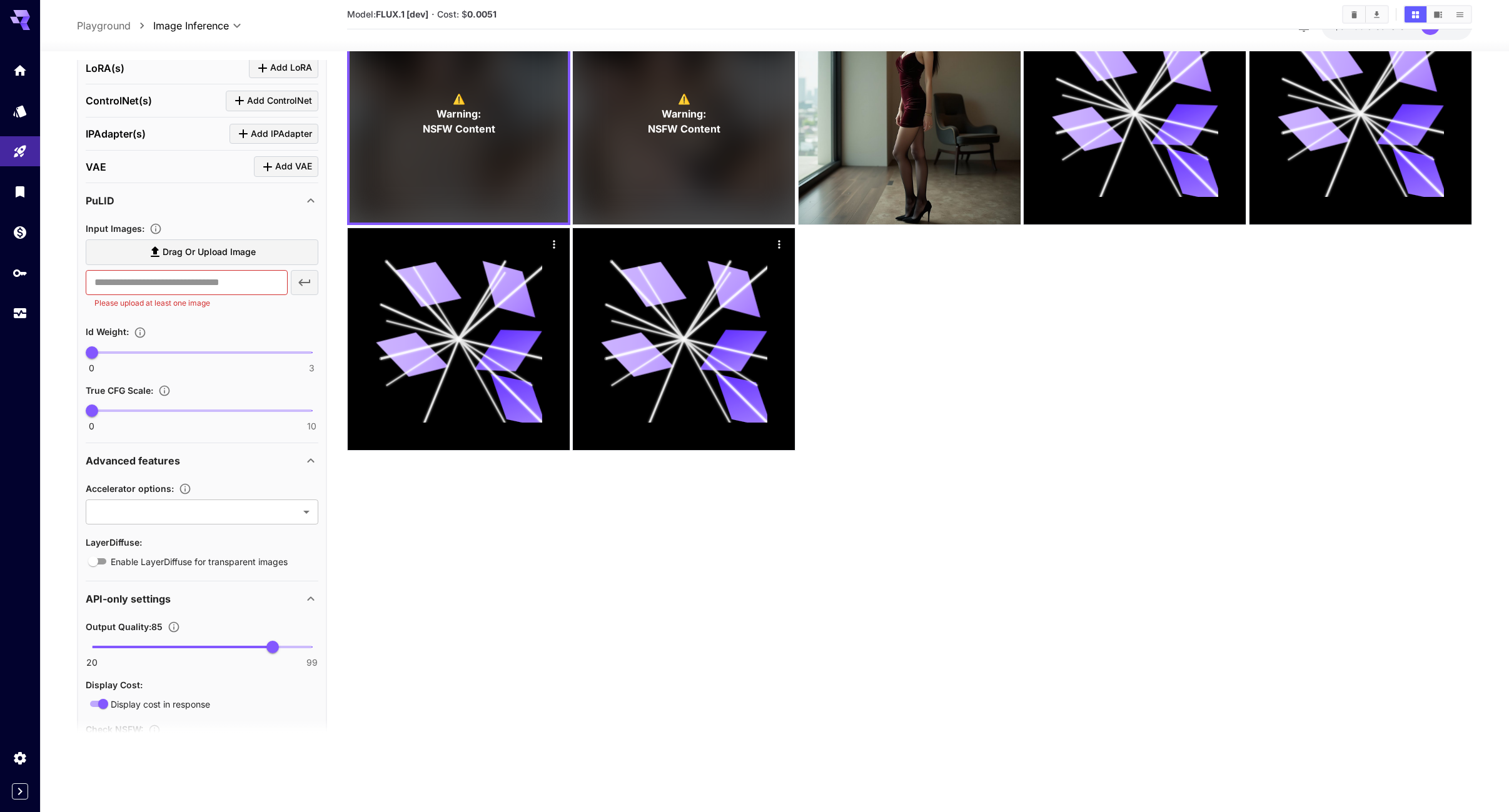
scroll to position [663, 0]
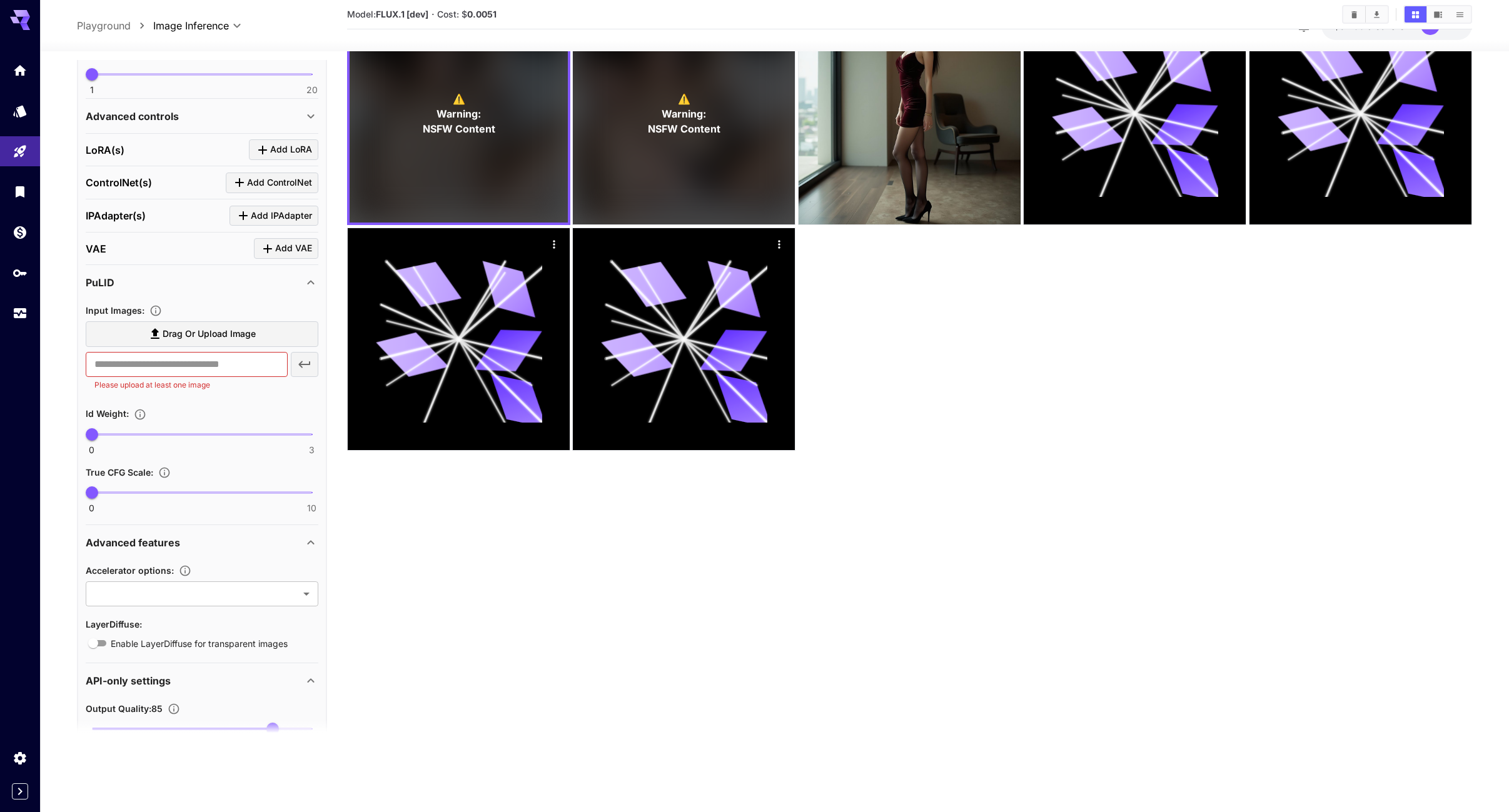
click at [241, 323] on label "Drag or upload image" at bounding box center [202, 334] width 233 height 26
click at [0, 0] on input "Drag or upload image" at bounding box center [0, 0] width 0 height 0
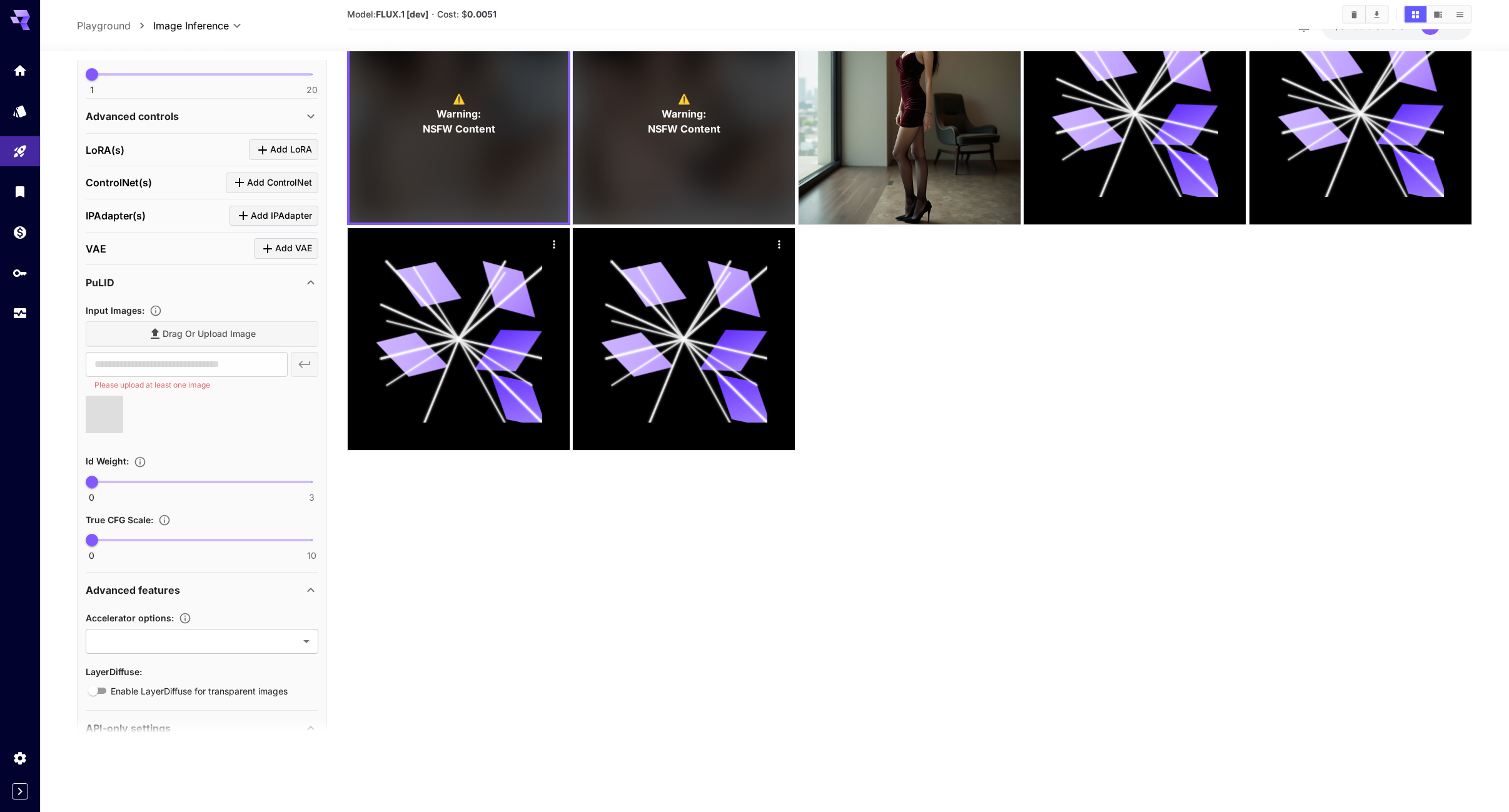
type input "**********"
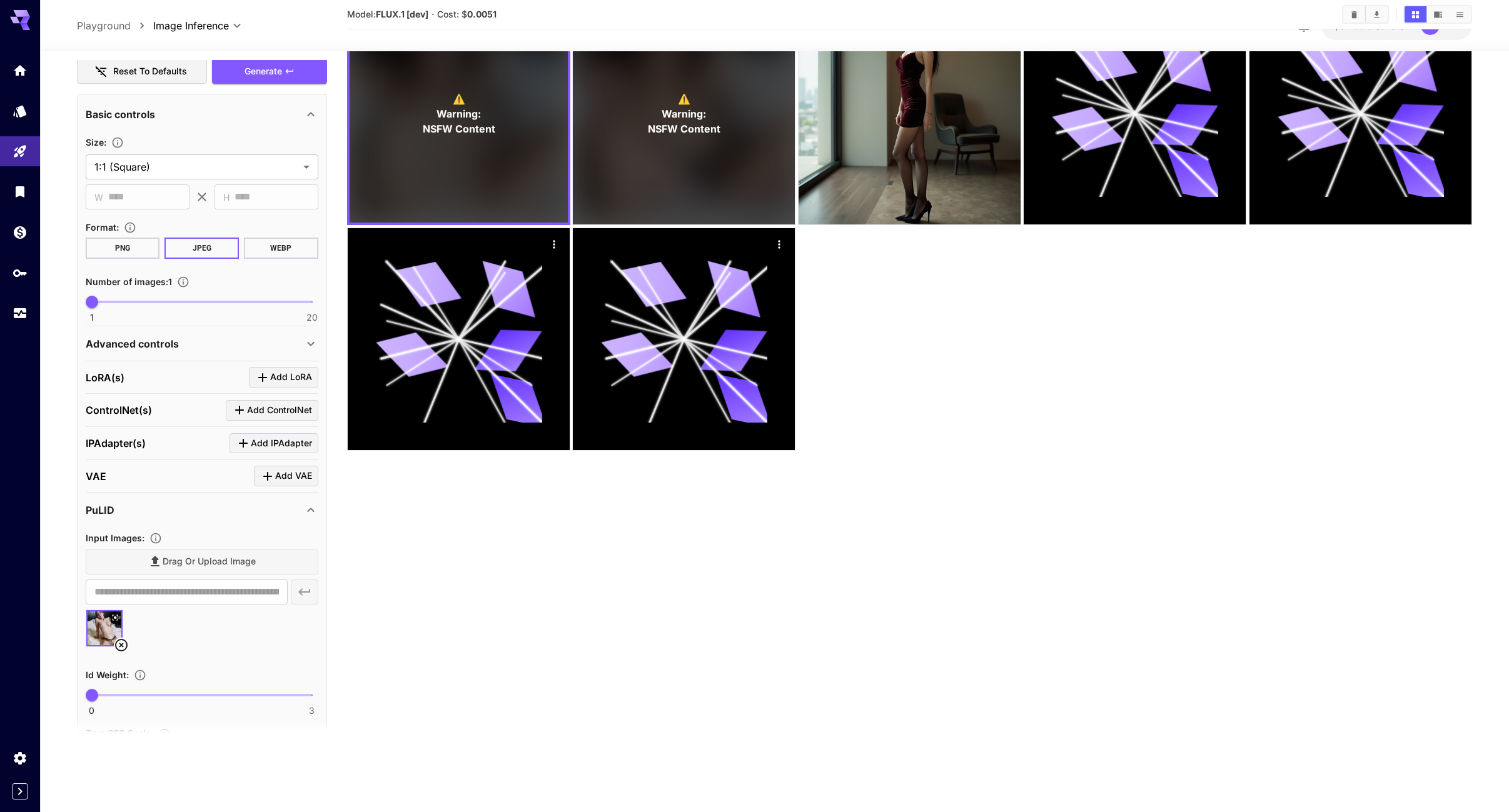
scroll to position [412, 0]
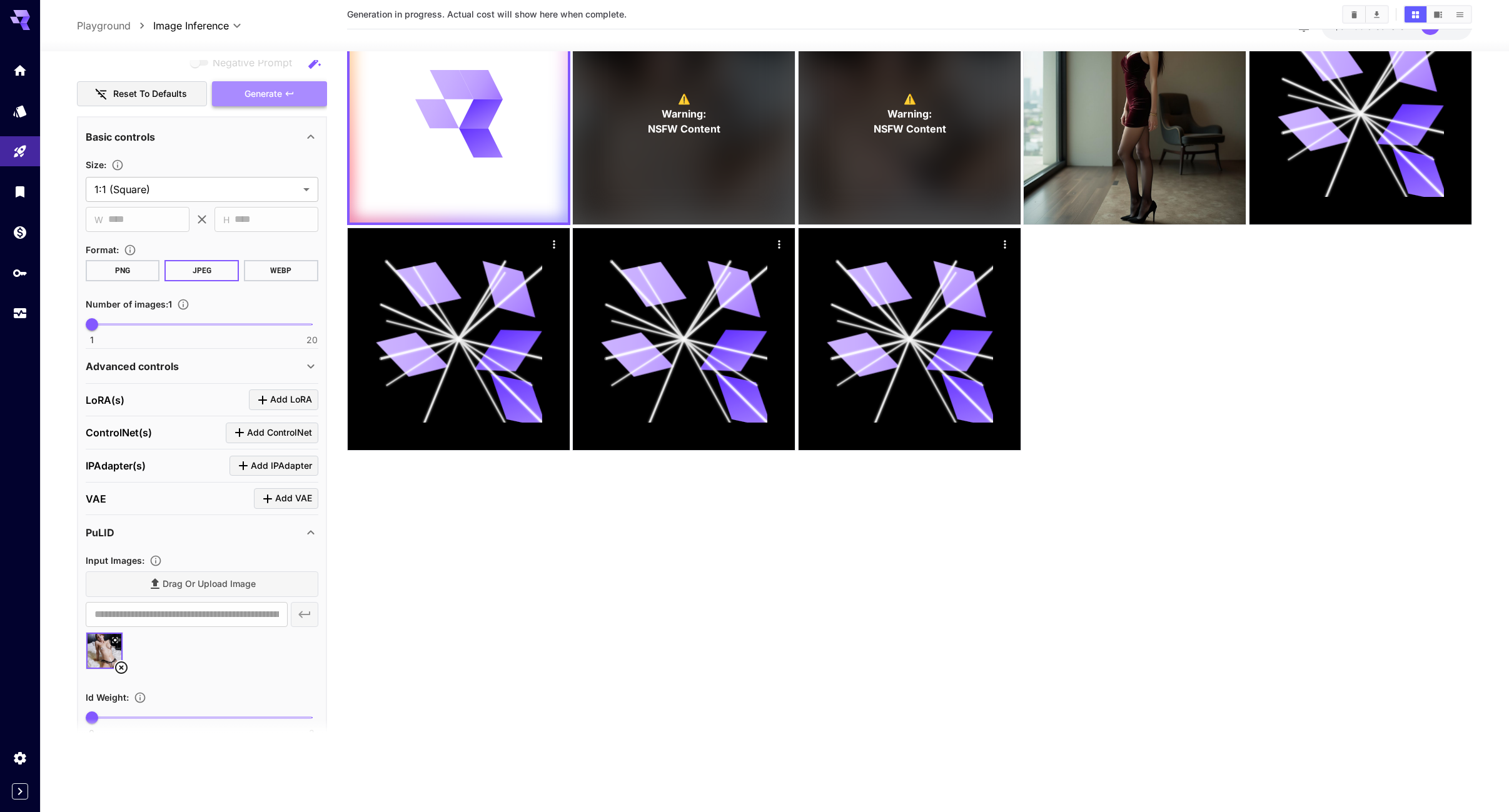
click at [295, 93] on button "Generate" at bounding box center [270, 94] width 115 height 26
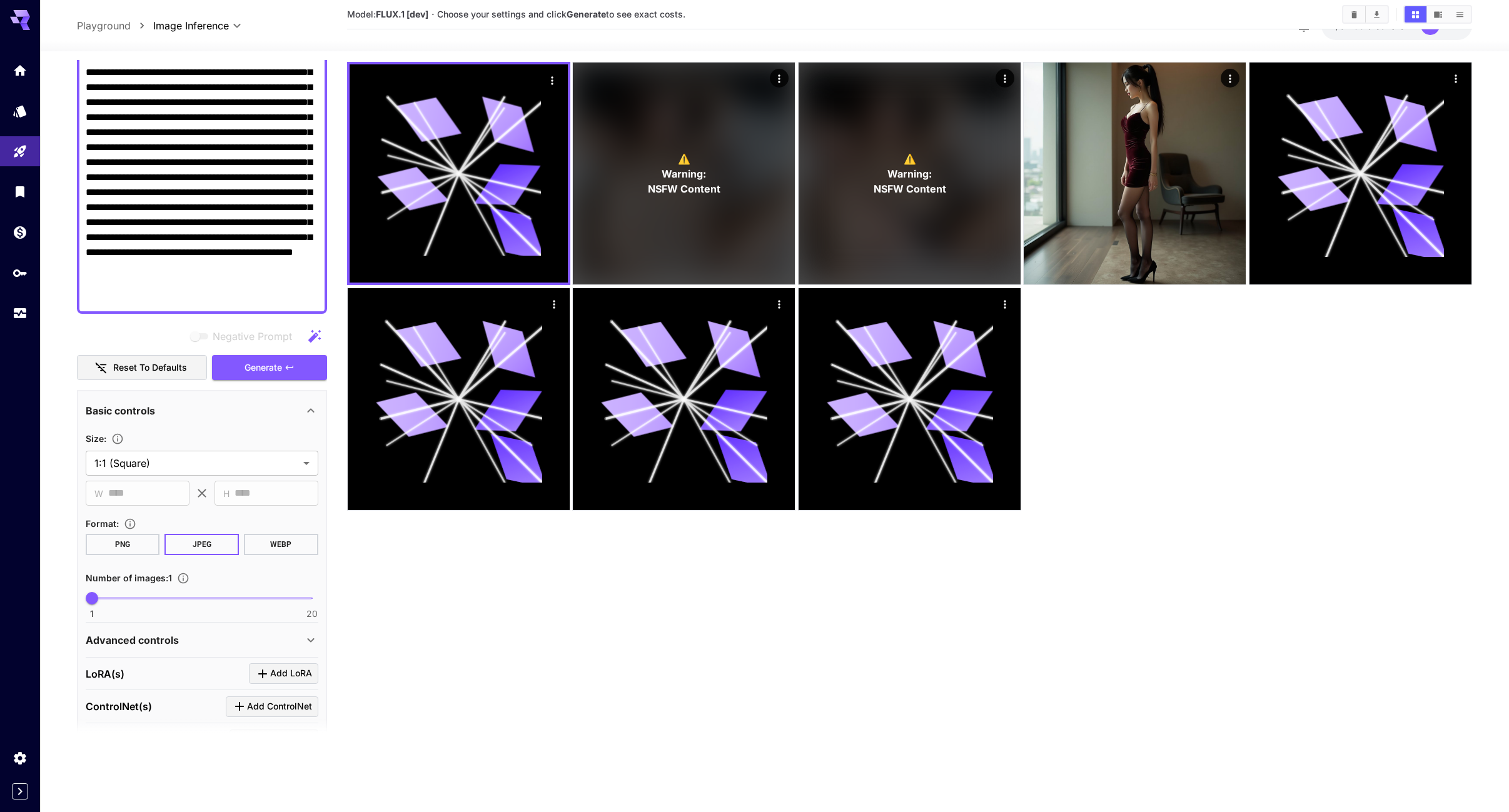
scroll to position [125, 0]
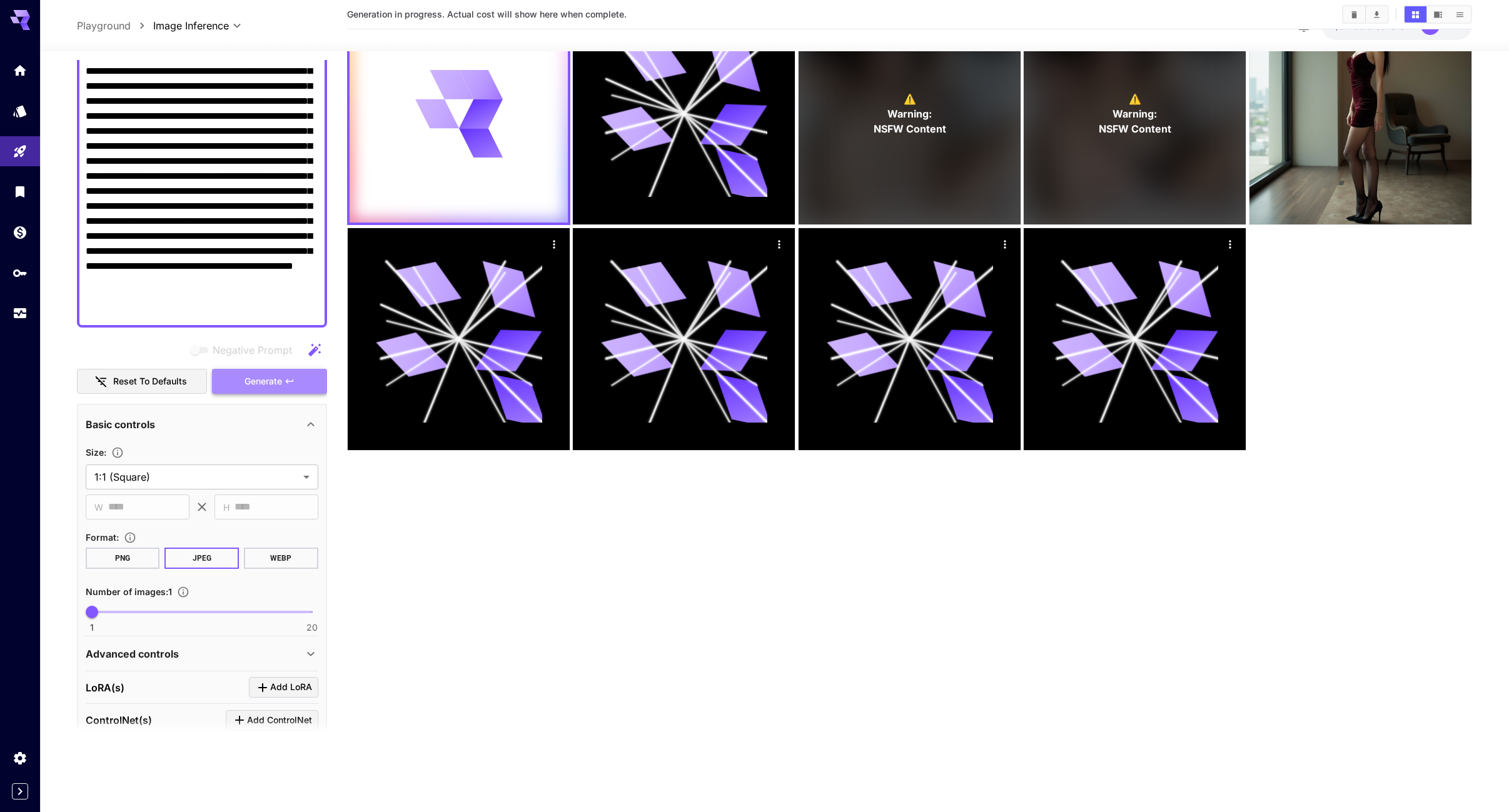
click at [268, 375] on span "Generate" at bounding box center [263, 381] width 37 height 16
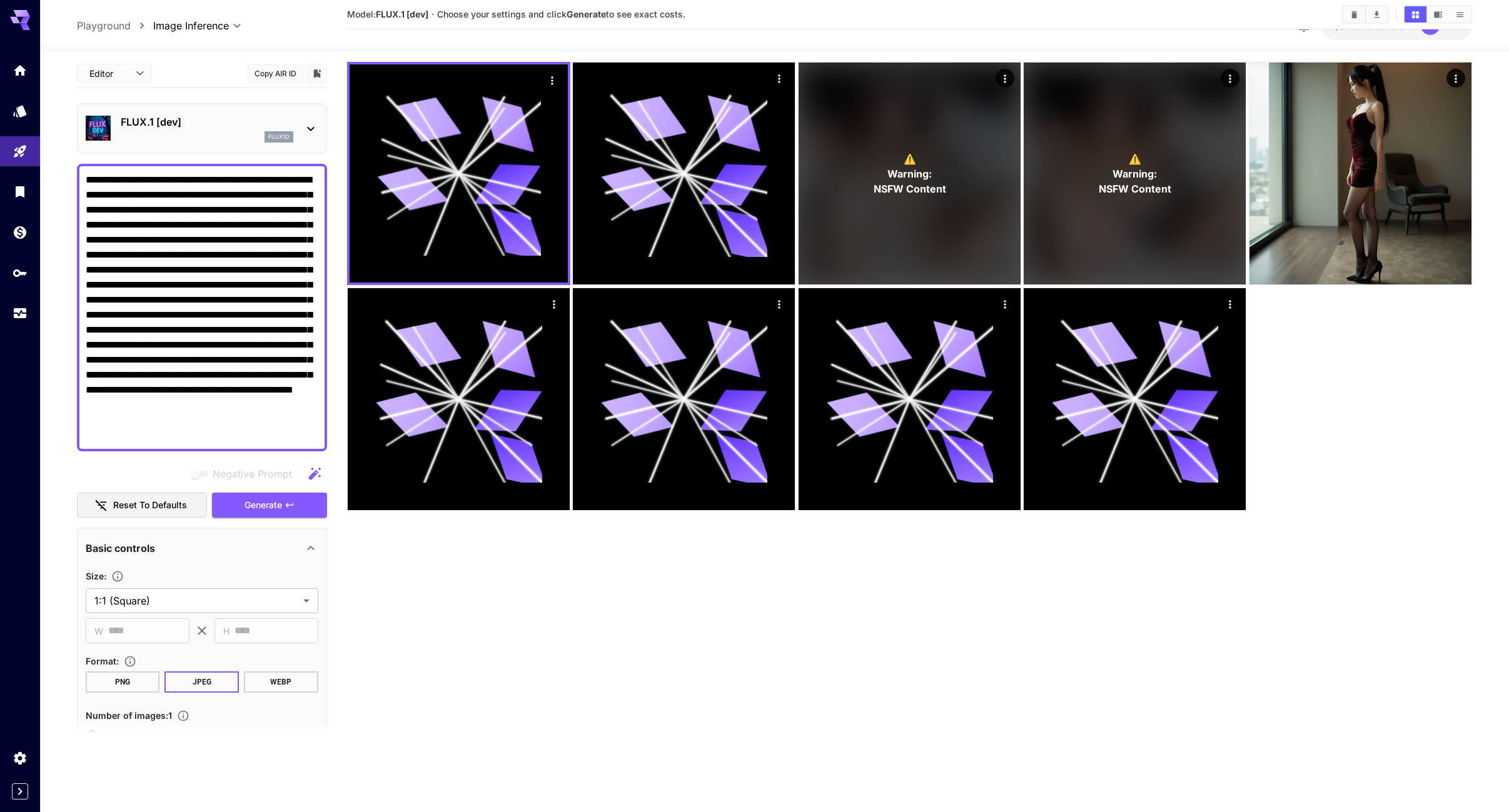
scroll to position [0, 0]
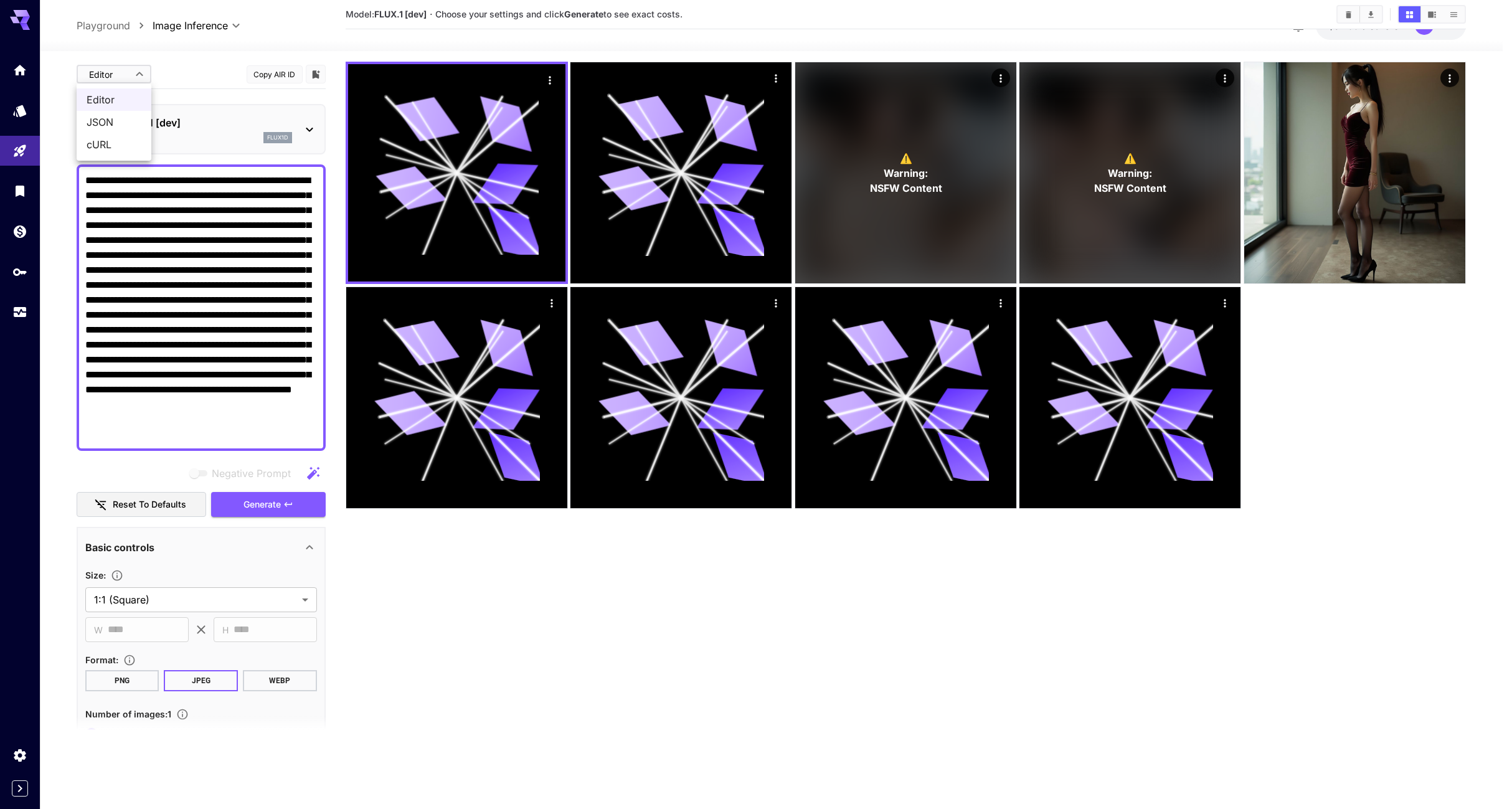
click at [129, 67] on body "**********" at bounding box center [756, 356] width 1512 height 908
click at [190, 70] on div at bounding box center [756, 404] width 1512 height 809
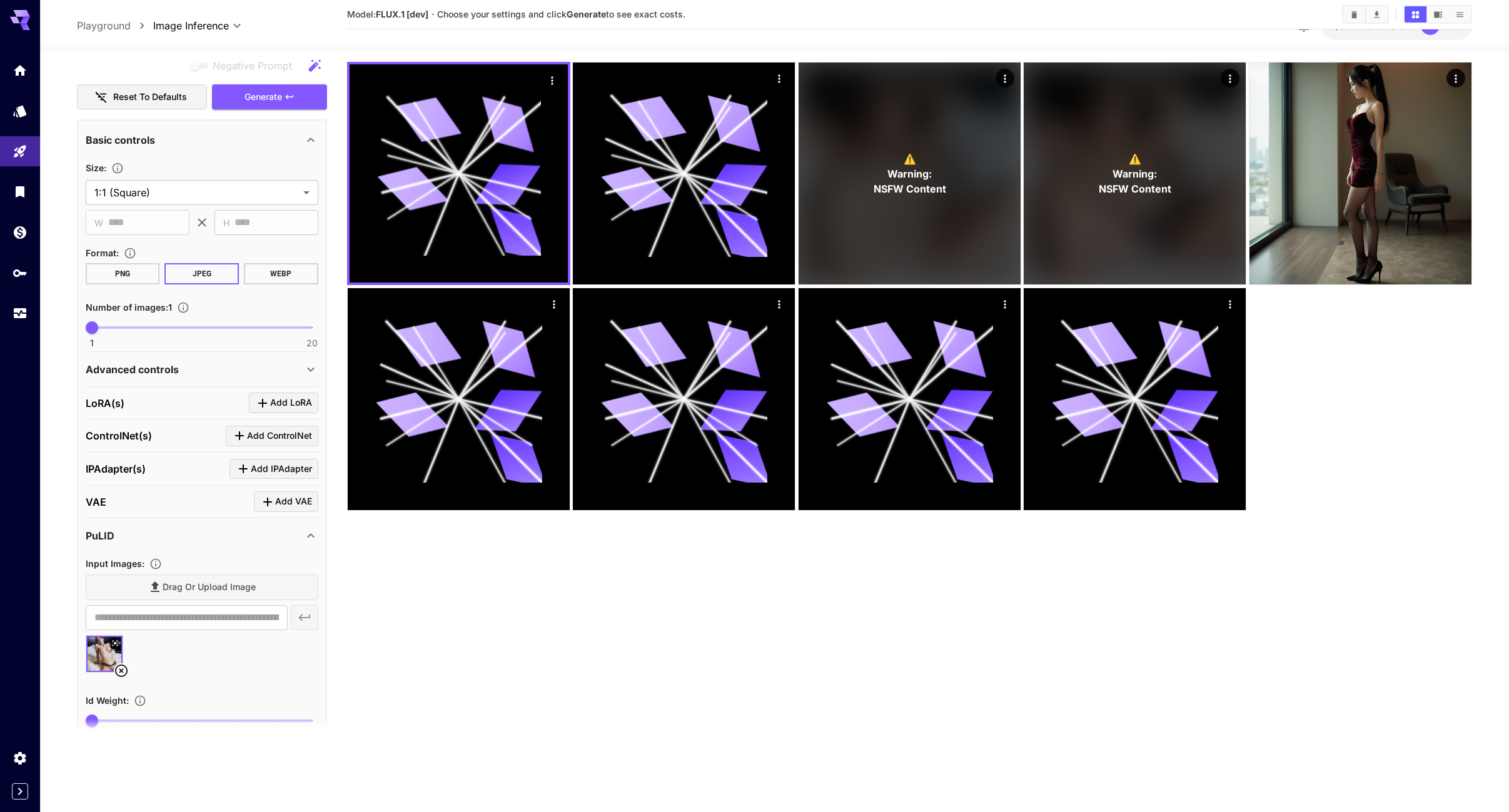
scroll to position [437, 0]
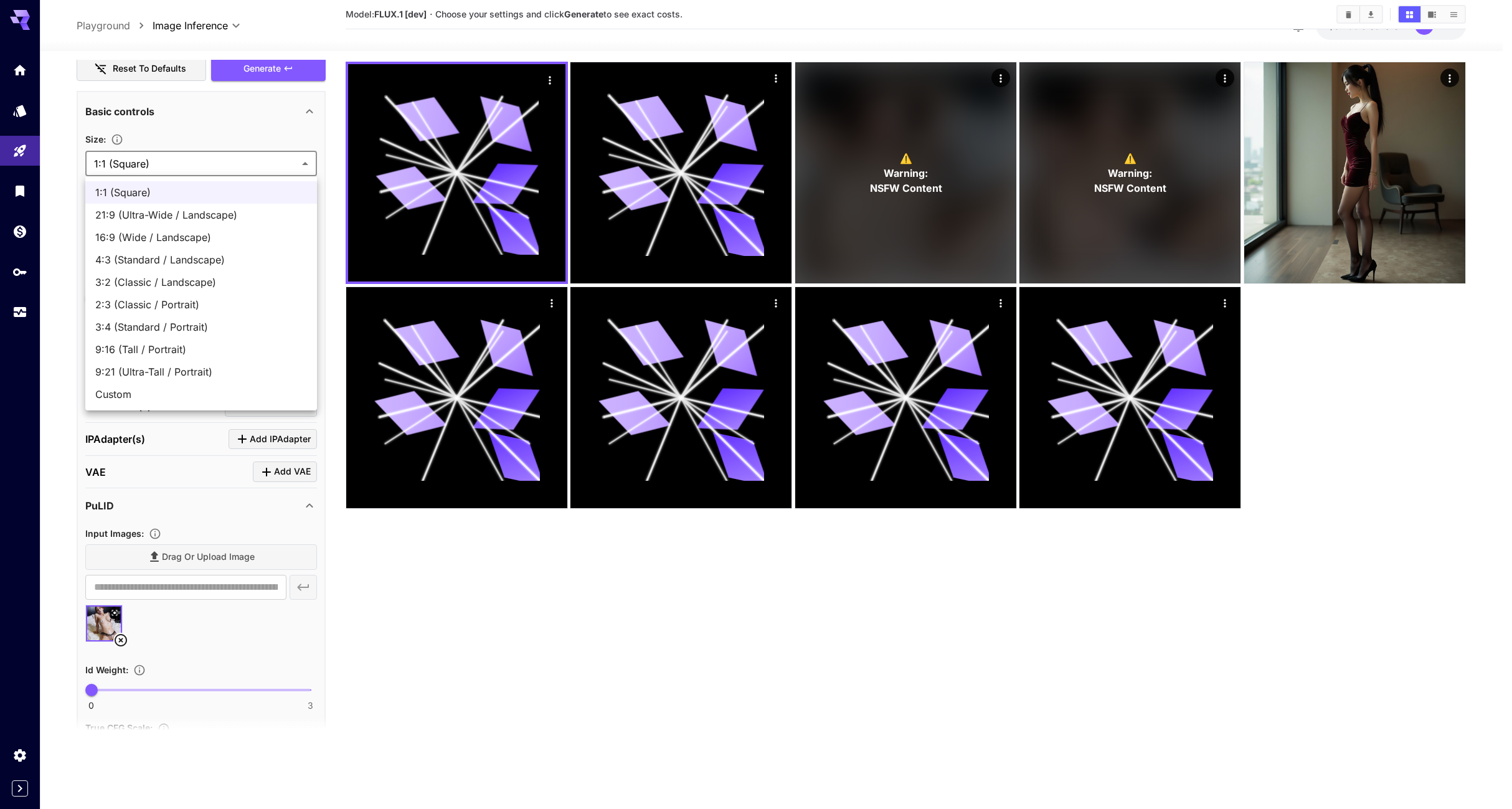
click at [303, 162] on body "**********" at bounding box center [756, 356] width 1512 height 908
click at [219, 346] on span "9:16 (Tall / Portrait)" at bounding box center [201, 350] width 211 height 15
type input "**********"
type input "***"
type input "****"
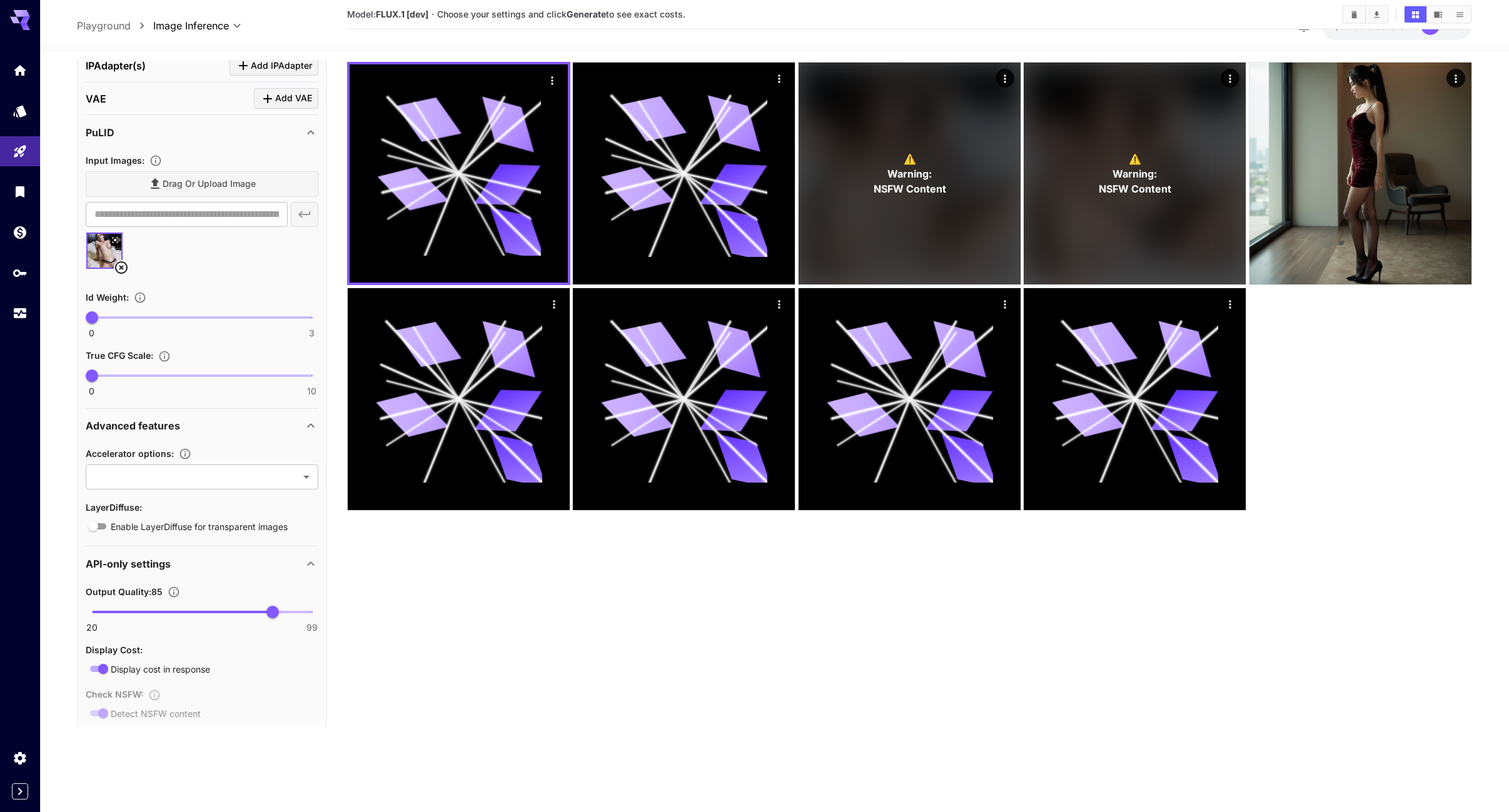
scroll to position [938, 0]
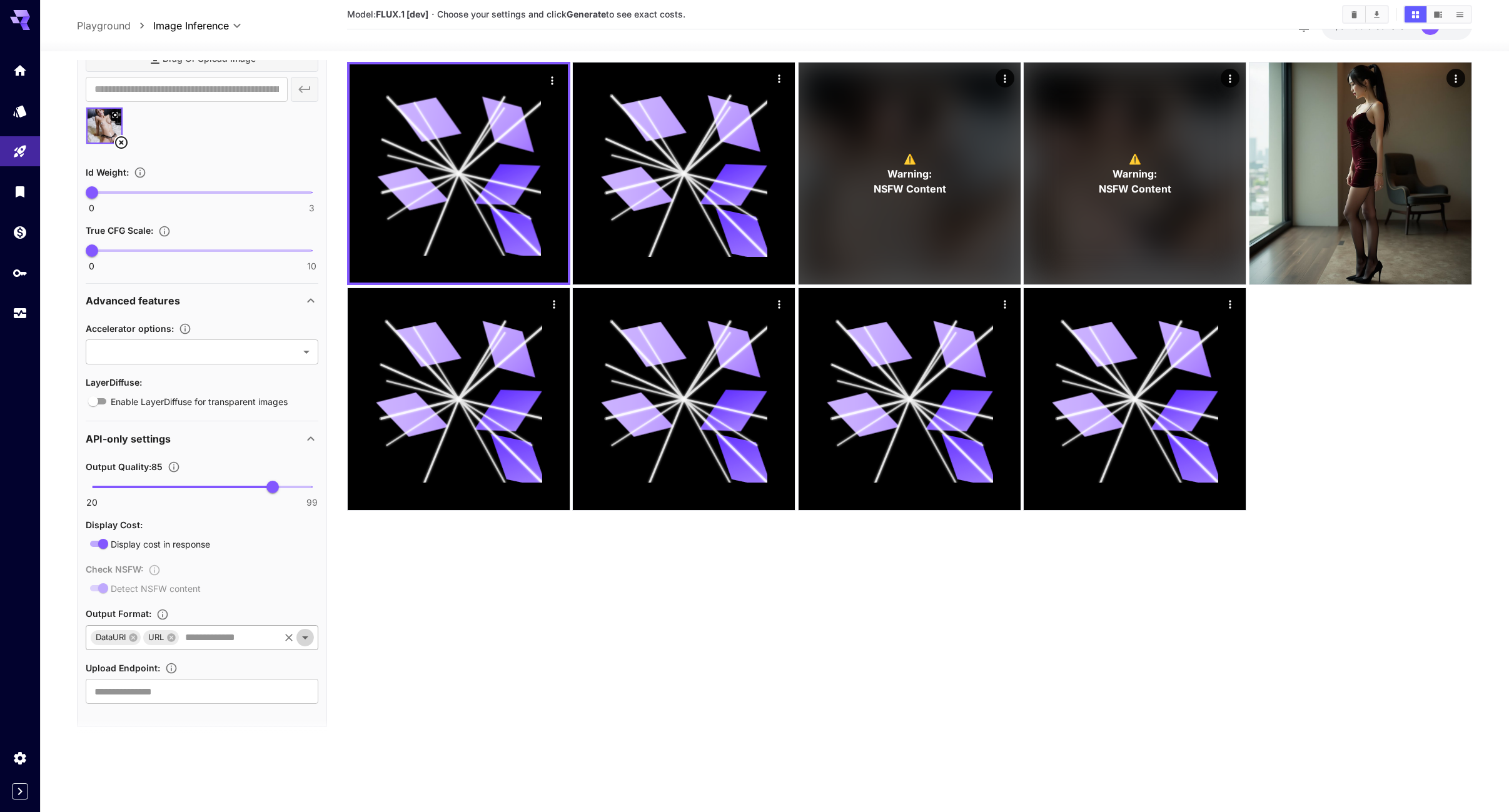
click at [300, 637] on icon "Open" at bounding box center [305, 638] width 15 height 15
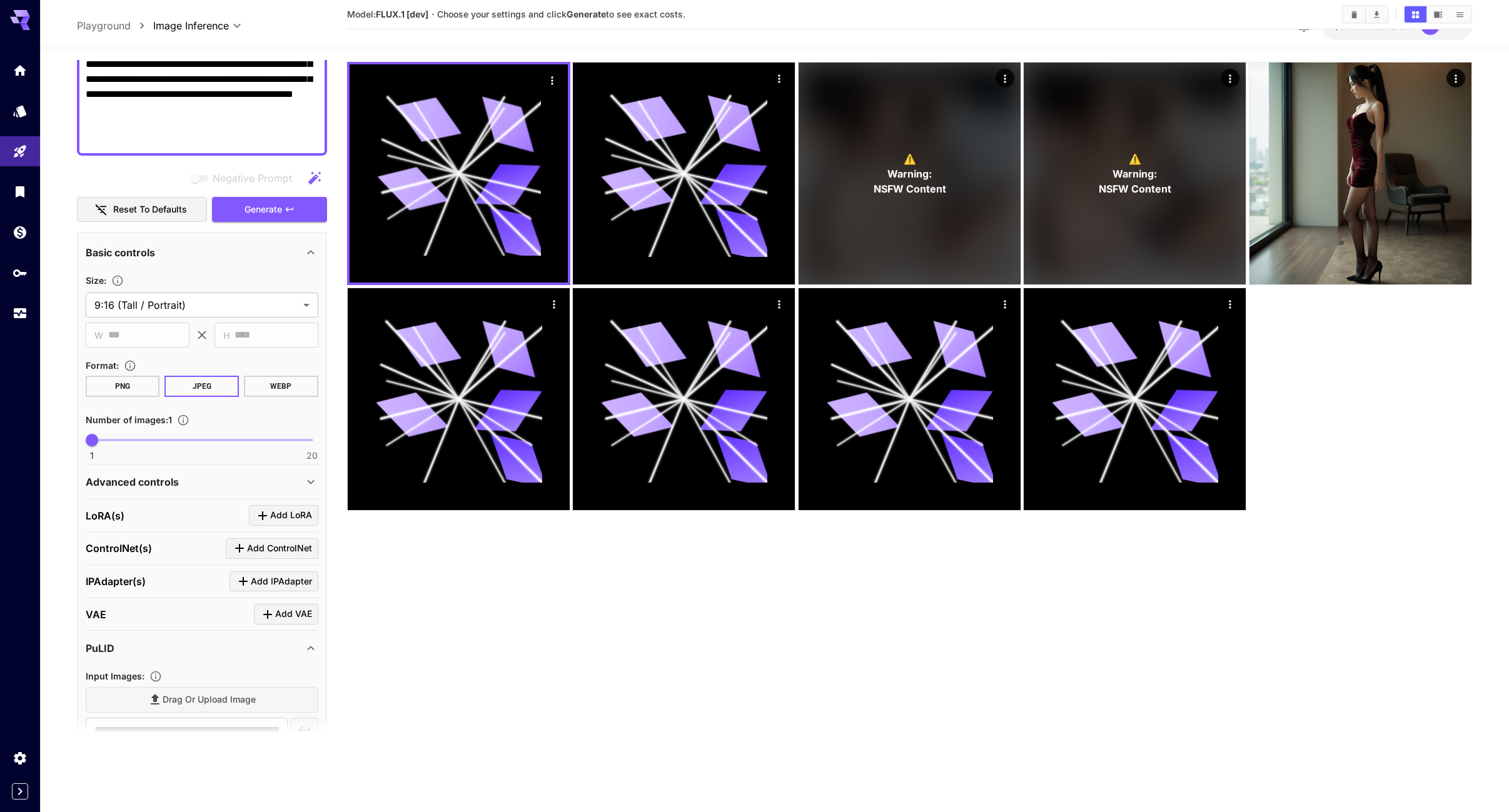
scroll to position [250, 0]
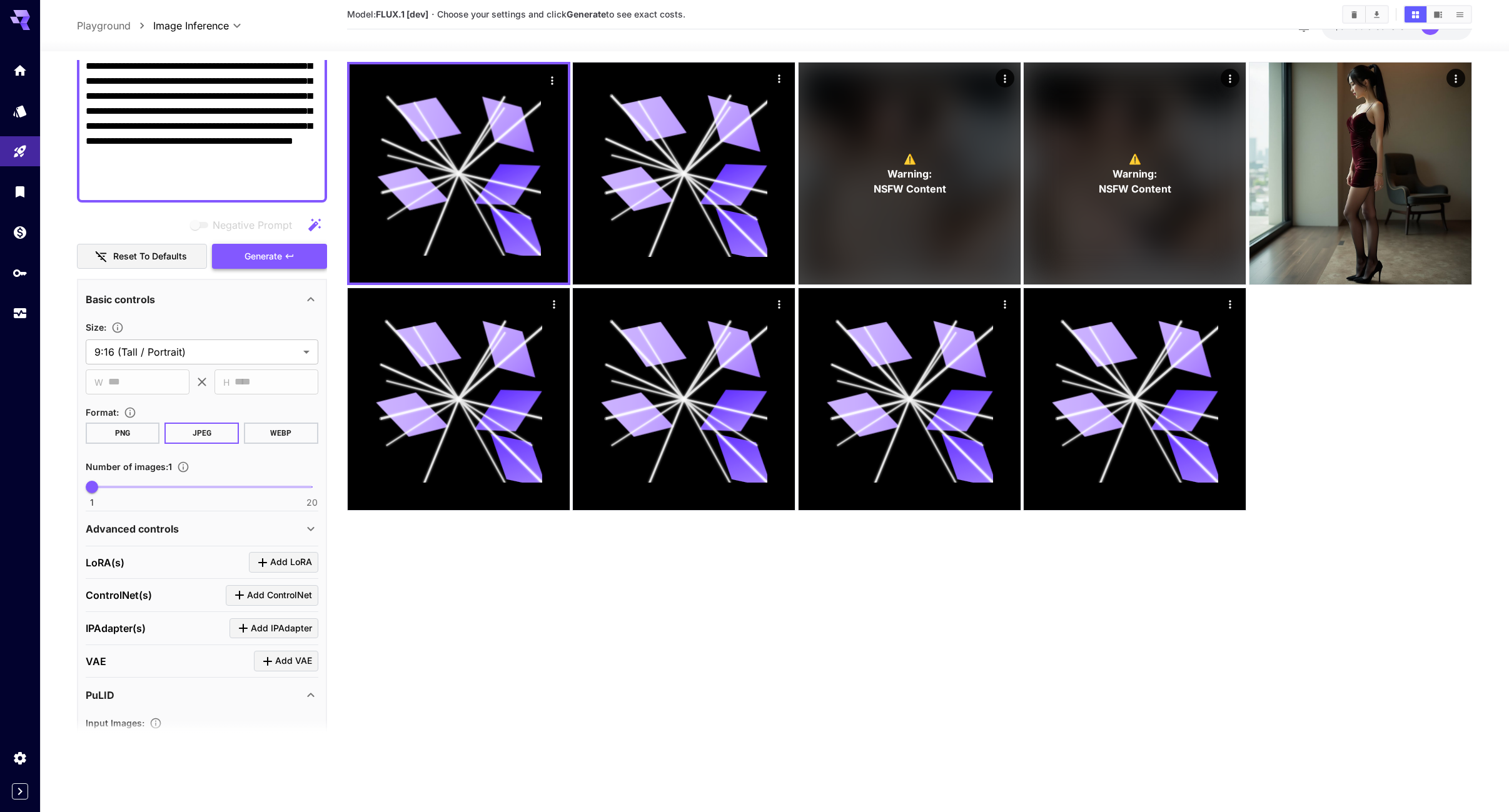
click at [258, 258] on span "Generate" at bounding box center [263, 256] width 37 height 16
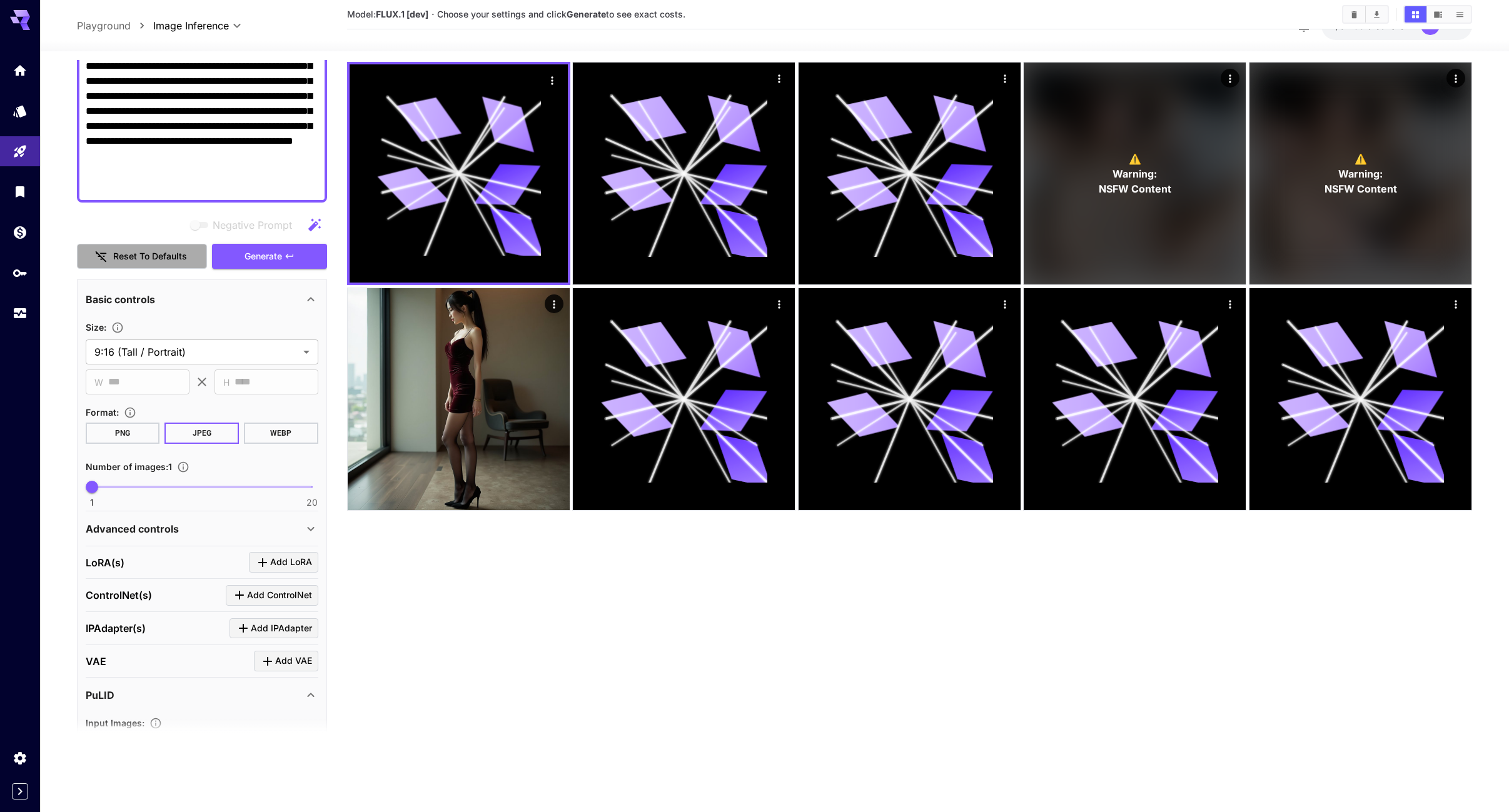
click at [124, 251] on button "Reset to defaults" at bounding box center [142, 257] width 130 height 26
type input "**********"
type input "****"
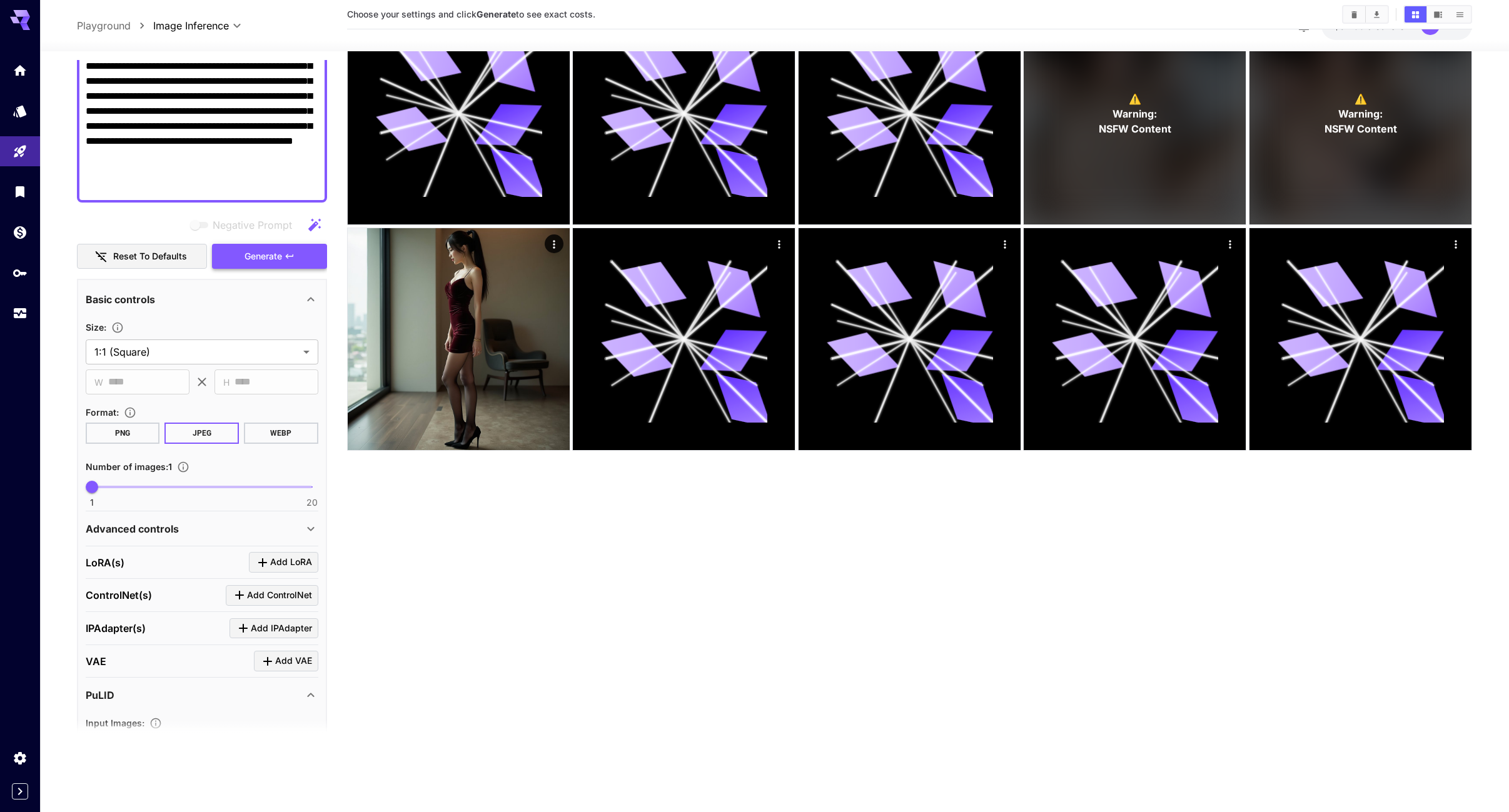
click at [285, 259] on icon "button" at bounding box center [289, 256] width 10 height 10
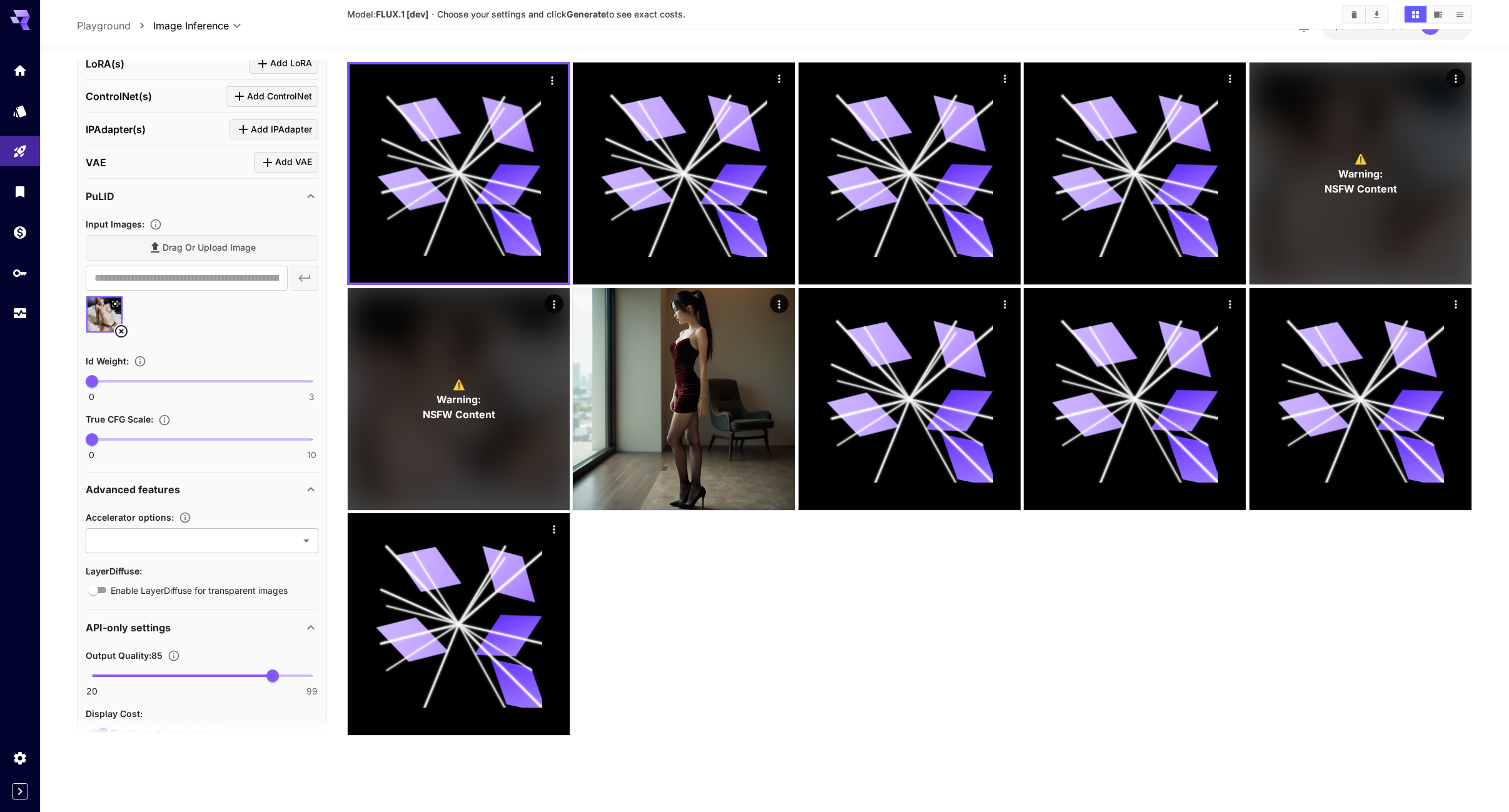
scroll to position [813, 0]
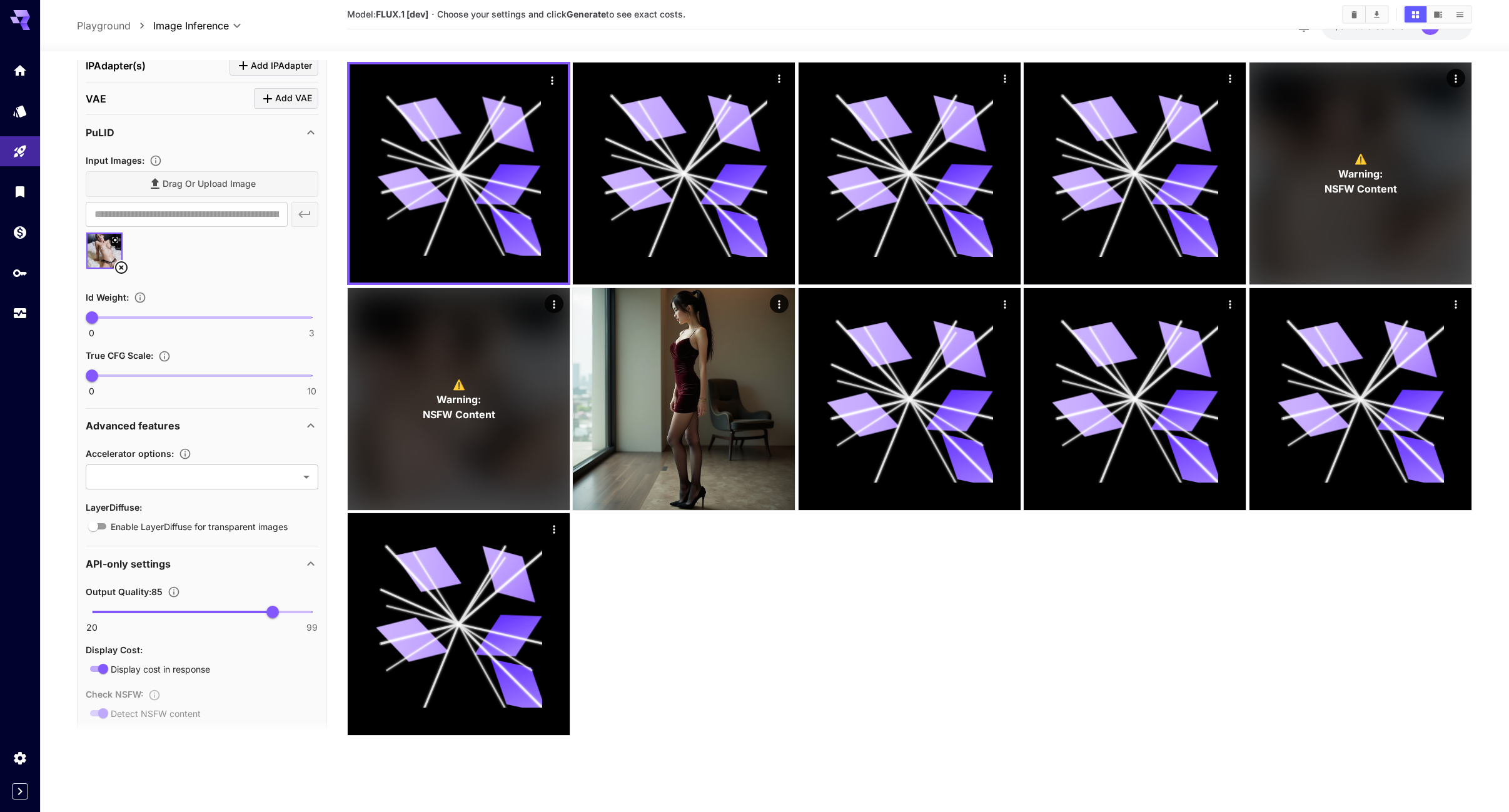
click at [174, 375] on span at bounding box center [202, 376] width 220 height 3
type input "***"
type input "*"
click at [168, 316] on span at bounding box center [202, 318] width 220 height 3
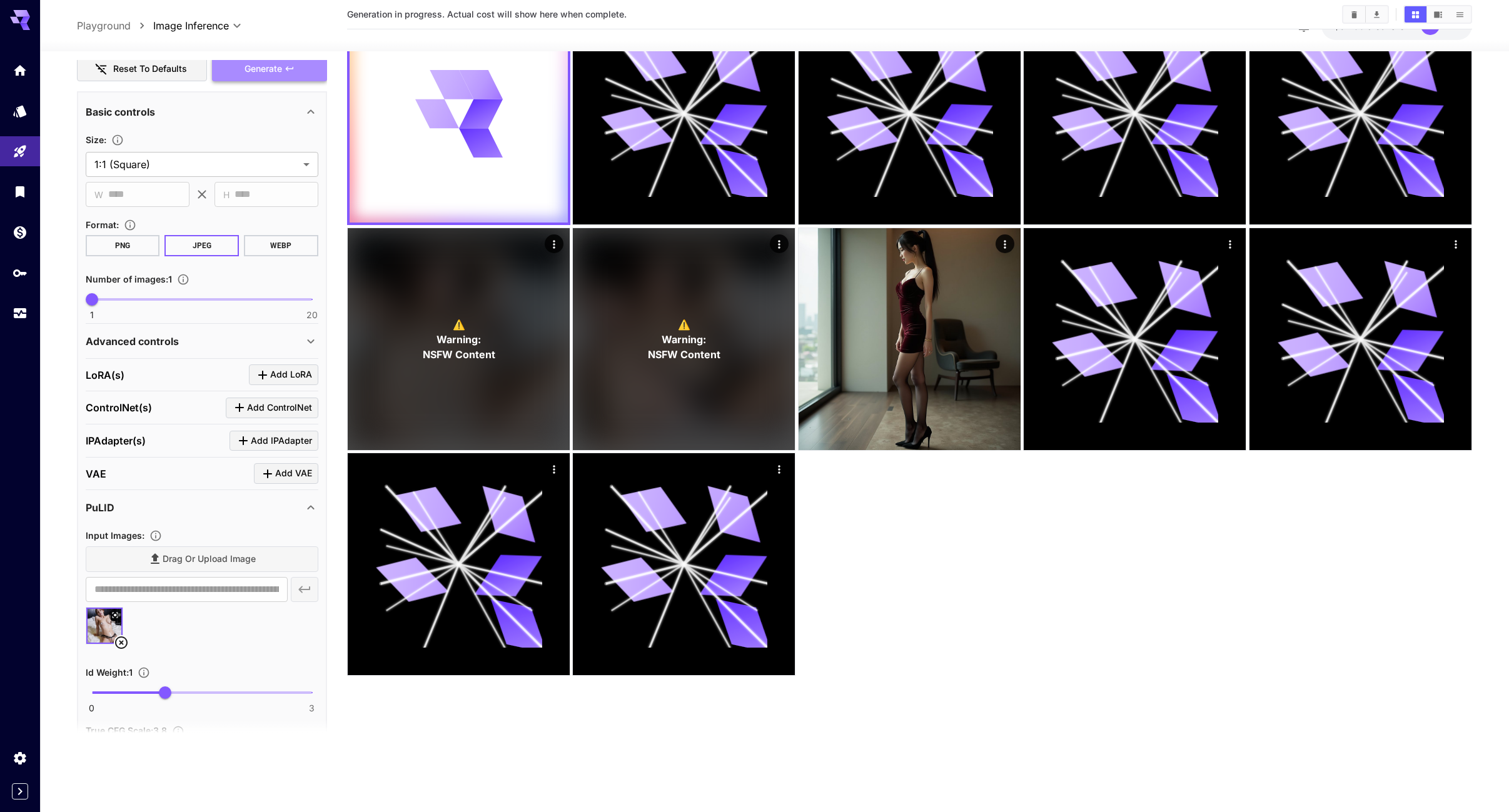
click at [288, 79] on button "Generate" at bounding box center [270, 69] width 115 height 26
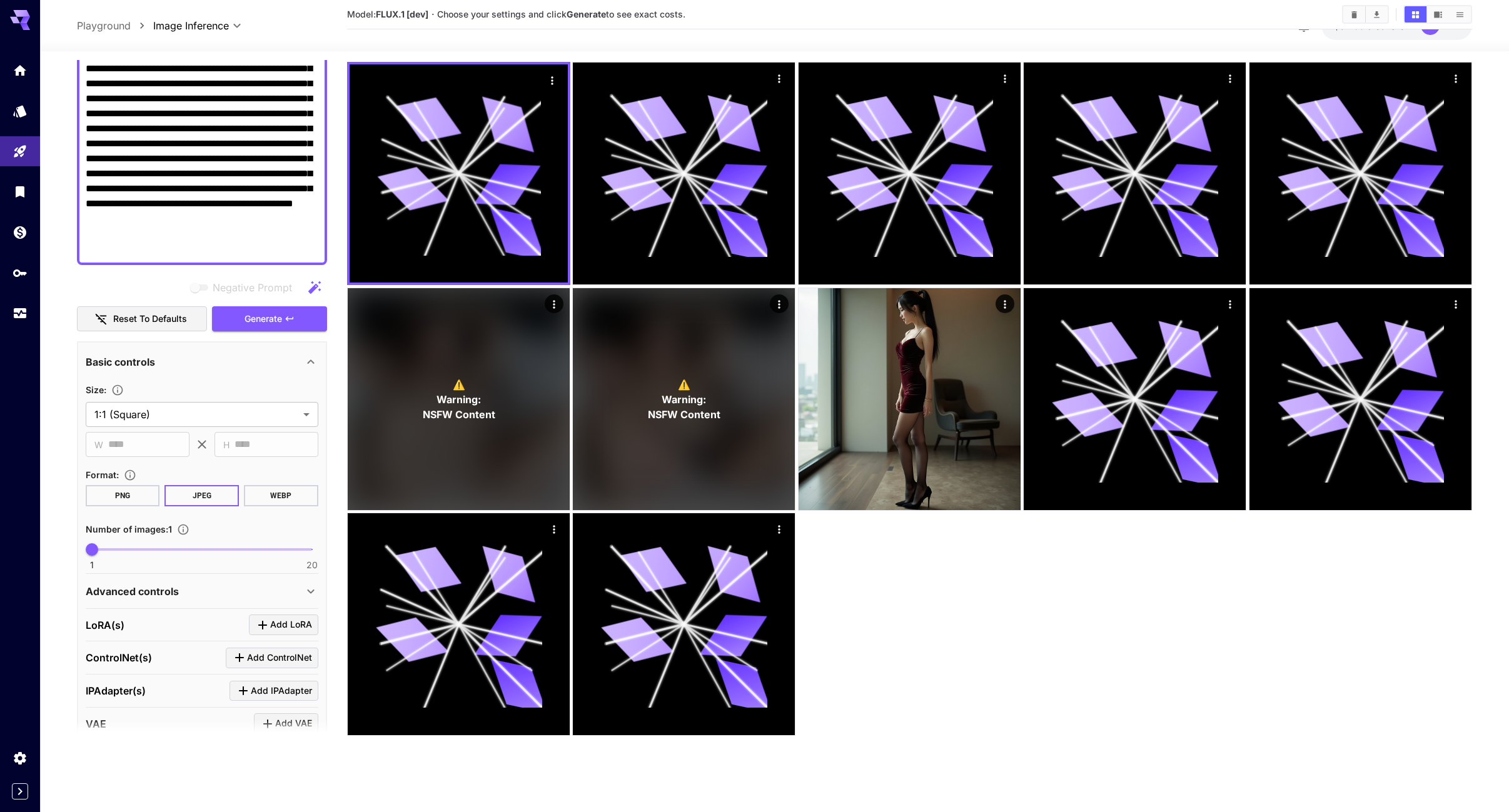
scroll to position [0, 0]
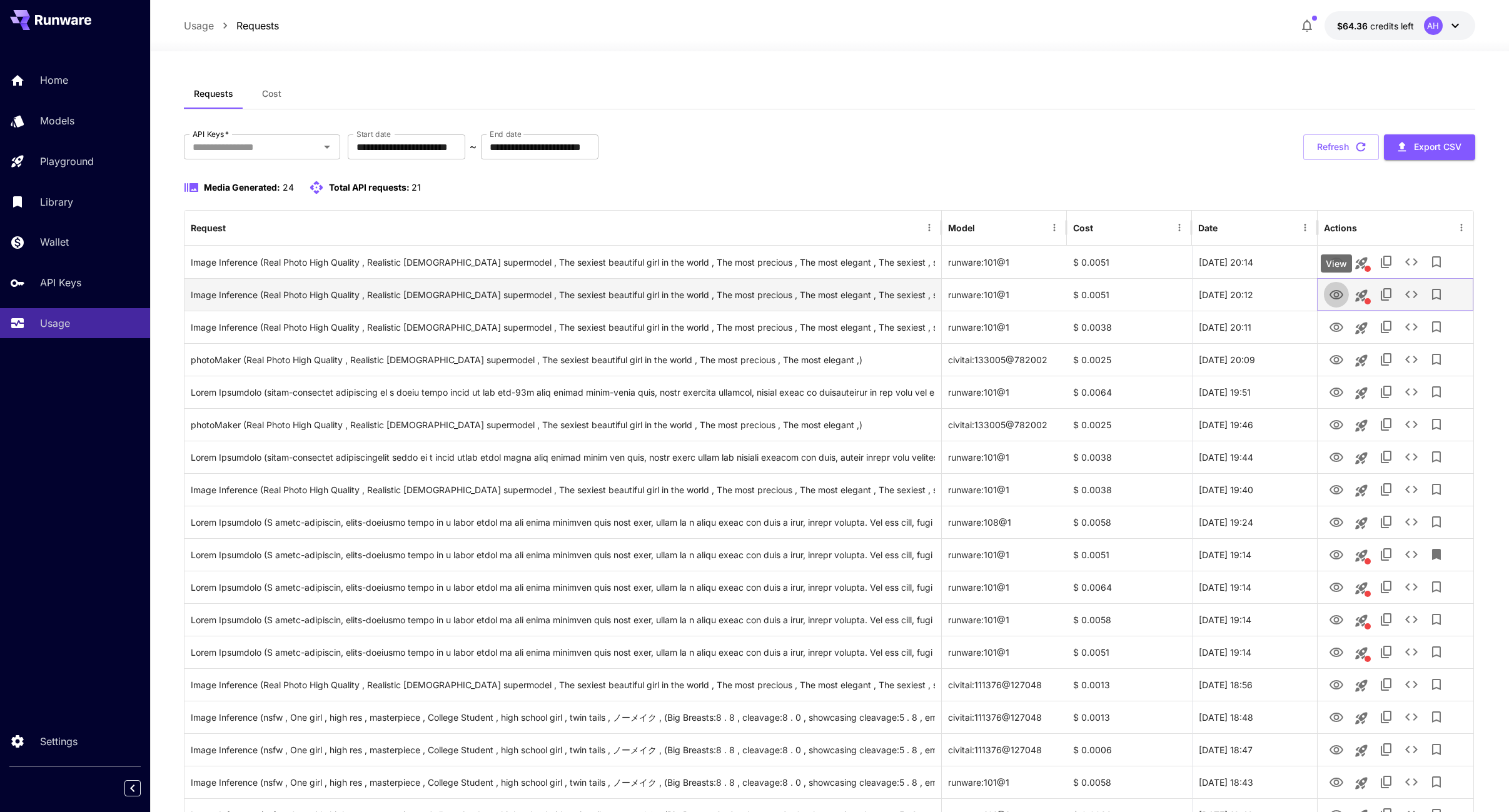
click at [1339, 293] on icon "View" at bounding box center [1336, 295] width 15 height 15
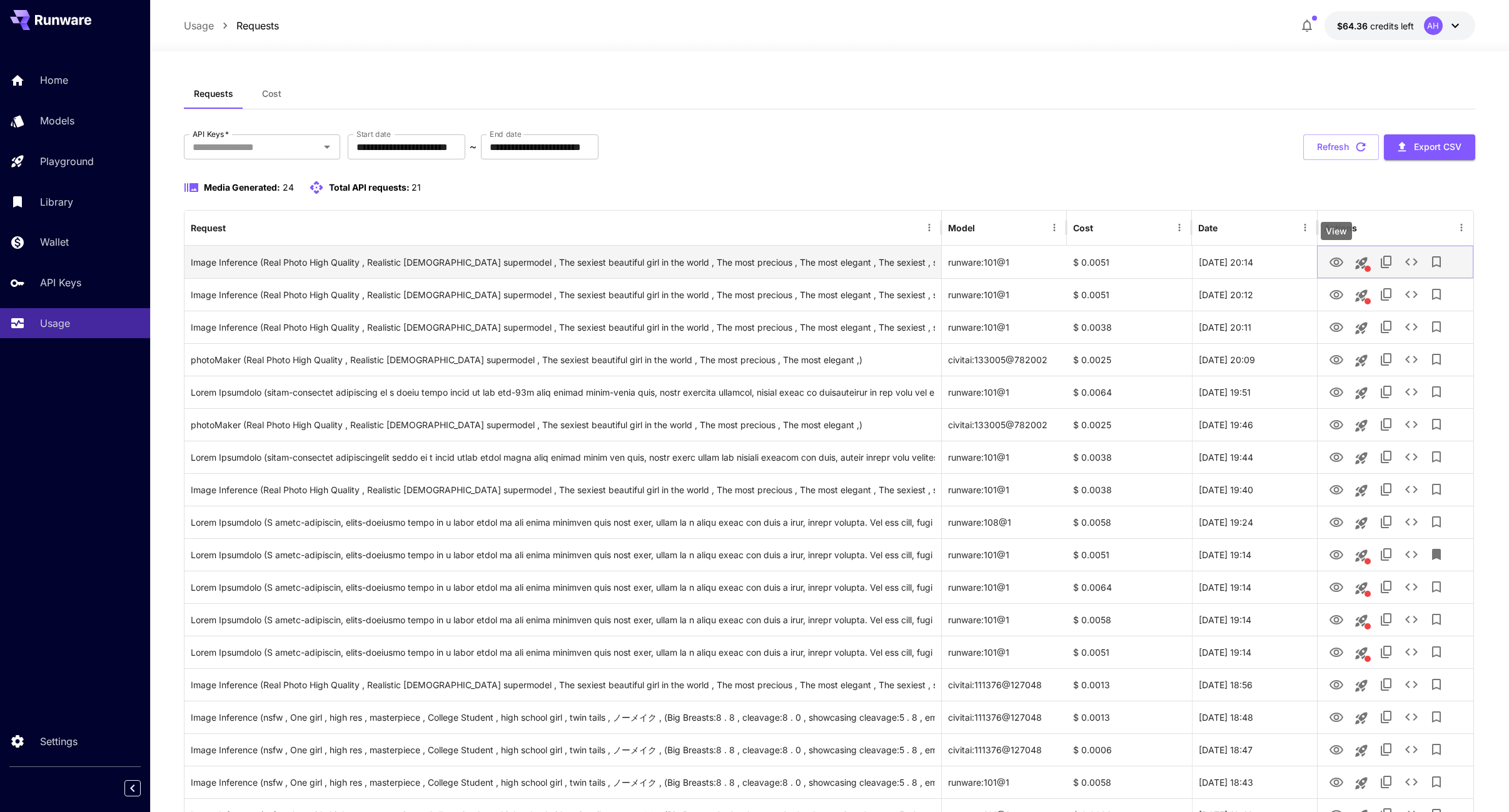
click at [1337, 262] on icon "View" at bounding box center [1336, 262] width 14 height 9
click at [1332, 262] on icon "View" at bounding box center [1336, 262] width 15 height 15
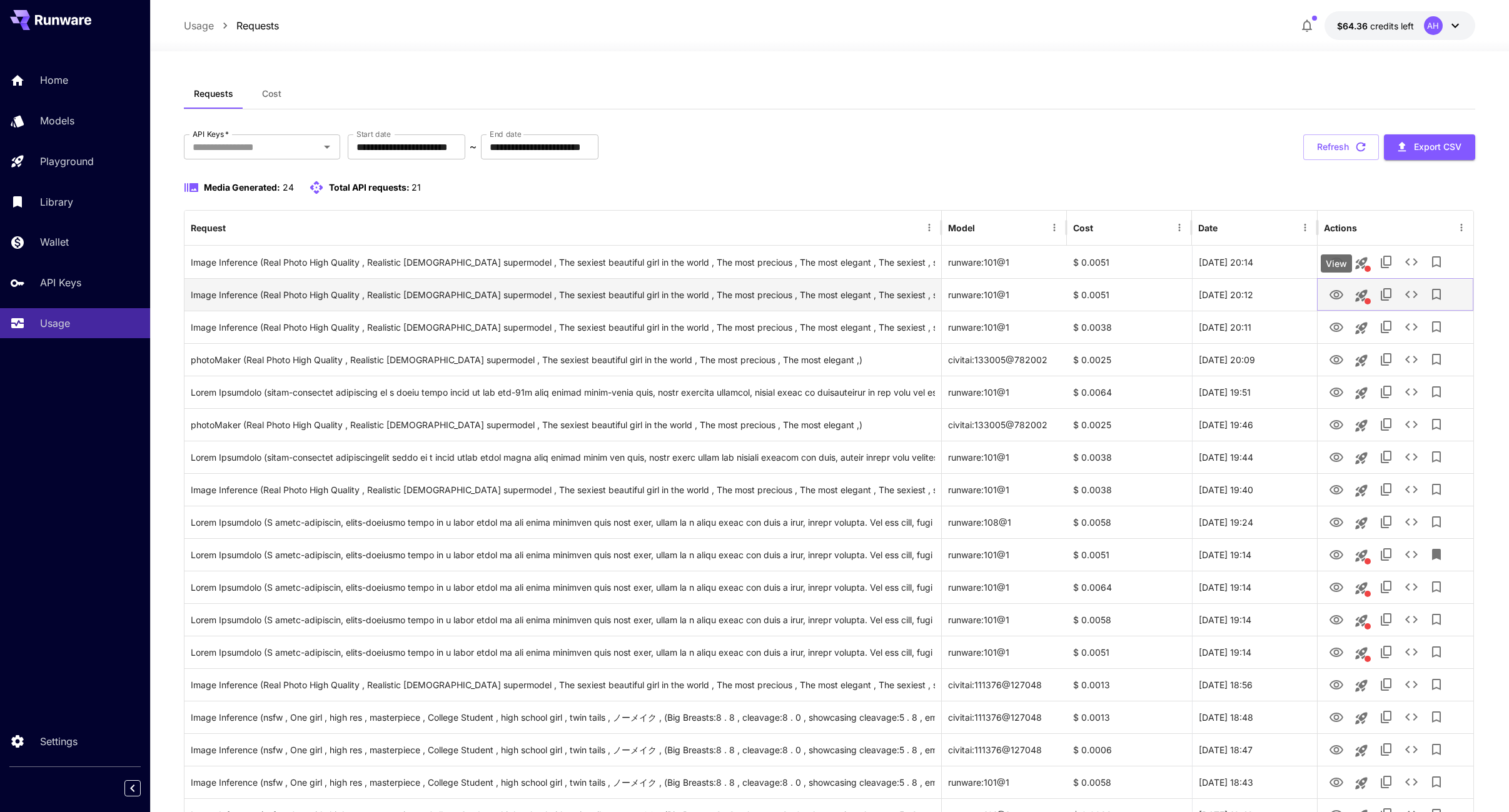
click at [1340, 294] on icon "View" at bounding box center [1336, 295] width 15 height 15
click at [1342, 327] on icon "View" at bounding box center [1336, 327] width 14 height 9
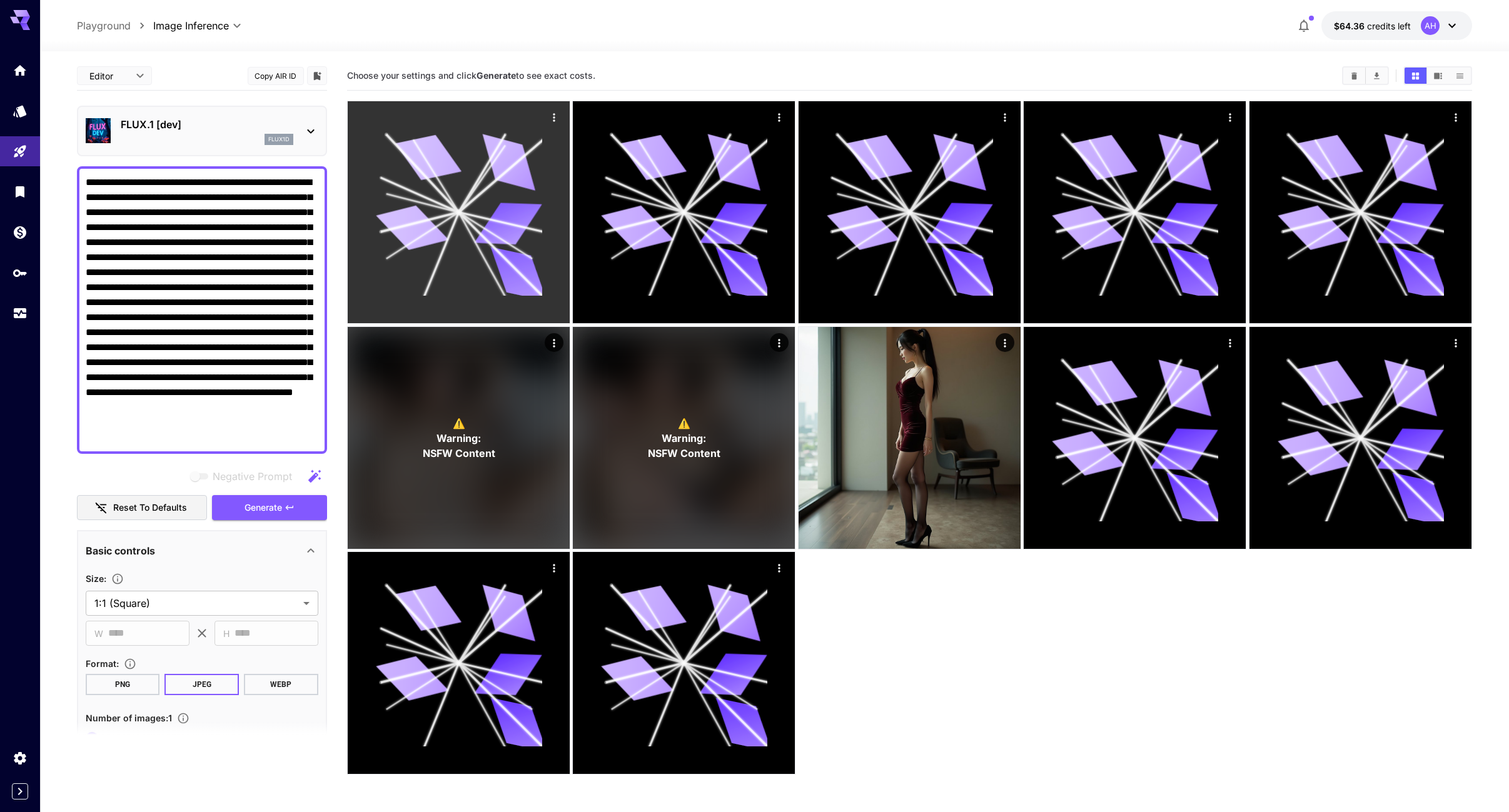
click at [537, 118] on div at bounding box center [458, 212] width 222 height 222
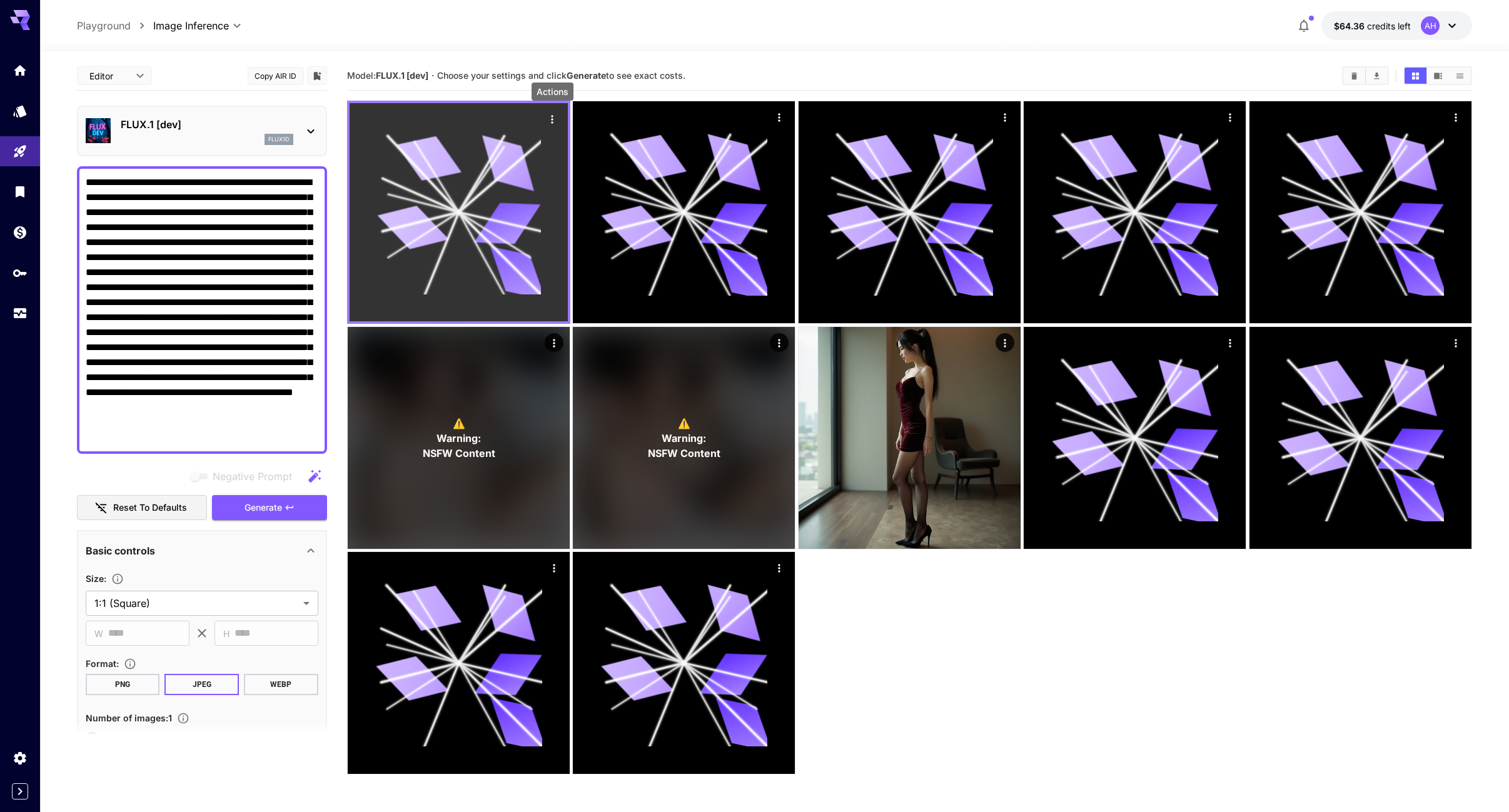
click at [547, 117] on icon "Actions" at bounding box center [552, 119] width 12 height 12
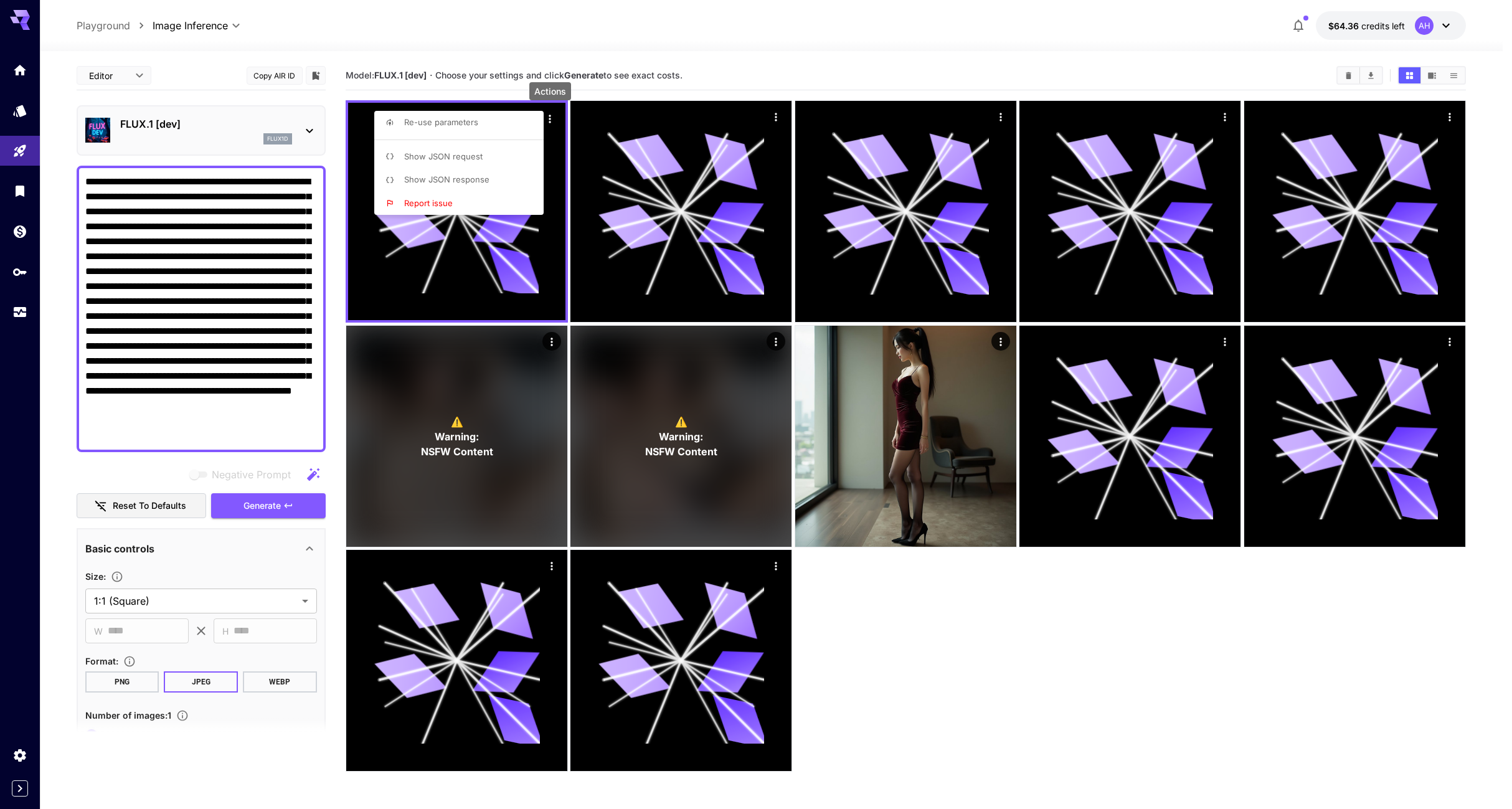
click at [479, 136] on div "Re-use parameters Show JSON request Show JSON response Report issue" at bounding box center [459, 163] width 170 height 104
click at [438, 125] on span "Re-use parameters" at bounding box center [441, 122] width 74 height 10
type input "*********"
type input "*"
type input "*******"
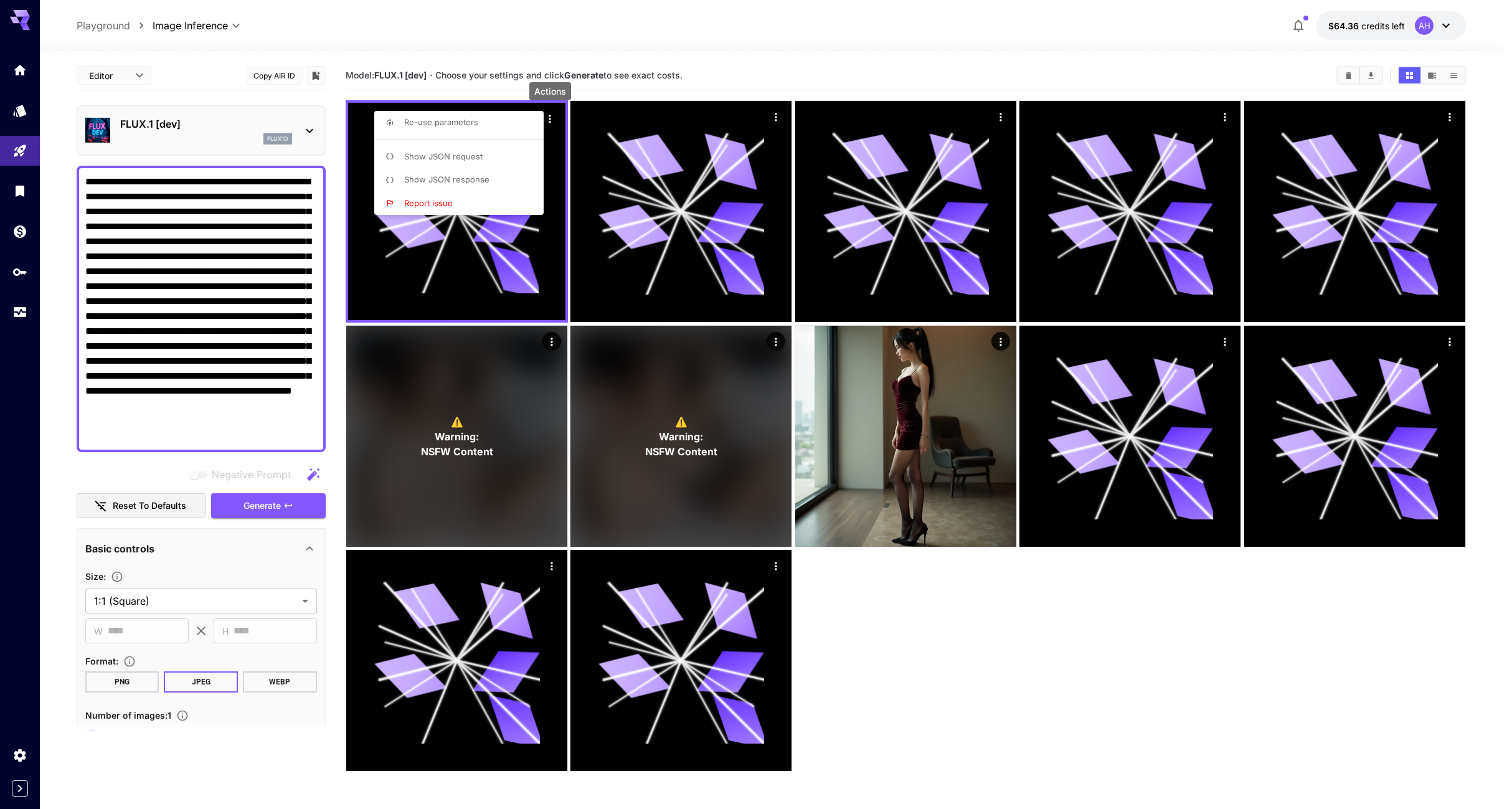
type input "*"
type input "*******"
type input "**"
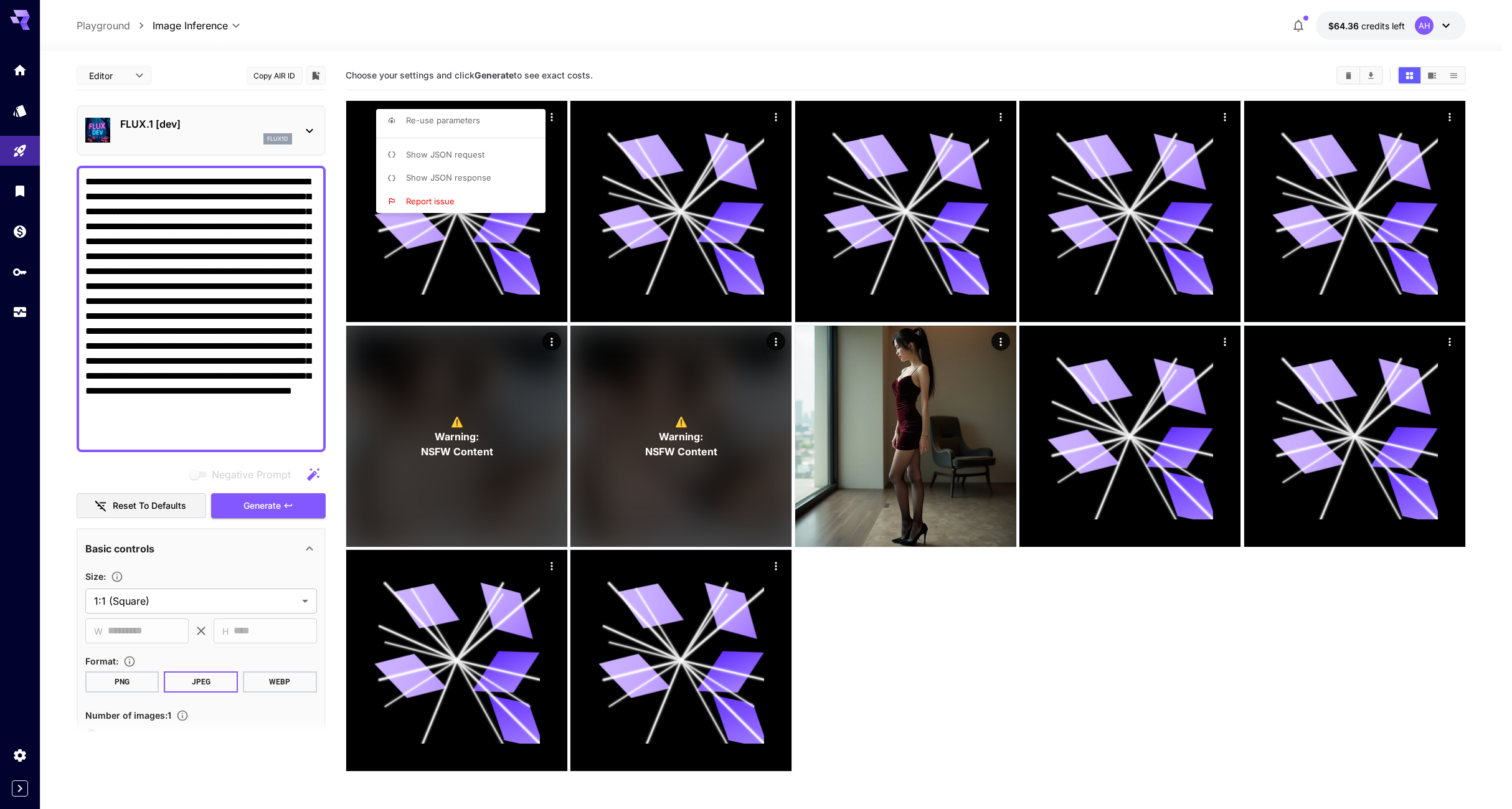
type input "**********"
type input "****"
type input "**"
type input "****"
type input "***"
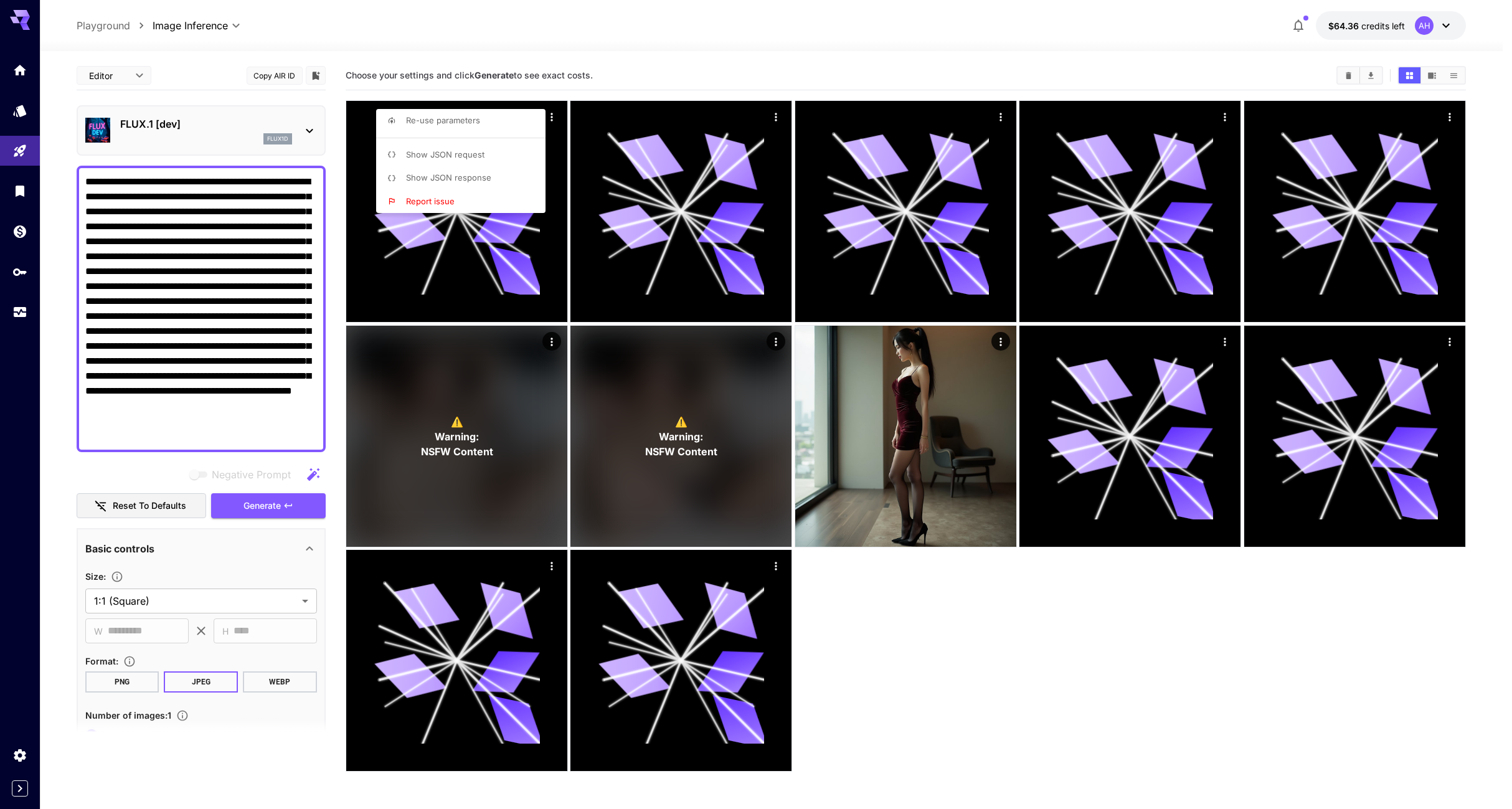
type input "**"
type input "**********"
click at [261, 498] on div at bounding box center [756, 404] width 1512 height 809
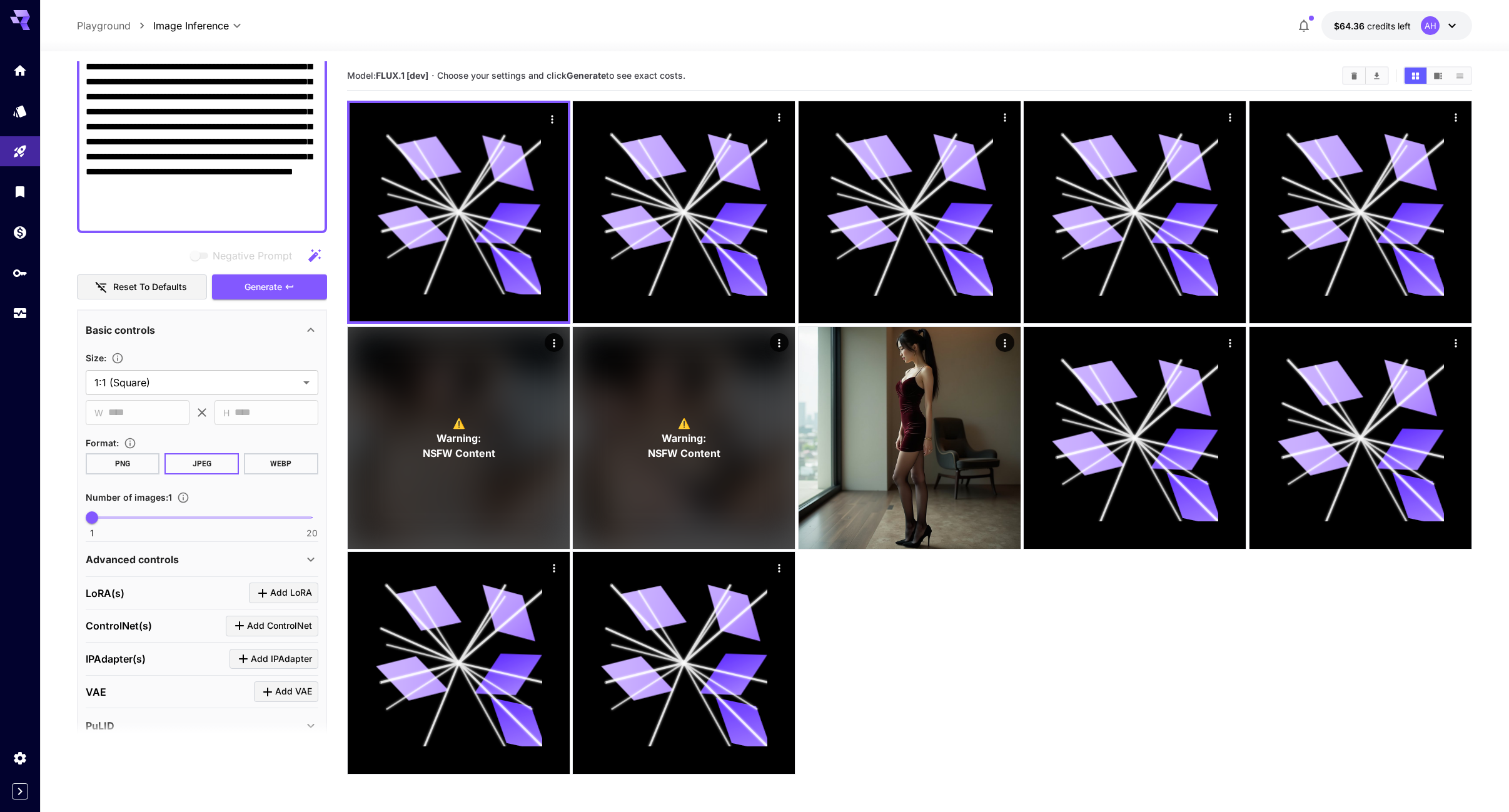
scroll to position [314, 0]
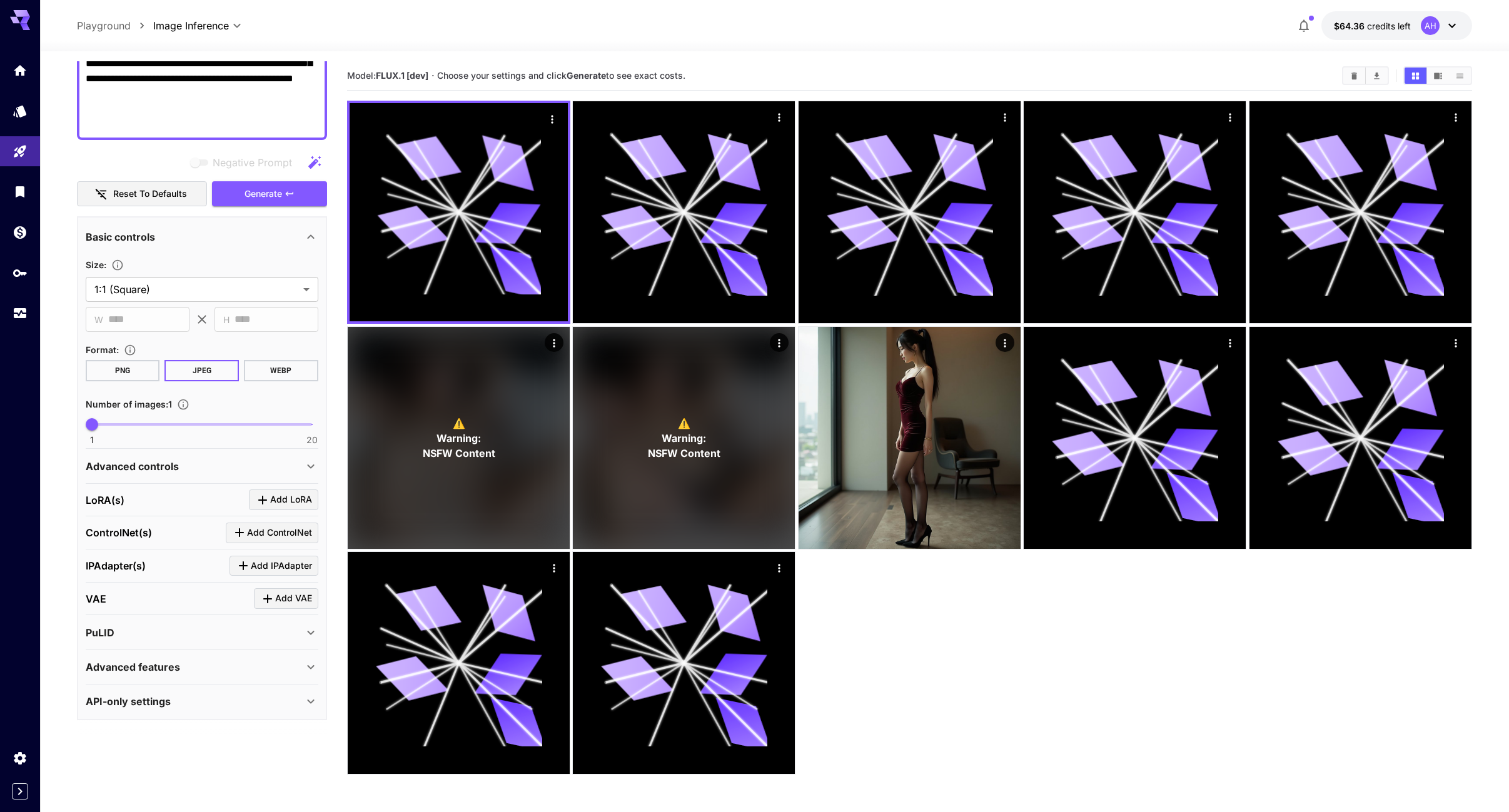
click at [306, 465] on icon at bounding box center [311, 467] width 15 height 15
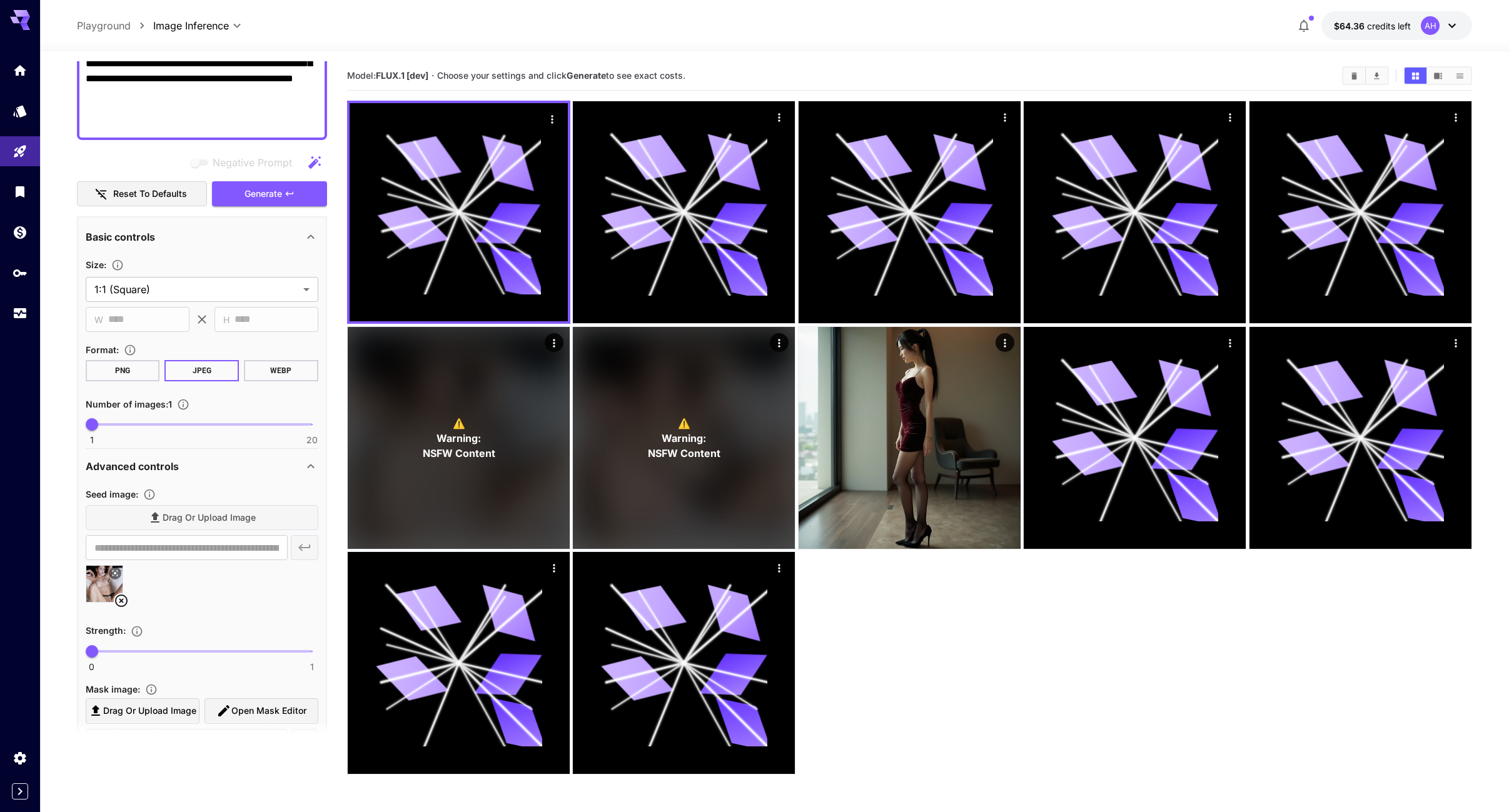
click at [122, 597] on icon at bounding box center [121, 601] width 15 height 15
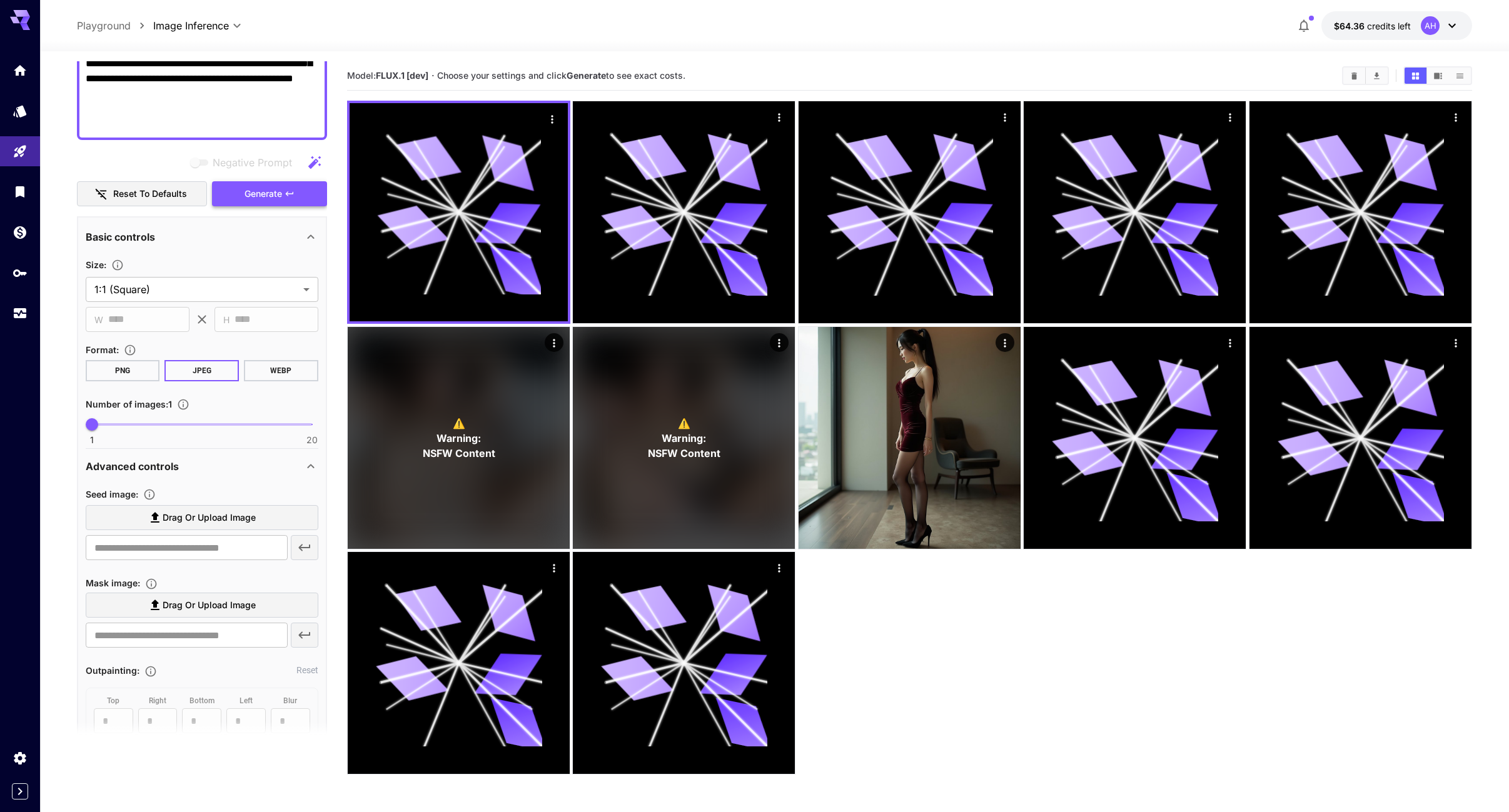
click at [266, 198] on span "Generate" at bounding box center [263, 194] width 37 height 16
